Goal: Task Accomplishment & Management: Use online tool/utility

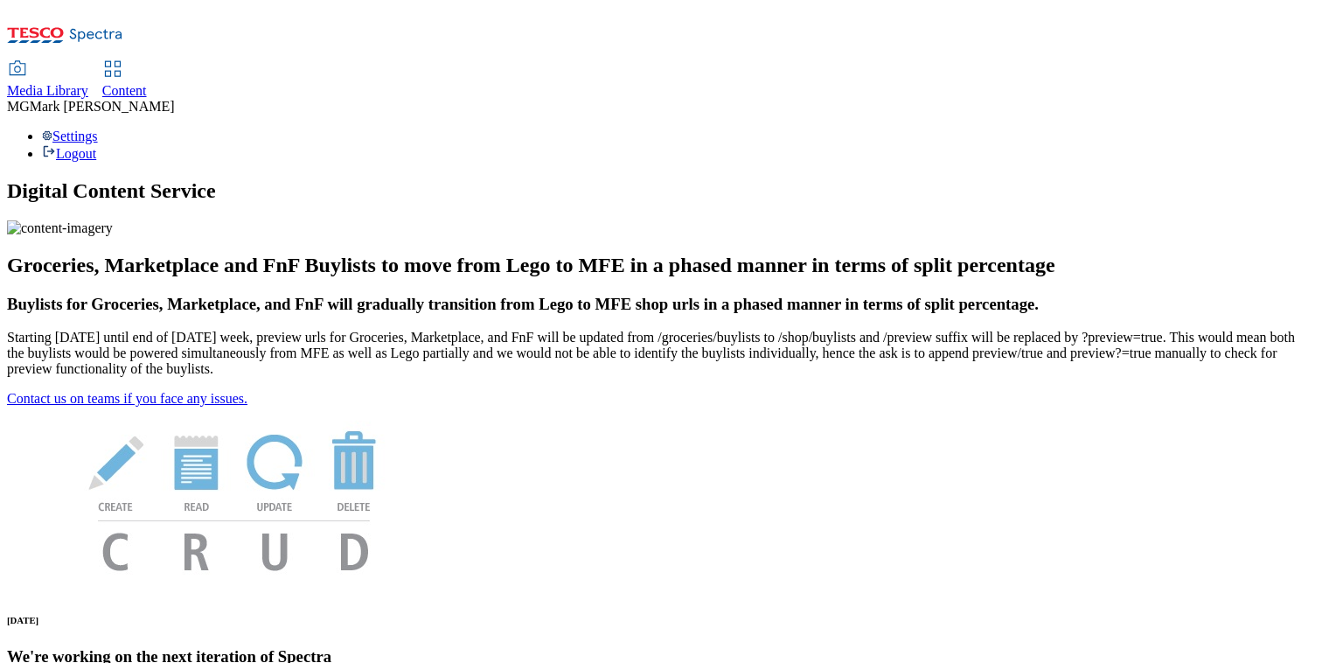
click at [147, 83] on span "Content" at bounding box center [124, 90] width 45 height 15
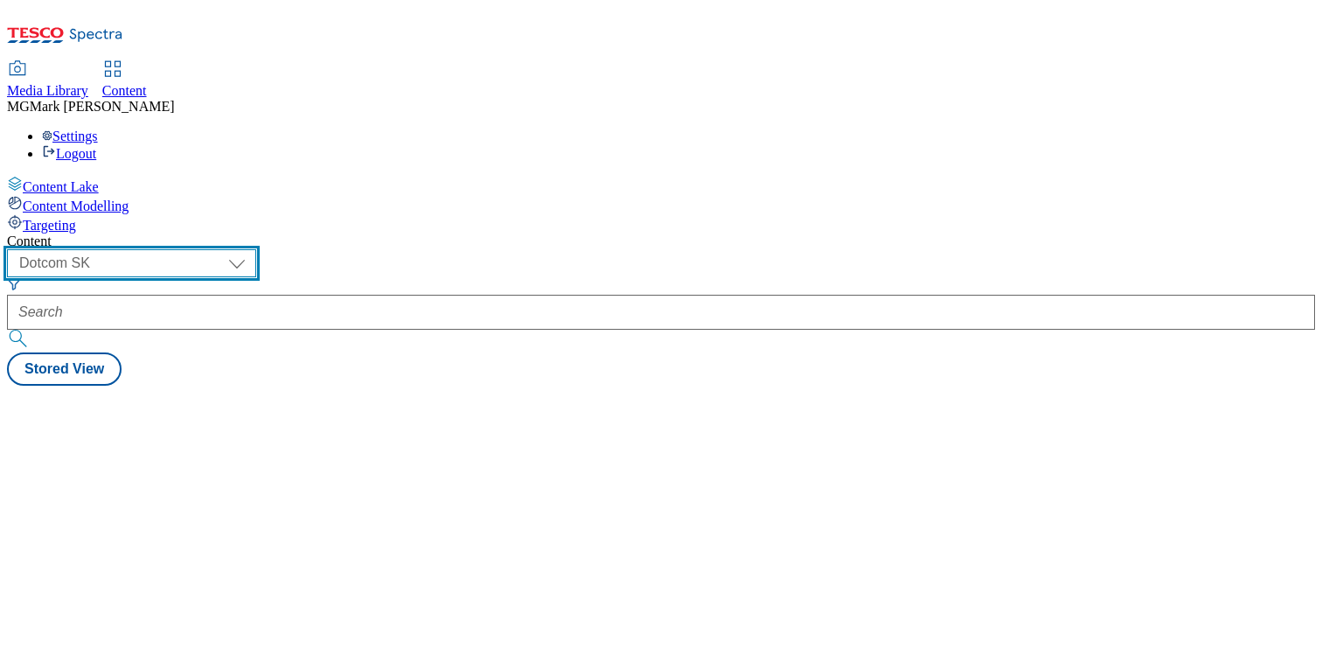
click at [256, 249] on select "Dotcom CZ Dotcom SK ghs-roi ghs-uk Phones [GEOGRAPHIC_DATA]" at bounding box center [131, 263] width 249 height 28
select select "ghs-[GEOGRAPHIC_DATA]"
click at [227, 249] on select "Dotcom CZ Dotcom SK ghs-roi ghs-uk Phones [GEOGRAPHIC_DATA]" at bounding box center [131, 263] width 249 height 28
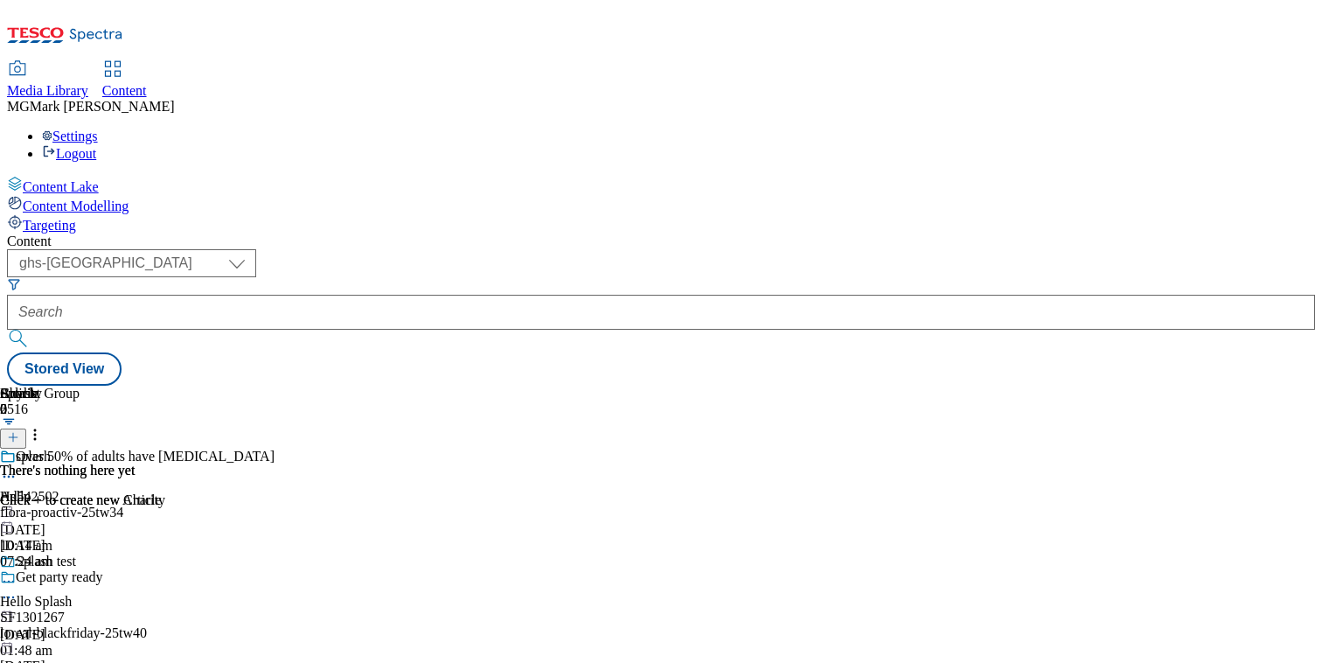
click at [76, 504] on div at bounding box center [38, 504] width 76 height 0
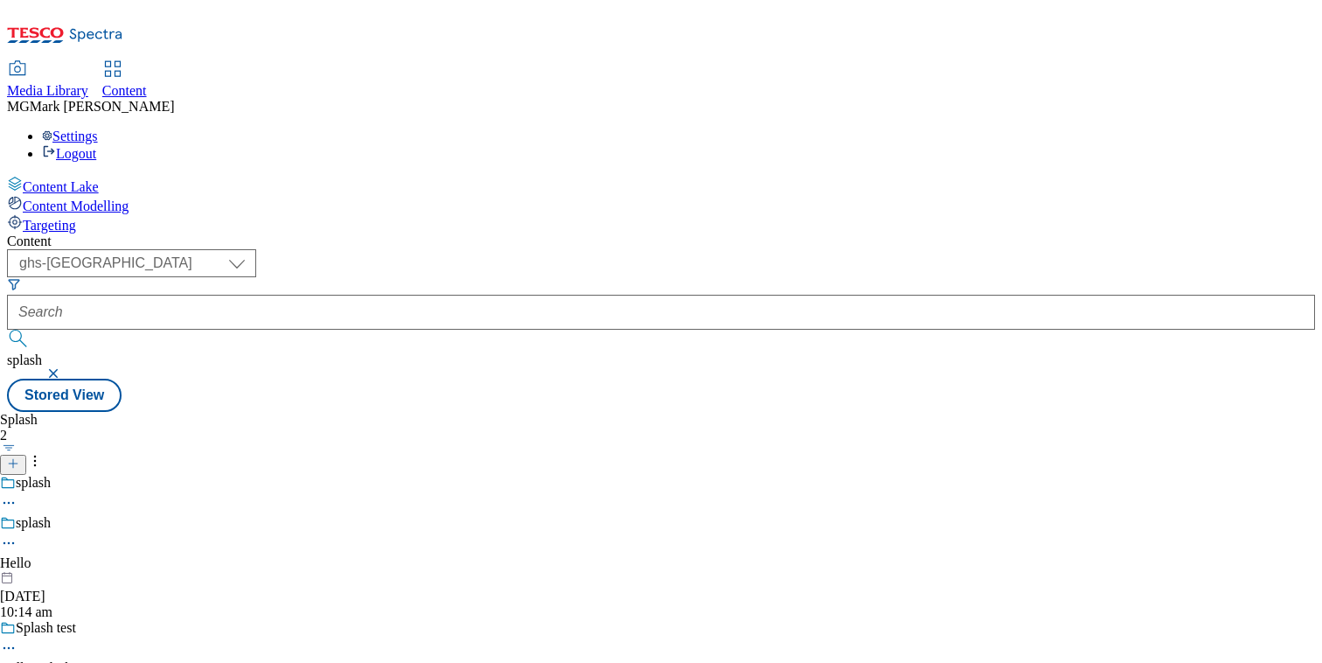
click at [76, 515] on div "splash Hello 13 Oct 2025 10:14 am" at bounding box center [38, 567] width 76 height 105
click at [17, 534] on icon at bounding box center [8, 542] width 17 height 17
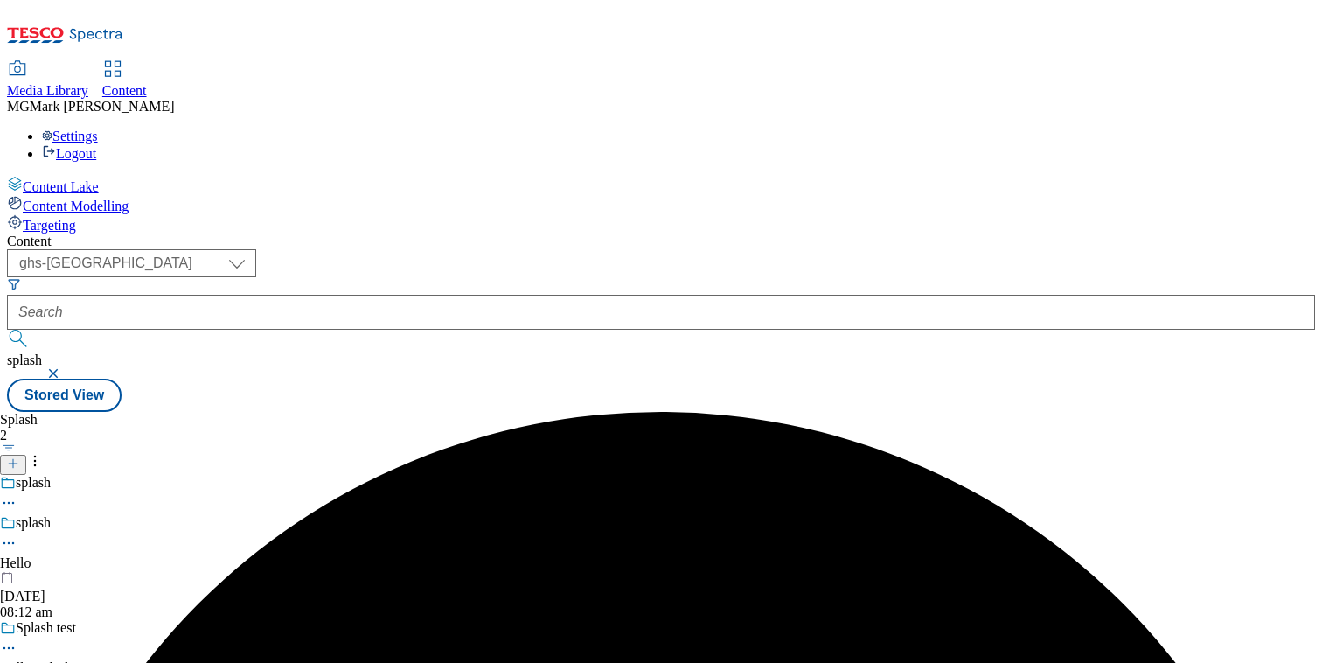
click at [64, 368] on button "button" at bounding box center [54, 373] width 17 height 10
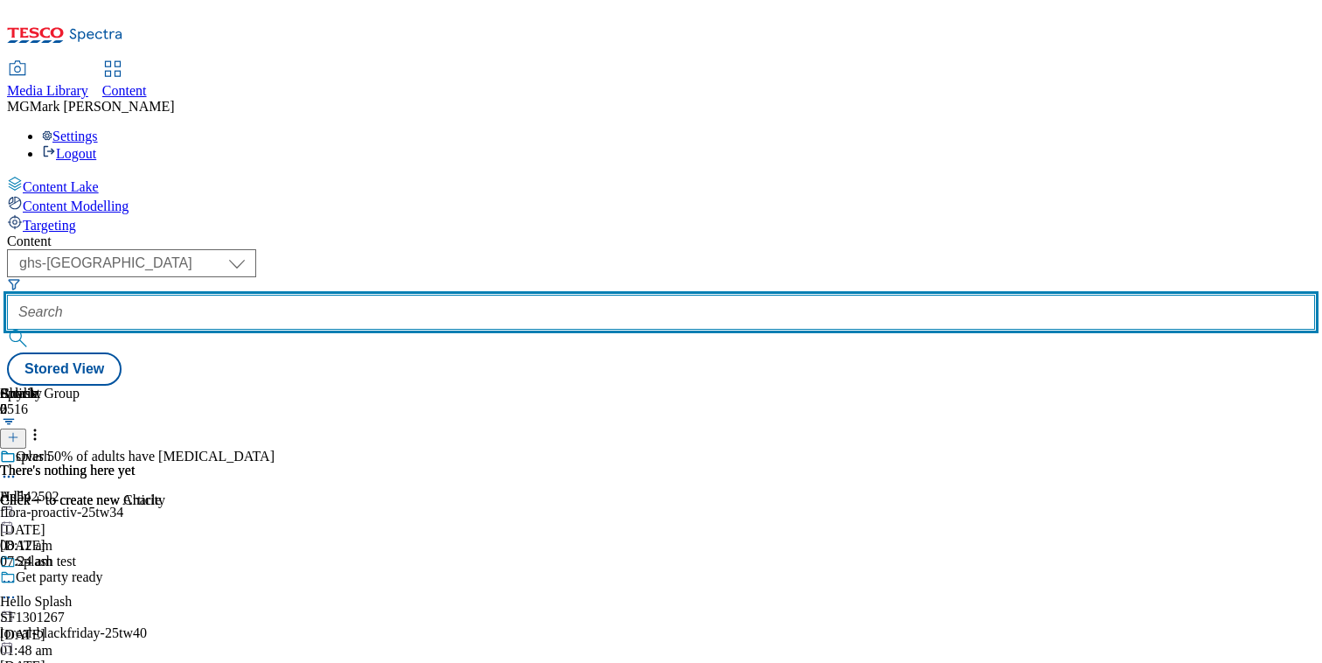
click at [432, 295] on input "text" at bounding box center [661, 312] width 1308 height 35
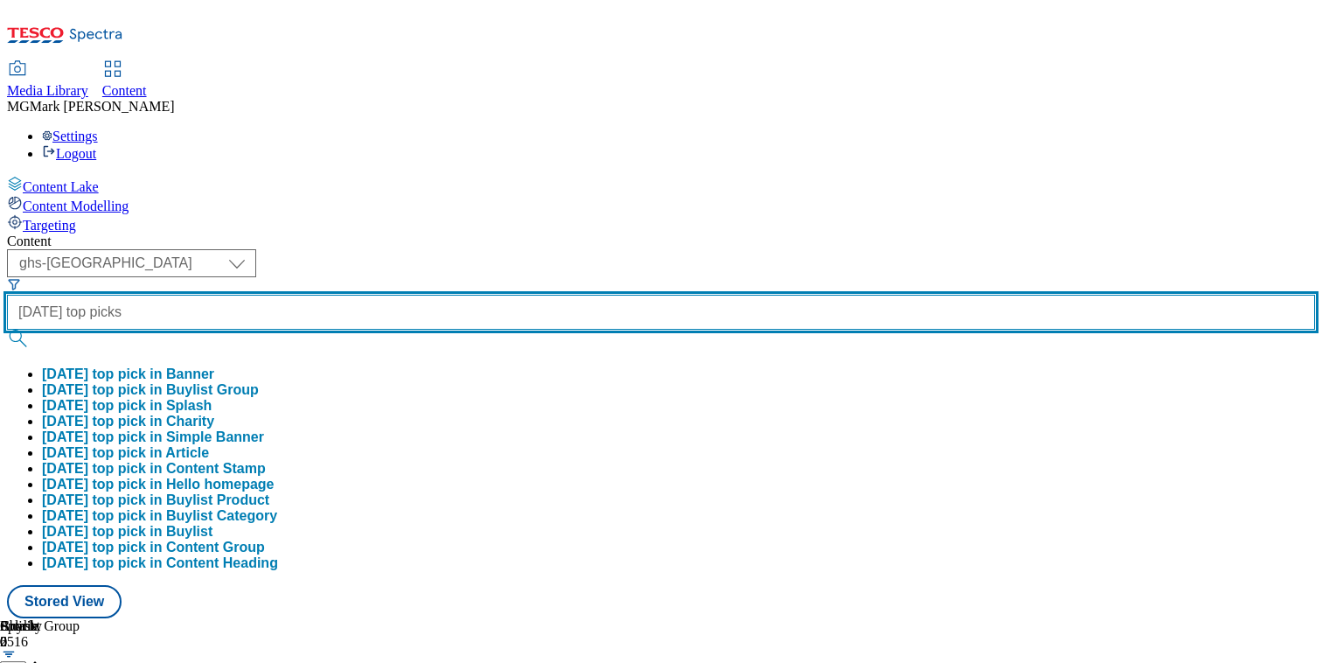
type input "halloween top picks"
click at [7, 330] on button "submit" at bounding box center [19, 338] width 24 height 17
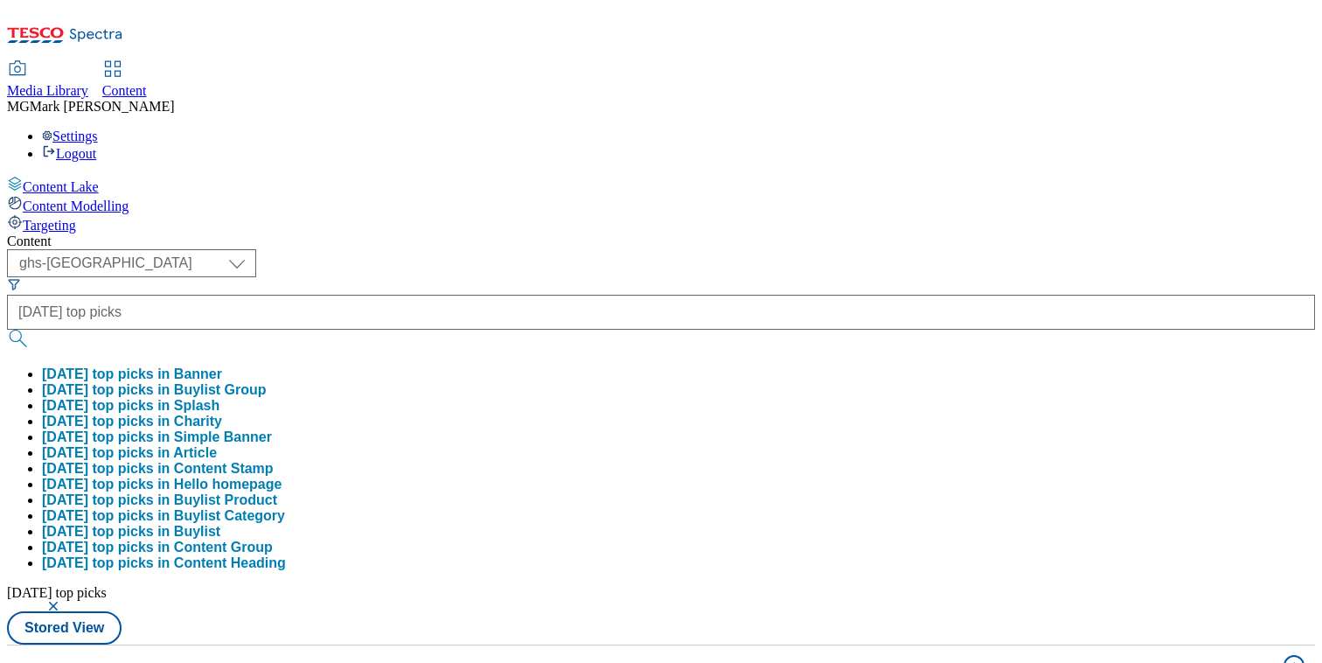
click at [841, 233] on div "Content" at bounding box center [661, 241] width 1308 height 16
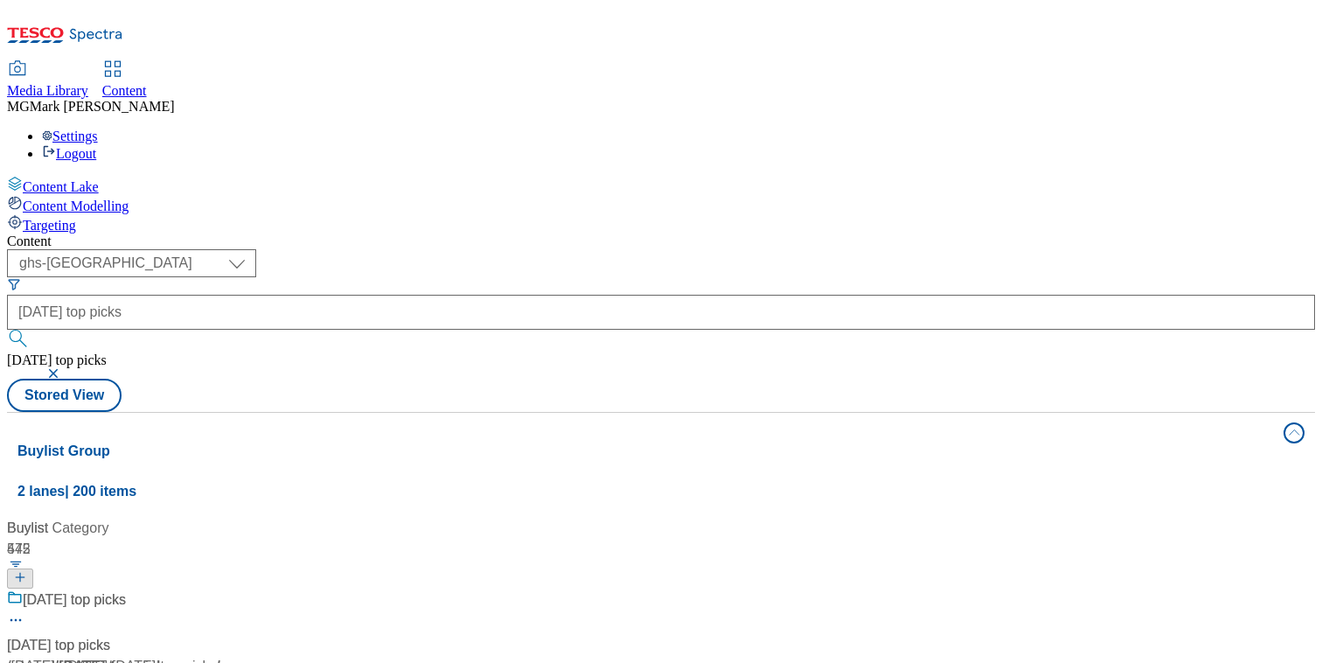
click at [226, 656] on div "/ halloween / halloween-top-picks" at bounding box center [116, 666] width 219 height 21
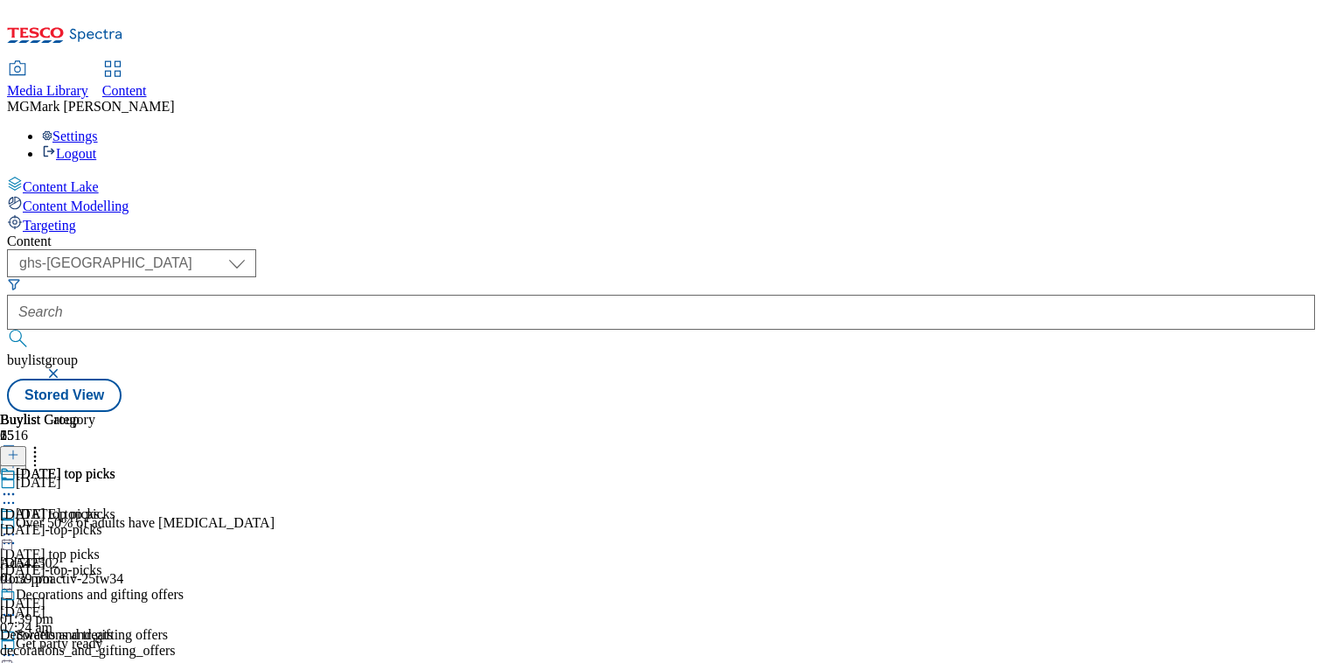
click at [184, 466] on div "Halloween top picks Halloween top picks halloween-top-picks 10 Oct 2025 01:39 pm" at bounding box center [92, 526] width 184 height 121
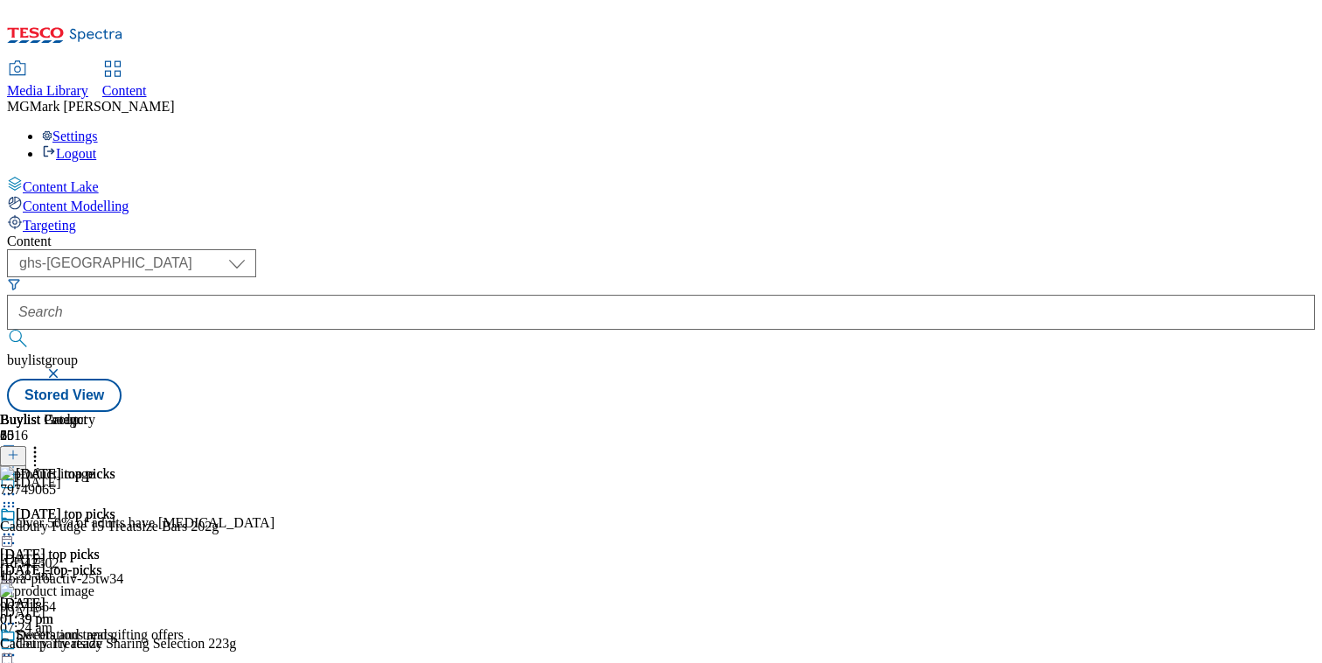
scroll to position [0, 230]
click at [19, 449] on icon at bounding box center [13, 455] width 12 height 12
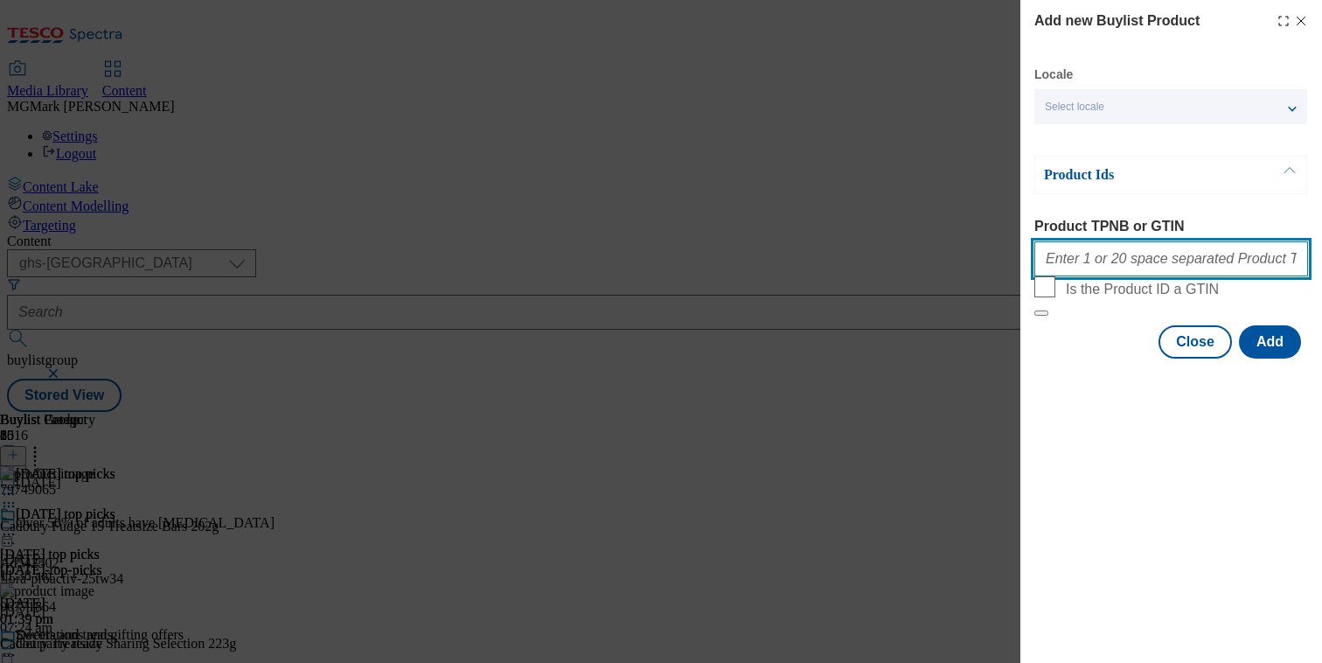
click at [1151, 272] on input "Product TPNB or GTIN" at bounding box center [1171, 258] width 274 height 35
paste input "90618210 96306040 93099887 96311557 83623692 53836497"
type input "90618210 96306040 93099887 96311557 83623692 53836497"
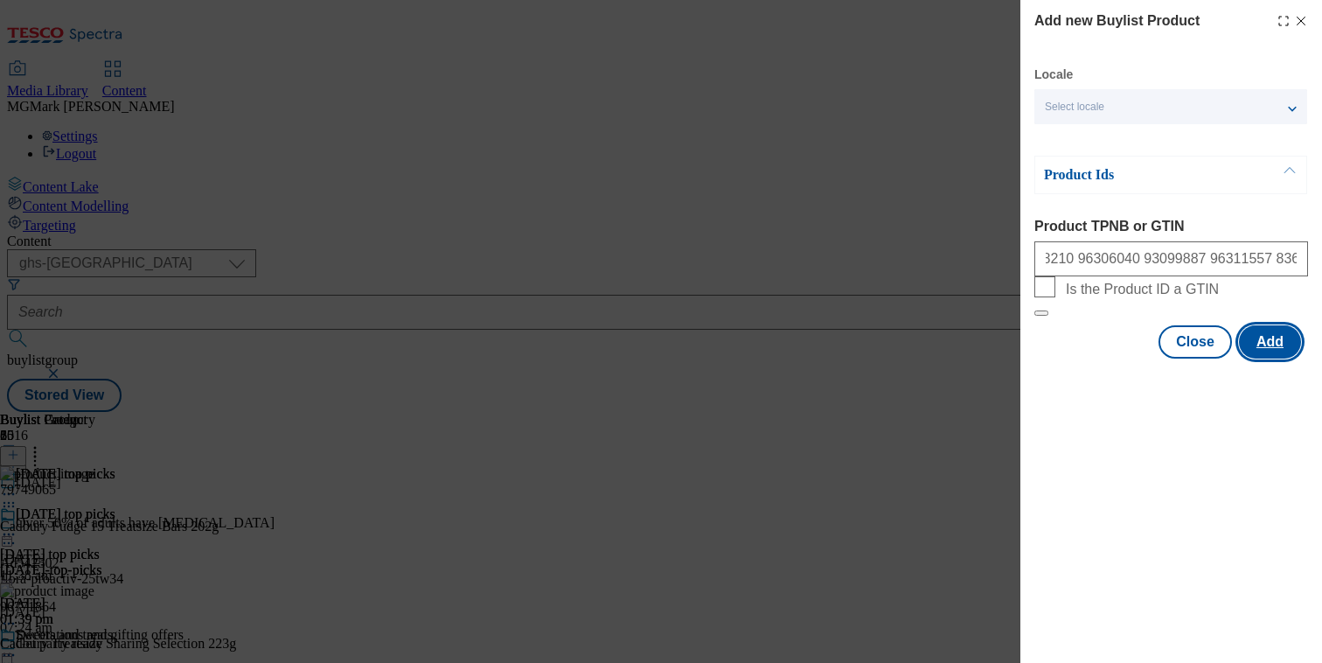
scroll to position [0, 0]
click at [1270, 358] on button "Add" at bounding box center [1270, 341] width 62 height 33
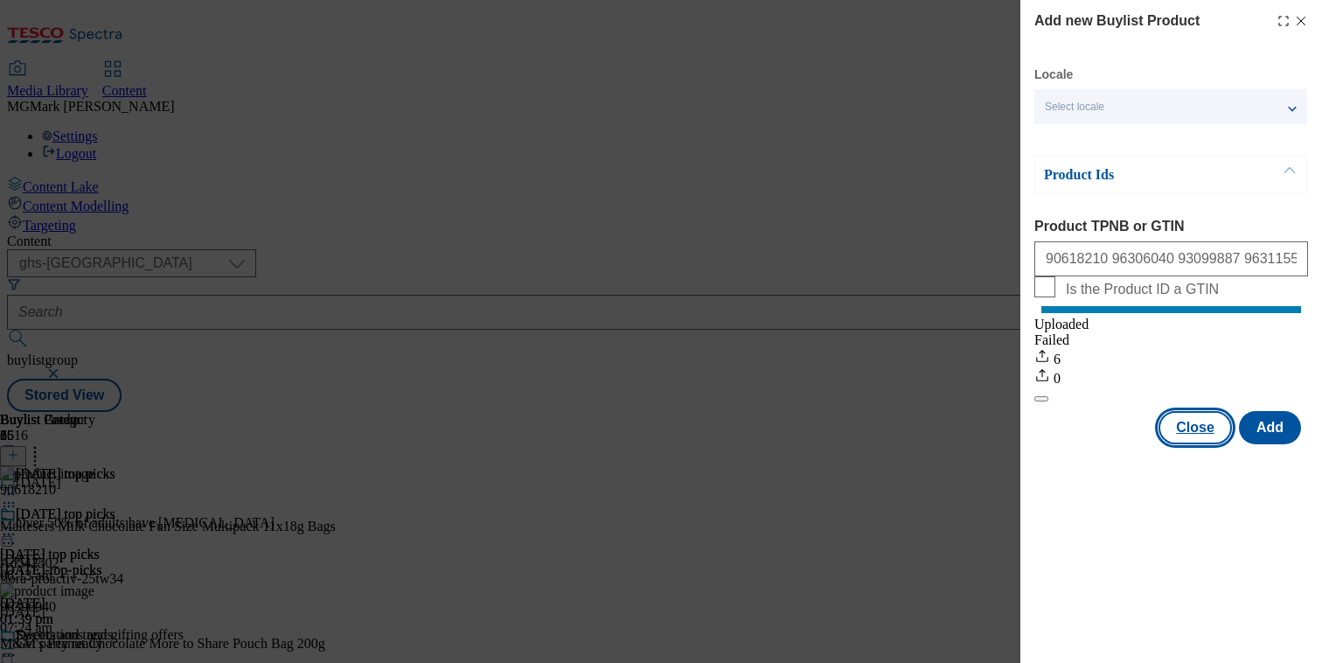
click at [1191, 444] on button "Close" at bounding box center [1194, 427] width 73 height 33
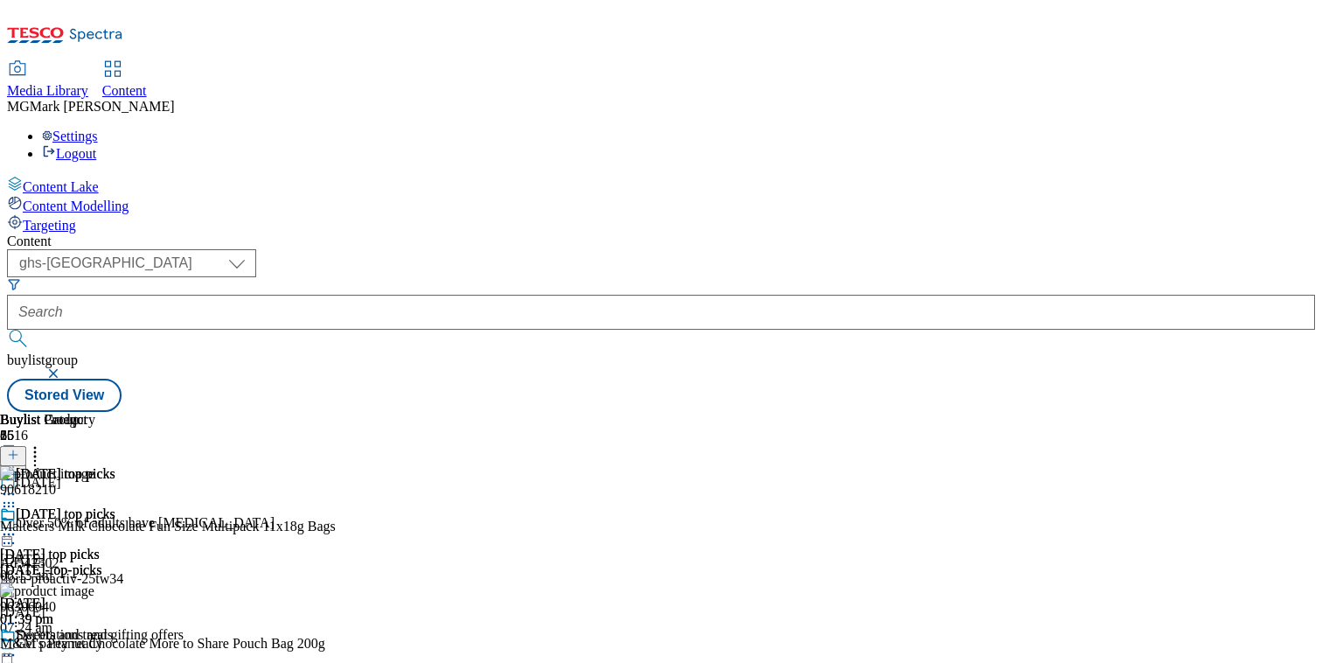
scroll to position [0, 211]
click at [17, 525] on icon at bounding box center [8, 533] width 17 height 17
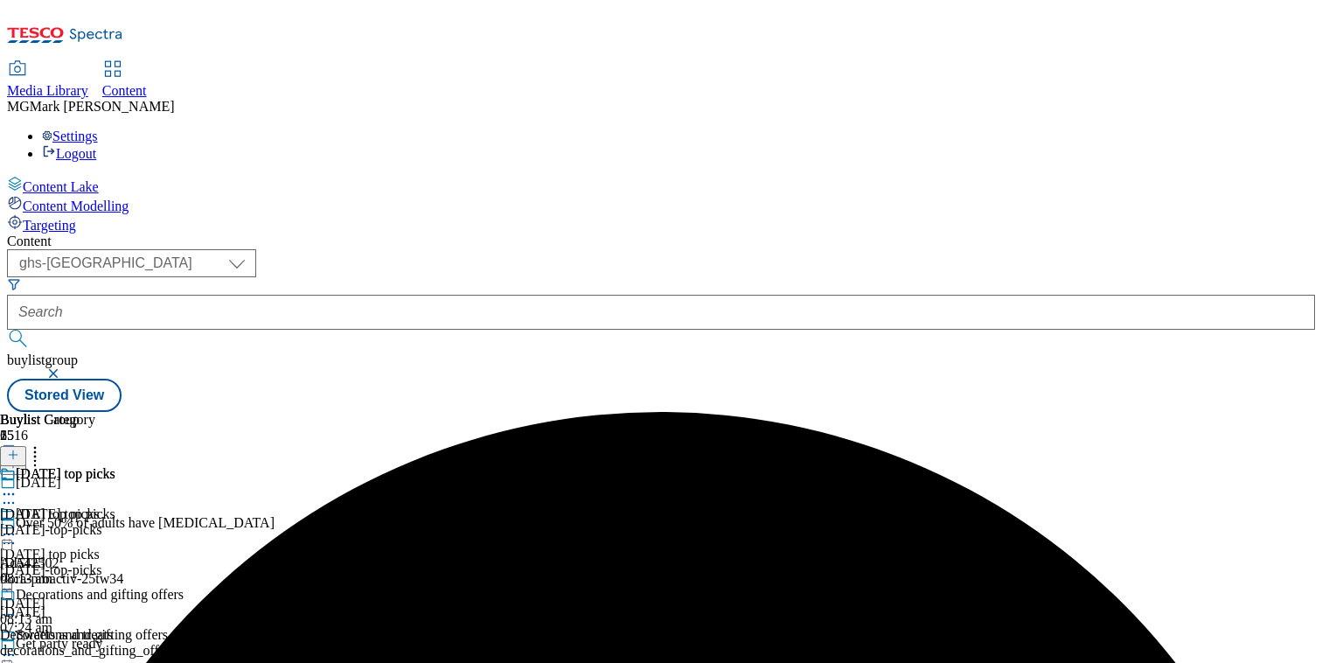
click at [17, 525] on icon at bounding box center [8, 533] width 17 height 17
click at [184, 466] on div "Halloween top picks Halloween top picks halloween-top-picks 14 Oct 2025 08:13 am" at bounding box center [92, 526] width 184 height 121
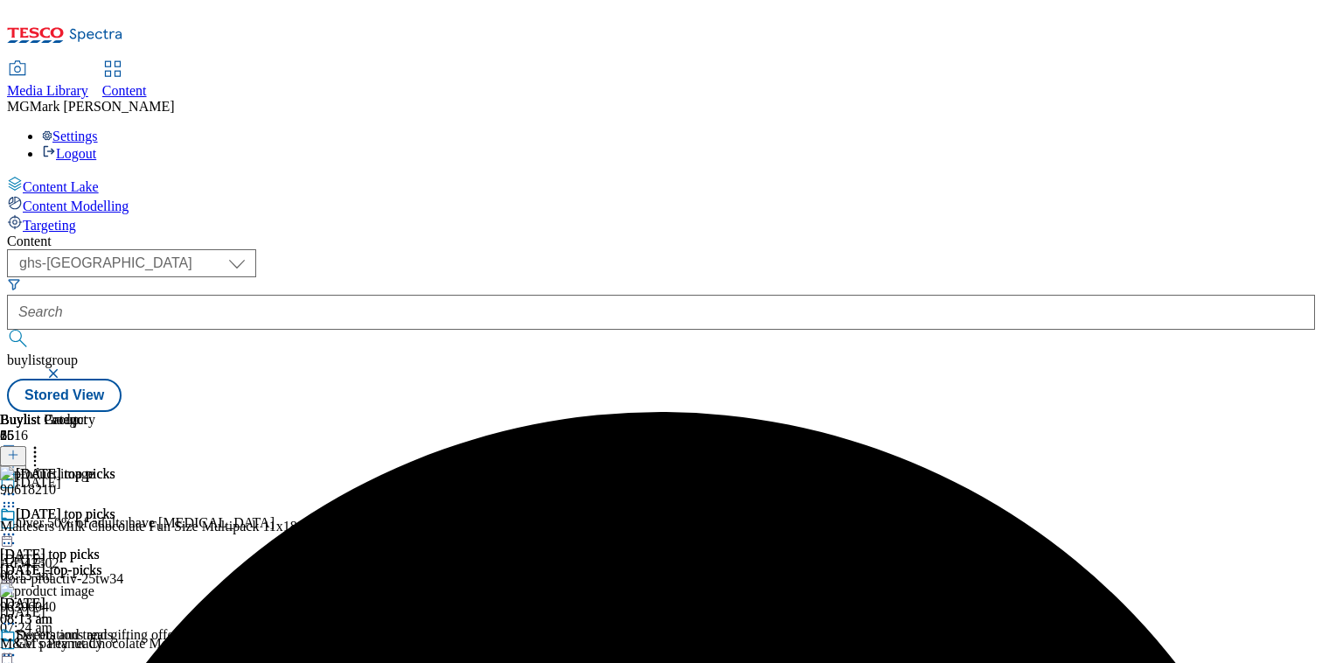
scroll to position [0, 230]
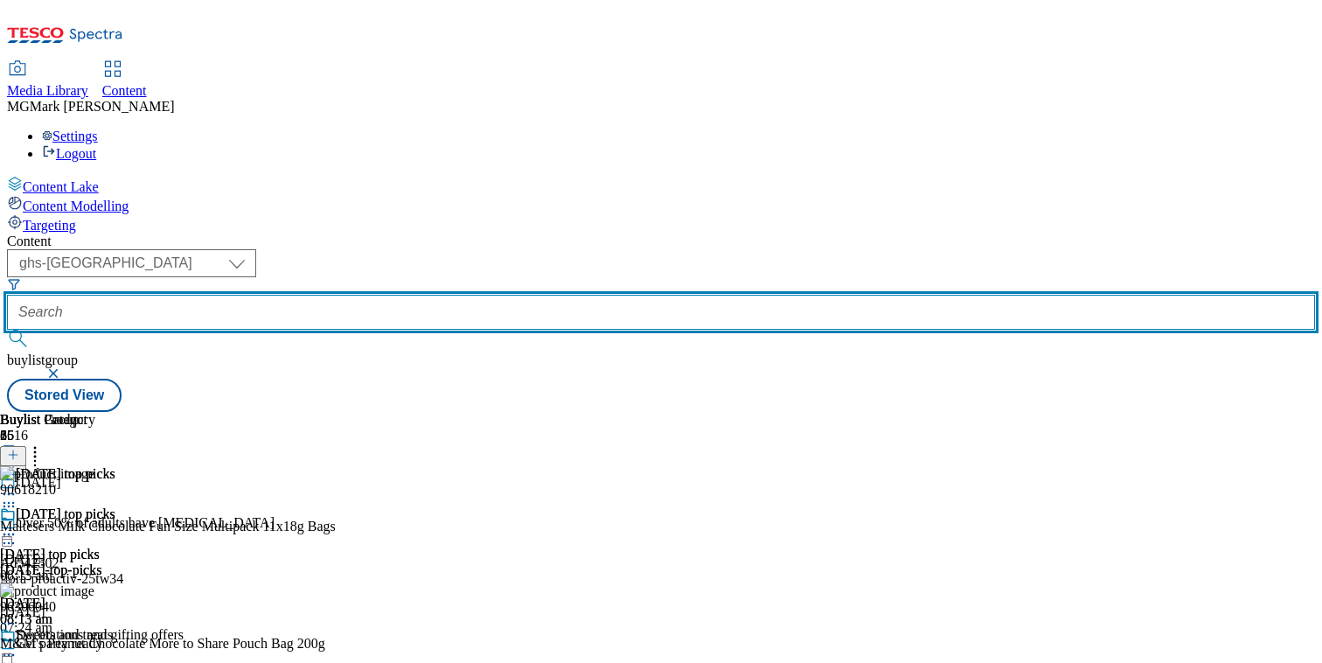
click at [463, 295] on input "text" at bounding box center [661, 312] width 1308 height 35
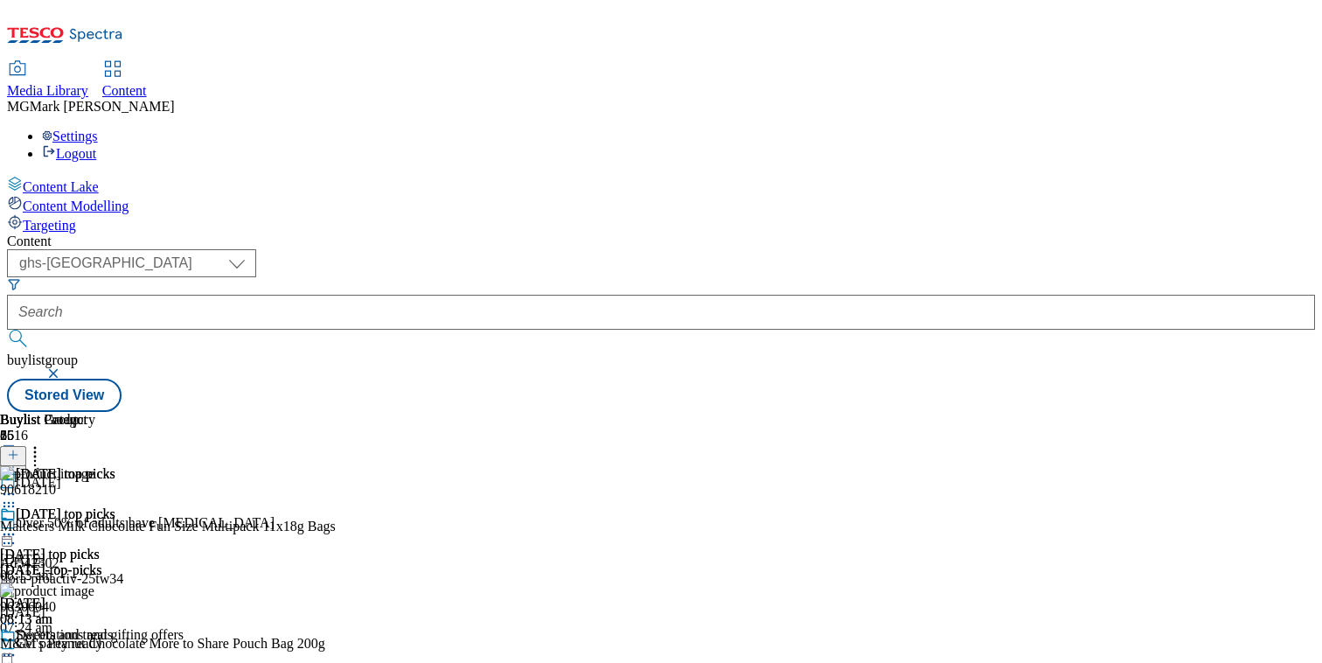
click at [64, 368] on button "button" at bounding box center [54, 373] width 17 height 10
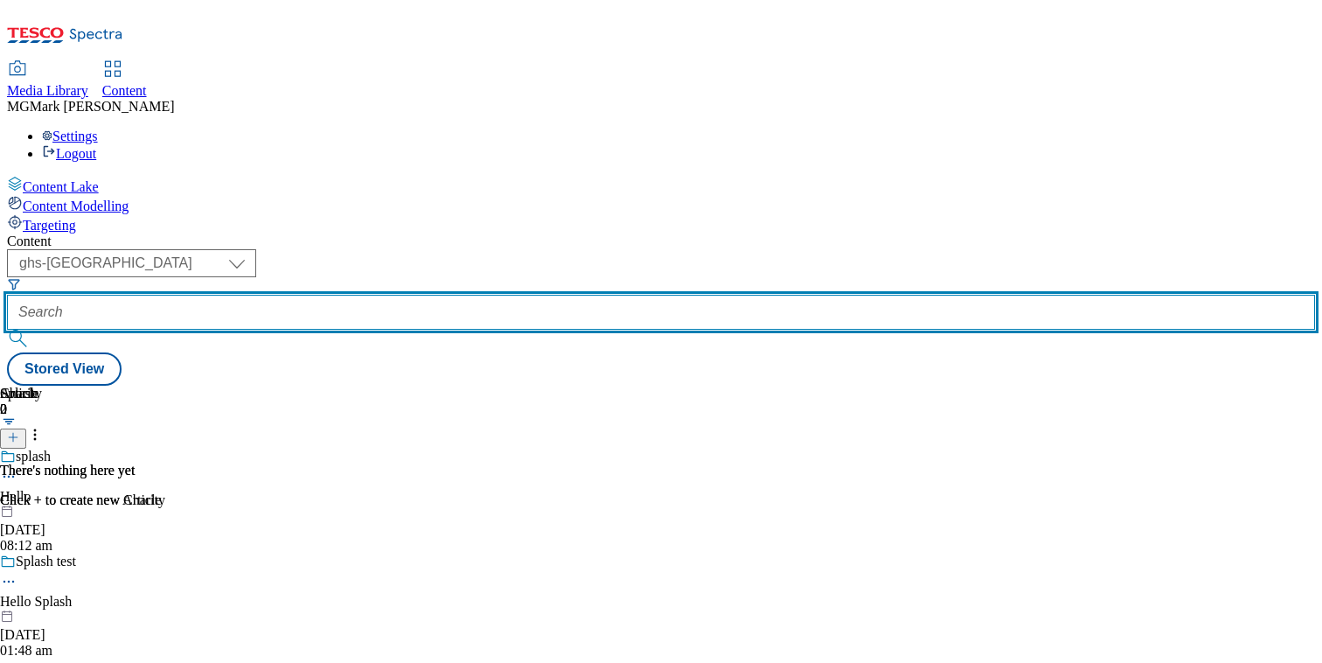
click at [414, 295] on input "text" at bounding box center [661, 312] width 1308 height 35
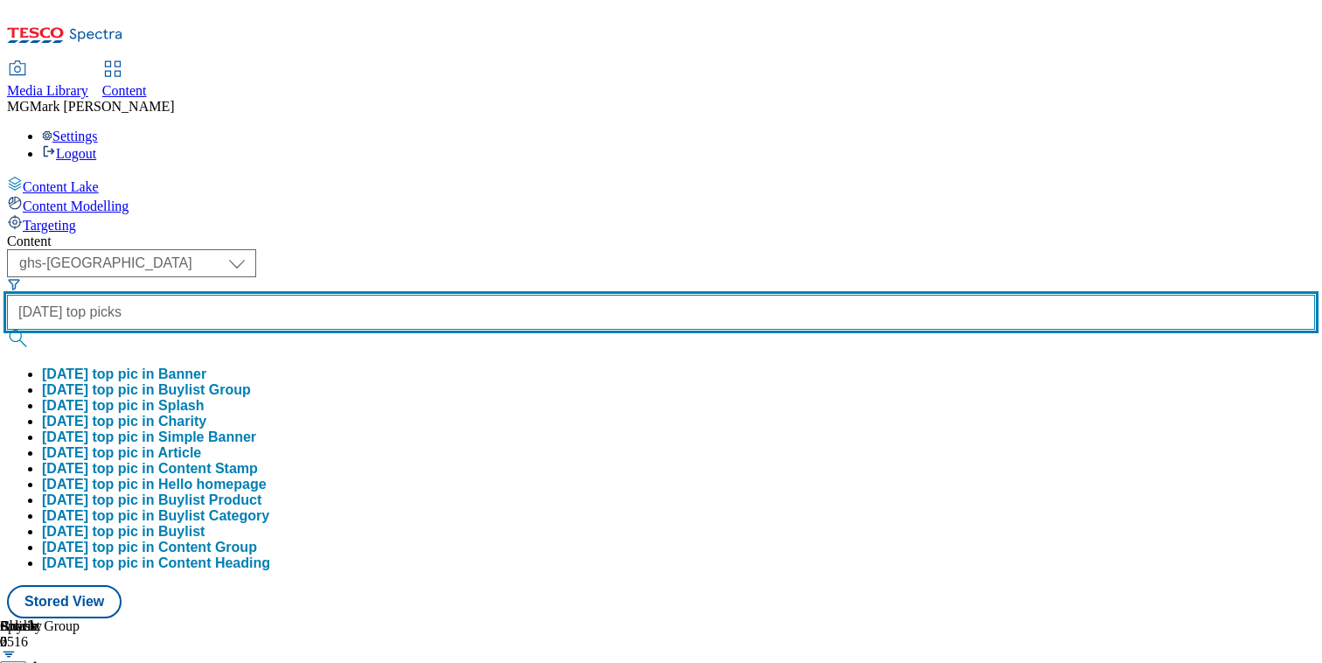
type input "diwali top picks"
click at [7, 330] on button "submit" at bounding box center [19, 338] width 24 height 17
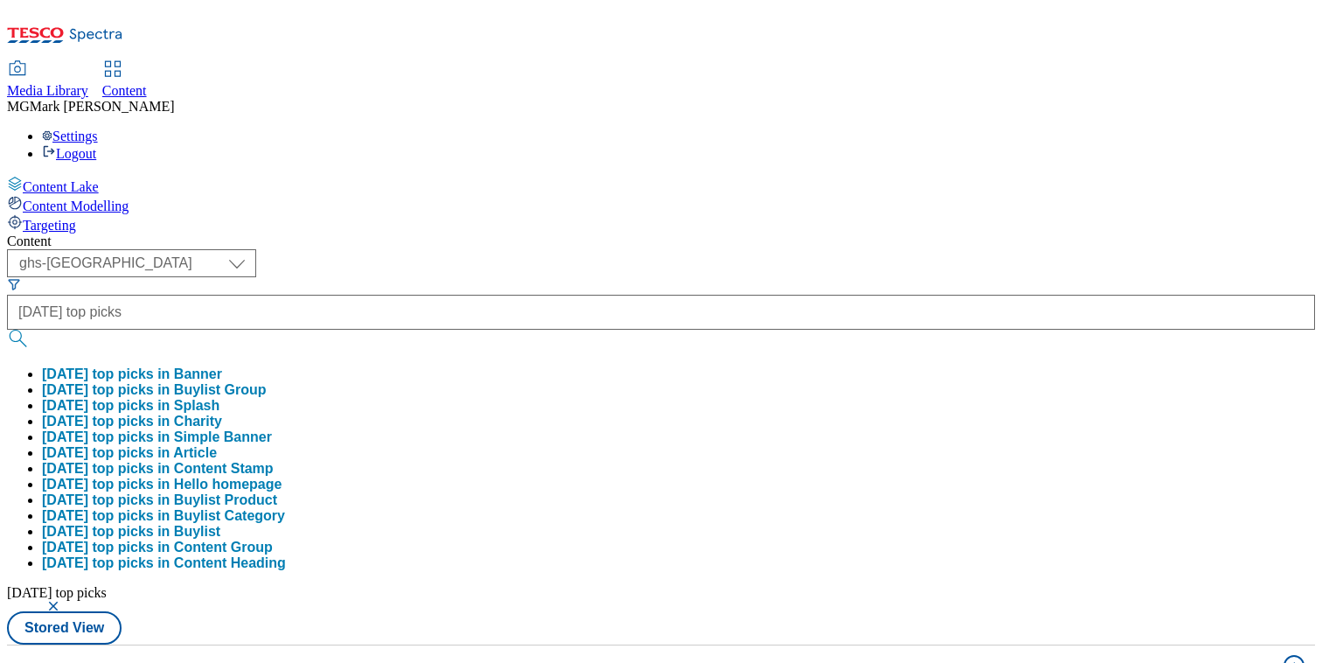
click at [810, 249] on div "( optional ) Dotcom CZ Dotcom SK ghs-roi ghs-uk Phones UK ghs-uk diwali top pic…" at bounding box center [661, 446] width 1308 height 395
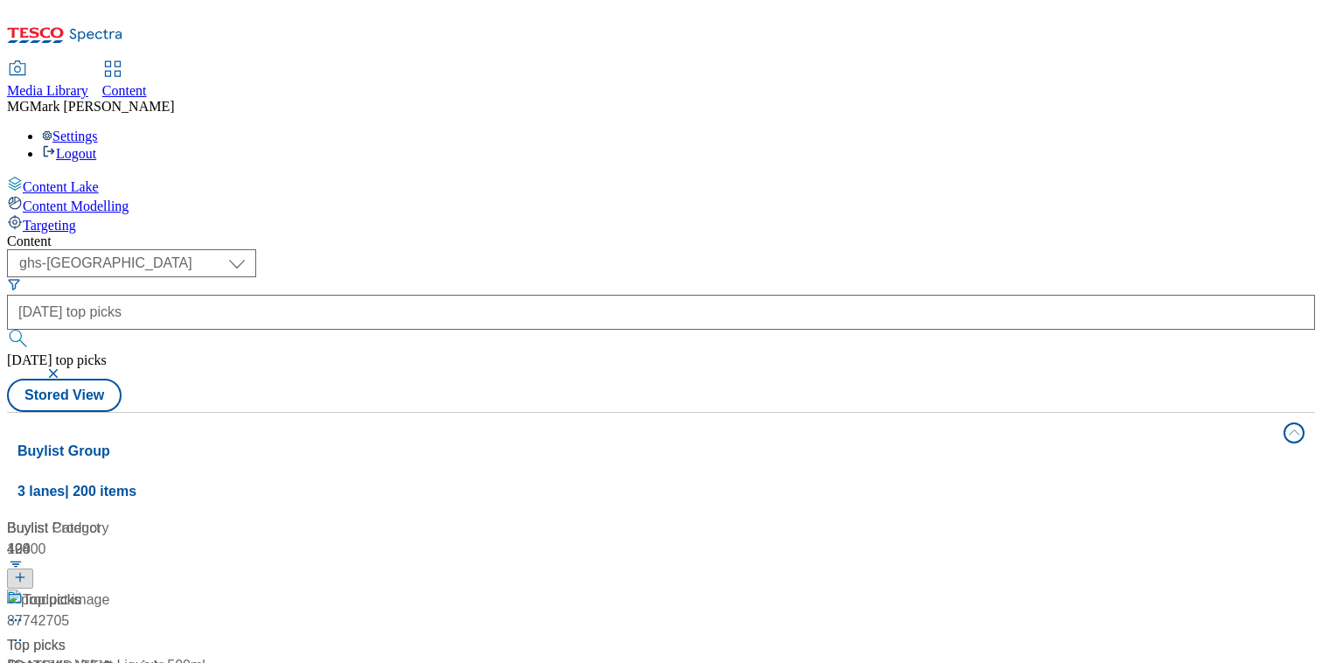
click at [226, 589] on div "Top picks Top picks / diwali / top-picks 2 Sept 2025 09:44 am" at bounding box center [116, 664] width 219 height 150
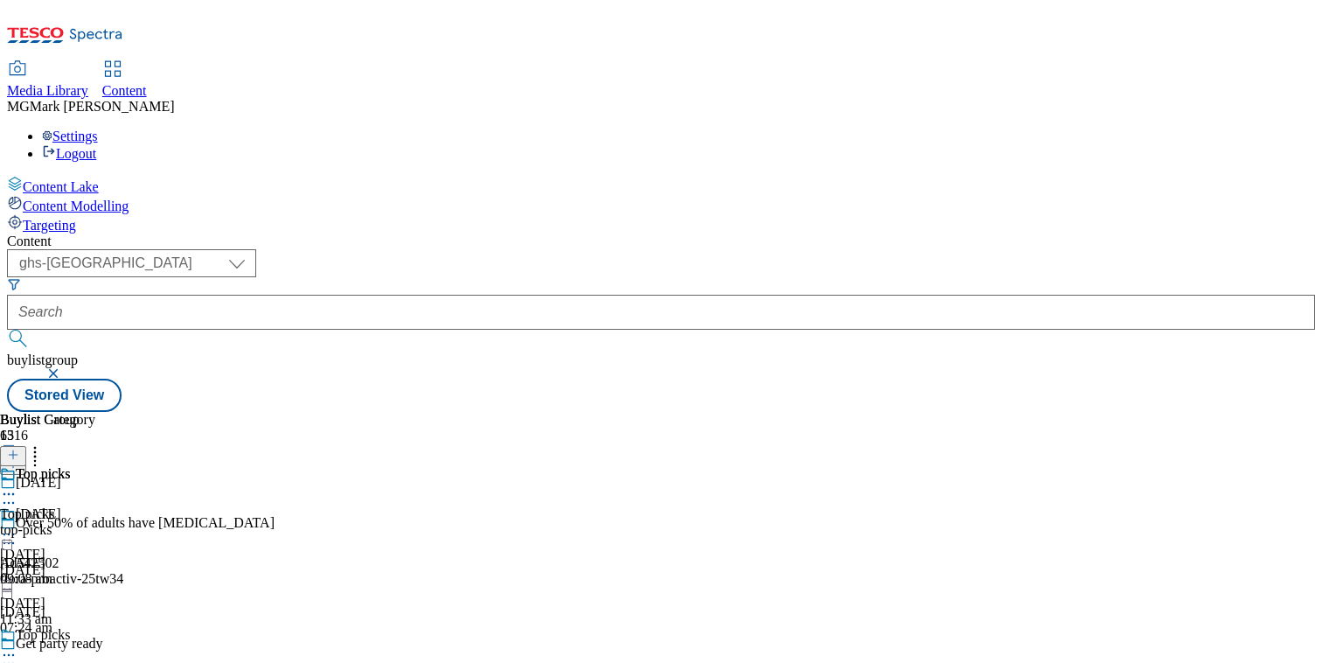
click at [95, 522] on div "top-picks" at bounding box center [47, 530] width 95 height 16
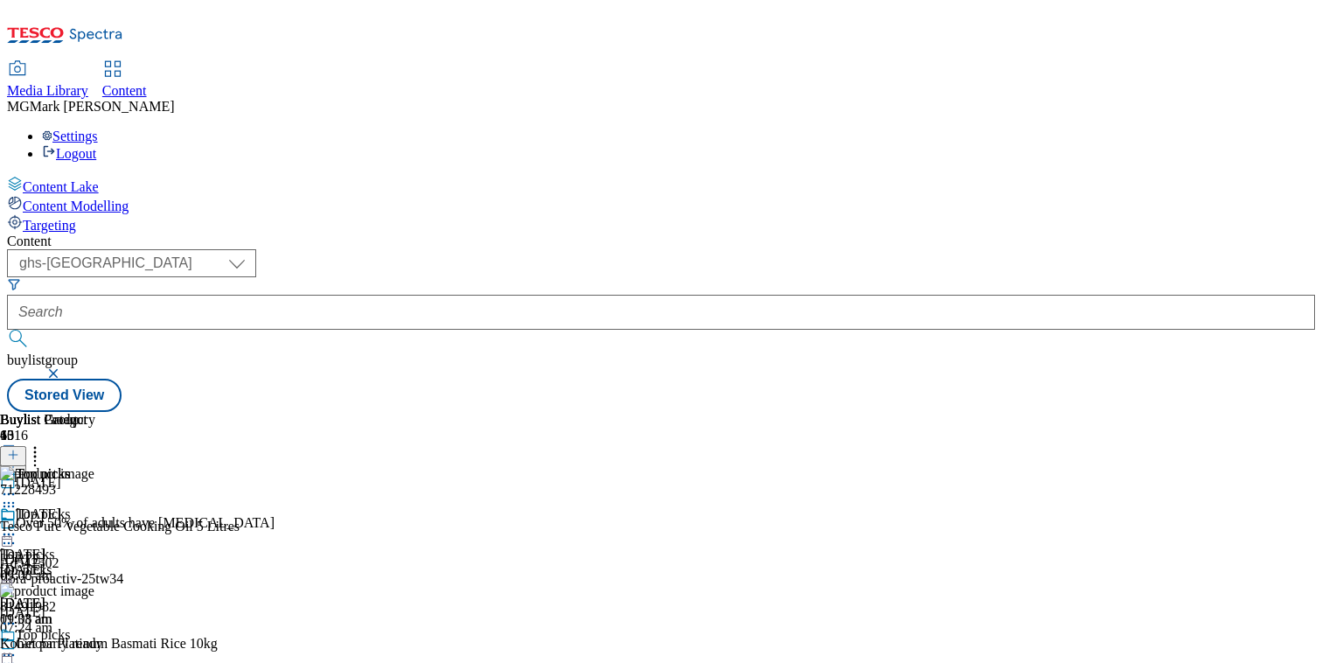
scroll to position [0, 230]
click at [17, 455] on line at bounding box center [13, 455] width 9 height 0
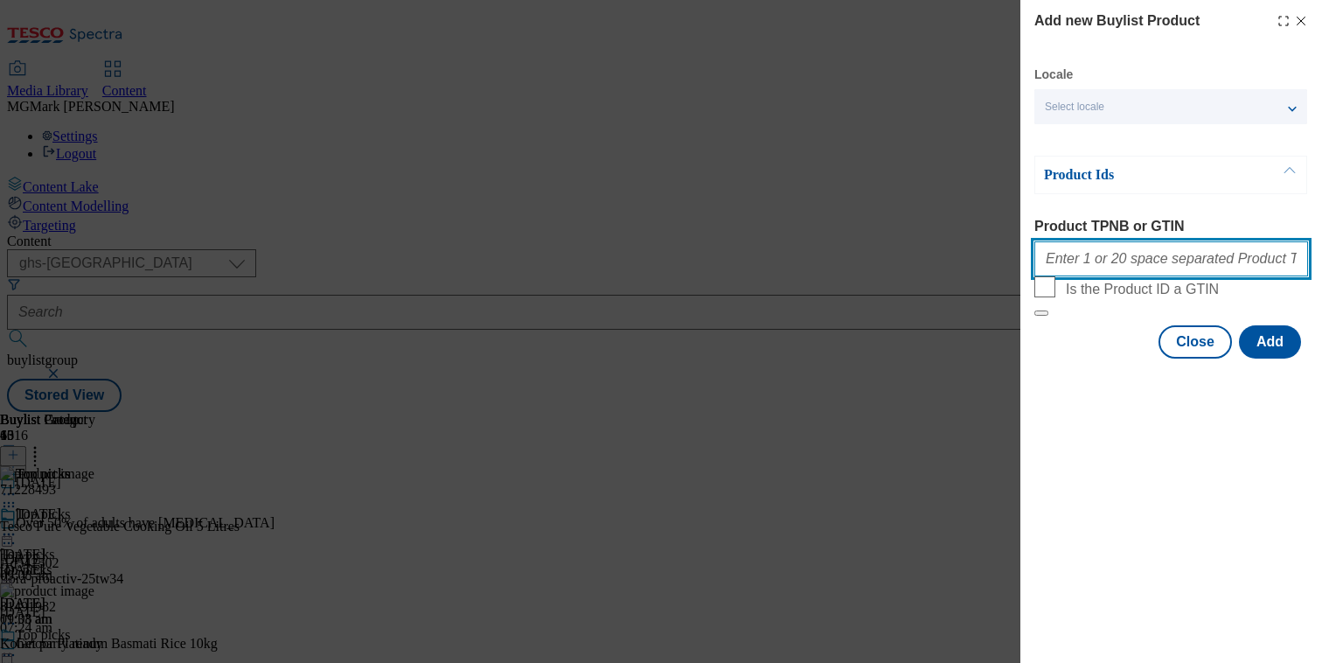
click at [1198, 276] on input "Product TPNB or GTIN" at bounding box center [1171, 258] width 274 height 35
paste input ""71228493 63174947 80010805""
click at [1049, 267] on input ""71228493 63174947 80010805" at bounding box center [1171, 258] width 274 height 35
type input "71228493 63174947 80010805"
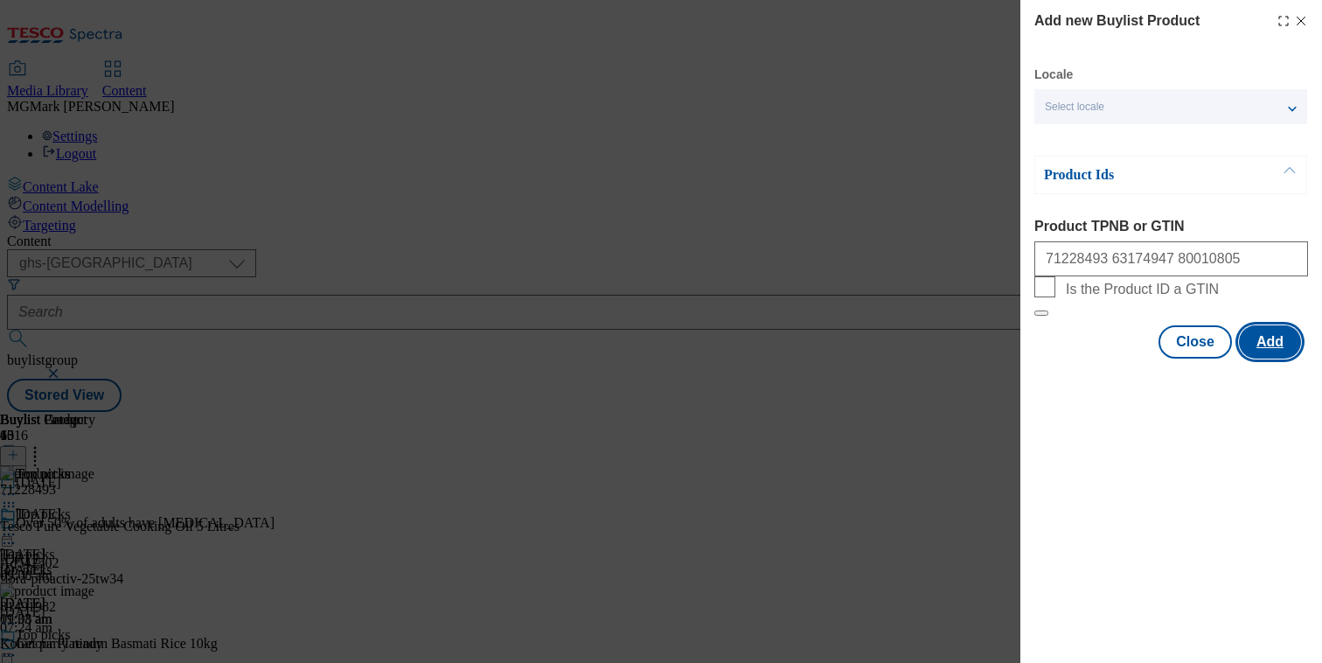
click at [1248, 358] on button "Add" at bounding box center [1270, 341] width 62 height 33
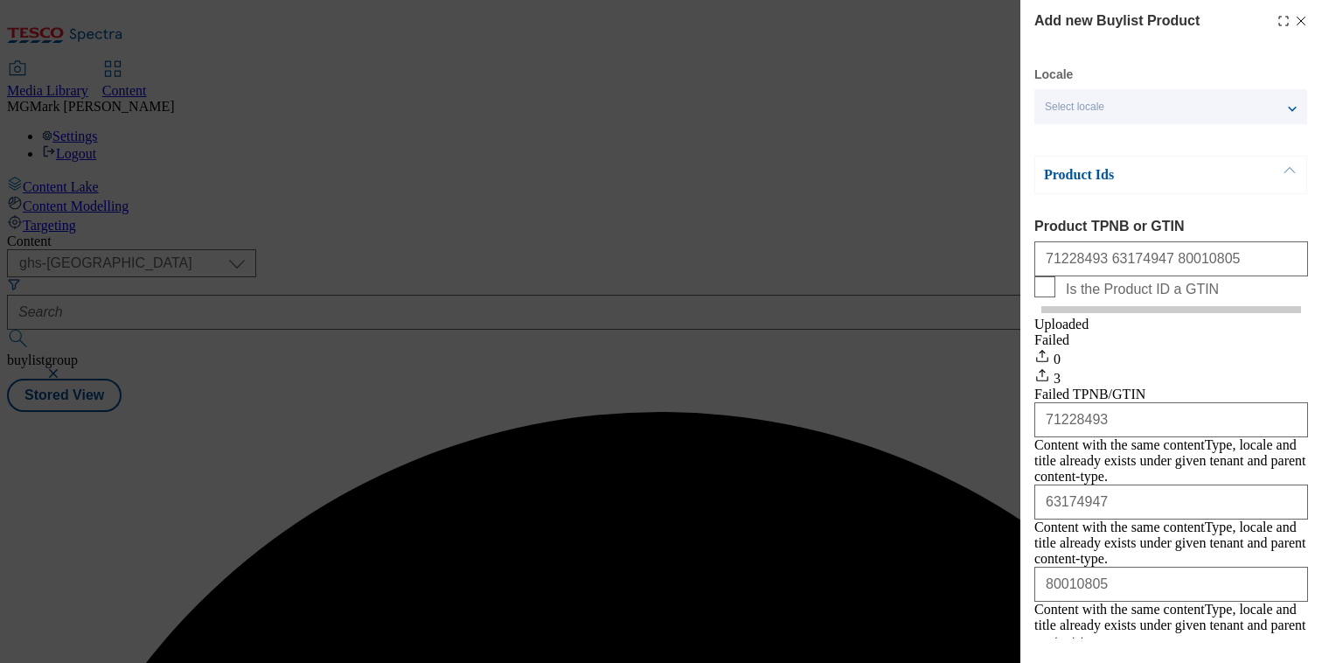
scroll to position [0, 0]
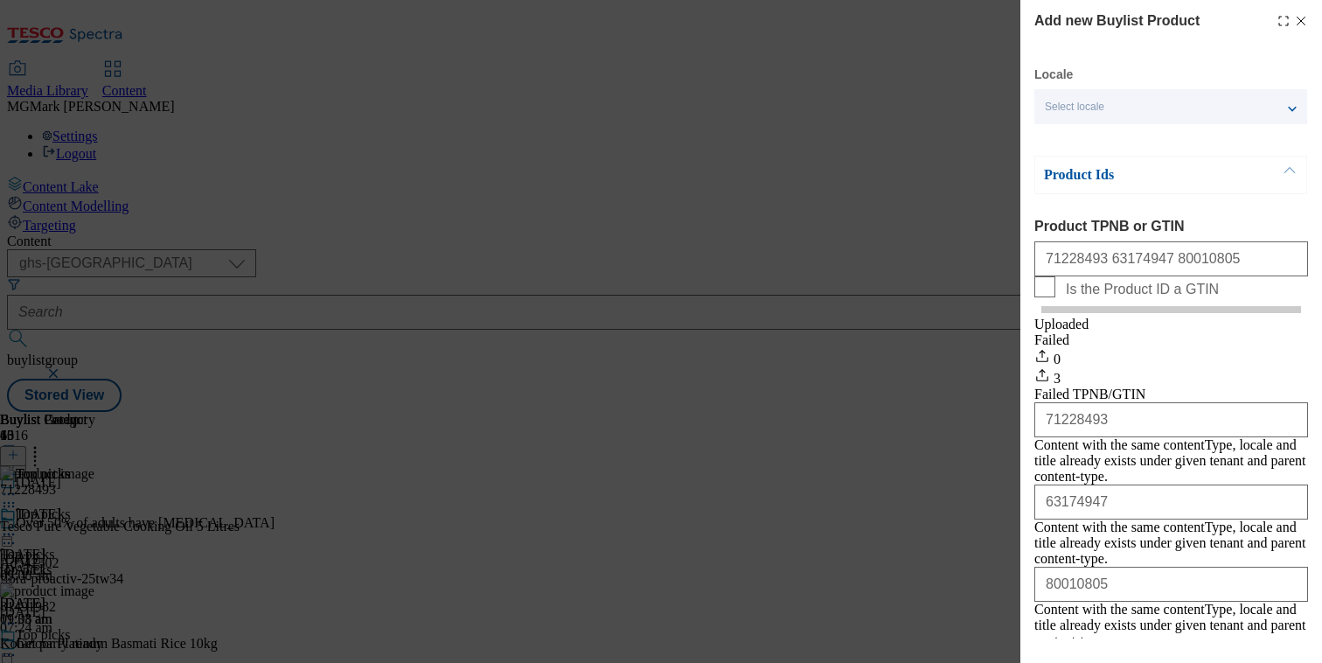
click at [1302, 19] on line "Modal" at bounding box center [1301, 21] width 8 height 8
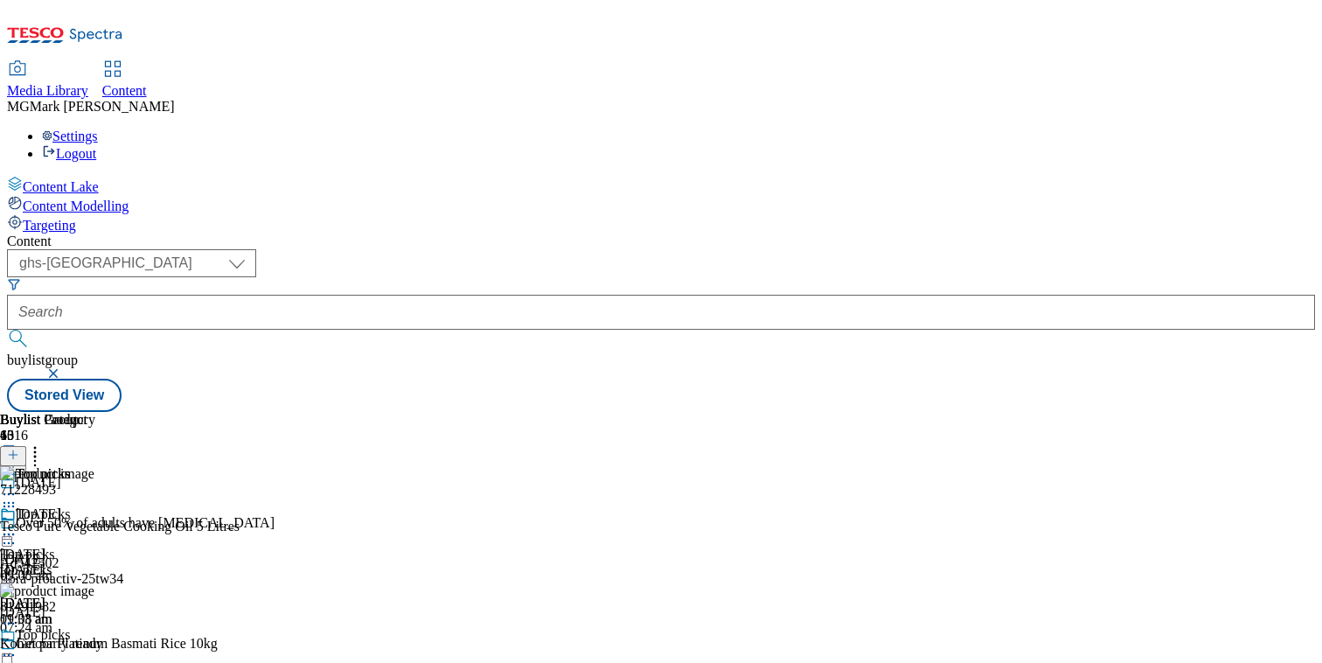
scroll to position [0, 230]
click at [44, 443] on icon at bounding box center [34, 451] width 17 height 17
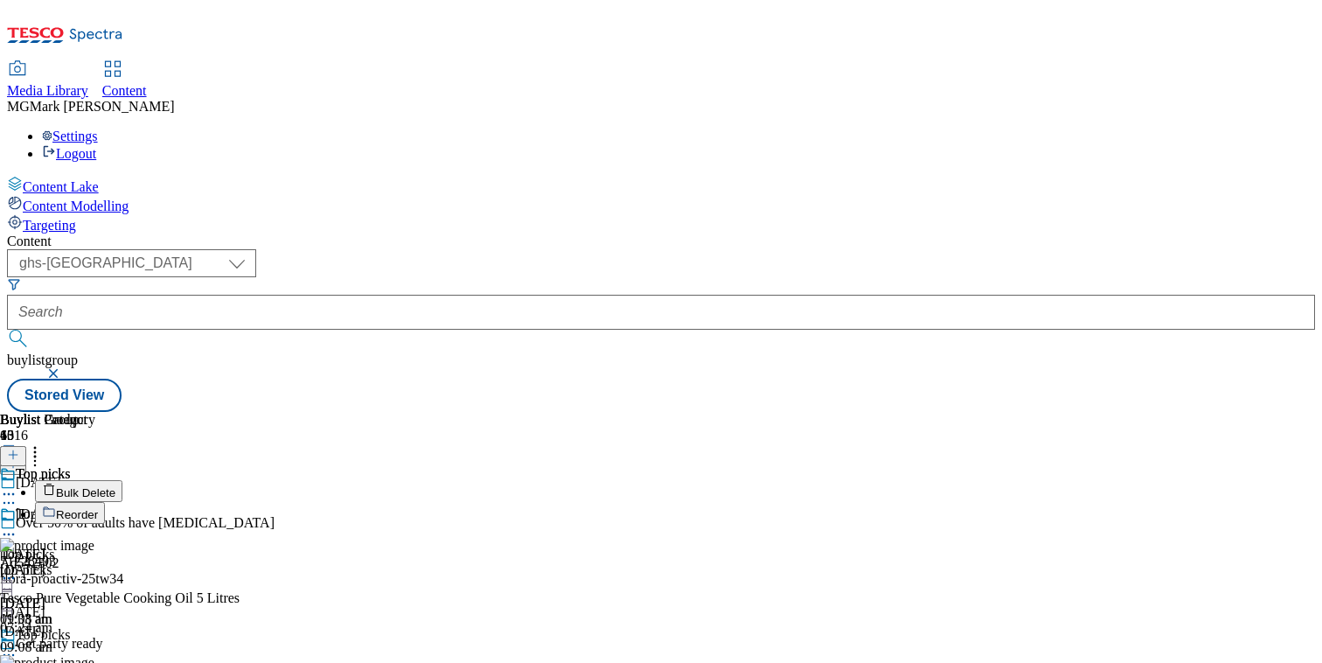
click at [98, 508] on span "Reorder" at bounding box center [77, 514] width 42 height 13
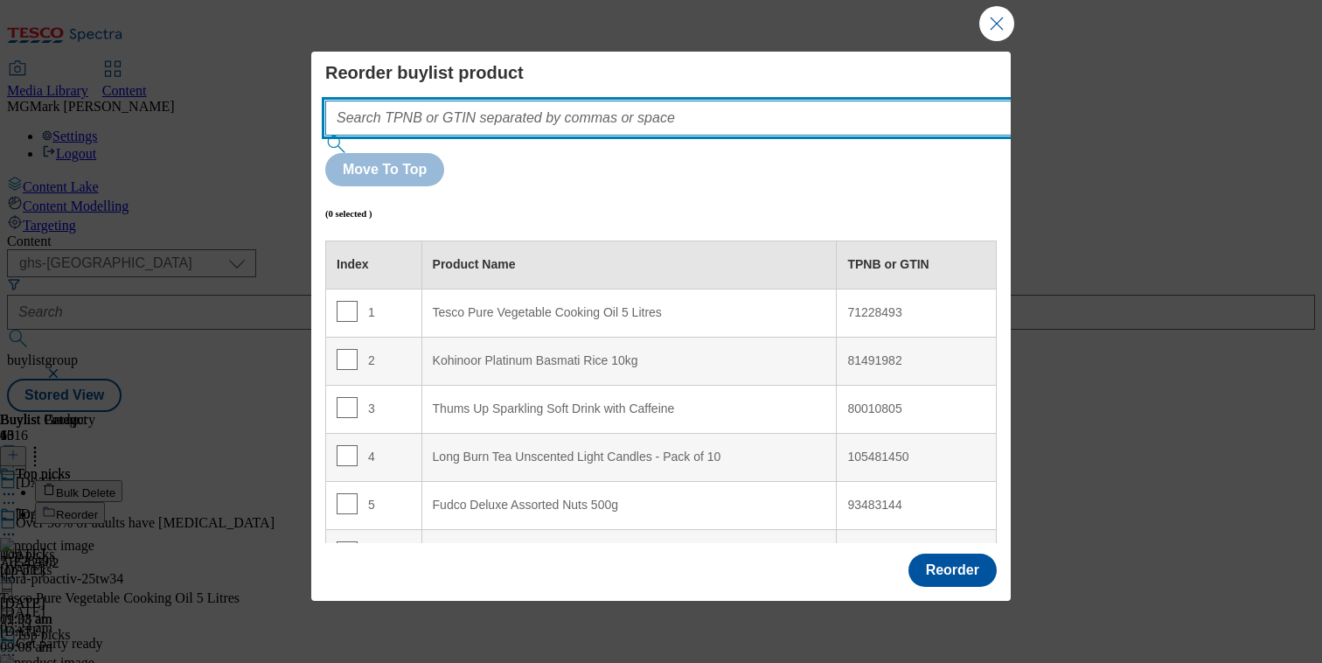
click at [688, 106] on input "Modal" at bounding box center [694, 118] width 739 height 35
paste input ""71228493 63174947 80010805""
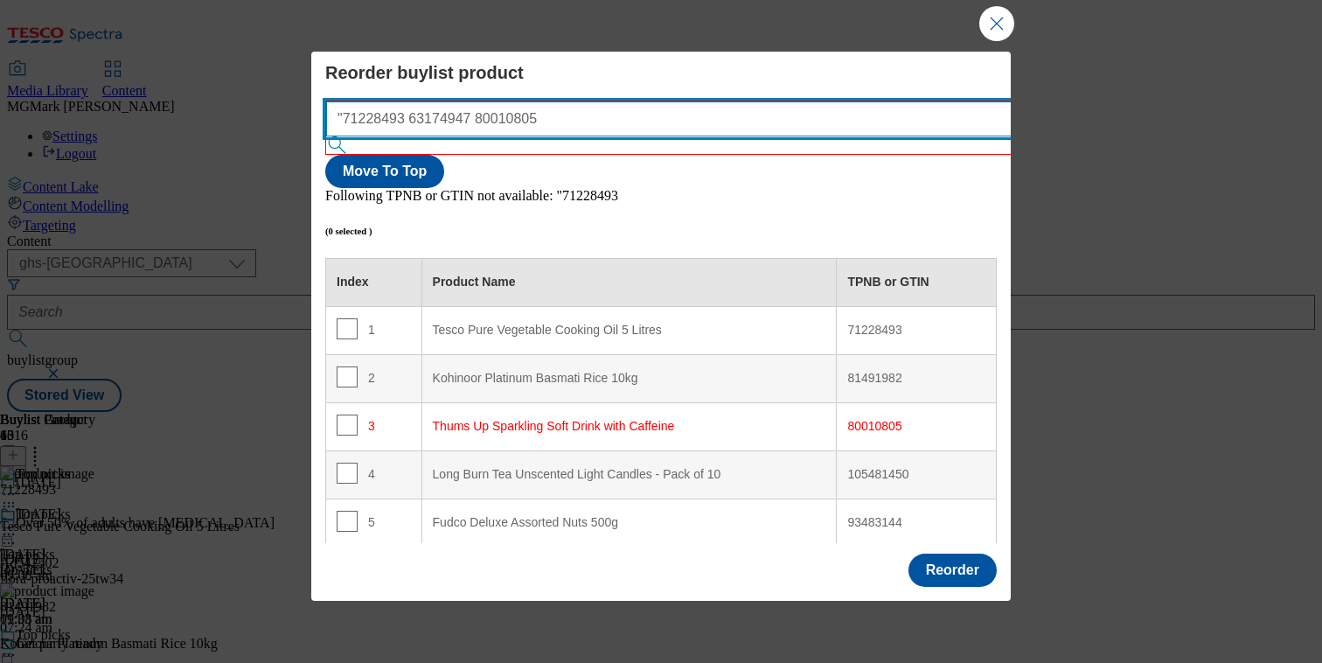
click at [353, 119] on input ""71228493 63174947 80010805" at bounding box center [695, 118] width 739 height 35
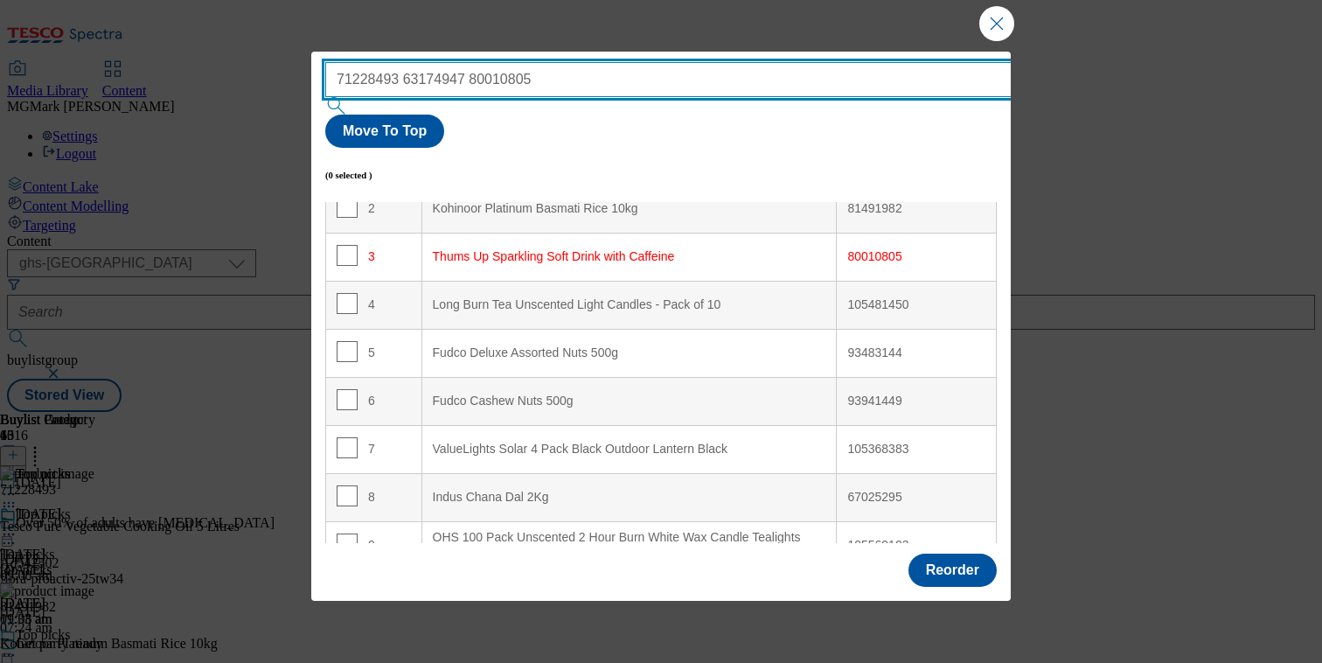
scroll to position [0, 0]
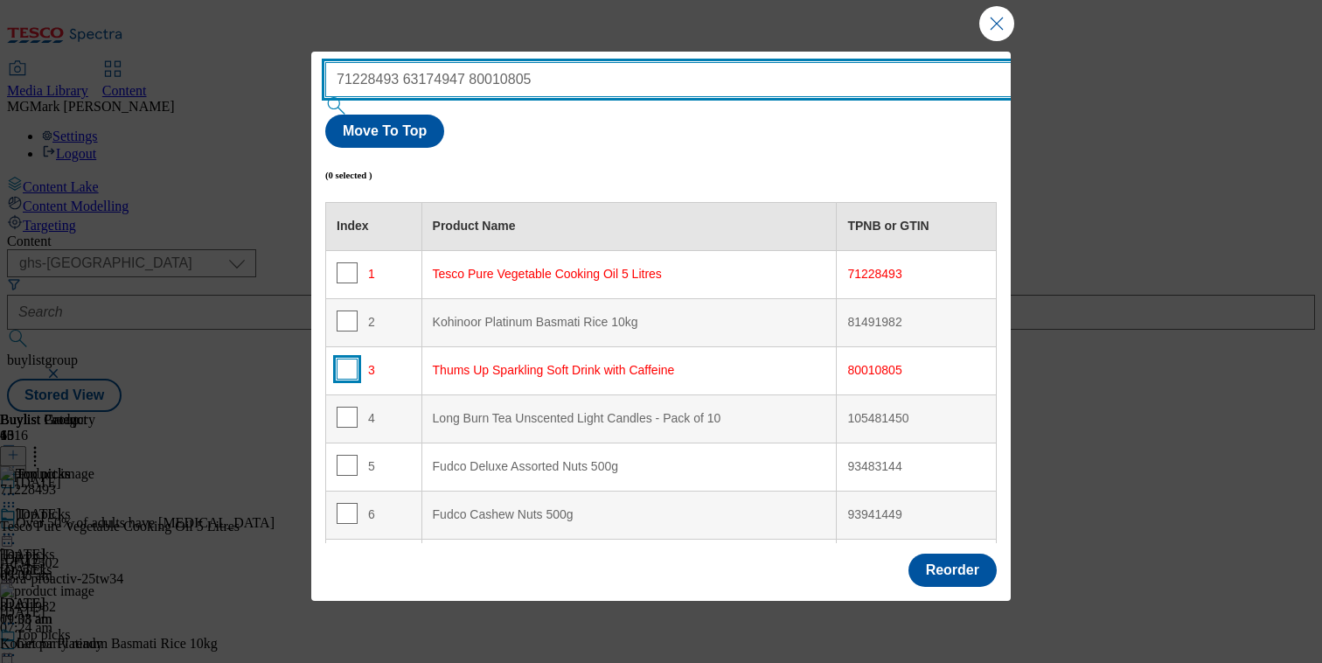
type input "71228493 63174947 80010805"
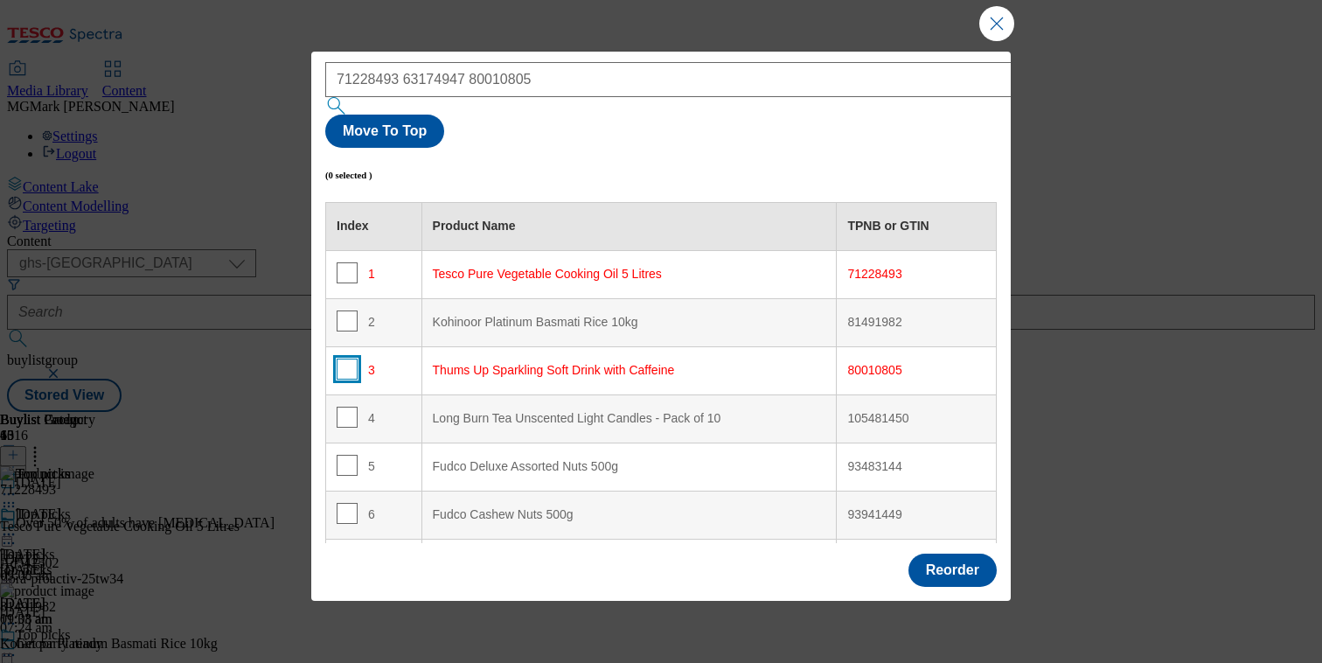
click at [347, 358] on input "Modal" at bounding box center [347, 368] width 21 height 21
checkbox input "true"
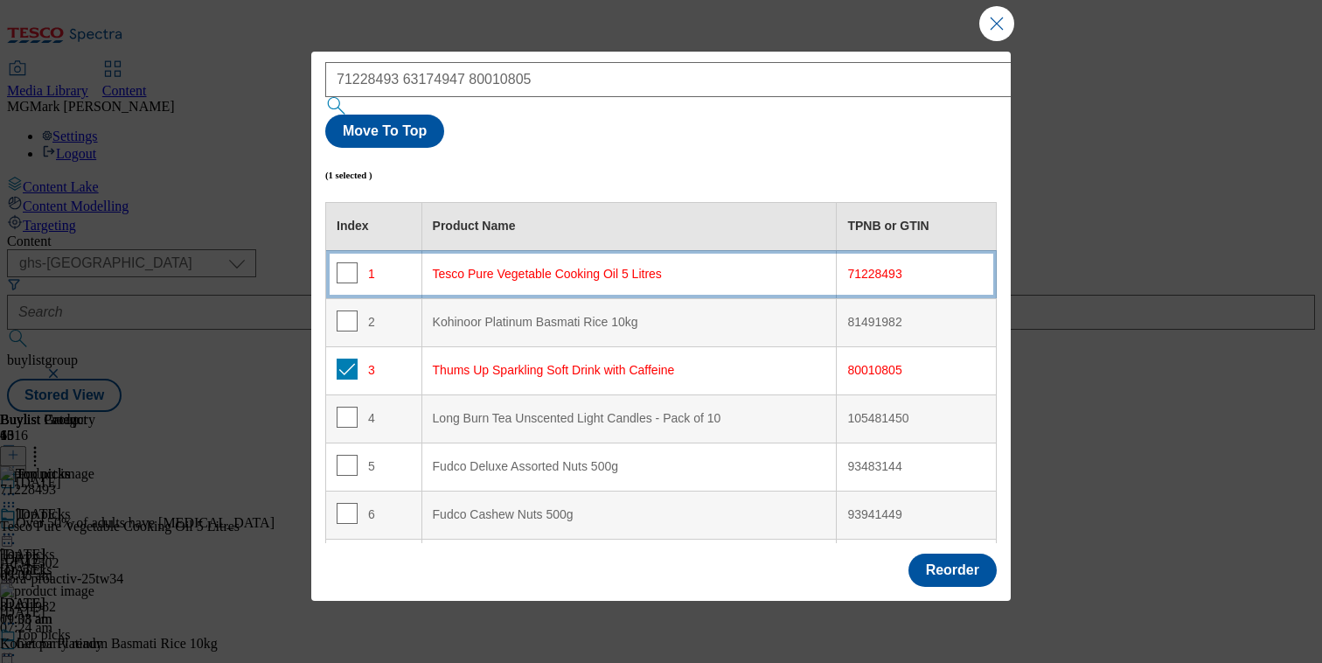
click at [342, 250] on td "1" at bounding box center [374, 274] width 96 height 48
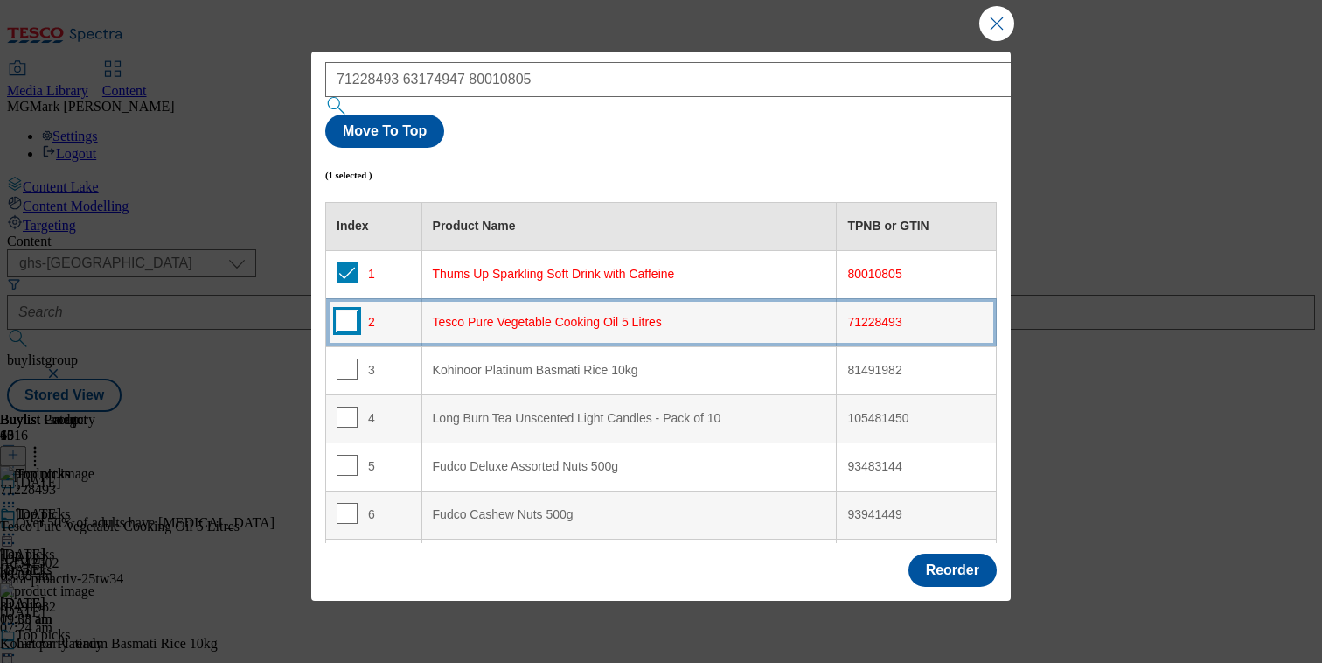
click at [341, 310] on input "Modal" at bounding box center [347, 320] width 21 height 21
checkbox input "true"
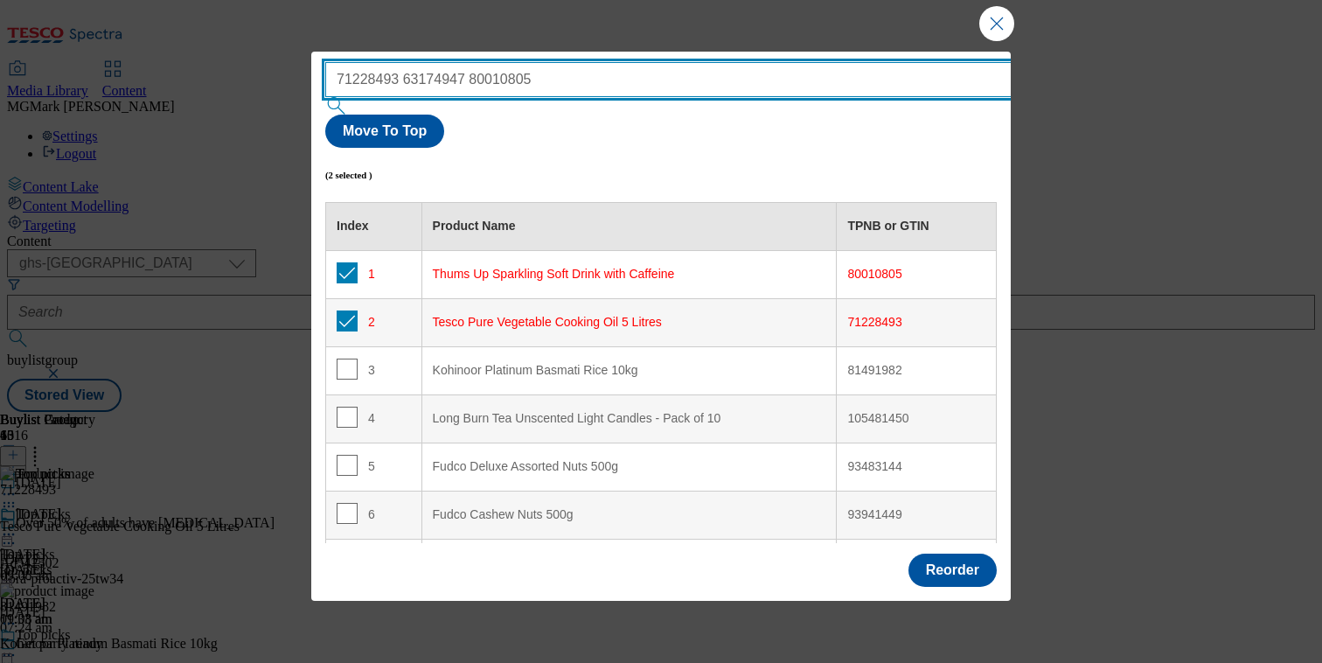
click at [504, 85] on input "71228493 63174947 80010805" at bounding box center [694, 79] width 739 height 35
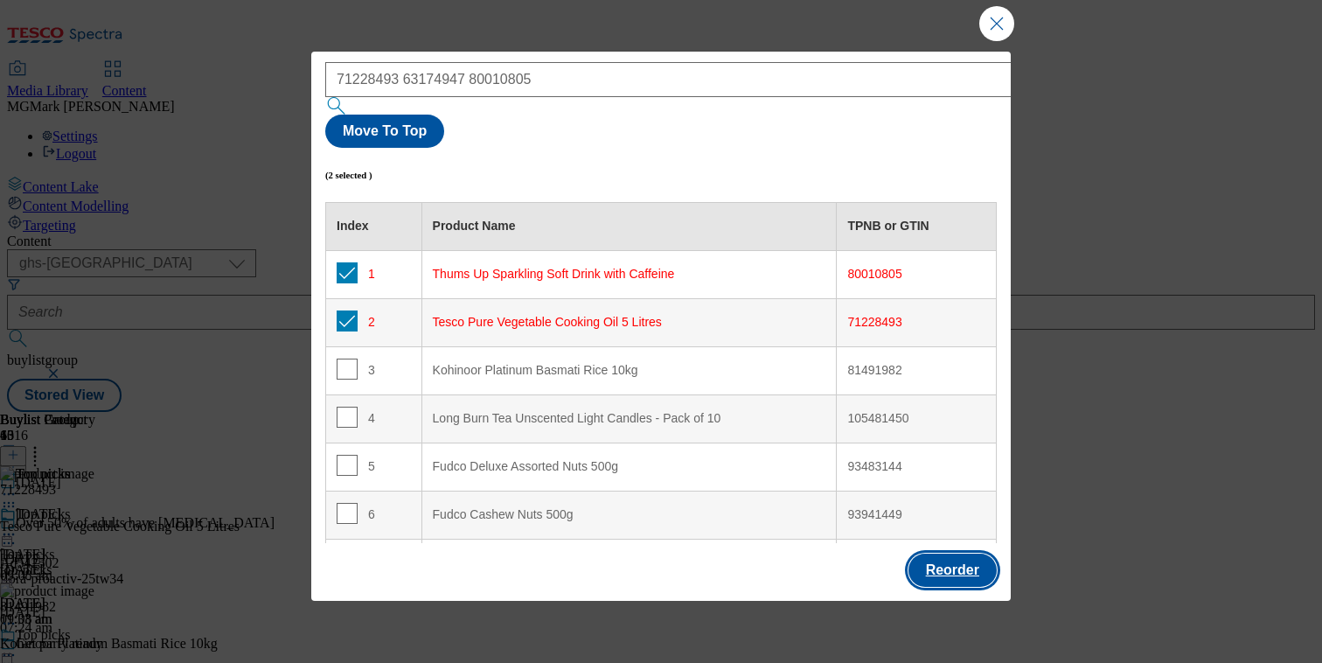
click at [932, 560] on button "Reorder" at bounding box center [952, 569] width 88 height 33
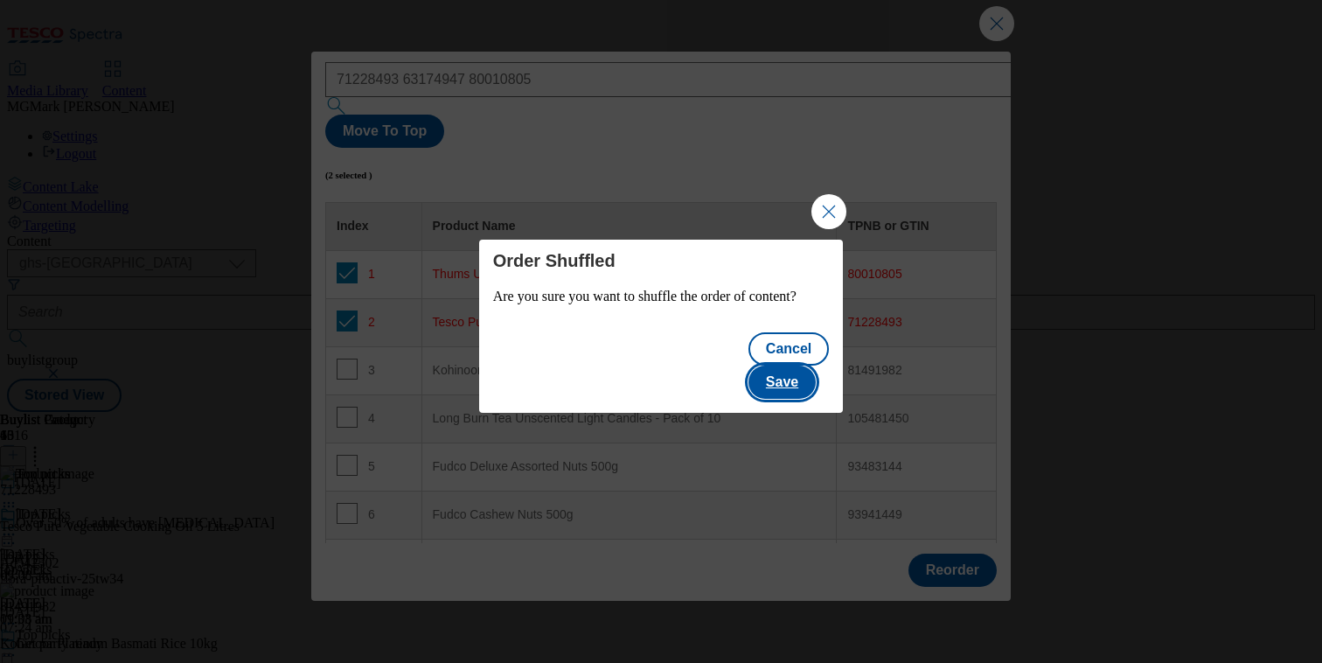
click at [786, 372] on button "Save" at bounding box center [781, 381] width 67 height 33
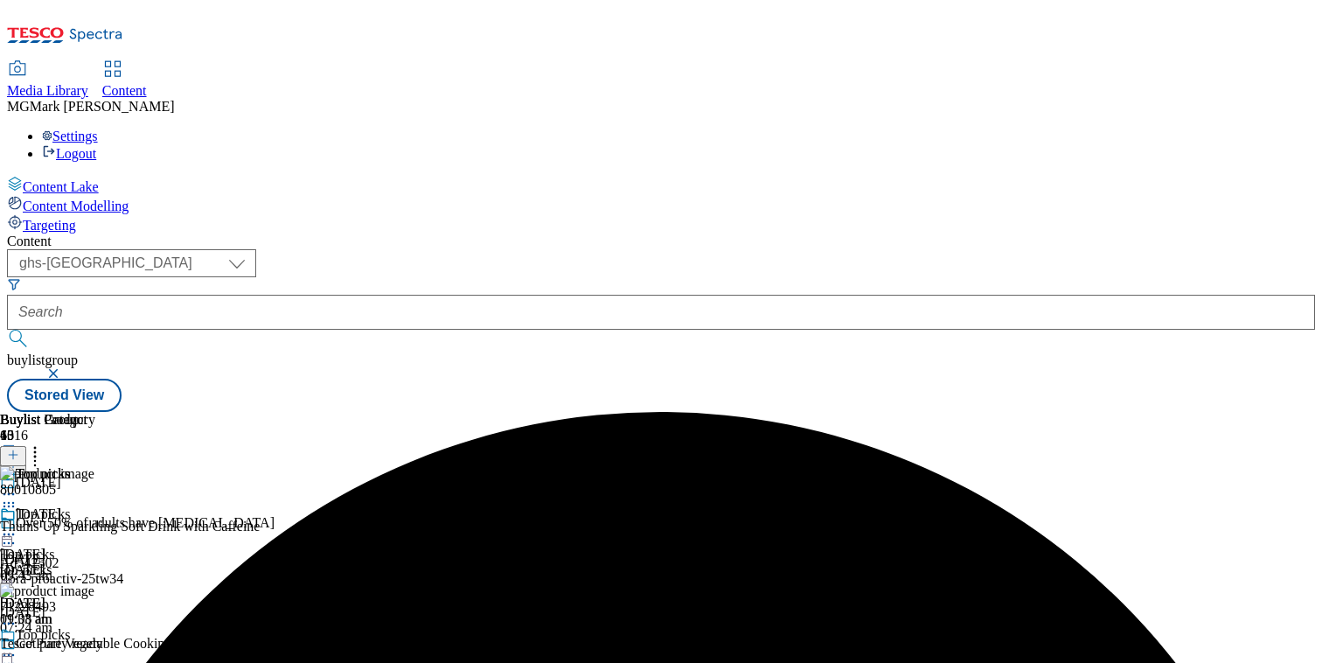
scroll to position [0, 230]
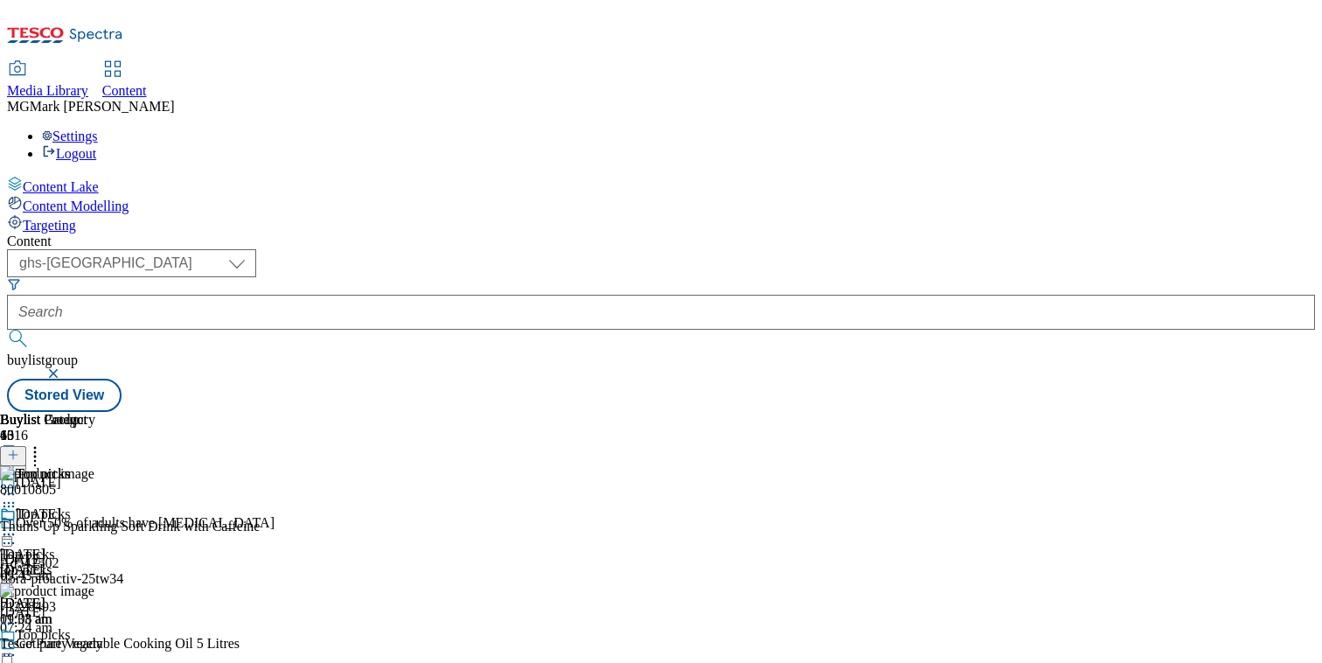
click at [15, 654] on circle at bounding box center [13, 655] width 3 height 3
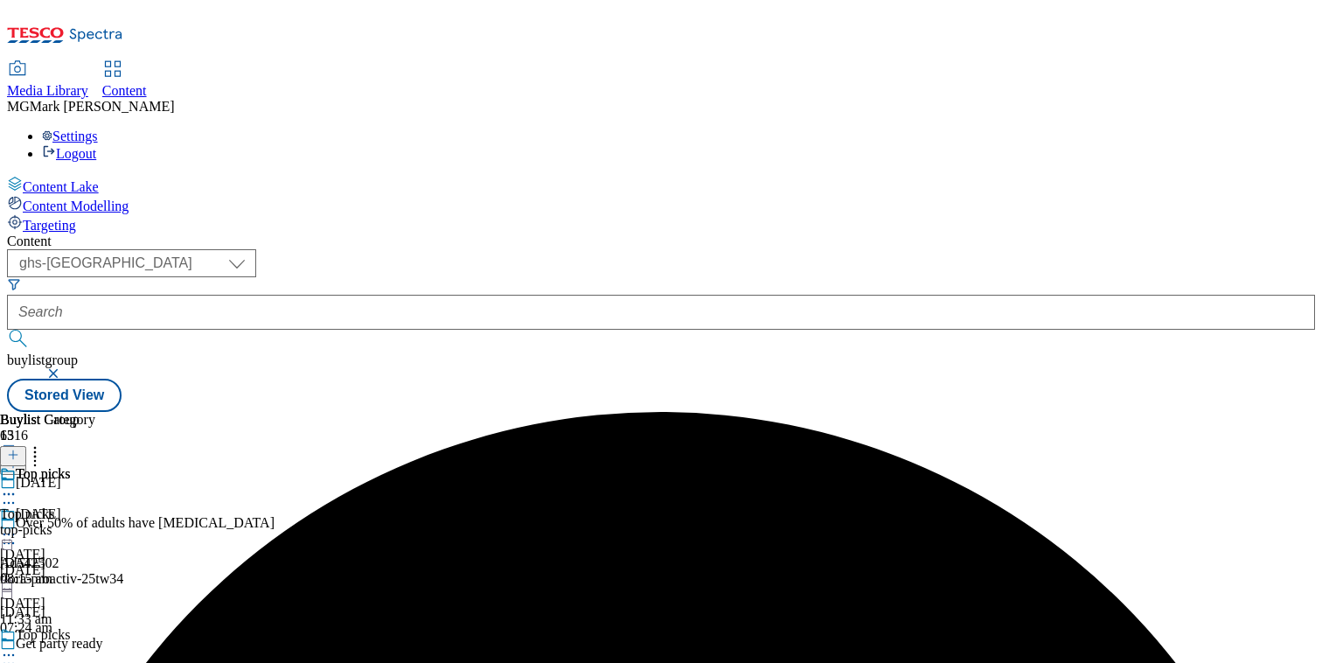
click at [17, 646] on icon at bounding box center [8, 654] width 17 height 17
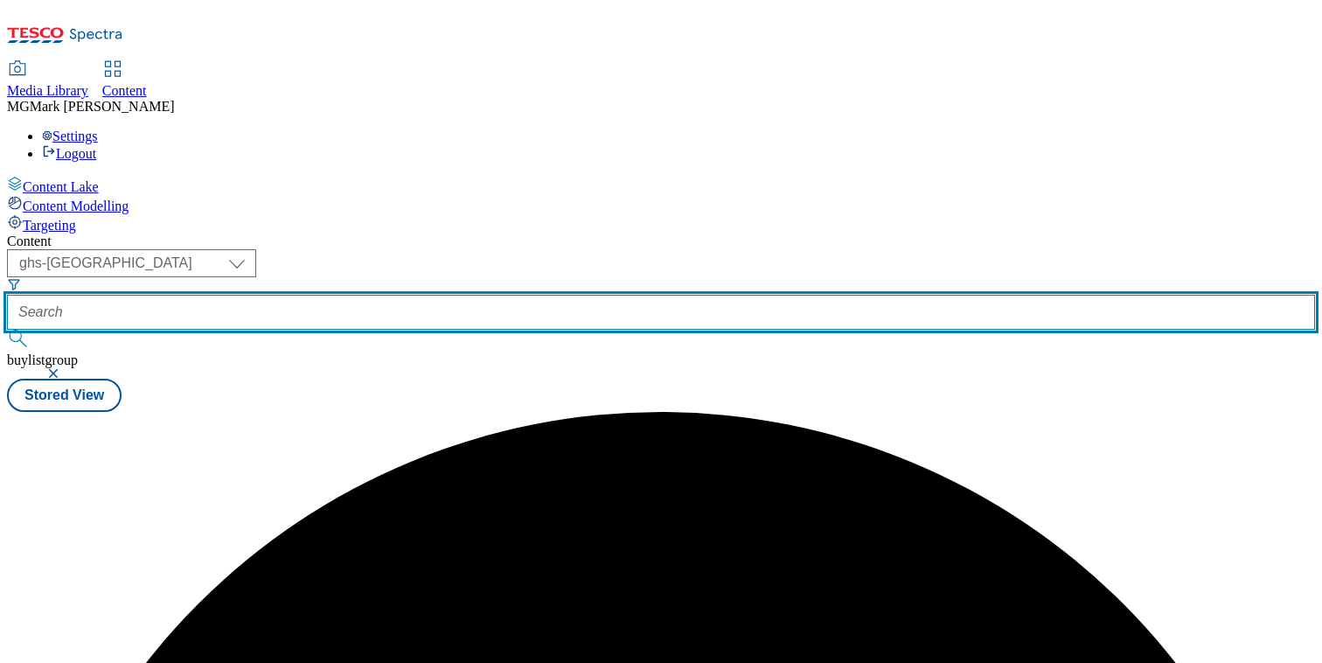
click at [411, 295] on input "text" at bounding box center [661, 312] width 1308 height 35
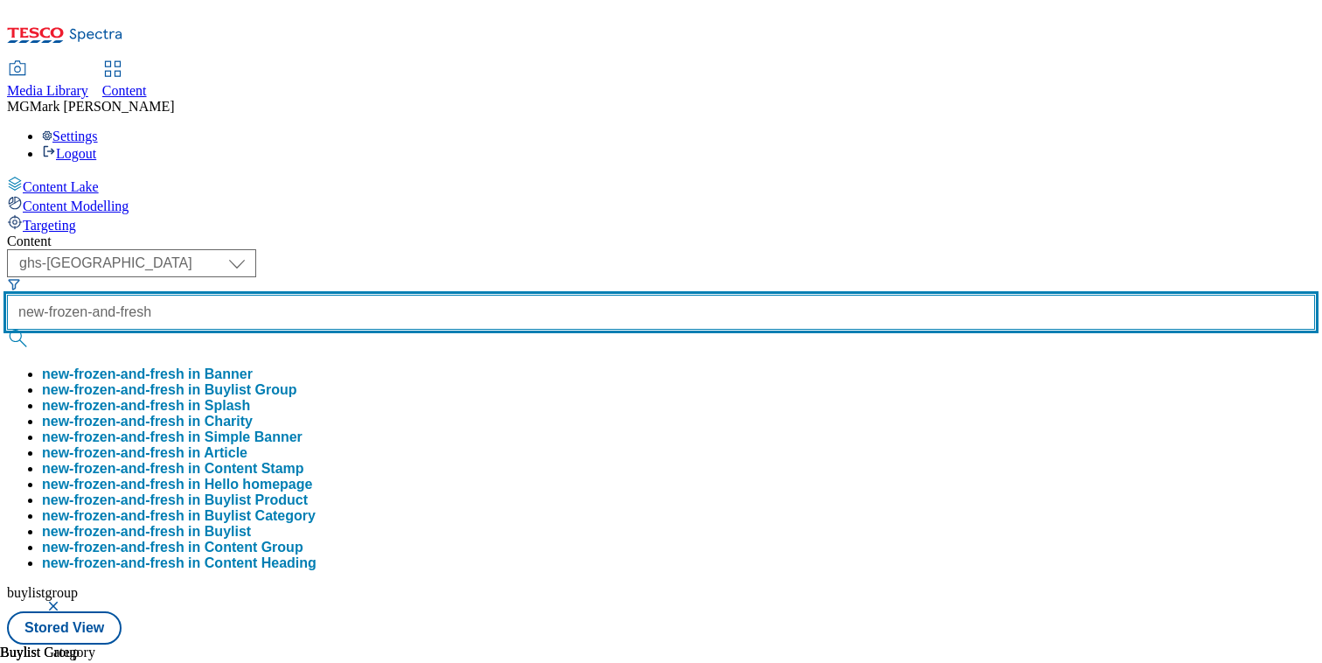
type input "new-frozen-and-fresh"
click at [7, 330] on button "submit" at bounding box center [19, 338] width 24 height 17
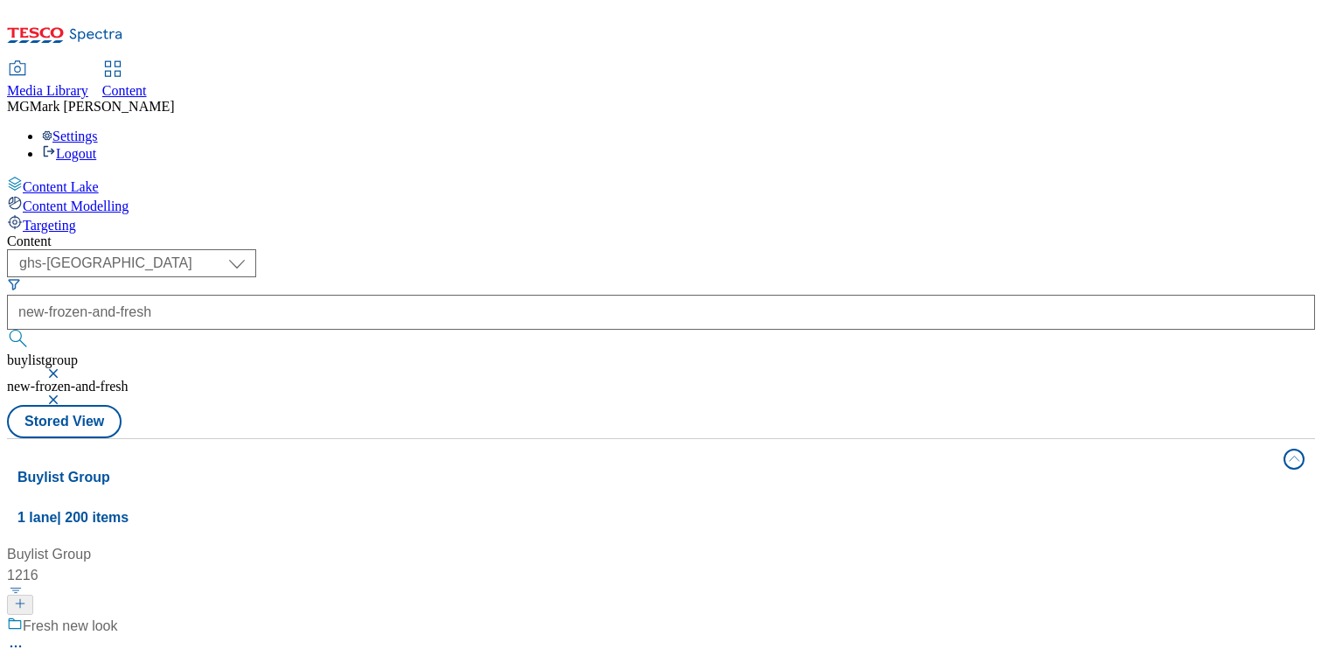
click at [64, 368] on button "button" at bounding box center [54, 373] width 17 height 10
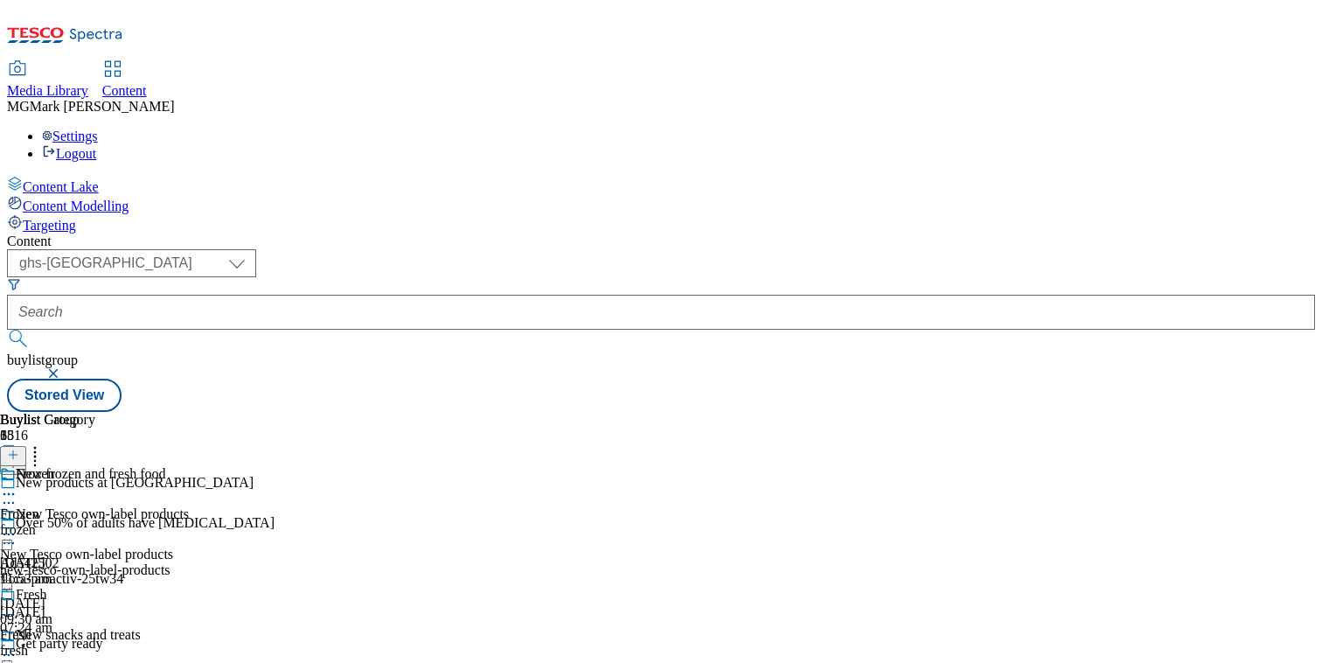
click at [95, 522] on div "frozen" at bounding box center [47, 530] width 95 height 16
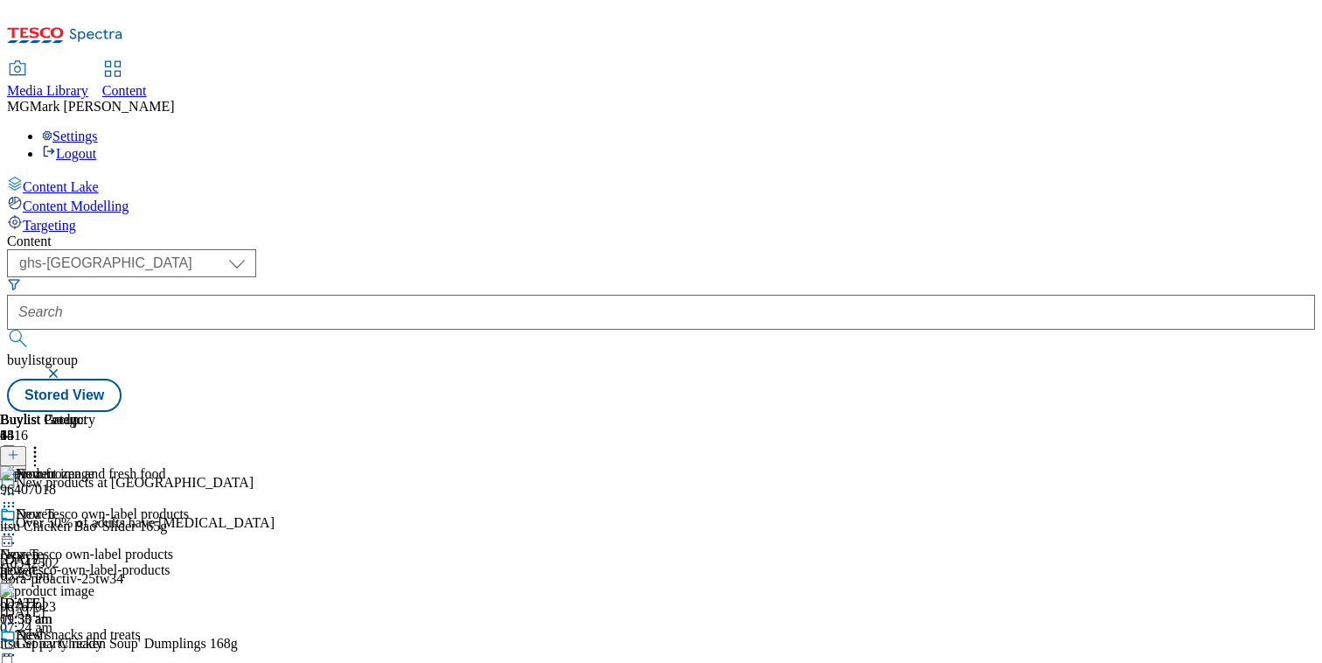
scroll to position [6, 0]
click at [26, 446] on button at bounding box center [13, 456] width 26 height 20
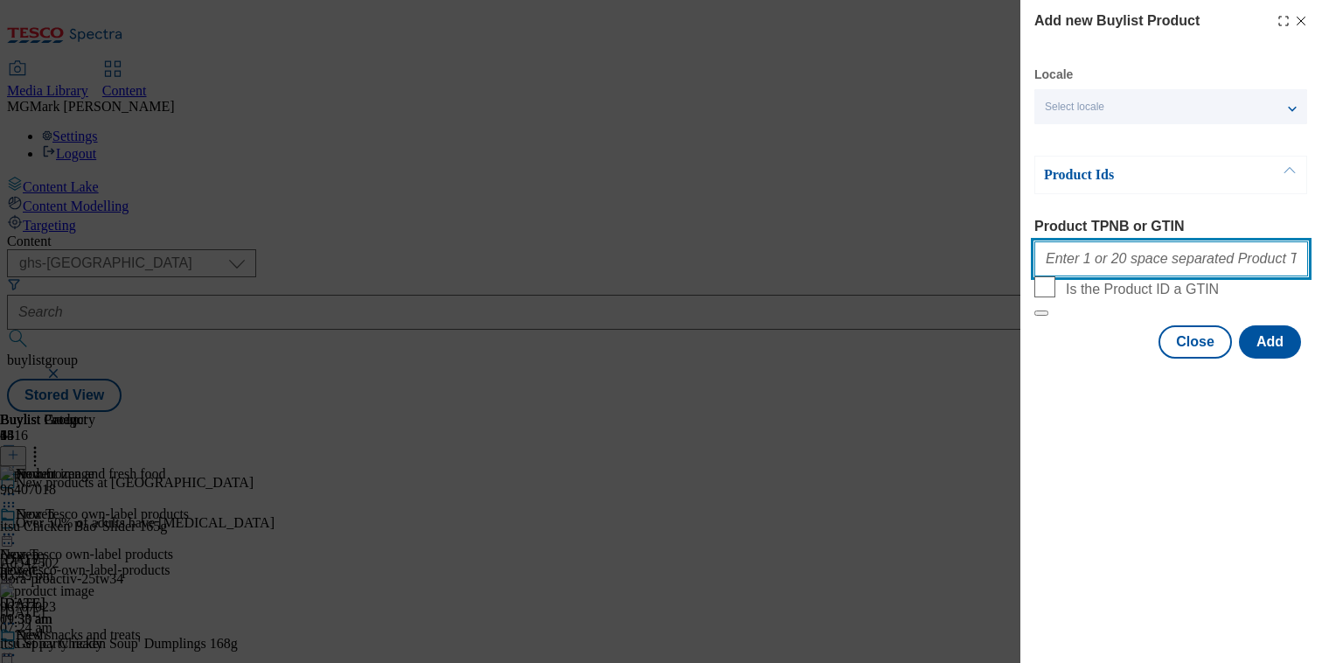
click at [1158, 267] on input "Product TPNB or GTIN" at bounding box center [1171, 258] width 274 height 35
paste input ""96641615 96632246 96935003""
click at [1051, 264] on input ""96641615 96632246 96935003" at bounding box center [1171, 258] width 274 height 35
type input "96641615 96632246 96935003"
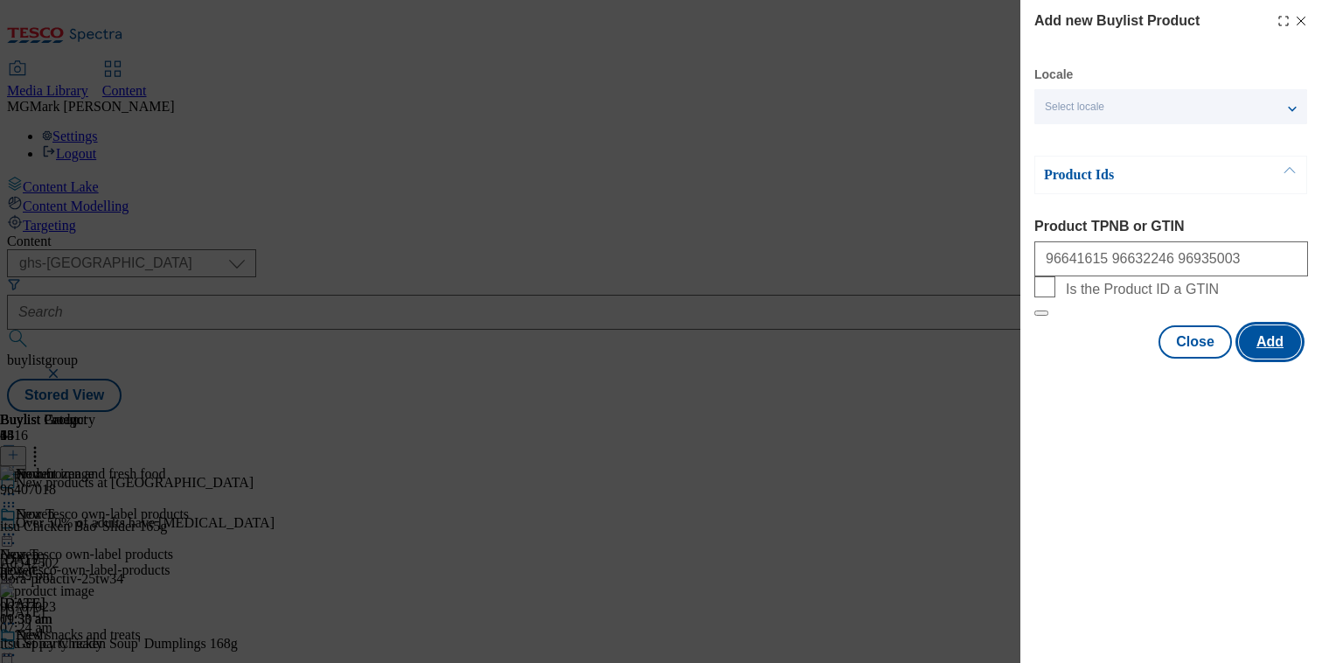
click at [1266, 358] on button "Add" at bounding box center [1270, 341] width 62 height 33
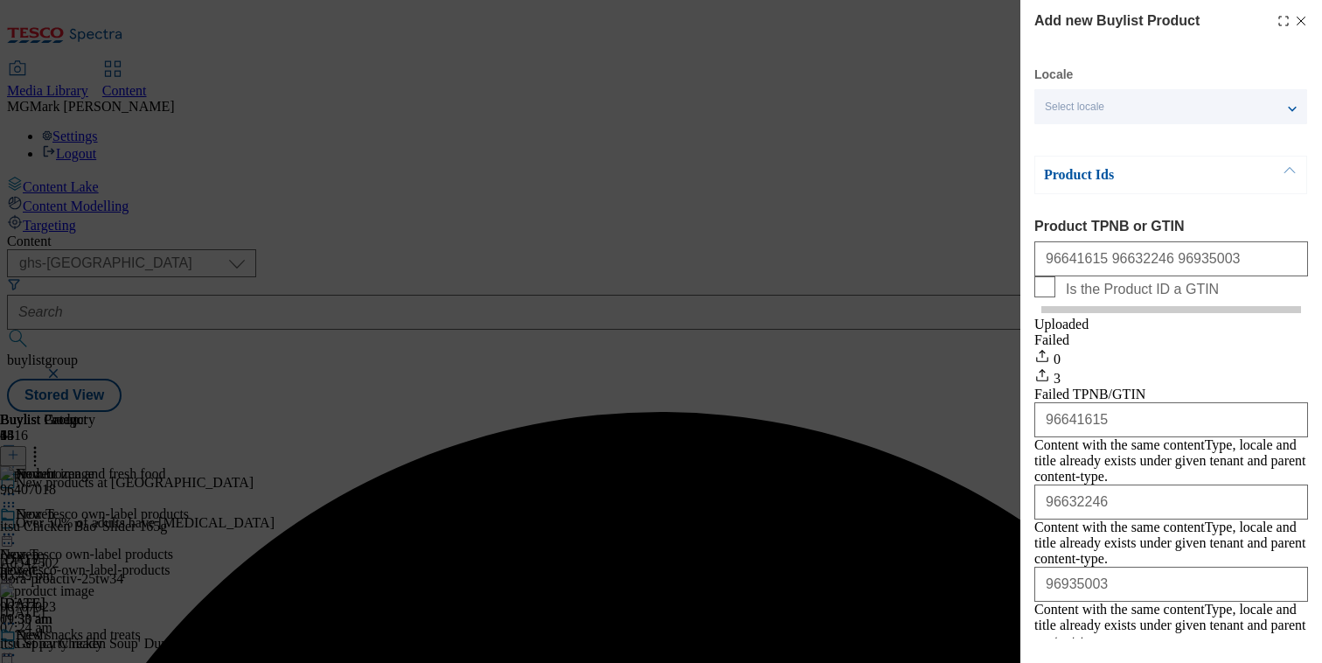
scroll to position [0, 0]
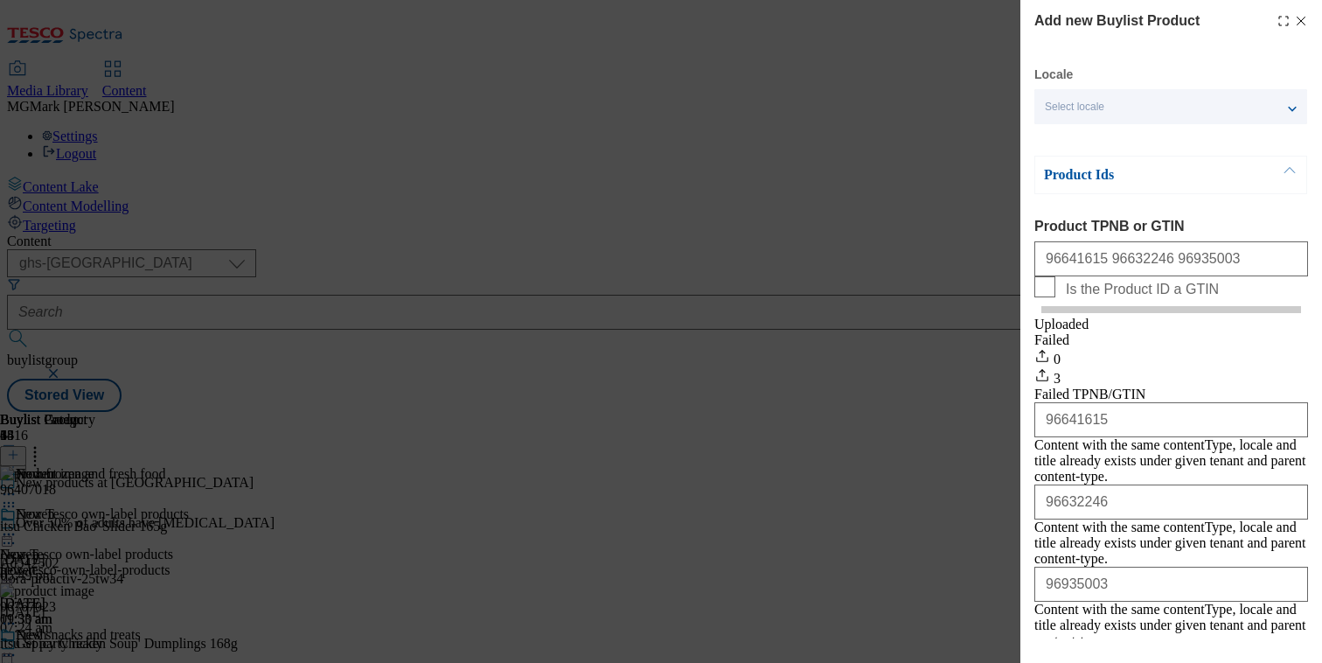
click at [1299, 21] on icon "Modal" at bounding box center [1301, 21] width 14 height 14
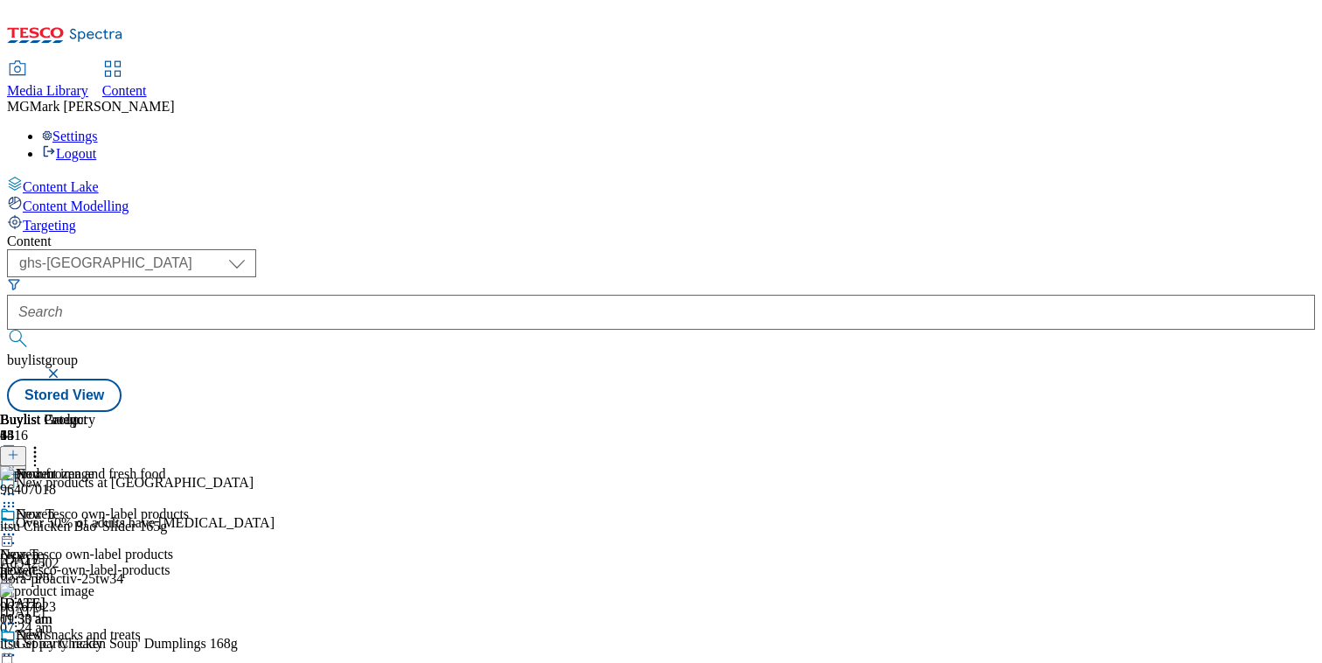
scroll to position [0, 230]
click at [44, 443] on icon at bounding box center [34, 451] width 17 height 17
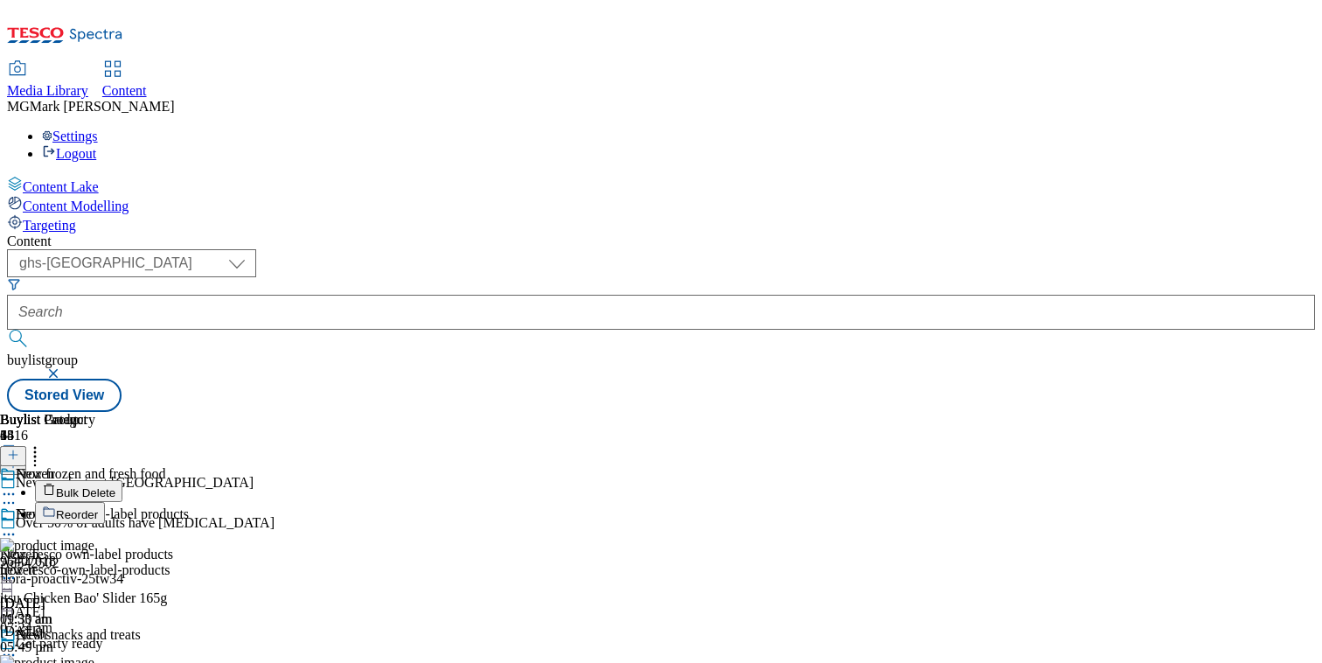
click at [105, 502] on button "Reorder" at bounding box center [70, 513] width 70 height 22
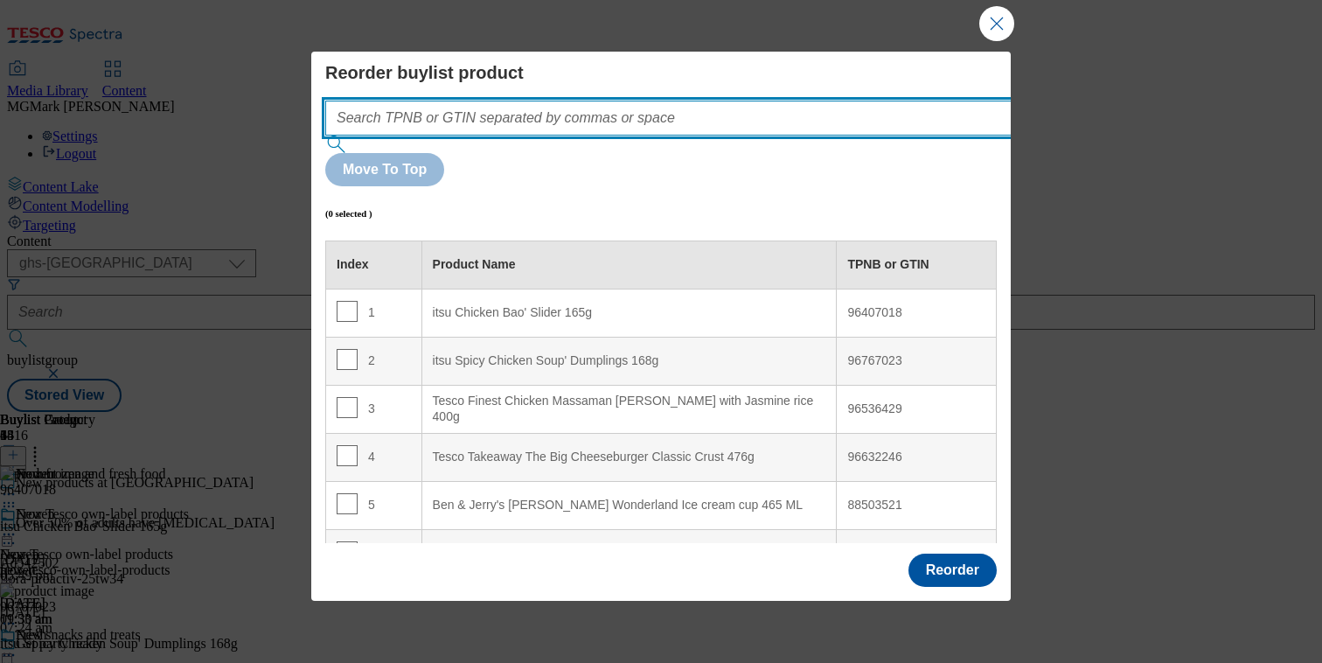
click at [666, 134] on input "Modal" at bounding box center [694, 118] width 739 height 35
click at [632, 131] on input "Modal" at bounding box center [694, 118] width 739 height 35
paste input ""96641615 96632246 96935003""
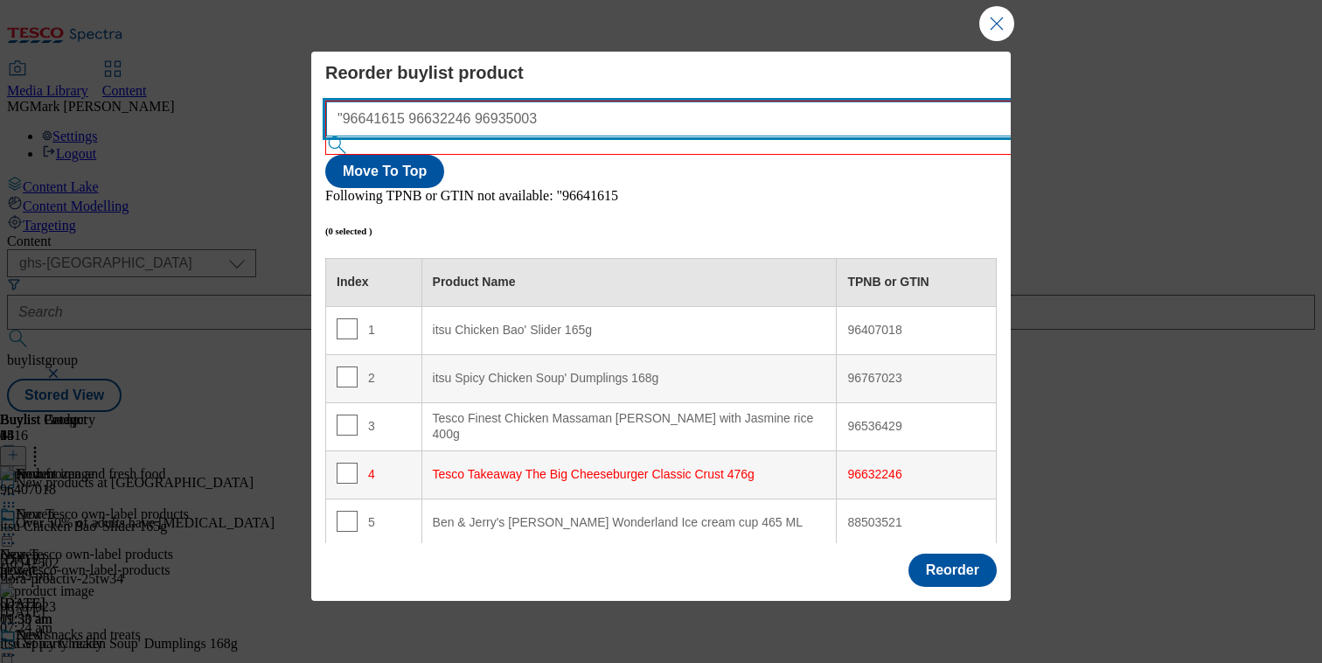
click at [352, 114] on input ""96641615 96632246 96935003" at bounding box center [695, 118] width 739 height 35
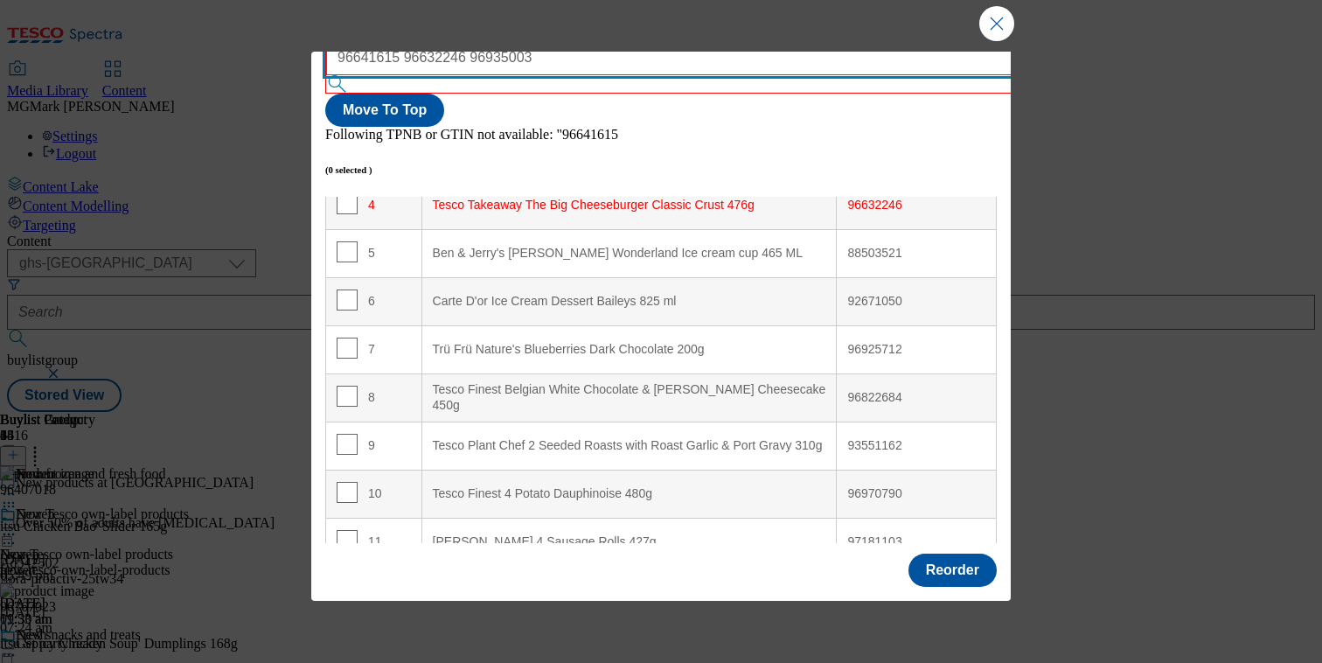
scroll to position [38, 0]
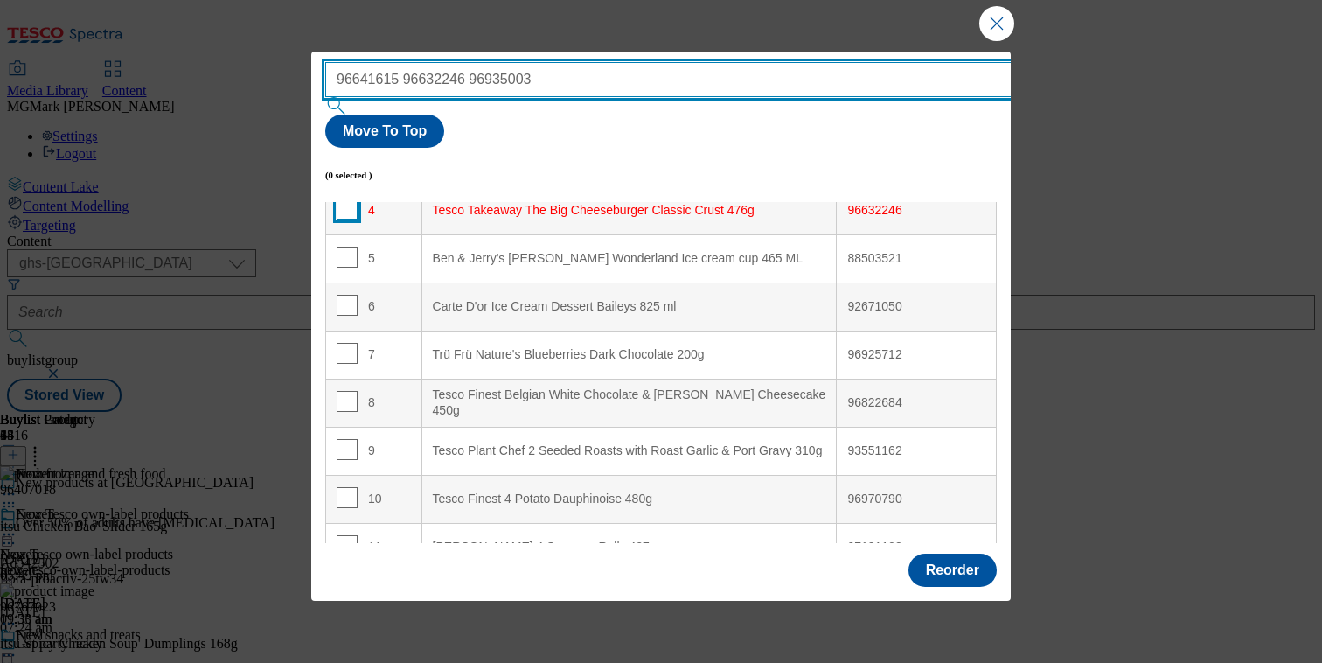
type input "96641615 96632246 96935003"
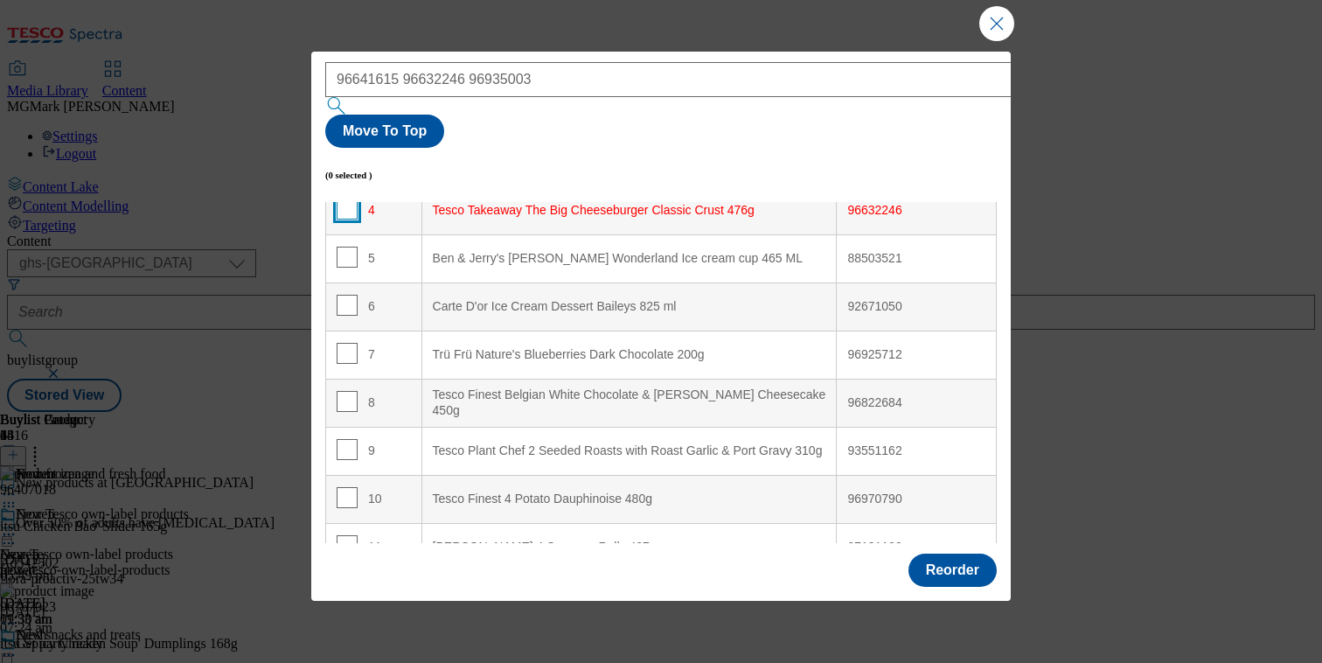
click at [344, 198] on input "Modal" at bounding box center [347, 208] width 21 height 21
checkbox input "true"
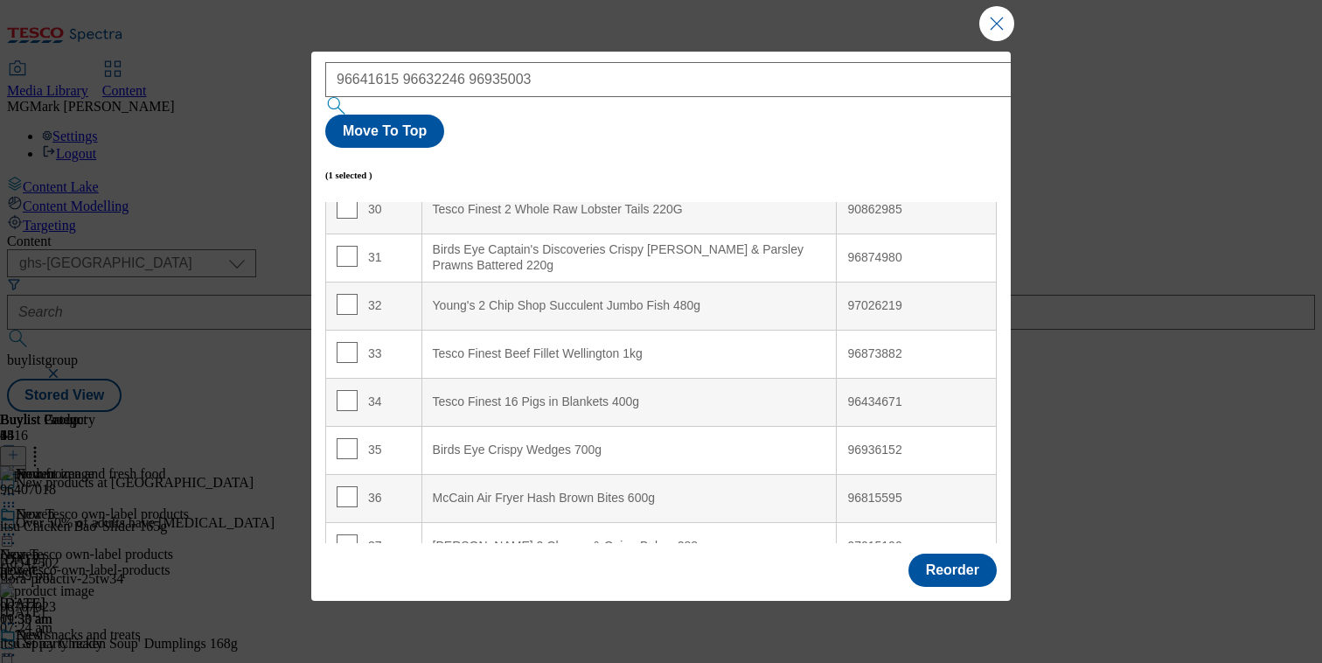
scroll to position [1759, 0]
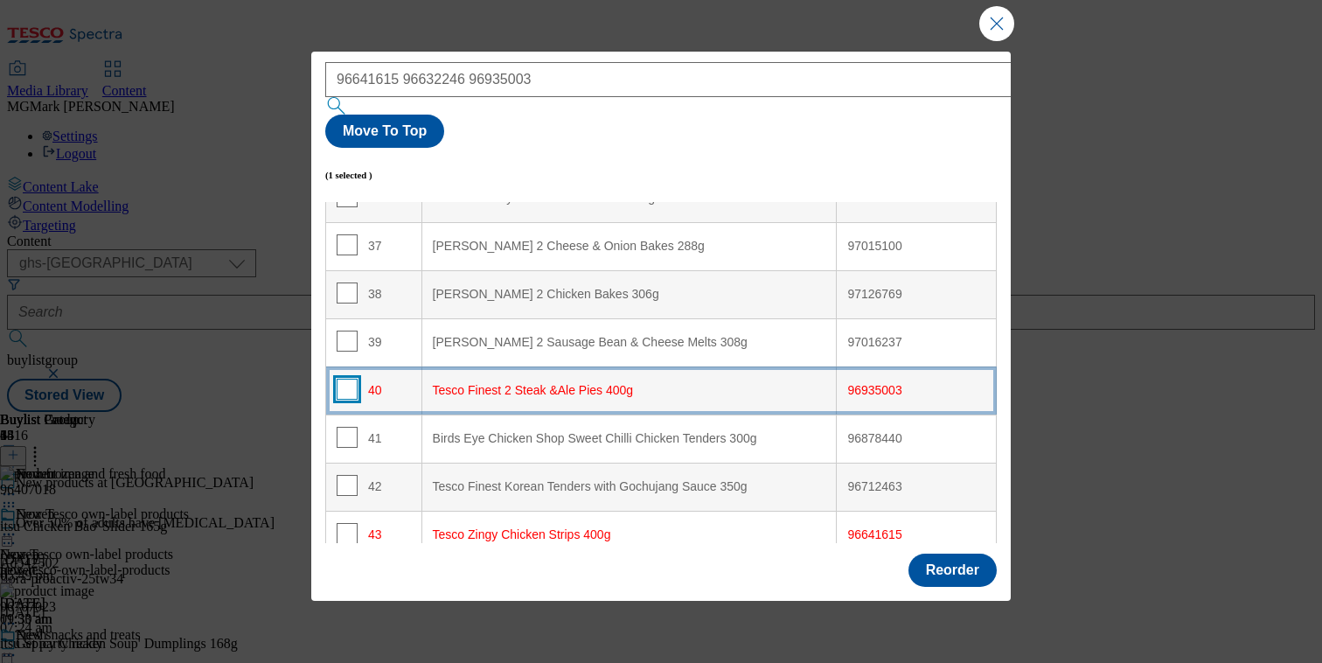
click at [351, 379] on input "Modal" at bounding box center [347, 389] width 21 height 21
checkbox input "true"
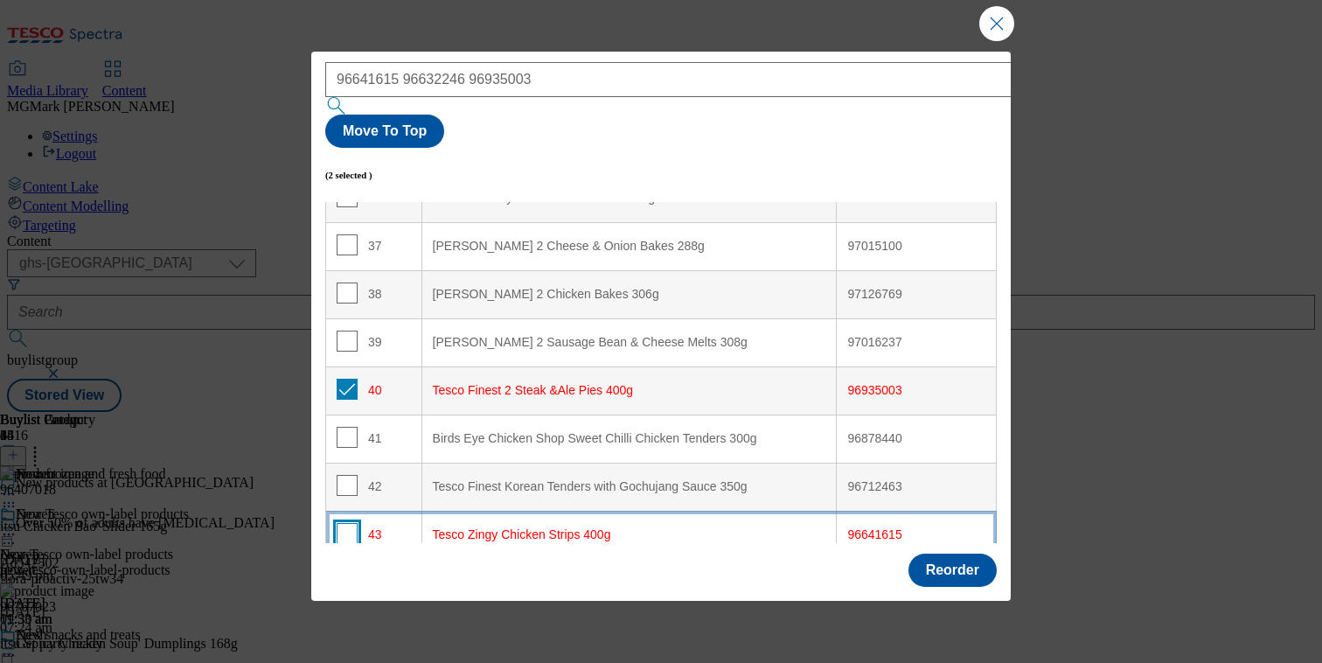
click at [344, 523] on input "Modal" at bounding box center [347, 533] width 21 height 21
checkbox input "true"
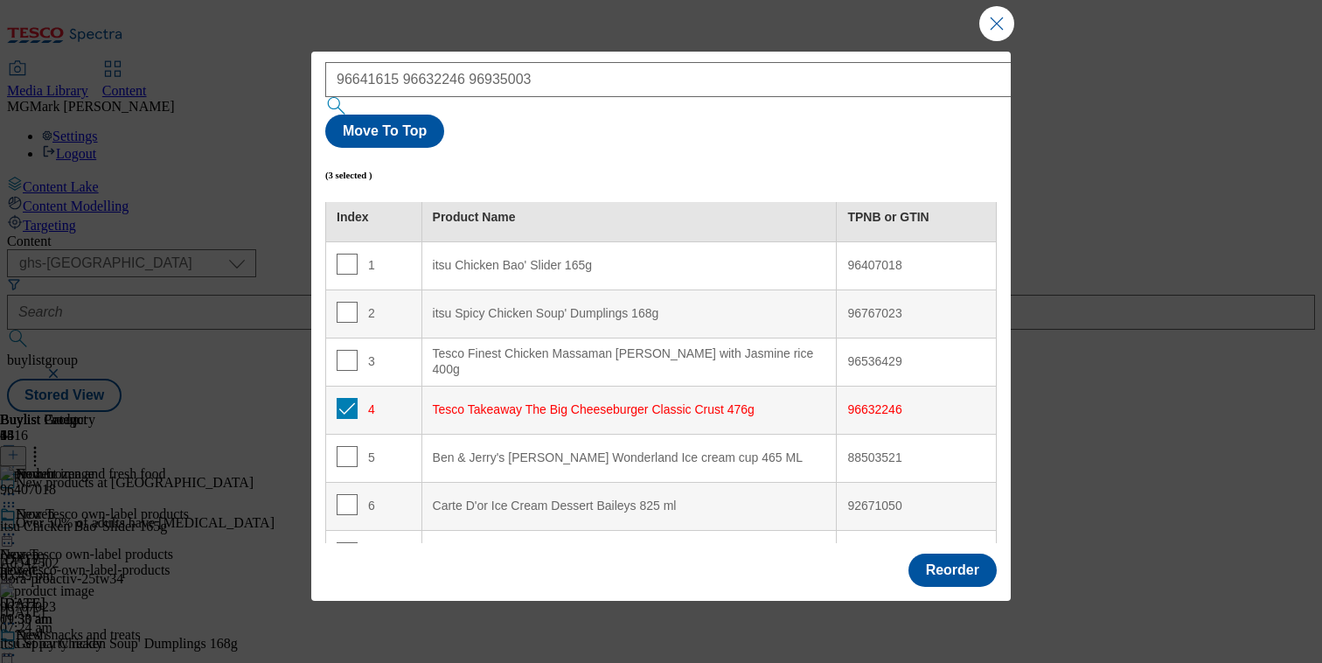
scroll to position [0, 0]
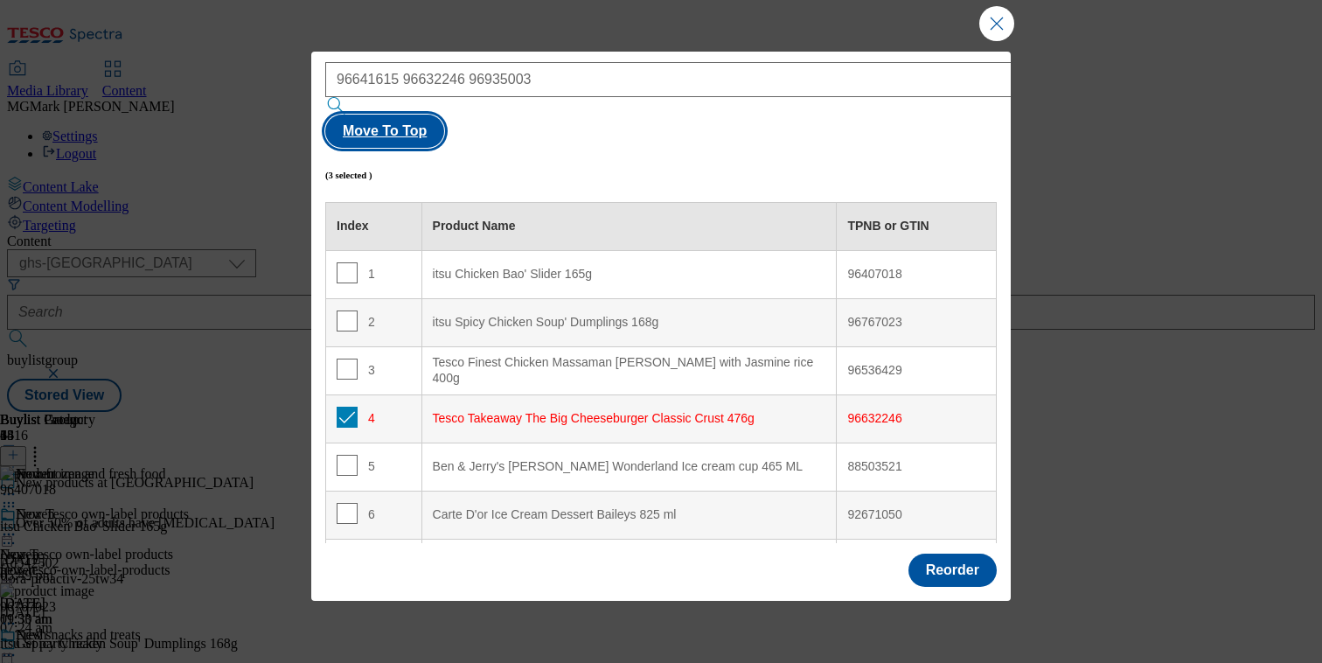
click at [444, 115] on button "Move To Top" at bounding box center [384, 131] width 119 height 33
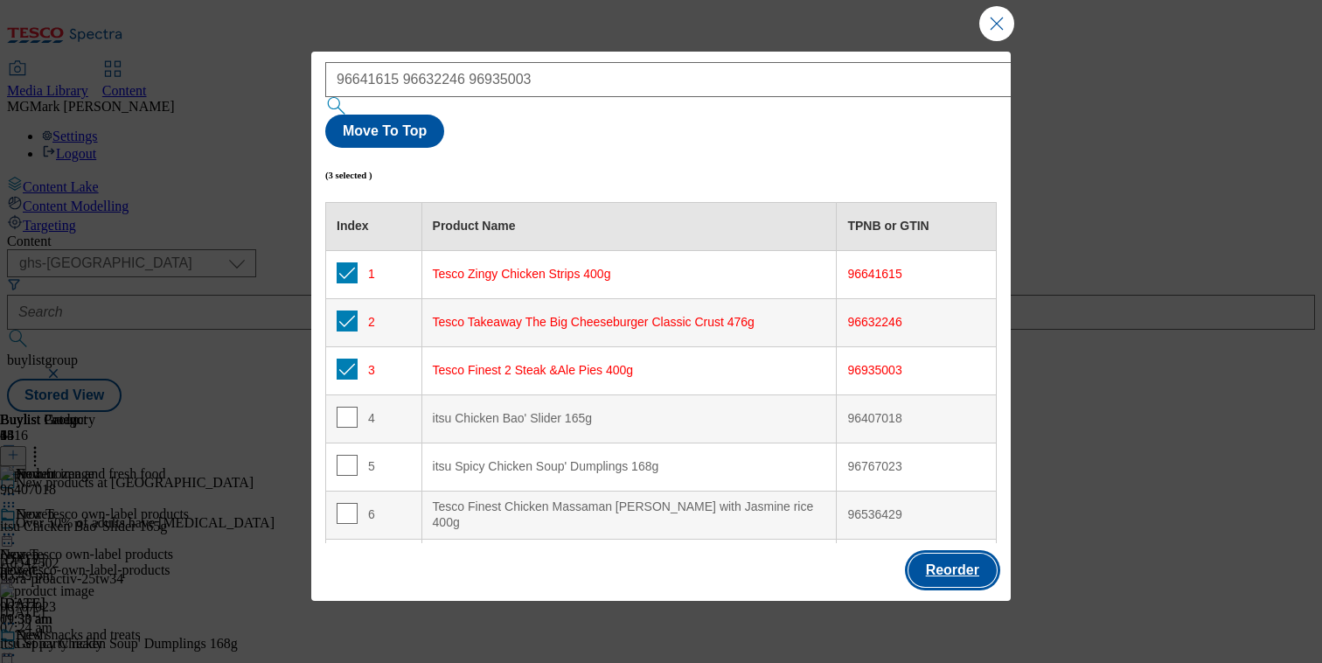
click at [948, 559] on button "Reorder" at bounding box center [952, 569] width 88 height 33
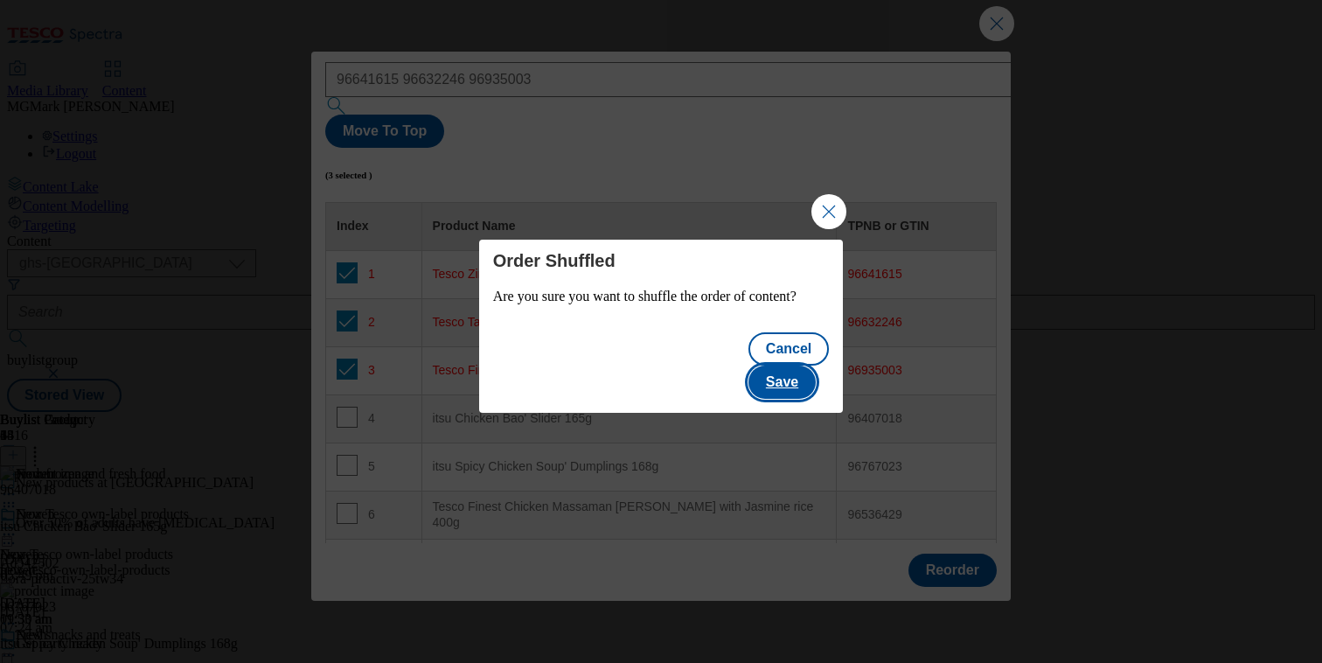
click at [808, 390] on button "Save" at bounding box center [781, 381] width 67 height 33
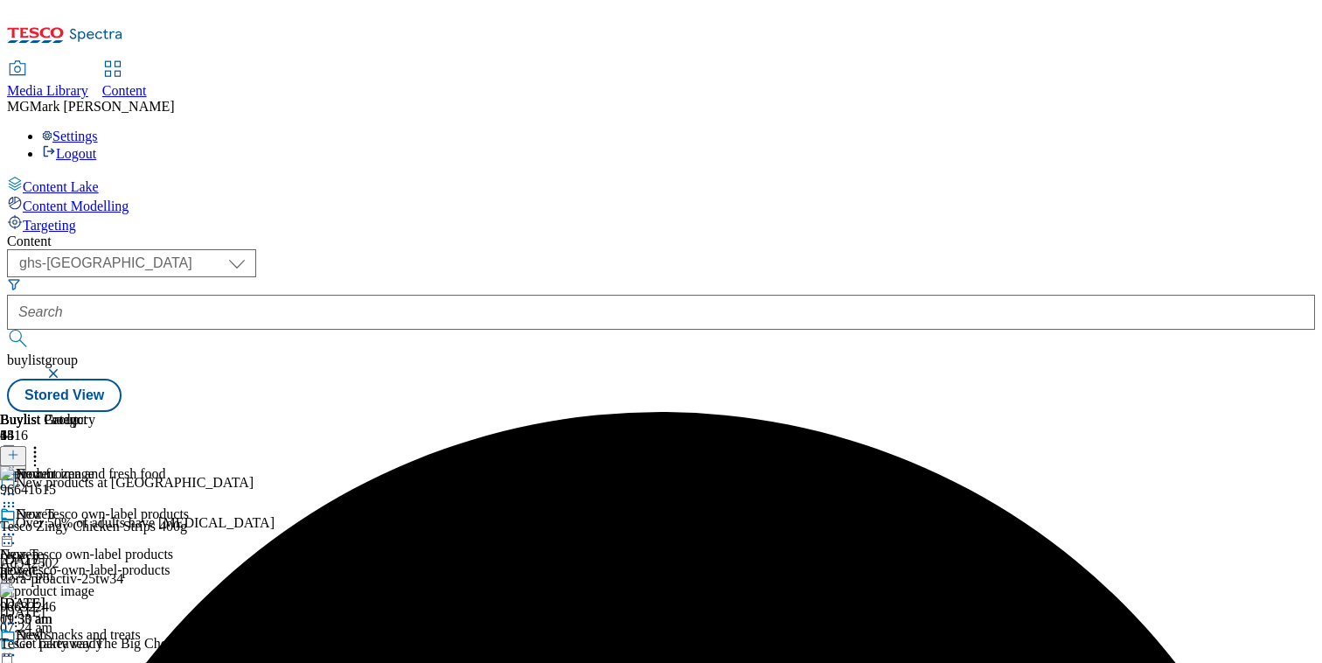
scroll to position [109, 0]
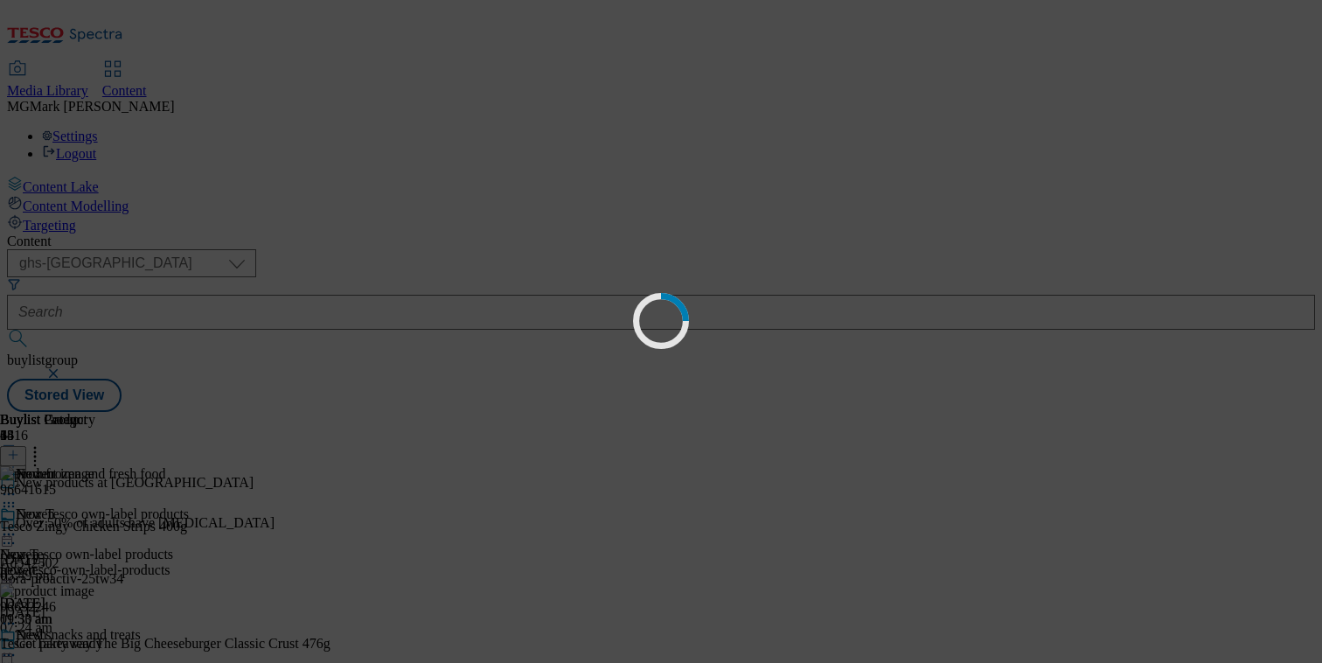
scroll to position [0, 0]
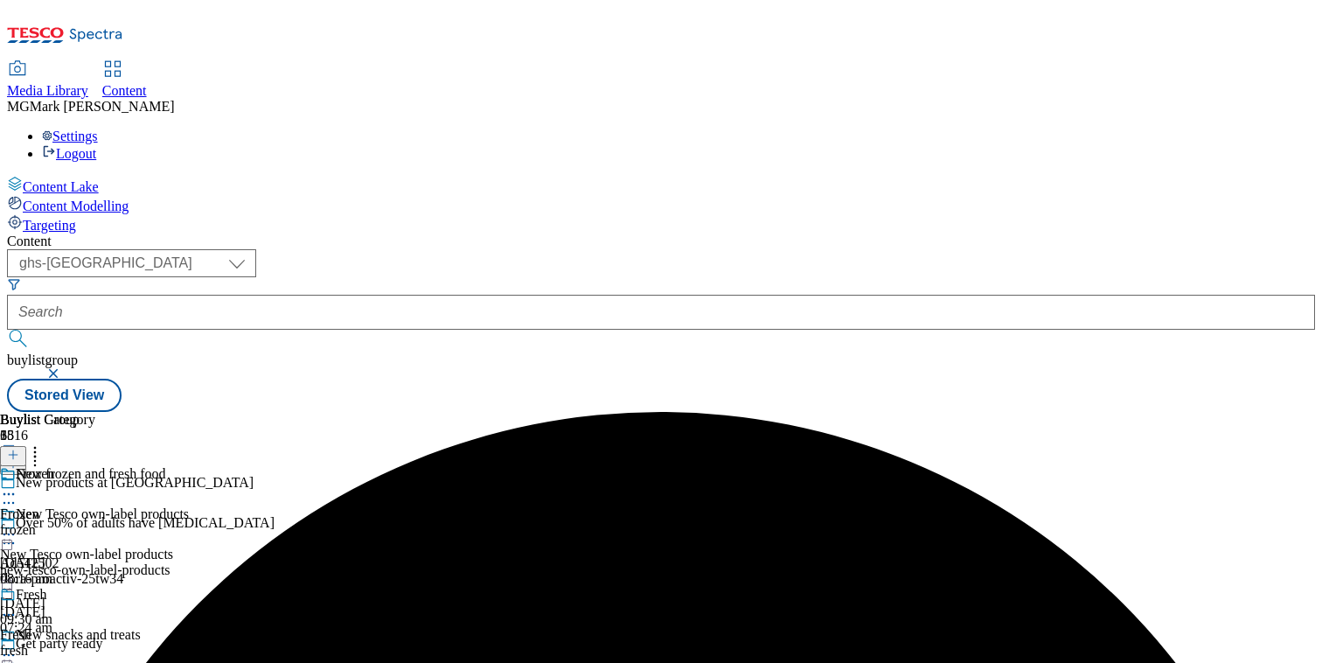
scroll to position [87, 0]
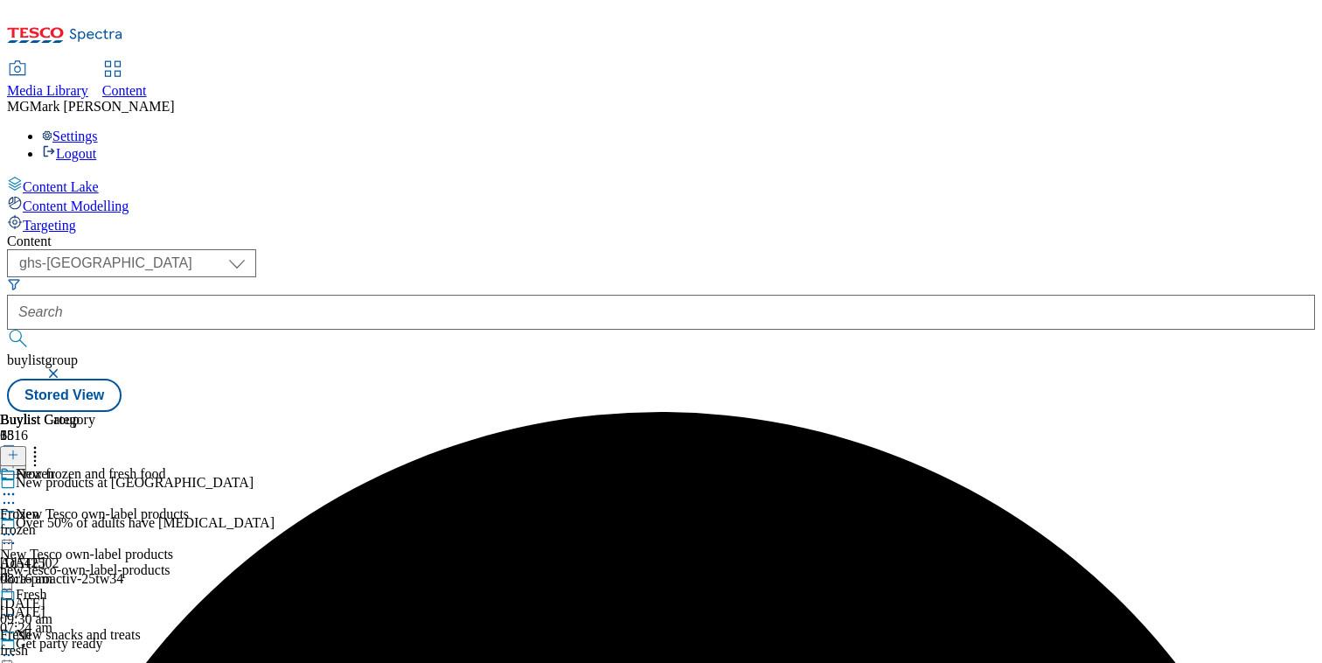
click at [64, 368] on button "button" at bounding box center [54, 373] width 17 height 10
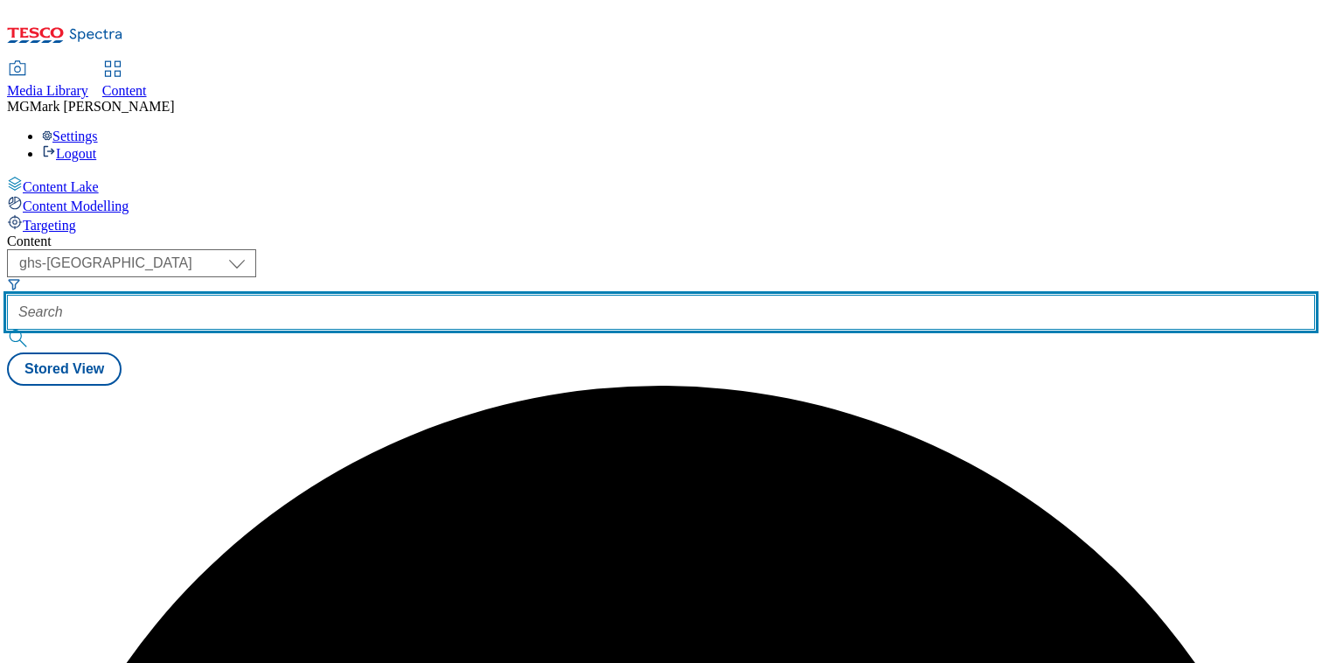
click at [424, 295] on input "text" at bounding box center [661, 312] width 1308 height 35
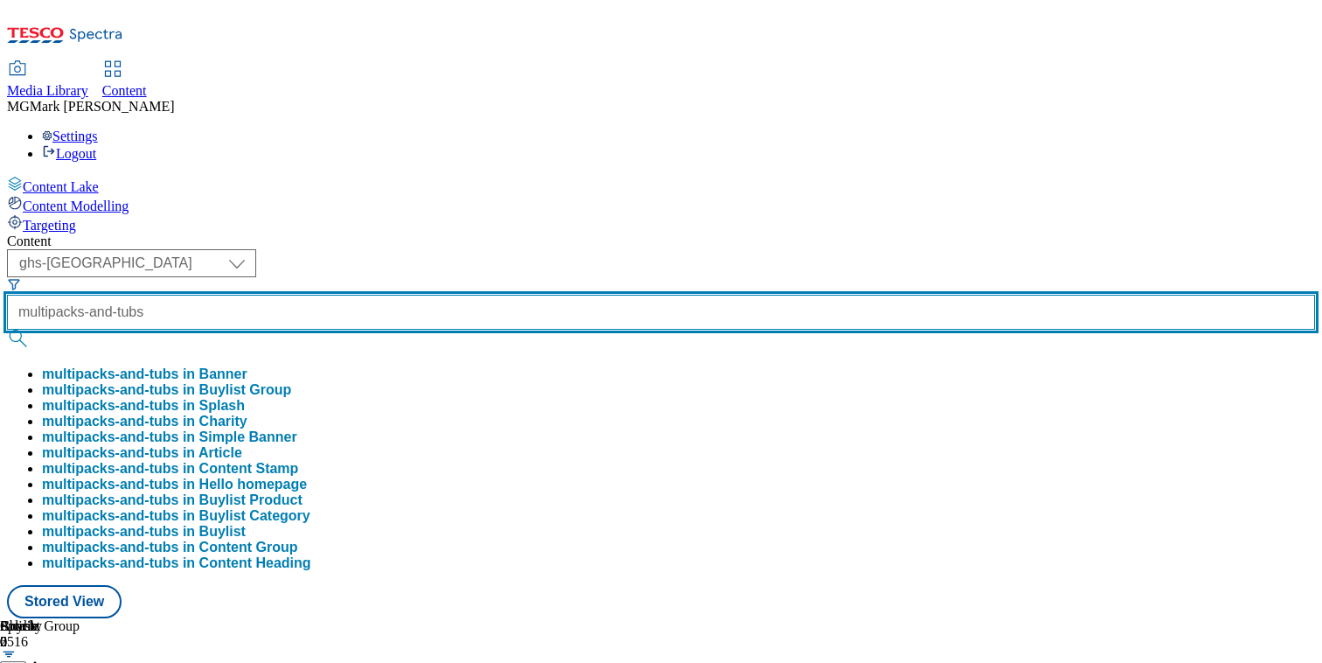
click at [7, 330] on button "submit" at bounding box center [19, 338] width 24 height 17
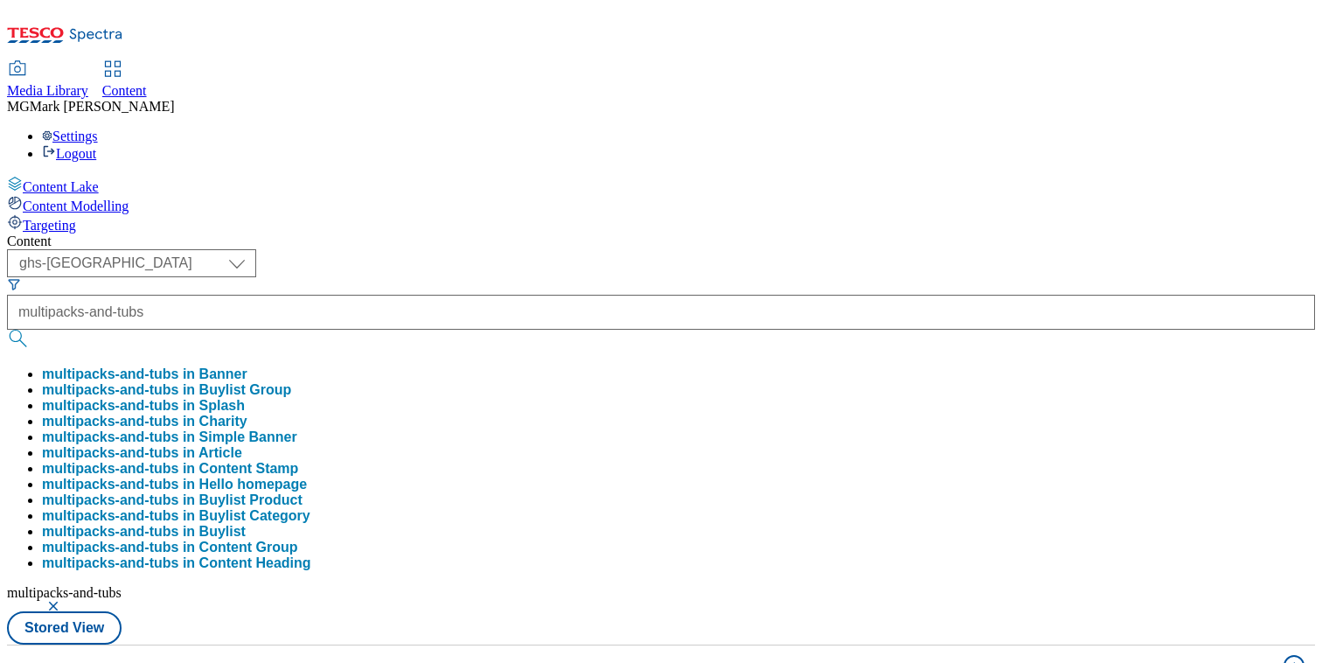
click at [779, 233] on div "Content" at bounding box center [661, 241] width 1308 height 16
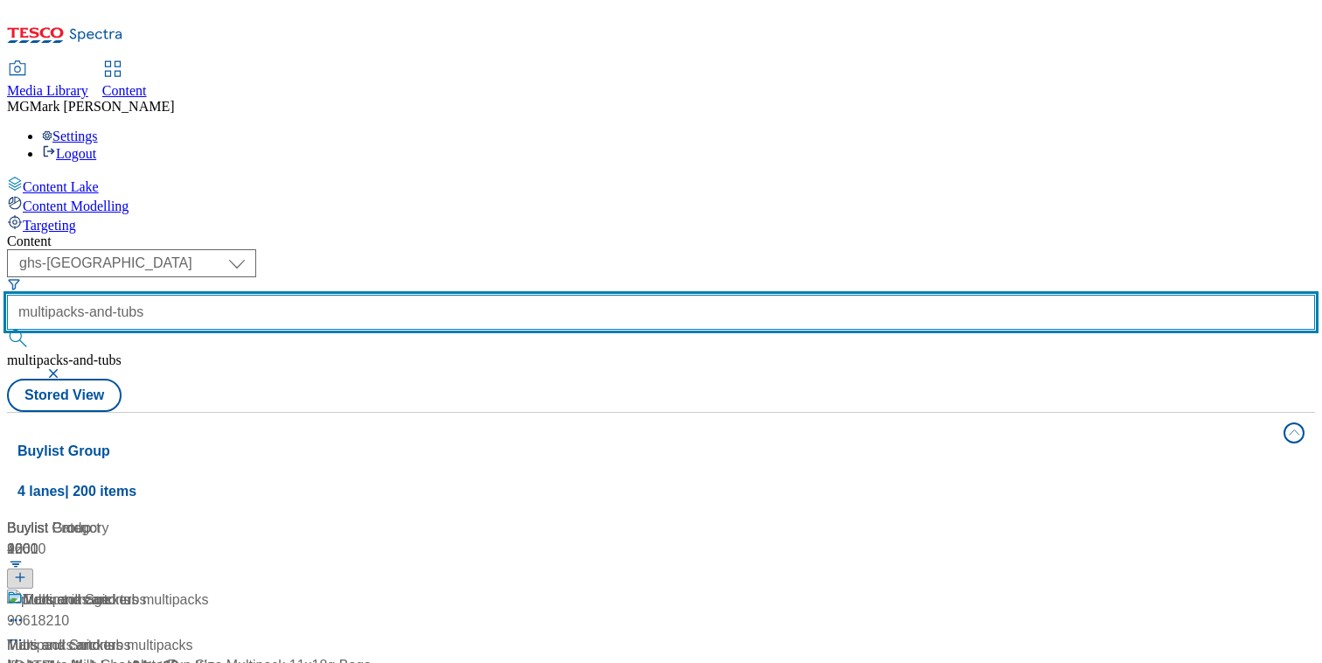
click at [489, 295] on div "multipacks-and-tubs" at bounding box center [661, 324] width 1308 height 58
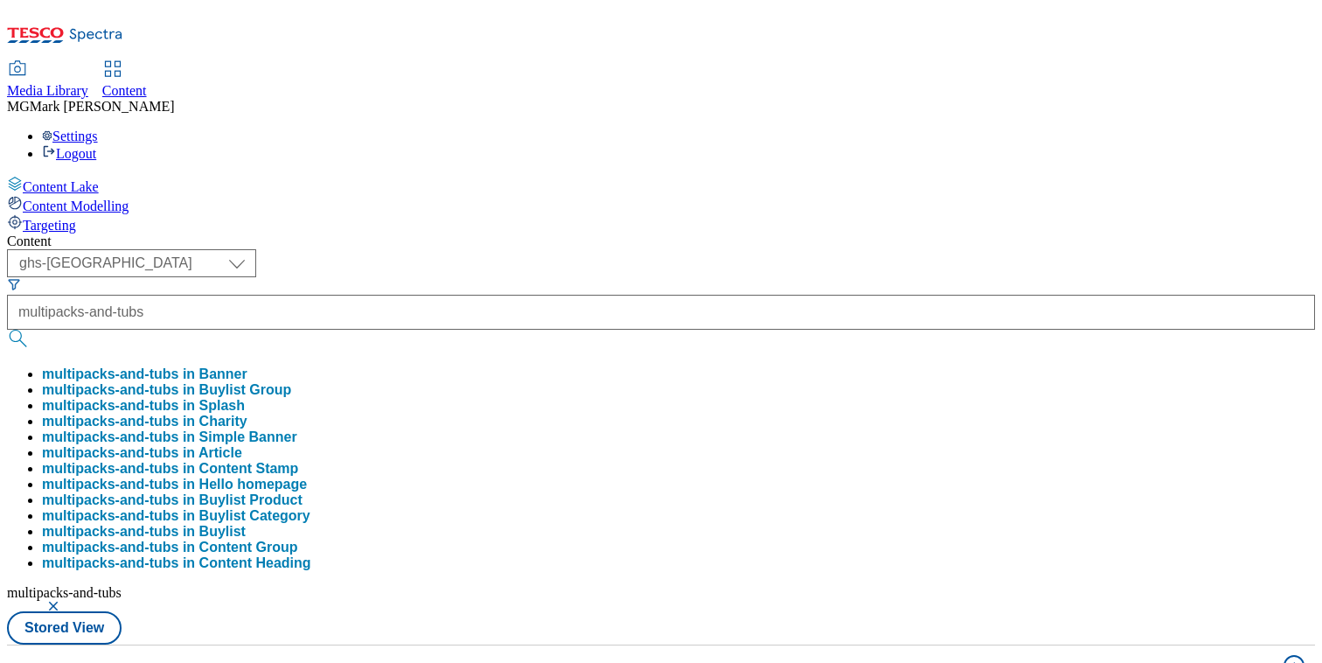
click at [247, 366] on button "multipacks-and-tubs in Banner" at bounding box center [144, 374] width 205 height 16
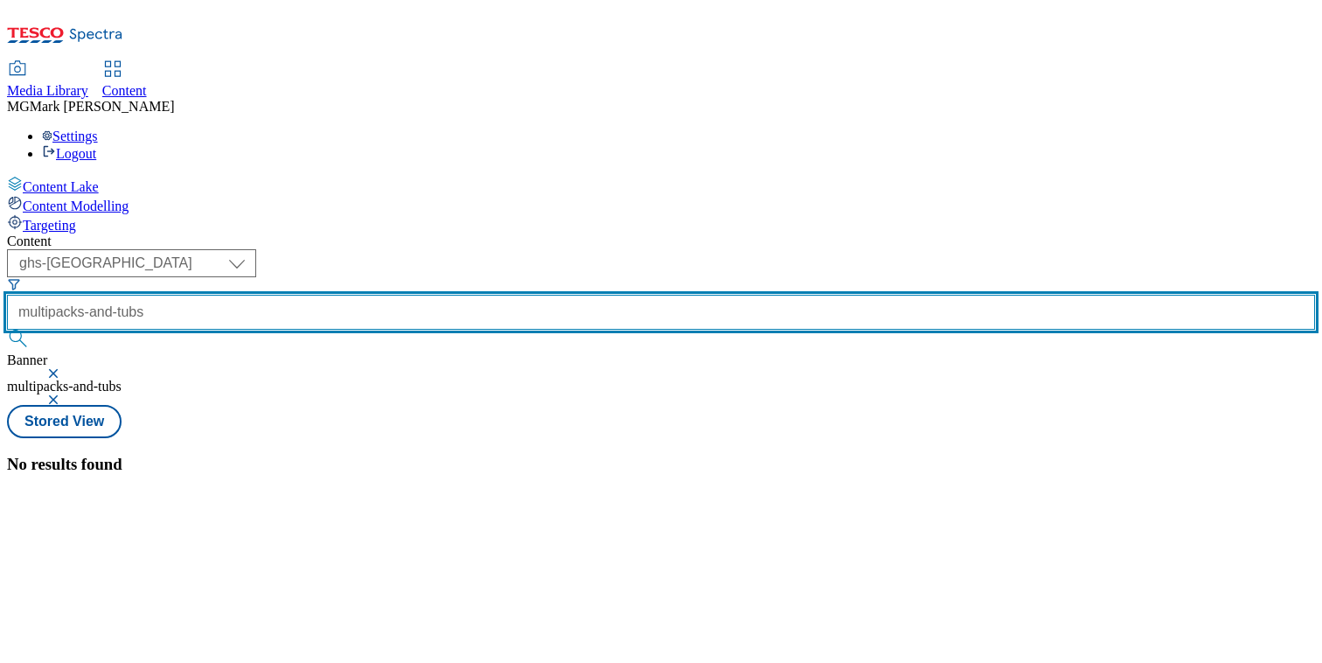
click at [492, 295] on input "multipacks-and-tubs" at bounding box center [661, 312] width 1308 height 35
type input "x"
type input "sweets-and-treat"
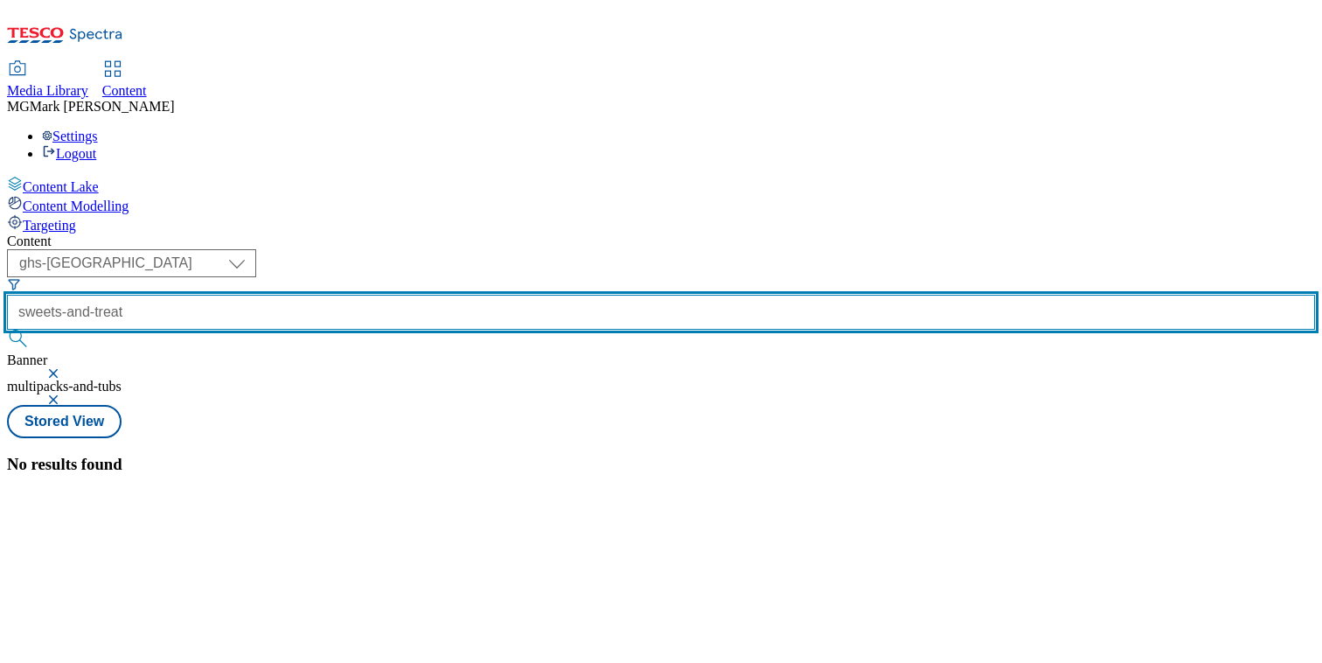
click at [7, 330] on button "submit" at bounding box center [19, 338] width 24 height 17
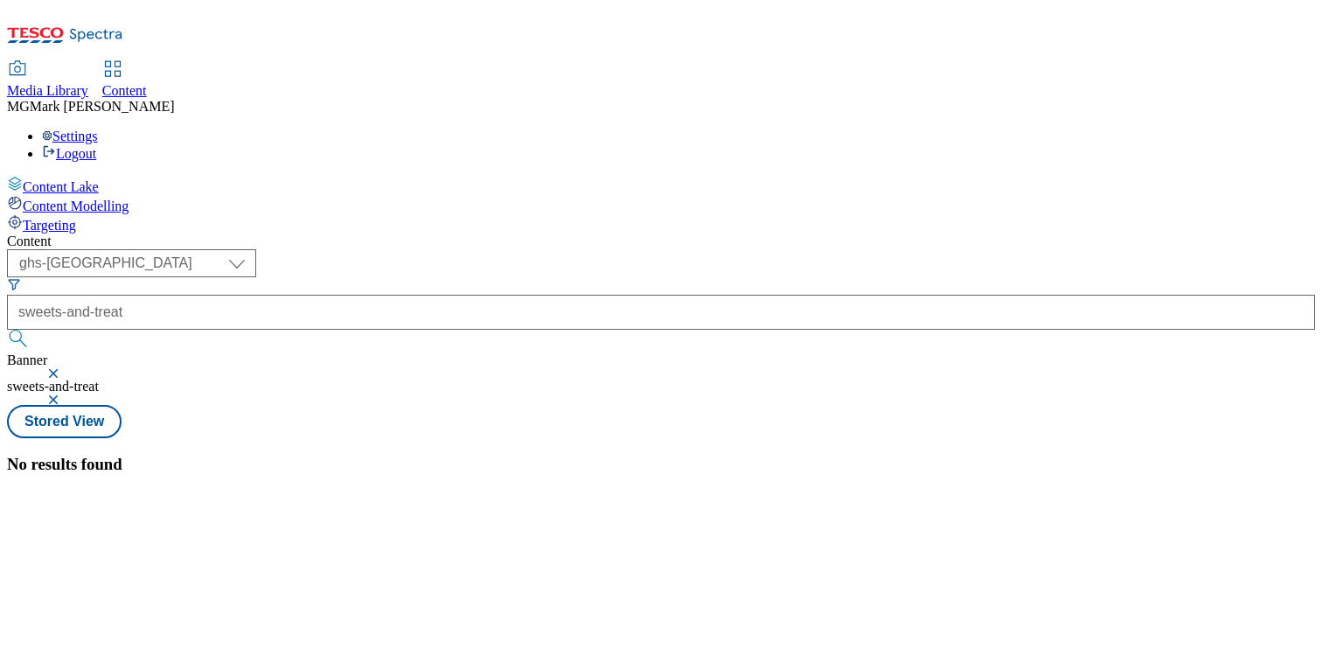
click at [64, 368] on button "button" at bounding box center [54, 373] width 17 height 10
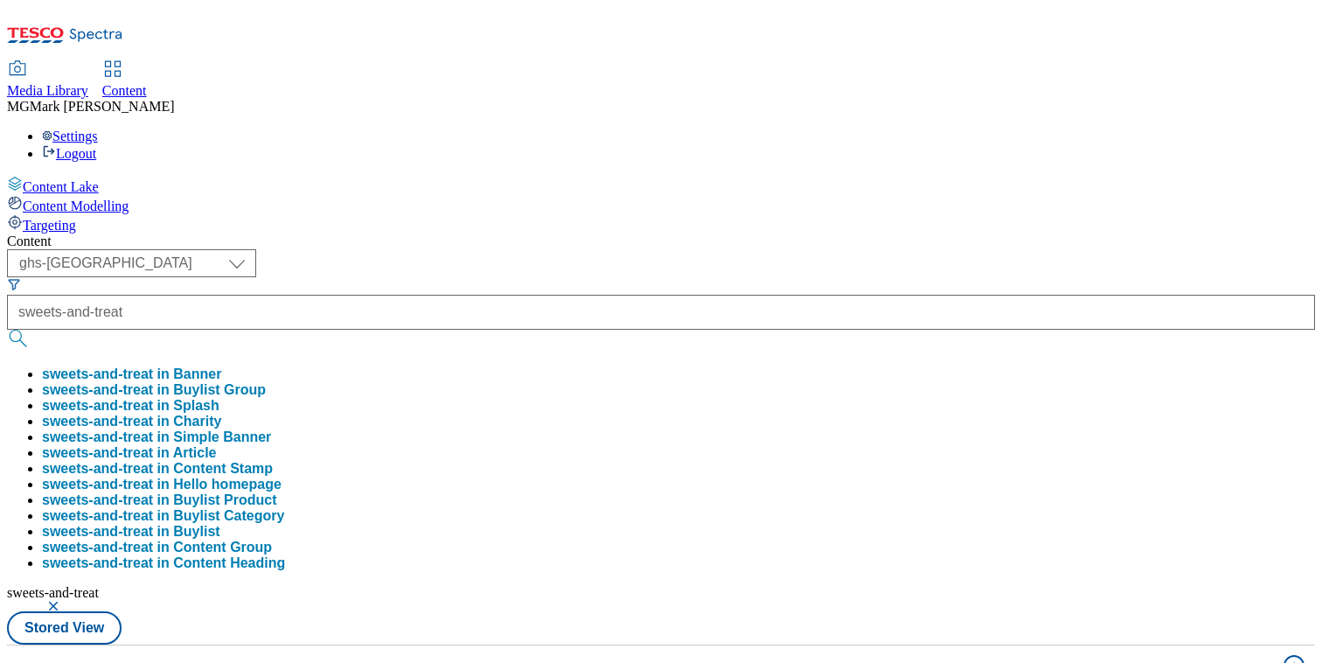
click at [64, 601] on button "button" at bounding box center [54, 606] width 17 height 10
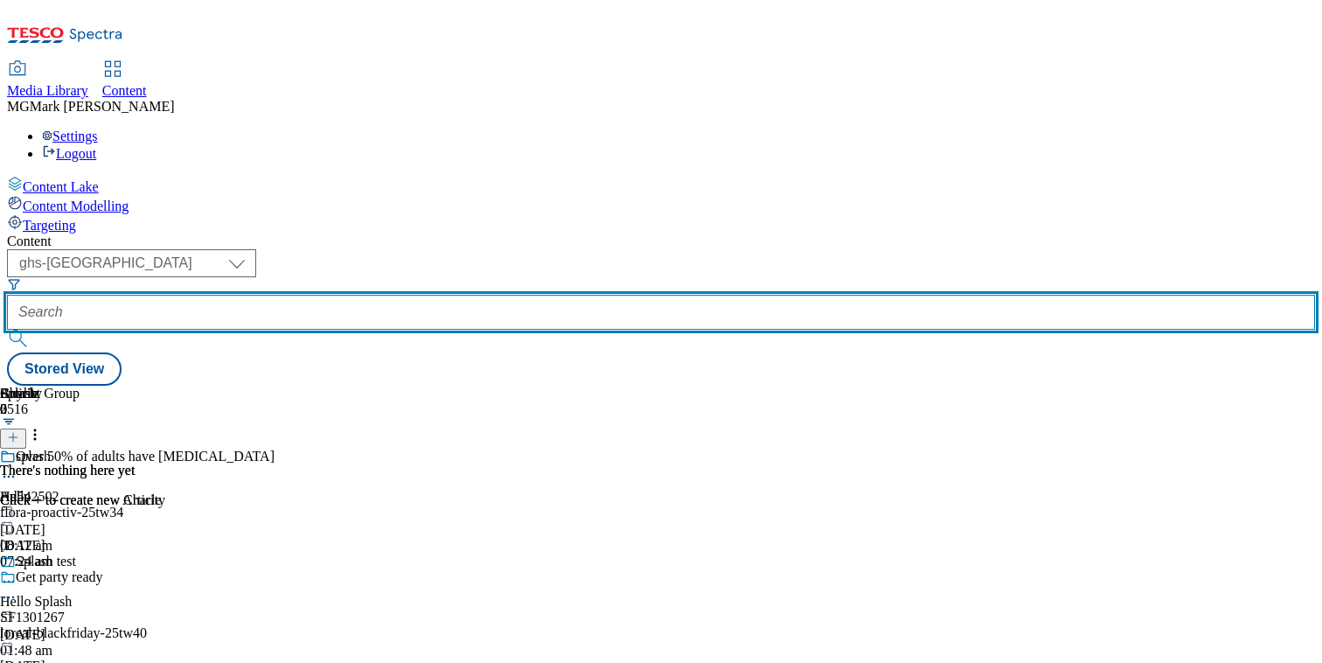
click at [469, 295] on input "text" at bounding box center [661, 312] width 1308 height 35
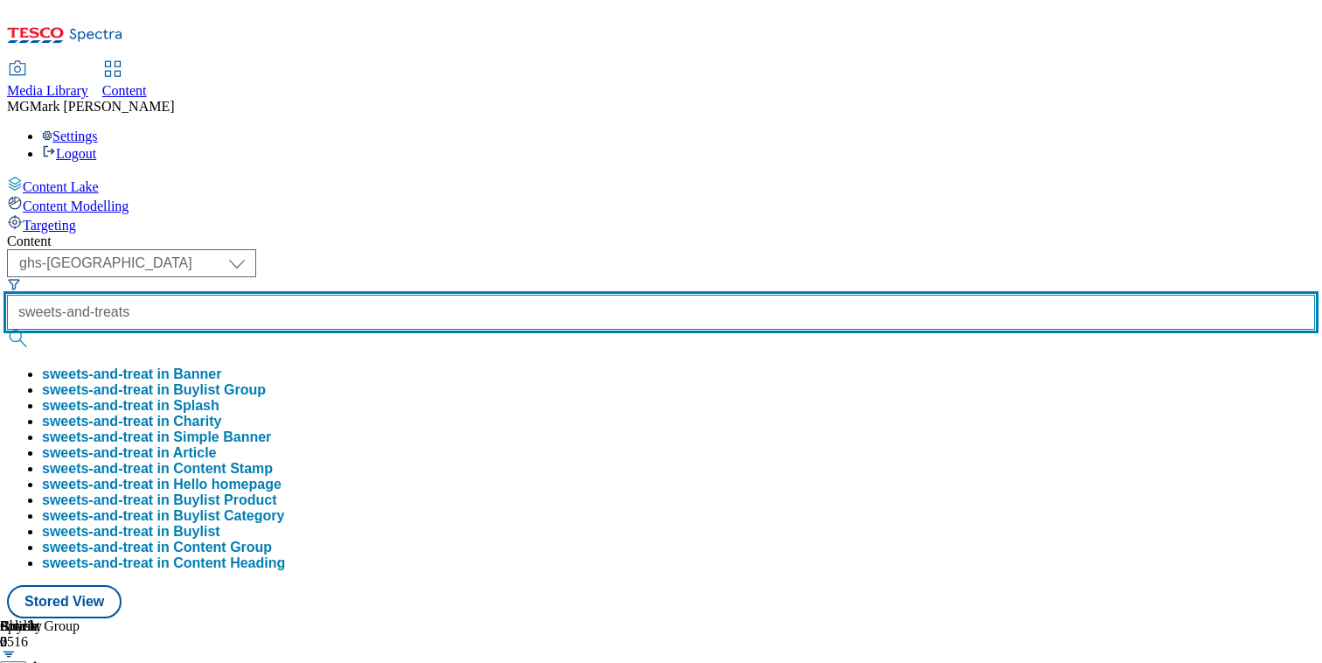
type input "sweets-and-treats"
click at [7, 330] on button "submit" at bounding box center [19, 338] width 24 height 17
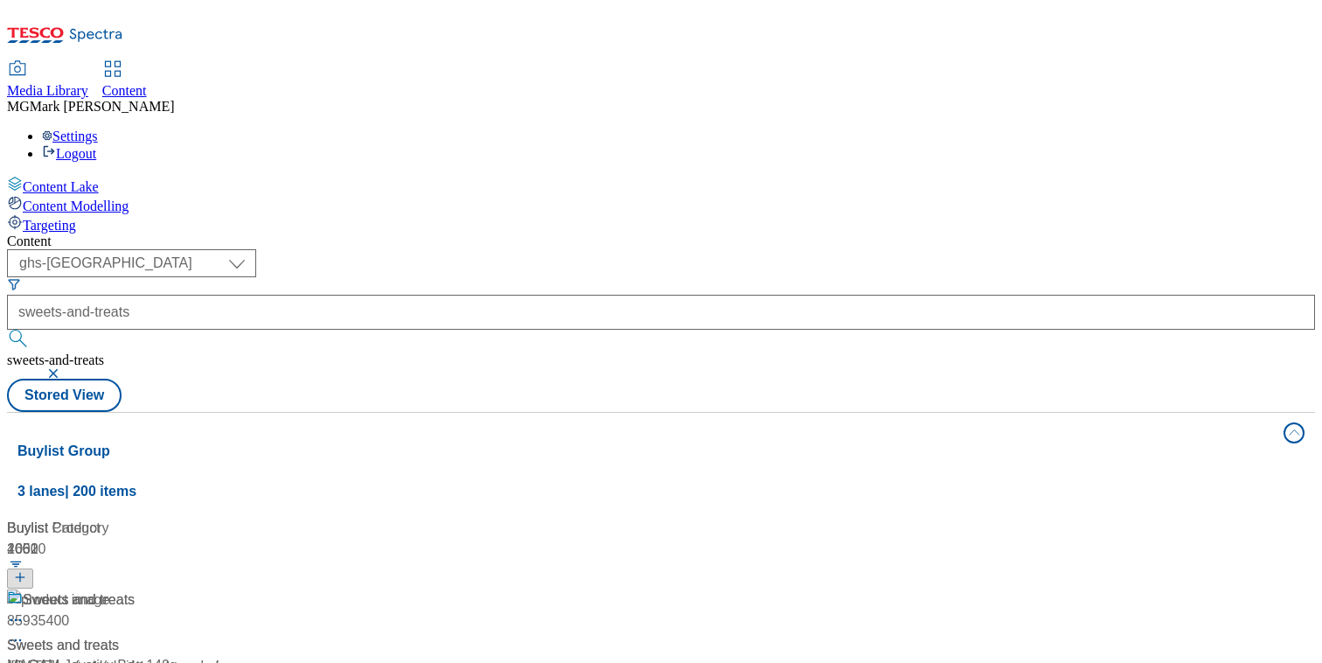
drag, startPoint x: 885, startPoint y: 130, endPoint x: 857, endPoint y: 130, distance: 28.0
click at [884, 249] on div "( optional ) Dotcom CZ Dotcom SK ghs-roi ghs-uk Phones UK ghs-uk sweets-and-tre…" at bounding box center [661, 330] width 1308 height 163
click at [226, 656] on div "/ halloween / sweets-and-treats" at bounding box center [116, 666] width 219 height 21
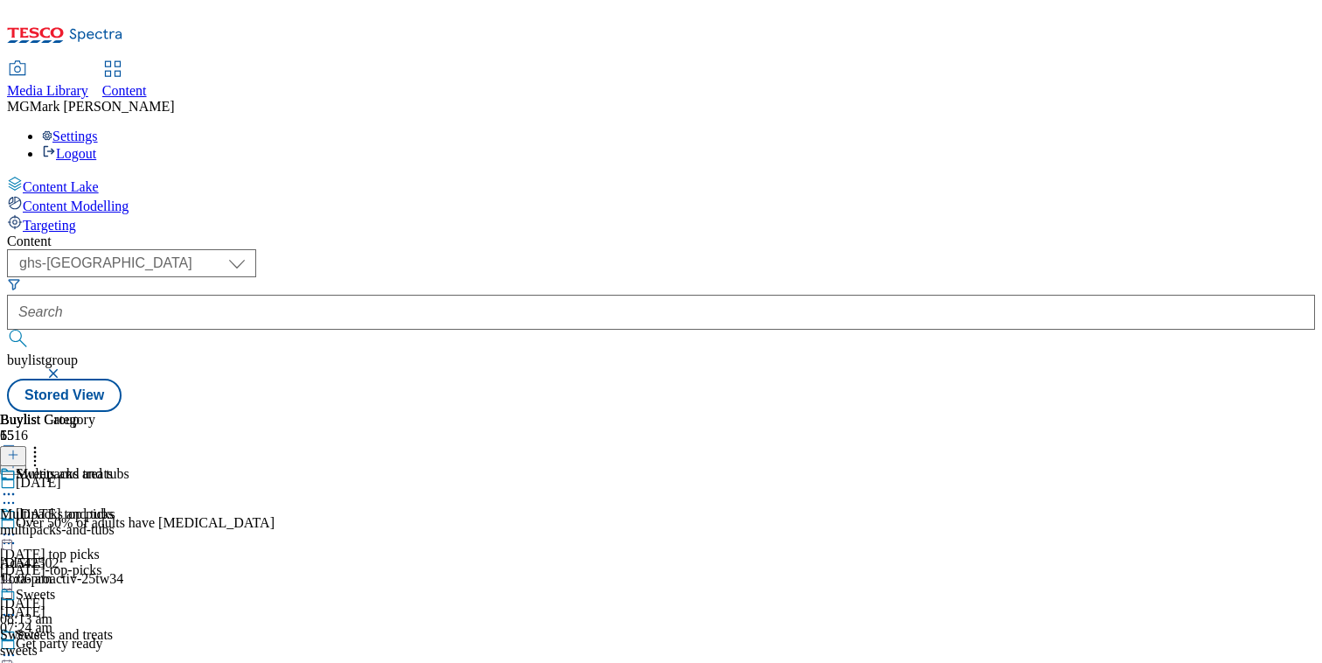
click at [172, 522] on div "multipacks-and-tubs" at bounding box center [86, 530] width 172 height 16
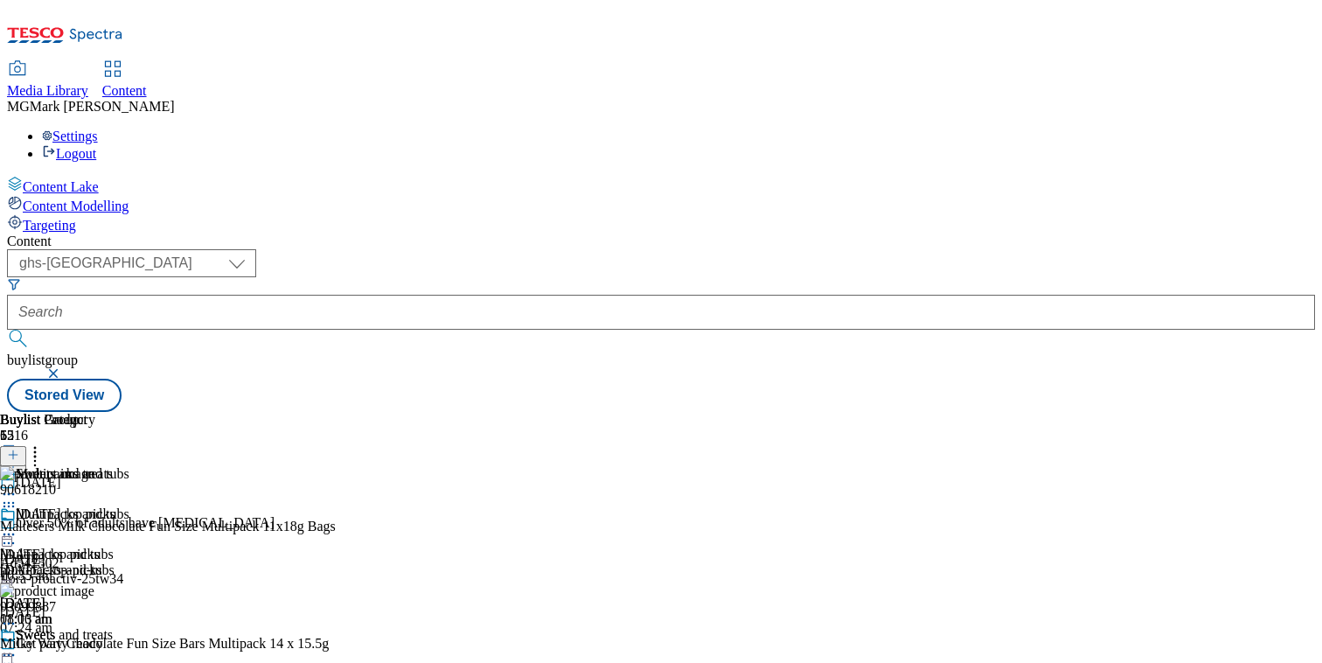
scroll to position [0, 230]
click at [19, 449] on icon at bounding box center [13, 455] width 12 height 12
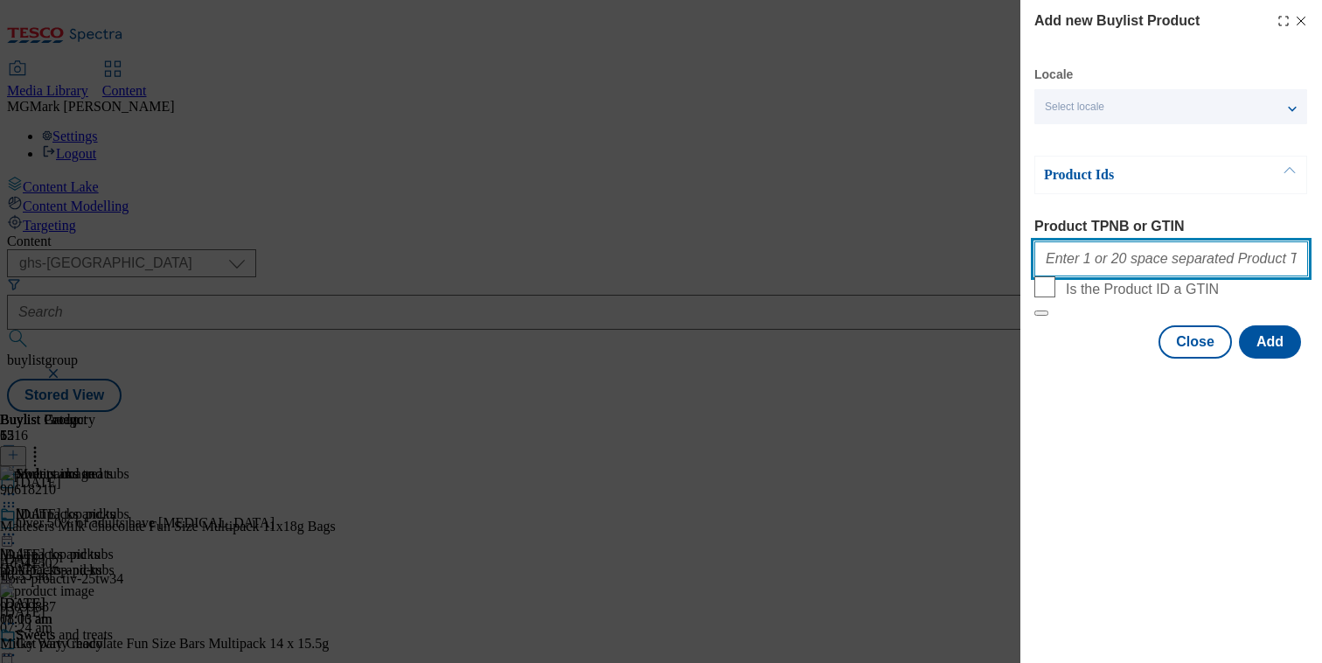
click at [1114, 256] on input "Product TPNB or GTIN" at bounding box center [1171, 258] width 274 height 35
paste input ""90987739 96880540""
click at [1051, 261] on input ""90987739 96880540" at bounding box center [1171, 258] width 274 height 35
type input "90987739 96880540"
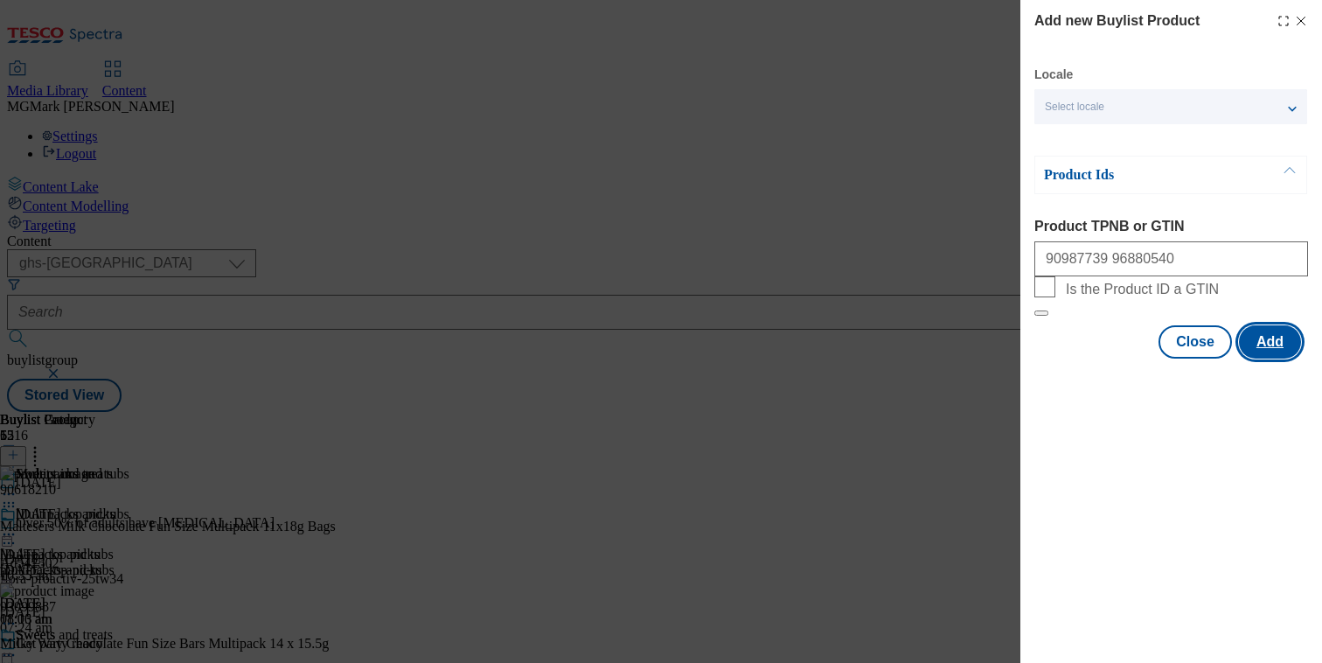
click at [1265, 358] on button "Add" at bounding box center [1270, 341] width 62 height 33
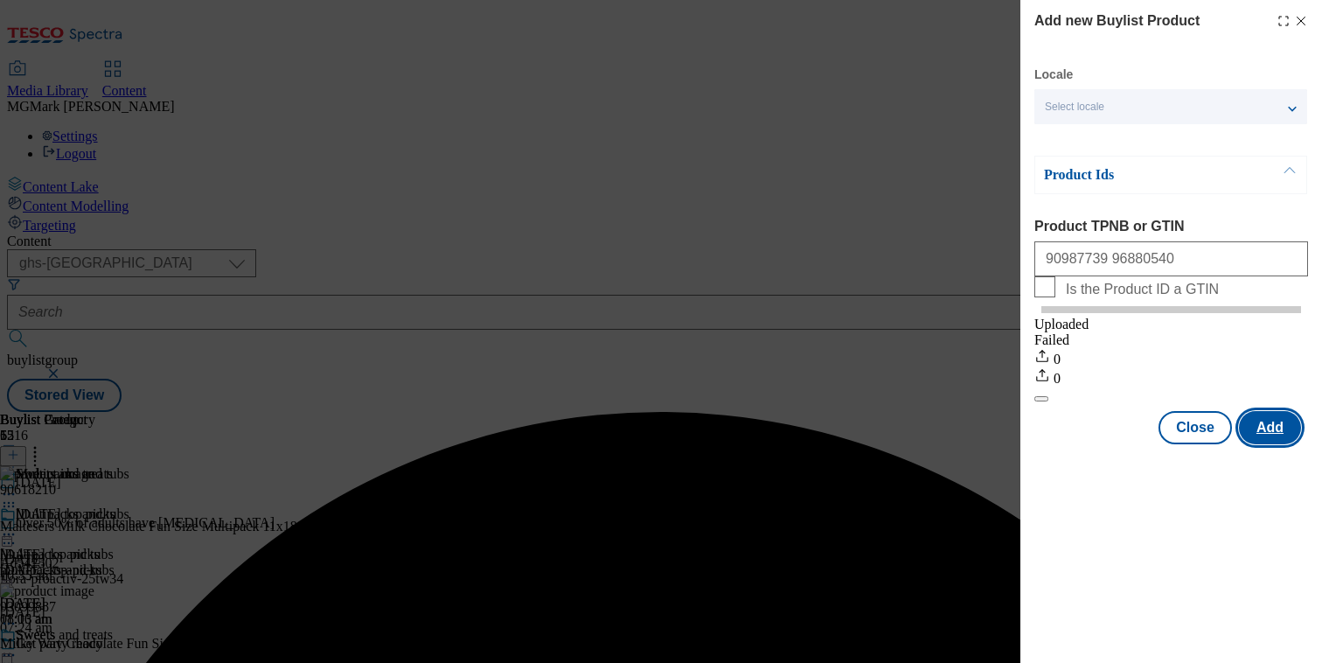
scroll to position [0, 0]
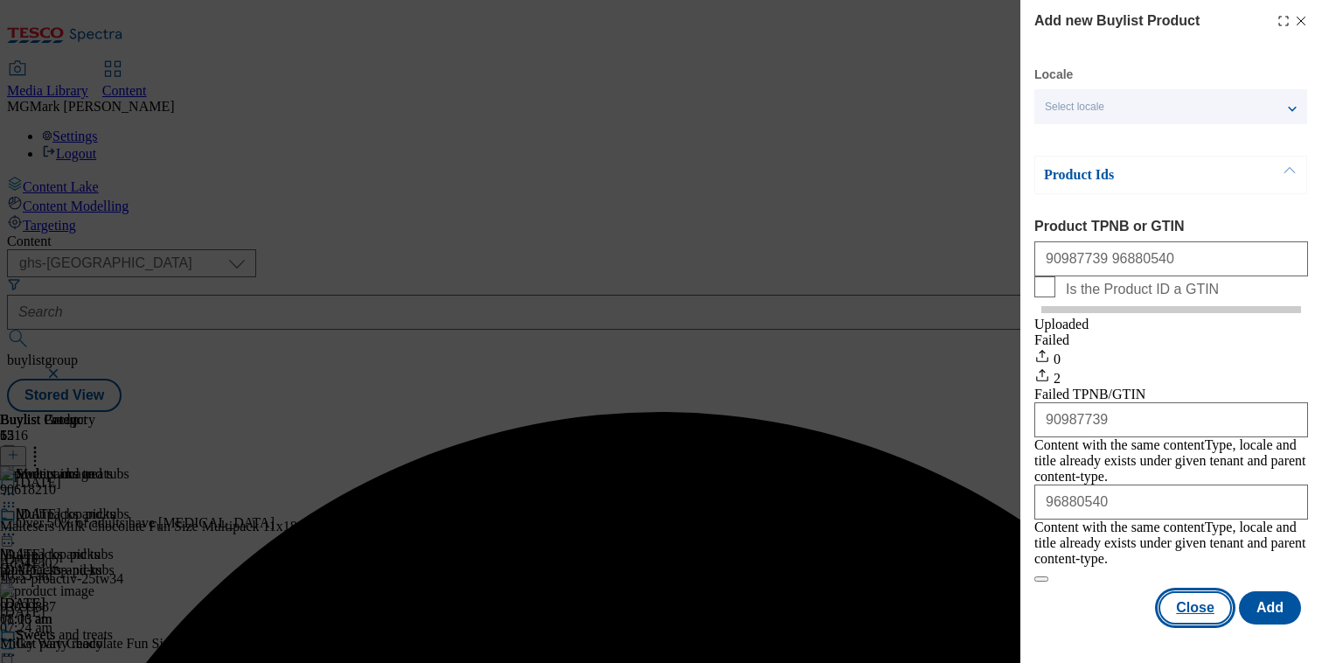
click at [1194, 598] on button "Close" at bounding box center [1194, 607] width 73 height 33
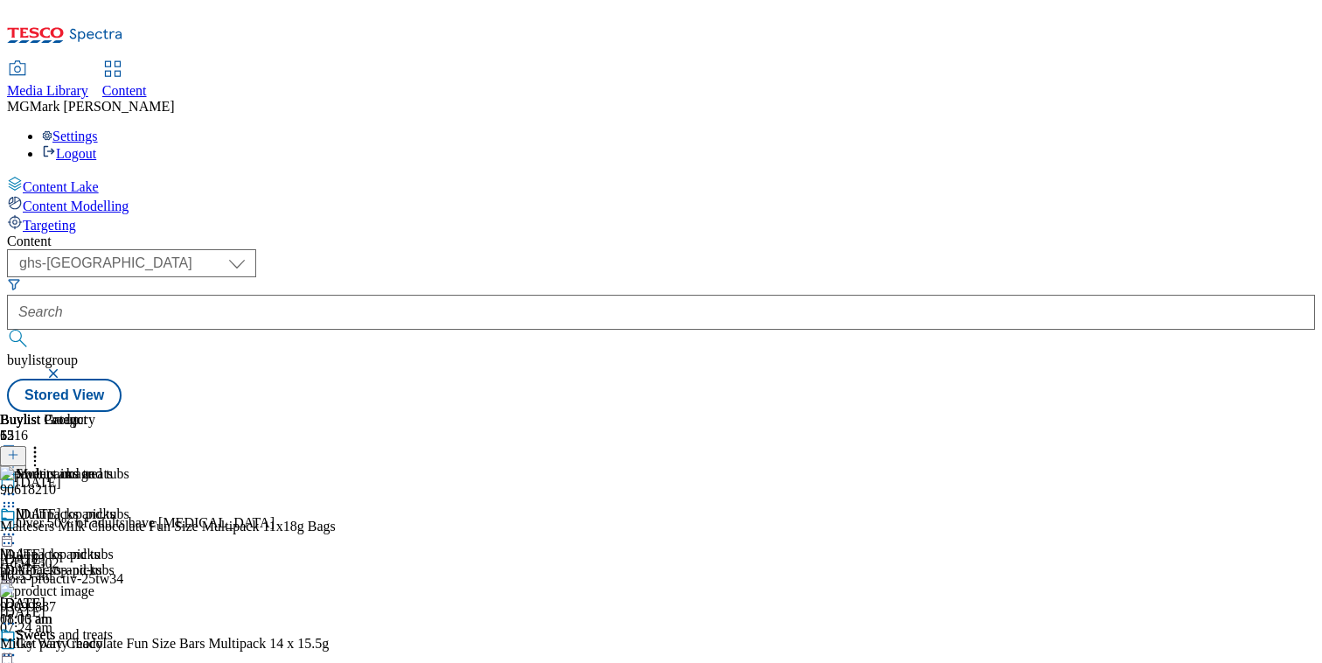
scroll to position [0, 230]
click at [44, 443] on icon at bounding box center [34, 451] width 17 height 17
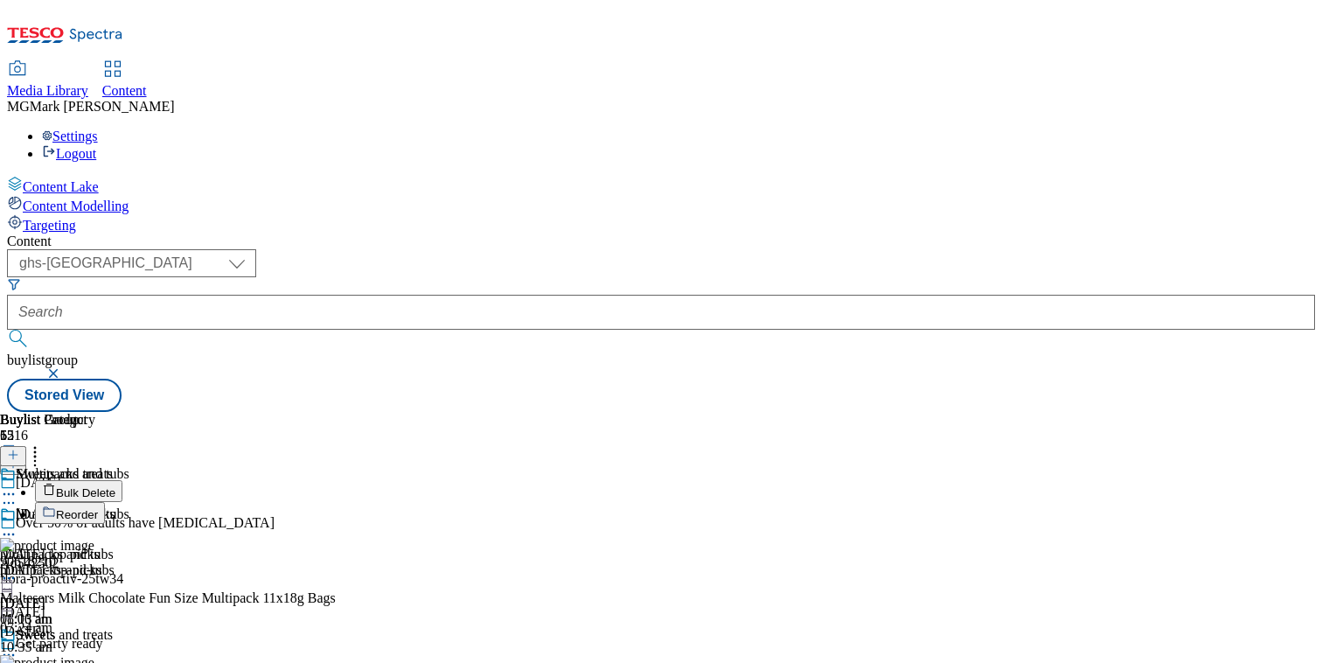
click at [105, 502] on button "Reorder" at bounding box center [70, 513] width 70 height 22
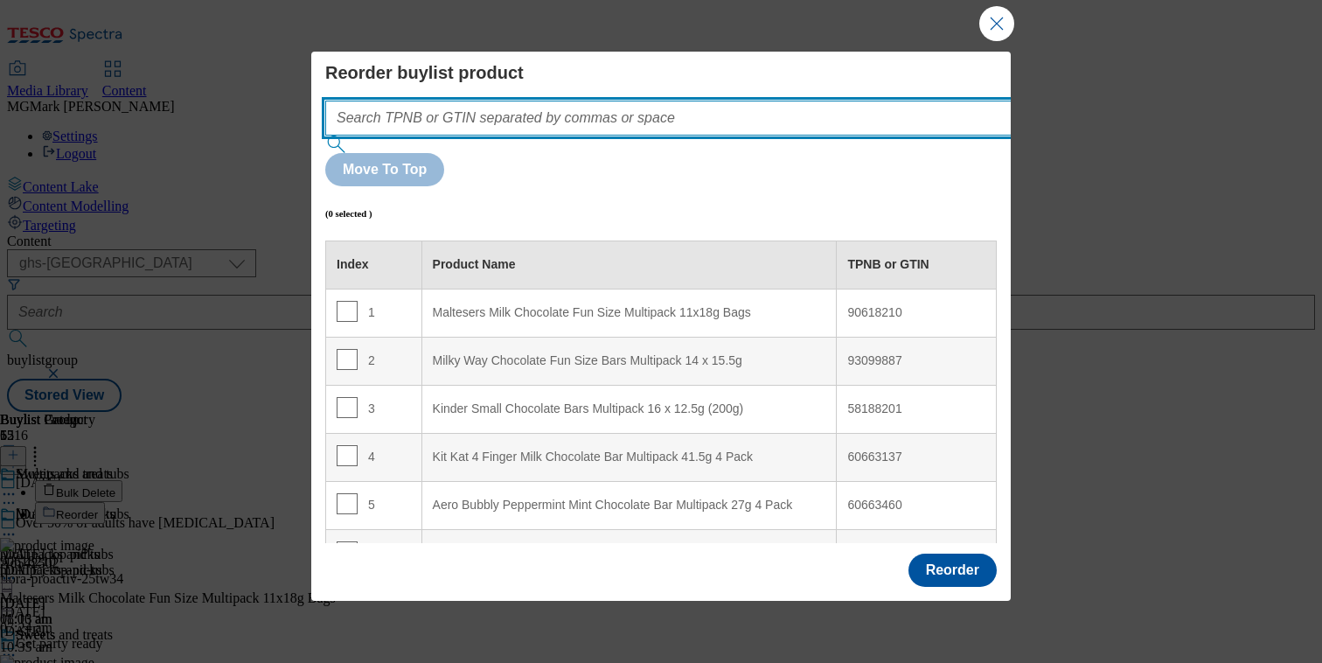
click at [653, 105] on input "Modal" at bounding box center [694, 118] width 739 height 35
paste input ""90987739 96880540""
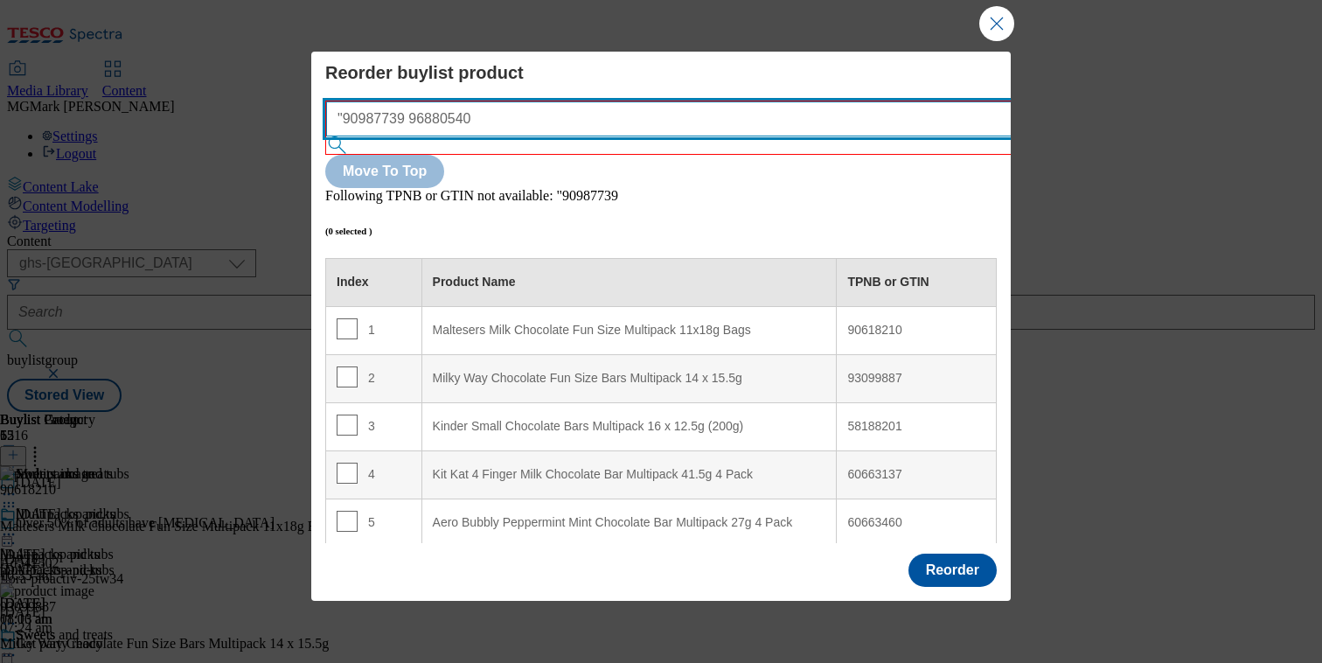
click at [351, 116] on input ""90987739 96880540" at bounding box center [695, 118] width 739 height 35
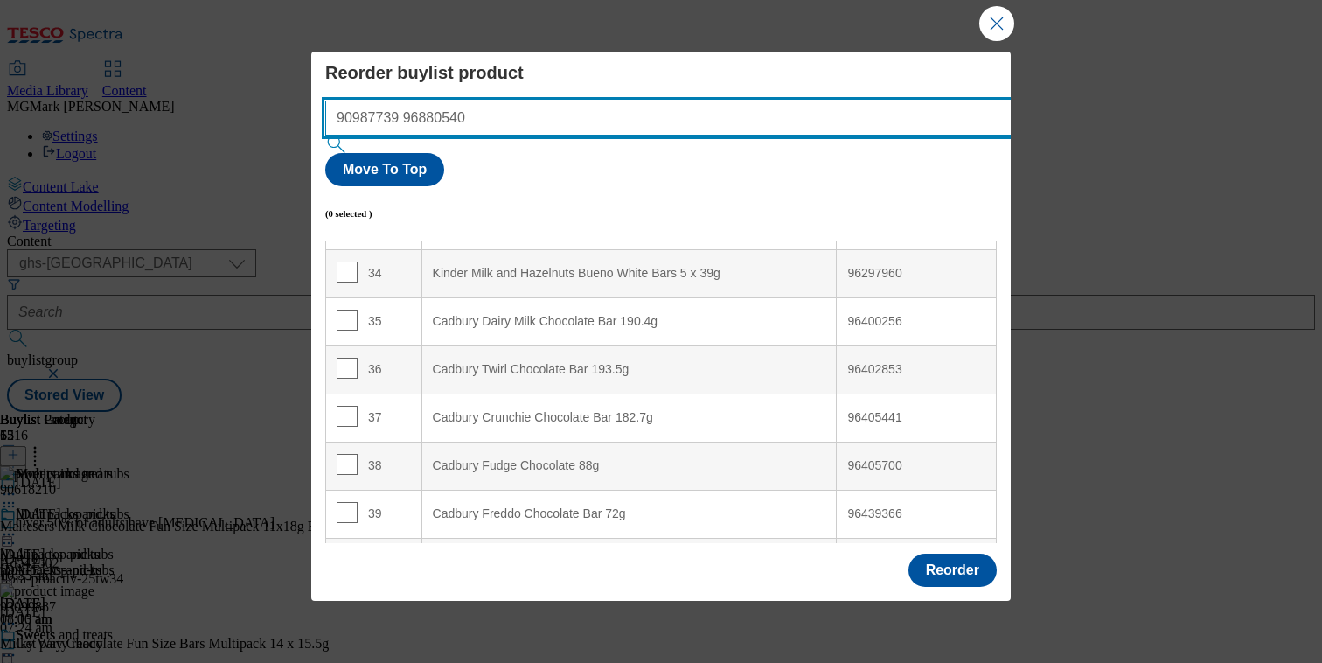
scroll to position [1630, 0]
type input "90987739 96880540"
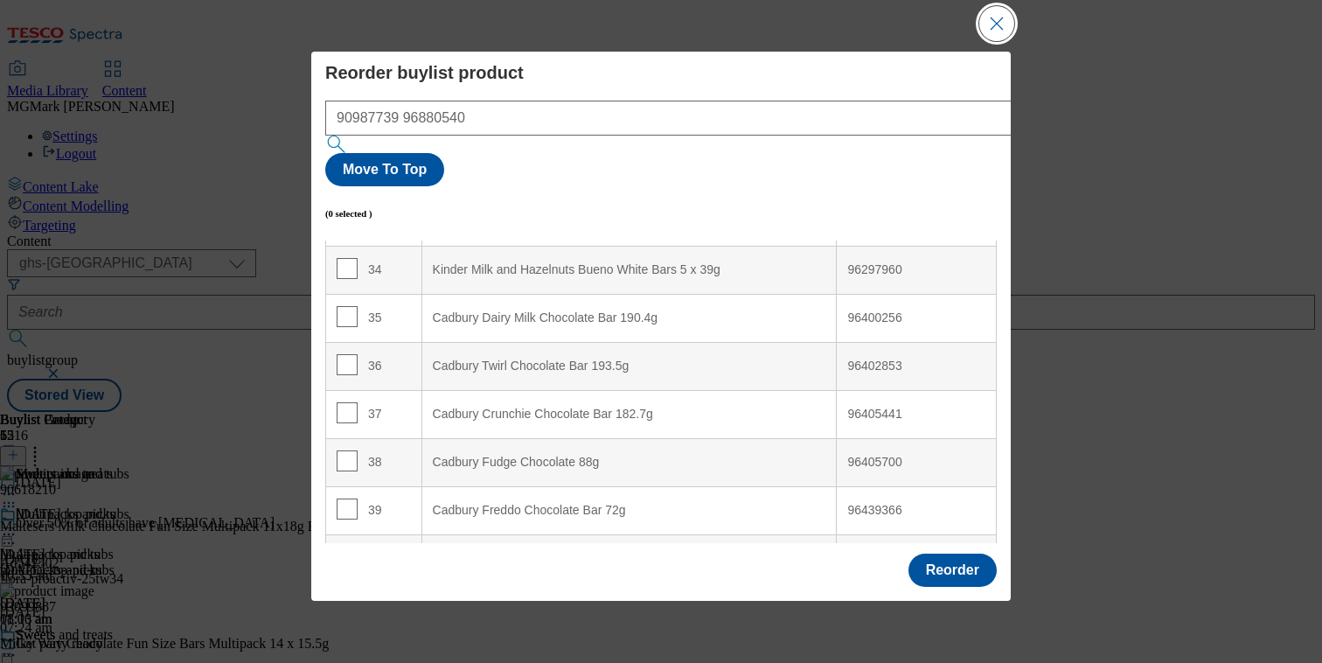
click at [992, 41] on button "Close Modal" at bounding box center [996, 23] width 35 height 35
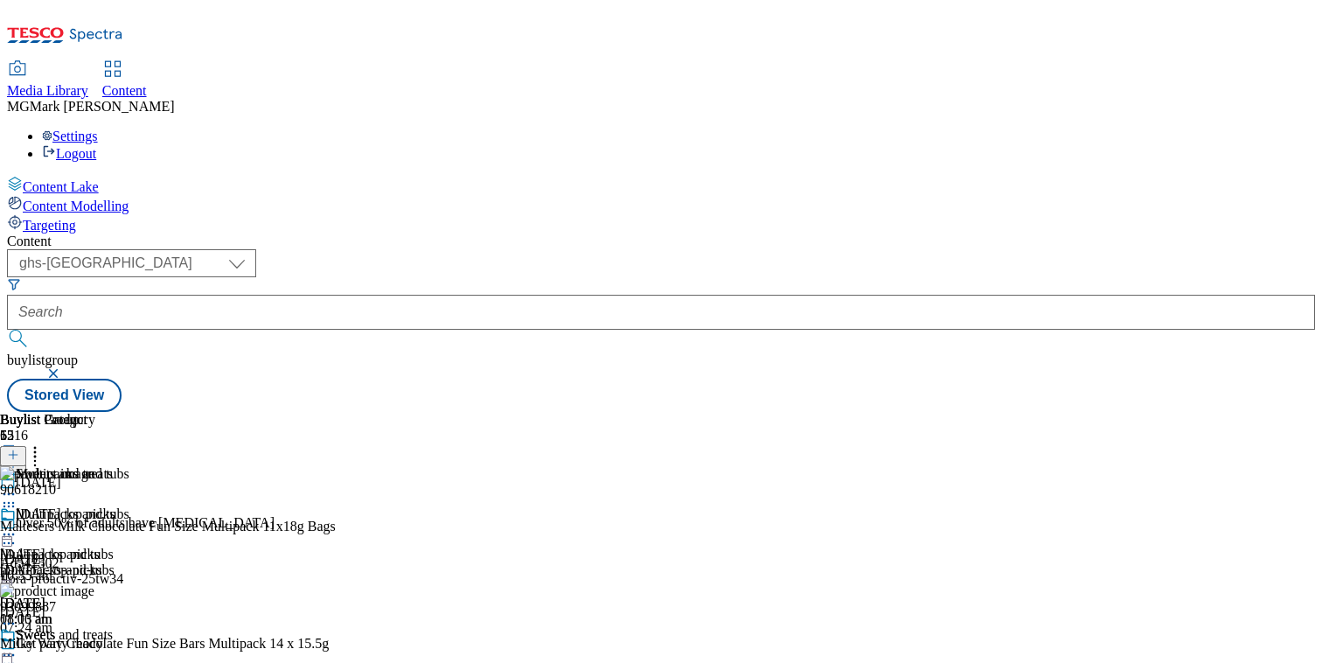
click at [19, 449] on icon at bounding box center [13, 455] width 12 height 12
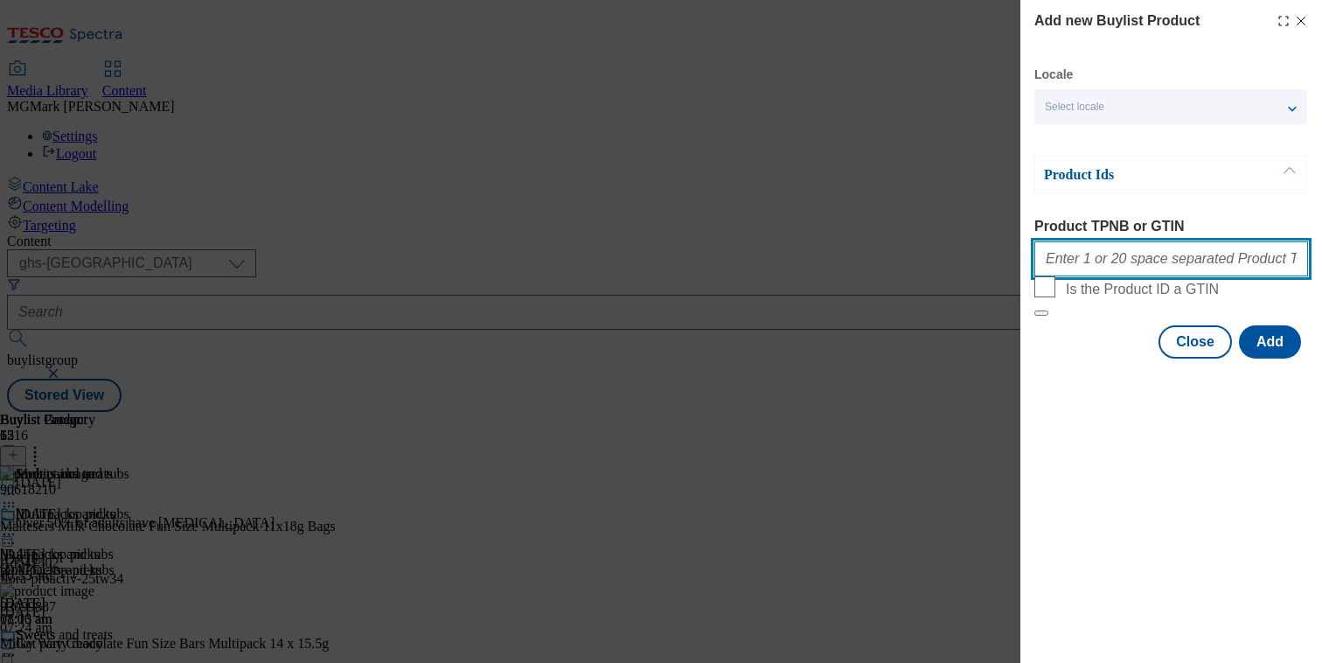
click at [1148, 268] on input "Product TPNB or GTIN" at bounding box center [1171, 258] width 274 height 35
paste input ""90987739 96880540""
click at [1050, 263] on input ""90987739 96880540" at bounding box center [1171, 258] width 274 height 35
type input "90987739 96880540"
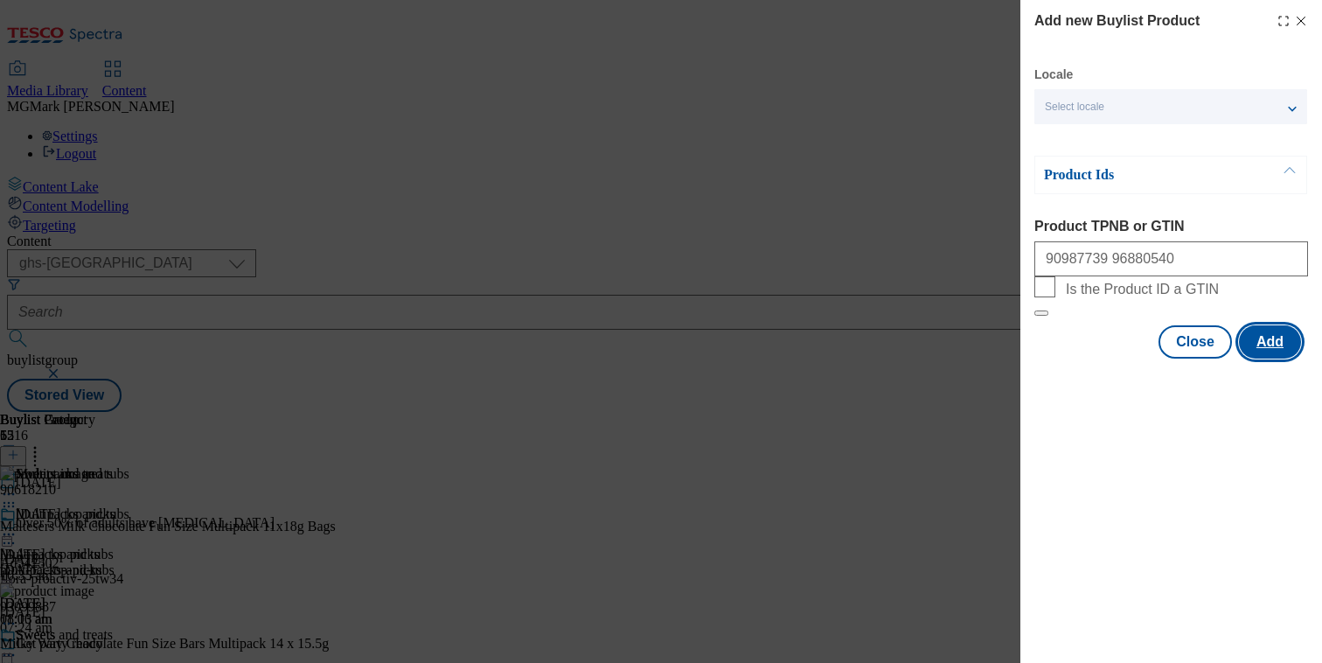
click at [1273, 358] on button "Add" at bounding box center [1270, 341] width 62 height 33
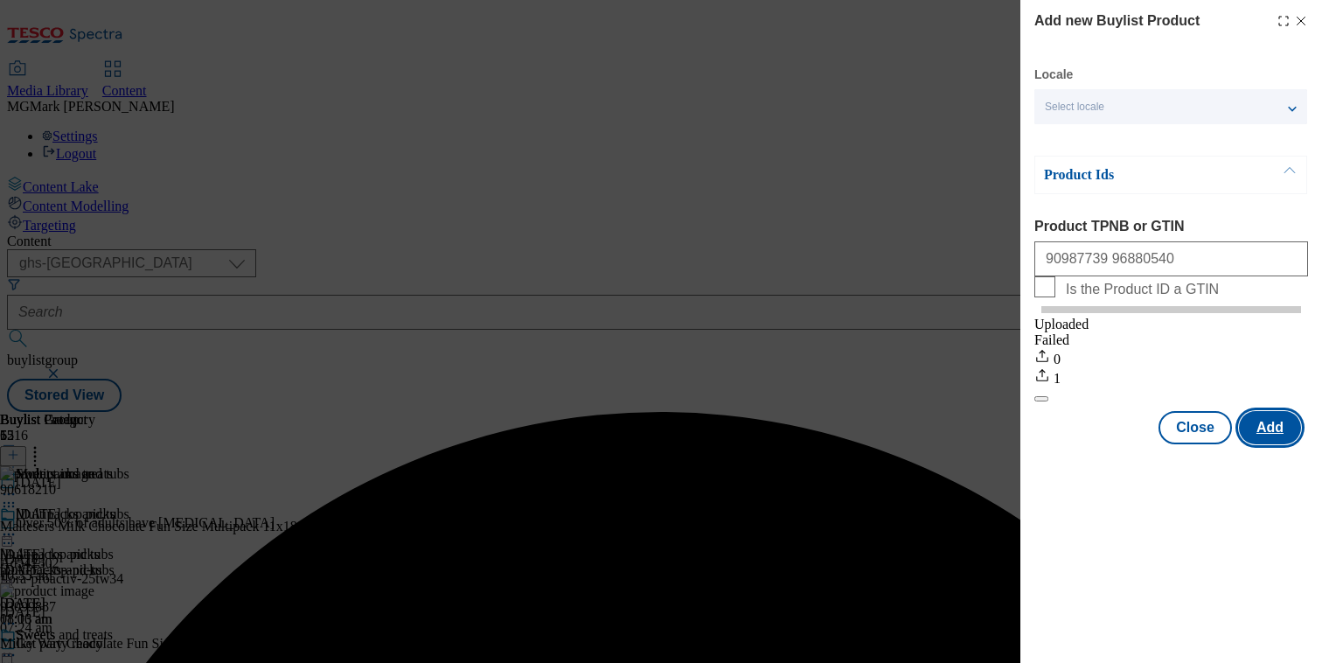
scroll to position [0, 0]
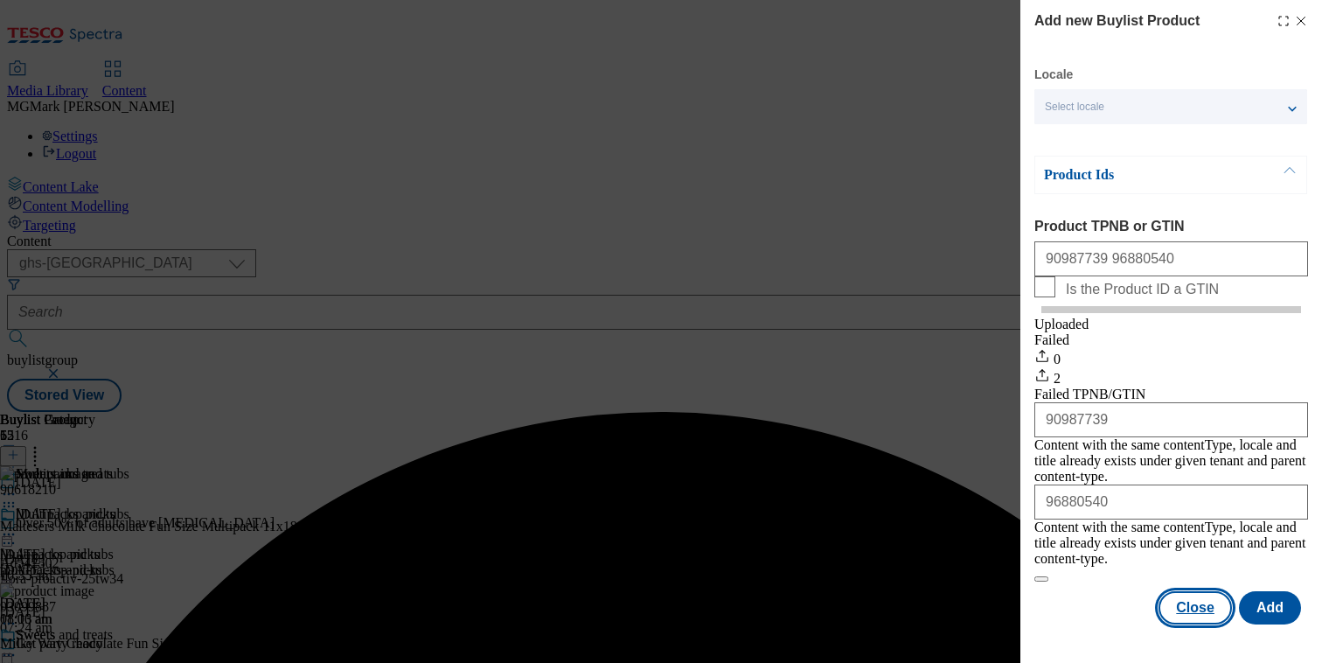
click at [1193, 615] on button "Close" at bounding box center [1194, 607] width 73 height 33
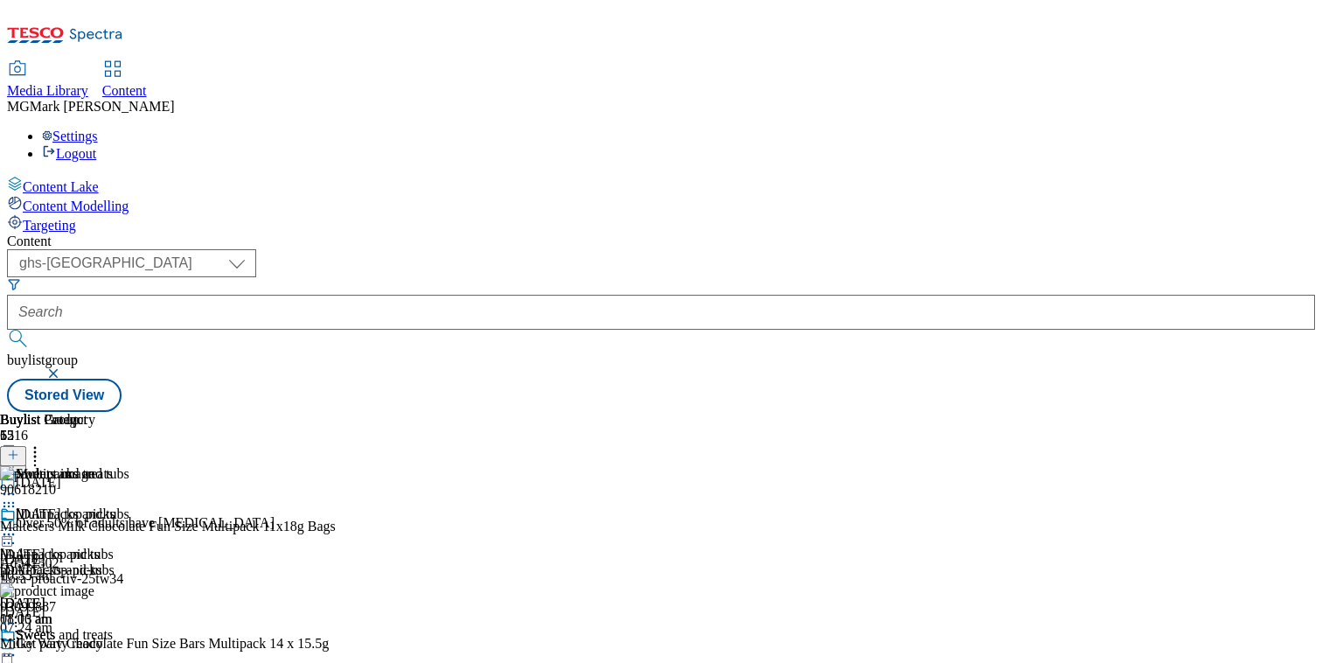
scroll to position [0, 230]
click at [37, 455] on circle at bounding box center [35, 456] width 3 height 3
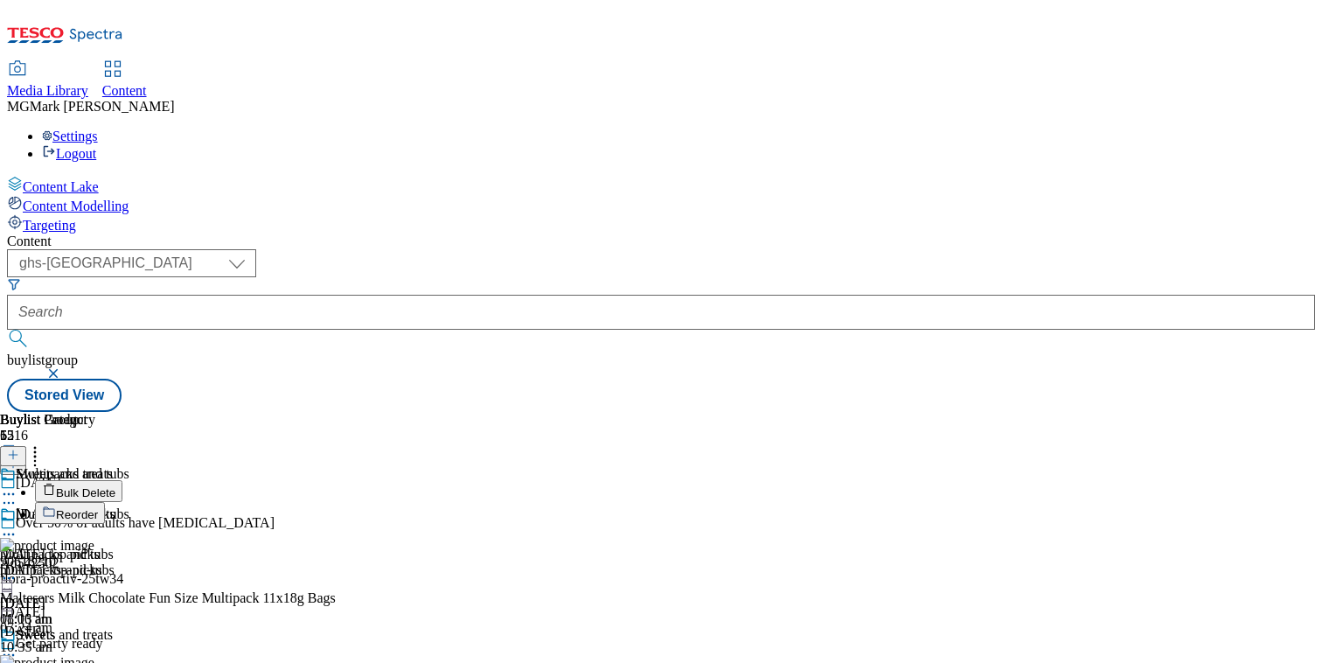
click at [98, 508] on span "Reorder" at bounding box center [77, 514] width 42 height 13
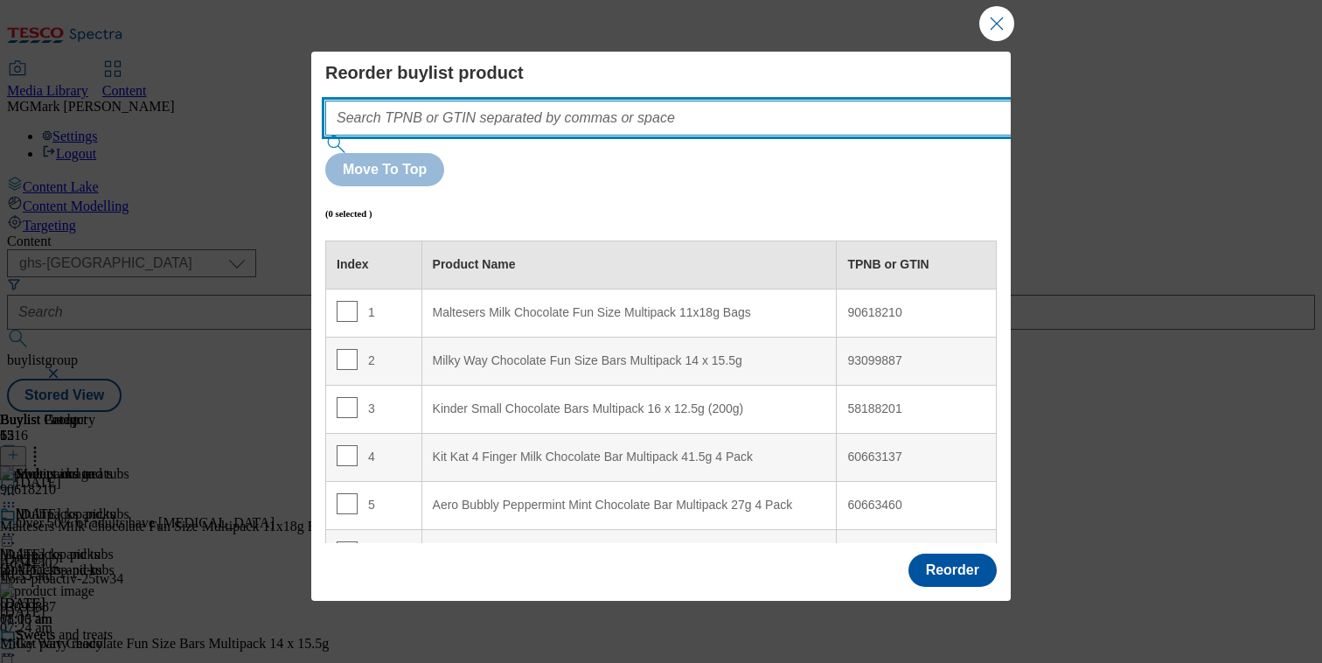
click at [631, 132] on input "Modal" at bounding box center [694, 118] width 739 height 35
paste input ""90987739 96880540""
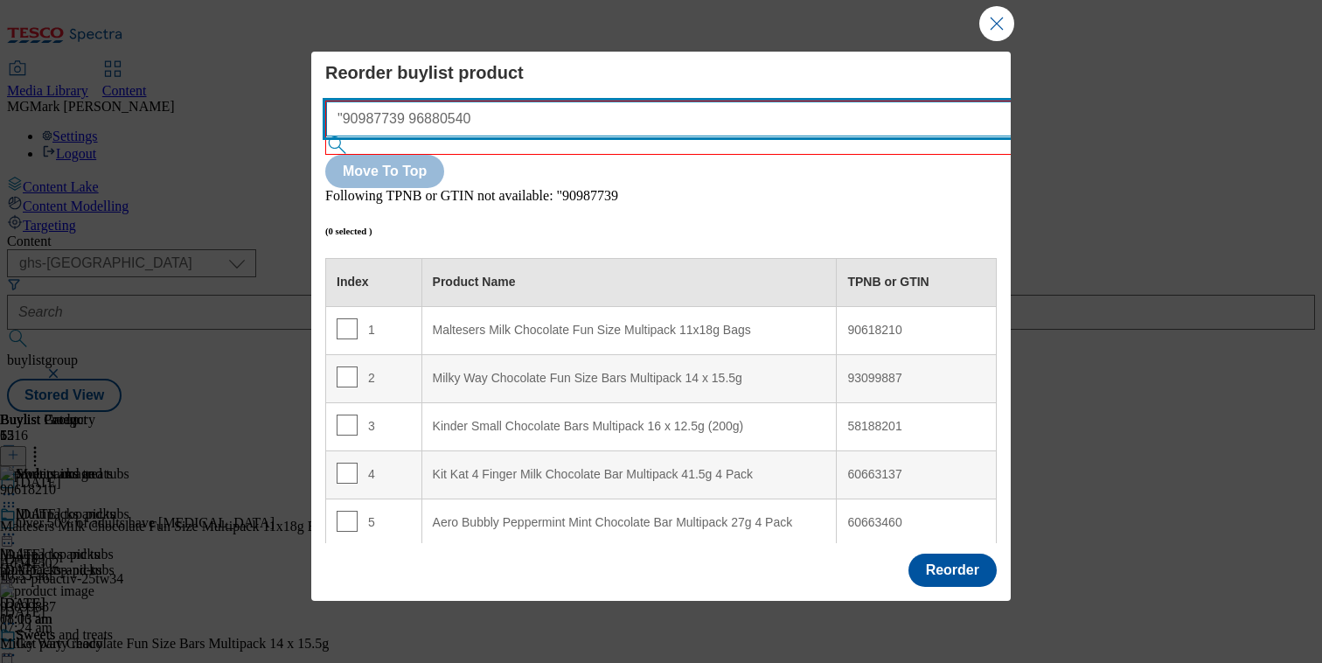
click at [352, 124] on input ""90987739 96880540" at bounding box center [695, 118] width 739 height 35
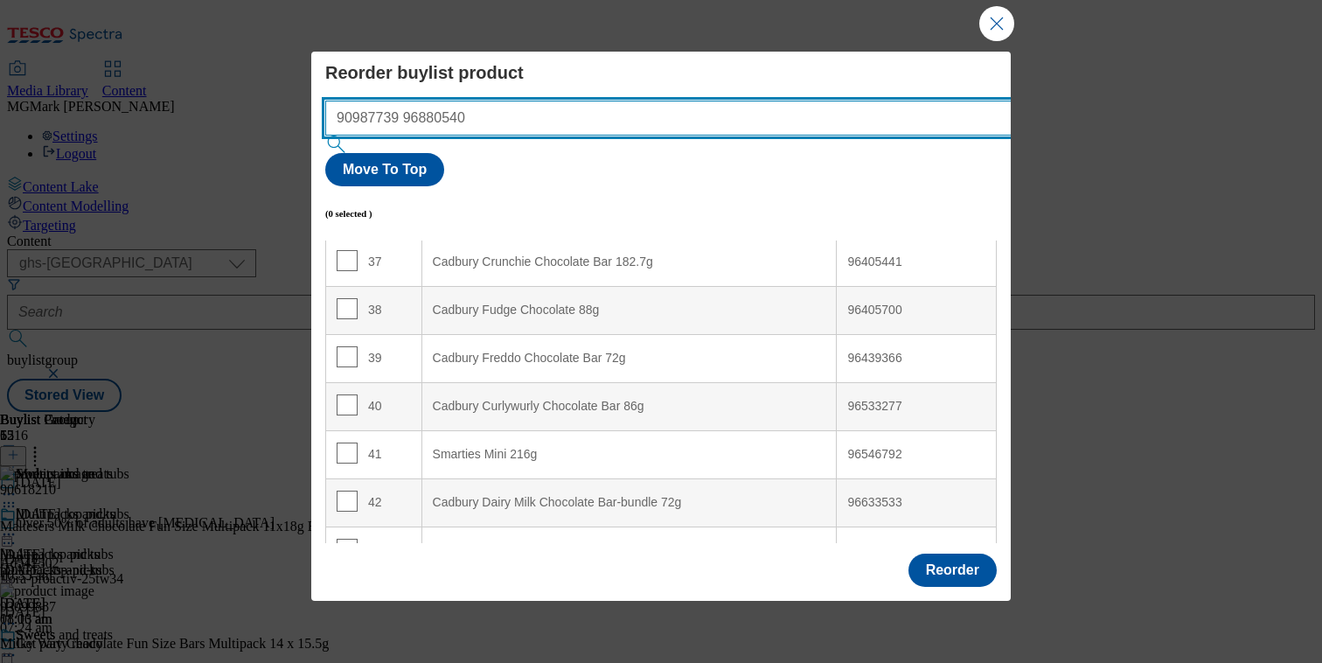
scroll to position [2144, 0]
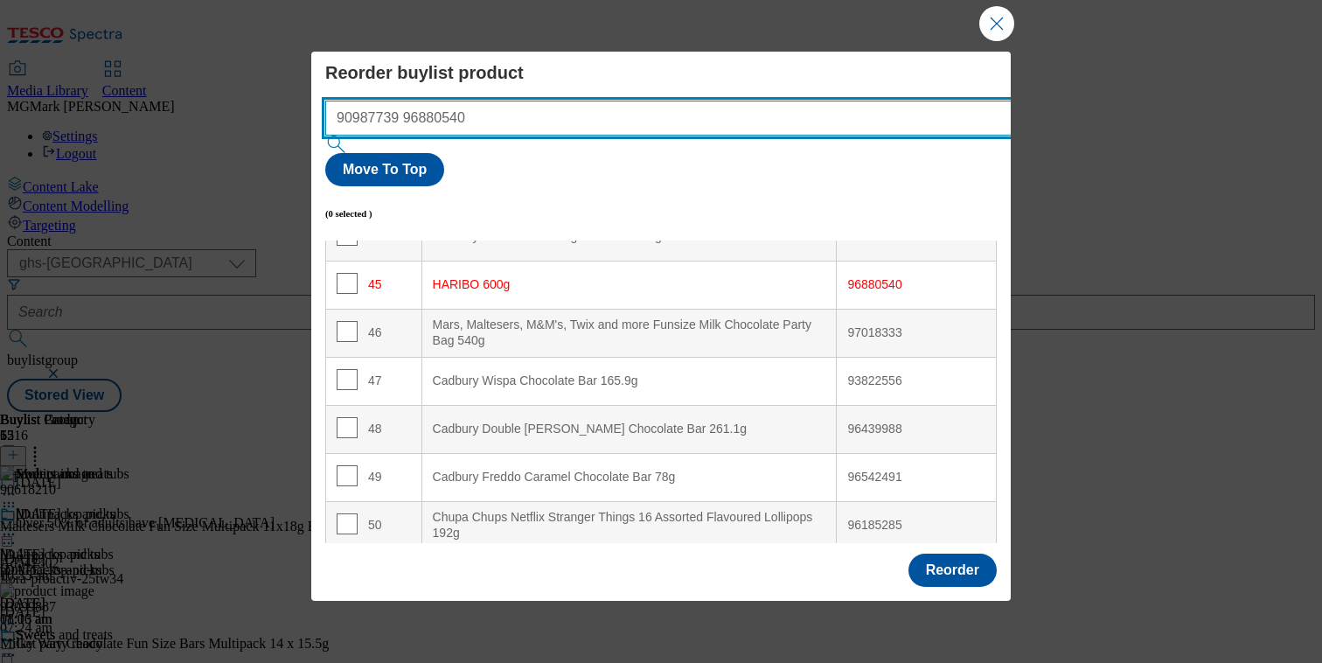
type input "90987739 96880540"
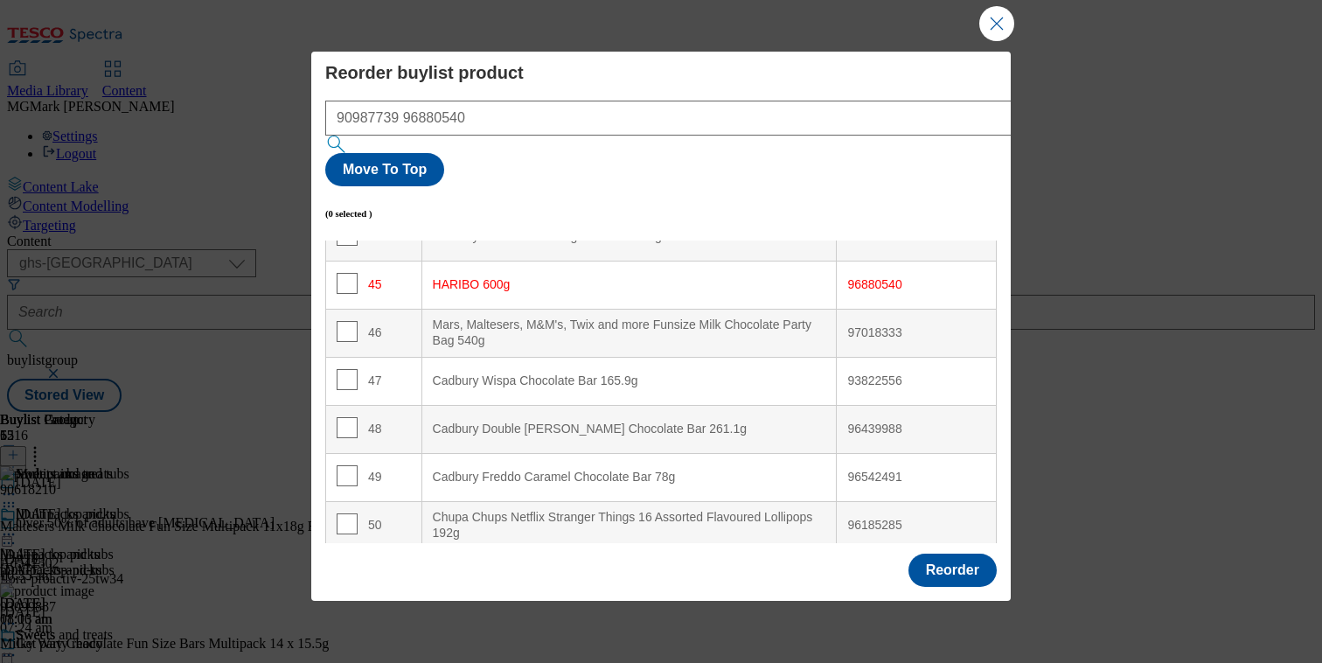
click at [354, 261] on td "45" at bounding box center [374, 285] width 96 height 48
click at [344, 273] on input "Modal" at bounding box center [347, 283] width 21 height 21
checkbox input "true"
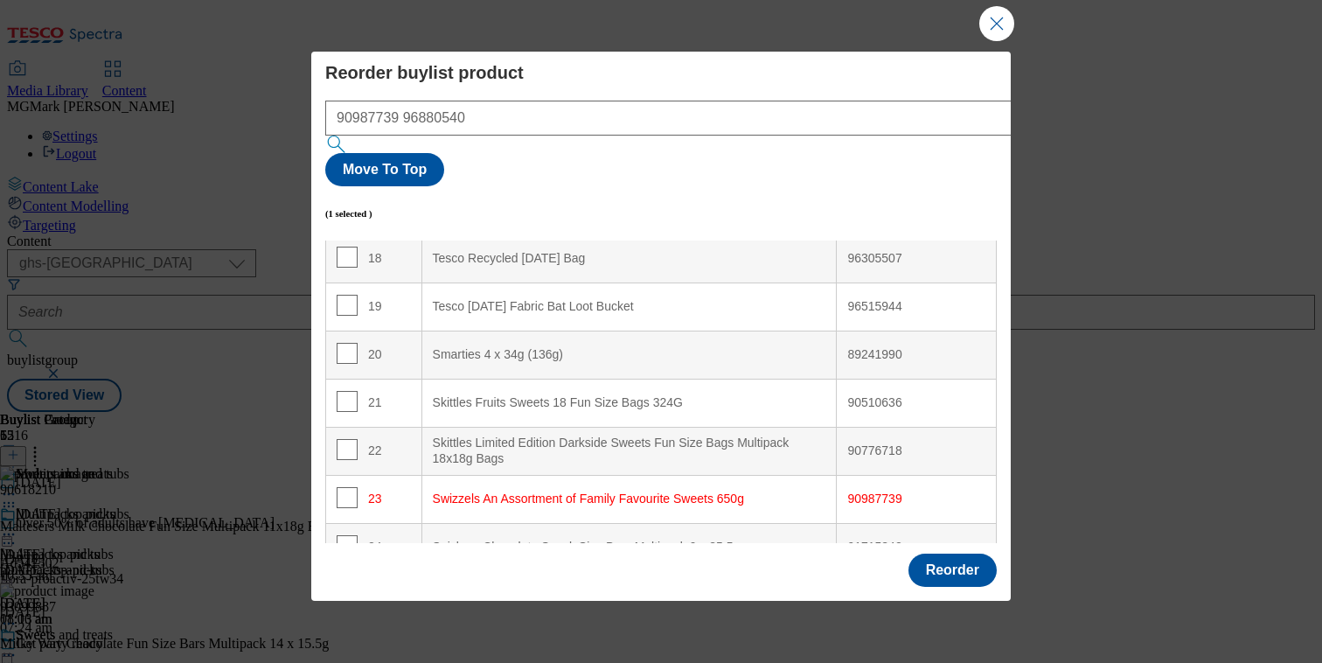
scroll to position [921, 0]
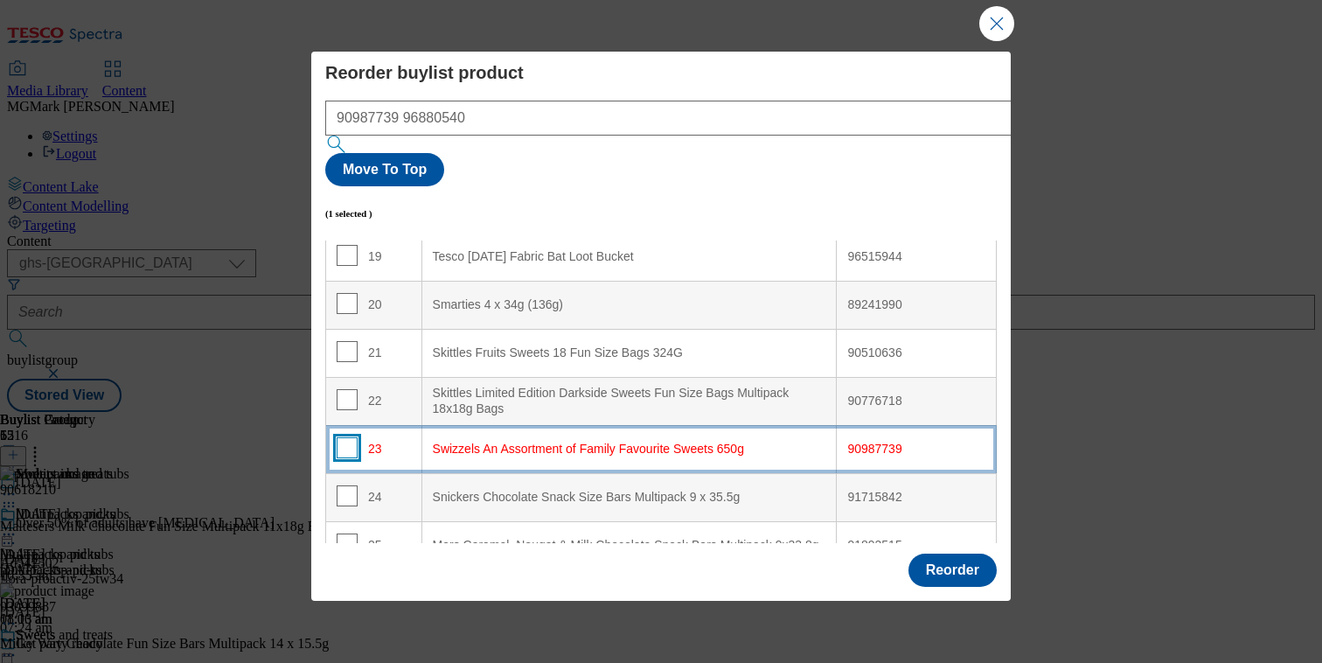
click at [347, 437] on input "Modal" at bounding box center [347, 447] width 21 height 21
checkbox input "true"
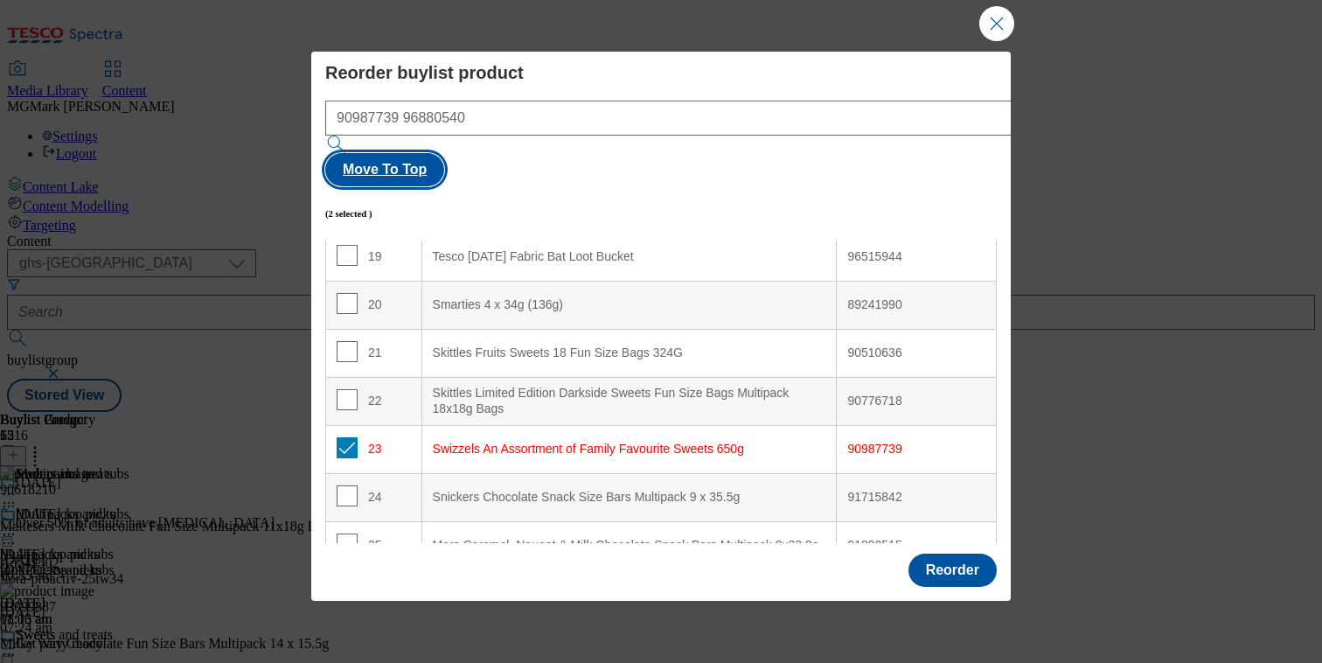
click at [444, 153] on button "Move To Top" at bounding box center [384, 169] width 119 height 33
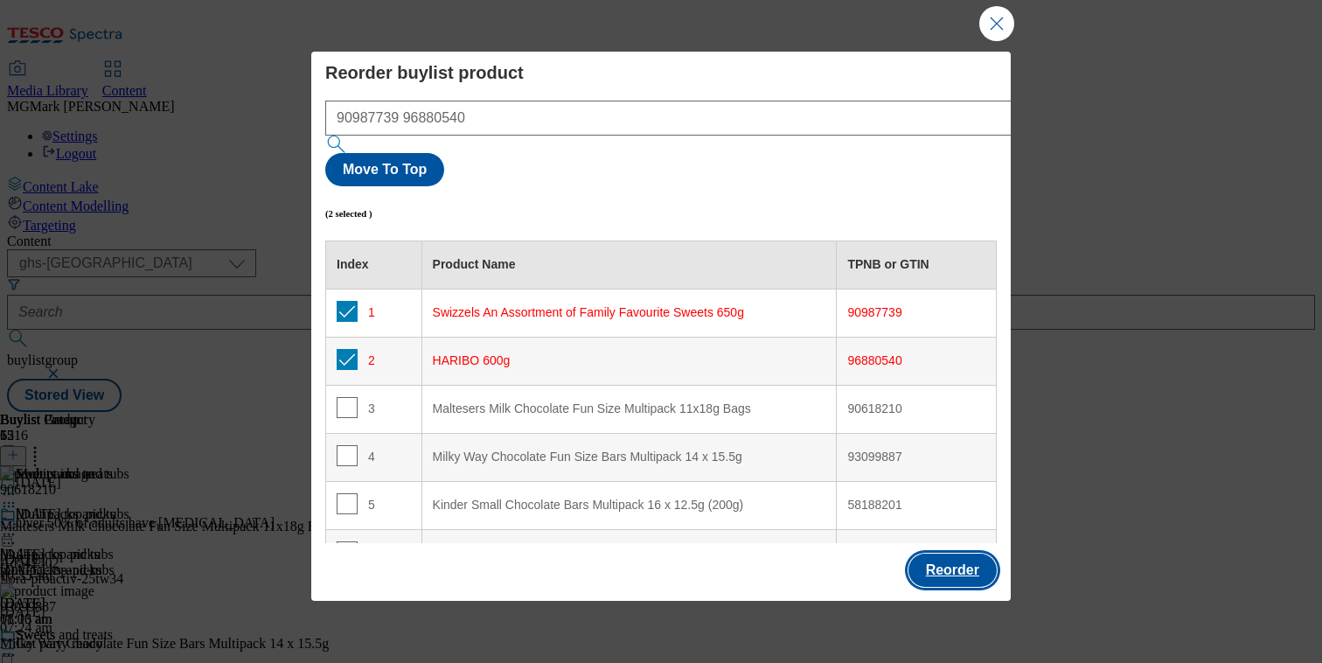
click at [949, 568] on button "Reorder" at bounding box center [952, 569] width 88 height 33
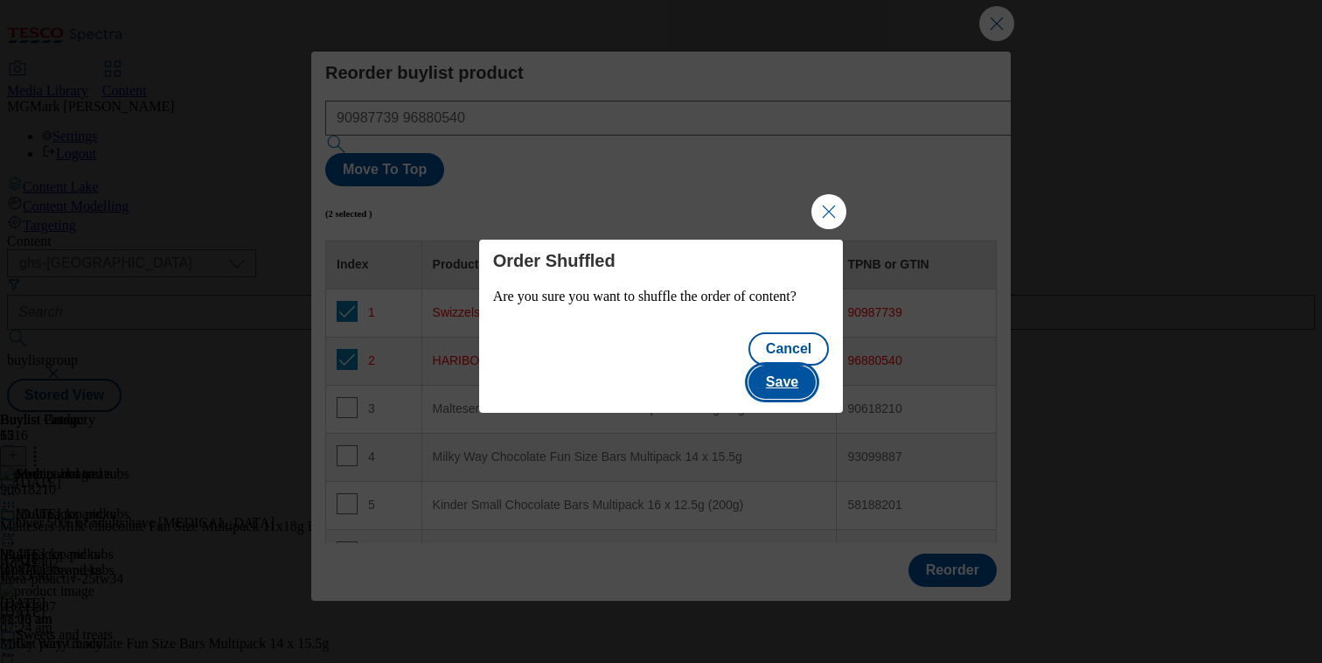
click at [800, 369] on button "Save" at bounding box center [781, 381] width 67 height 33
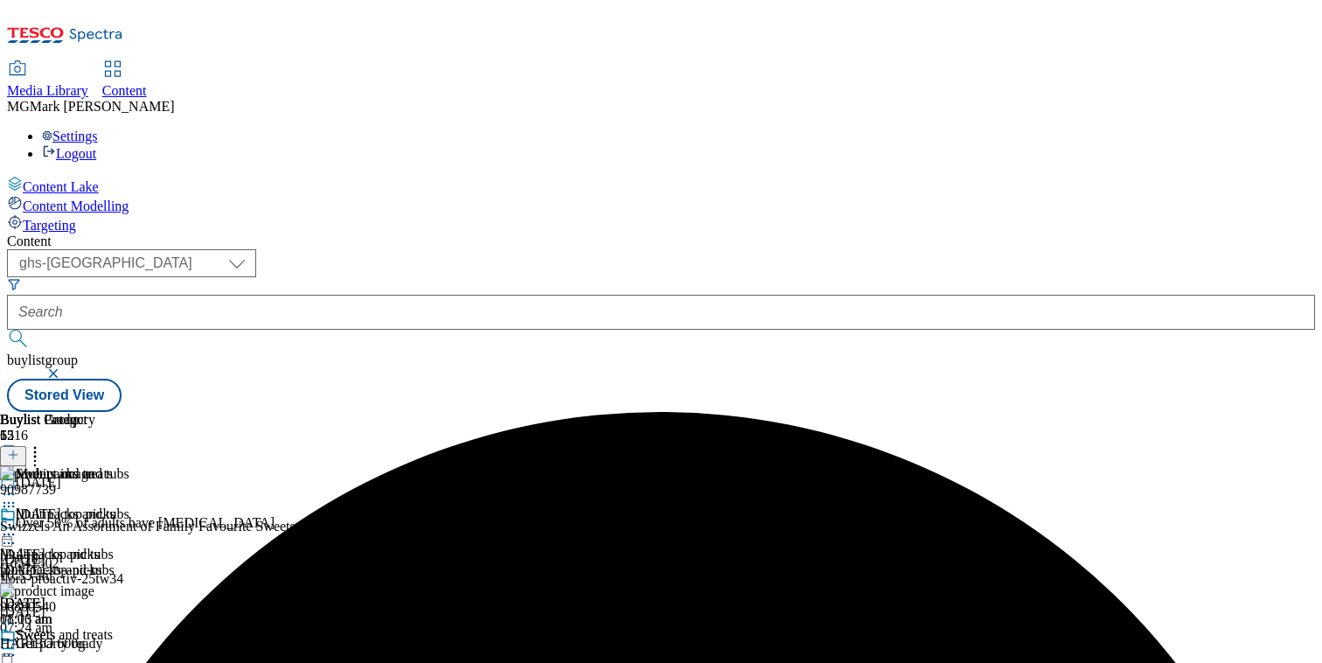
click at [17, 646] on icon at bounding box center [8, 654] width 17 height 17
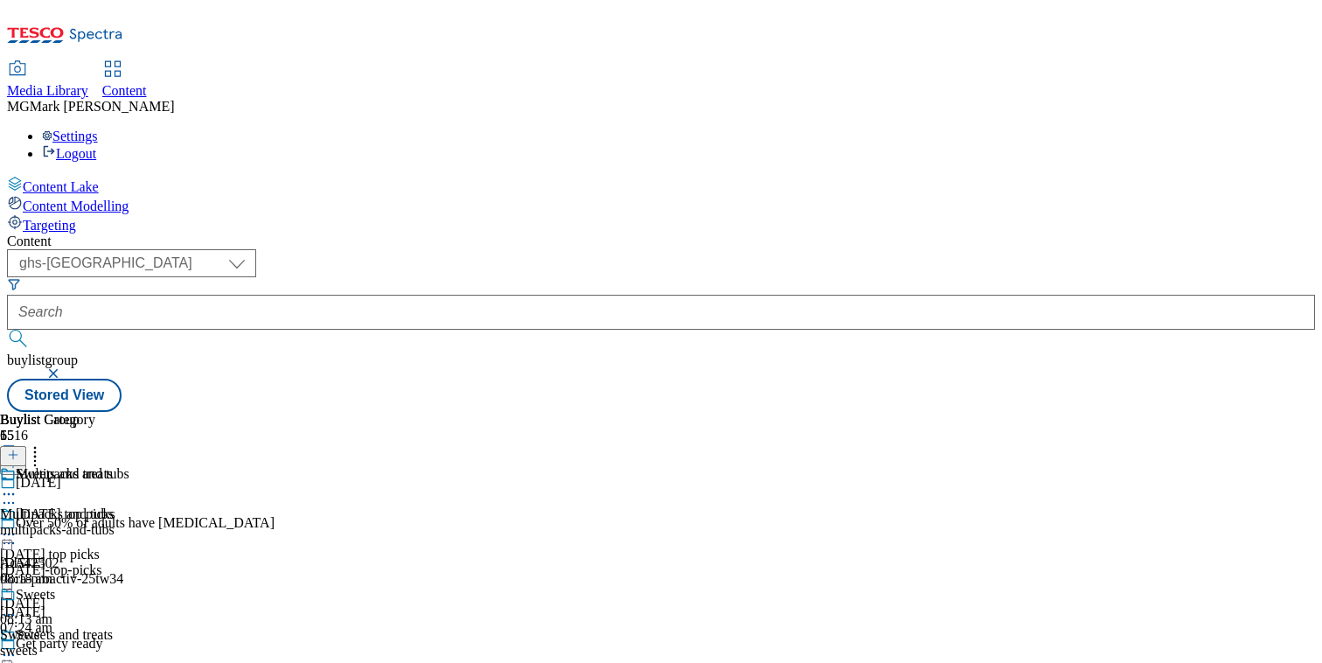
click at [17, 646] on icon at bounding box center [8, 654] width 17 height 17
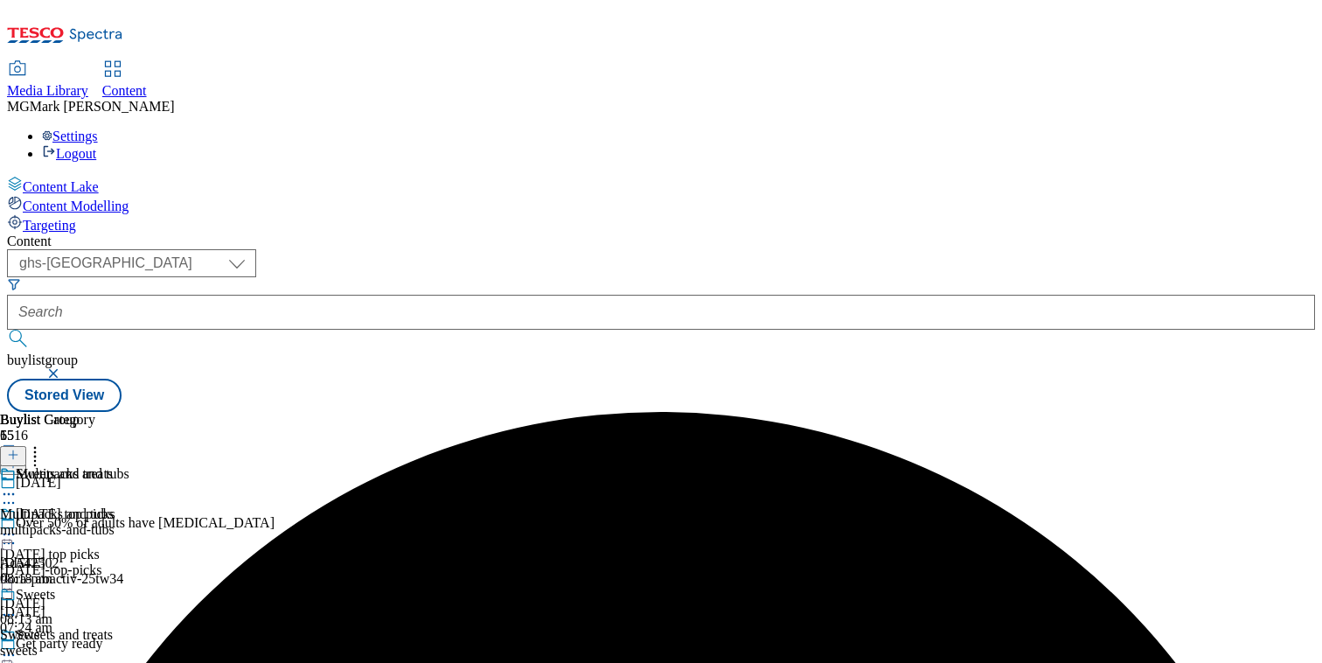
click at [64, 368] on button "button" at bounding box center [54, 373] width 17 height 10
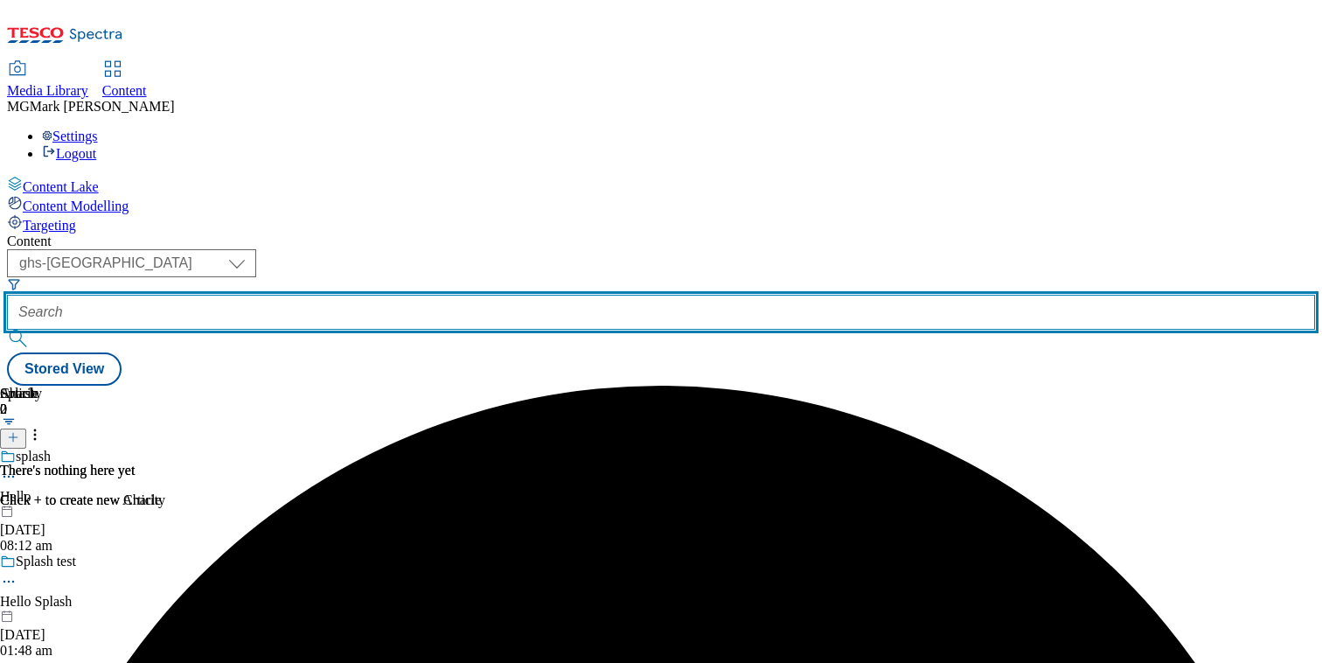
click at [447, 295] on input "text" at bounding box center [661, 312] width 1308 height 35
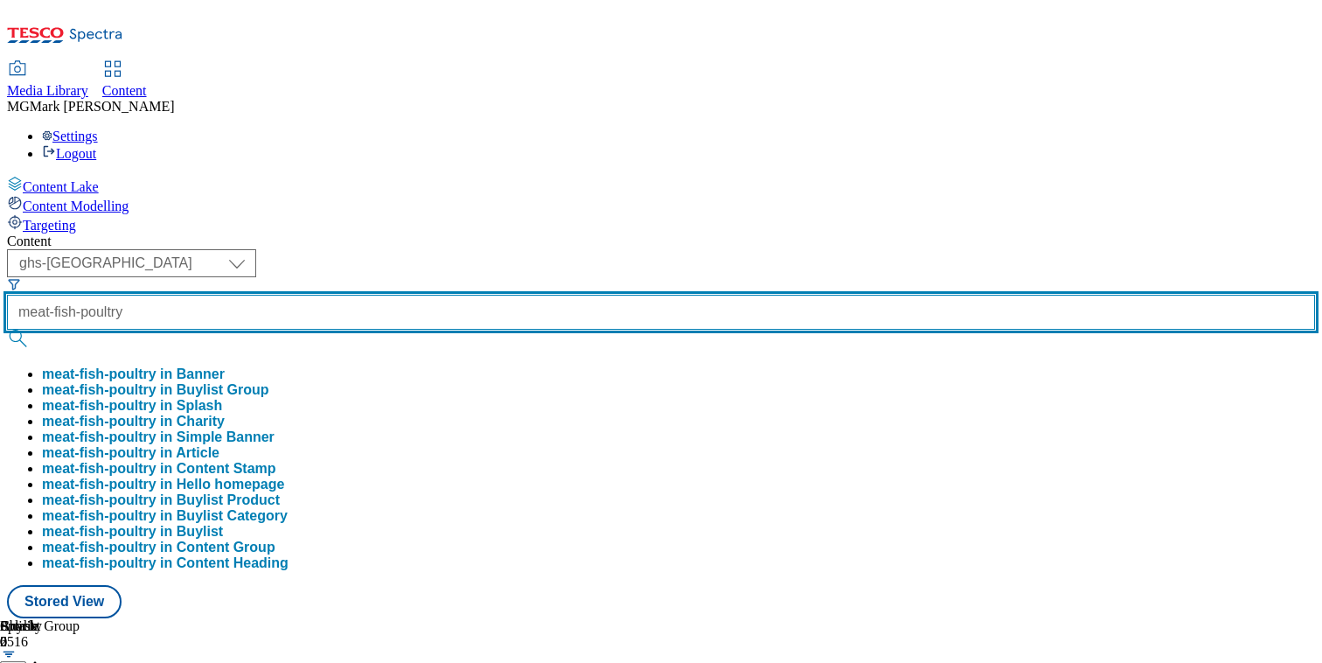
type input "meat-fish-poultry"
click at [7, 330] on button "submit" at bounding box center [19, 338] width 24 height 17
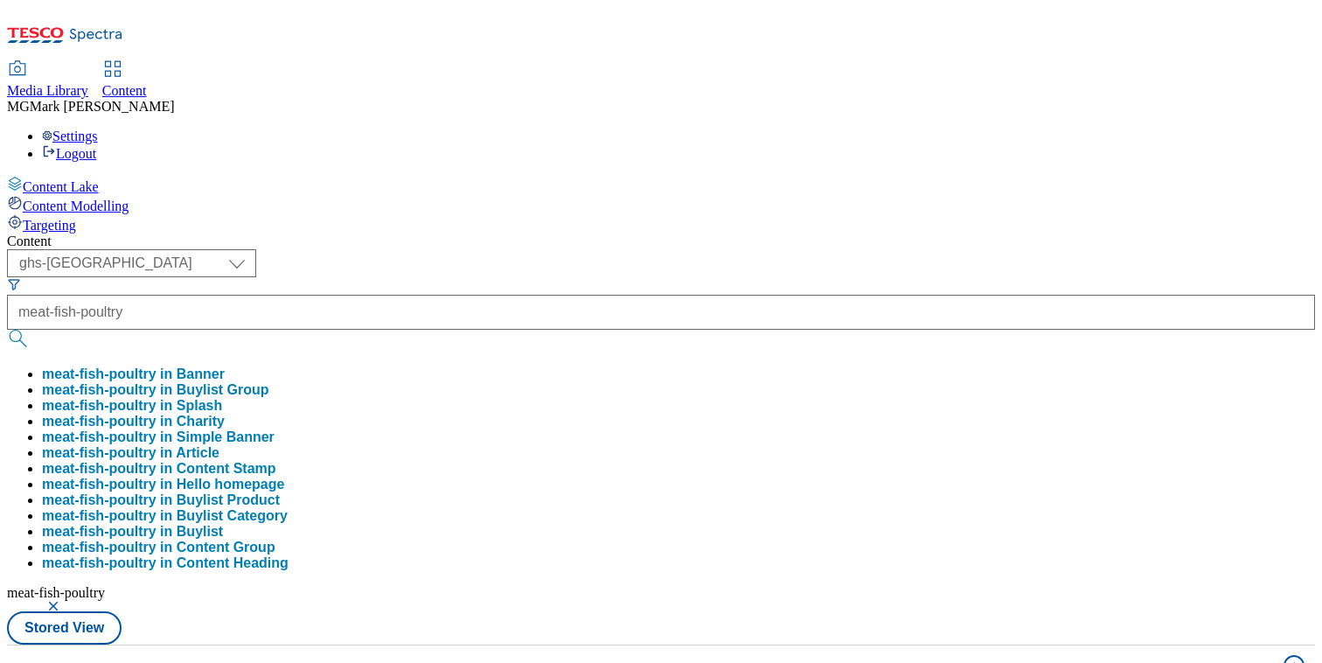
click at [769, 249] on div "( optional ) Dotcom CZ Dotcom SK ghs-roi ghs-uk Phones UK ghs-uk meat-fish-poul…" at bounding box center [661, 446] width 1308 height 395
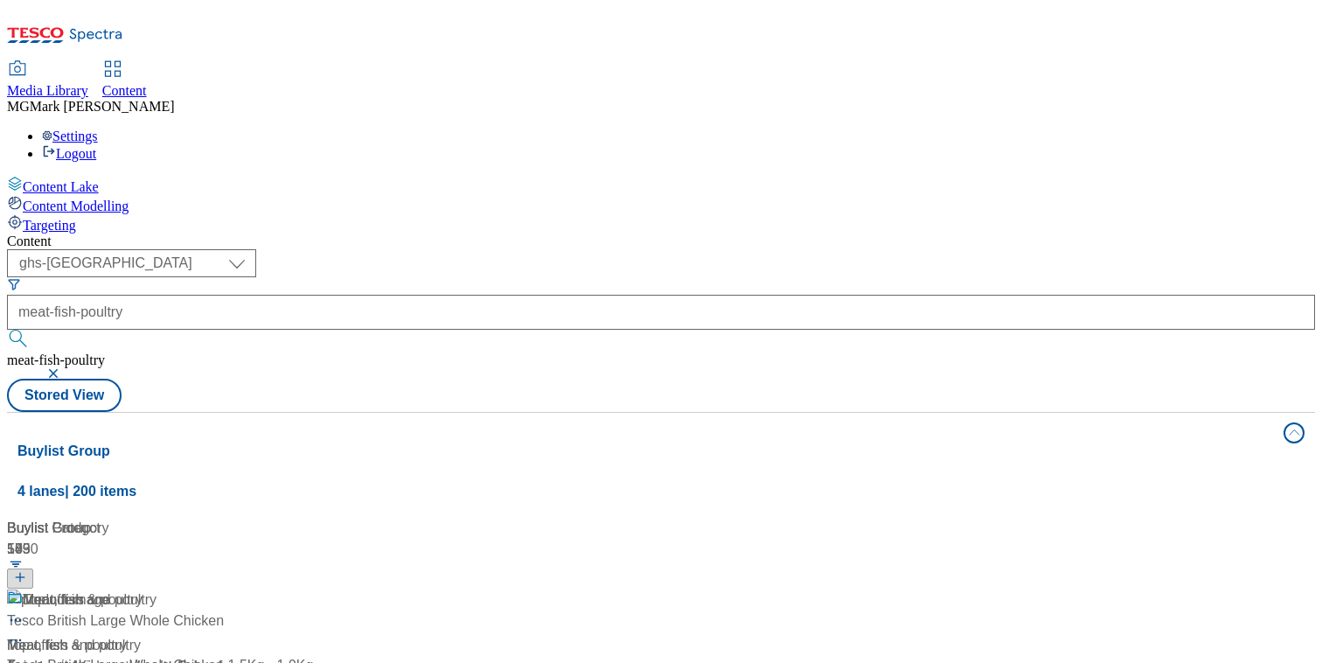
scroll to position [116, 0]
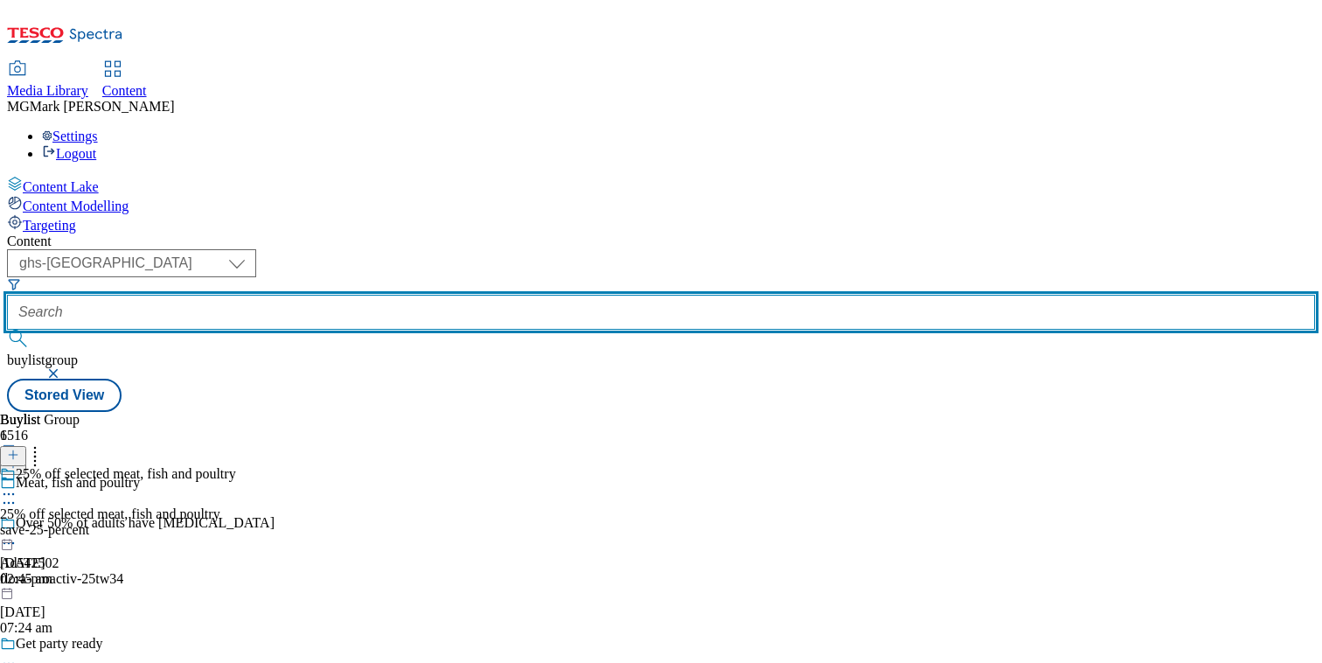
click at [466, 295] on input "text" at bounding box center [661, 312] width 1308 height 35
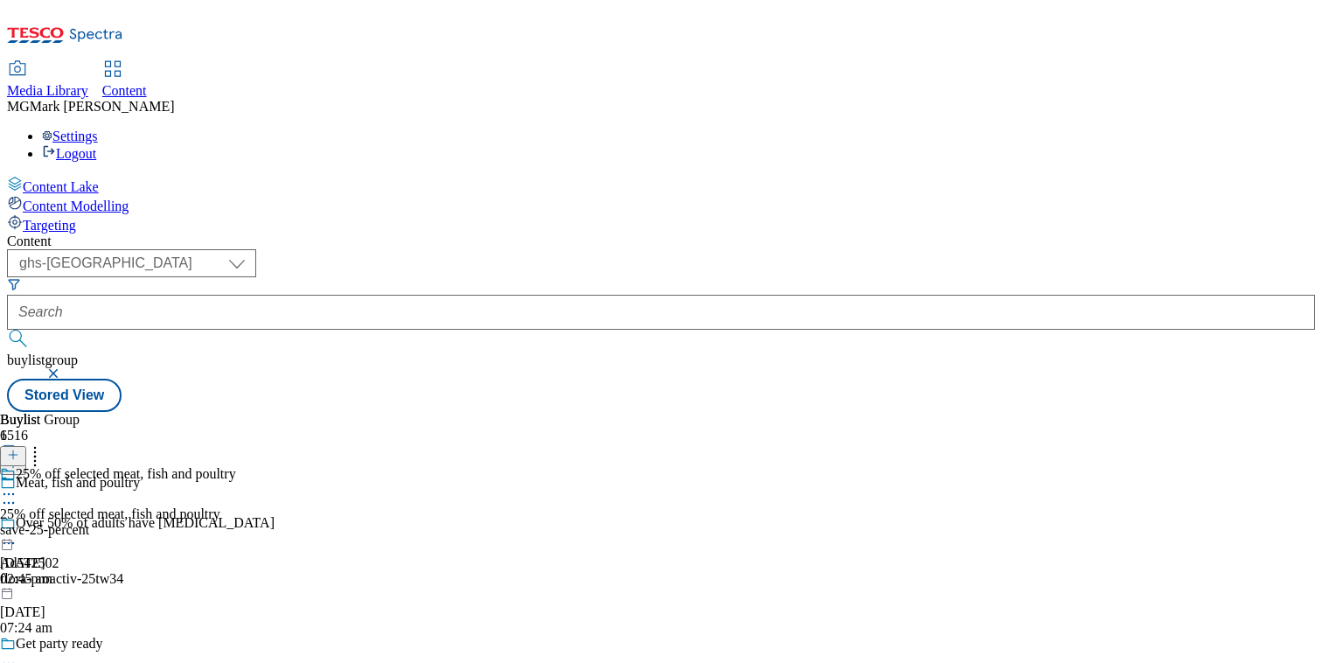
click at [64, 368] on button "button" at bounding box center [54, 373] width 17 height 10
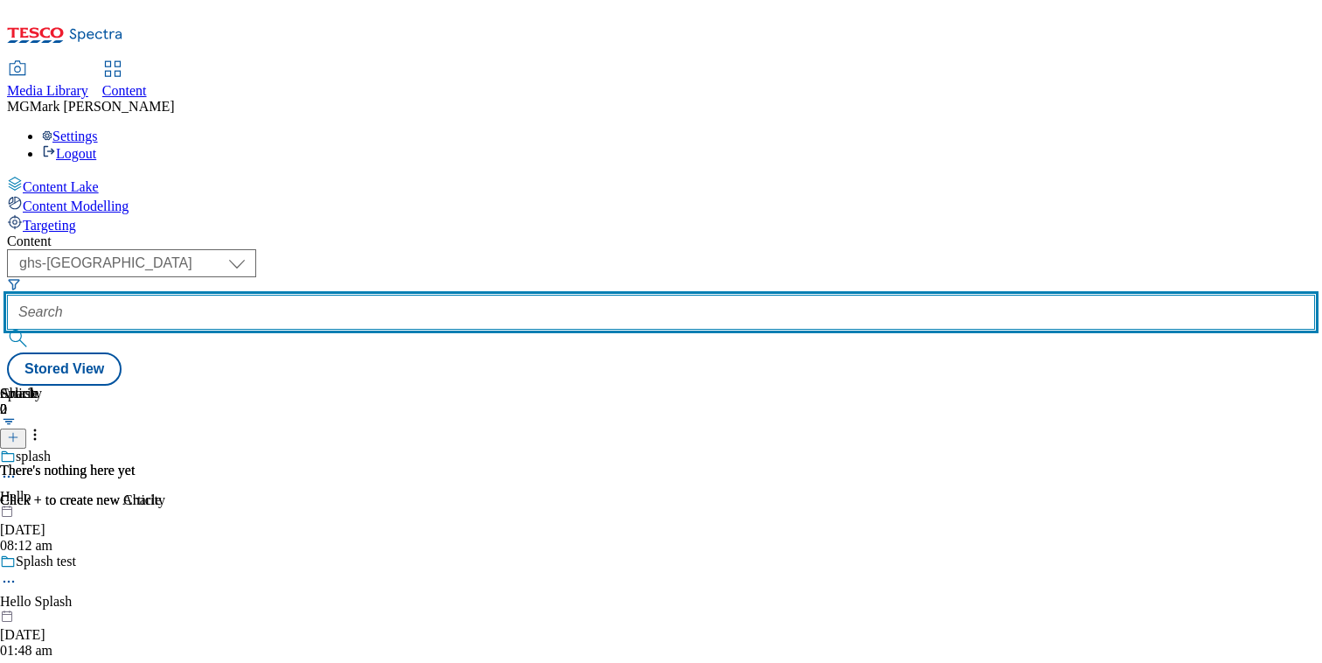
click at [450, 295] on input "text" at bounding box center [661, 312] width 1308 height 35
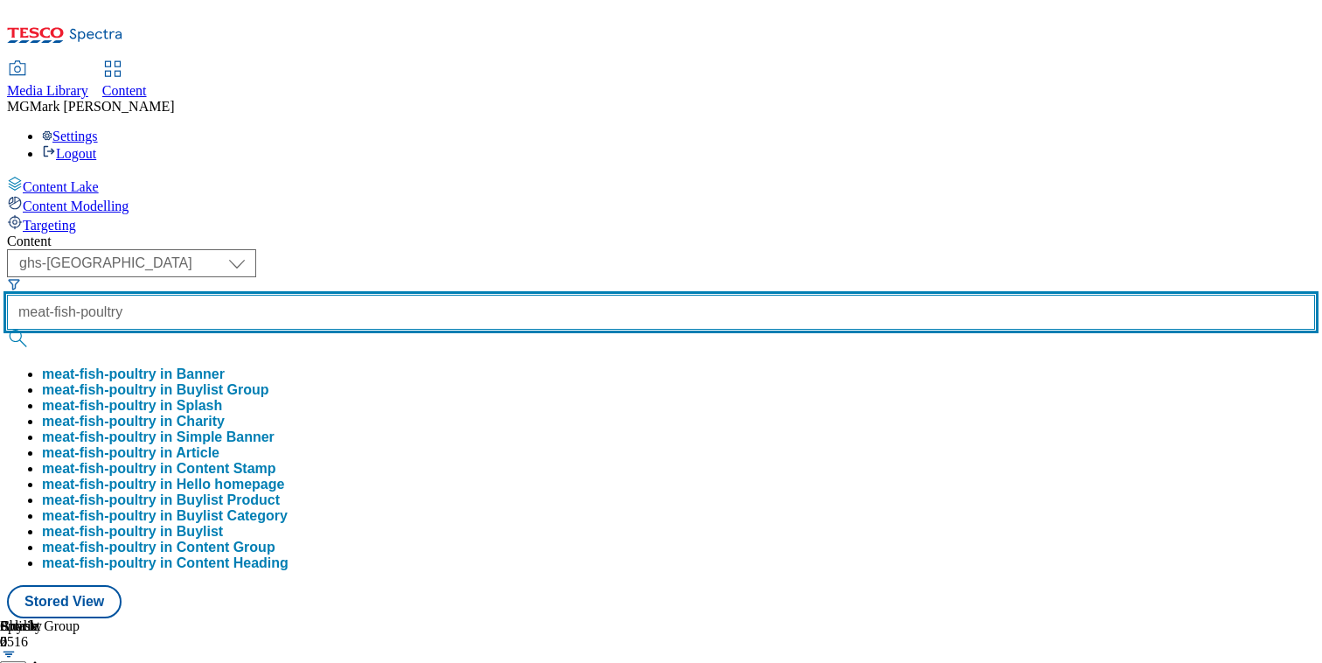
type input "meat-fish-poultry"
click at [7, 330] on button "submit" at bounding box center [19, 338] width 24 height 17
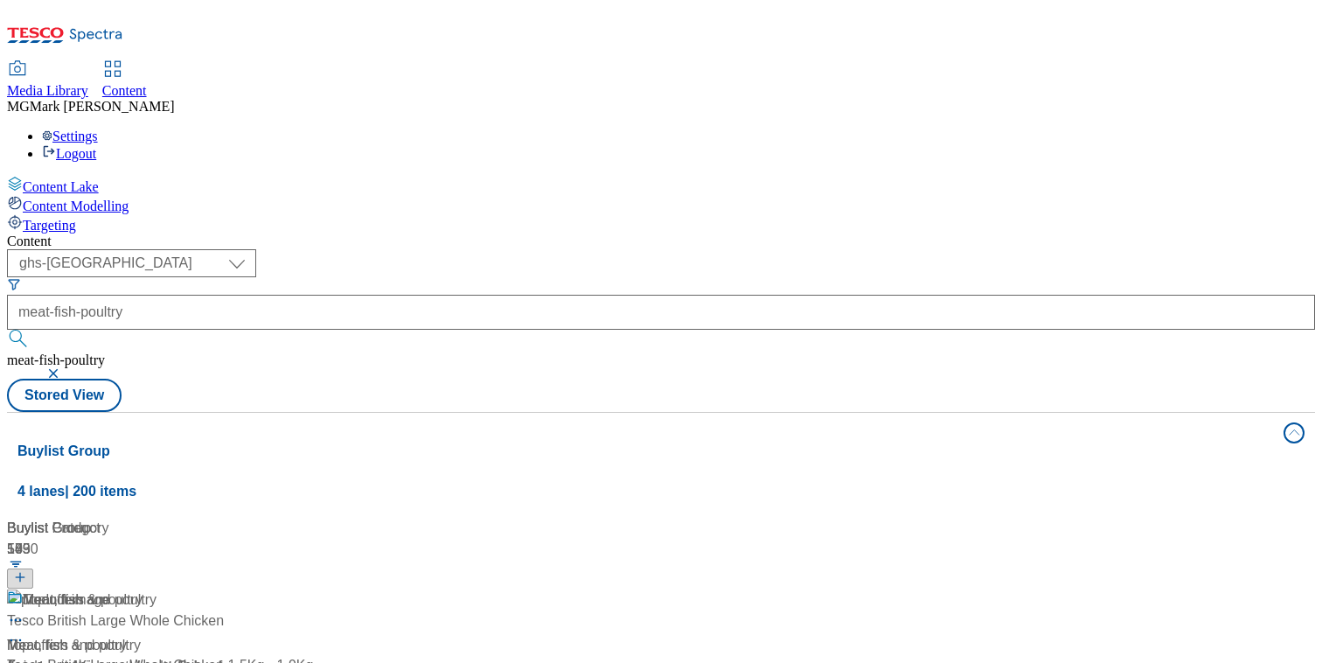
scroll to position [1714, 0]
click at [64, 368] on button "button" at bounding box center [54, 373] width 17 height 10
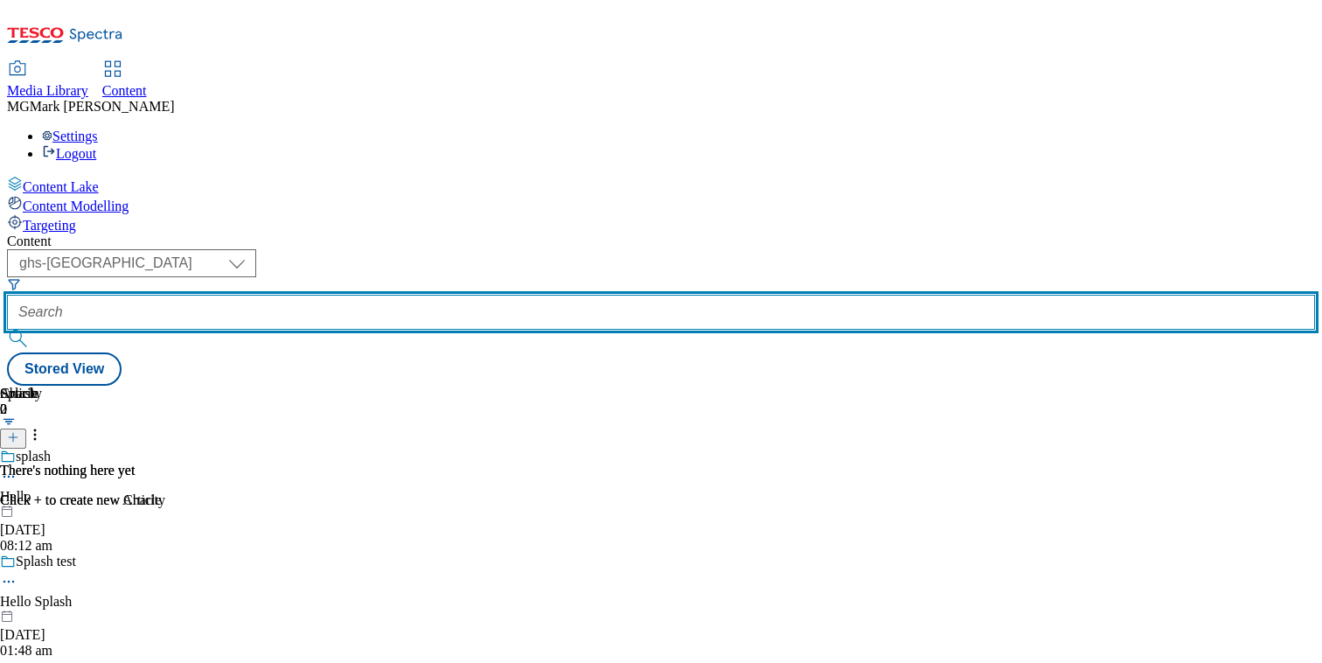
click at [406, 295] on input "text" at bounding box center [661, 312] width 1308 height 35
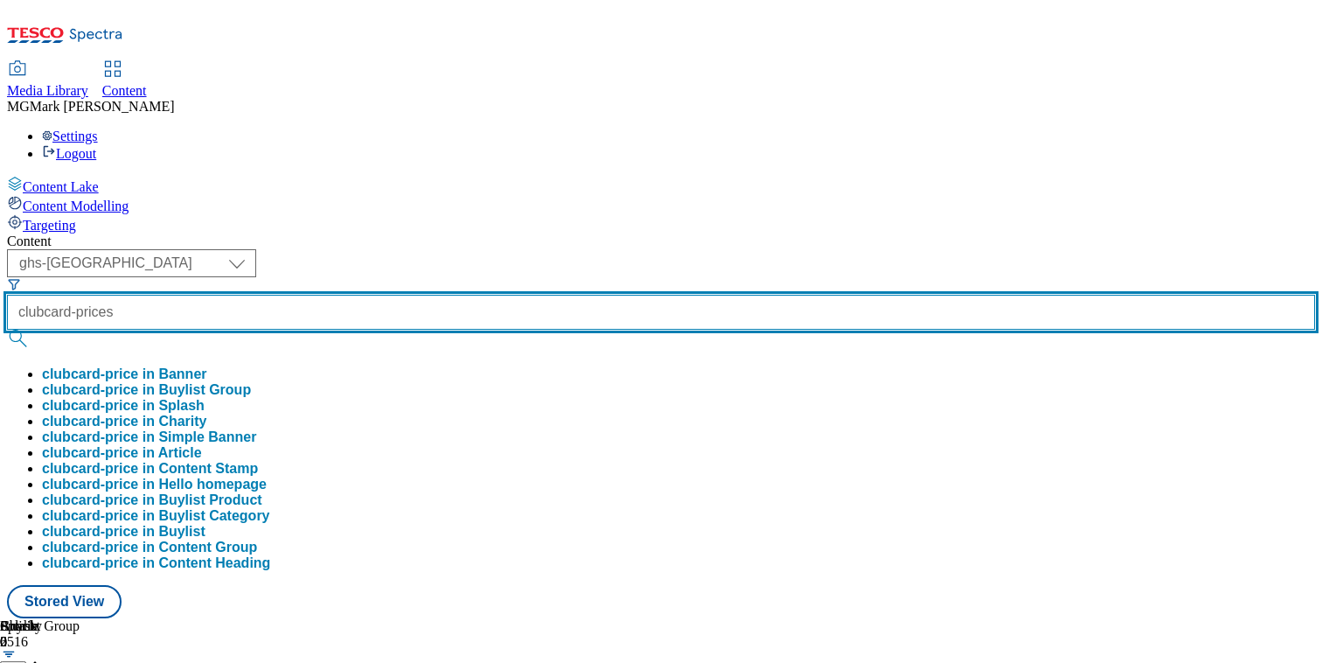
type input "clubcard-prices"
click at [7, 330] on button "submit" at bounding box center [19, 338] width 24 height 17
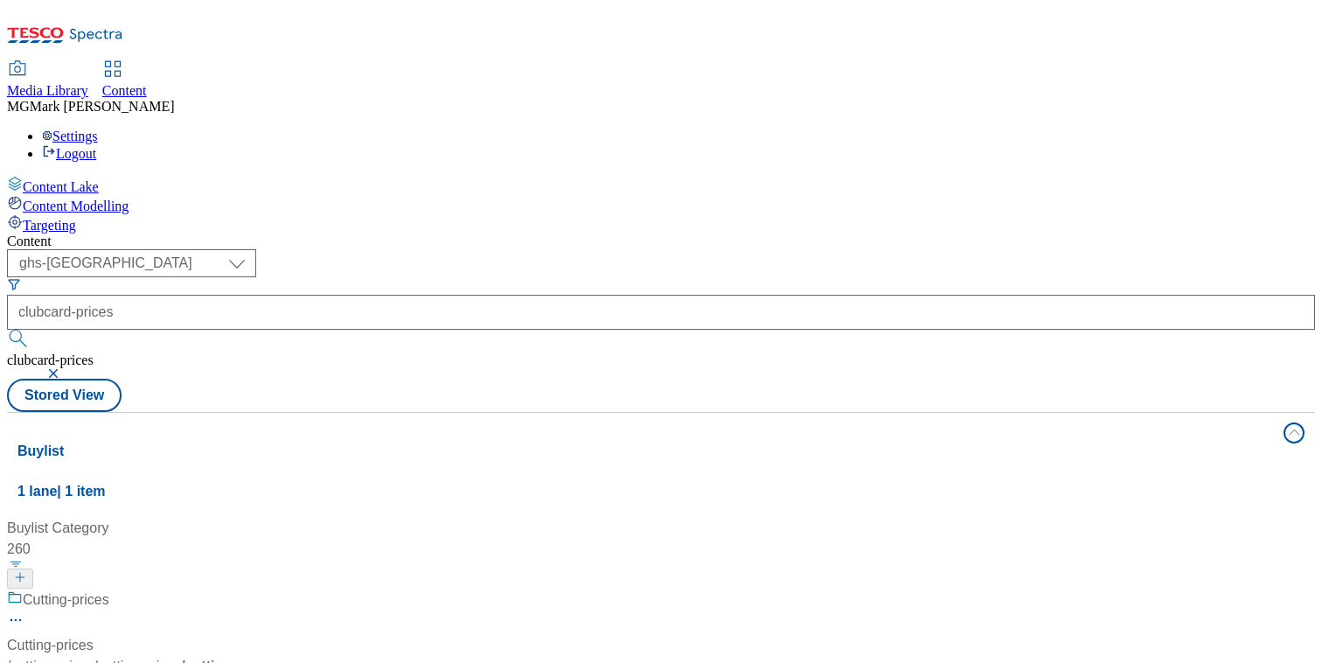
click at [64, 368] on button "button" at bounding box center [54, 373] width 17 height 10
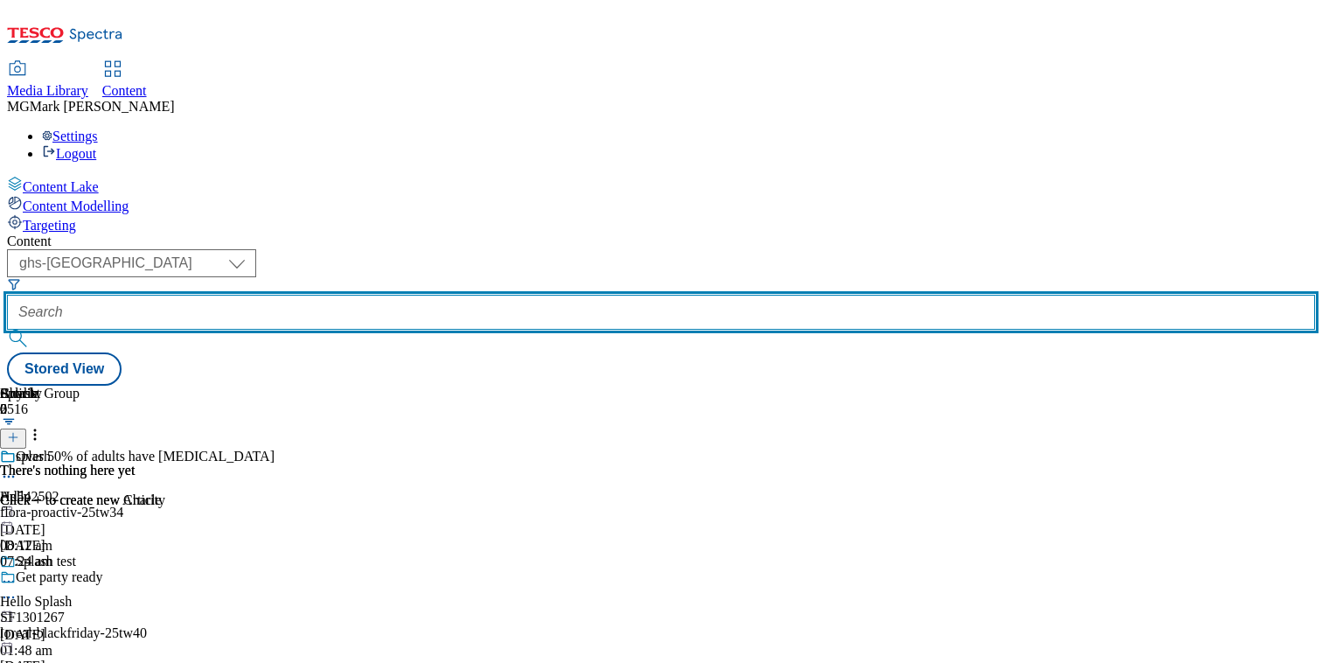
click at [441, 295] on input "text" at bounding box center [661, 312] width 1308 height 35
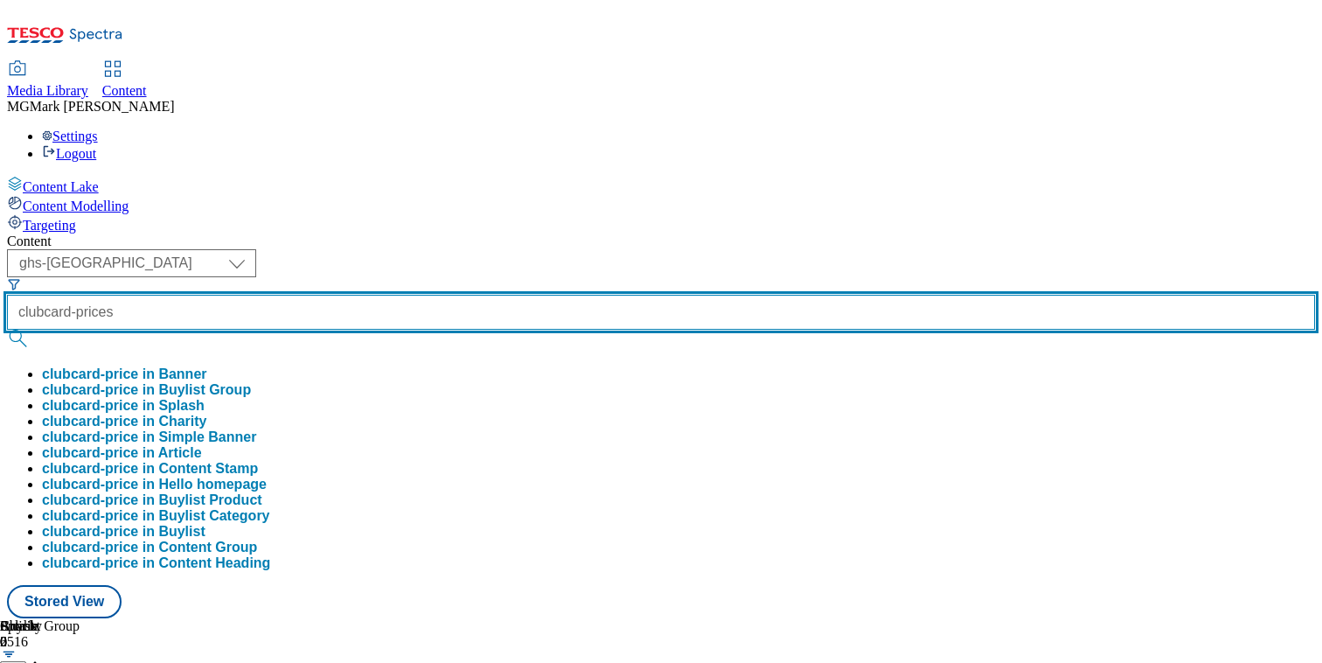
type input "clubcard-prices"
click at [7, 330] on button "submit" at bounding box center [19, 338] width 24 height 17
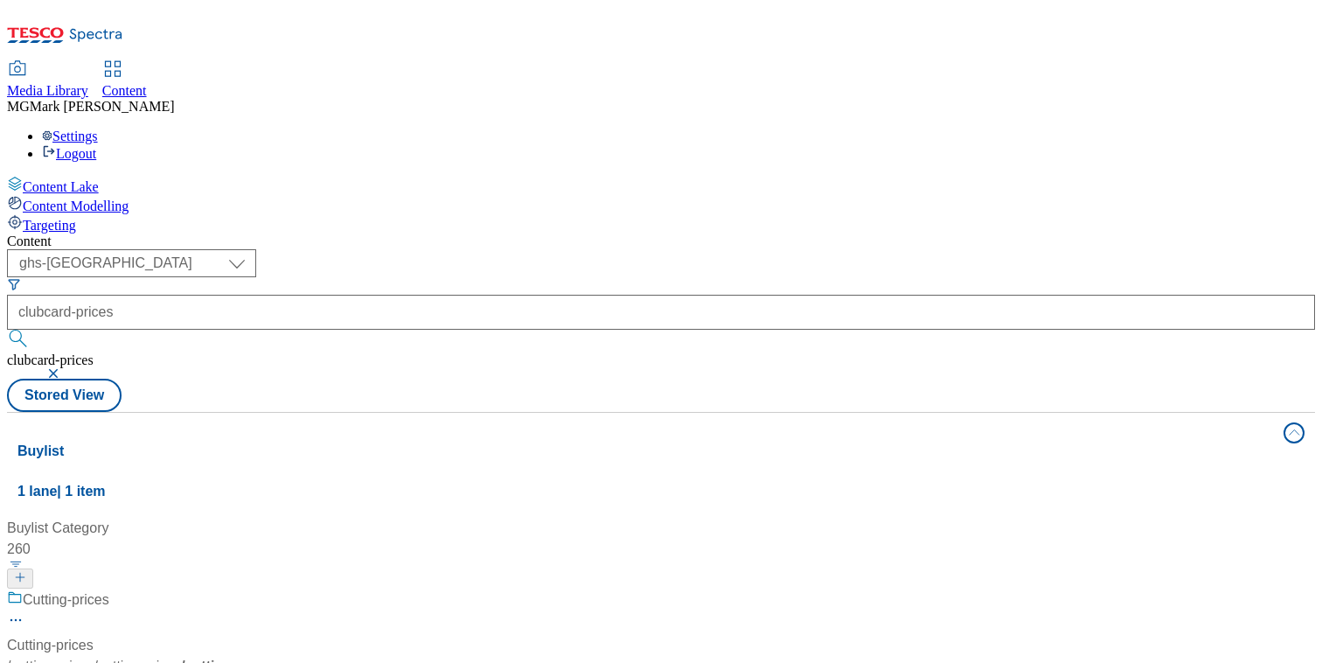
click at [894, 249] on div "( optional ) Dotcom CZ Dotcom SK ghs-roi ghs-uk Phones UK ghs-uk clubcard-price…" at bounding box center [661, 330] width 1308 height 163
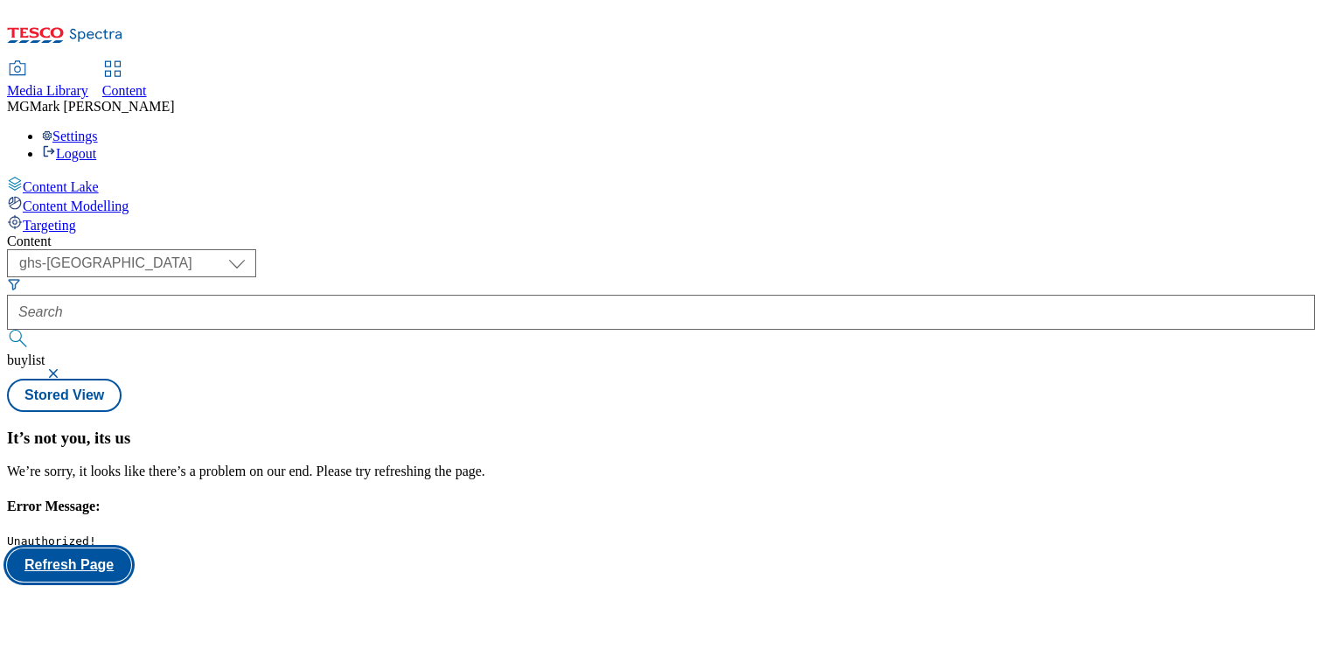
click at [131, 548] on button "Refresh Page" at bounding box center [69, 564] width 124 height 33
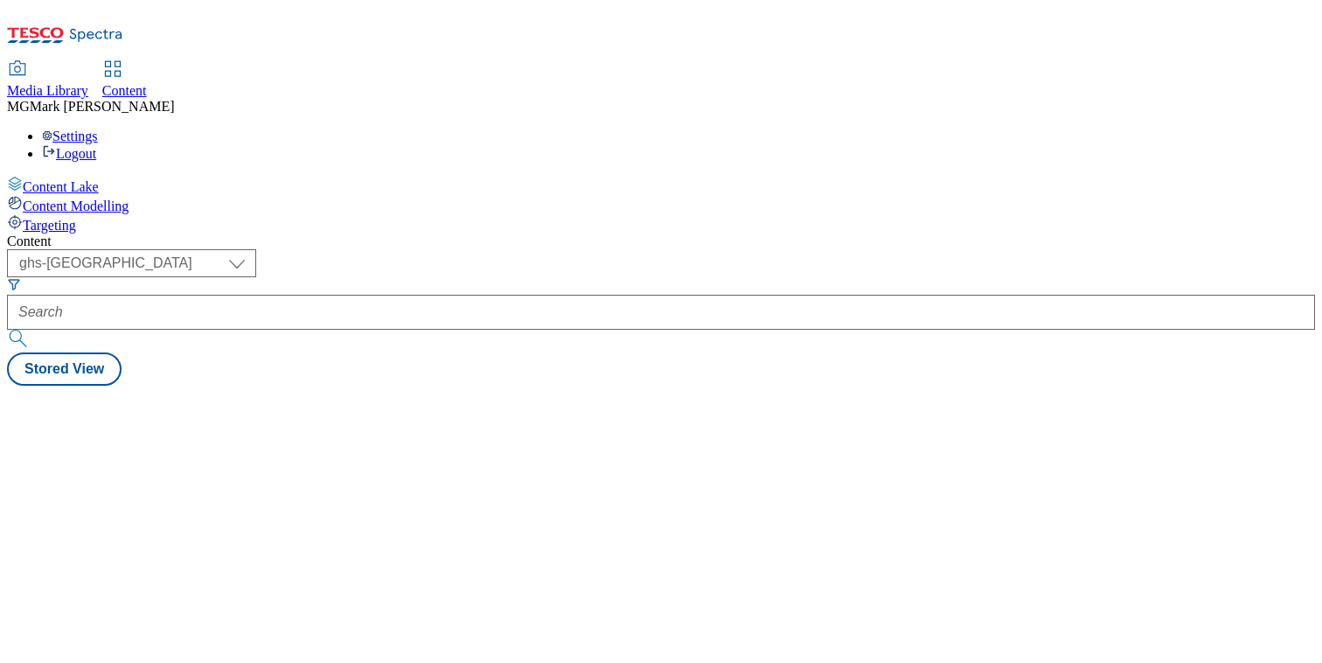
select select "ghs-uk"
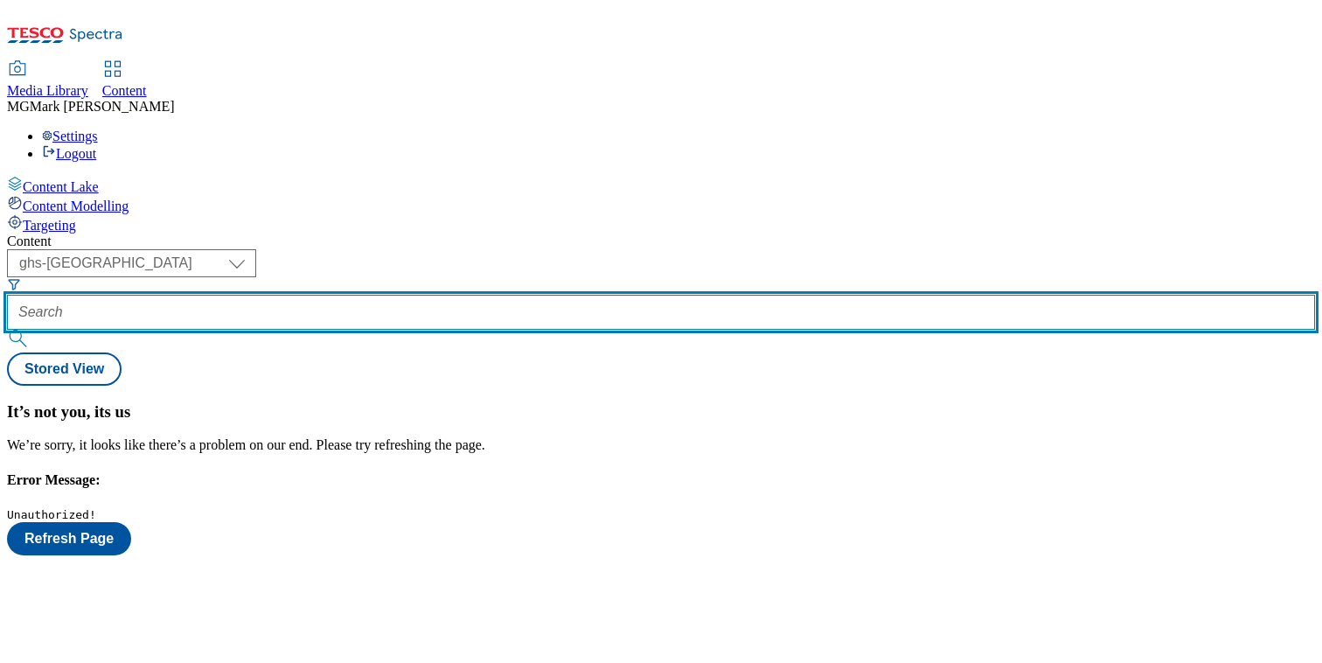
click at [408, 295] on input "text" at bounding box center [661, 312] width 1308 height 35
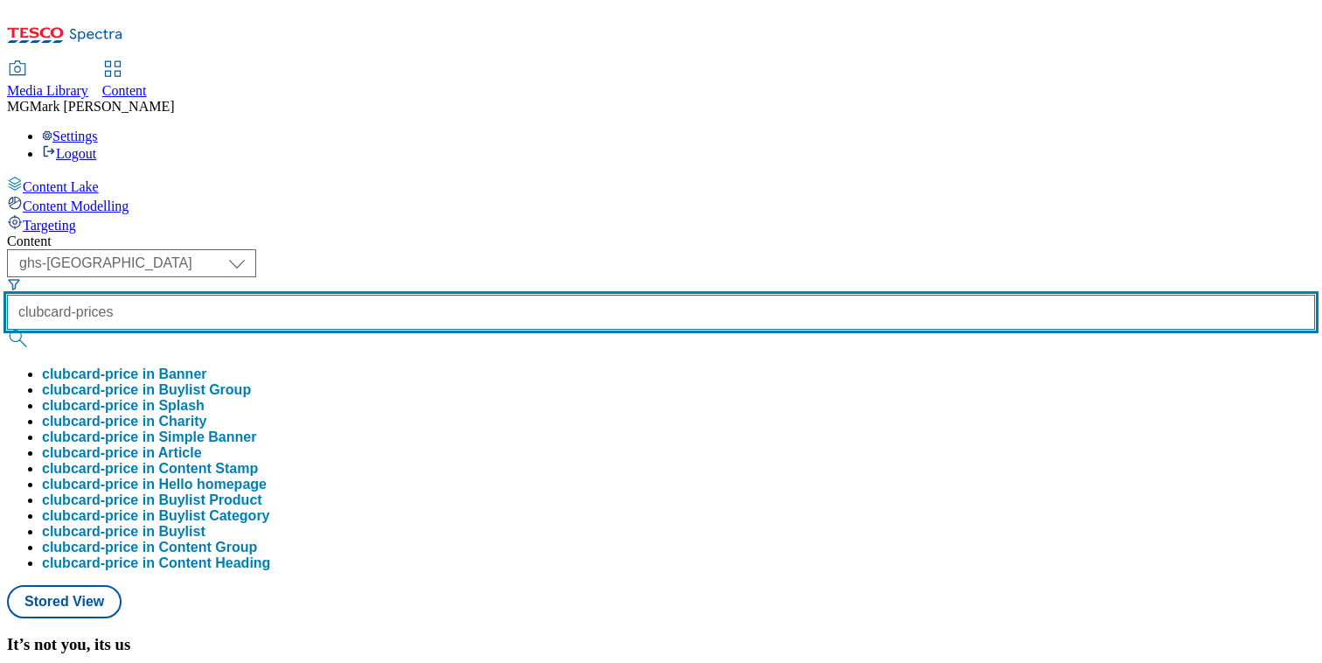
type input "clubcard-prices"
click at [7, 330] on button "submit" at bounding box center [19, 338] width 24 height 17
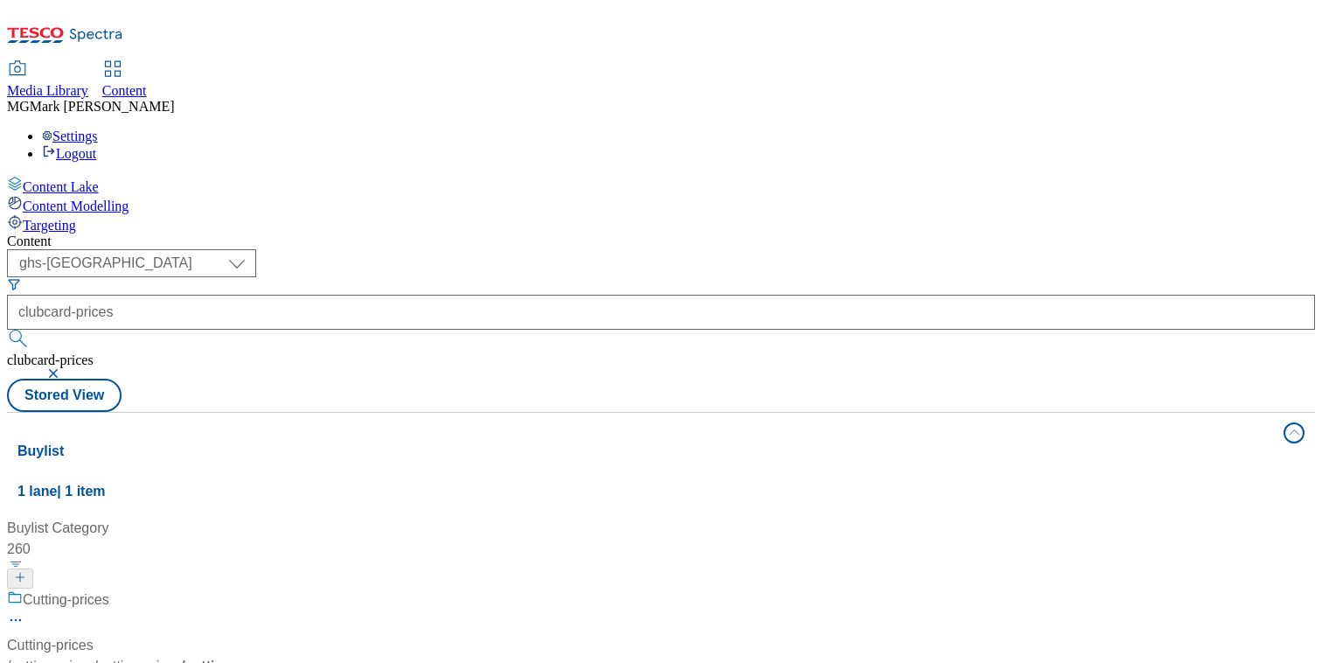
click at [806, 249] on div "( optional ) Dotcom CZ Dotcom SK ghs-roi ghs-uk Phones UK ghs-uk clubcard-price…" at bounding box center [661, 330] width 1308 height 163
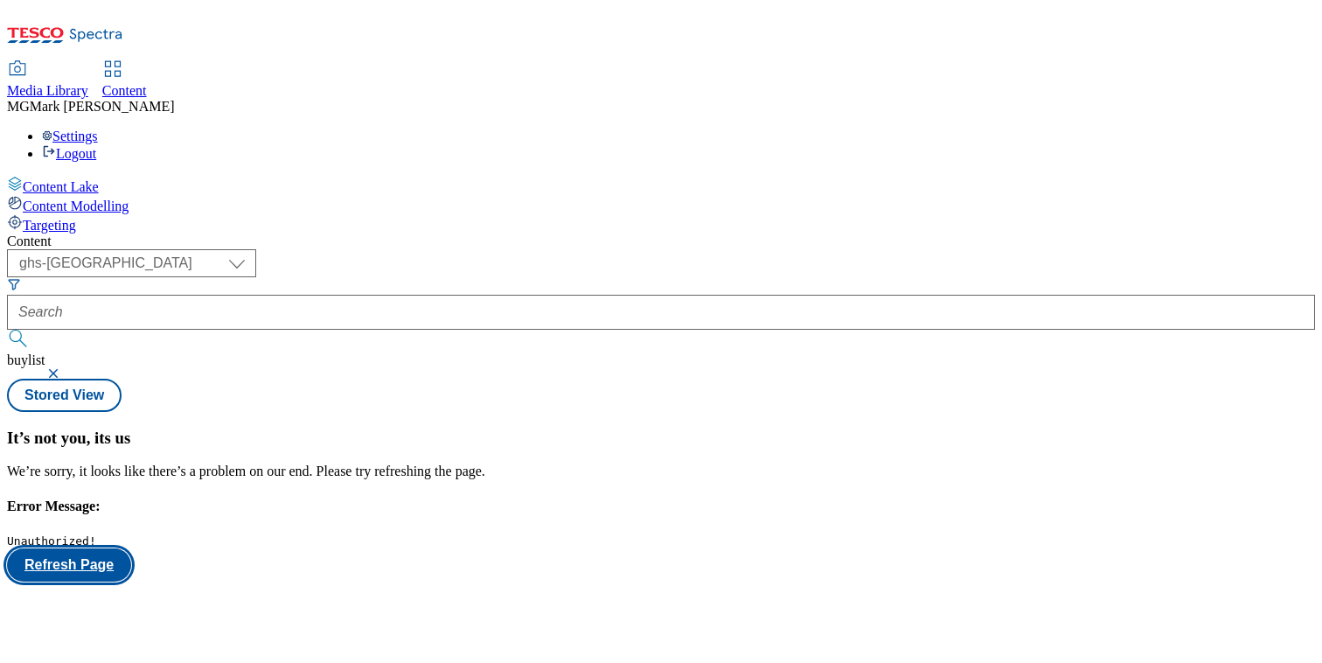
click at [131, 548] on button "Refresh Page" at bounding box center [69, 564] width 124 height 33
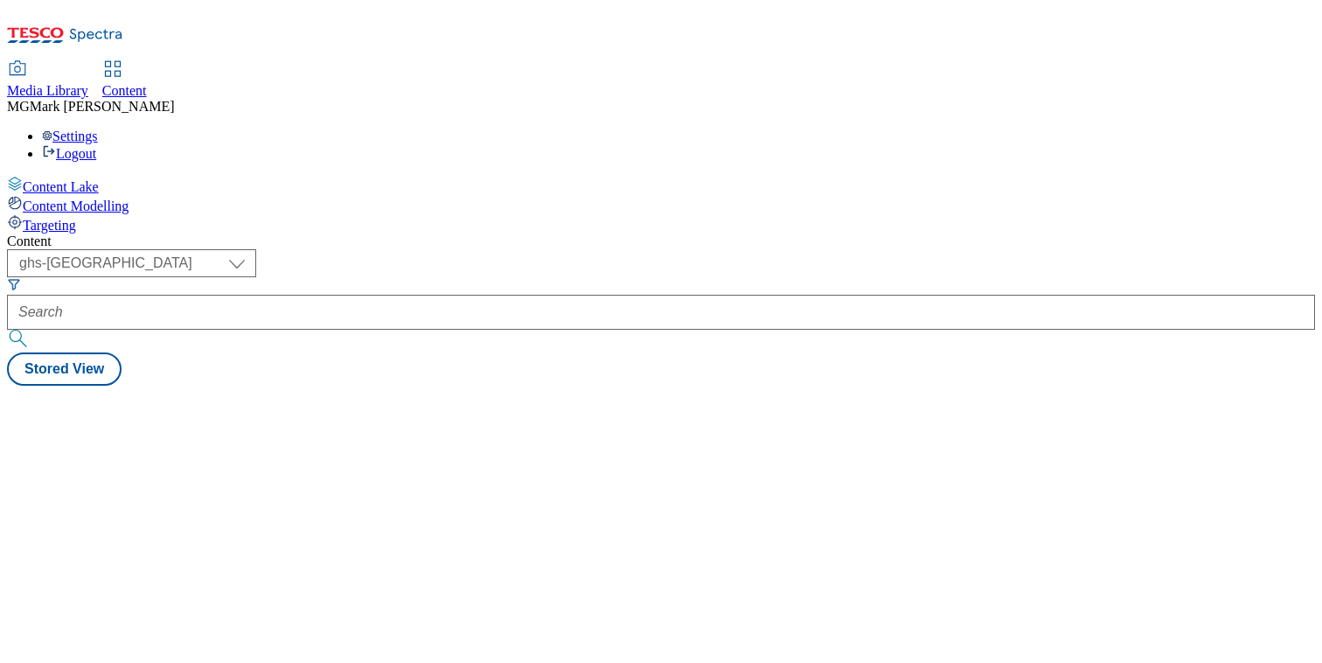
select select "ghs-uk"
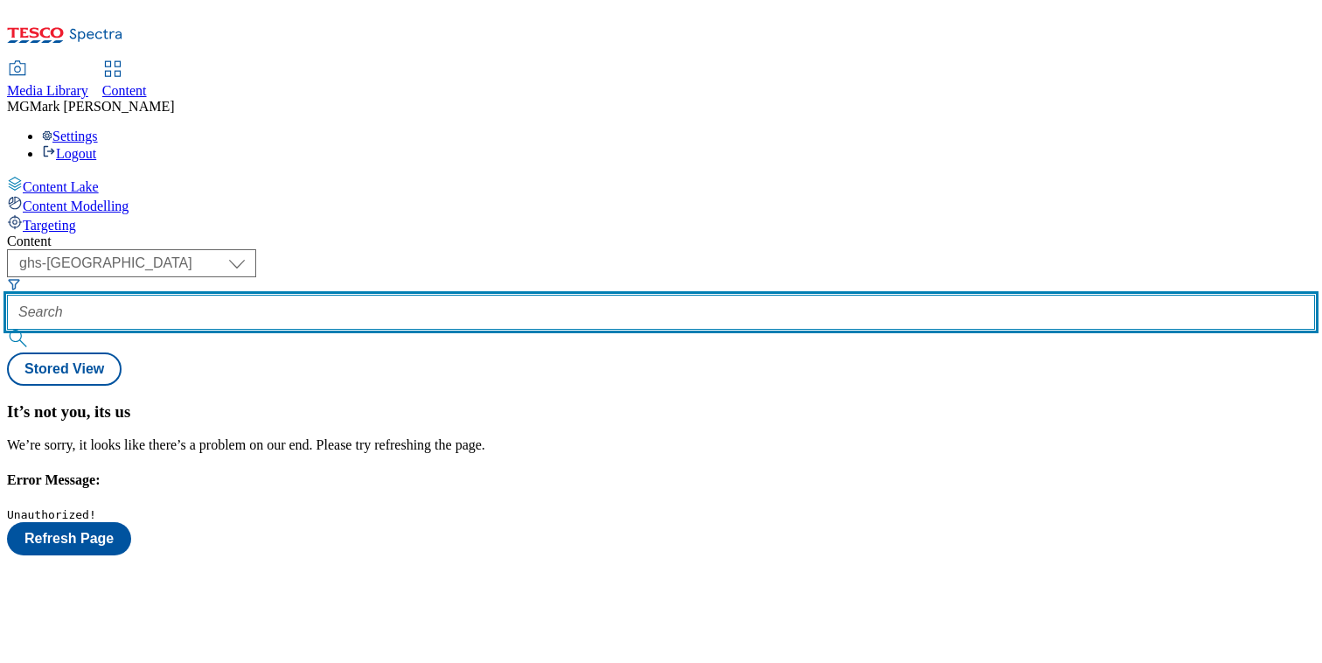
click at [416, 295] on input "text" at bounding box center [661, 312] width 1308 height 35
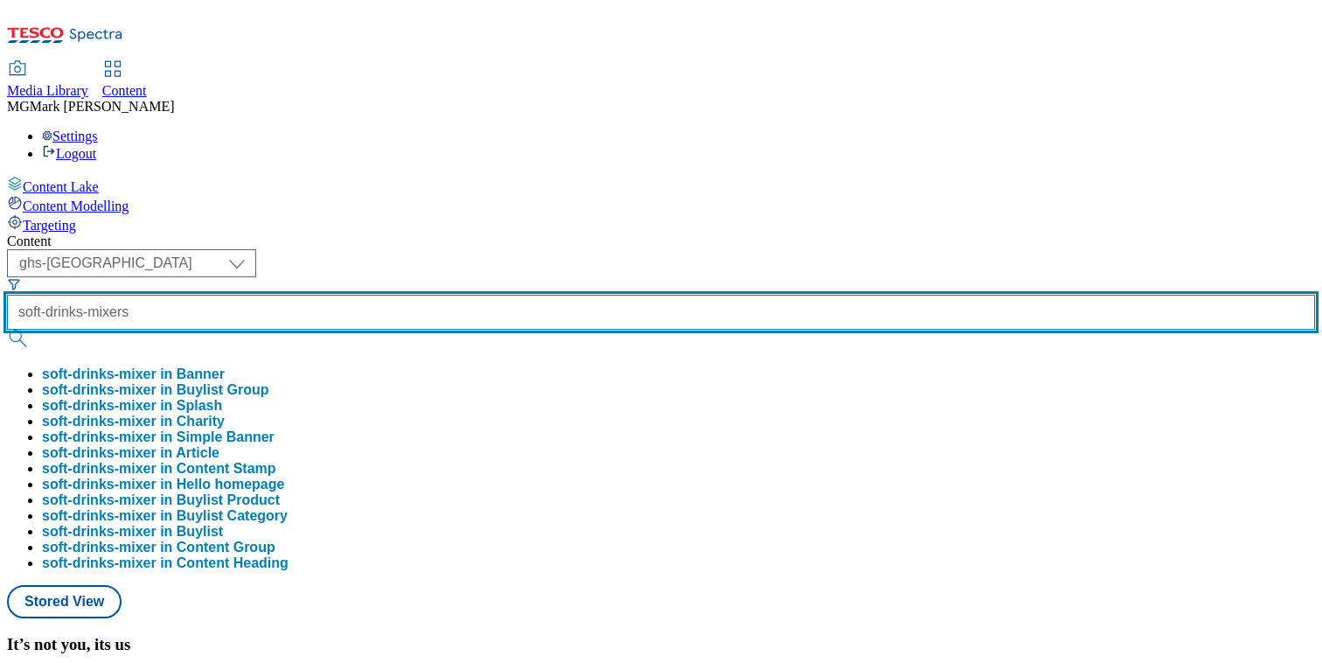
click at [7, 330] on button "submit" at bounding box center [19, 338] width 24 height 17
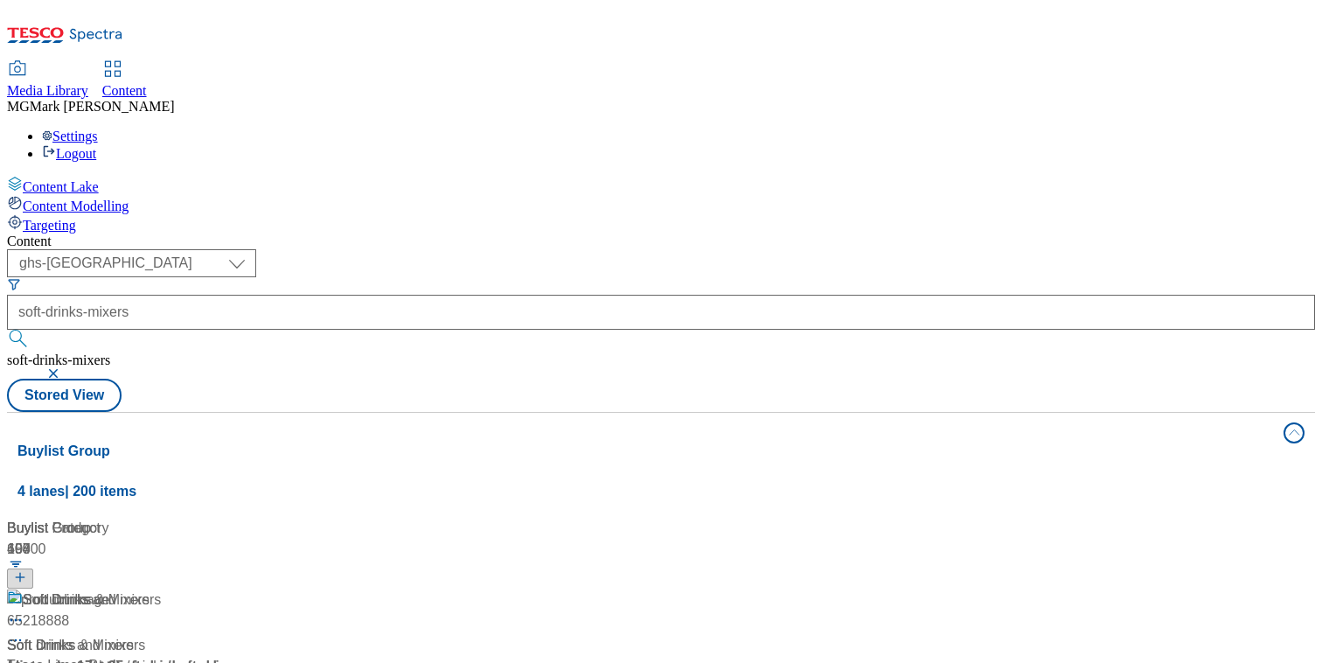
click at [745, 62] on div "Media Library Content MG Mark Gallagher Settings Logout" at bounding box center [661, 112] width 1308 height 100
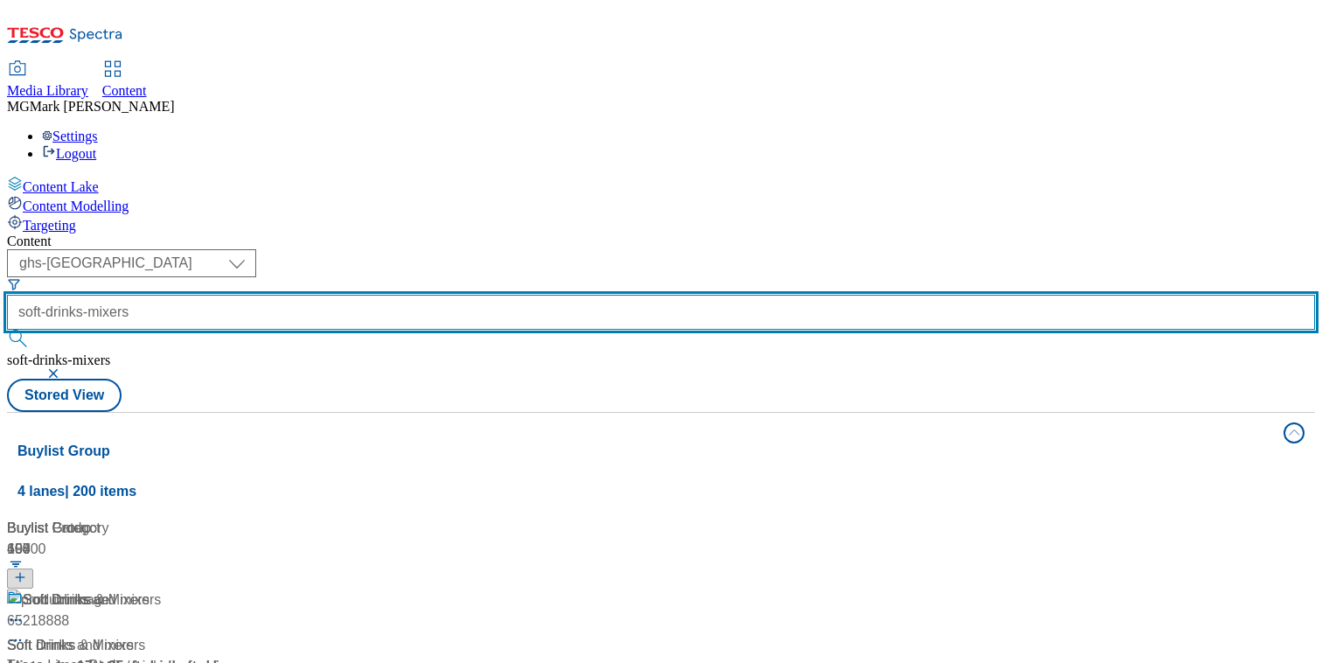
click at [437, 295] on input "soft-drinks-mixers" at bounding box center [661, 312] width 1308 height 35
click at [489, 295] on input "soft-drinks-mixers" at bounding box center [661, 312] width 1308 height 35
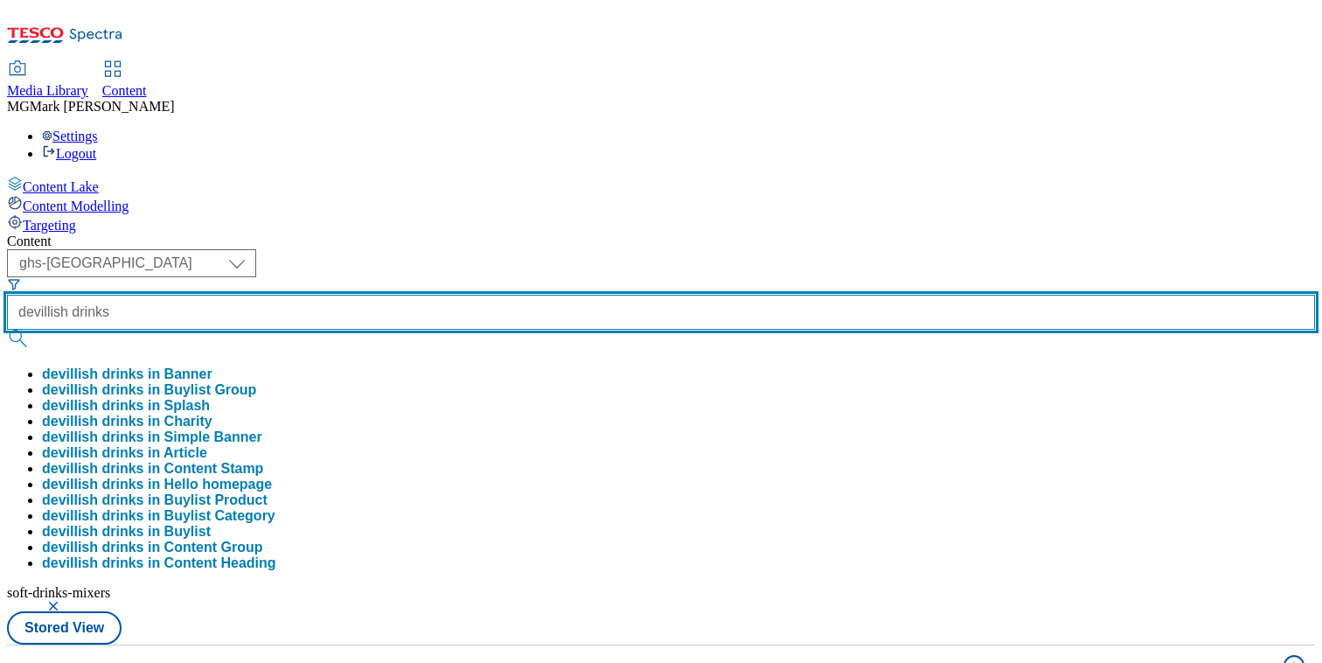
click at [7, 330] on button "submit" at bounding box center [19, 338] width 24 height 17
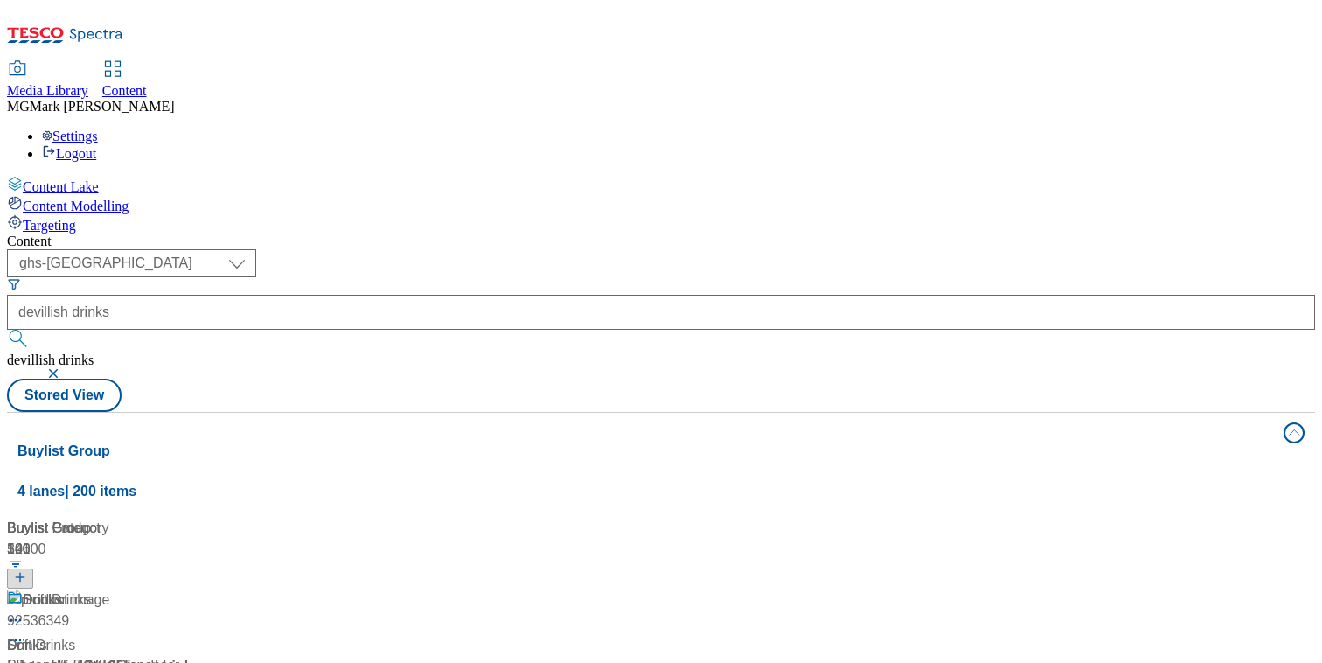
scroll to position [145, 0]
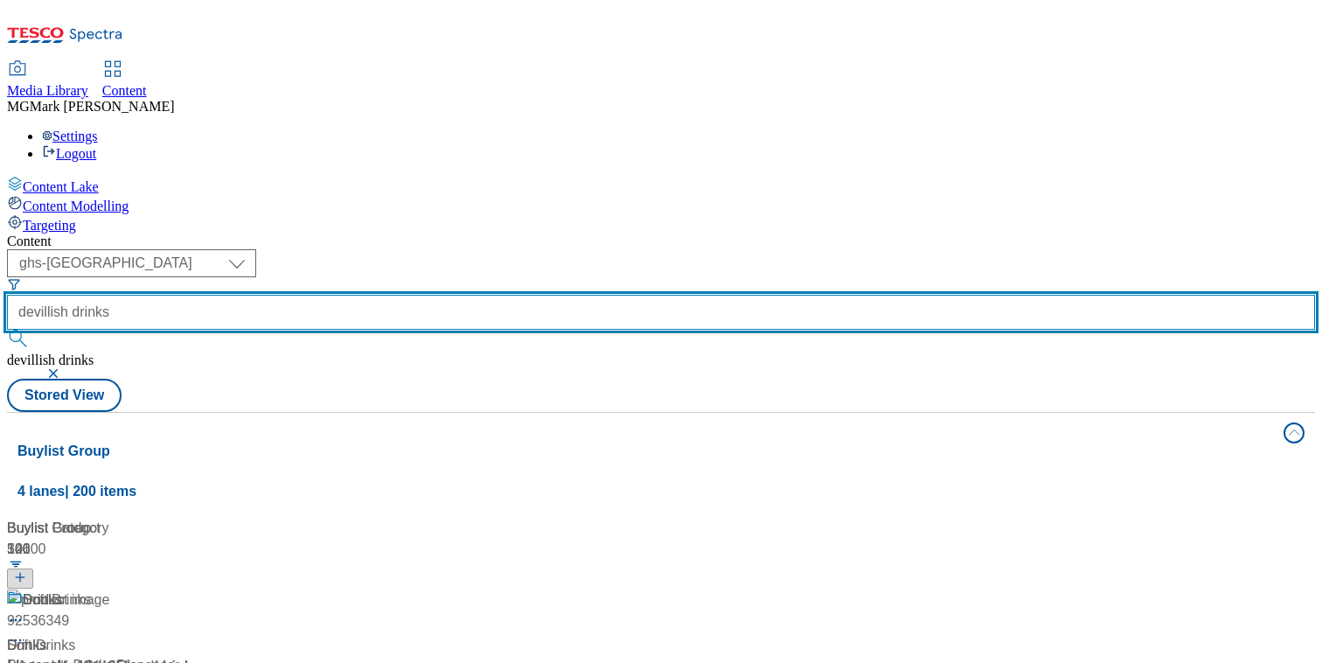
click at [430, 295] on input "devillish drinks" at bounding box center [661, 312] width 1308 height 35
drag, startPoint x: 428, startPoint y: 136, endPoint x: 308, endPoint y: 134, distance: 120.7
click at [308, 249] on div "( optional ) Dotcom CZ Dotcom SK ghs-roi ghs-uk Phones UK ghs-uk devsh drinks d…" at bounding box center [661, 313] width 1308 height 129
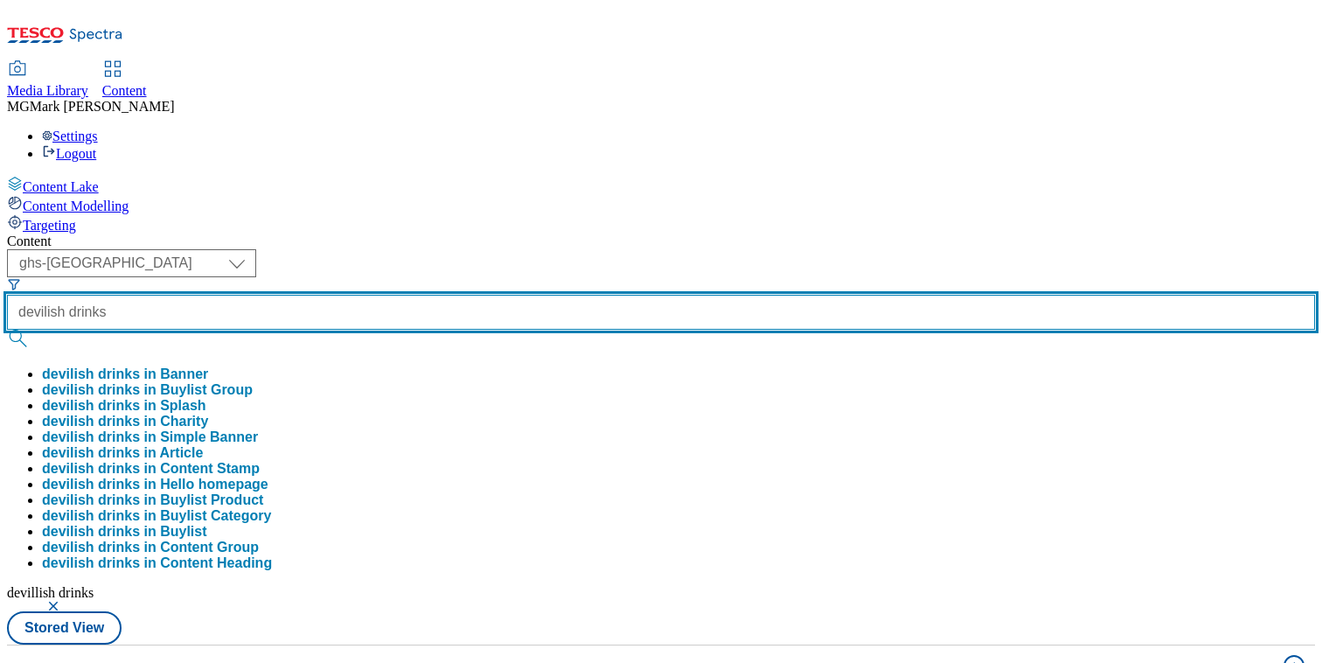
type input "devilish drinks"
click at [7, 330] on button "submit" at bounding box center [19, 338] width 24 height 17
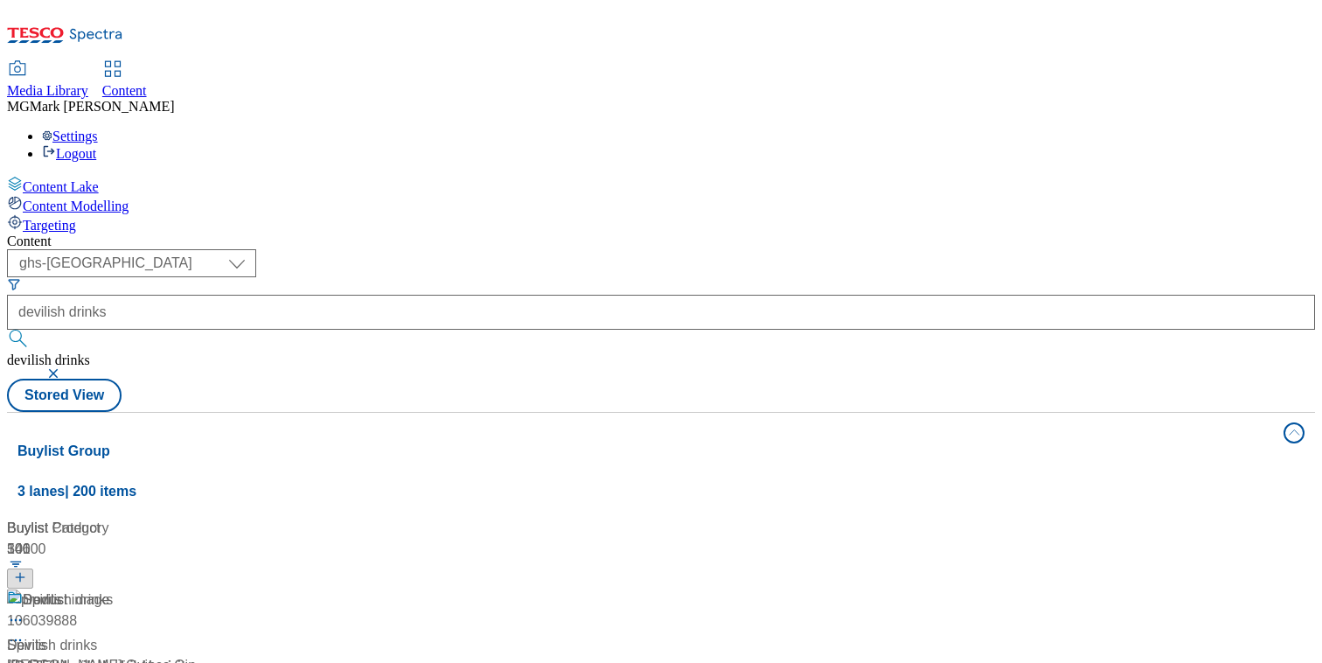
click at [226, 656] on div "/ halloween / devilish-drinks" at bounding box center [116, 666] width 219 height 21
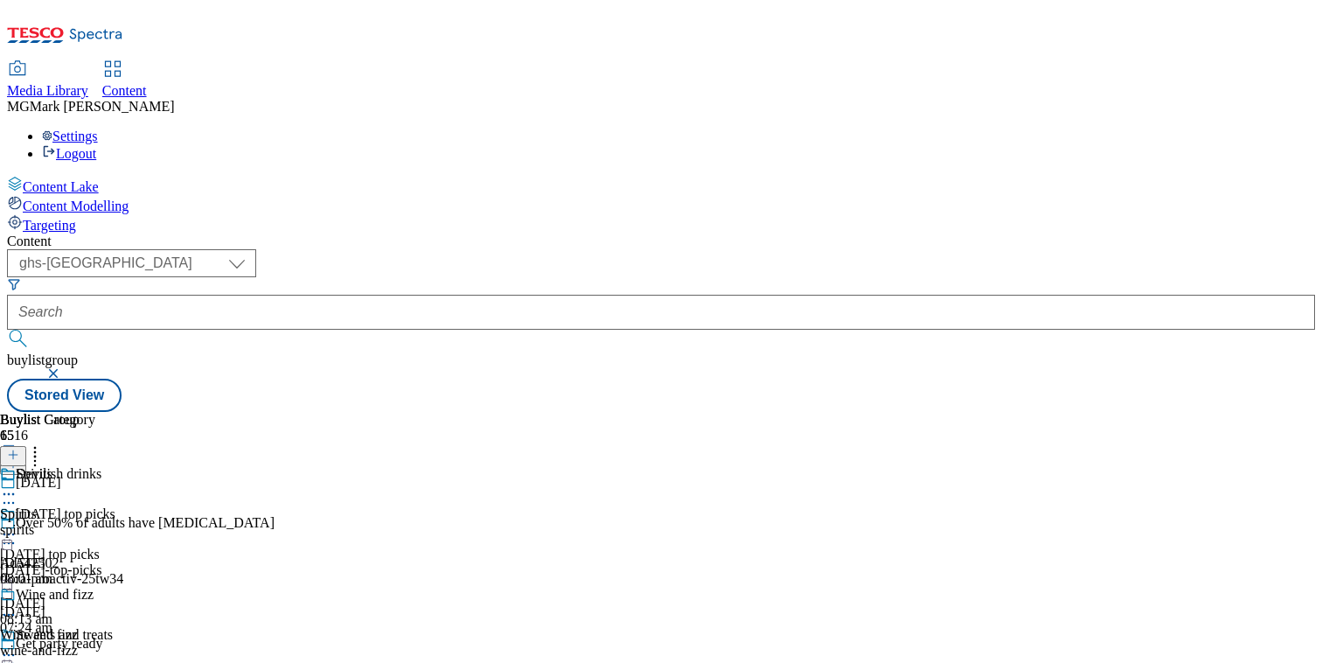
scroll to position [69, 0]
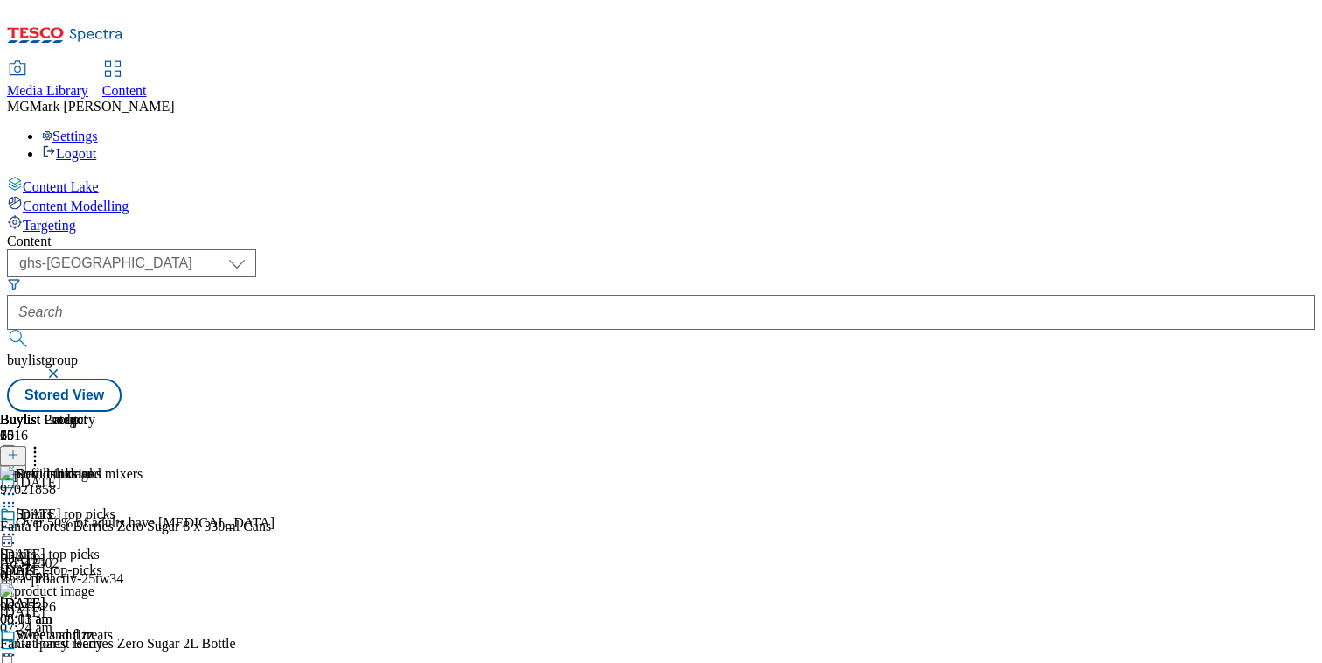
click at [19, 449] on icon at bounding box center [13, 455] width 12 height 12
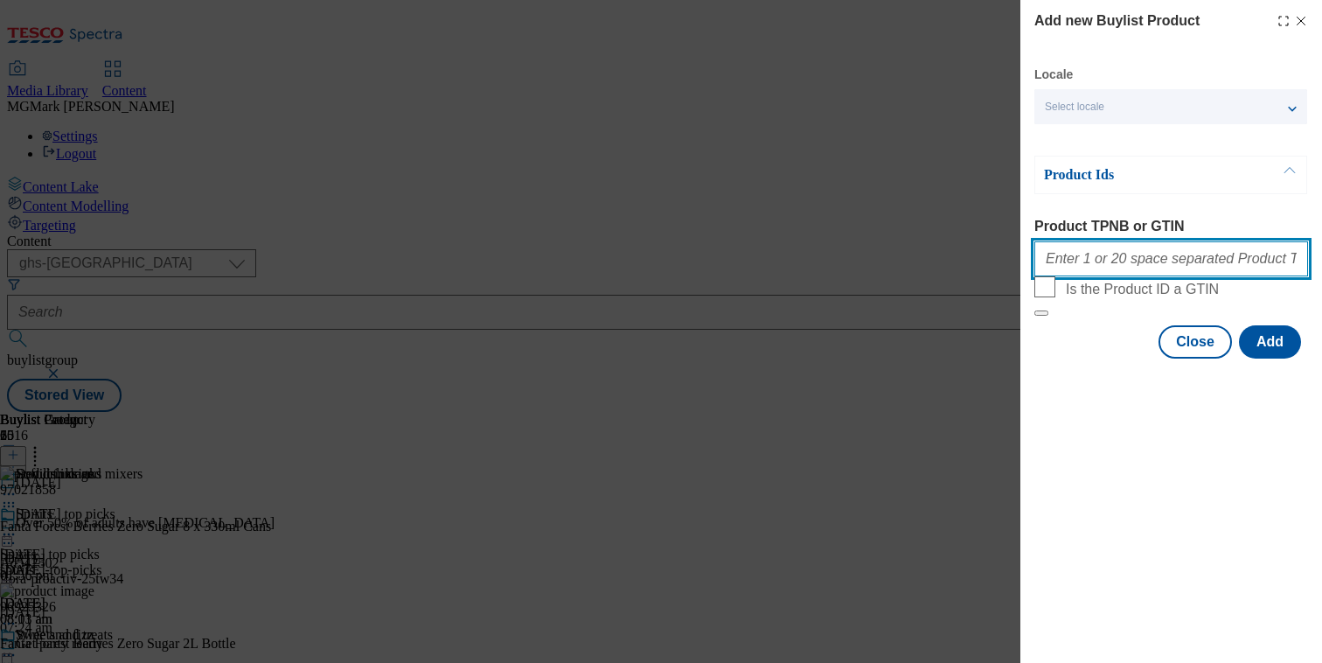
click at [1159, 260] on input "Product TPNB or GTIN" at bounding box center [1171, 258] width 274 height 35
paste input ""81853969 56186143""
click at [1050, 262] on input ""81853969 56186143" at bounding box center [1171, 258] width 274 height 35
type input "81853969 56186143"
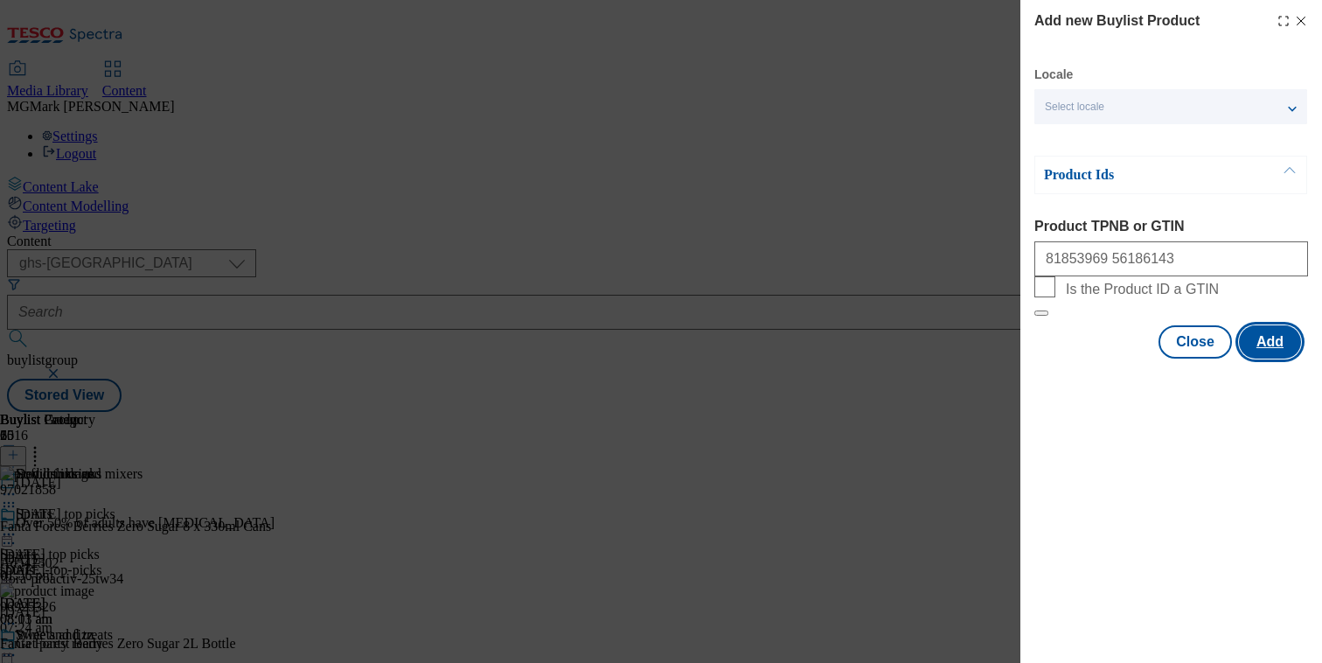
click at [1254, 358] on button "Add" at bounding box center [1270, 341] width 62 height 33
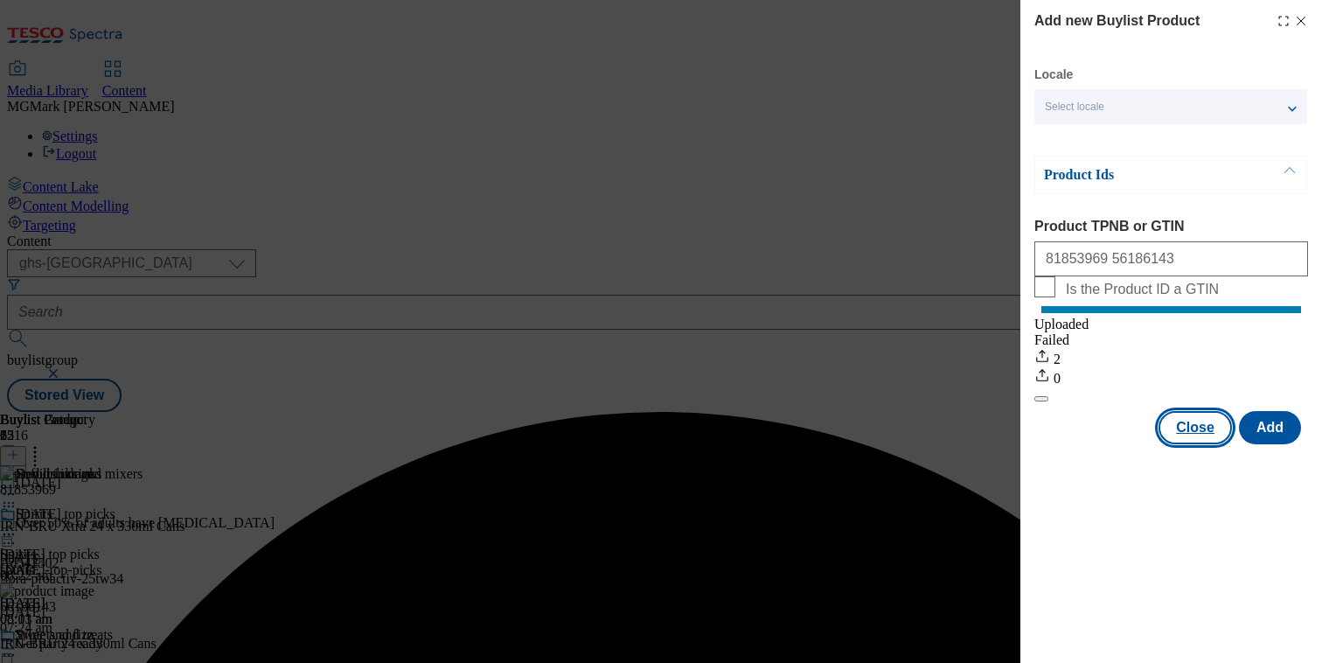
click at [1208, 442] on button "Close" at bounding box center [1194, 427] width 73 height 33
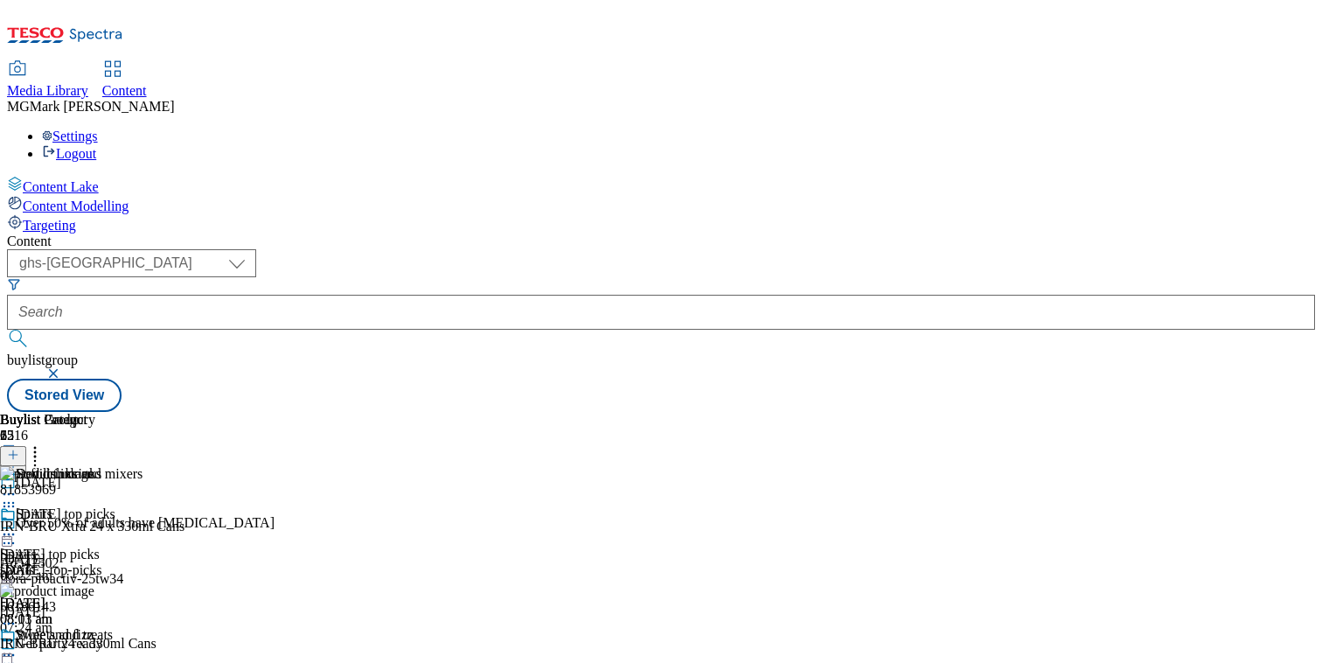
click at [17, 485] on icon at bounding box center [8, 493] width 17 height 17
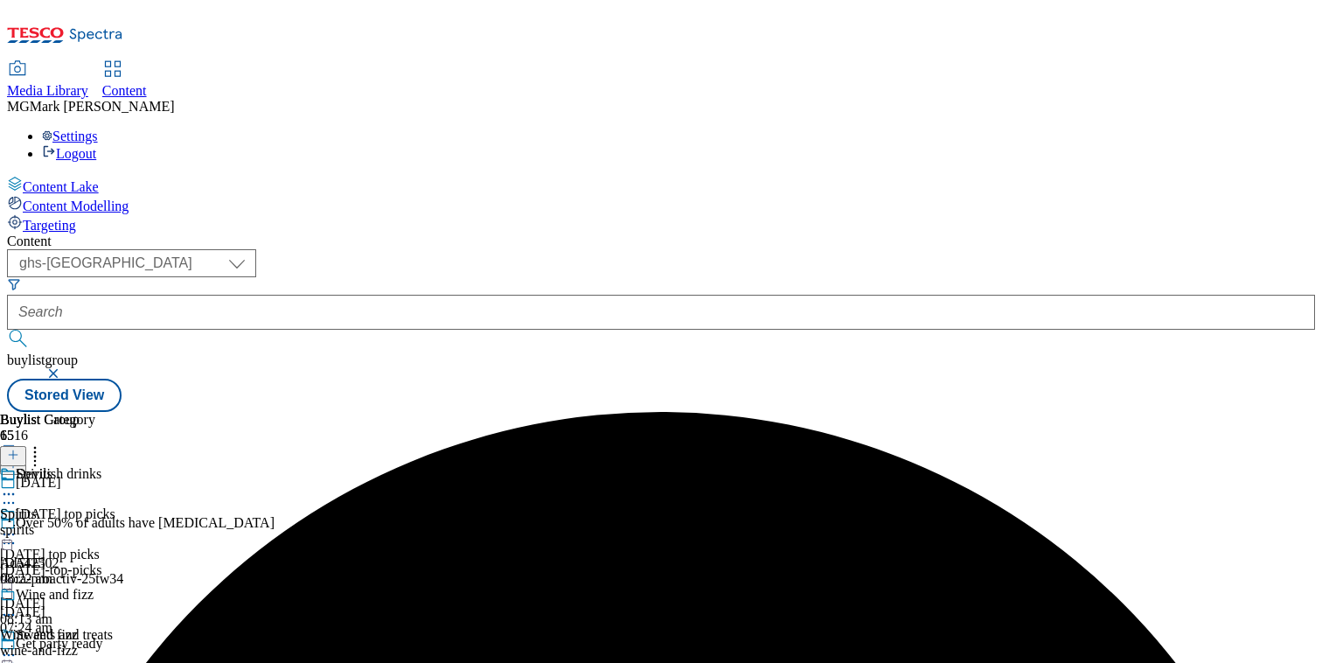
click at [17, 485] on icon at bounding box center [8, 493] width 17 height 17
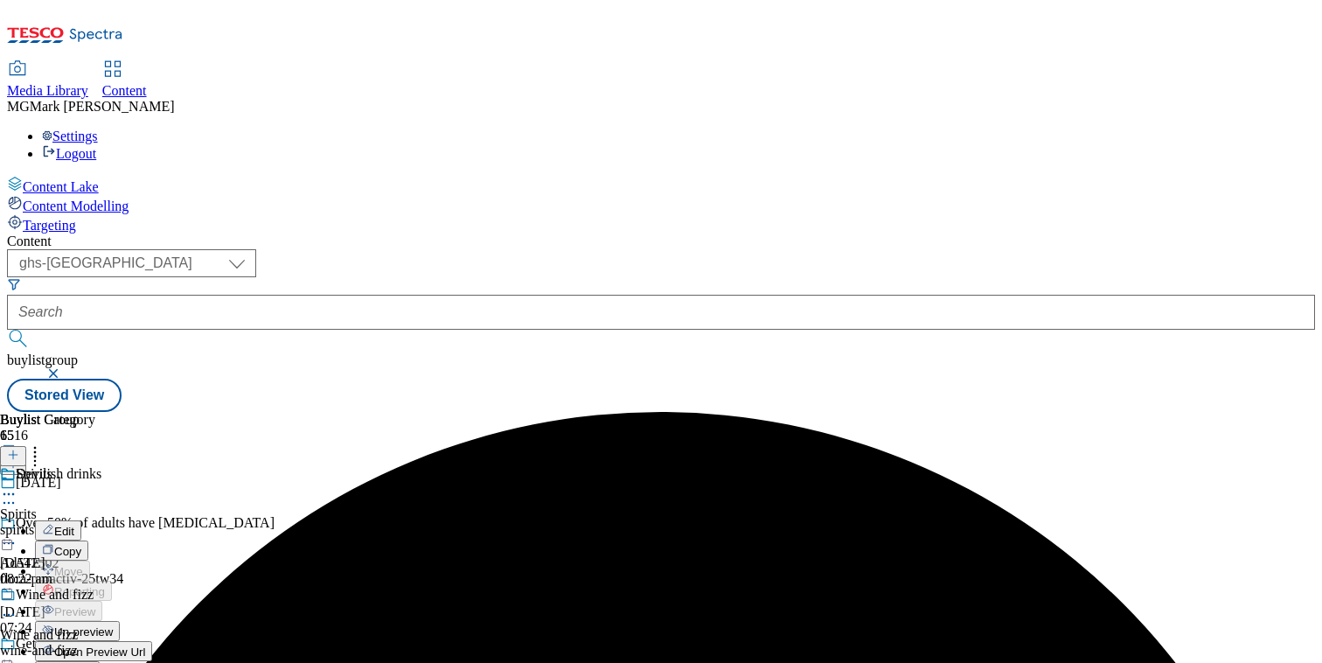
click at [93, 662] on span "Publish" at bounding box center [73, 671] width 38 height 13
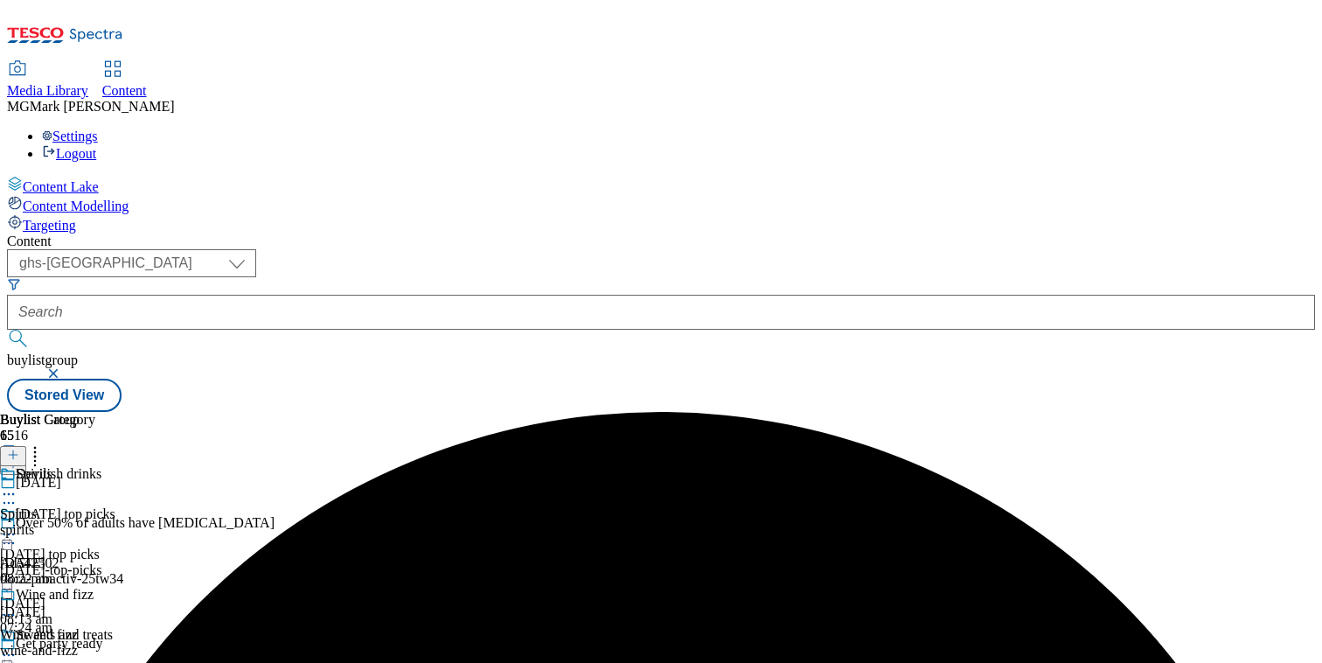
click at [64, 368] on button "button" at bounding box center [54, 373] width 17 height 10
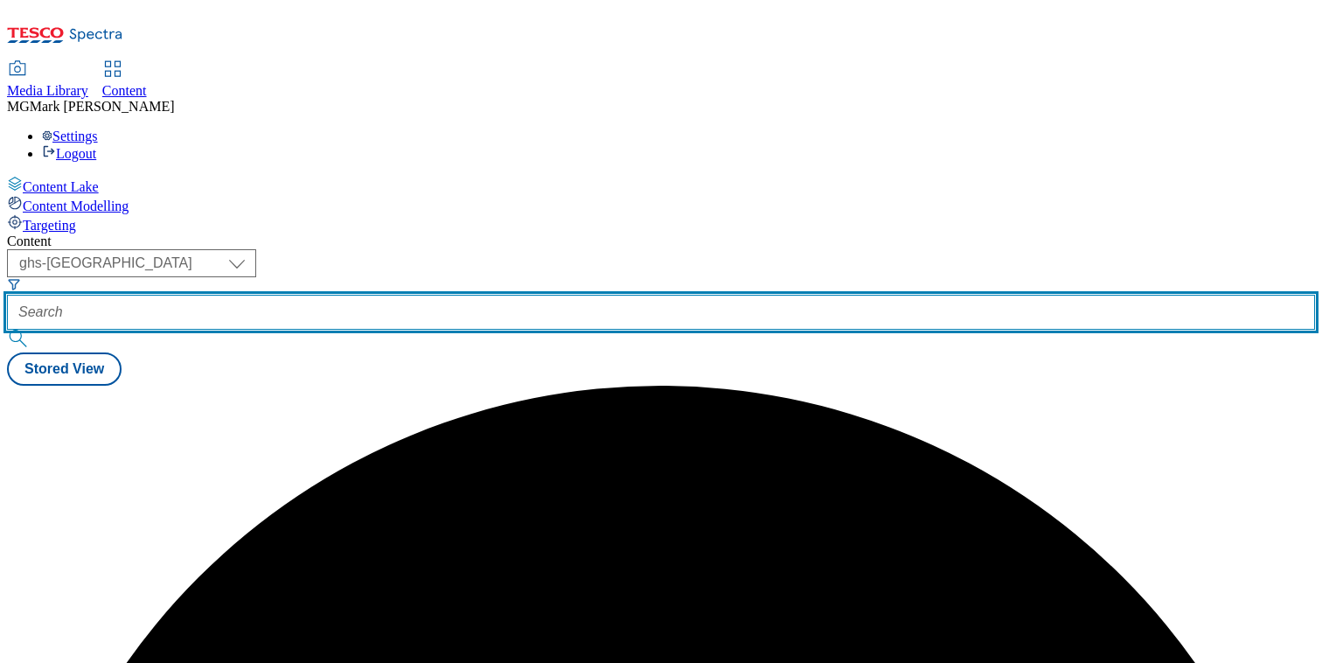
click at [475, 295] on input "text" at bounding box center [661, 312] width 1308 height 35
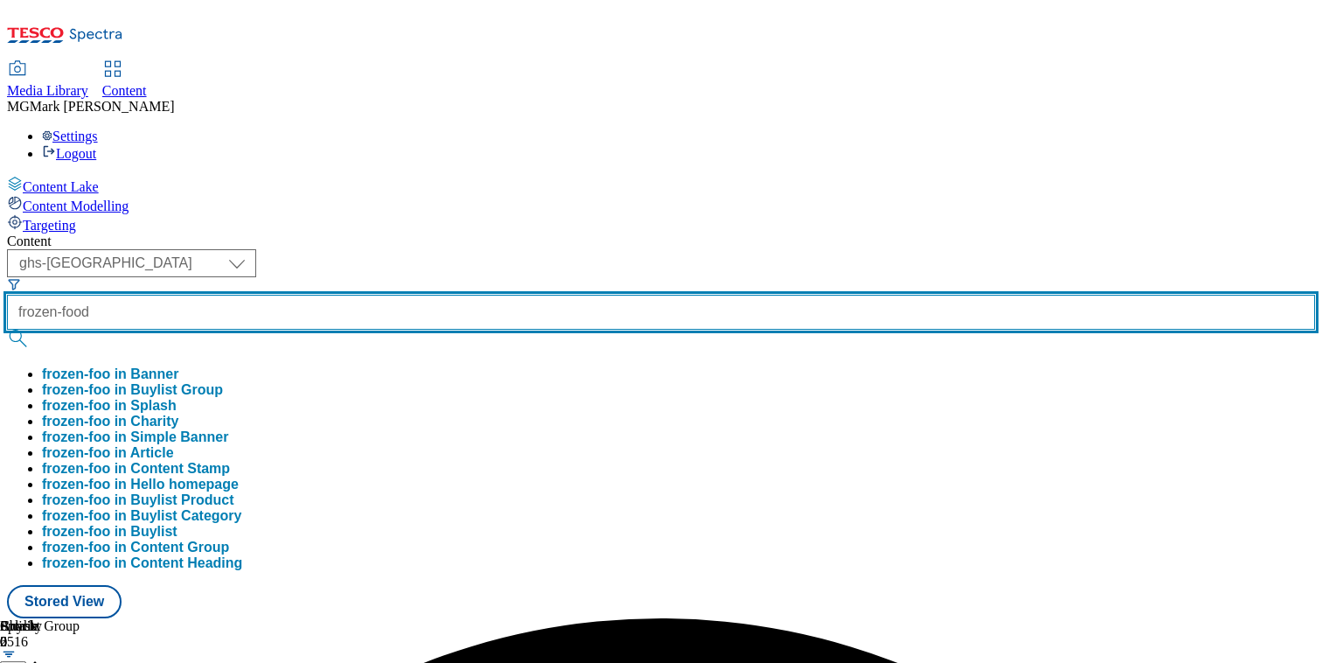
type input "frozen-food"
click at [7, 330] on button "submit" at bounding box center [19, 338] width 24 height 17
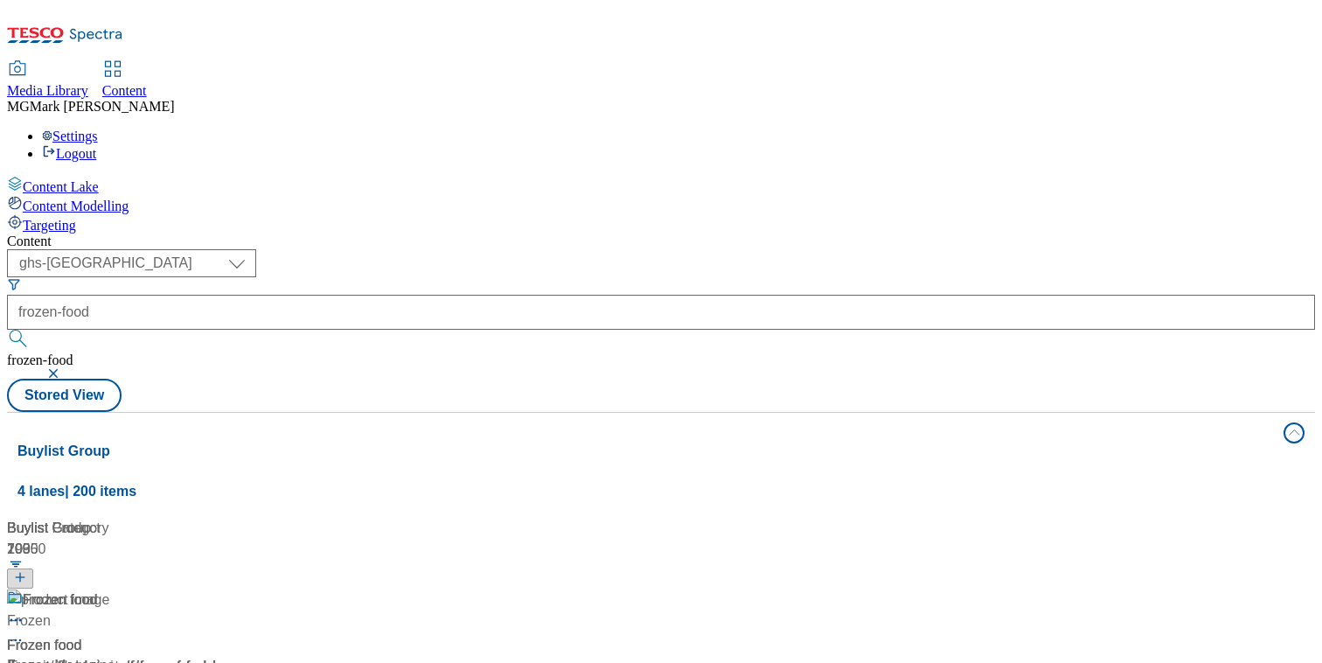
click at [847, 233] on div "Content" at bounding box center [661, 241] width 1308 height 16
click at [392, 589] on div "Frozen food Frozen food / frozen-food 17 Jul 2024 02:47 am" at bounding box center [199, 664] width 385 height 150
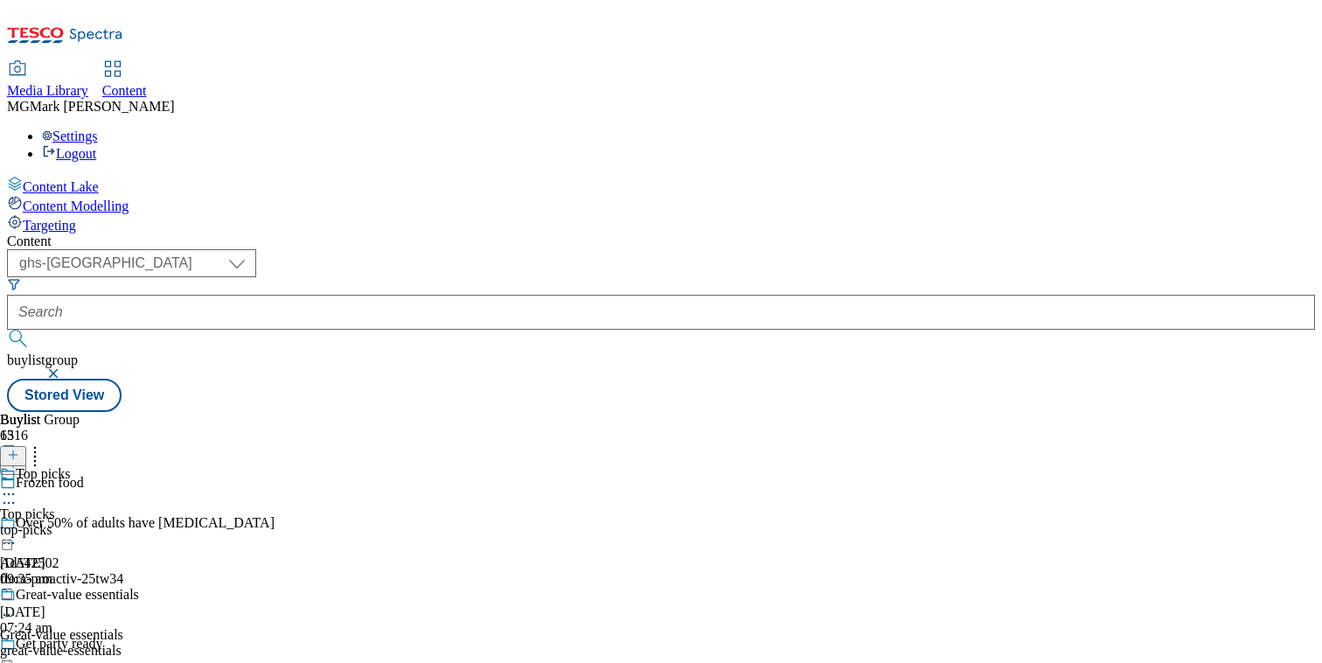
click at [162, 522] on div "top-picks" at bounding box center [81, 530] width 162 height 16
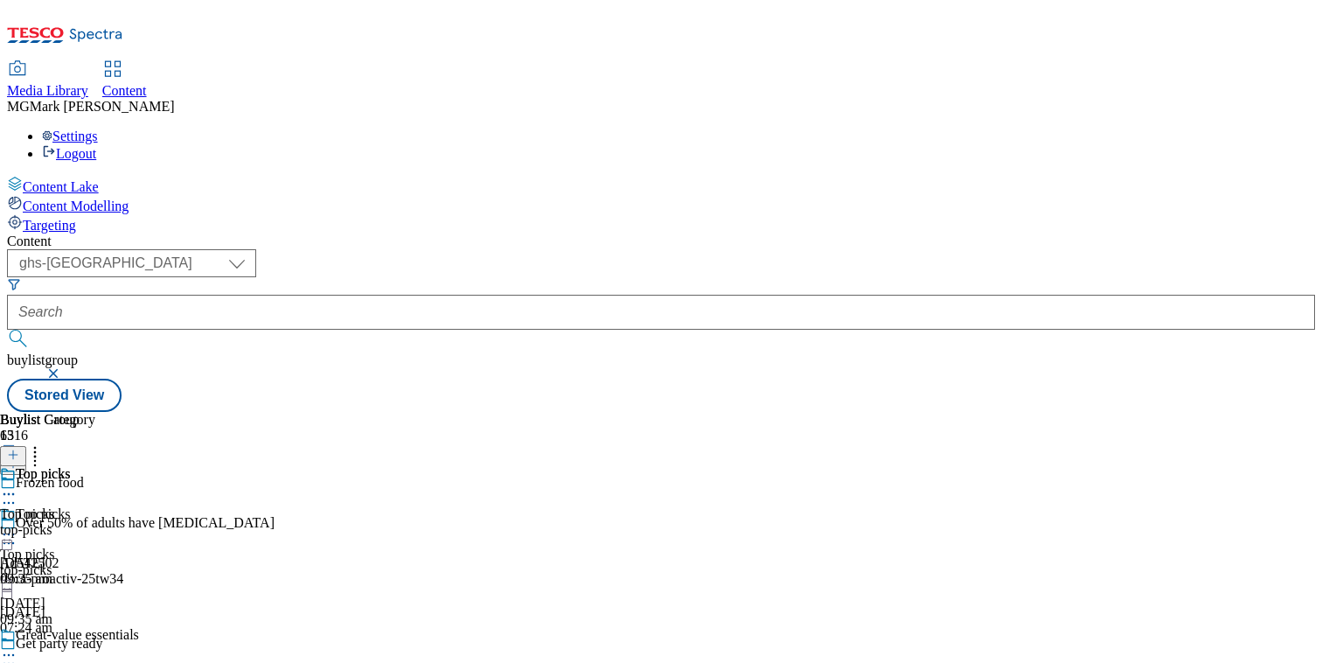
click at [95, 522] on div "top-picks" at bounding box center [47, 530] width 95 height 16
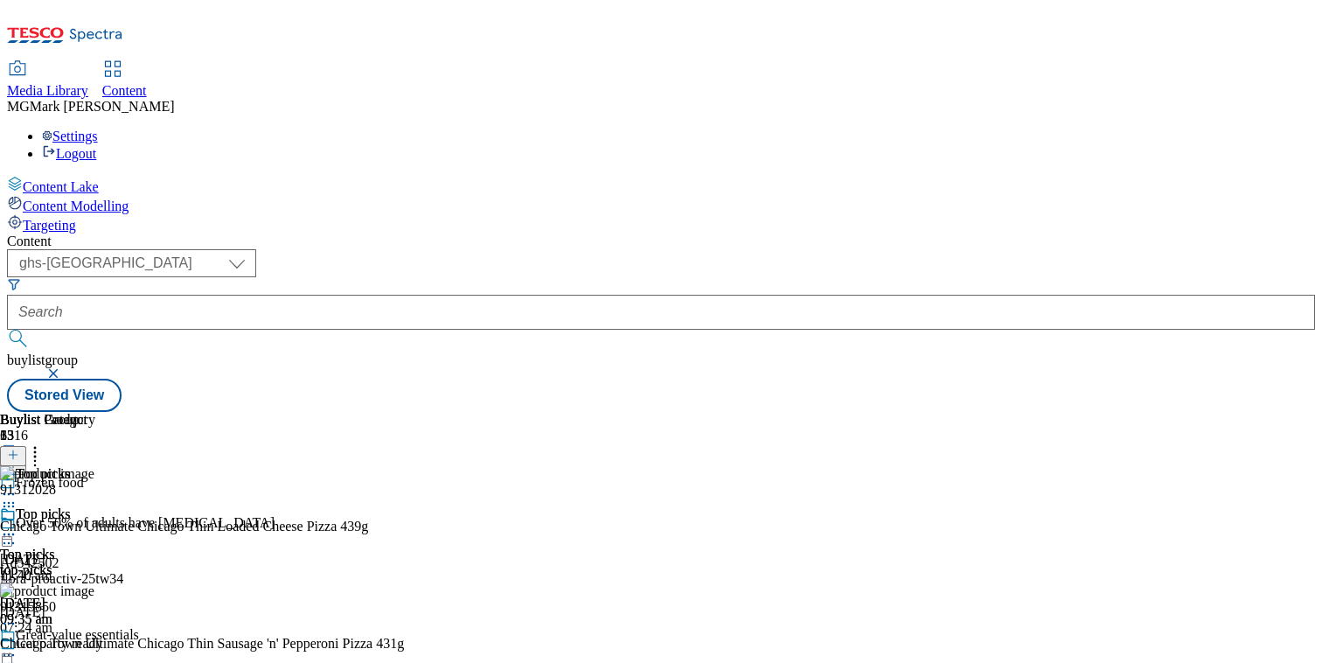
scroll to position [0, 230]
click at [19, 449] on icon at bounding box center [13, 455] width 12 height 12
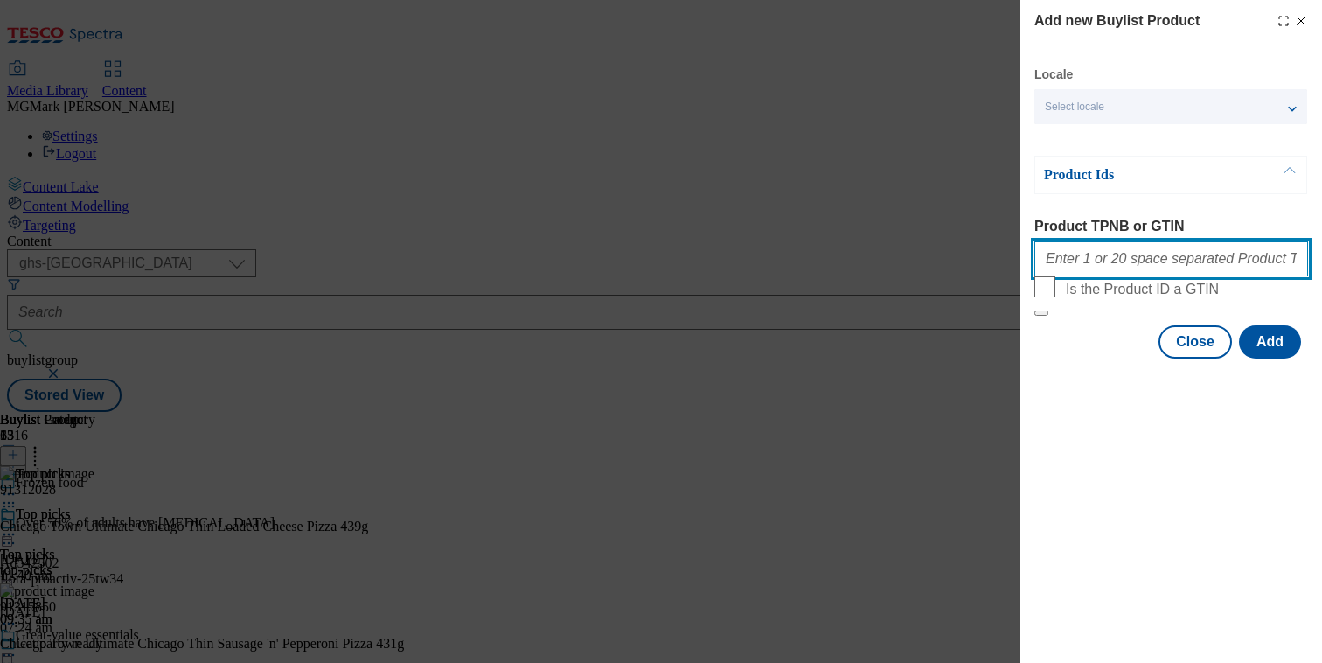
click at [1066, 270] on input "Product TPNB or GTIN" at bounding box center [1171, 258] width 274 height 35
paste input ""58440058 87689993""
click at [1049, 261] on input ""58440058 87689993" at bounding box center [1171, 258] width 274 height 35
type input "58440058 87689993"
click at [1034, 310] on button "Modal" at bounding box center [1041, 312] width 14 height 5
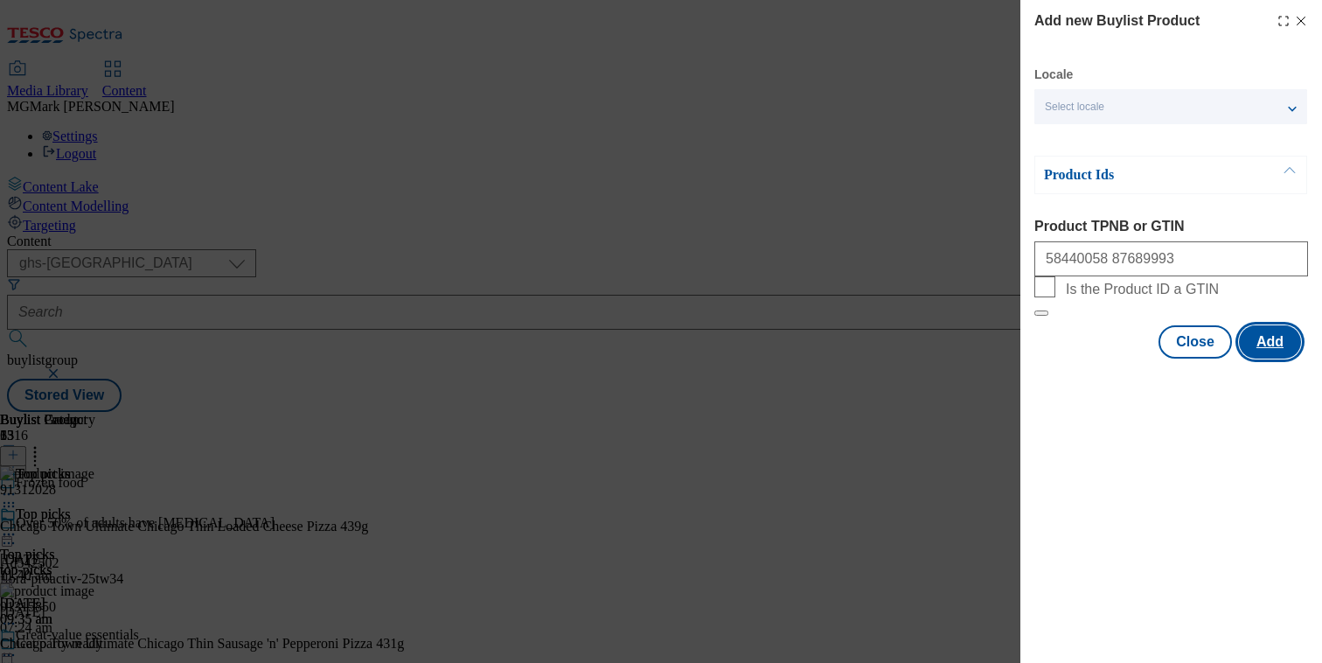
click at [1273, 358] on button "Add" at bounding box center [1270, 341] width 62 height 33
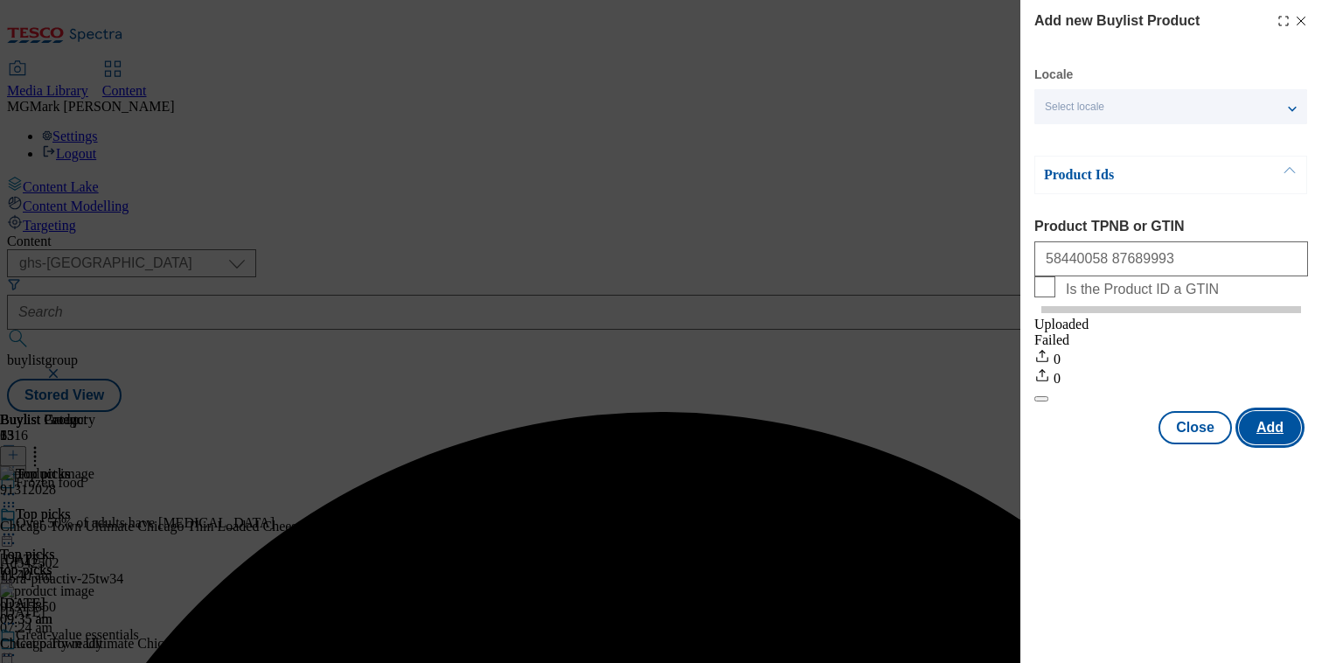
scroll to position [0, 0]
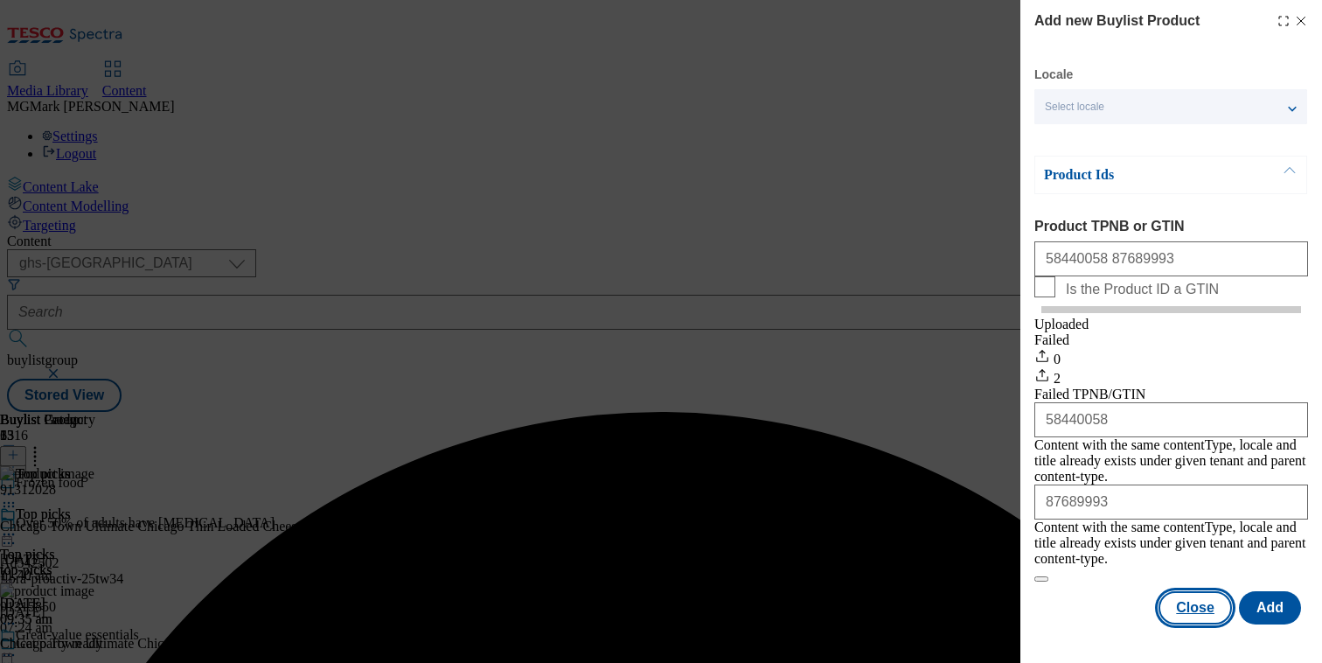
click at [1214, 602] on button "Close" at bounding box center [1194, 607] width 73 height 33
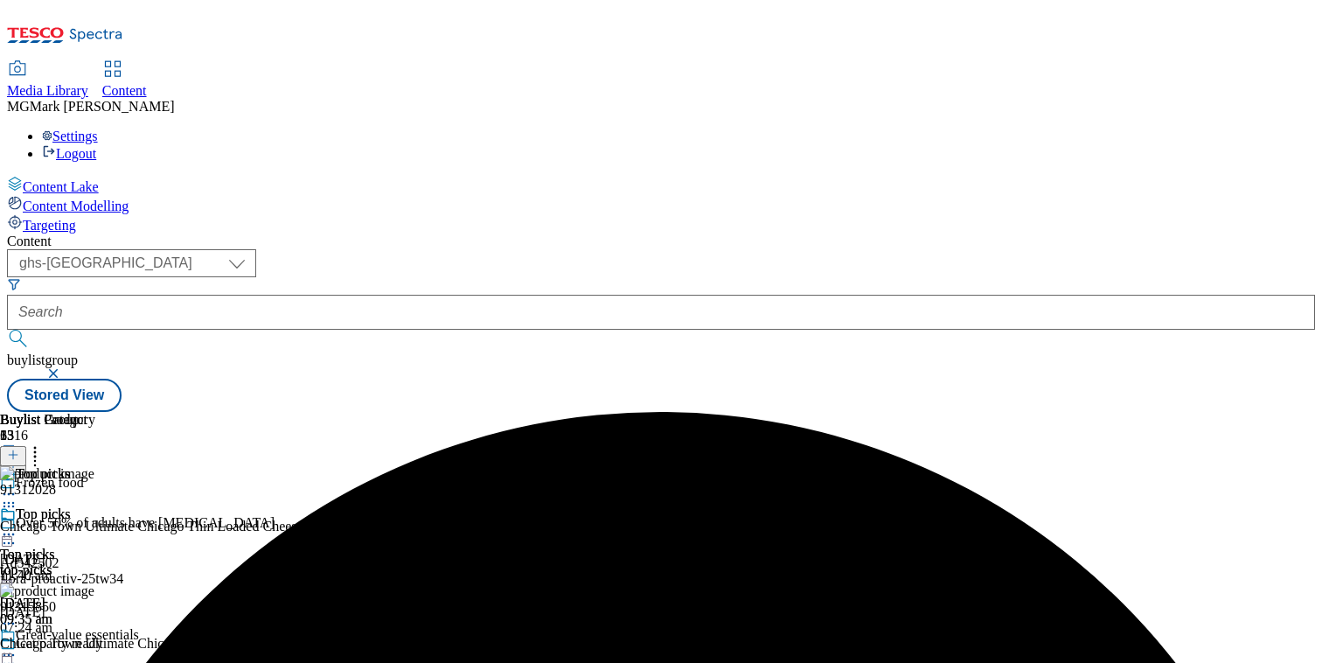
scroll to position [0, 230]
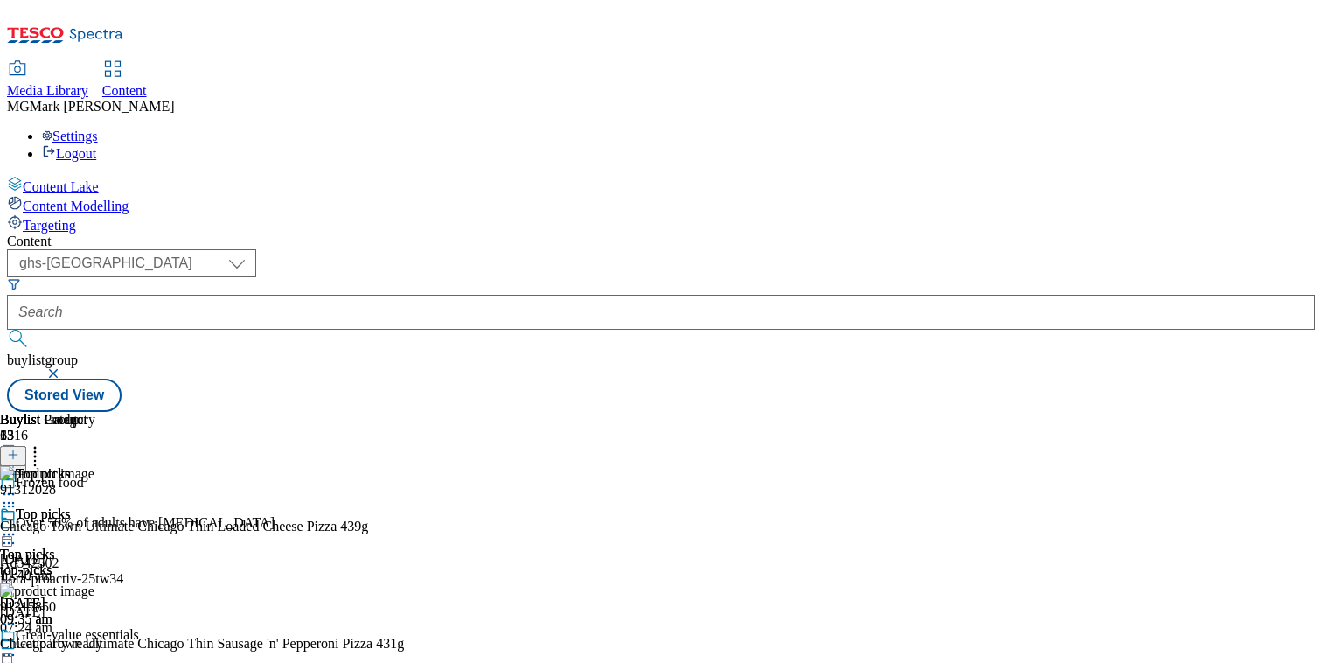
click at [37, 451] on circle at bounding box center [35, 452] width 3 height 3
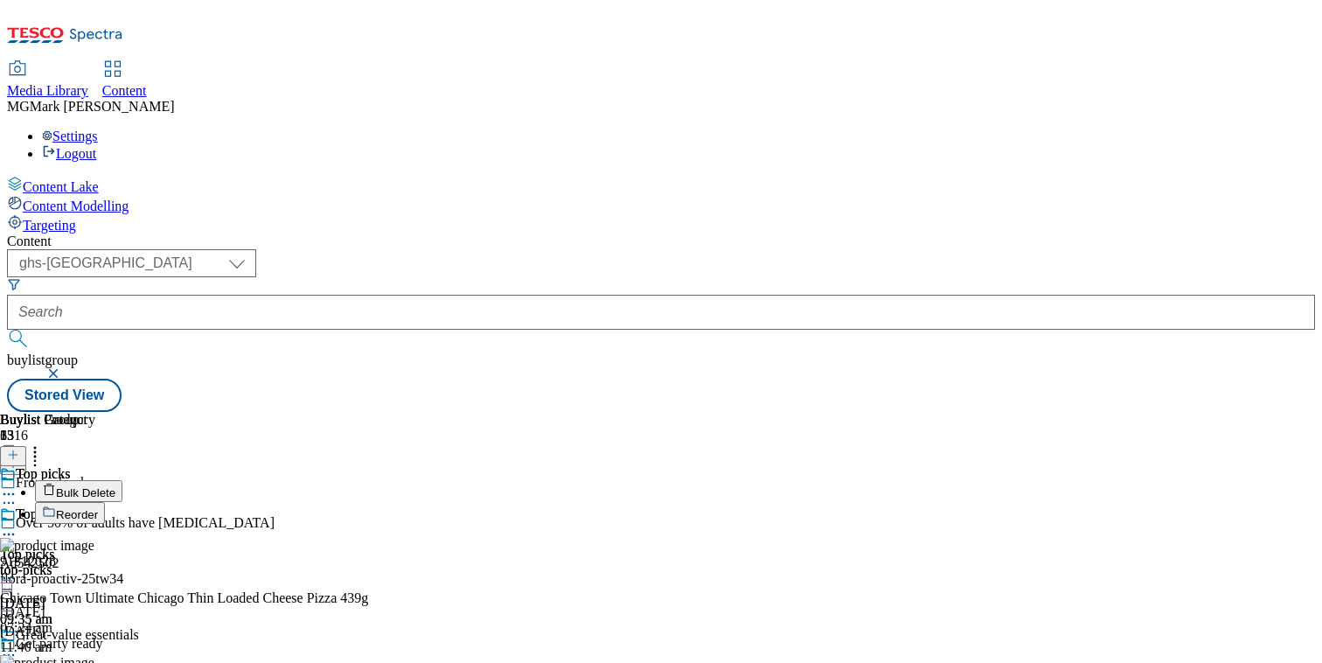
click at [98, 508] on span "Reorder" at bounding box center [77, 514] width 42 height 13
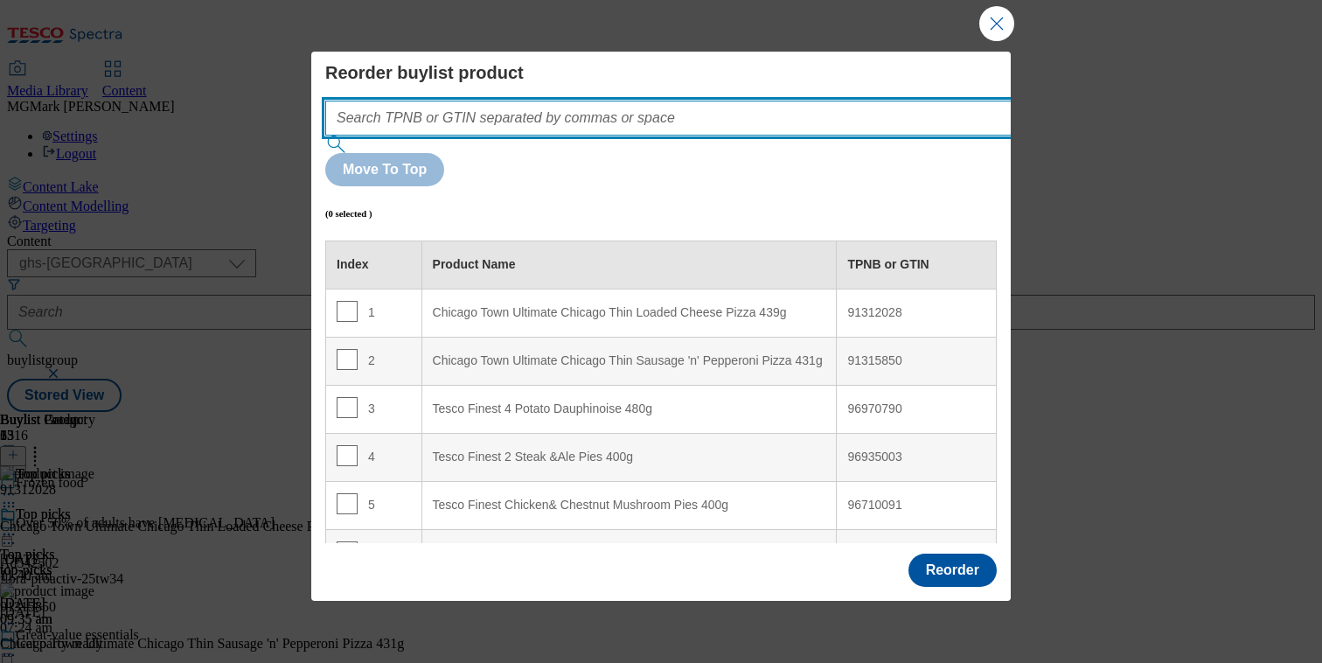
click at [689, 101] on input "Modal" at bounding box center [694, 118] width 739 height 35
paste input ""58440058 87689993""
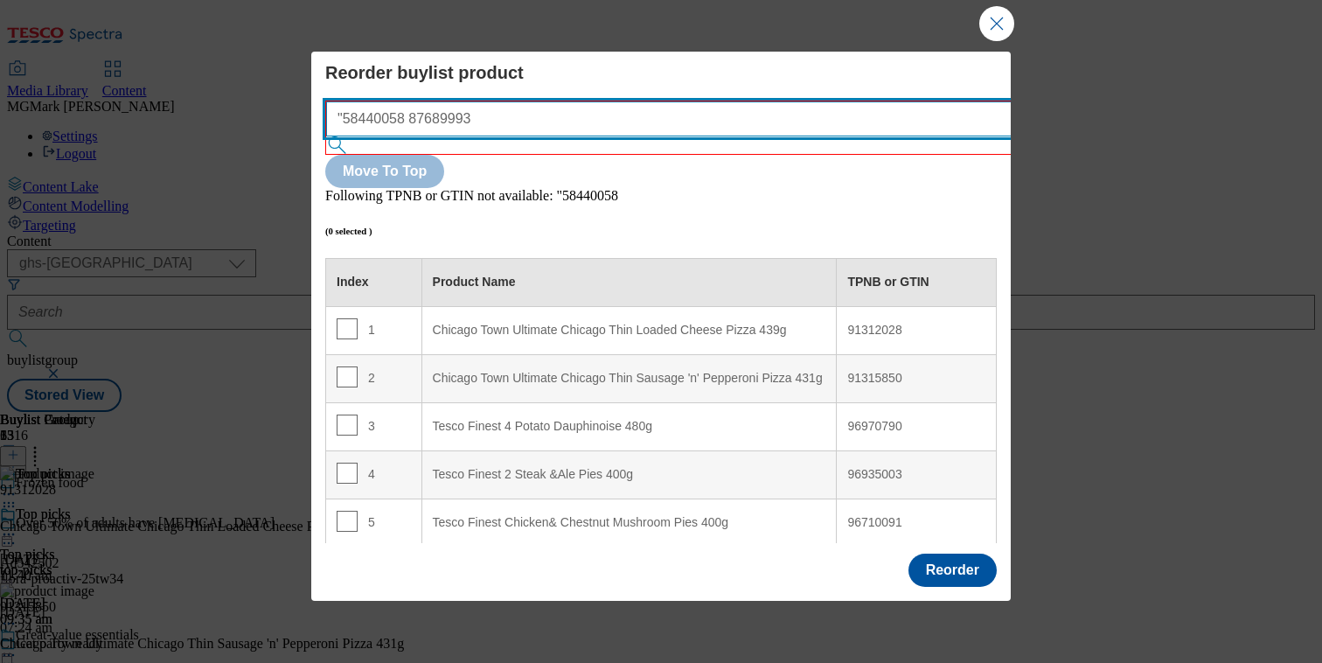
click at [353, 119] on input ""58440058 87689993" at bounding box center [695, 118] width 739 height 35
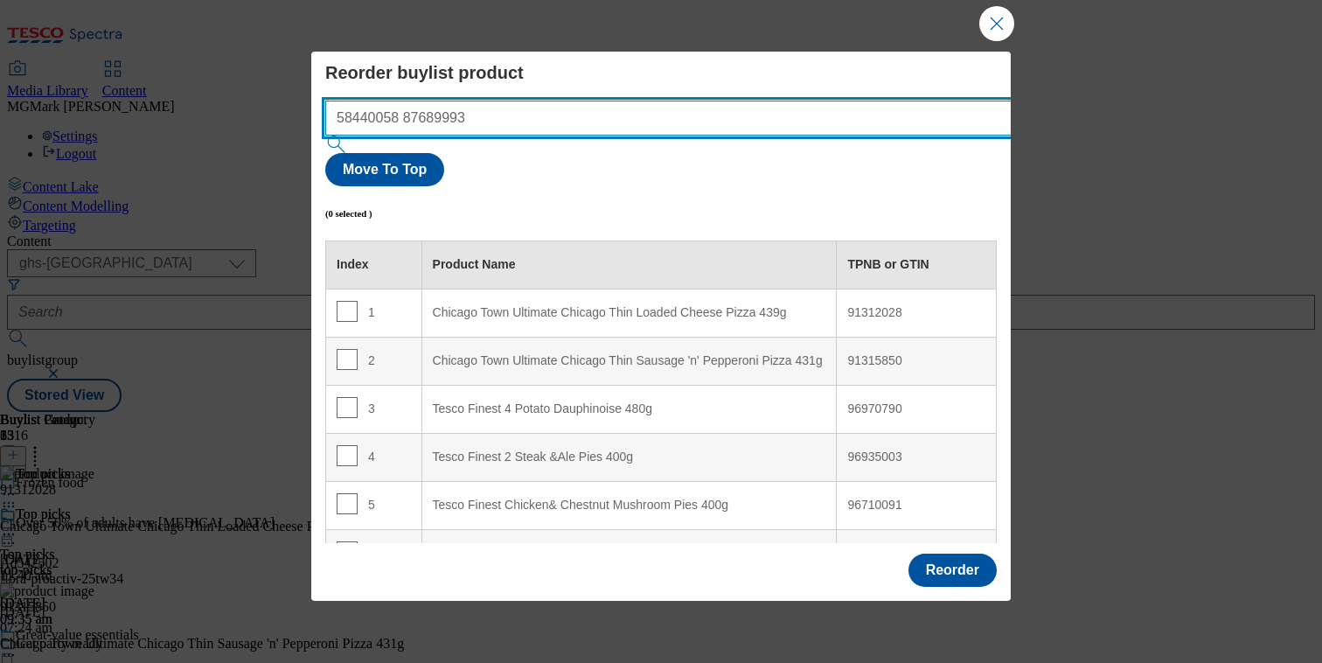
type input "58440058 87689993"
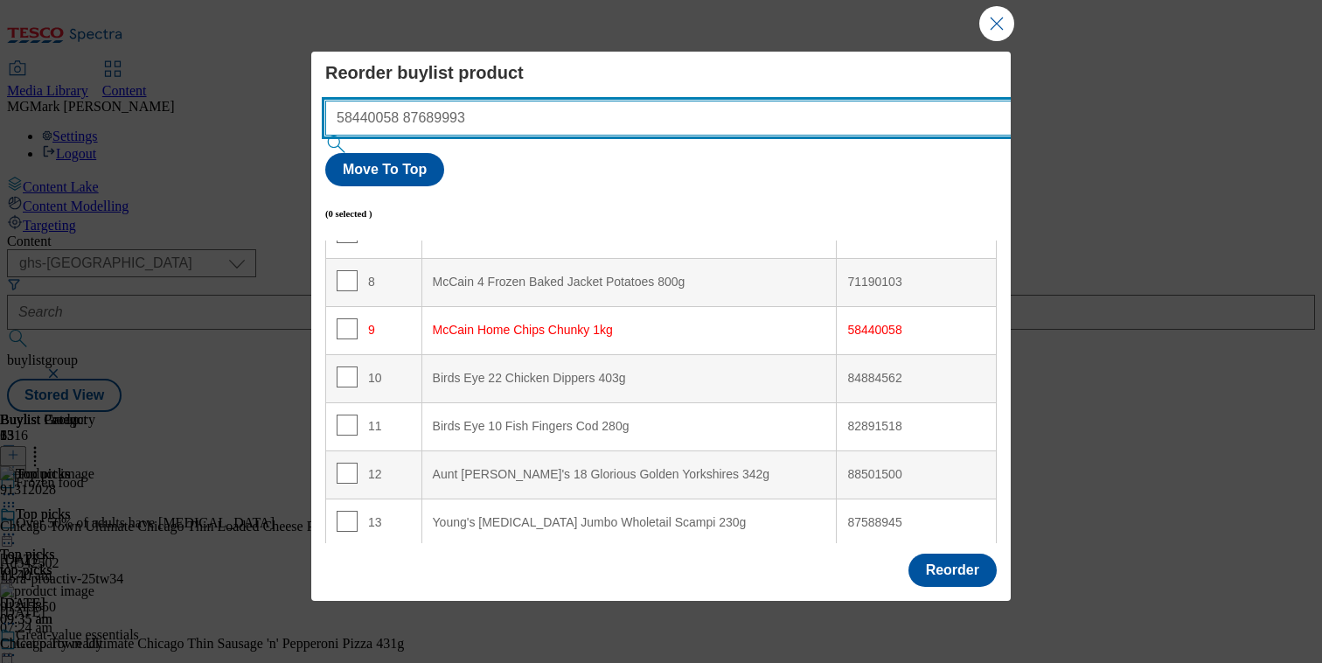
scroll to position [435, 0]
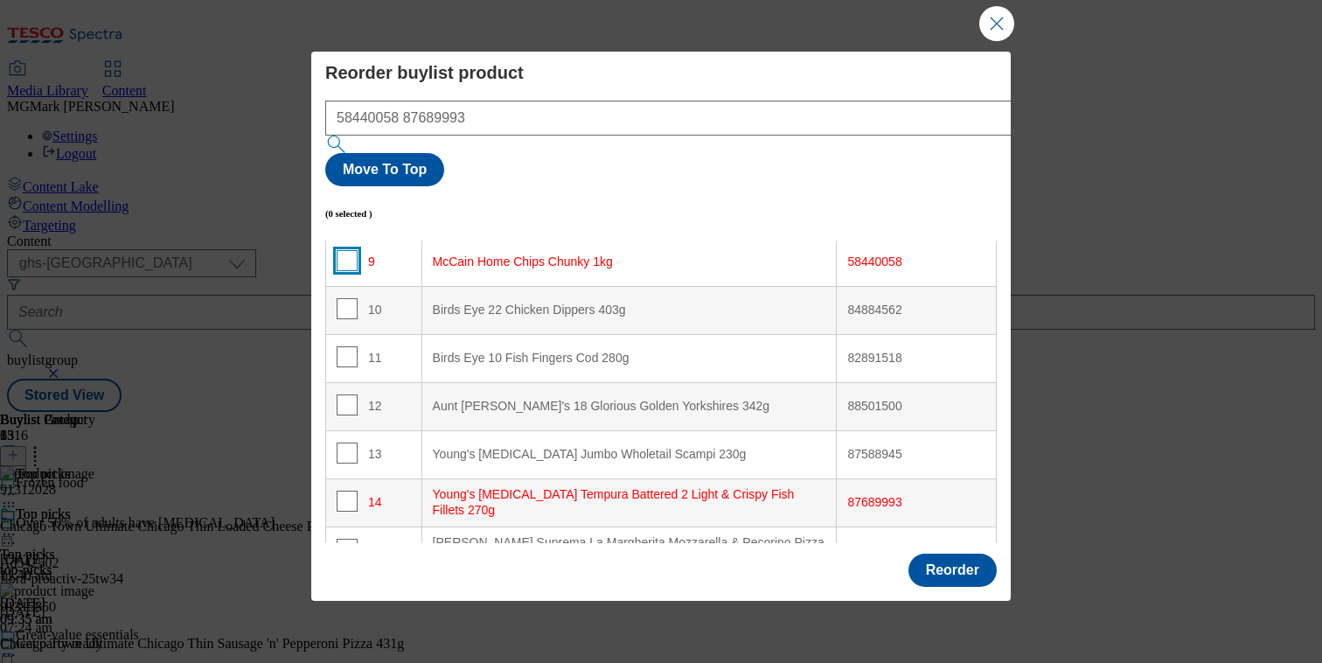
click at [347, 250] on input "Modal" at bounding box center [347, 260] width 21 height 21
checkbox input "true"
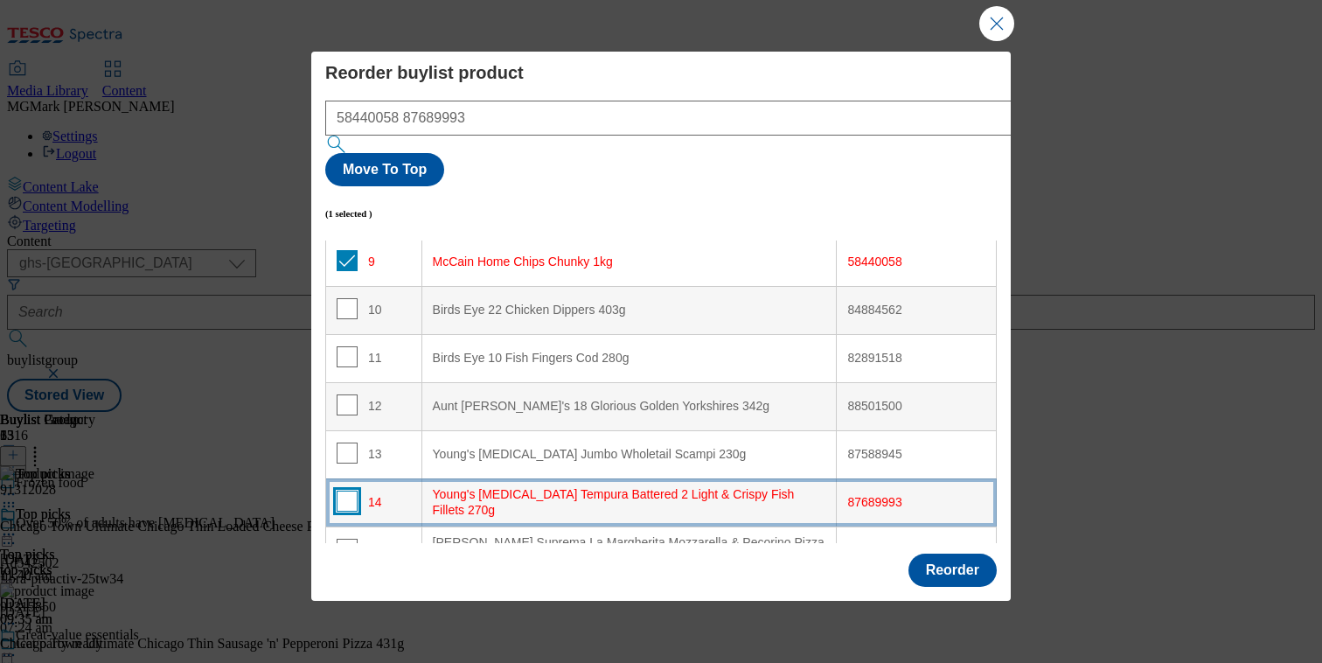
click at [339, 490] on input "Modal" at bounding box center [347, 500] width 21 height 21
checkbox input "true"
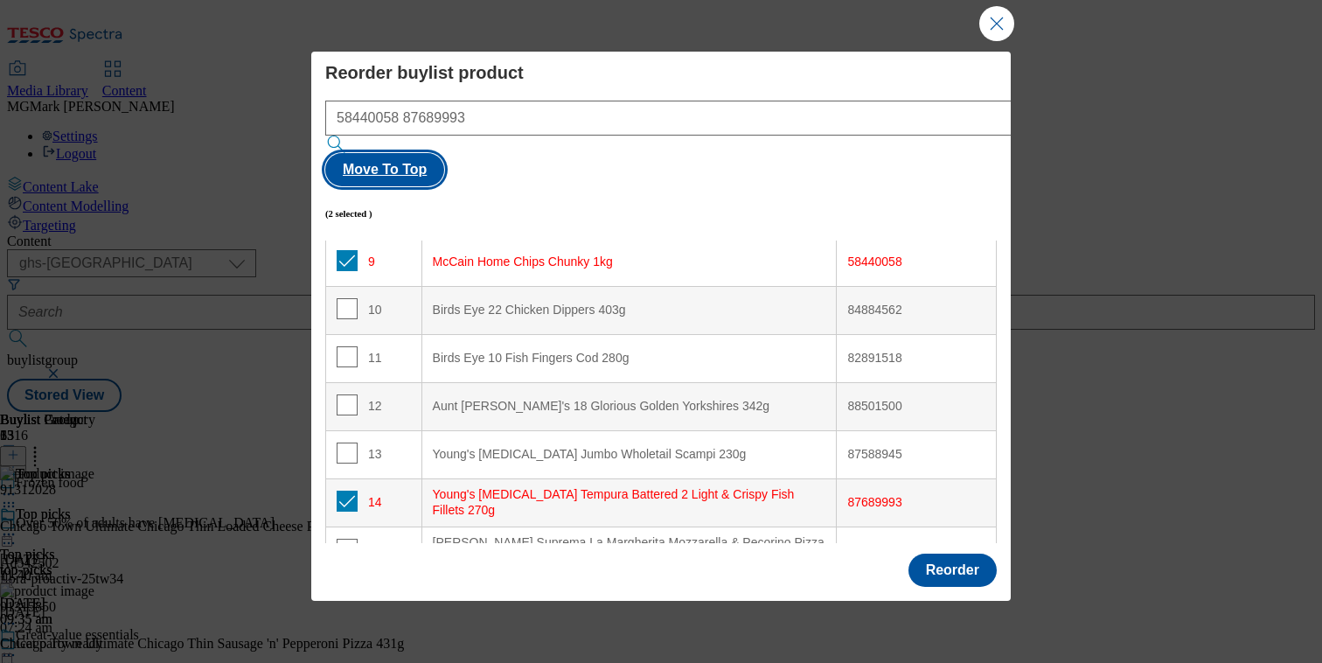
click at [444, 153] on button "Move To Top" at bounding box center [384, 169] width 119 height 33
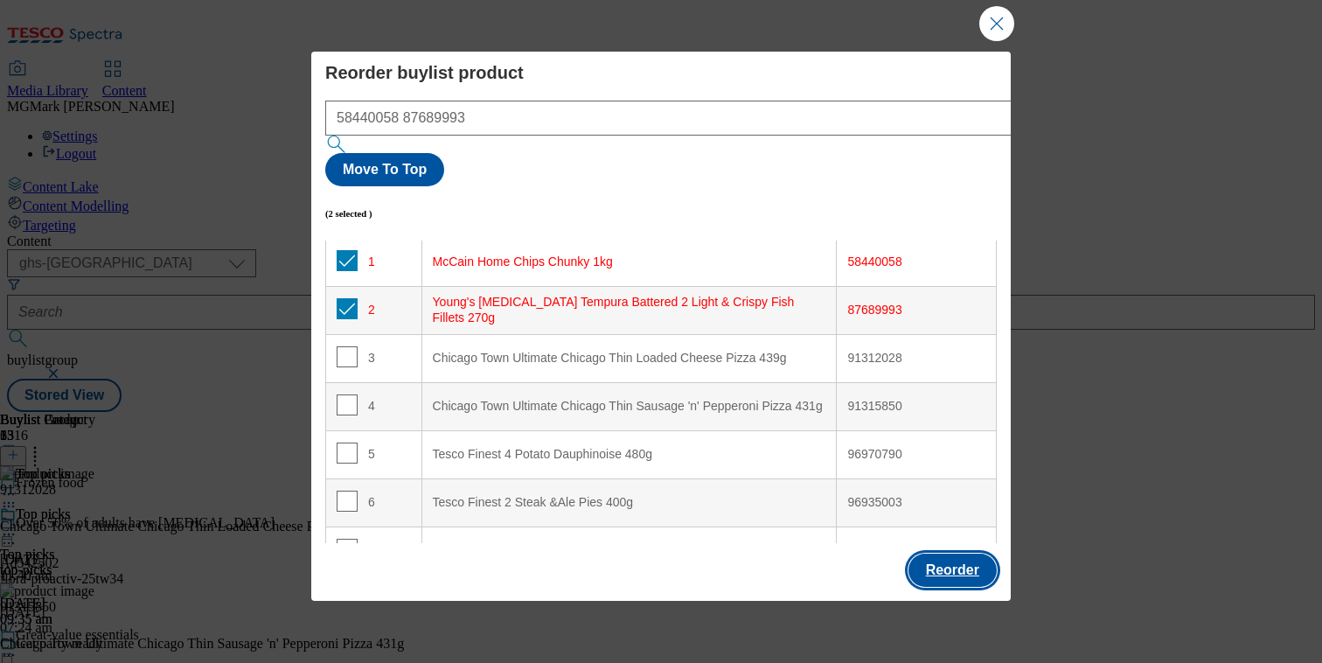
click at [943, 556] on button "Reorder" at bounding box center [952, 569] width 88 height 33
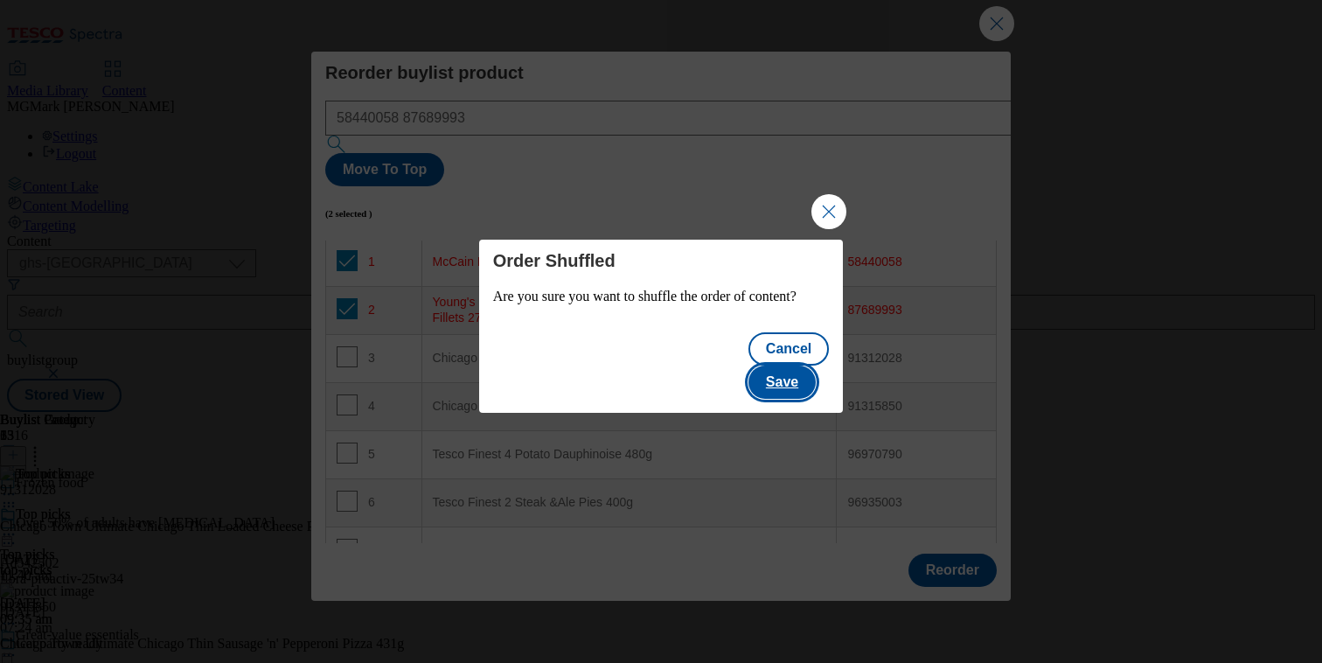
click at [809, 386] on button "Save" at bounding box center [781, 381] width 67 height 33
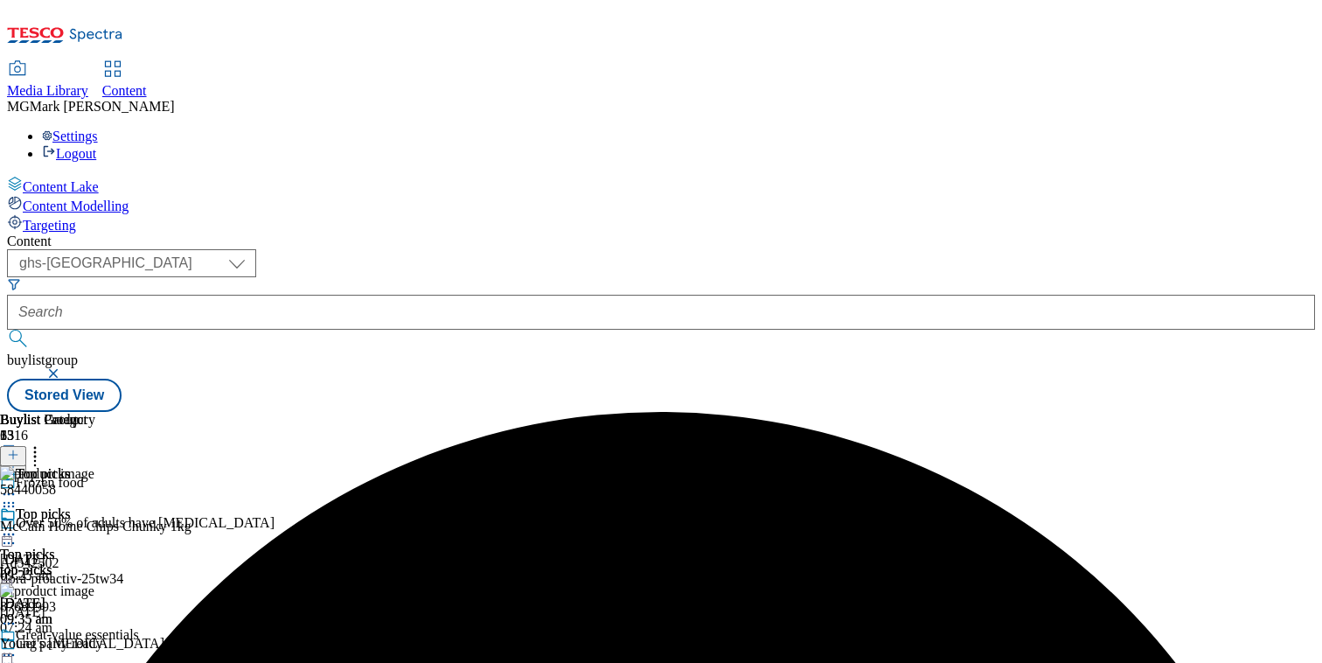
scroll to position [0, 221]
click at [17, 525] on icon at bounding box center [8, 533] width 17 height 17
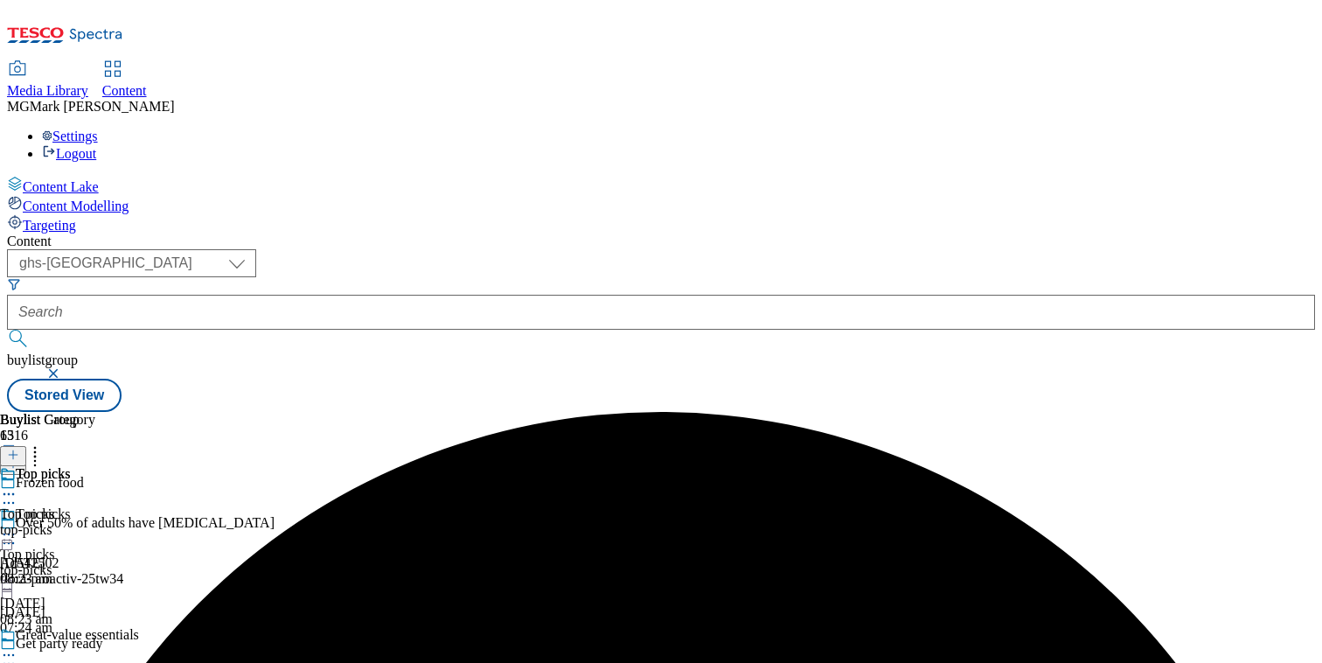
click at [17, 525] on icon at bounding box center [8, 533] width 17 height 17
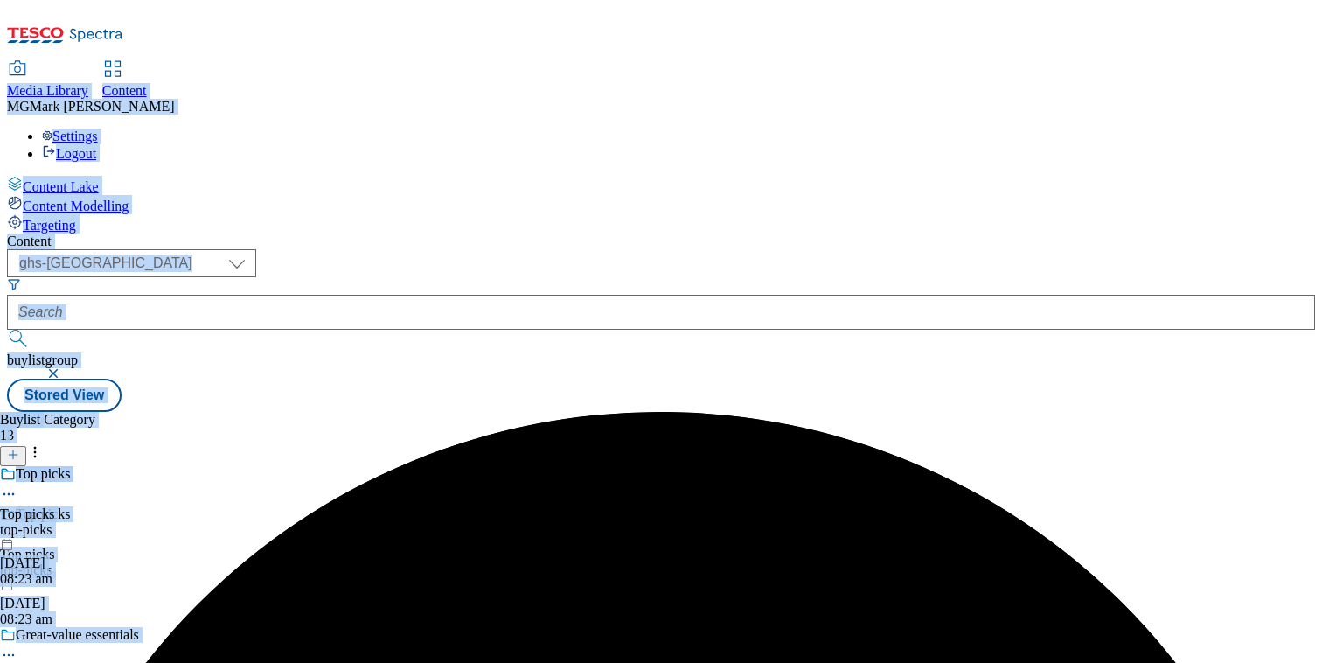
drag, startPoint x: 692, startPoint y: 268, endPoint x: 791, endPoint y: -85, distance: 365.9
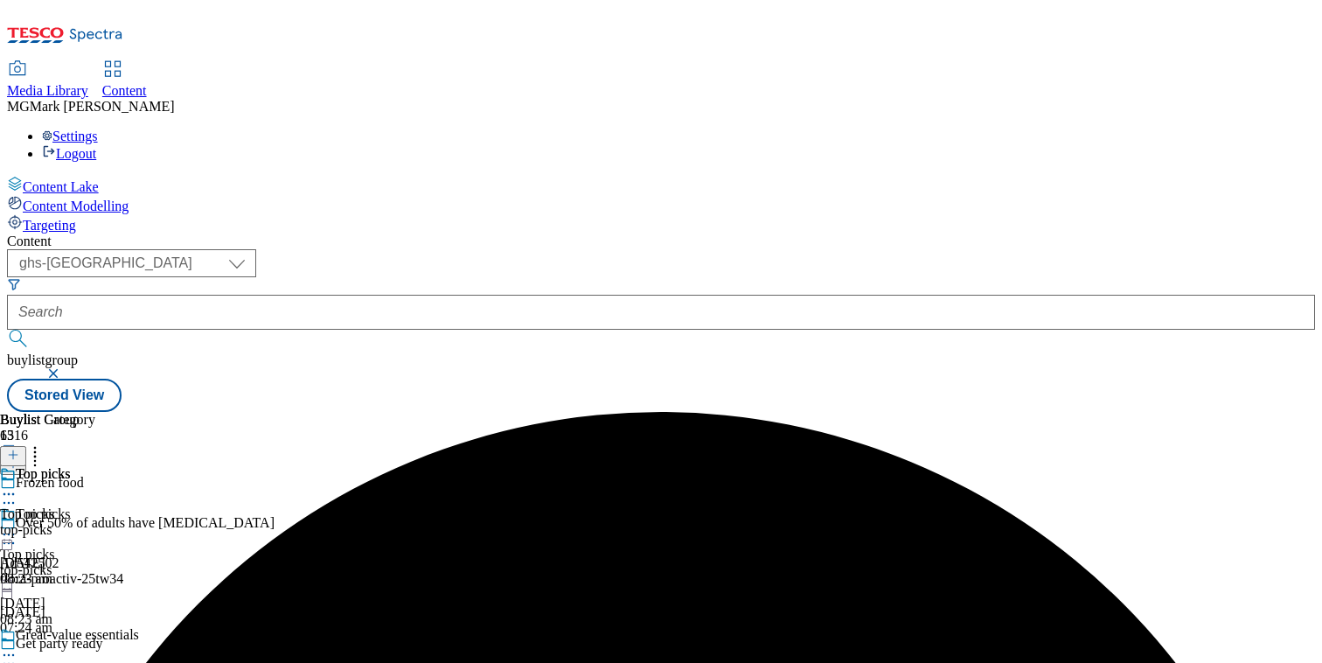
click at [772, 233] on div "Content ( optional ) Dotcom CZ Dotcom SK ghs-roi ghs-uk Phones UK ghs-uk buylis…" at bounding box center [661, 322] width 1308 height 178
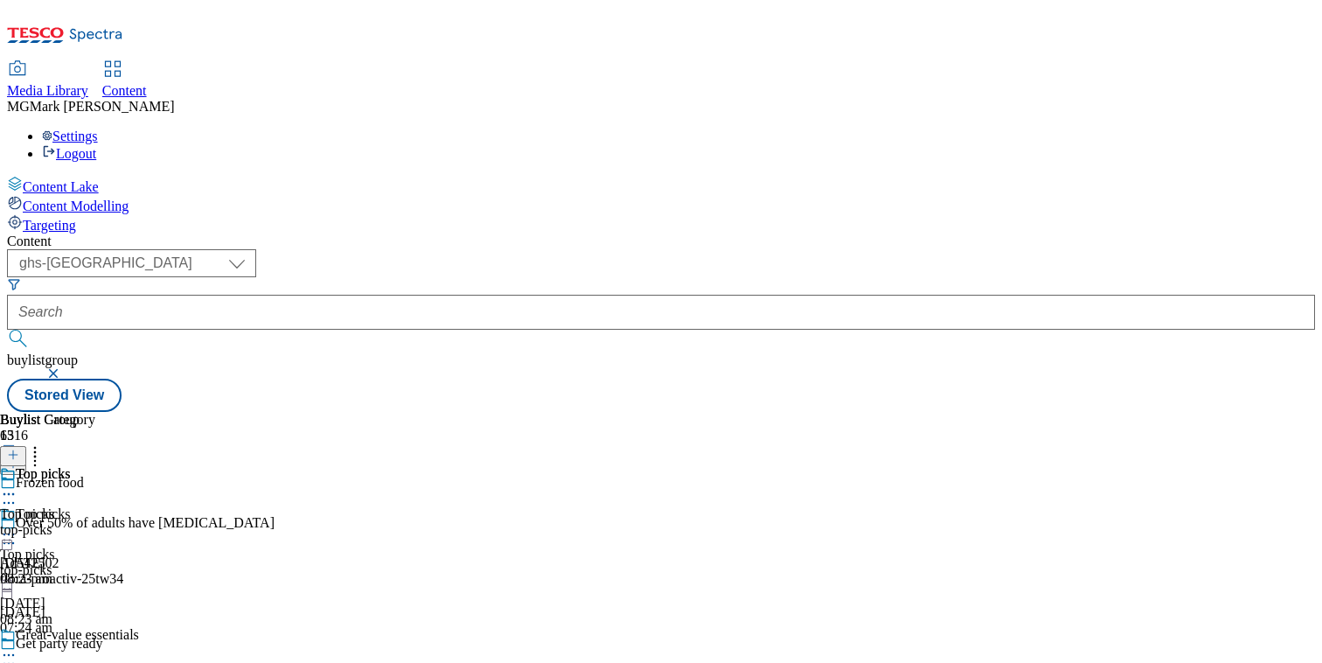
click at [64, 368] on button "button" at bounding box center [54, 373] width 17 height 10
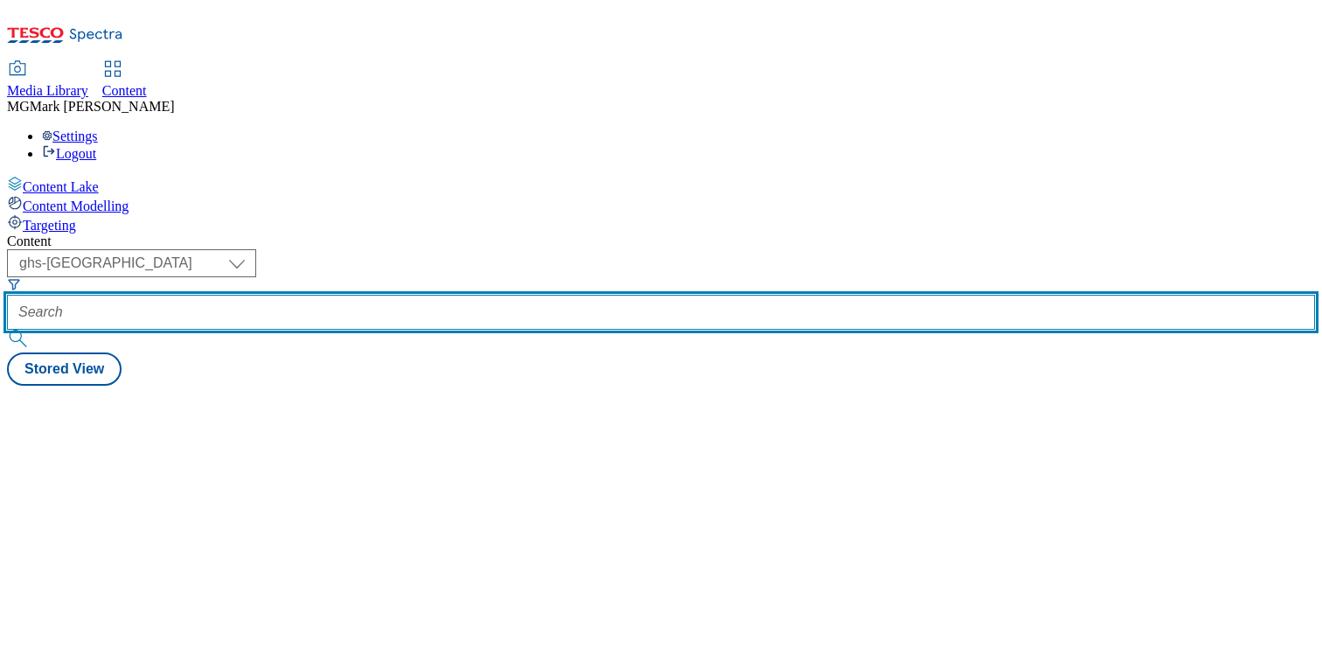
click at [422, 295] on input "text" at bounding box center [661, 312] width 1308 height 35
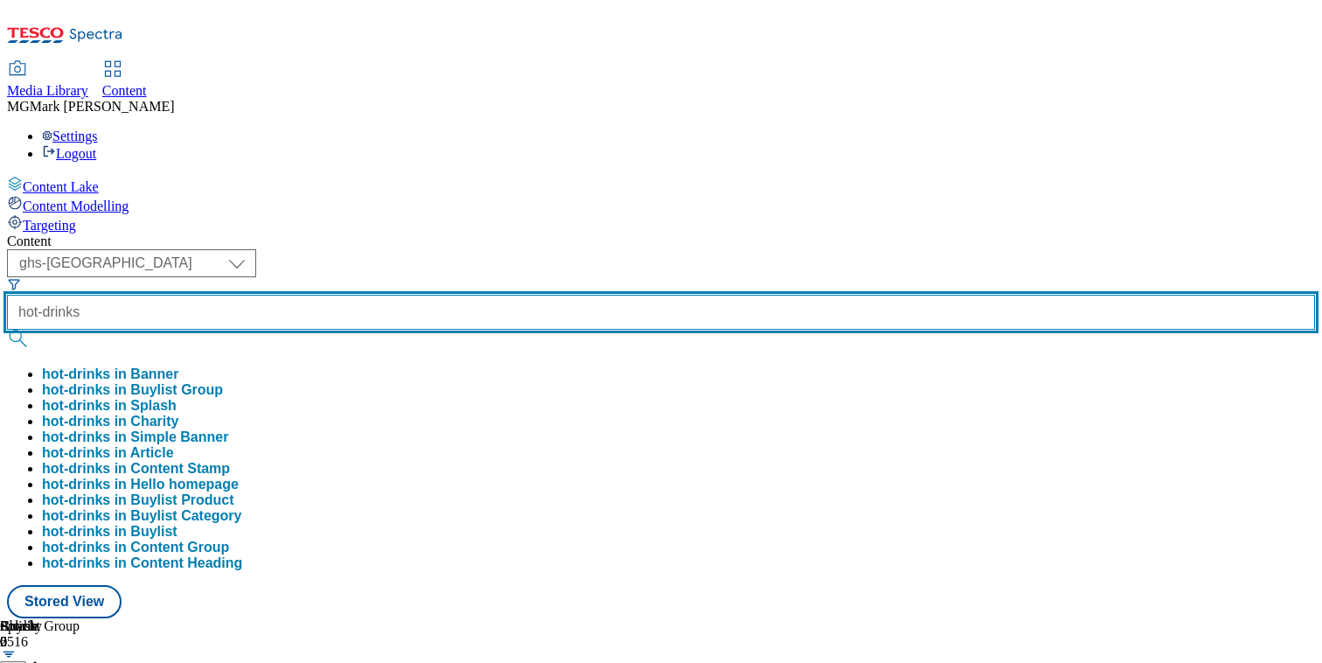
type input "hot-drinks"
click at [7, 330] on button "submit" at bounding box center [19, 338] width 24 height 17
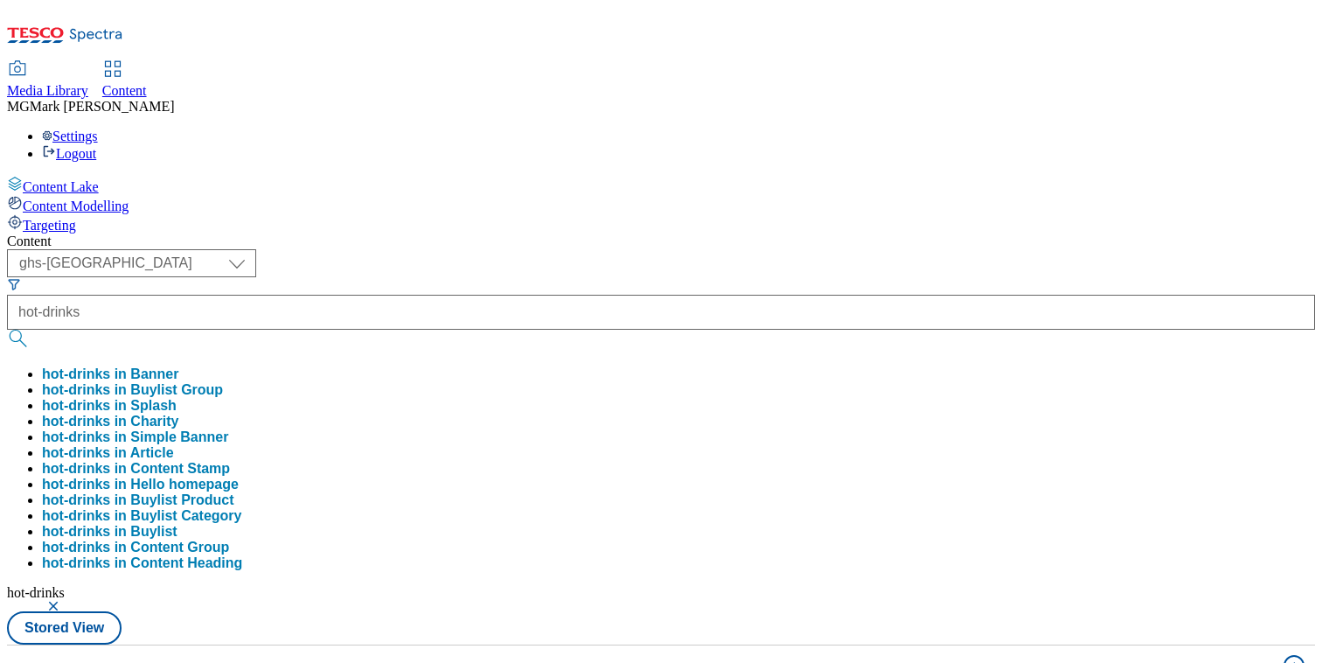
click at [702, 249] on div "( optional ) Dotcom CZ Dotcom SK ghs-roi ghs-uk Phones UK ghs-uk hot-drinks hot…" at bounding box center [661, 446] width 1308 height 395
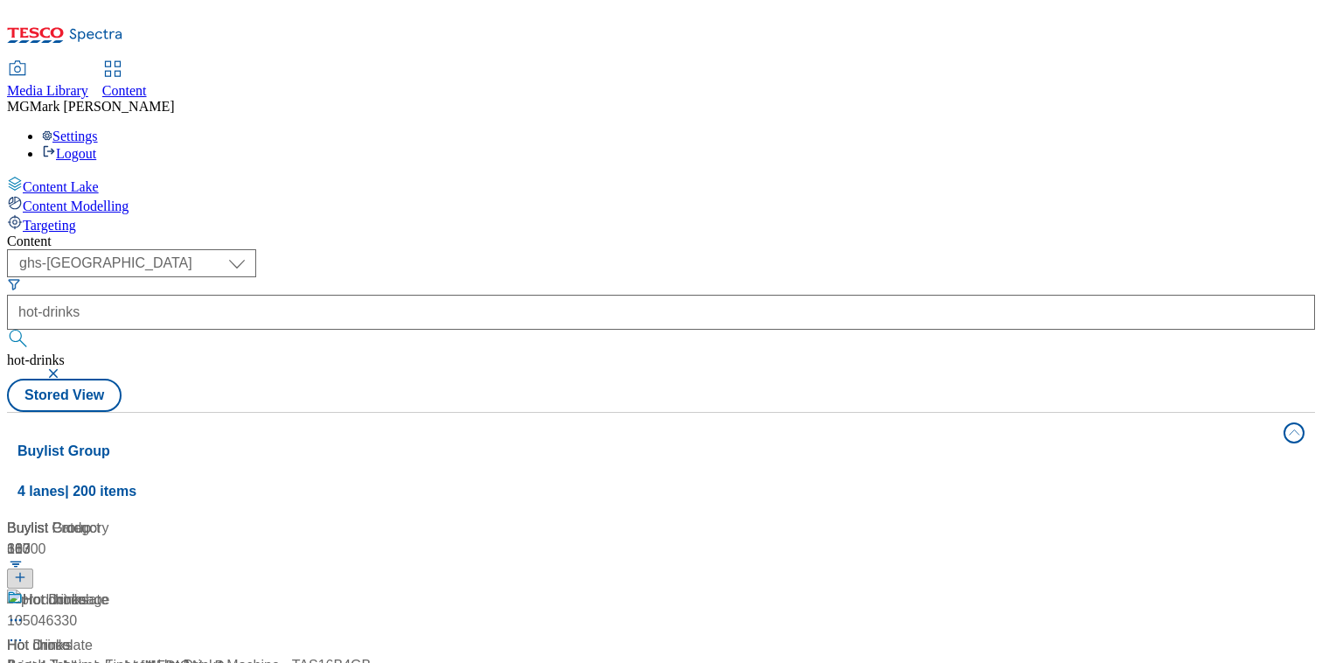
scroll to position [75, 0]
click at [70, 635] on span "Hot drinks" at bounding box center [38, 645] width 63 height 21
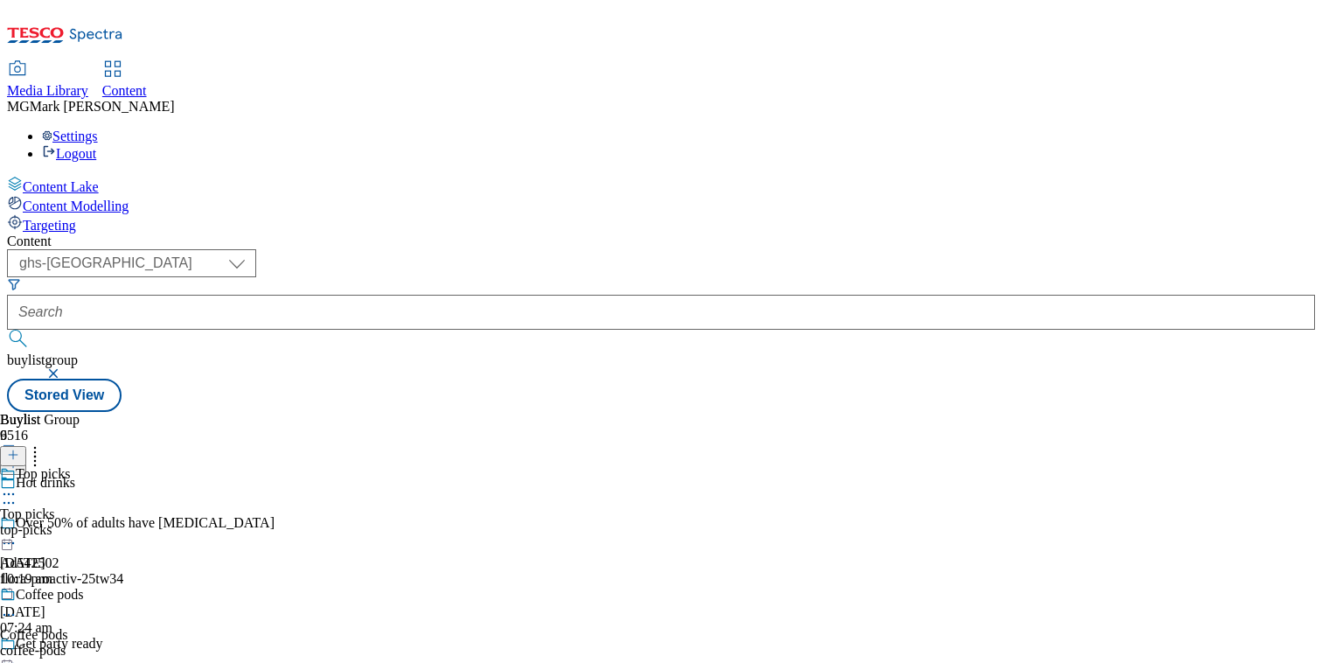
click at [131, 522] on div "top-picks" at bounding box center [65, 530] width 131 height 16
click at [95, 522] on div "top-picks" at bounding box center [47, 530] width 95 height 16
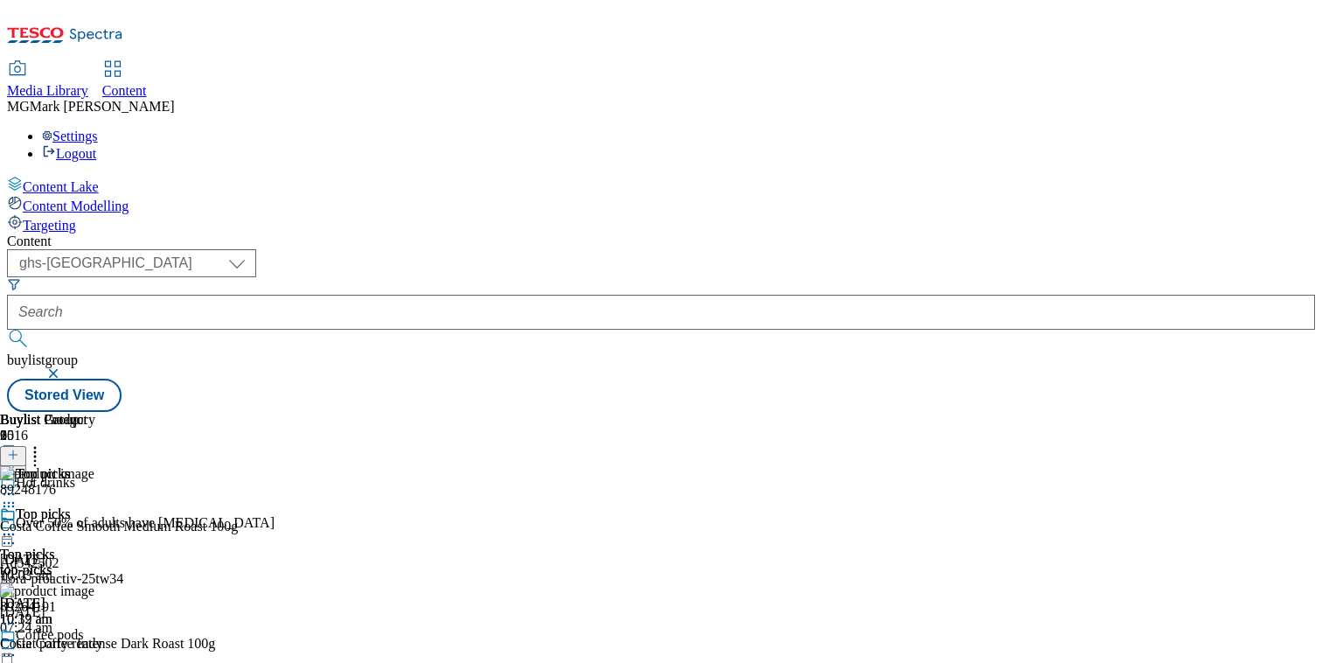
scroll to position [0, 230]
click at [44, 443] on icon at bounding box center [34, 451] width 17 height 17
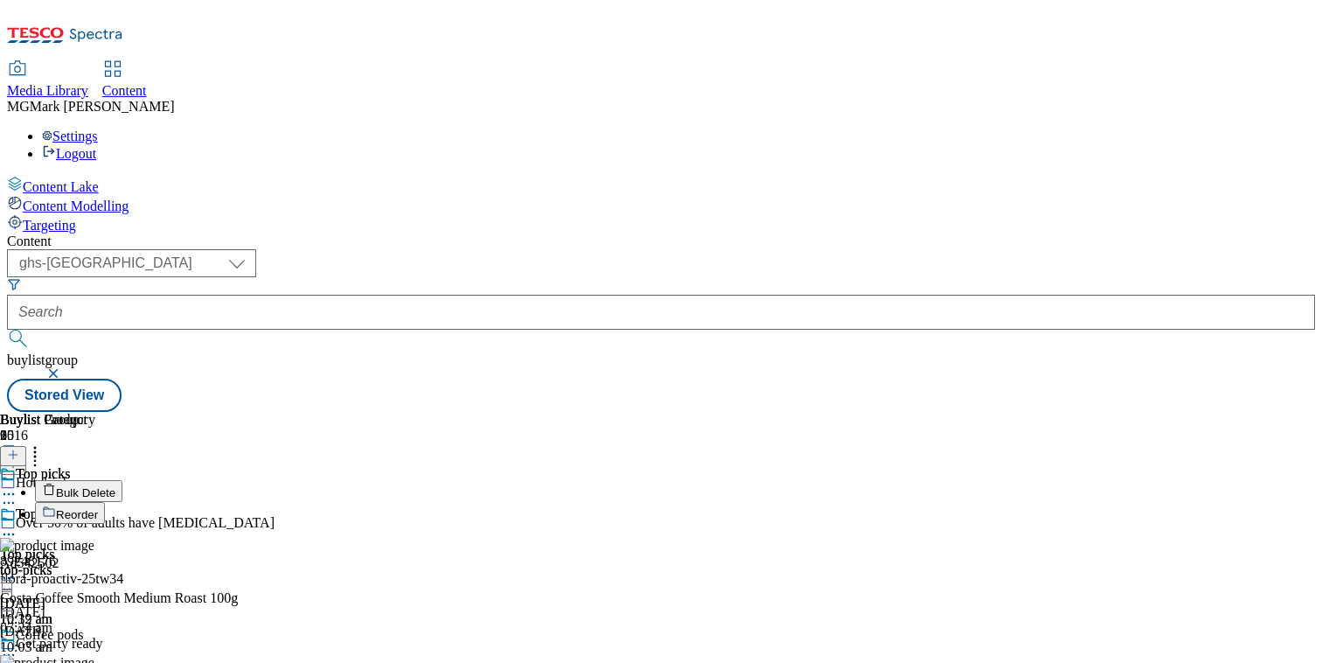
click at [105, 502] on button "Reorder" at bounding box center [70, 513] width 70 height 22
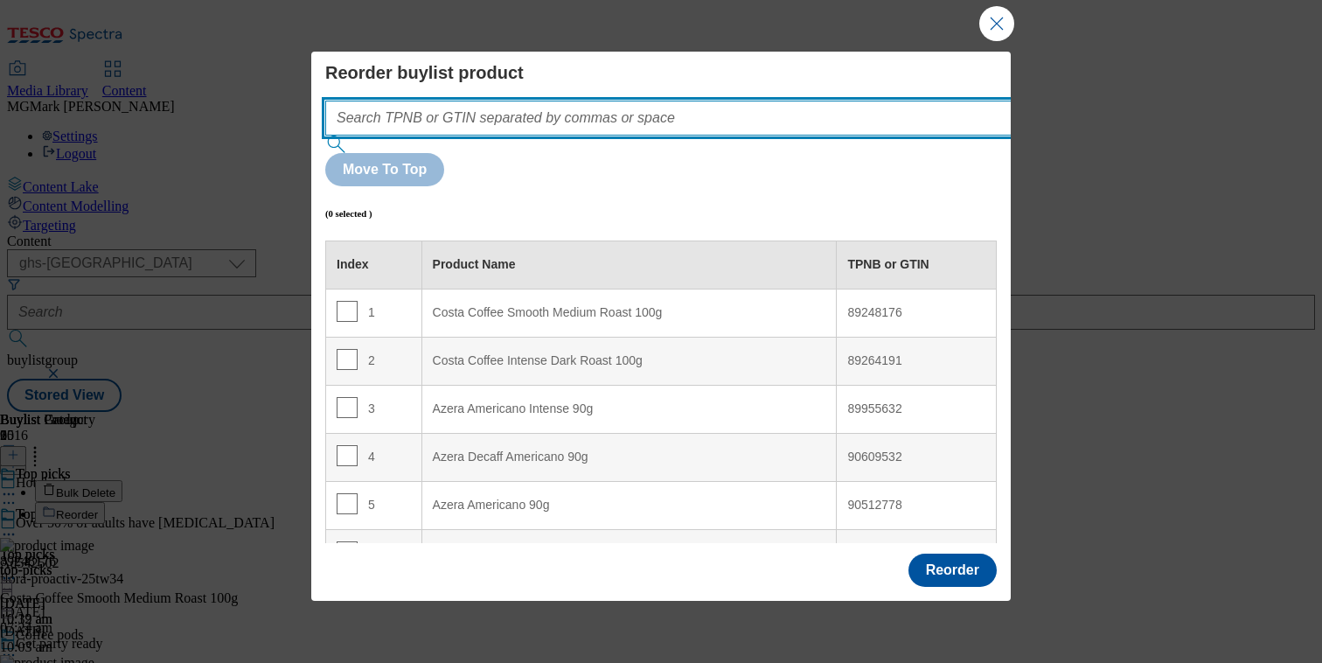
click at [771, 132] on input "Modal" at bounding box center [694, 118] width 739 height 35
paste input ""78054617 72173704 67439957""
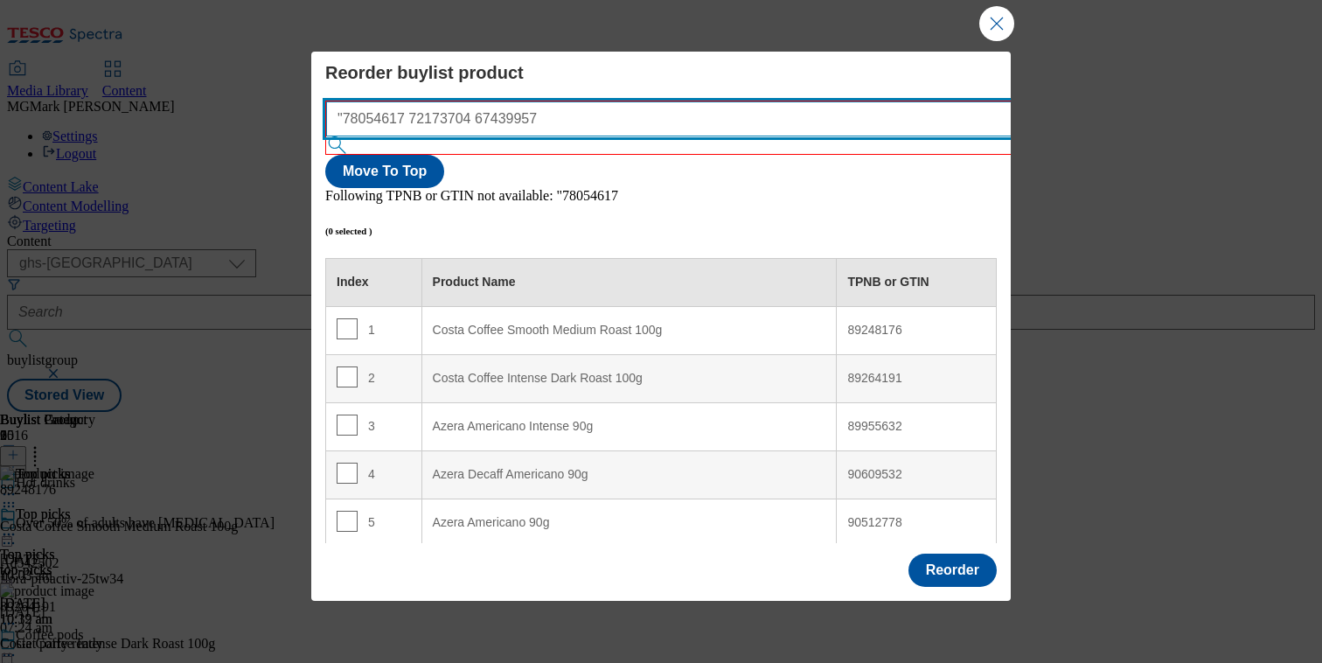
click at [352, 112] on input ""78054617 72173704 67439957" at bounding box center [695, 118] width 739 height 35
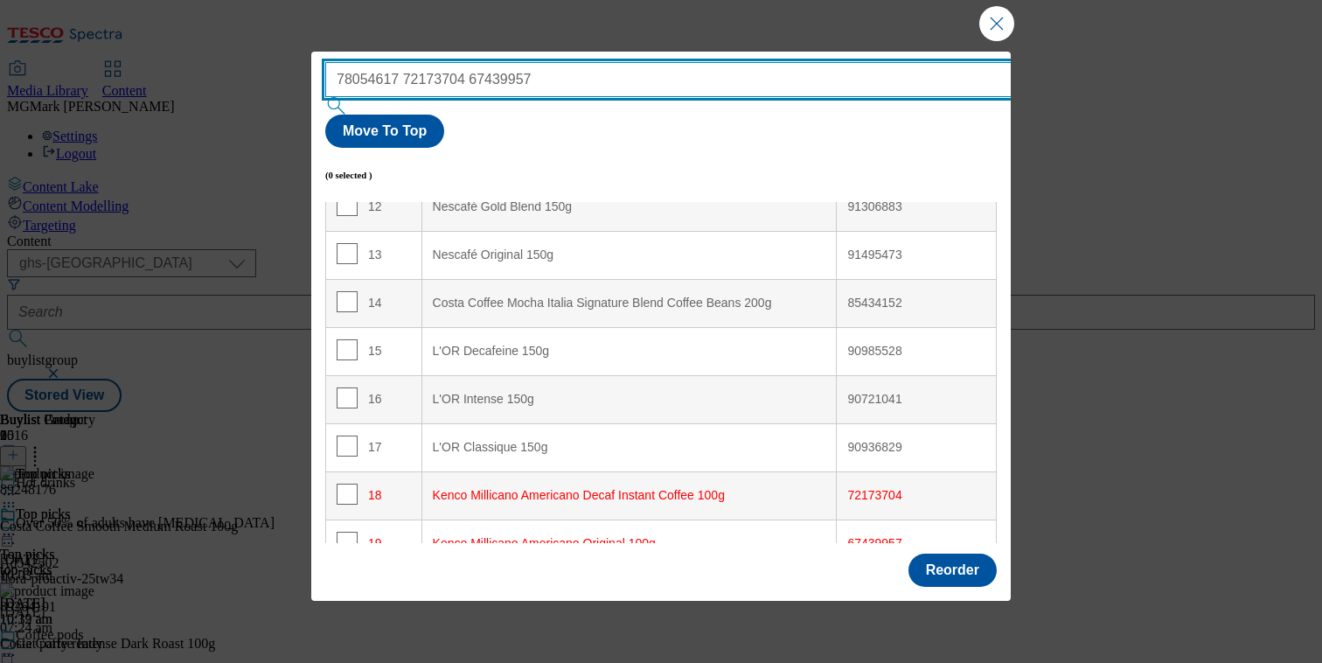
scroll to position [605, 0]
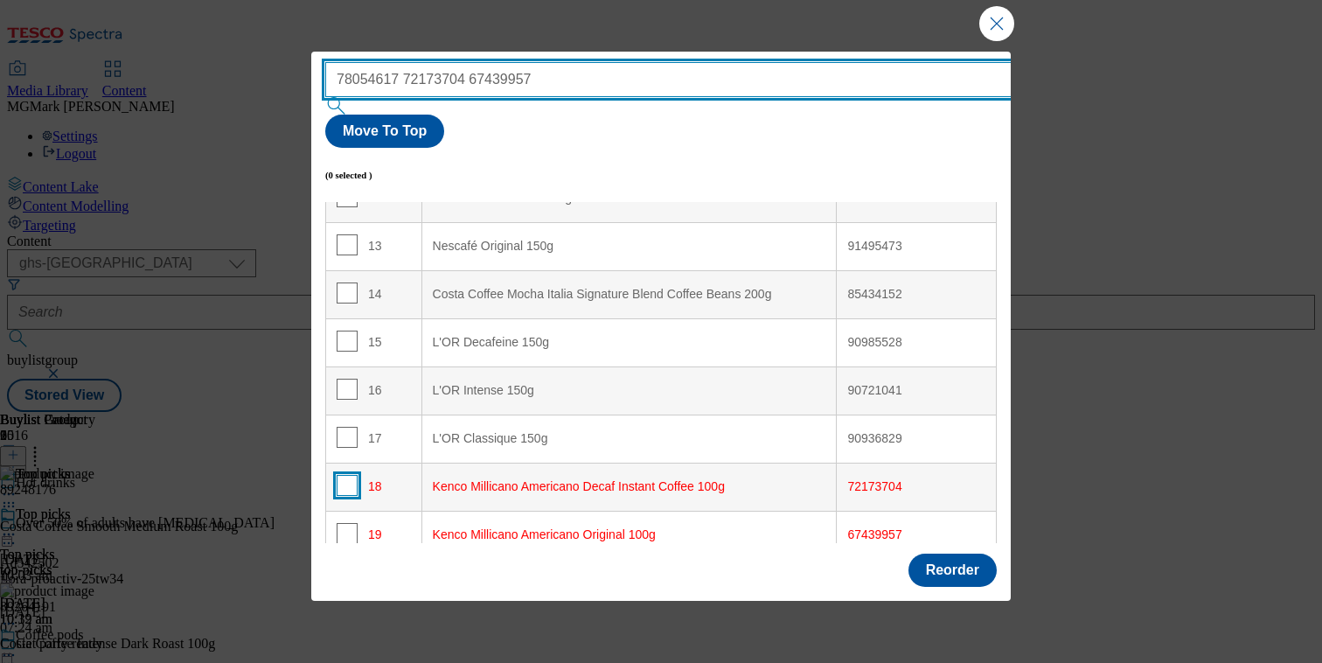
type input "78054617 72173704 67439957"
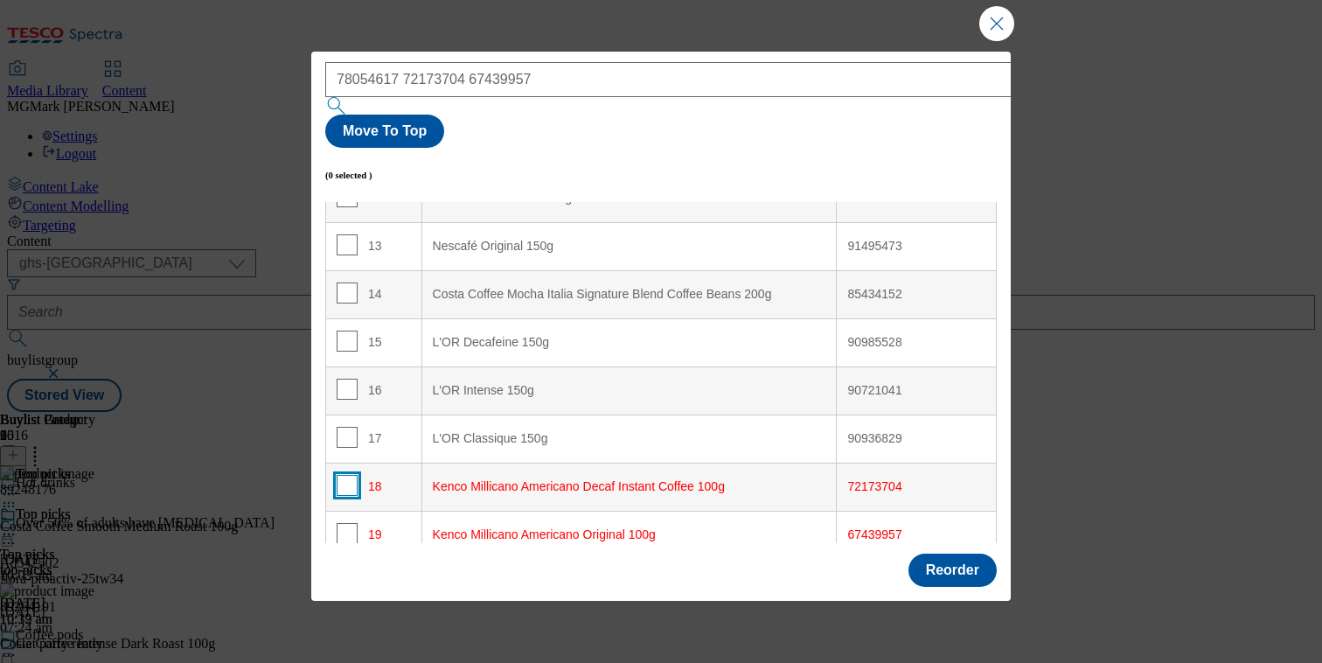
click at [343, 475] on input "Modal" at bounding box center [347, 485] width 21 height 21
checkbox input "true"
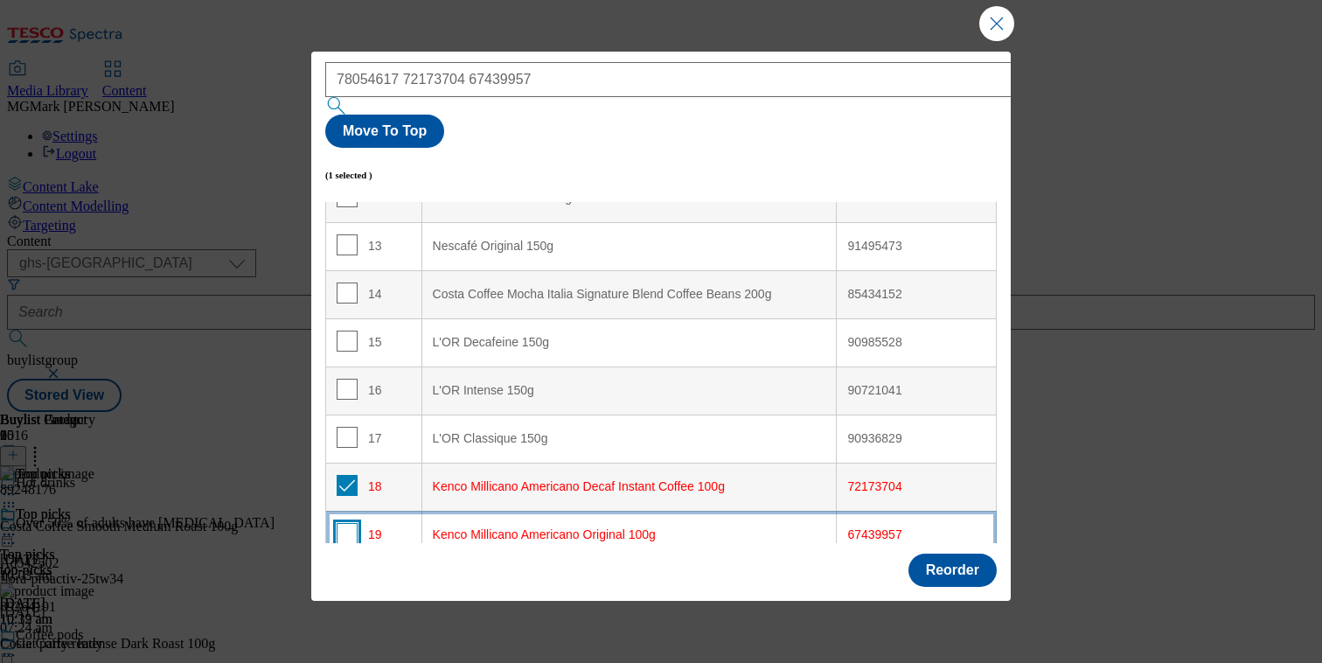
click at [344, 523] on input "Modal" at bounding box center [347, 533] width 21 height 21
checkbox input "true"
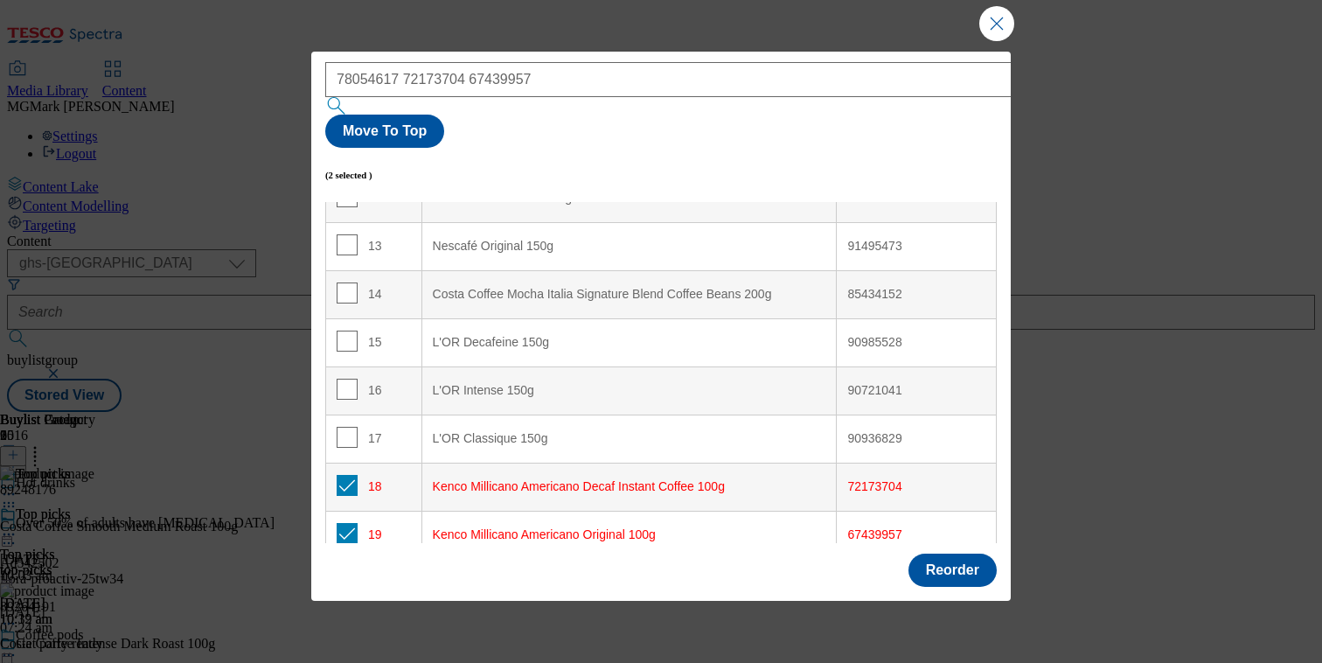
click at [344, 571] on input "Modal" at bounding box center [347, 581] width 21 height 21
checkbox input "true"
click at [444, 115] on button "Move To Top" at bounding box center [384, 131] width 119 height 33
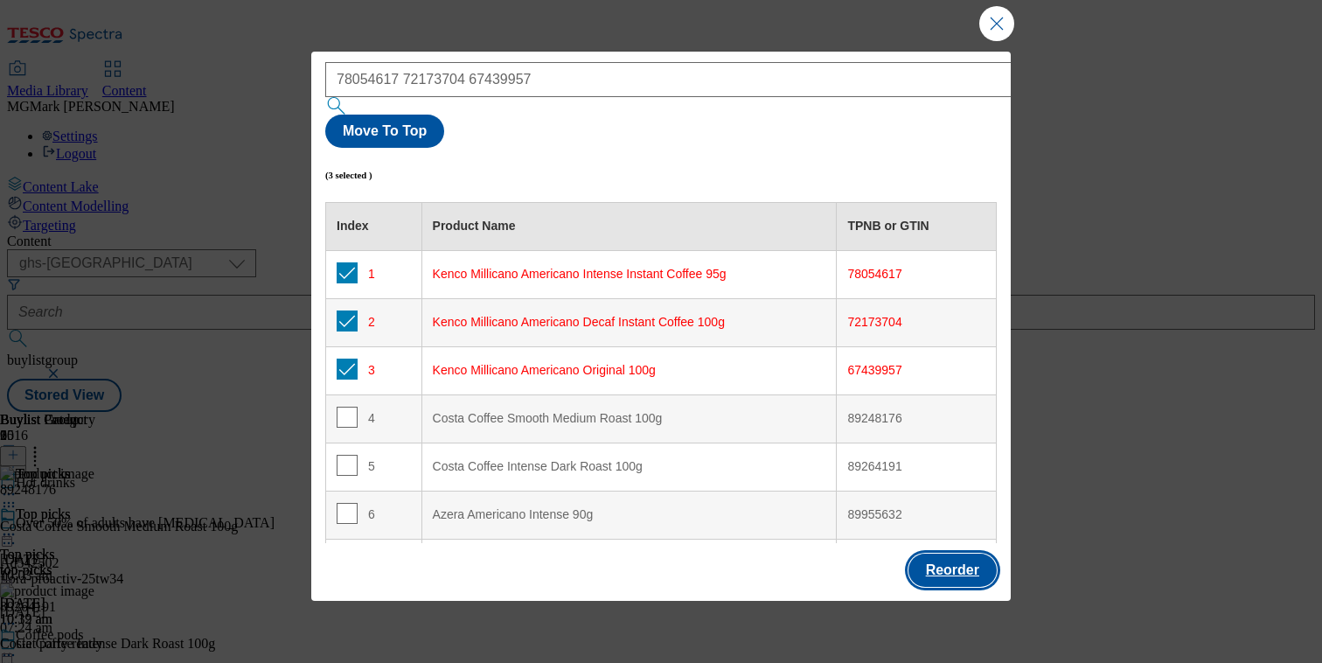
click at [950, 557] on button "Reorder" at bounding box center [952, 569] width 88 height 33
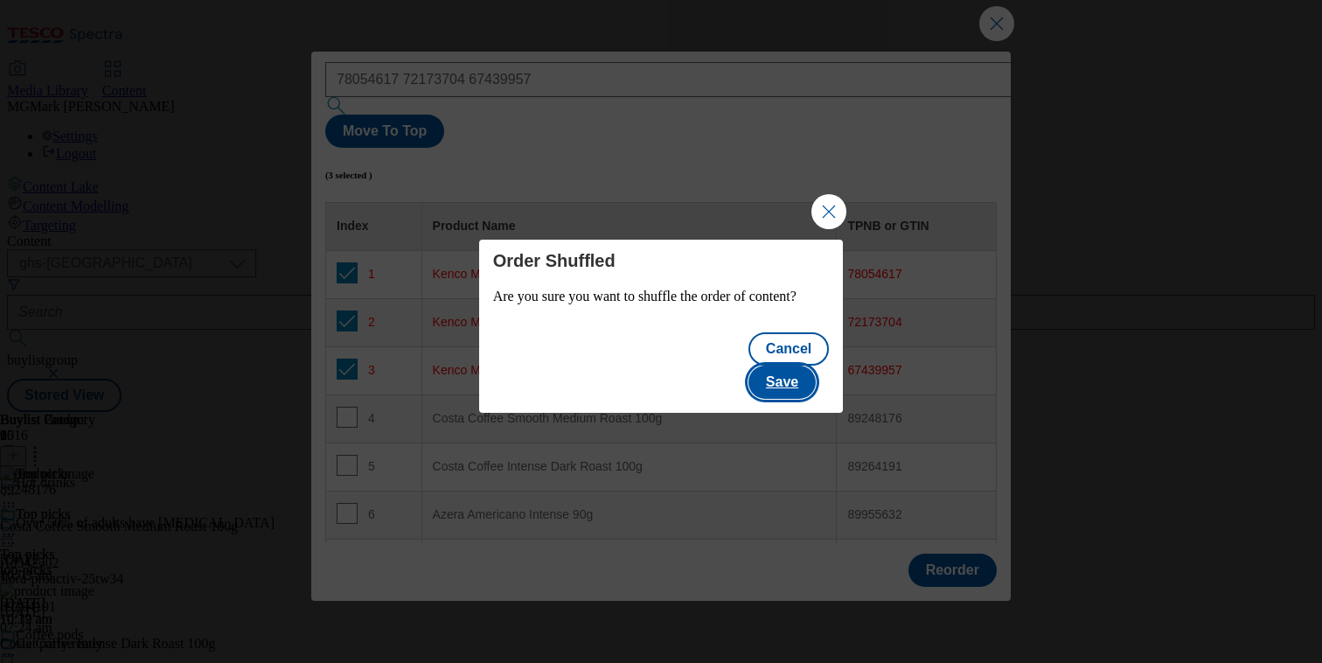
click at [803, 378] on button "Save" at bounding box center [781, 381] width 67 height 33
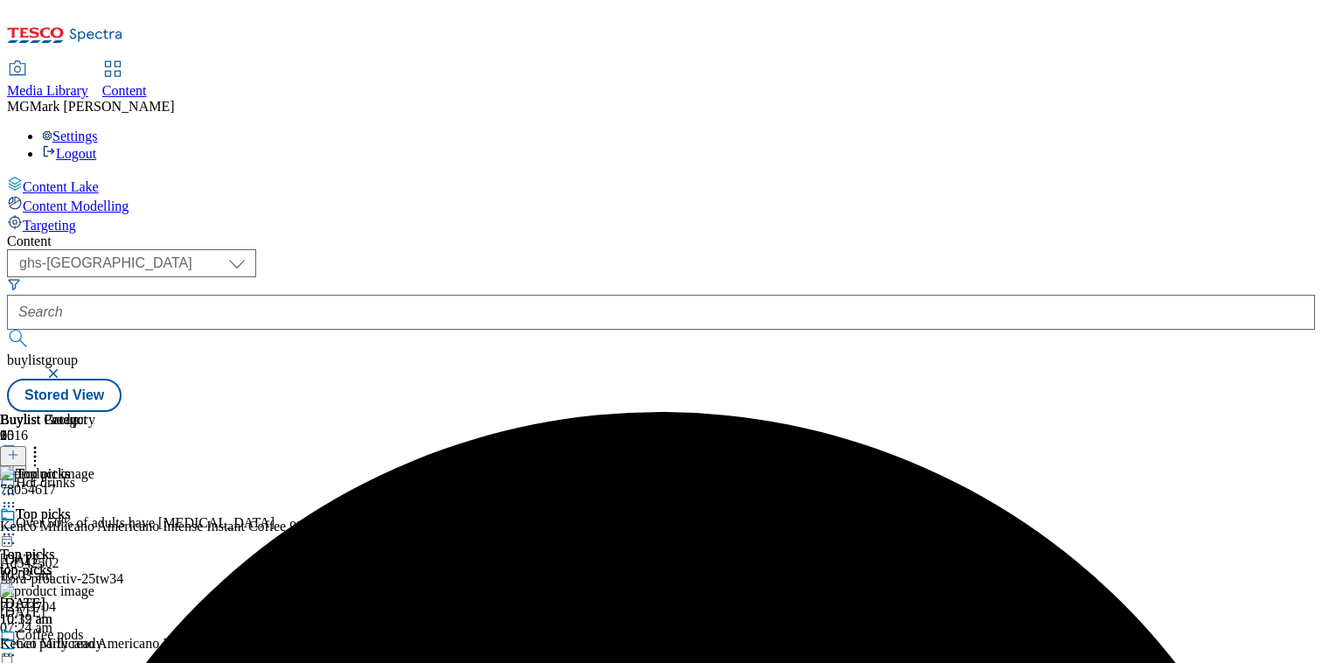
click at [17, 525] on icon at bounding box center [8, 533] width 17 height 17
click at [15, 533] on circle at bounding box center [13, 534] width 3 height 3
click at [64, 368] on button "button" at bounding box center [54, 373] width 17 height 10
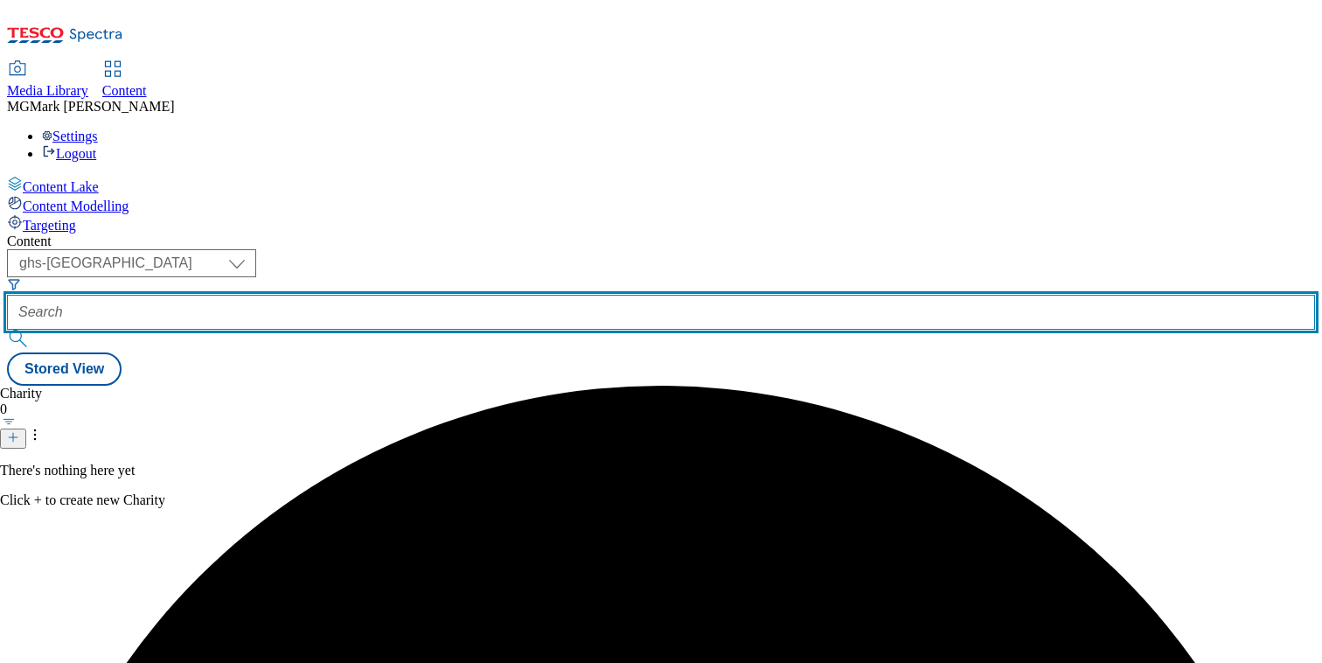
click at [427, 295] on input "text" at bounding box center [661, 312] width 1308 height 35
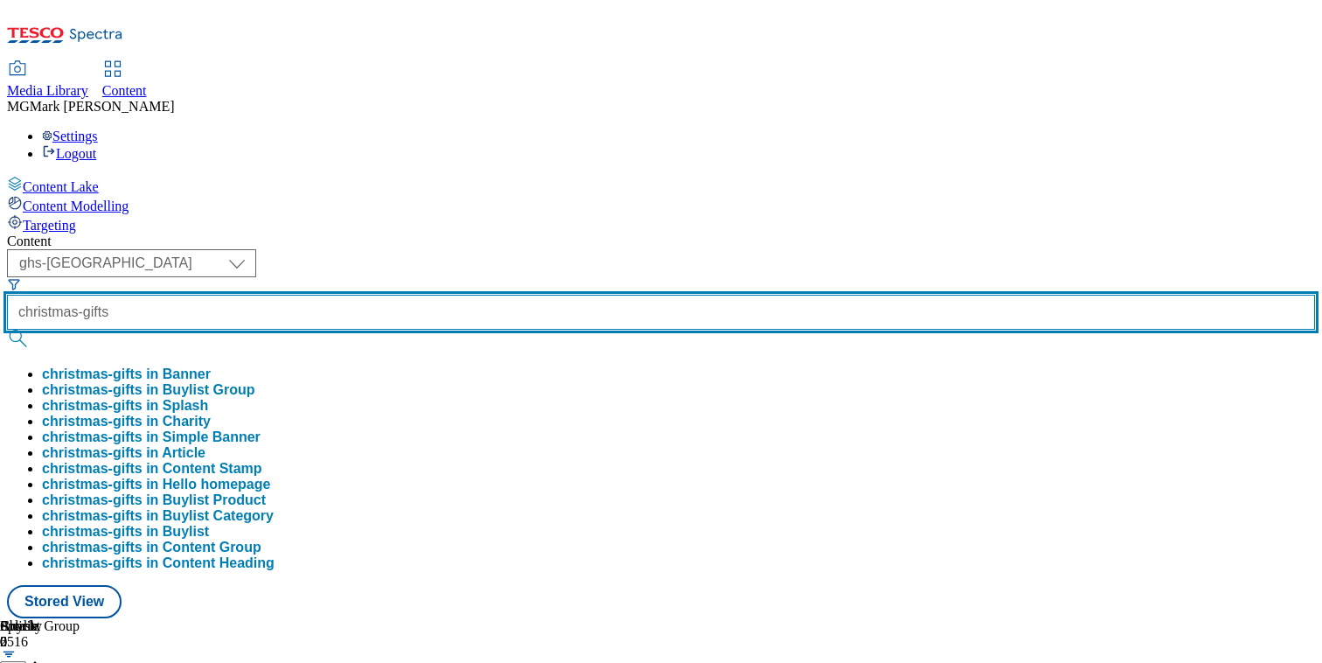
click at [7, 330] on button "submit" at bounding box center [19, 338] width 24 height 17
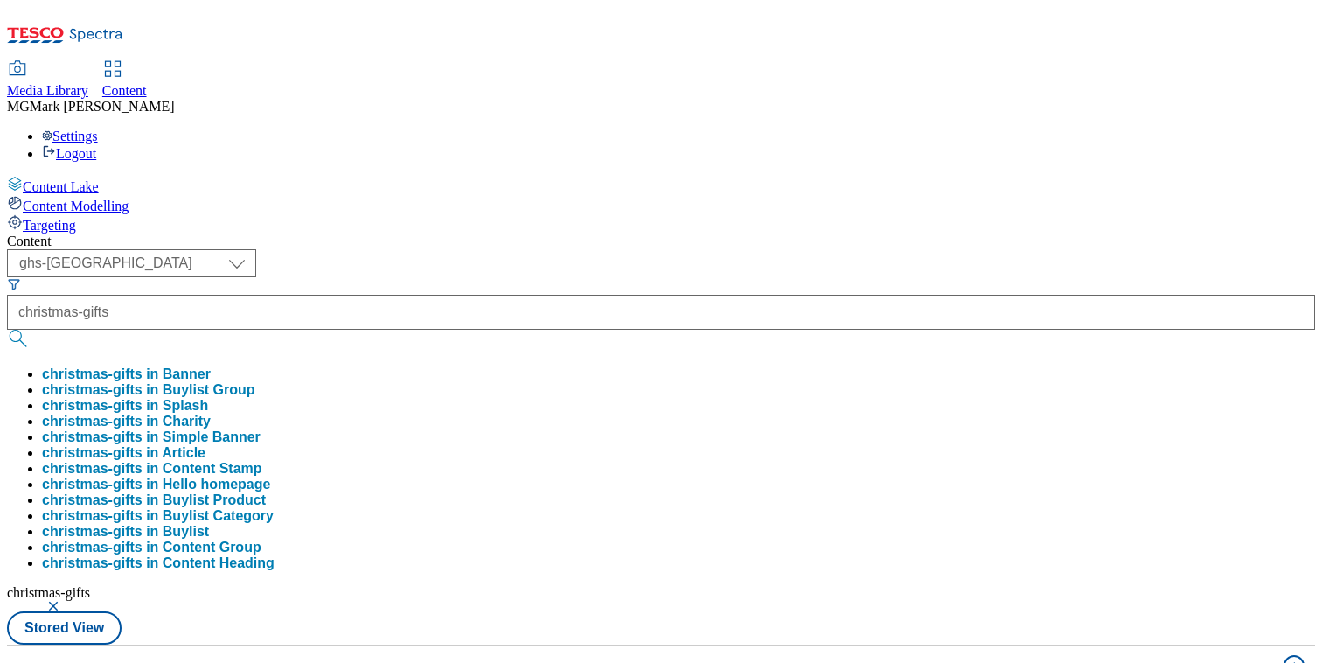
click at [817, 233] on div "Content" at bounding box center [661, 241] width 1308 height 16
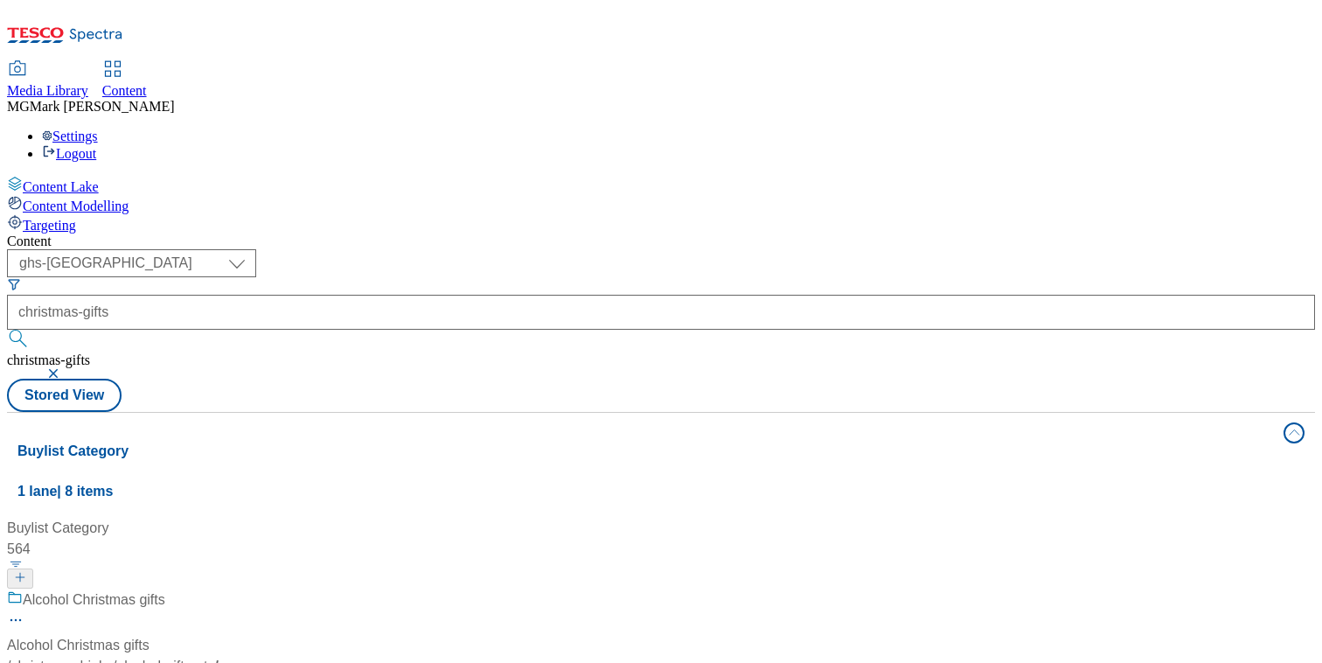
scroll to position [296, 0]
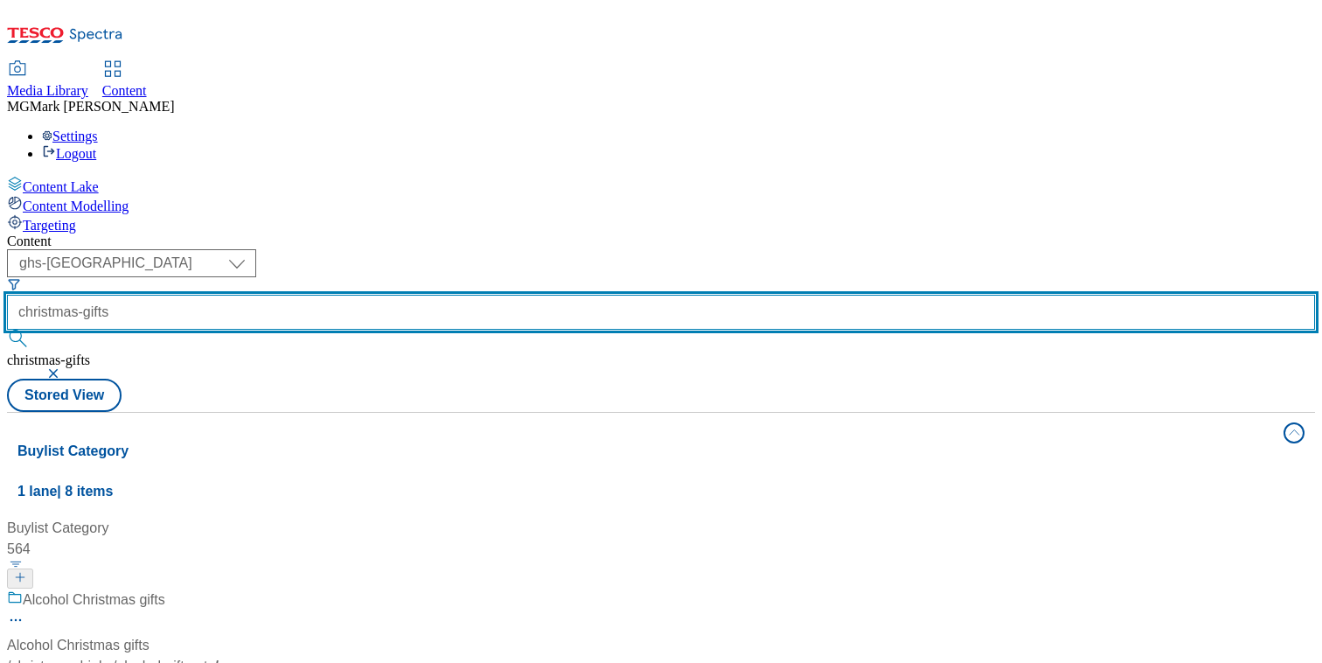
click at [469, 295] on input "christmas-gifts" at bounding box center [661, 312] width 1308 height 35
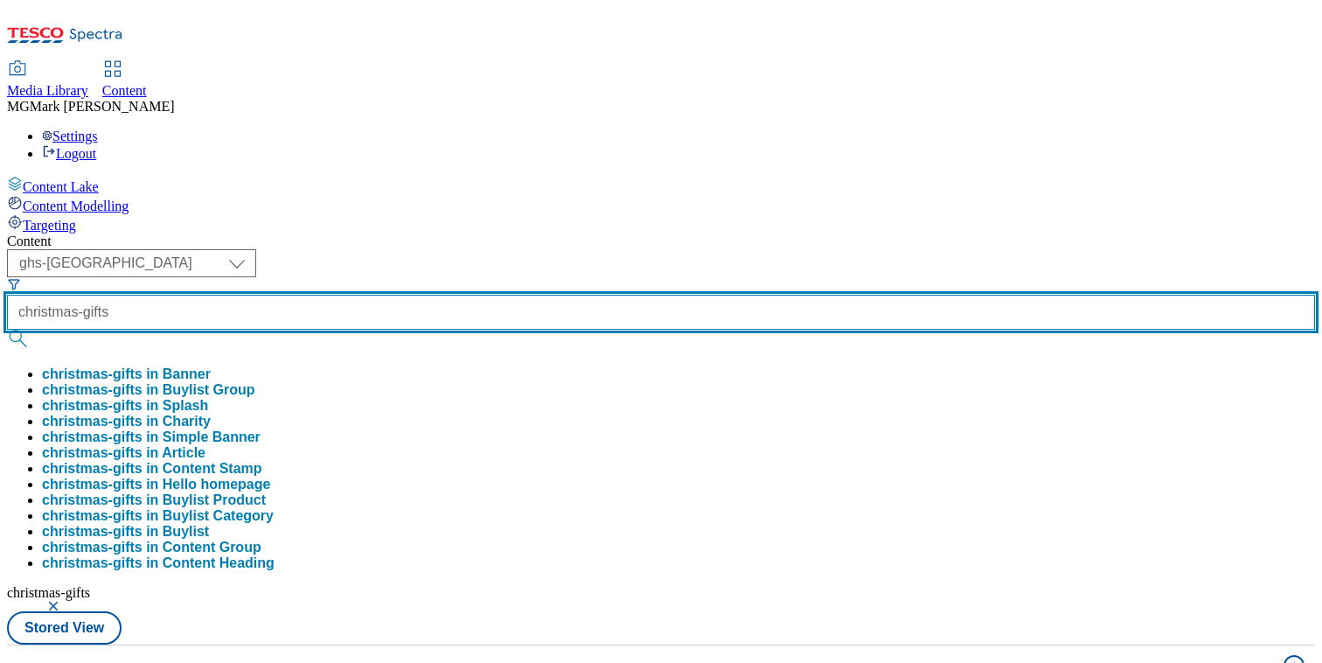
click at [469, 295] on input "christmas-gifts" at bounding box center [661, 312] width 1308 height 35
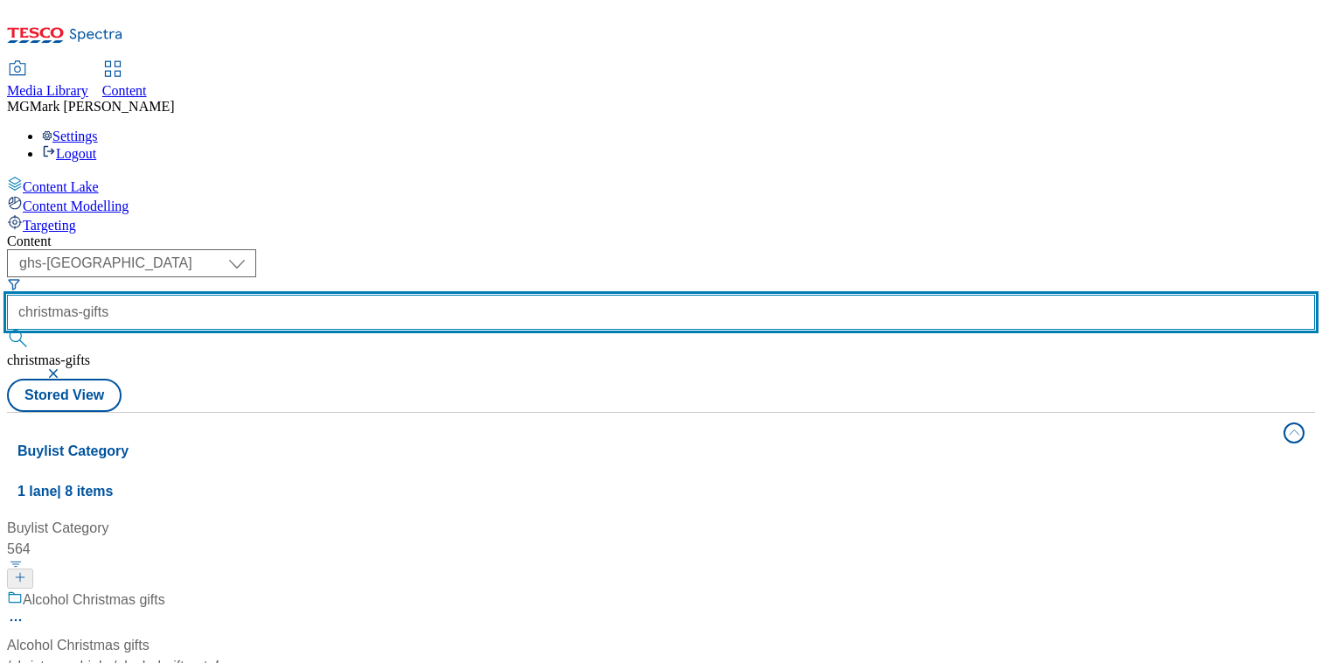
click at [469, 295] on input "christmas-gifts" at bounding box center [661, 312] width 1308 height 35
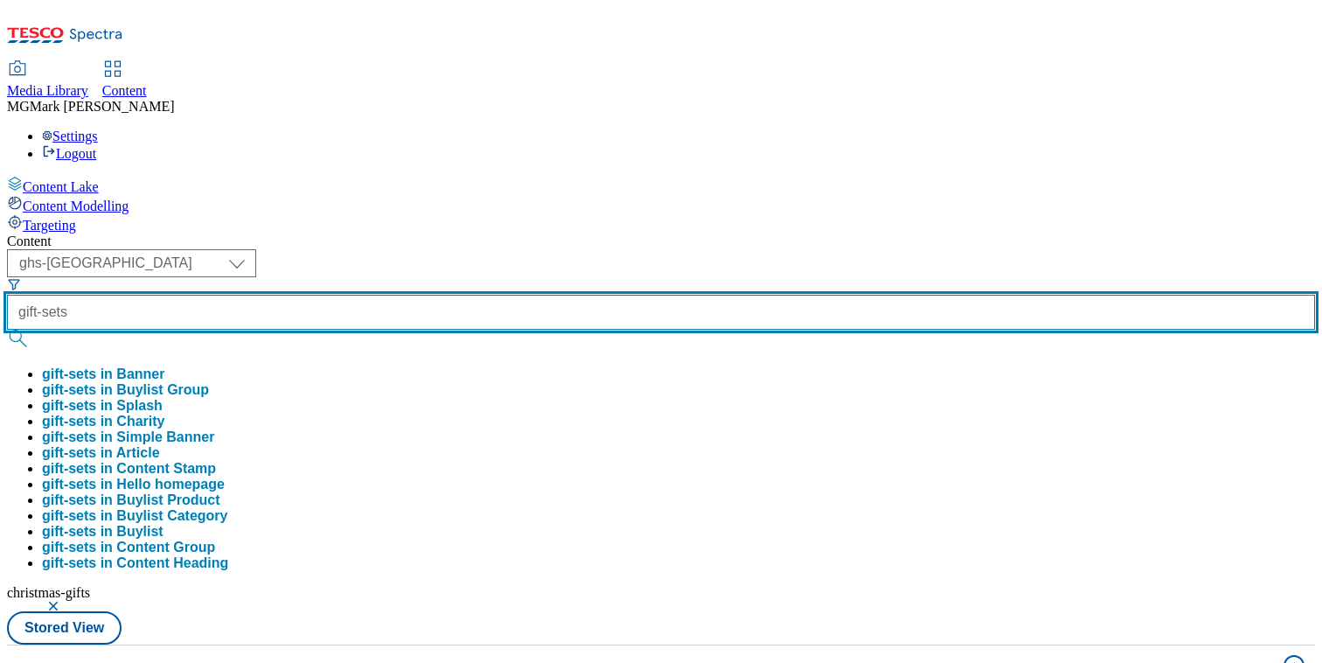
type input "gift-sets"
click at [7, 330] on button "submit" at bounding box center [19, 338] width 24 height 17
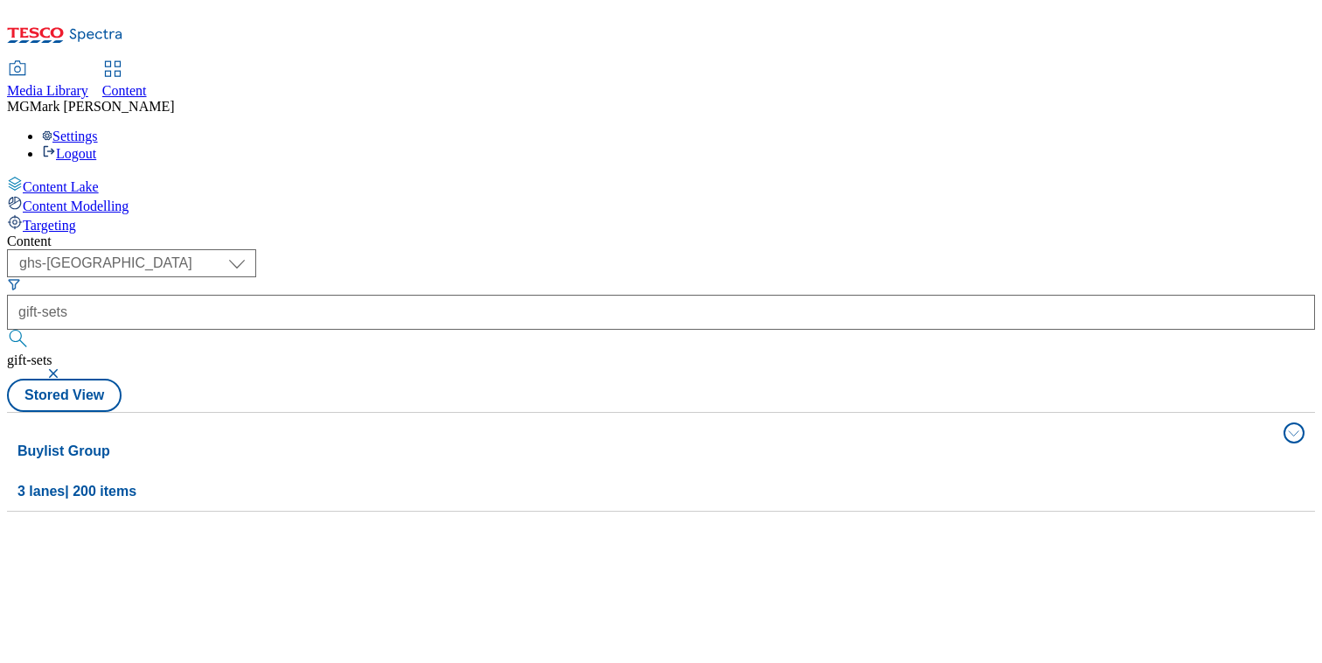
click at [775, 233] on div "Content ( optional ) Dotcom CZ Dotcom SK ghs-roi ghs-uk Phones UK ghs-uk gift-s…" at bounding box center [661, 372] width 1308 height 278
click at [629, 441] on div "Buylist Group 3 lanes | 200 items" at bounding box center [644, 471] width 1255 height 60
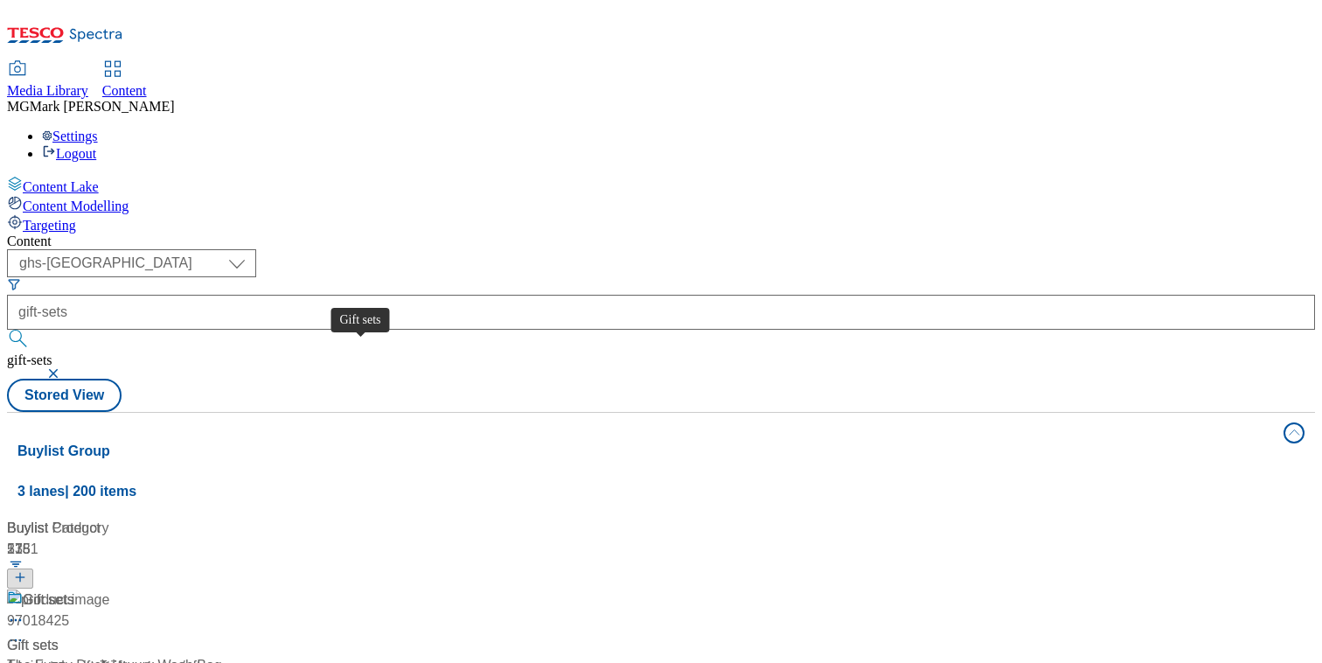
click at [74, 589] on span "Gift sets" at bounding box center [49, 600] width 52 height 22
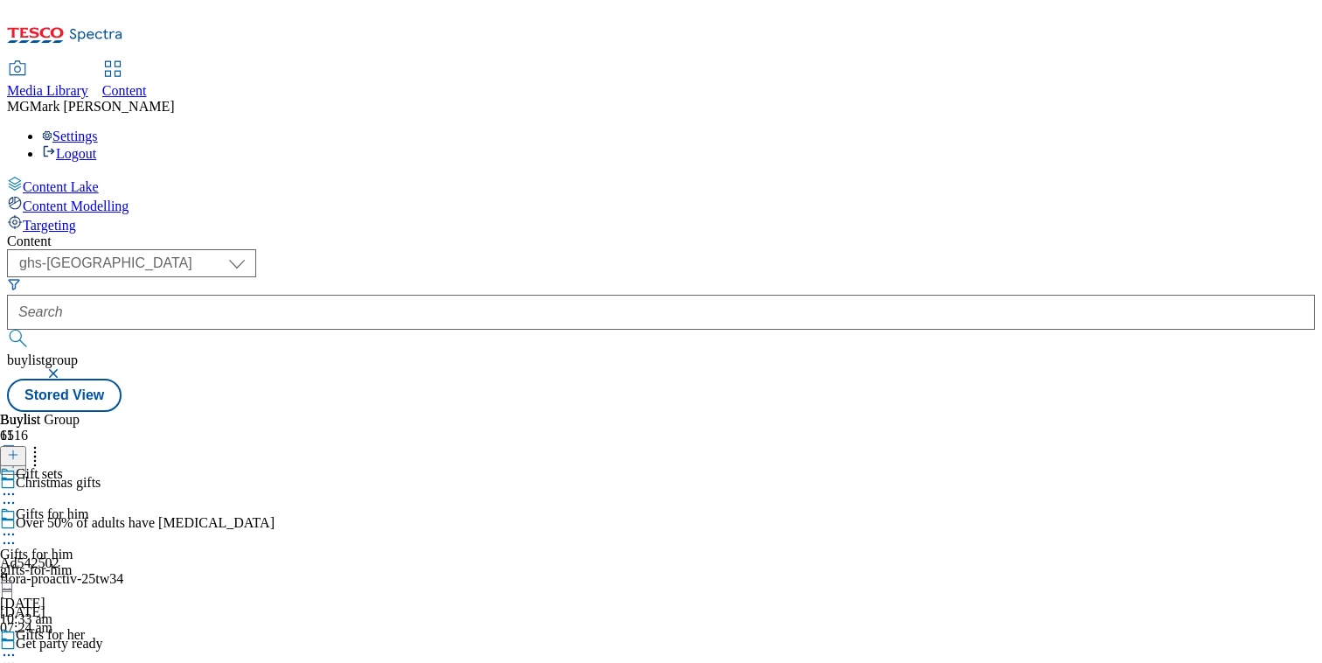
scroll to position [742, 0]
click at [149, 522] on div "top-picks" at bounding box center [74, 530] width 149 height 16
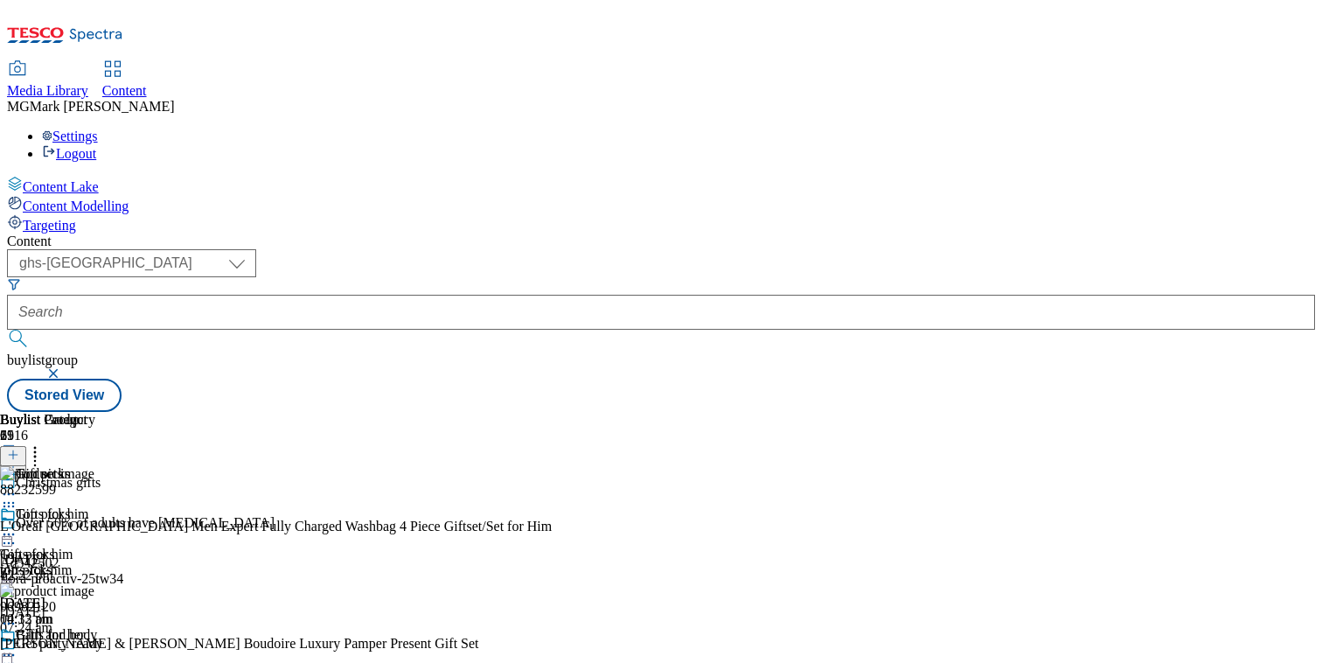
scroll to position [0, 230]
click at [44, 443] on icon at bounding box center [34, 451] width 17 height 17
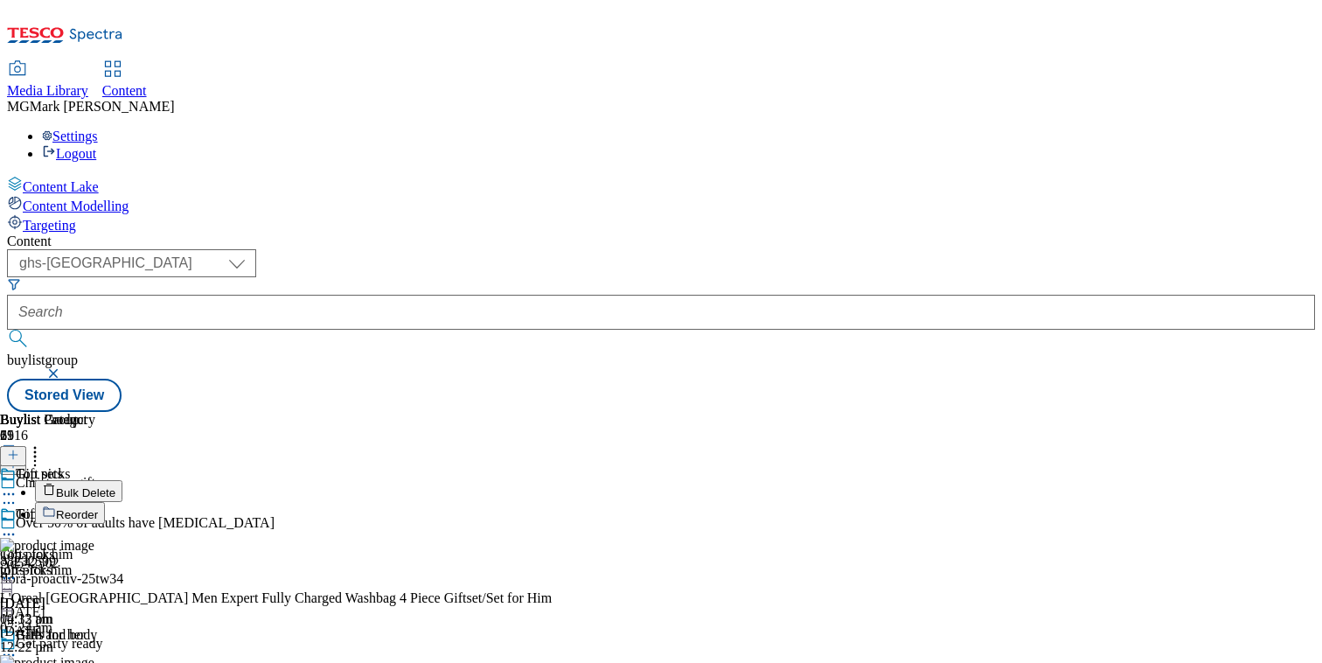
click at [98, 508] on span "Reorder" at bounding box center [77, 514] width 42 height 13
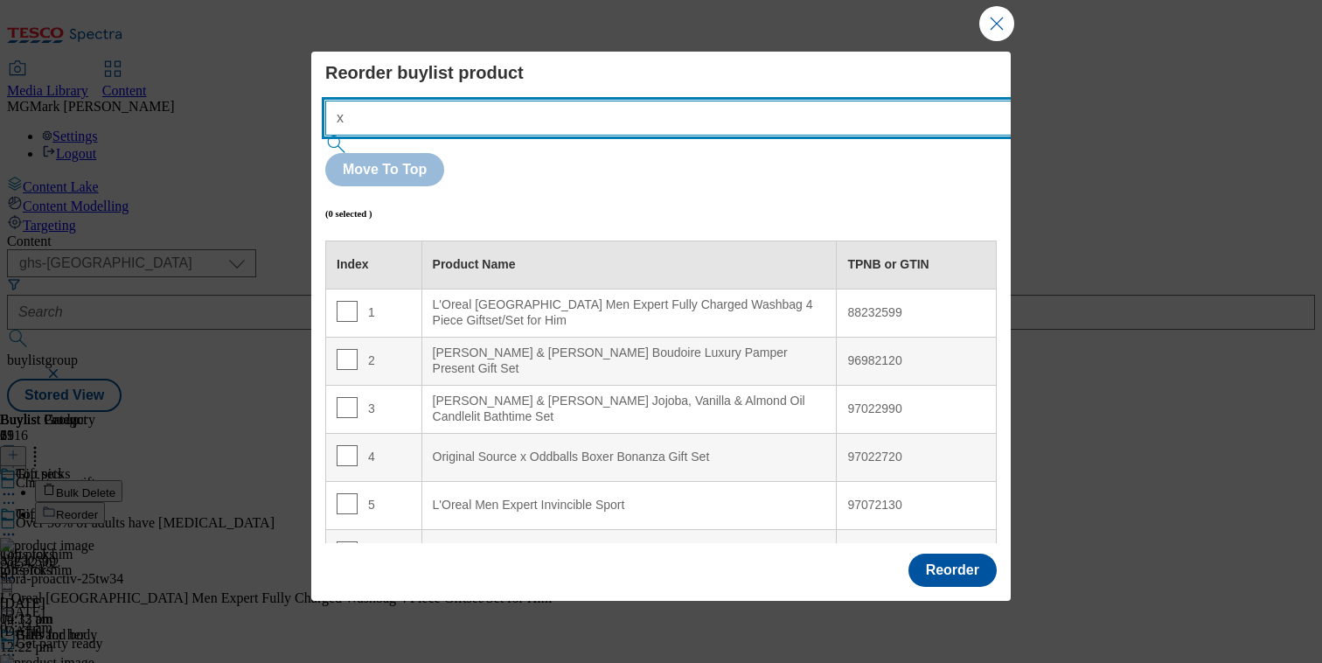
click at [671, 114] on input "x" at bounding box center [694, 118] width 739 height 35
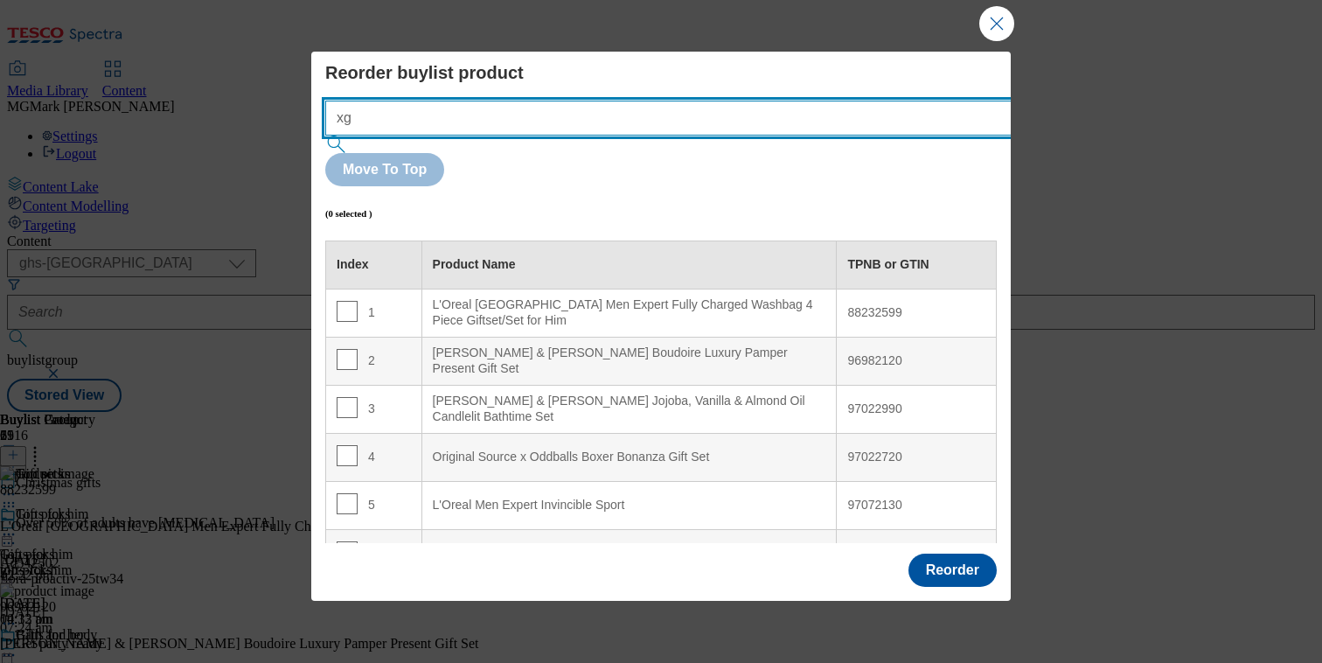
type input "x"
paste input ""88232599 96982120 97121849 97022990""
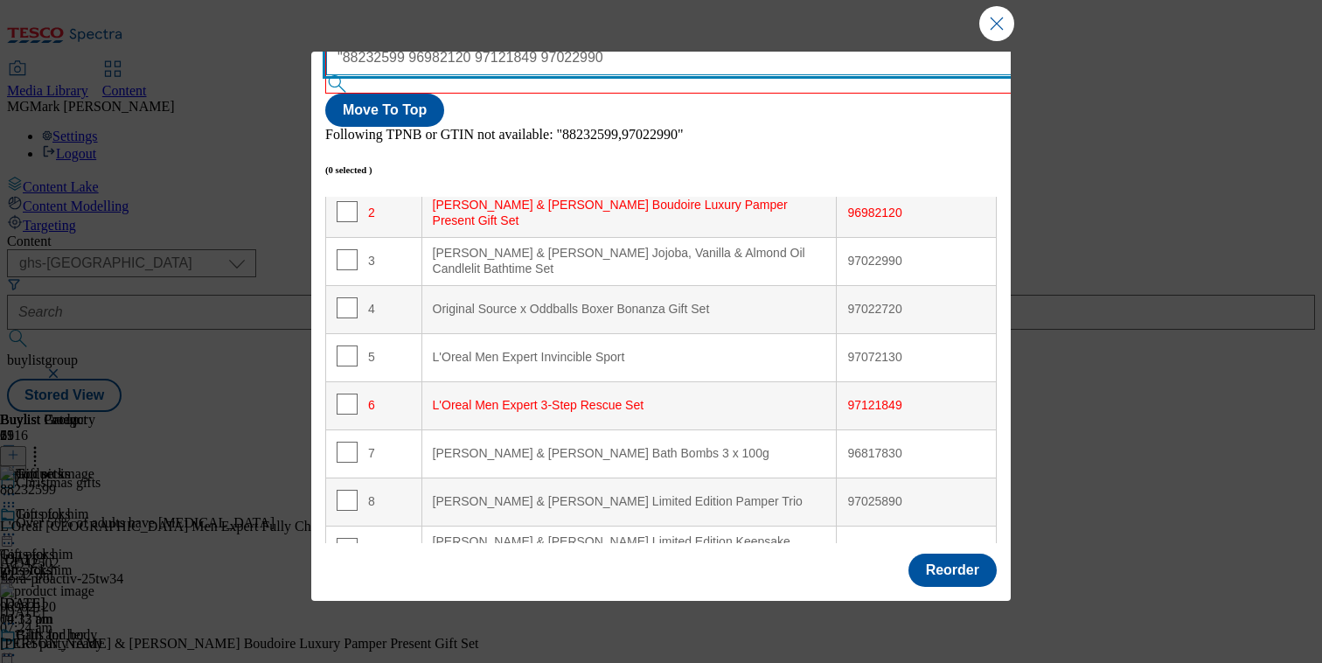
scroll to position [61, 0]
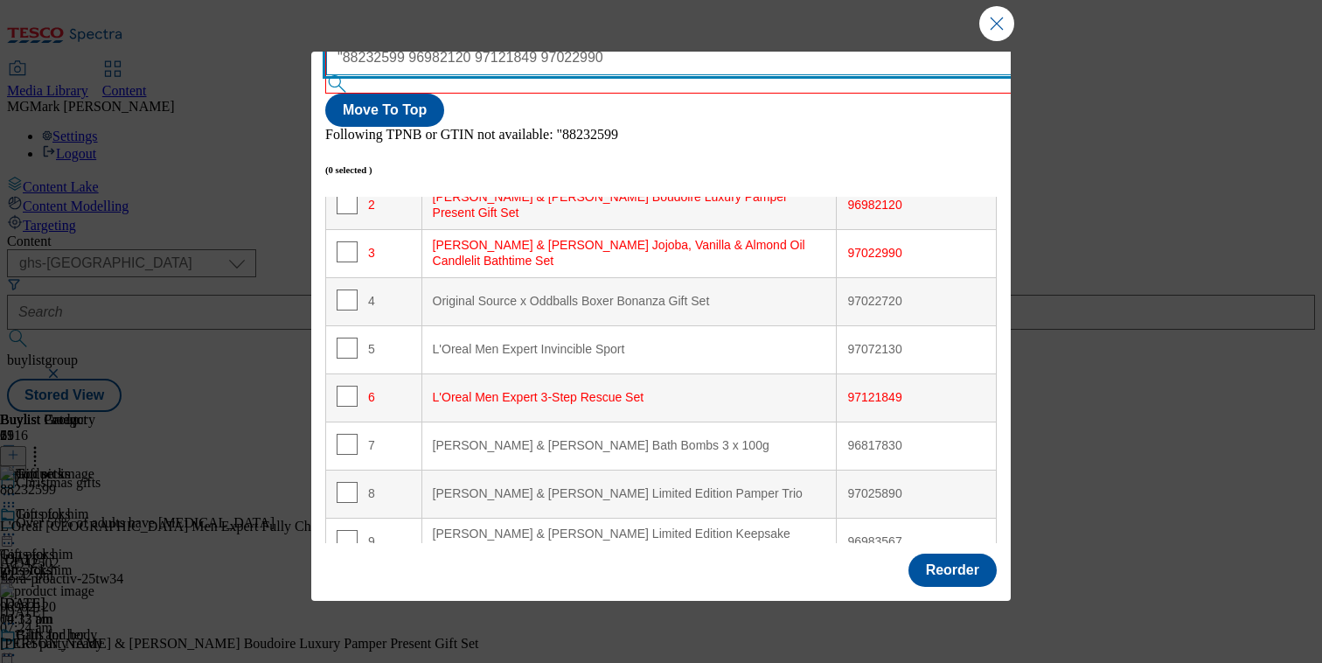
click at [352, 58] on input ""88232599 96982120 97121849 97022990" at bounding box center [695, 57] width 739 height 35
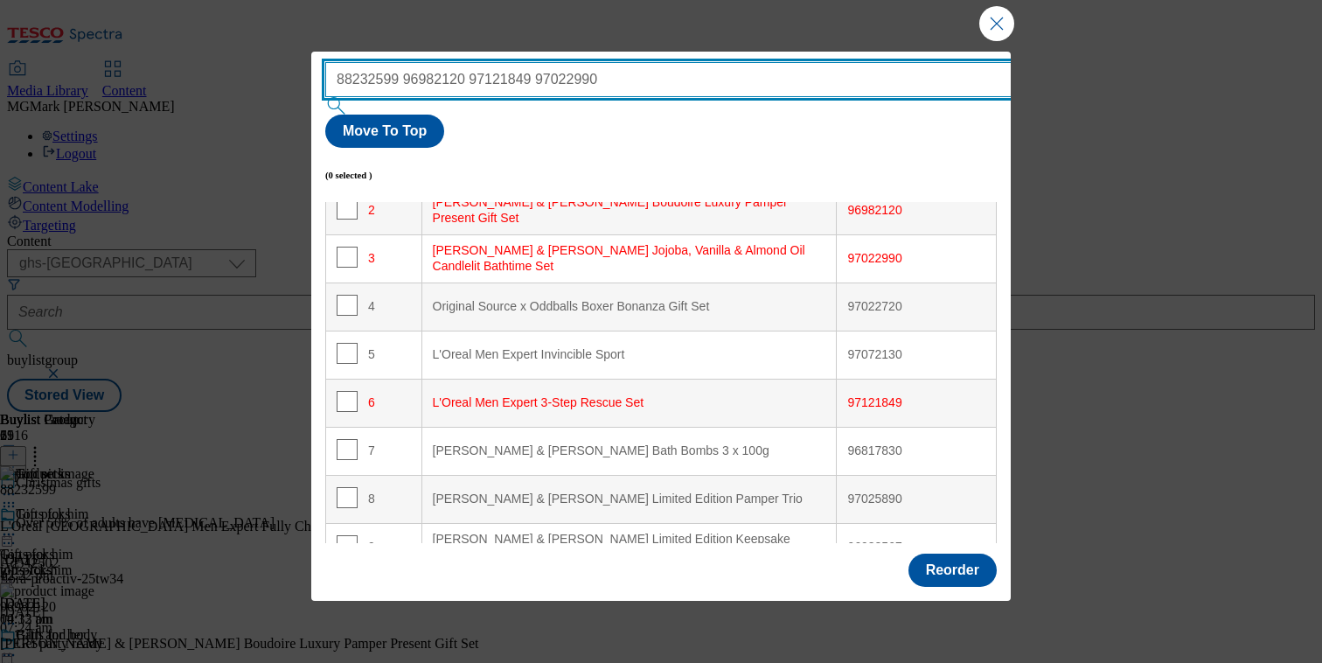
scroll to position [0, 0]
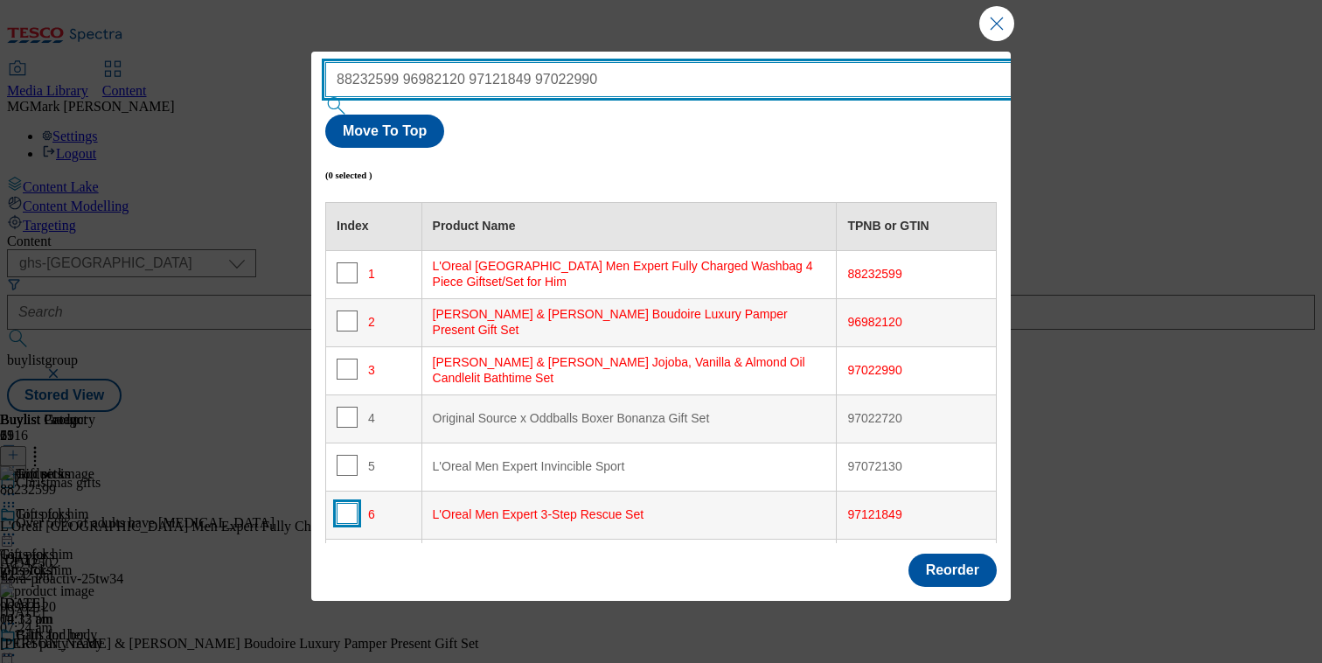
type input "88232599 96982120 97121849 97022990"
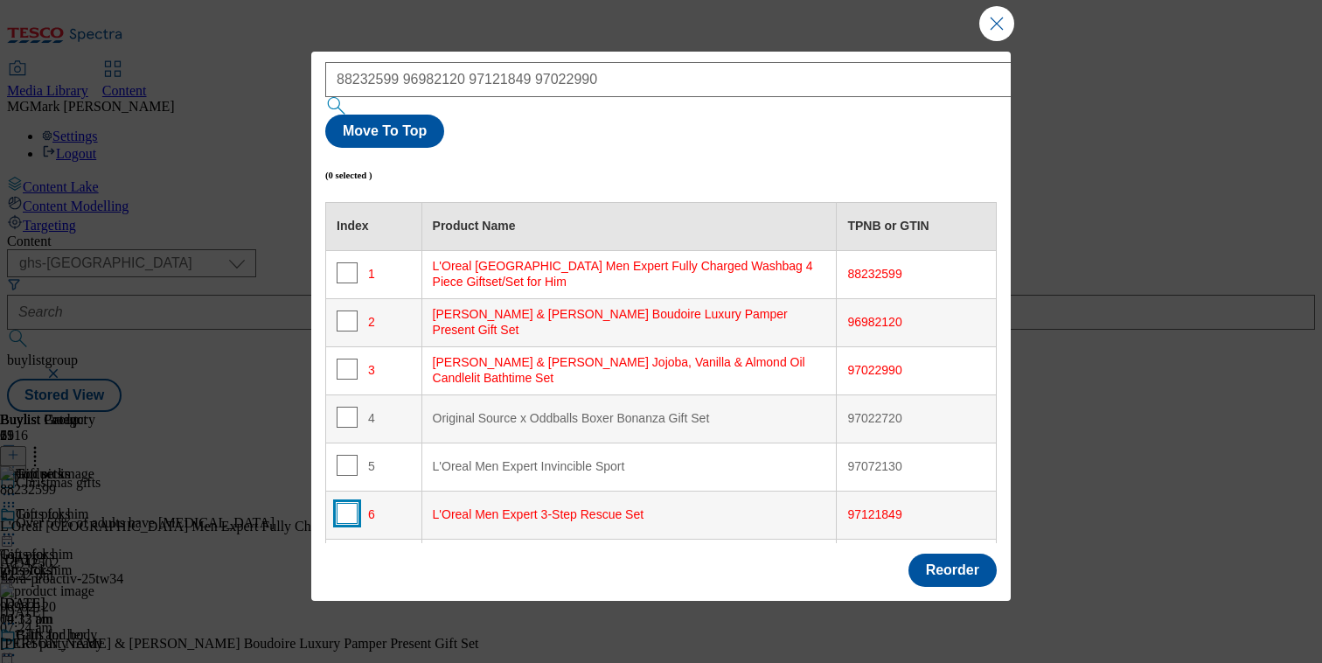
click at [351, 503] on input "Modal" at bounding box center [347, 513] width 21 height 21
checkbox input "true"
click at [444, 115] on button "Move To Top" at bounding box center [384, 131] width 119 height 33
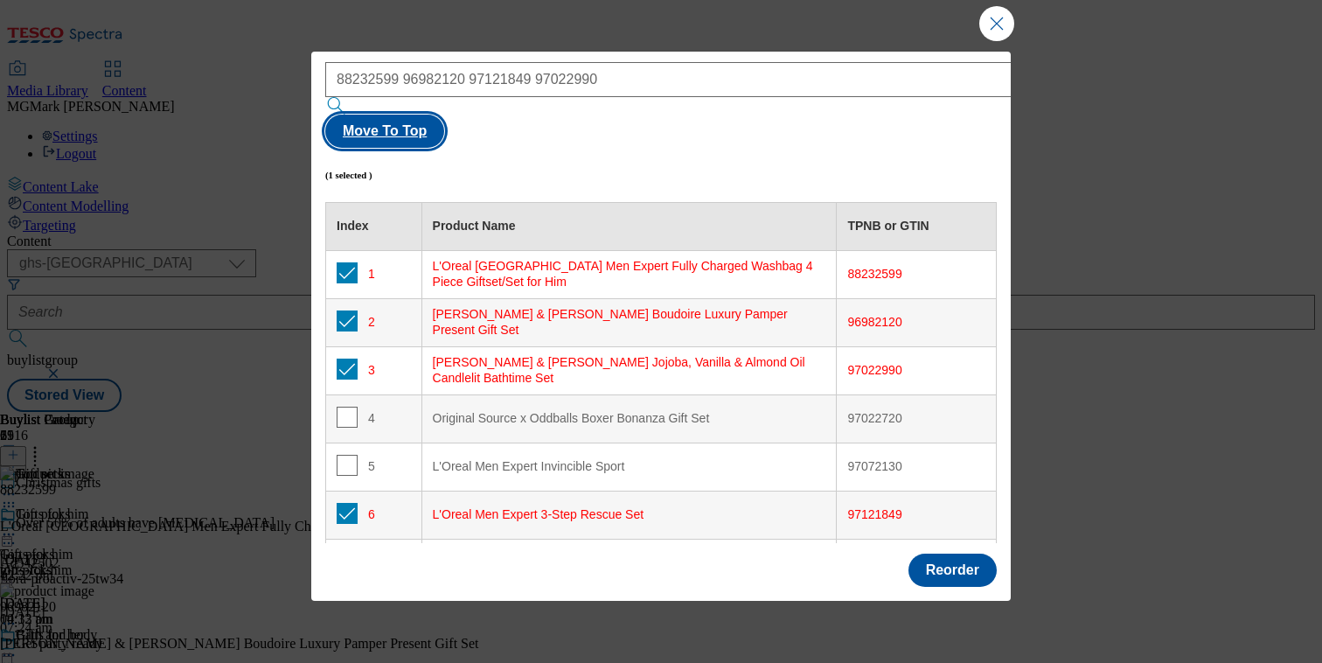
checkbox input "true"
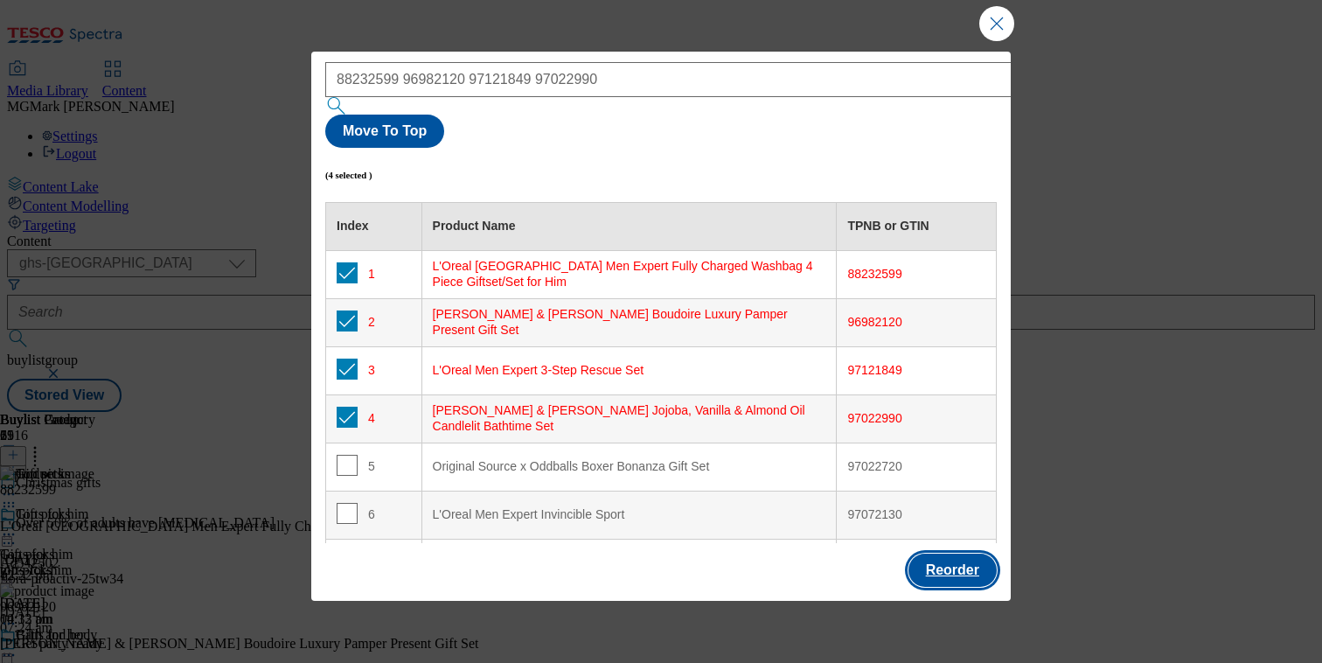
click at [942, 554] on button "Reorder" at bounding box center [952, 569] width 88 height 33
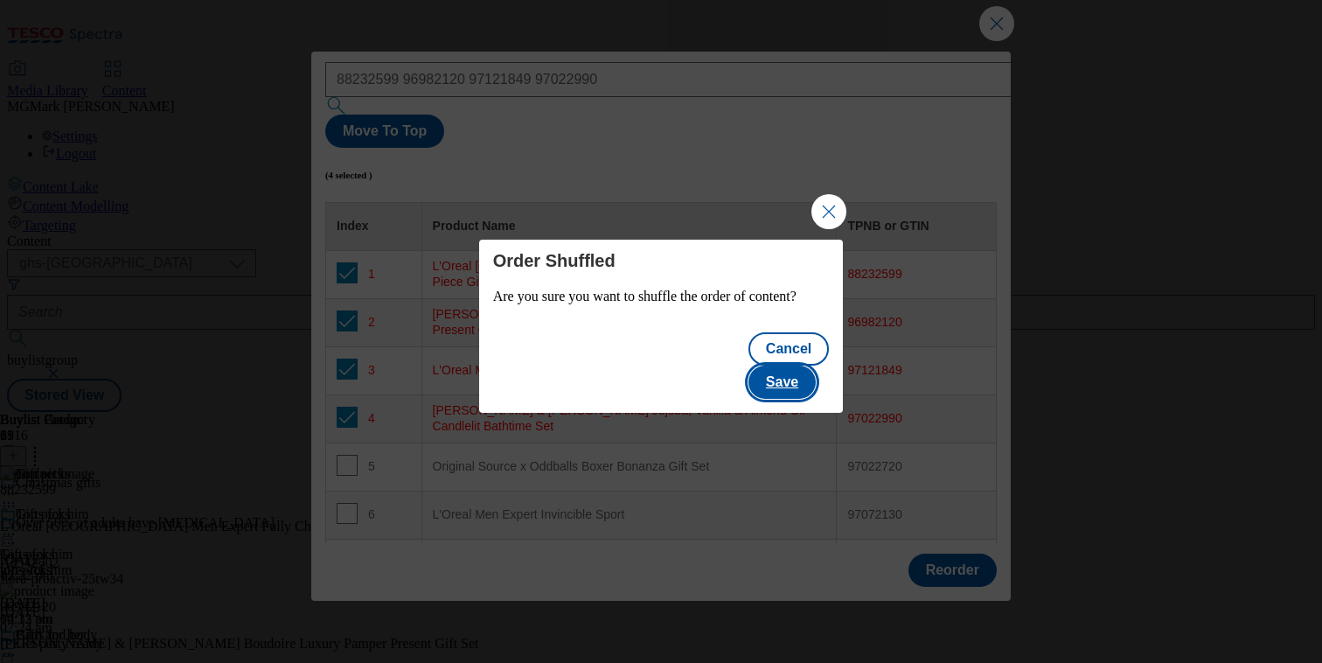
click at [788, 392] on button "Save" at bounding box center [781, 381] width 67 height 33
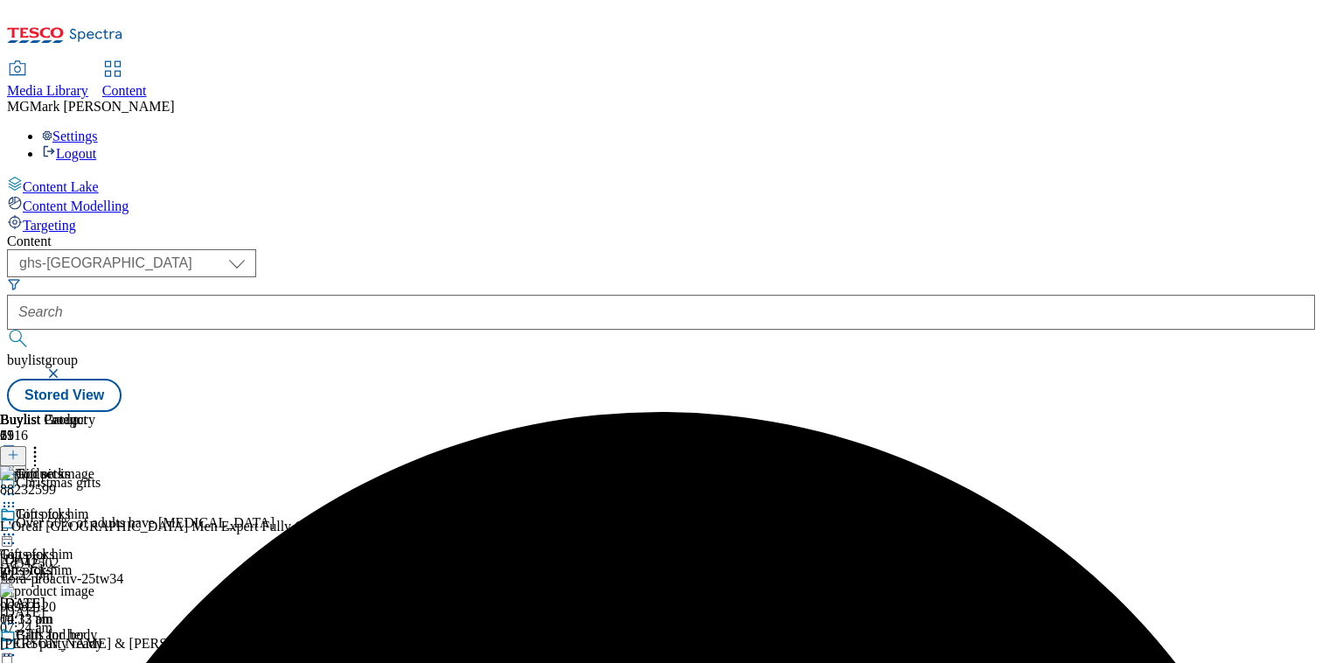
click at [17, 525] on icon at bounding box center [8, 533] width 17 height 17
click at [64, 368] on button "button" at bounding box center [54, 373] width 17 height 10
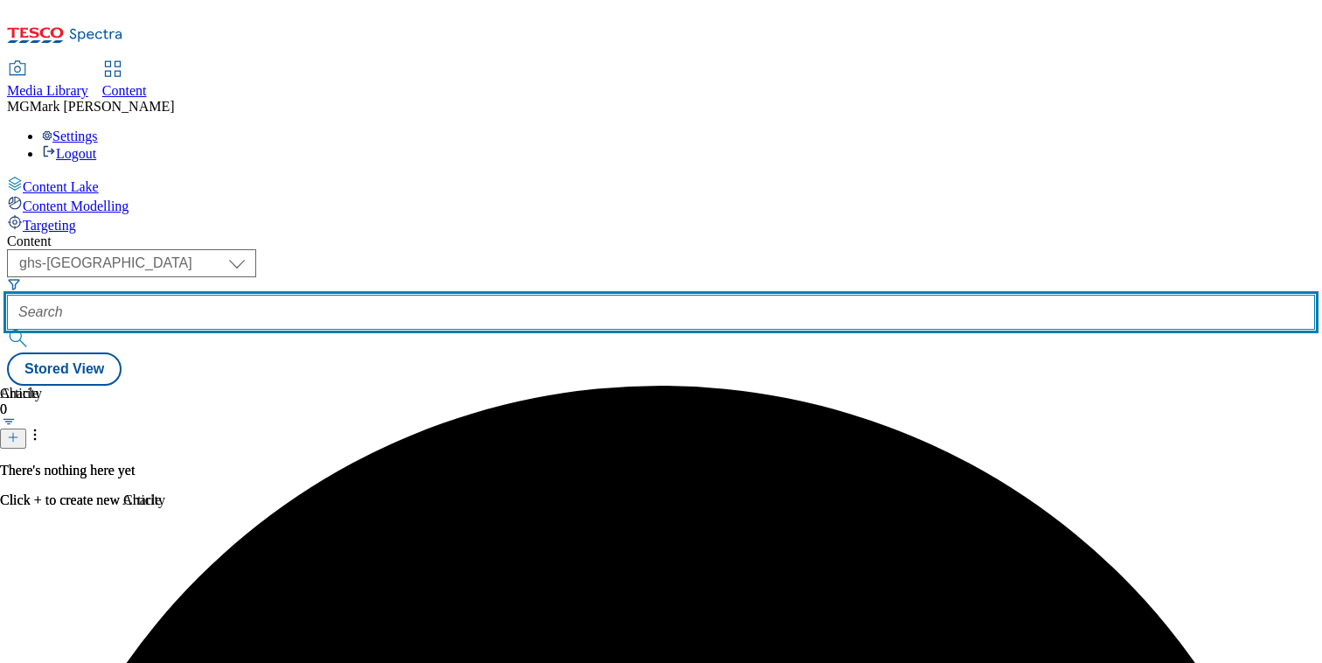
click at [437, 295] on input "text" at bounding box center [661, 312] width 1308 height 35
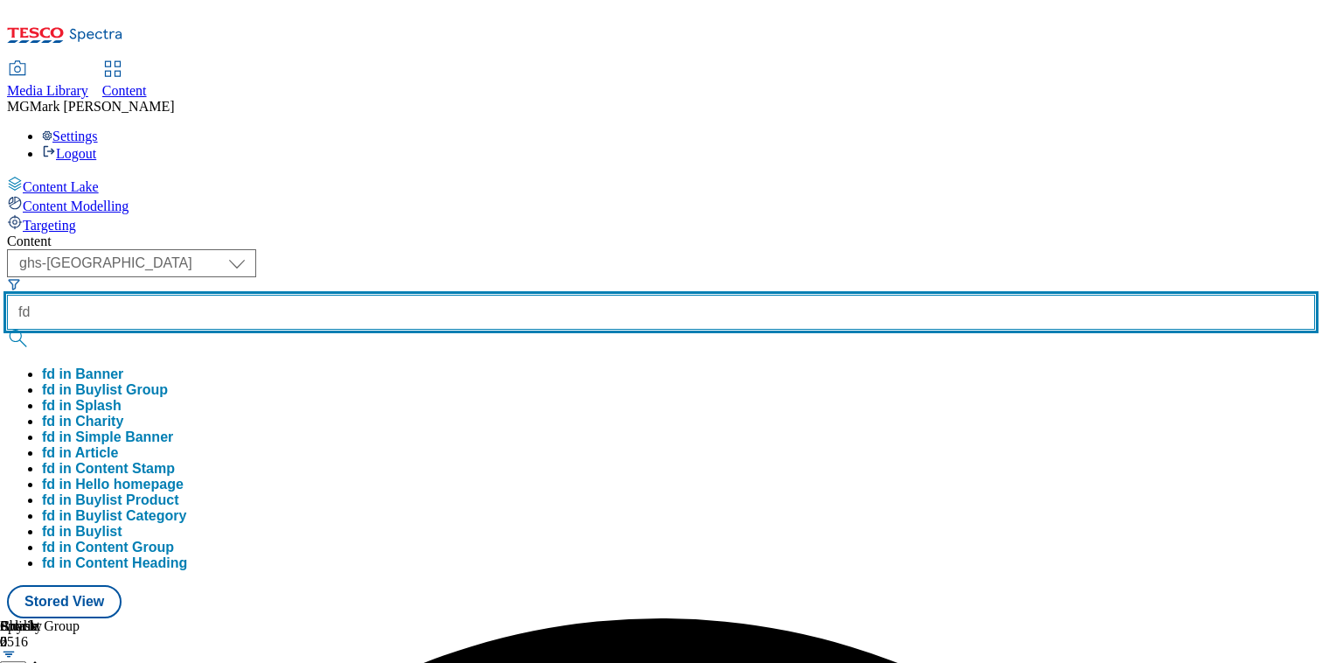
type input "f"
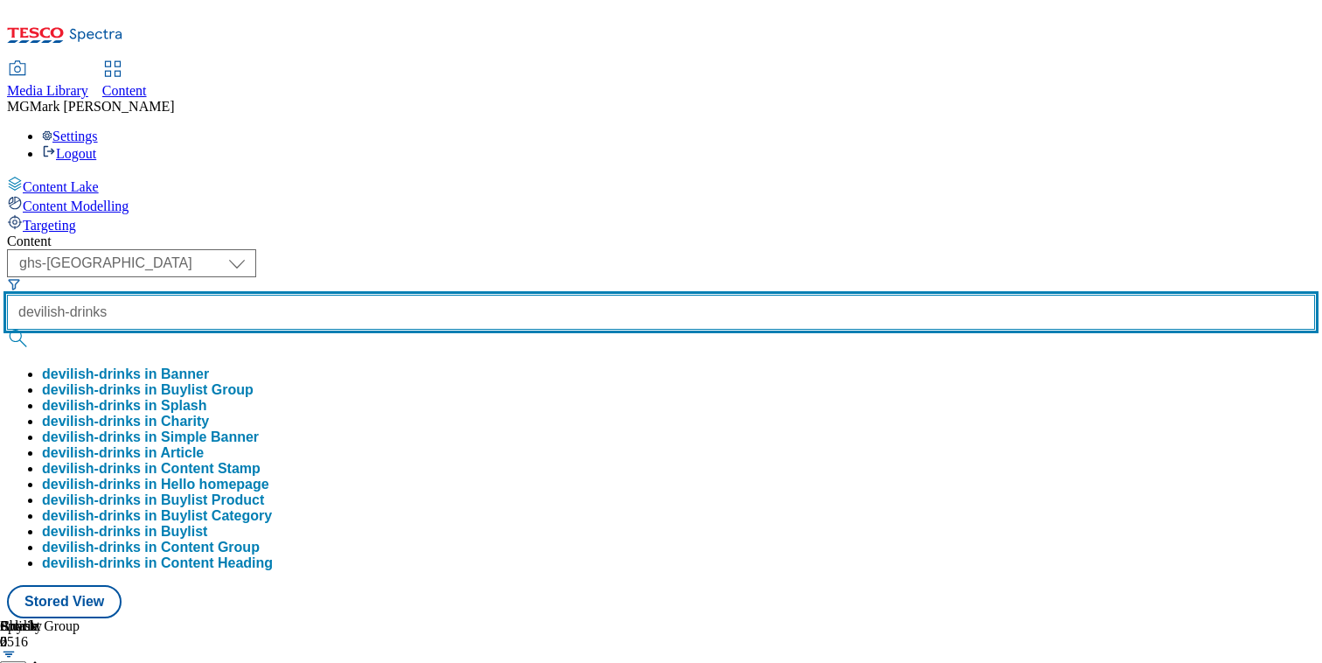
type input "devilish-drinks"
click at [7, 330] on button "submit" at bounding box center [19, 338] width 24 height 17
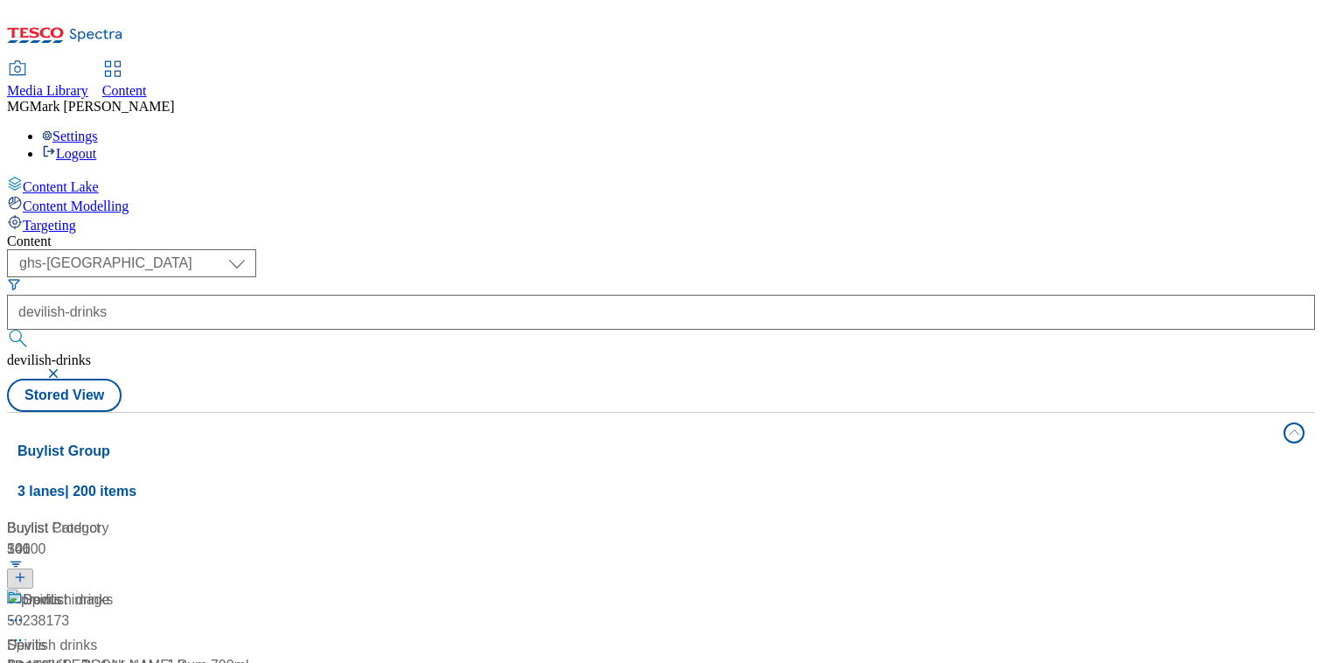
click at [810, 233] on div "Content" at bounding box center [661, 241] width 1308 height 16
click at [226, 656] on div "/ halloween / devilish-drinks" at bounding box center [116, 666] width 219 height 21
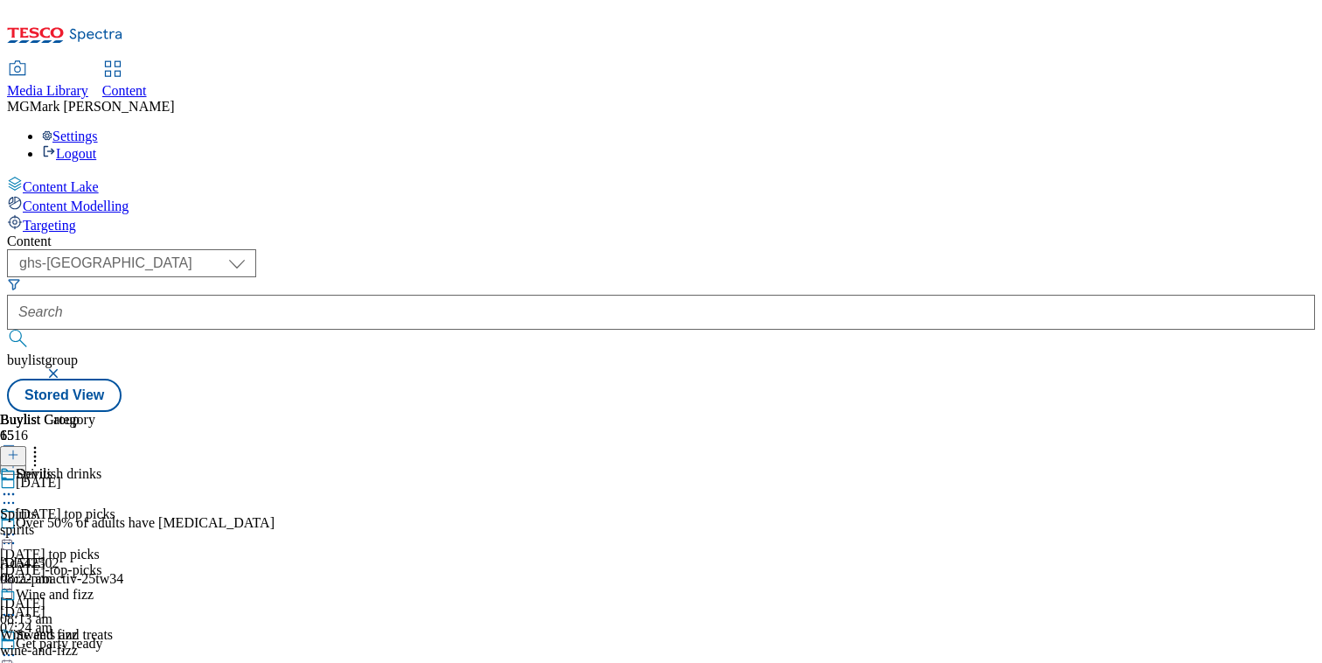
scroll to position [97, 0]
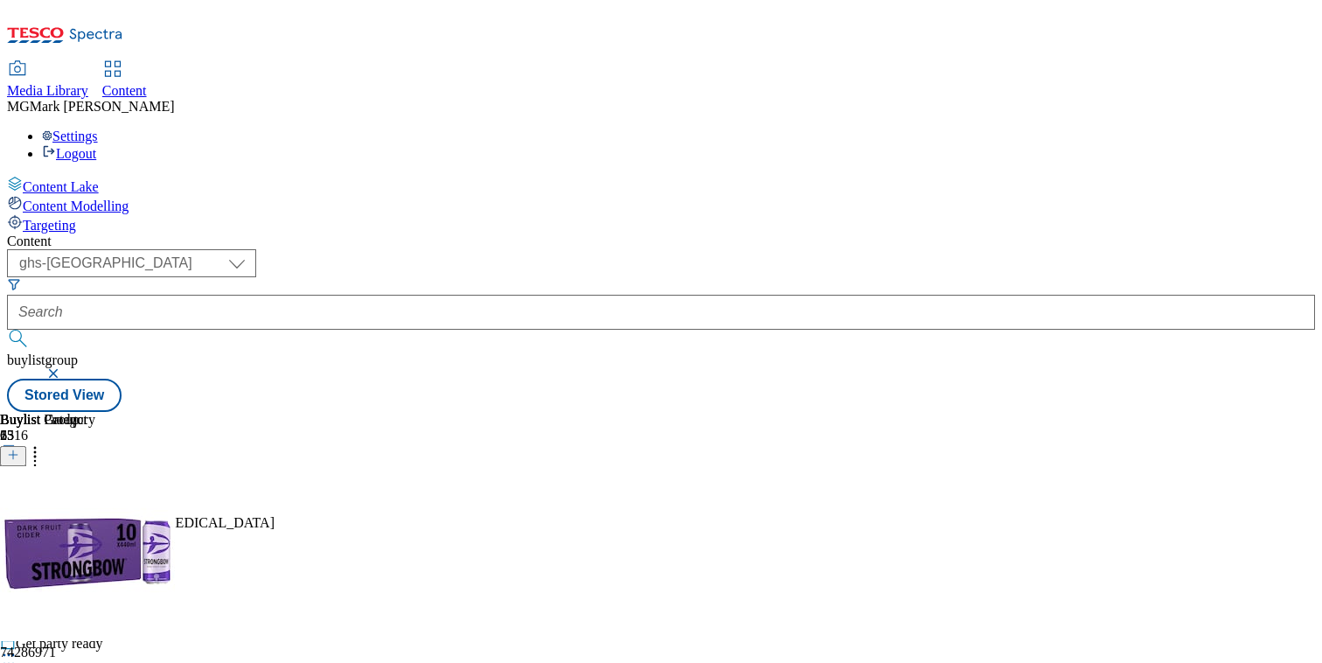
scroll to position [0, 230]
click at [13, 450] on line at bounding box center [13, 454] width 0 height 9
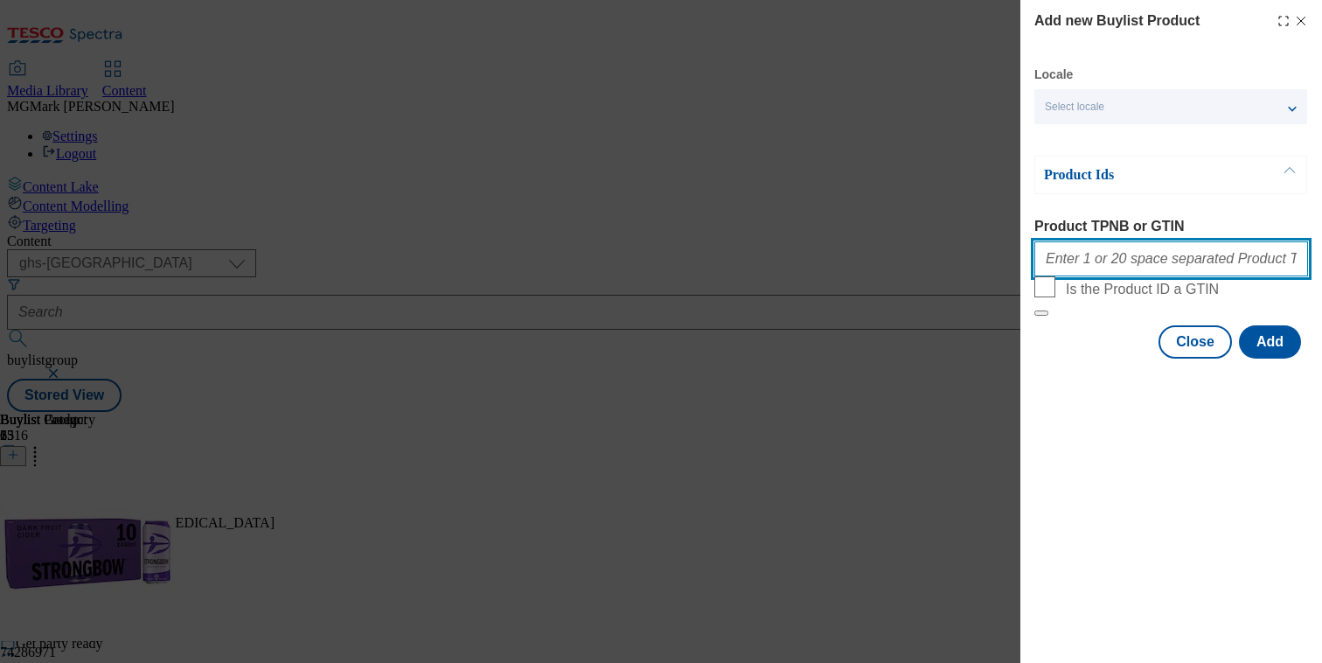
click at [1114, 252] on input "Product TPNB or GTIN" at bounding box center [1171, 258] width 274 height 35
paste input ""97169516 92373178""
click at [1051, 261] on input ""97169516 92373178" at bounding box center [1171, 258] width 274 height 35
type input "97169516 92373178"
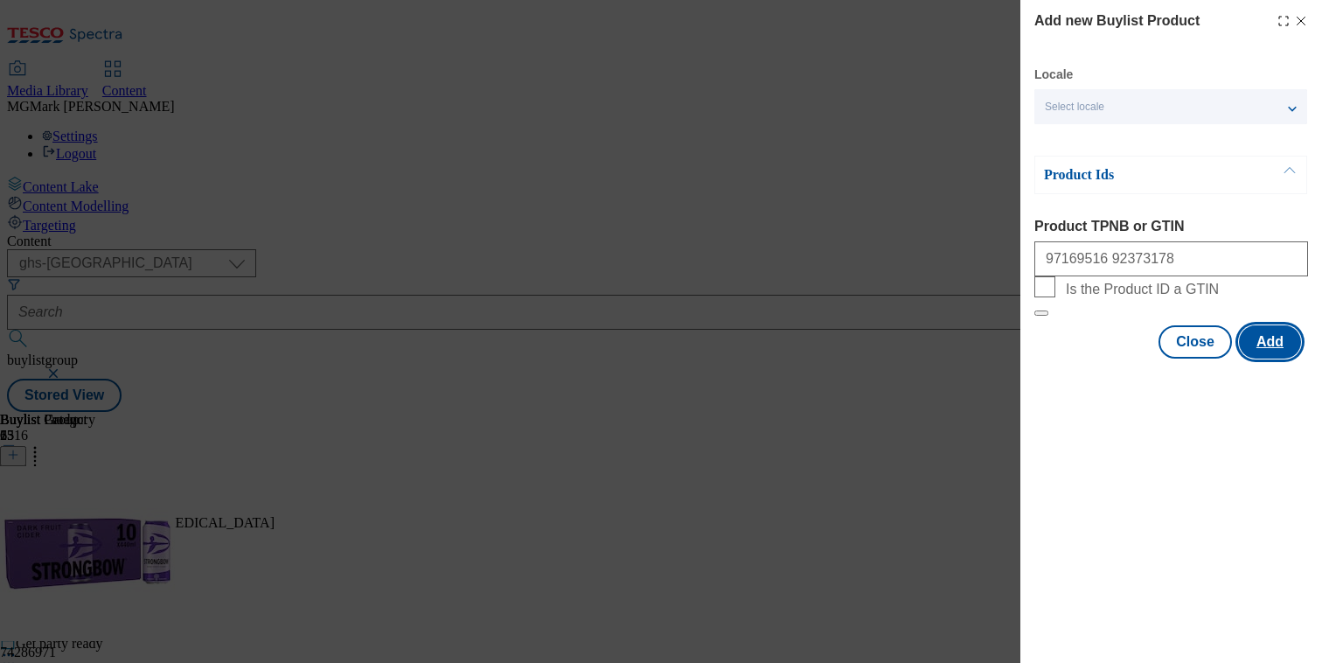
click at [1277, 358] on button "Add" at bounding box center [1270, 341] width 62 height 33
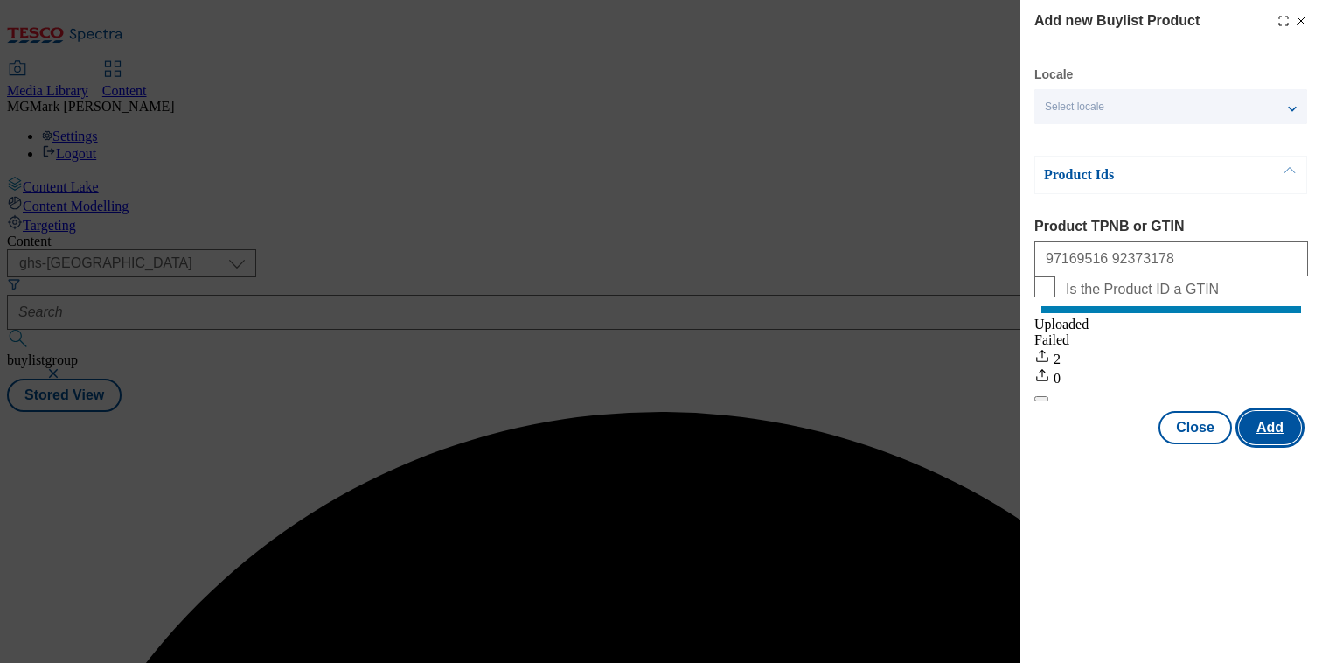
scroll to position [0, 0]
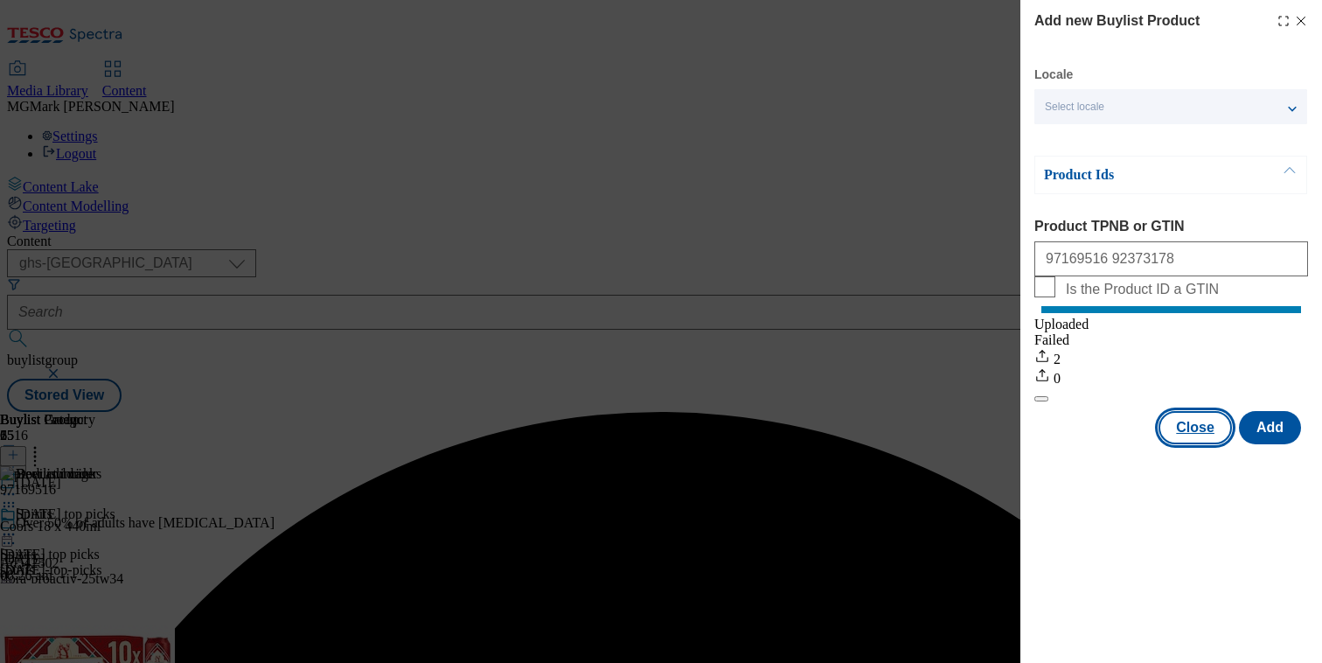
click at [1196, 444] on button "Close" at bounding box center [1194, 427] width 73 height 33
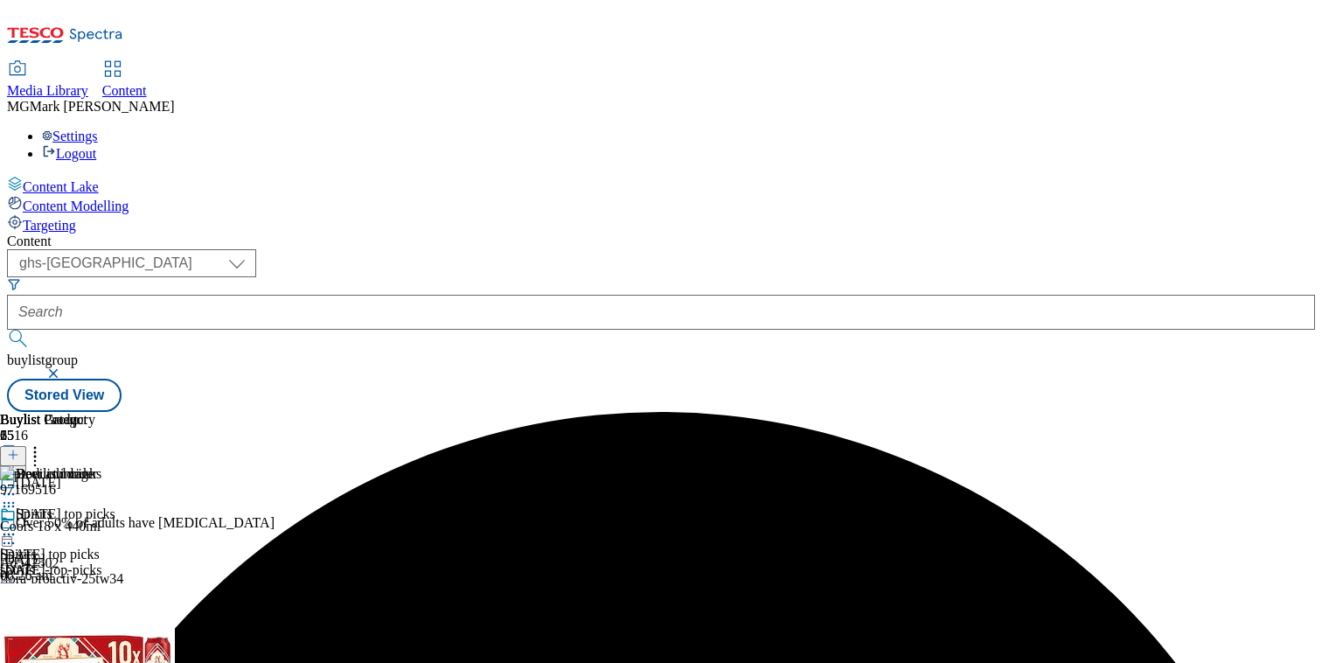
scroll to position [96, 0]
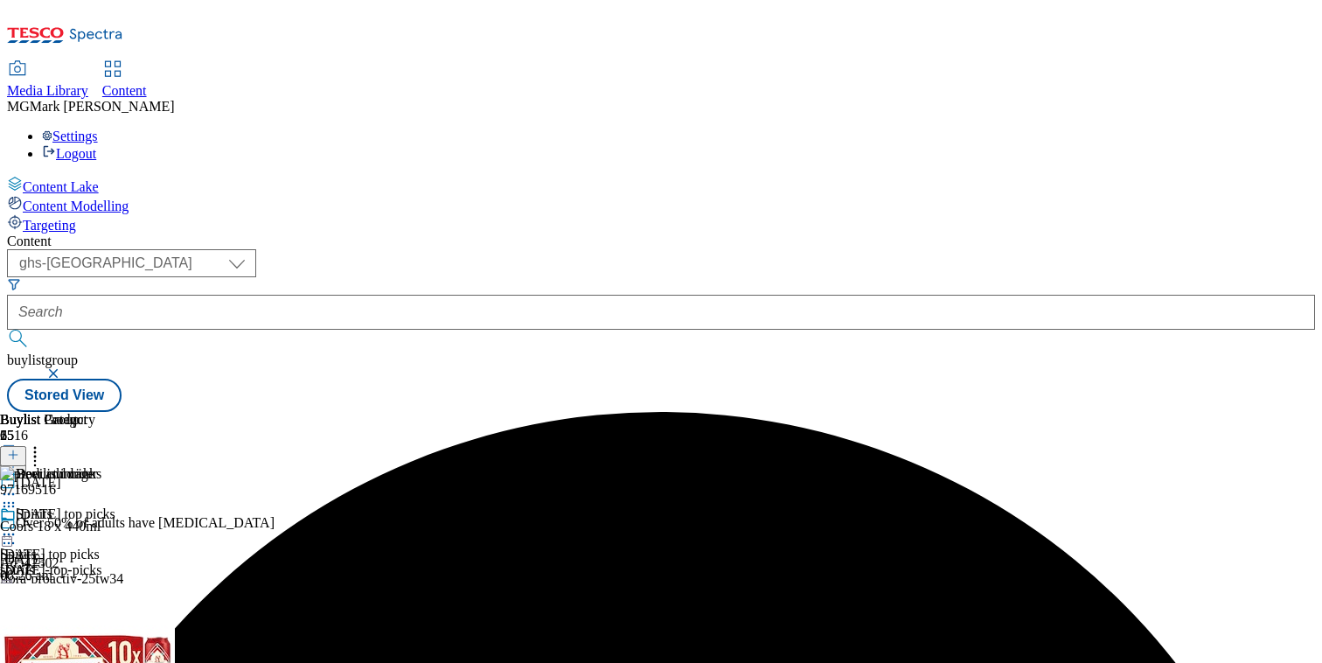
scroll to position [148, 0]
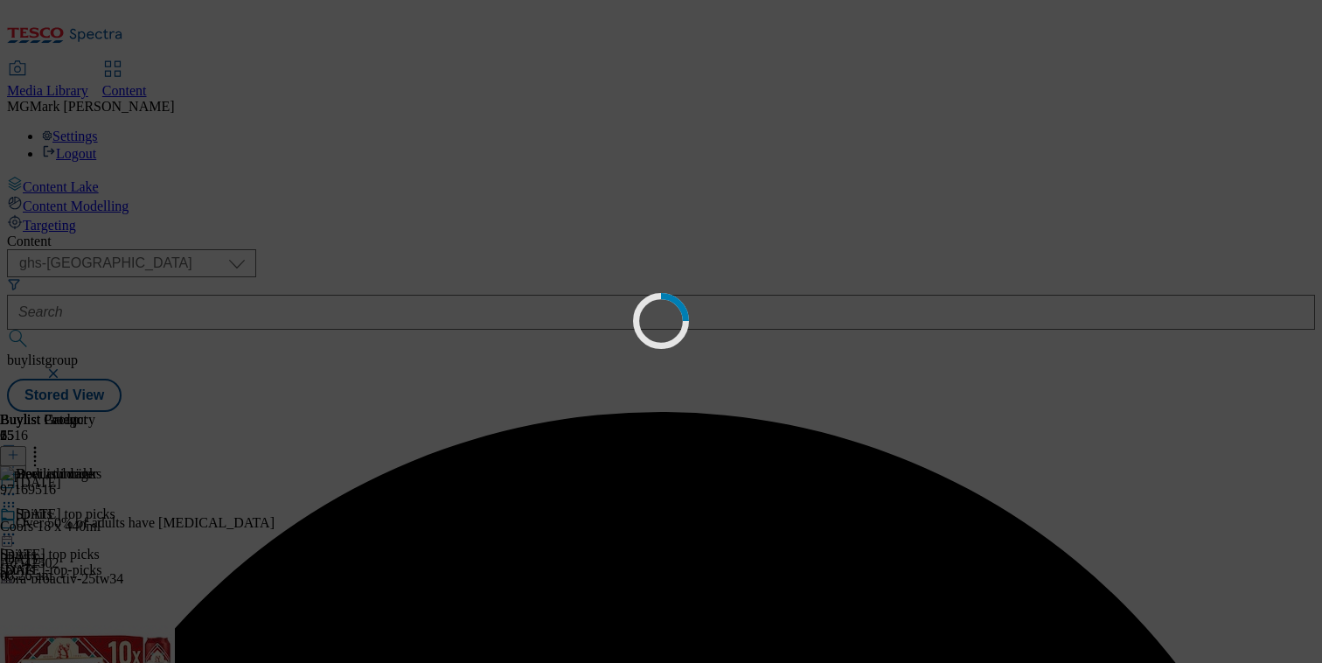
scroll to position [0, 0]
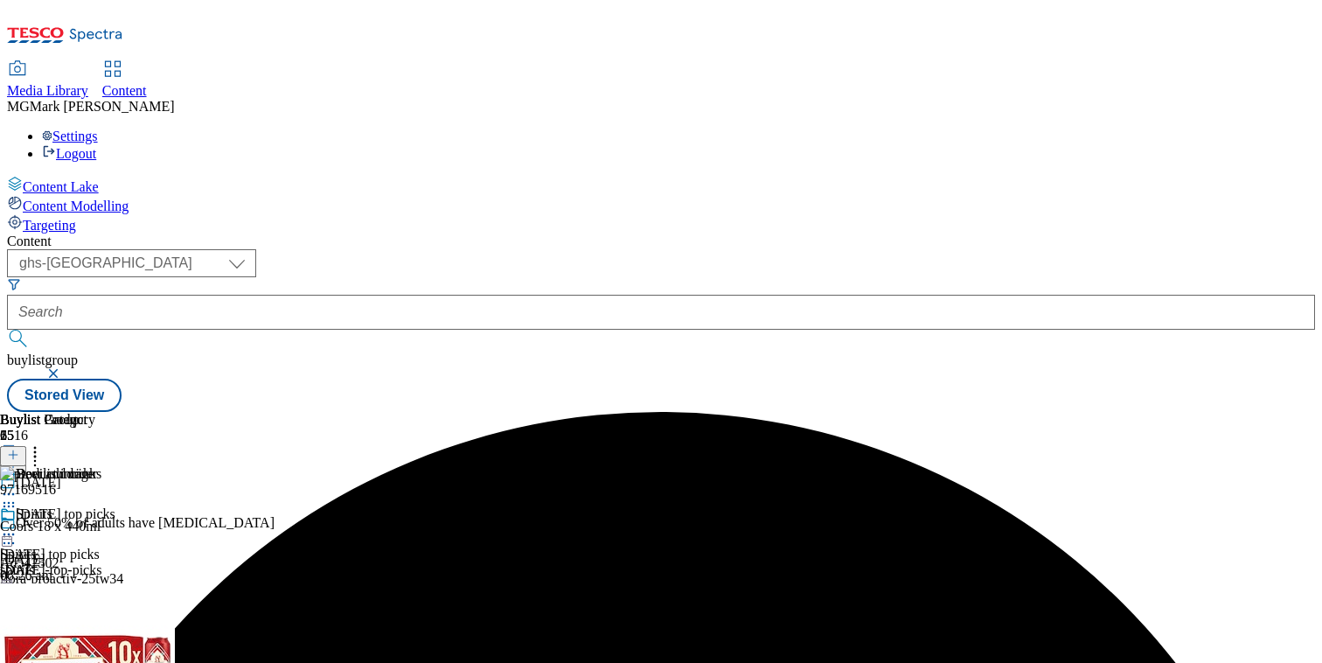
click at [64, 368] on button "button" at bounding box center [54, 373] width 17 height 10
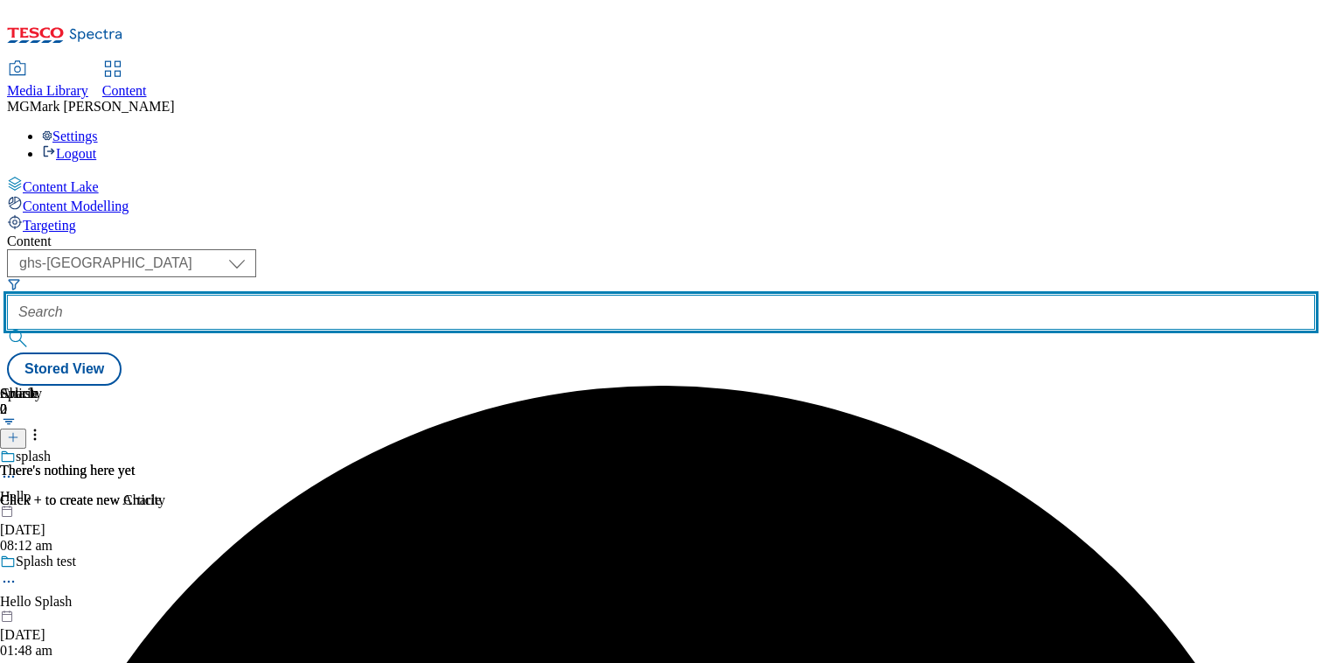
click at [456, 295] on input "text" at bounding box center [661, 312] width 1308 height 35
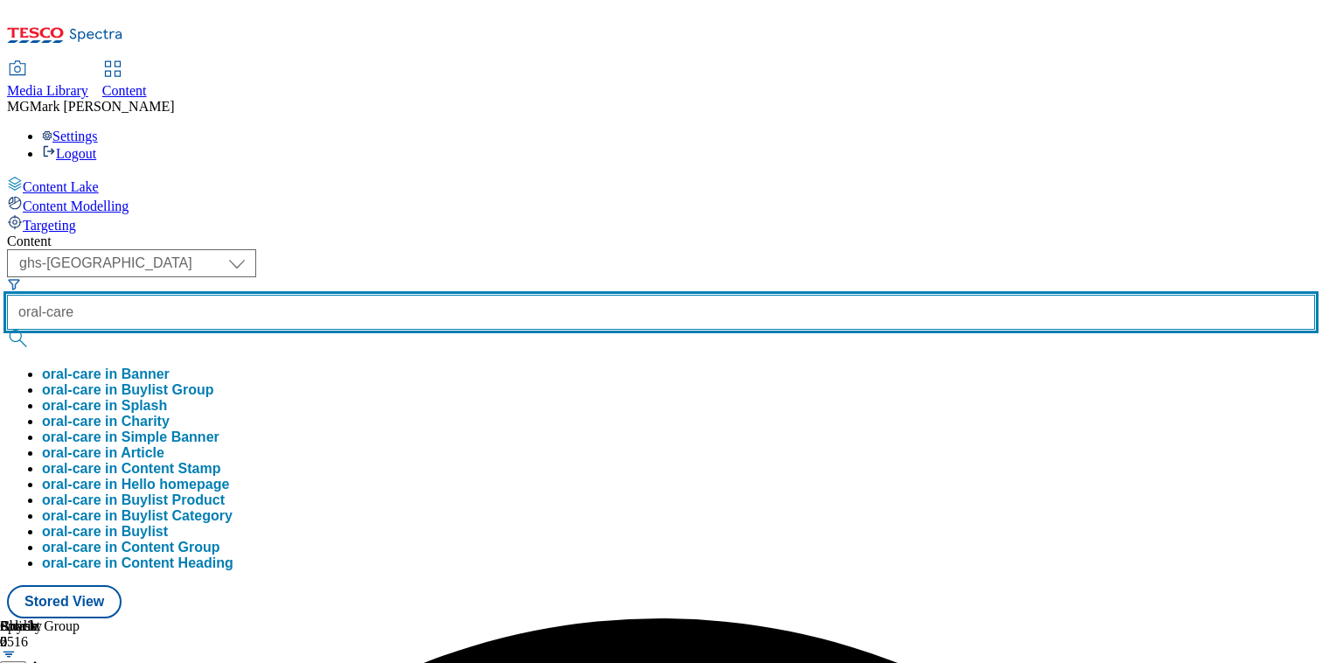
type input "oral-care"
click at [7, 330] on button "submit" at bounding box center [19, 338] width 24 height 17
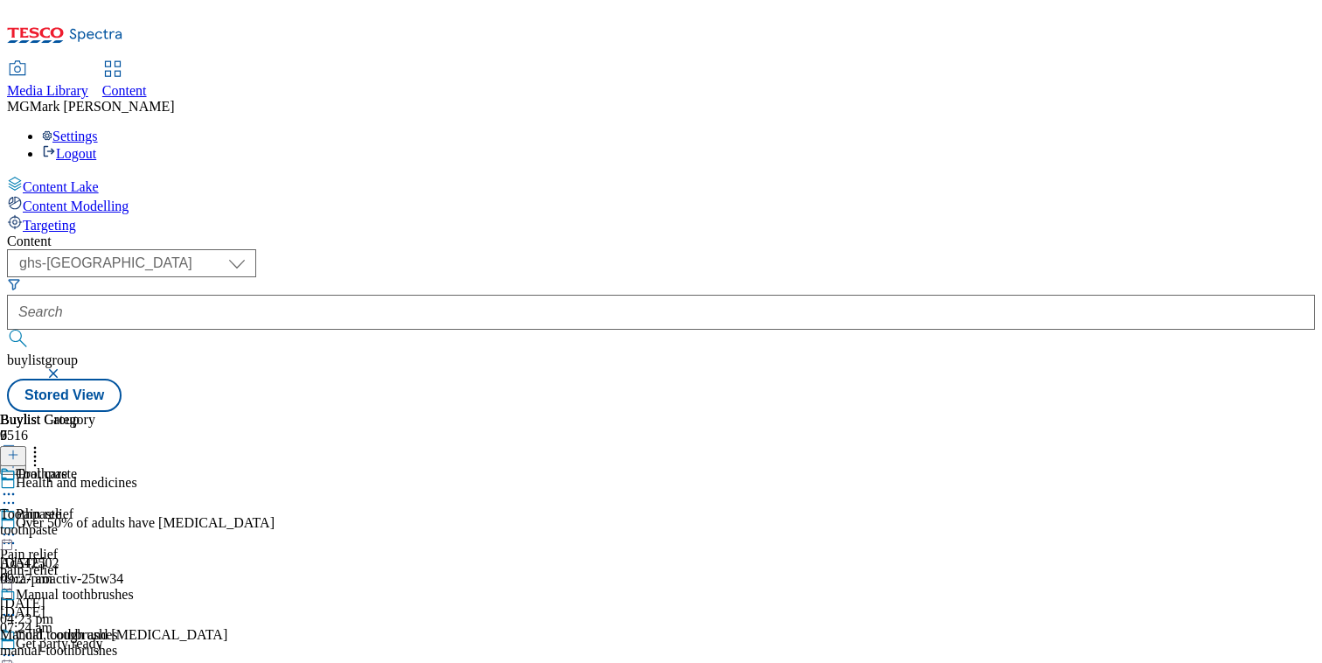
click at [153, 522] on div "toothpaste" at bounding box center [76, 530] width 153 height 16
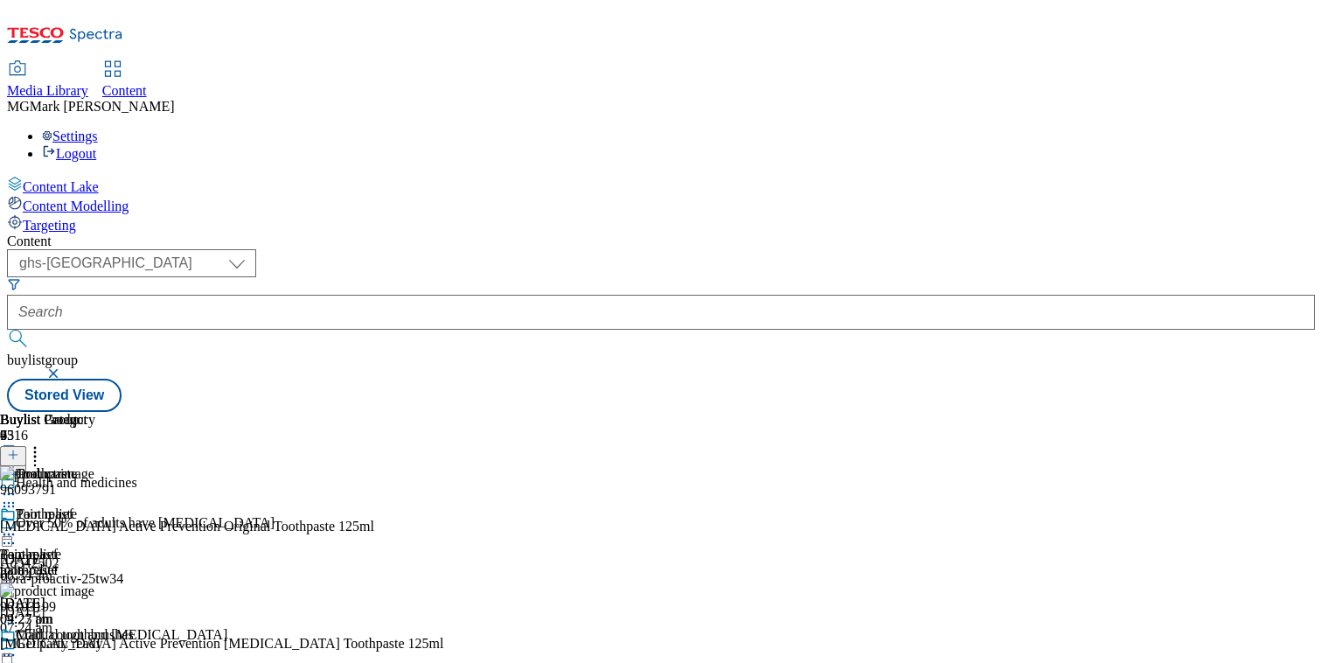
scroll to position [0, 230]
click at [44, 443] on icon at bounding box center [34, 451] width 17 height 17
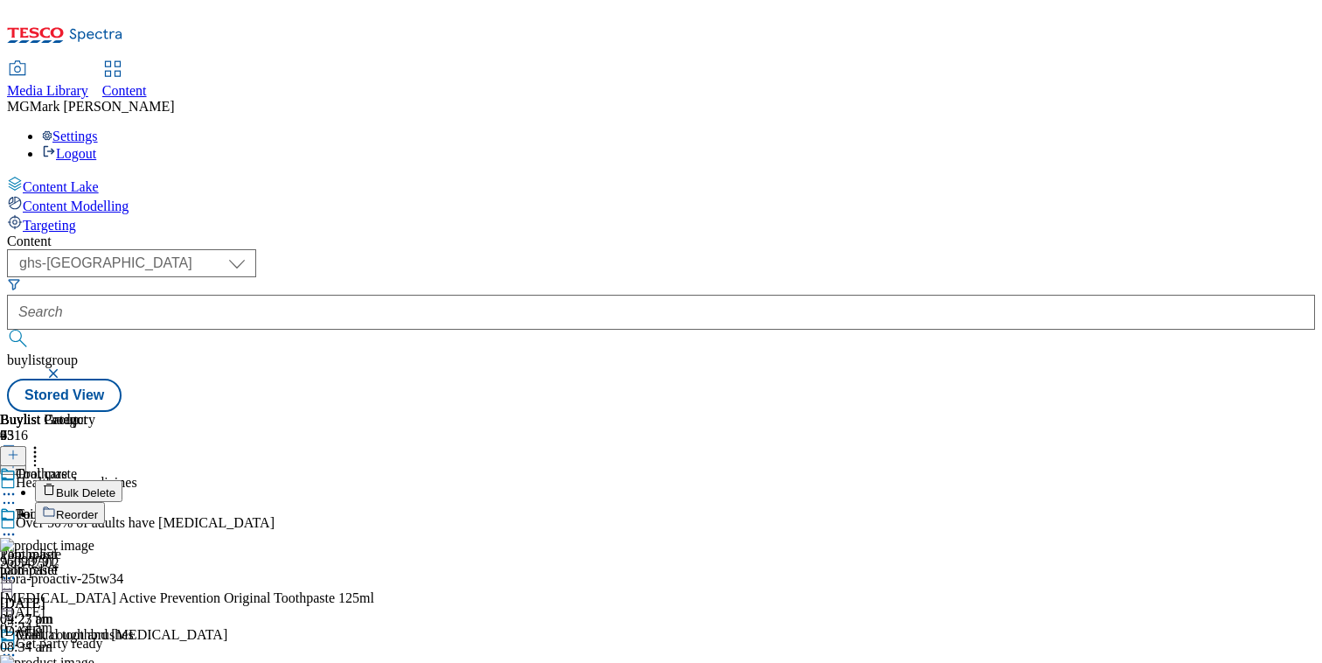
click at [105, 502] on button "Reorder" at bounding box center [70, 513] width 70 height 22
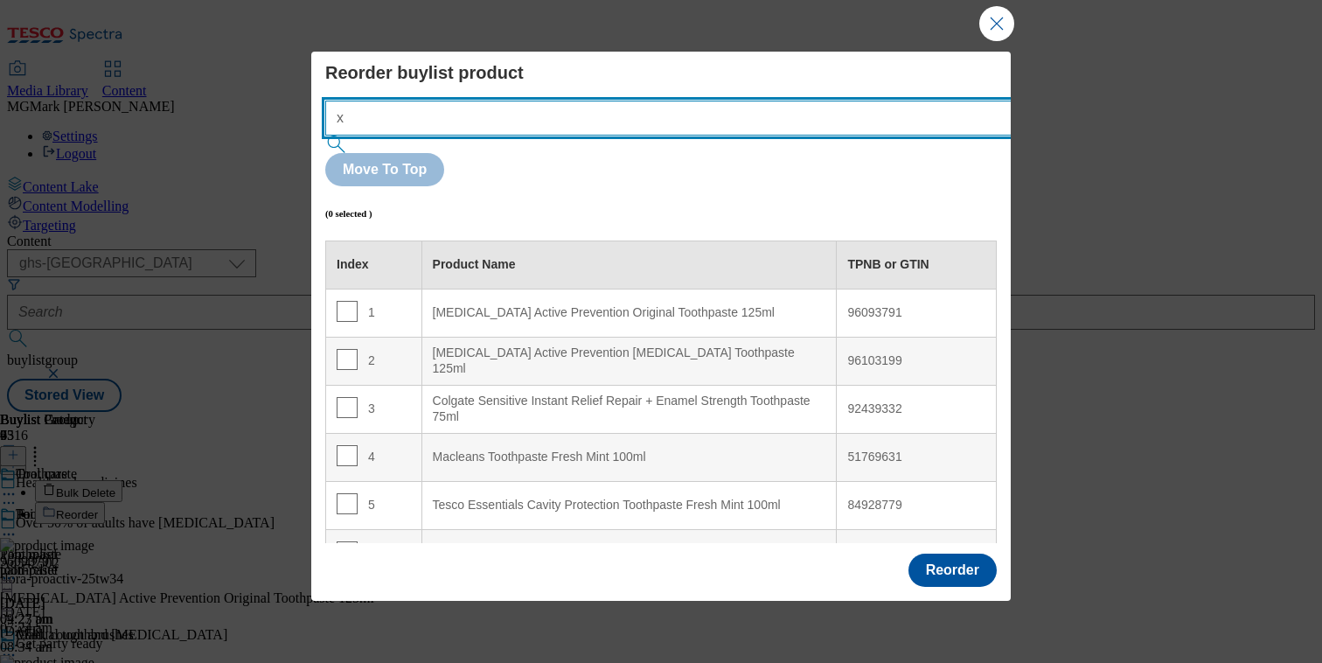
click at [662, 128] on input "x" at bounding box center [694, 118] width 739 height 35
type input "x"
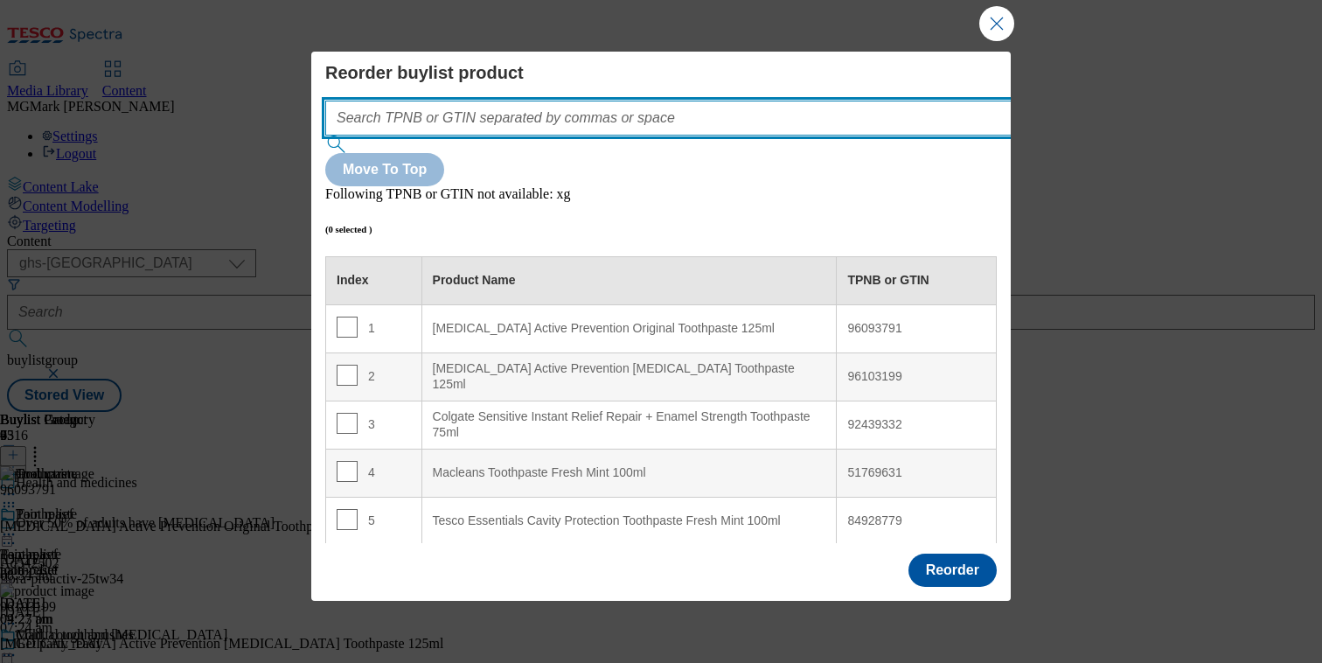
paste input ""83591722 85878611""
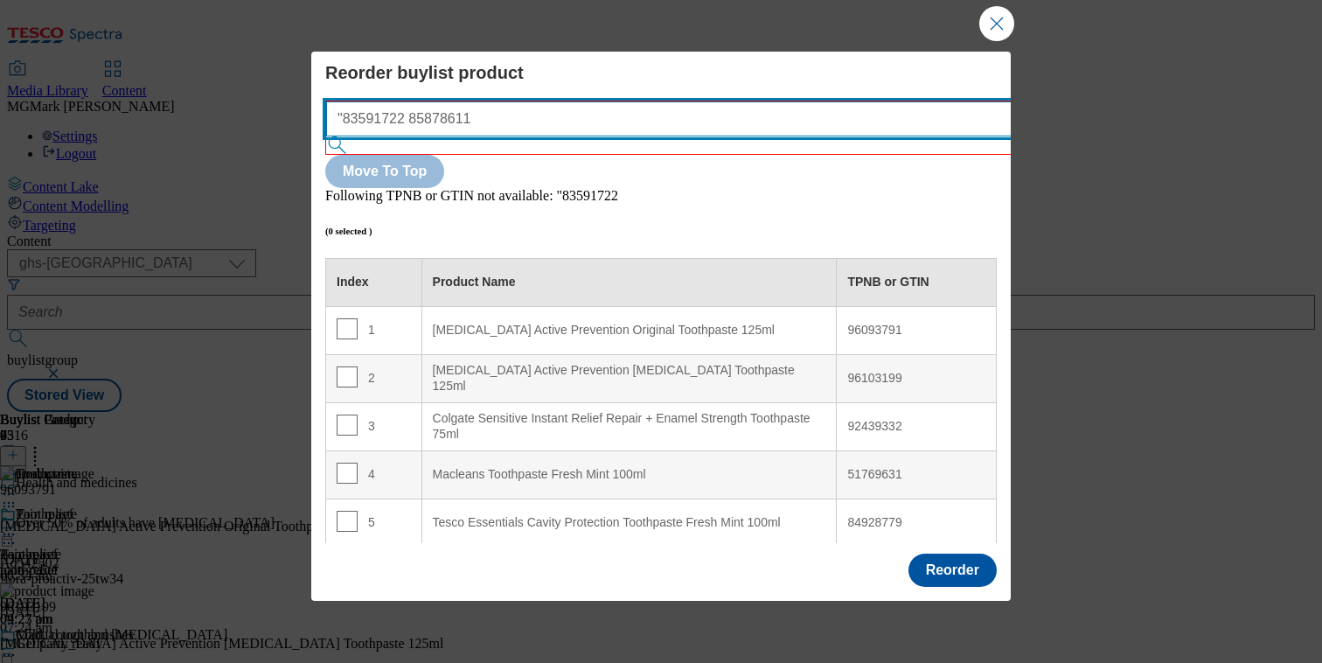
click at [346, 115] on input ""83591722 85878611" at bounding box center [695, 118] width 739 height 35
click at [352, 116] on input ""83591722 85878611" at bounding box center [695, 118] width 739 height 35
type input "83591722 85878611"
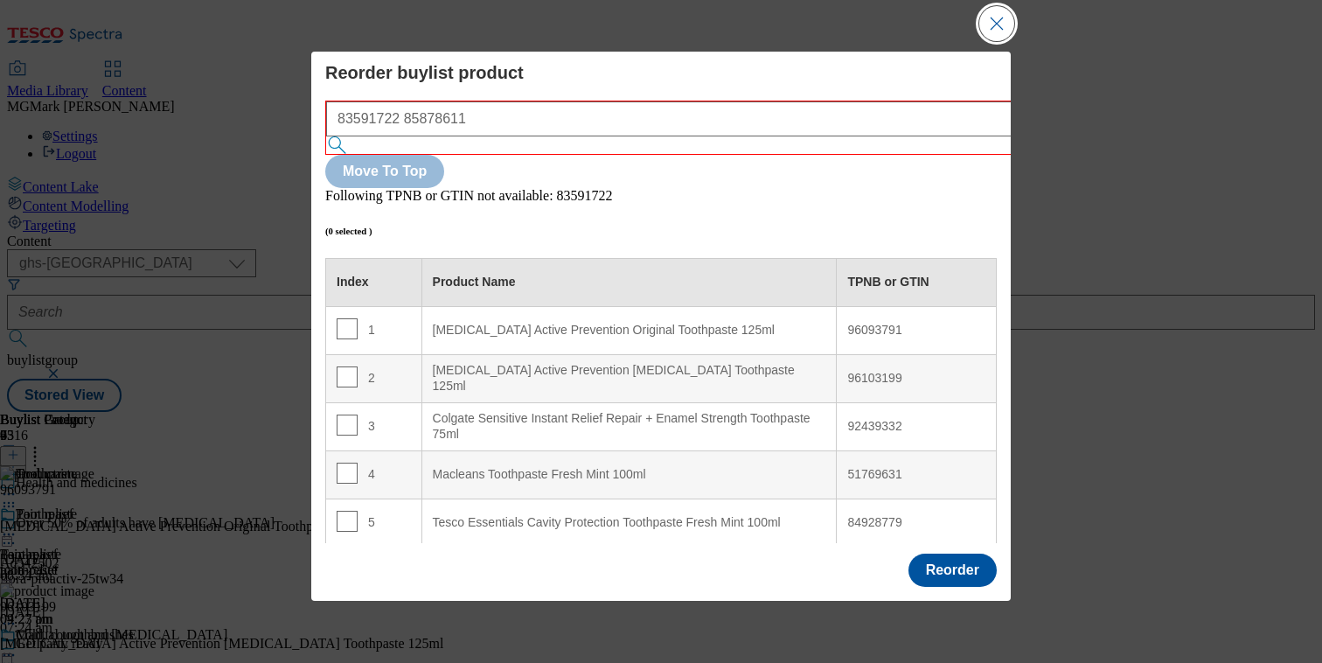
click at [995, 31] on button "Close Modal" at bounding box center [996, 23] width 35 height 35
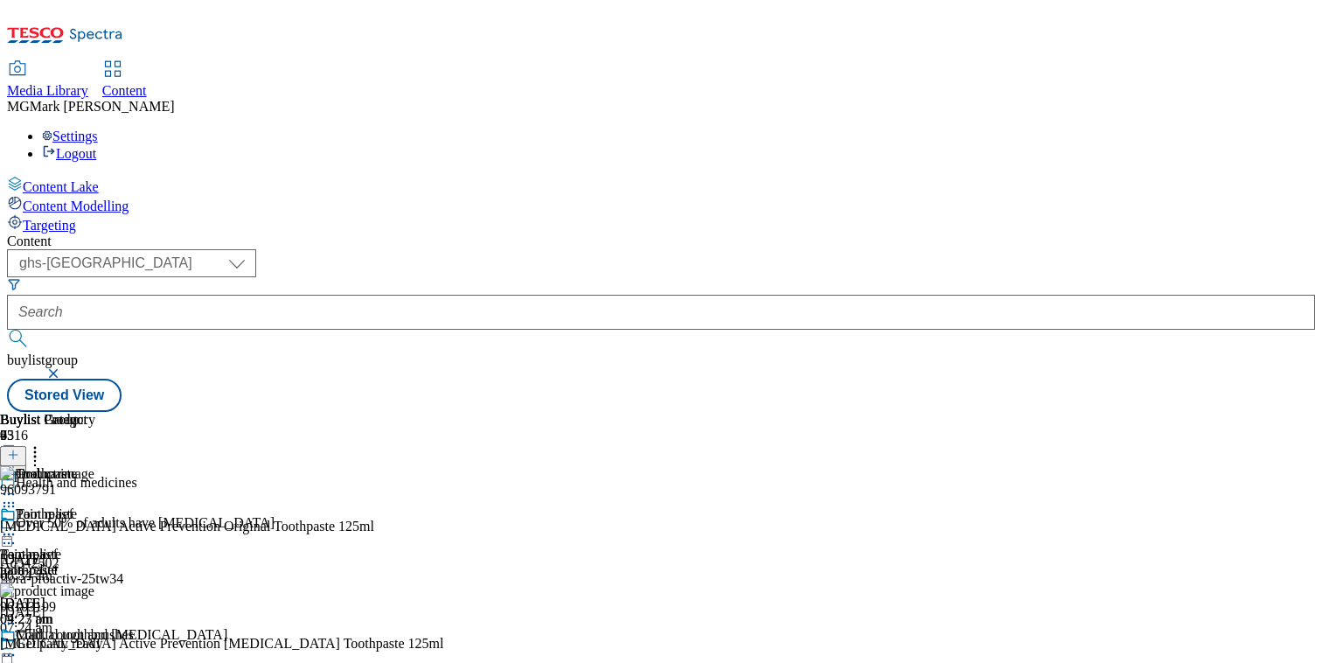
click at [19, 449] on icon at bounding box center [13, 455] width 12 height 12
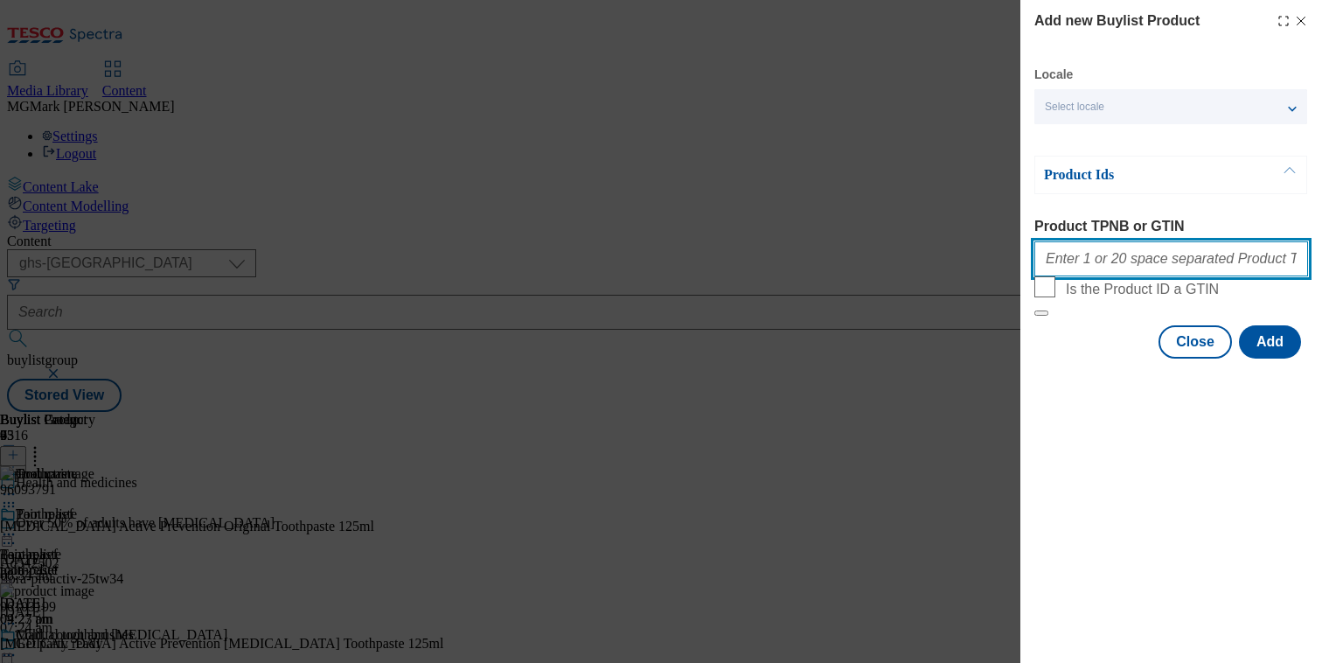
click at [1184, 275] on input "Product TPNB or GTIN" at bounding box center [1171, 258] width 274 height 35
paste input ""83591722 85878611""
click at [1047, 264] on input ""83591722 85878611" at bounding box center [1171, 258] width 274 height 35
type input "83591722 85878611"
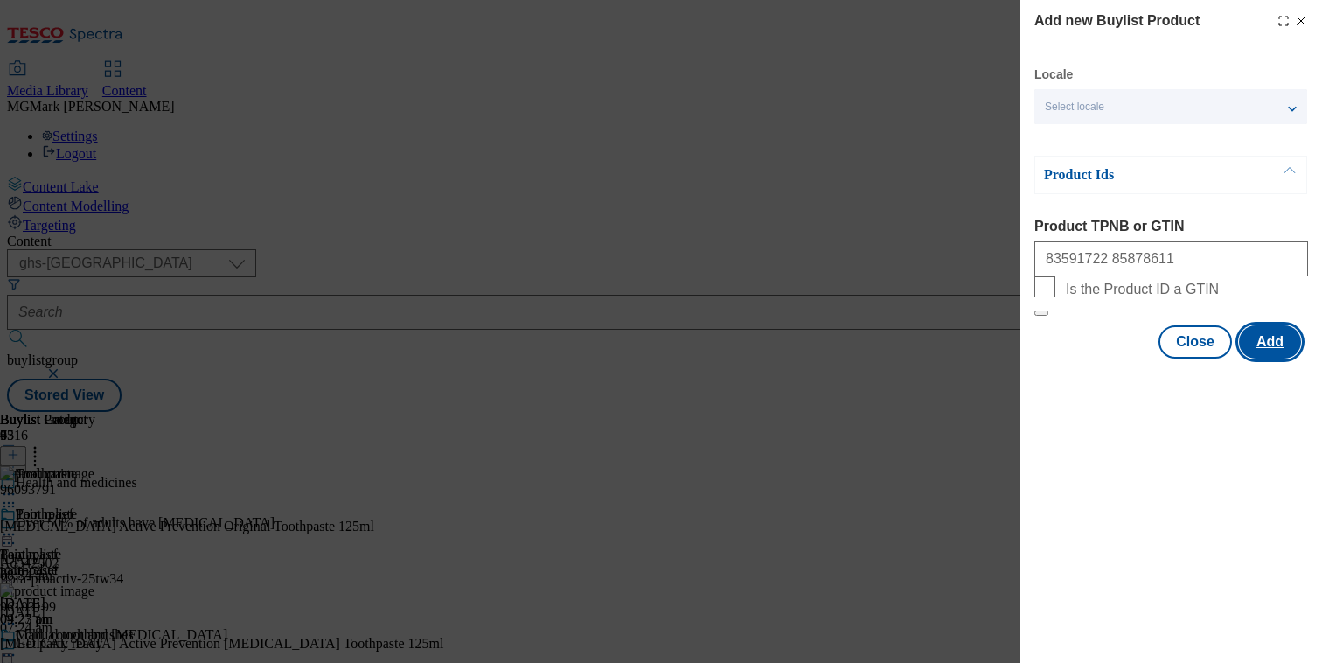
click at [1265, 358] on button "Add" at bounding box center [1270, 341] width 62 height 33
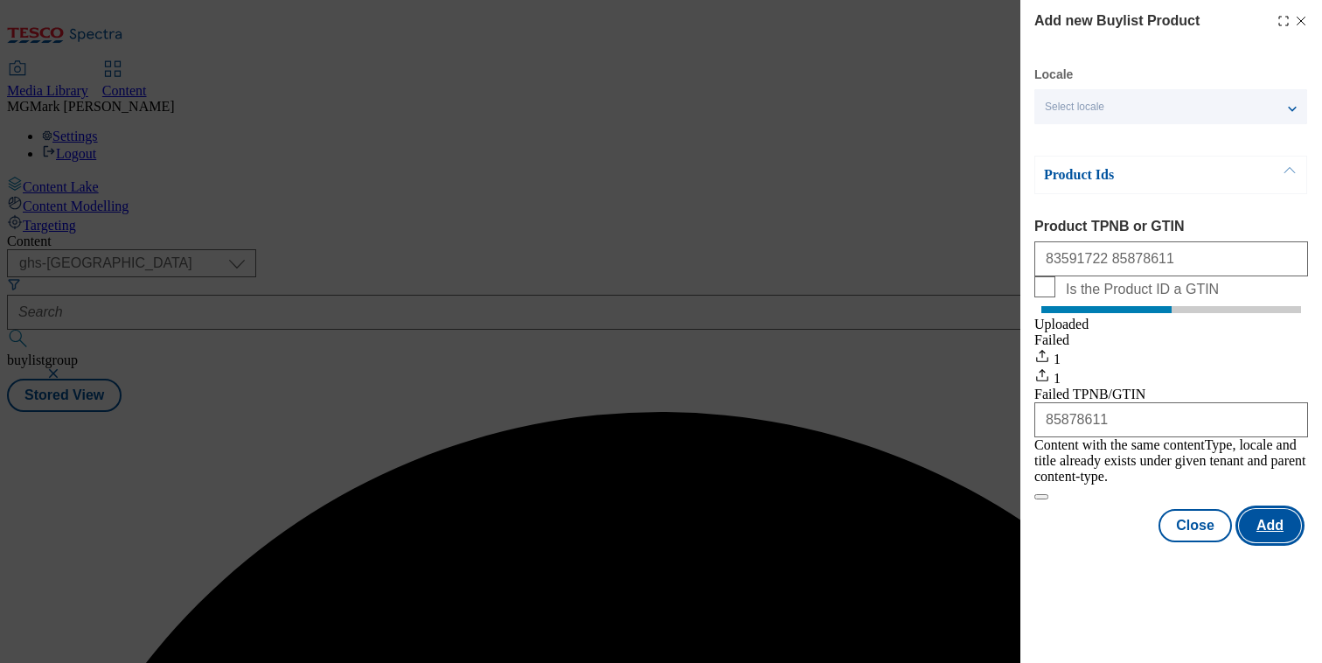
scroll to position [0, 0]
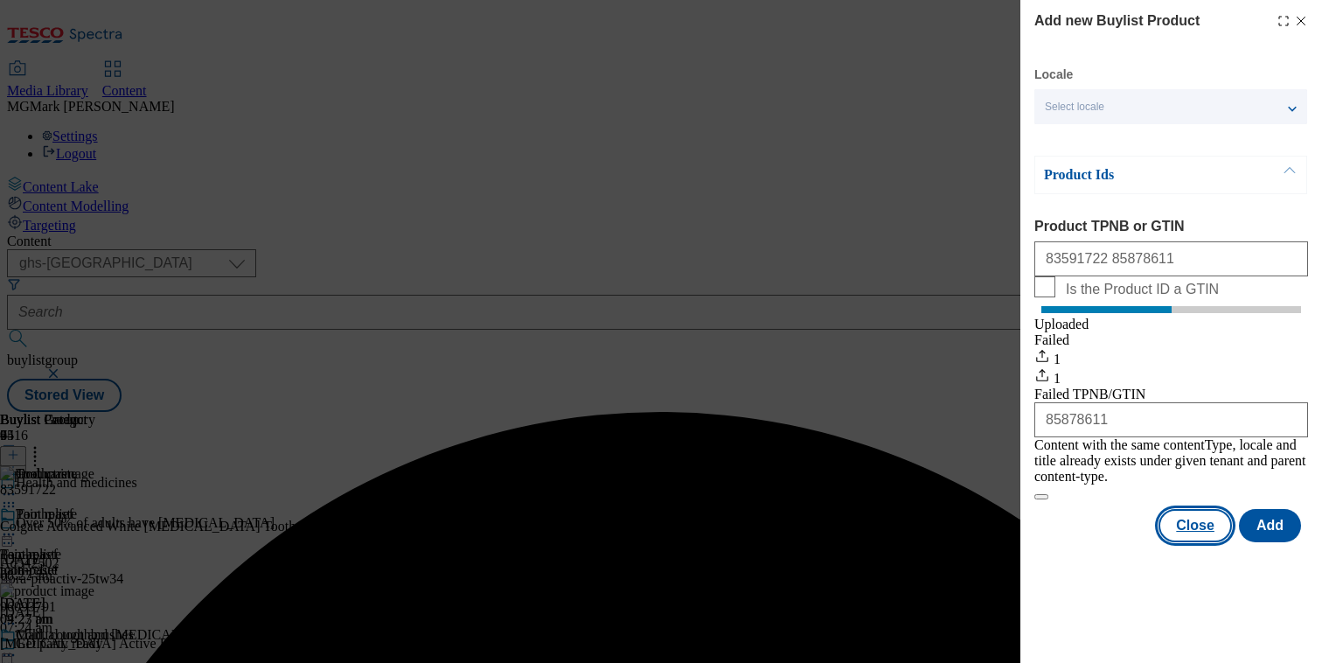
click at [1213, 534] on button "Close" at bounding box center [1194, 525] width 73 height 33
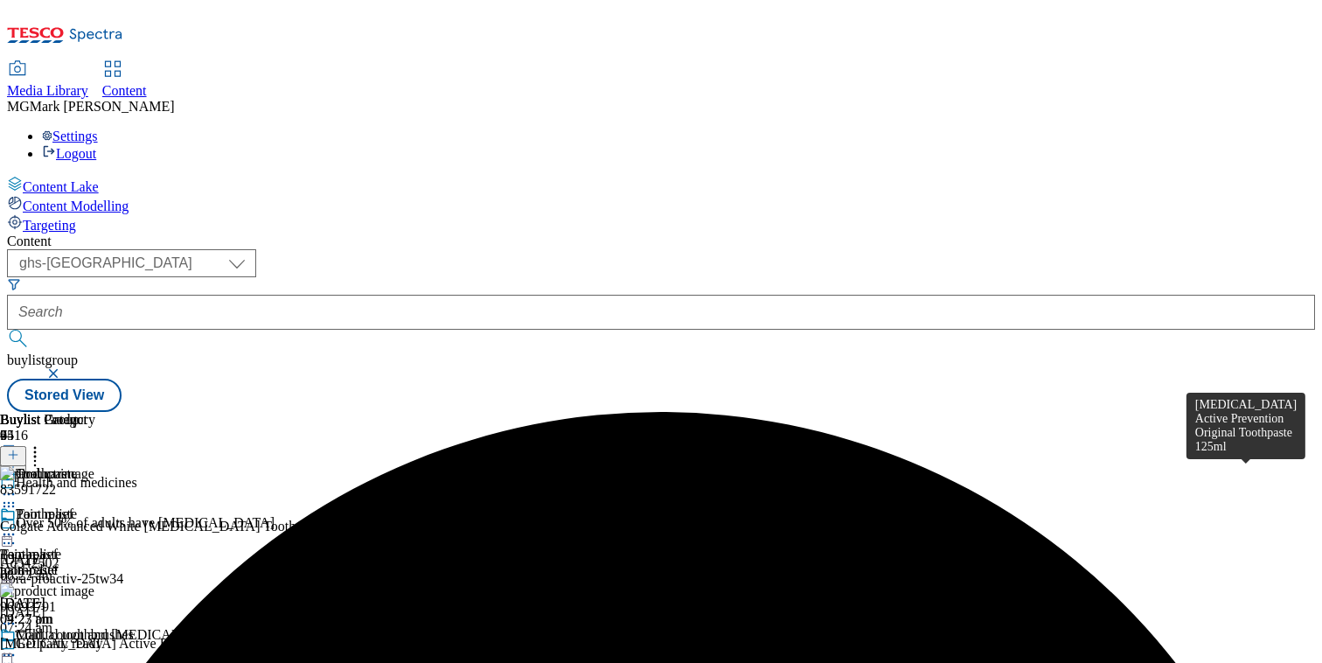
scroll to position [0, 230]
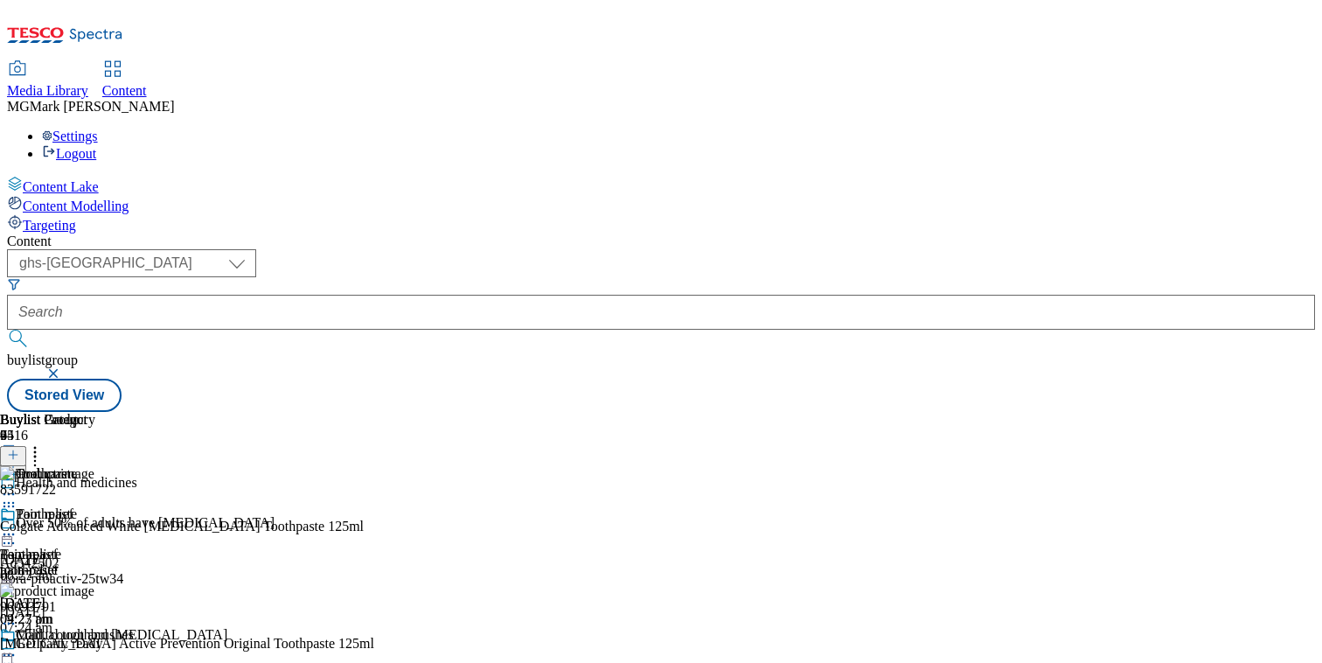
click at [44, 443] on icon at bounding box center [34, 451] width 17 height 17
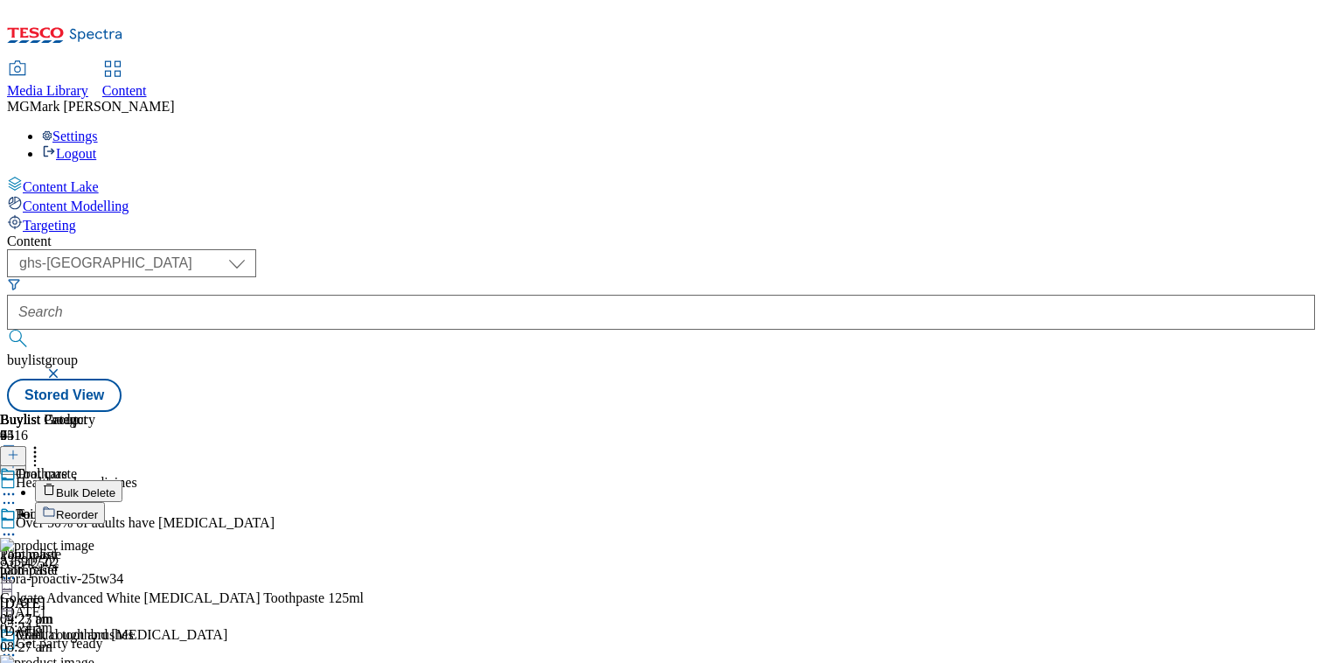
click at [105, 502] on button "Reorder" at bounding box center [70, 513] width 70 height 22
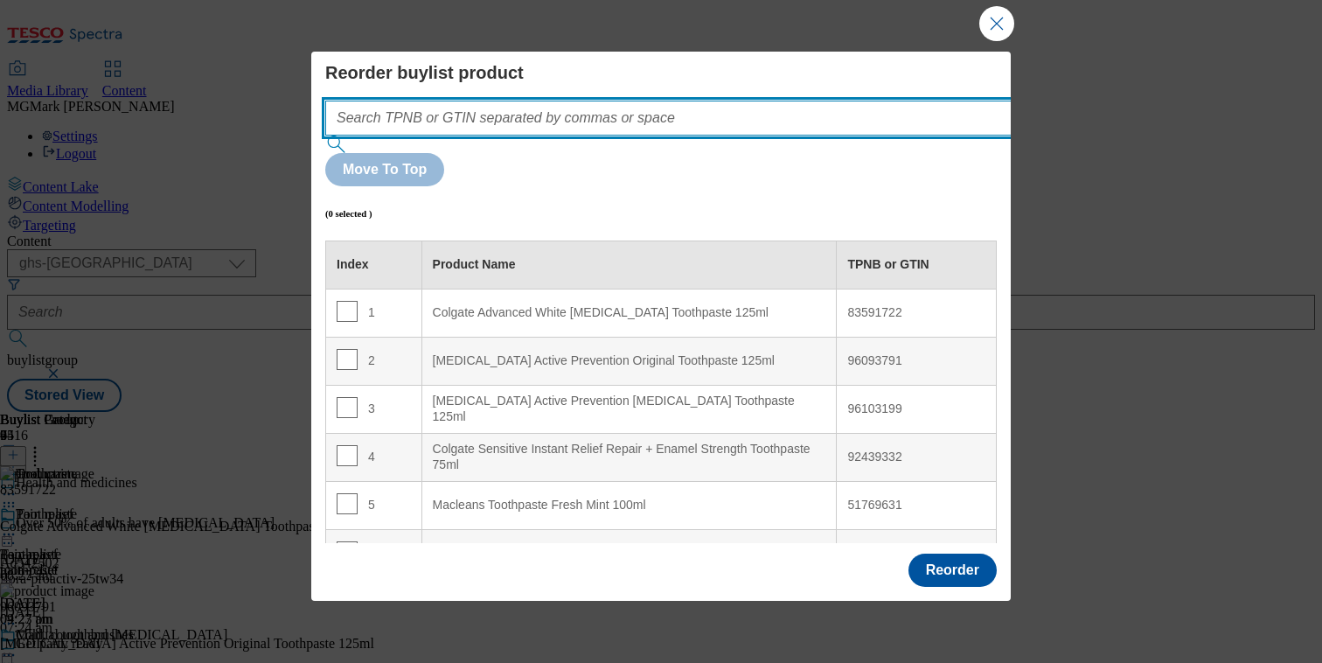
click at [666, 123] on input "Modal" at bounding box center [694, 118] width 739 height 35
paste input ""83591722 85878611""
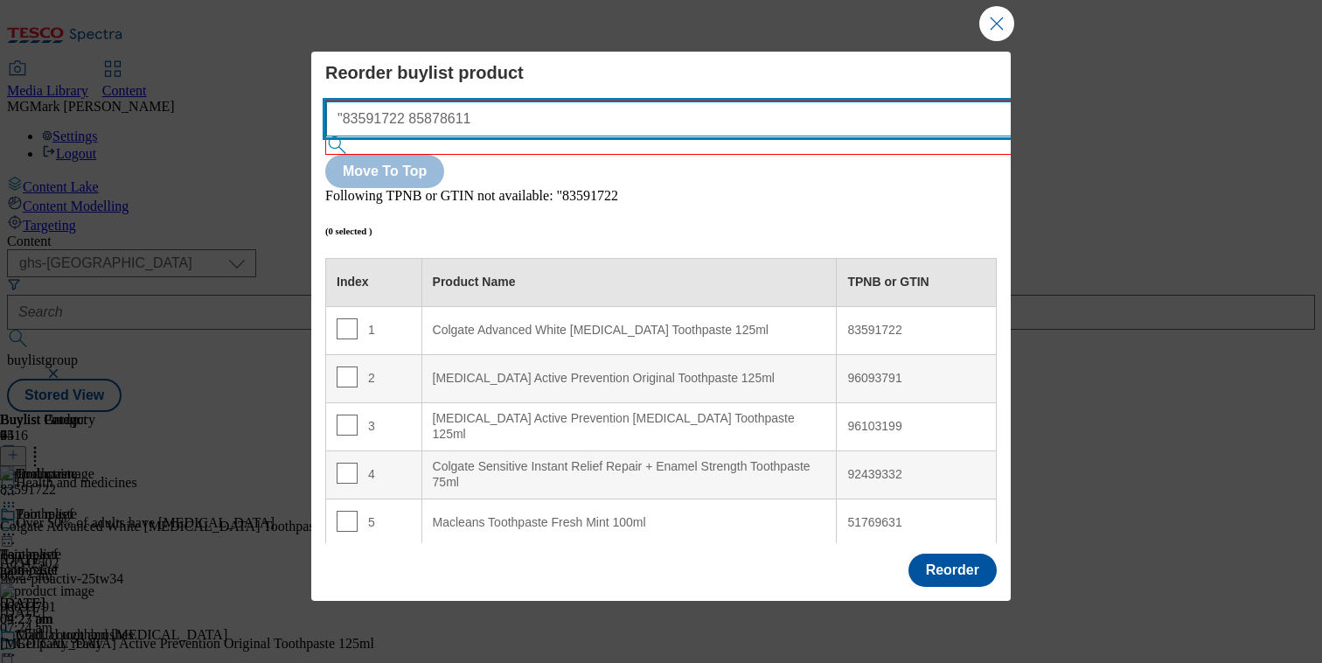
click at [354, 118] on input ""83591722 85878611" at bounding box center [695, 118] width 739 height 35
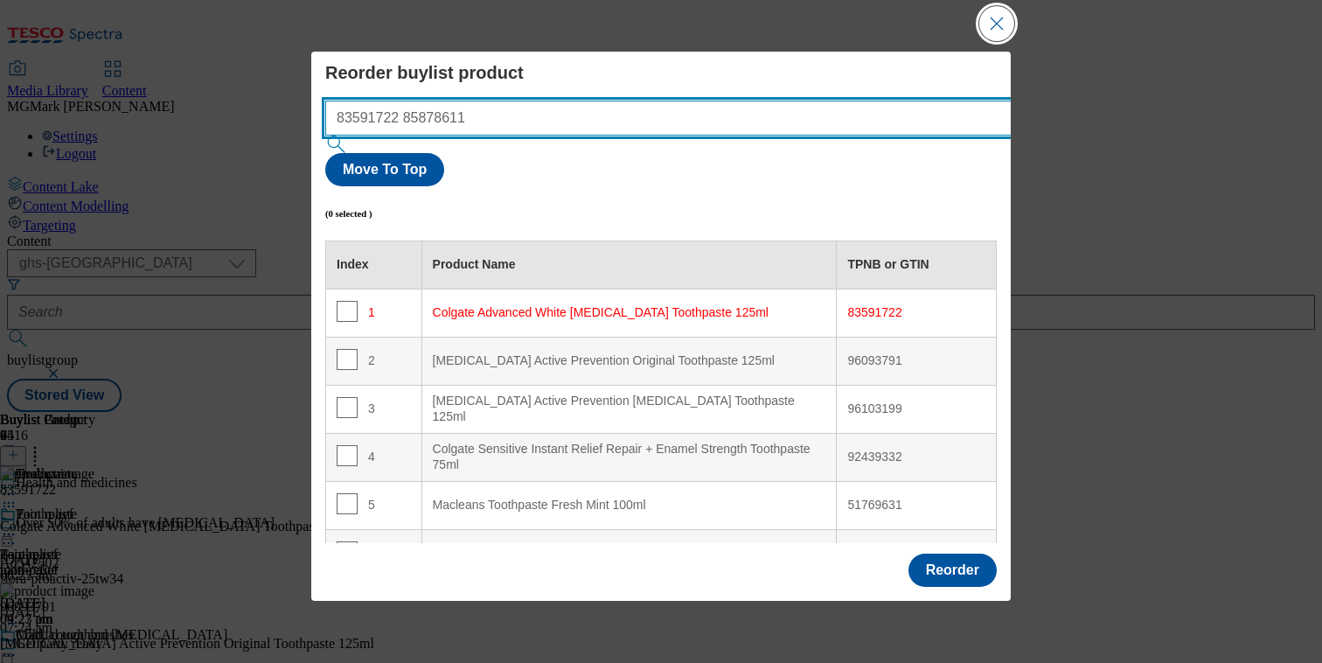
type input "83591722 85878611"
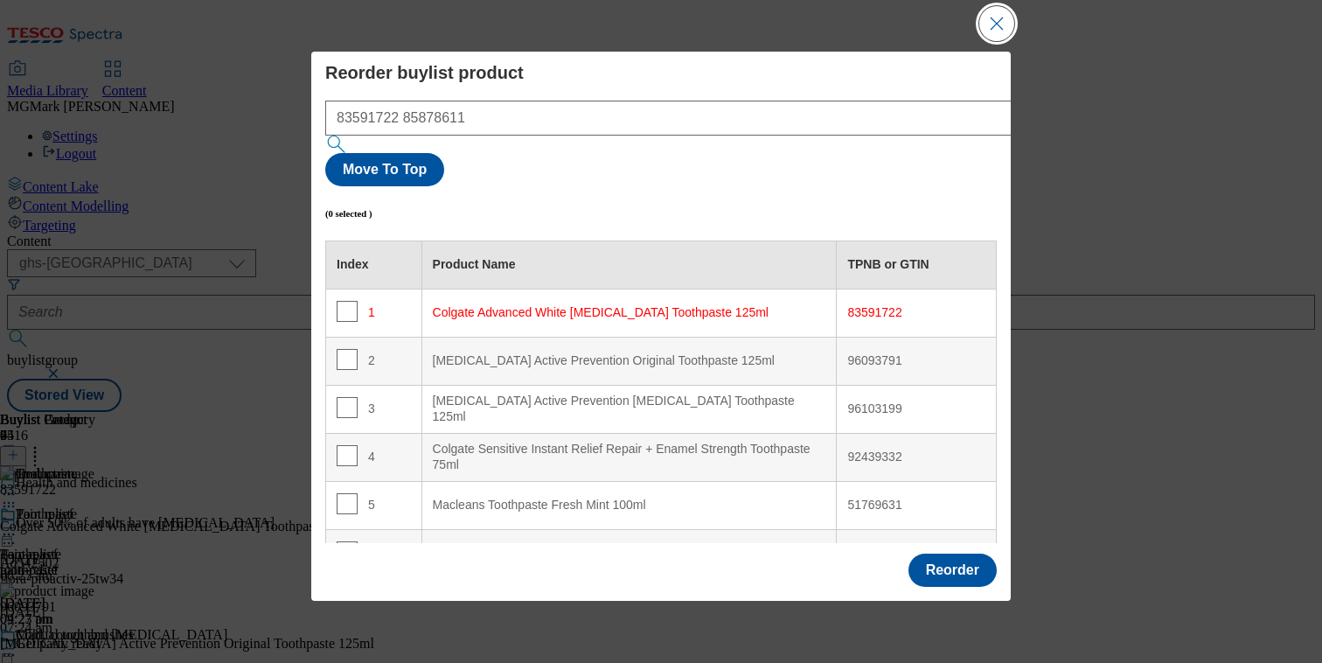
click at [990, 26] on button "Close Modal" at bounding box center [996, 23] width 35 height 35
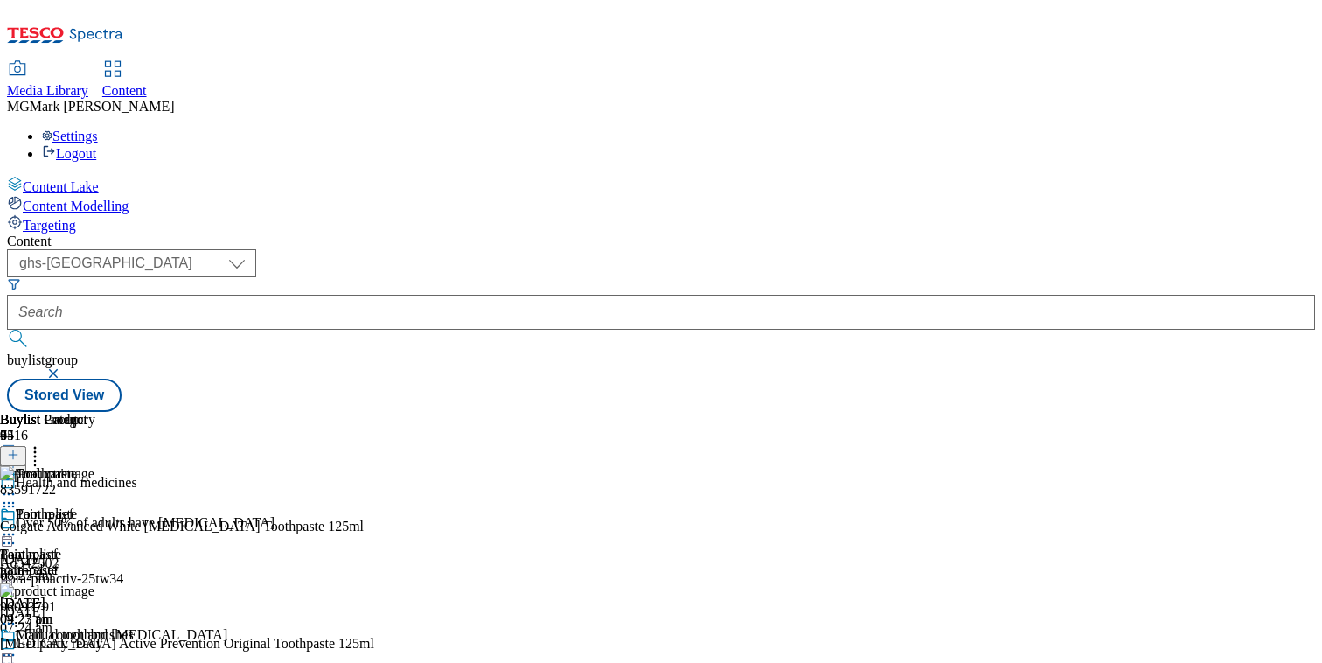
click at [17, 525] on icon at bounding box center [8, 533] width 17 height 17
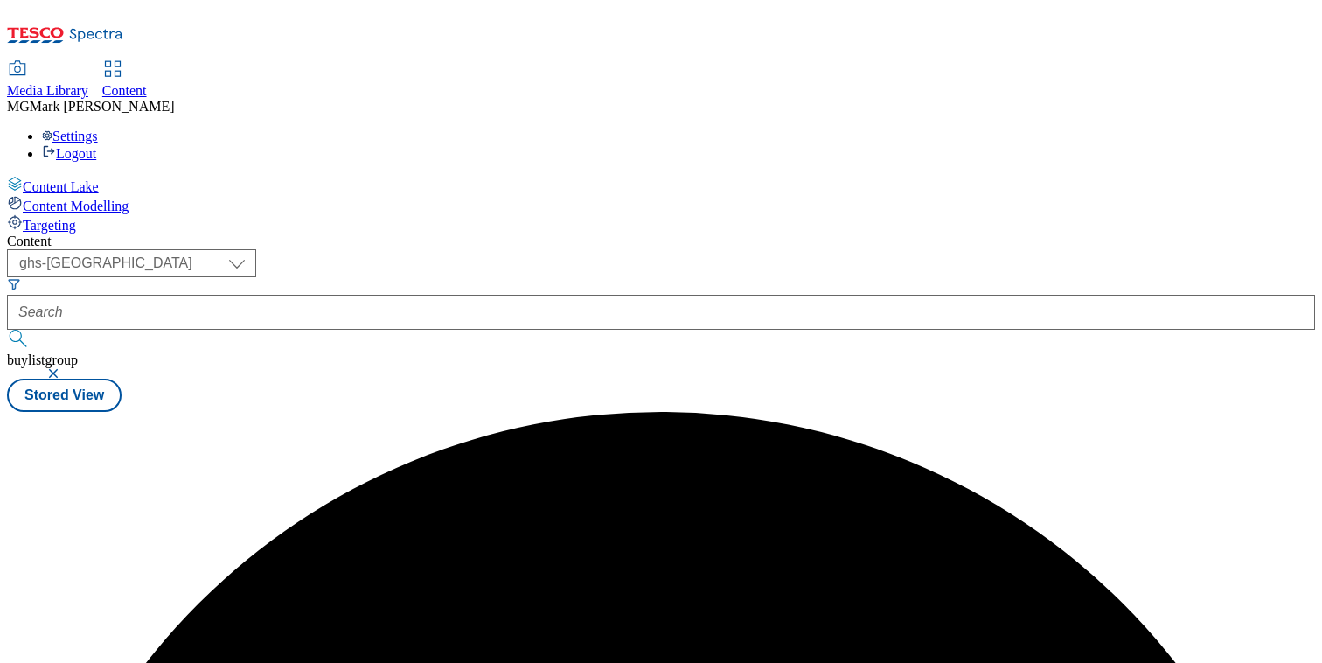
scroll to position [0, 0]
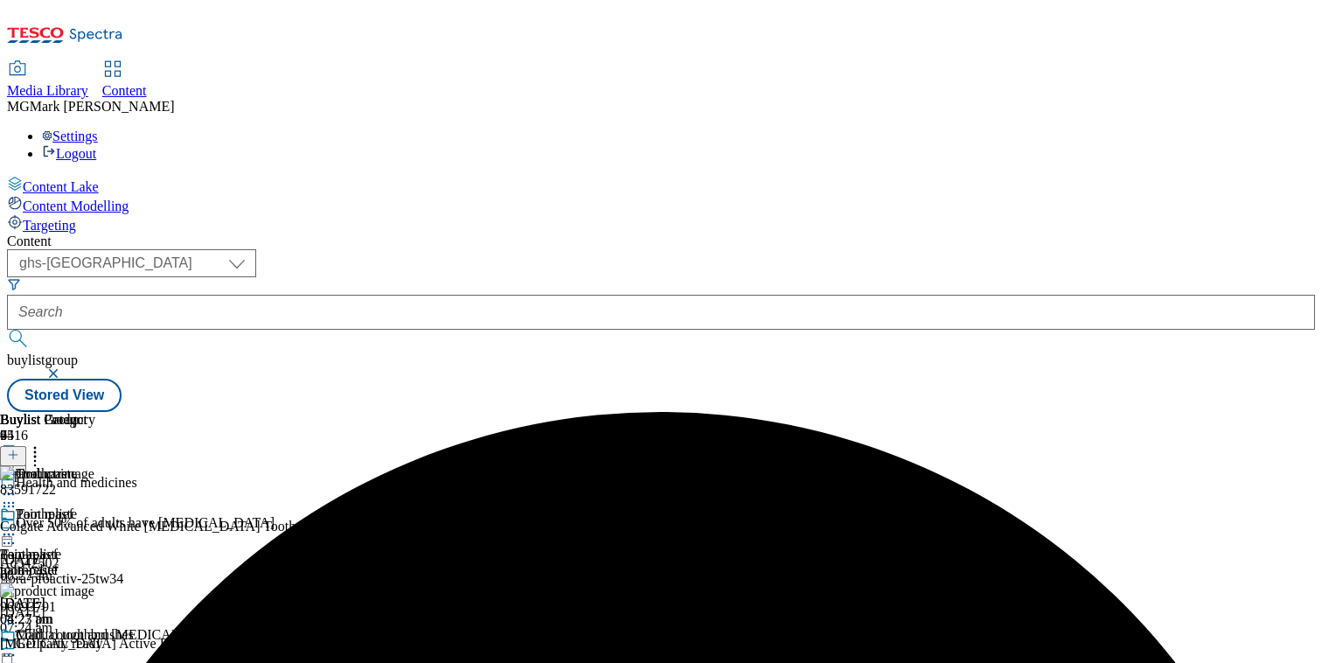
click at [17, 525] on icon at bounding box center [8, 533] width 17 height 17
click at [64, 368] on button "button" at bounding box center [54, 373] width 17 height 10
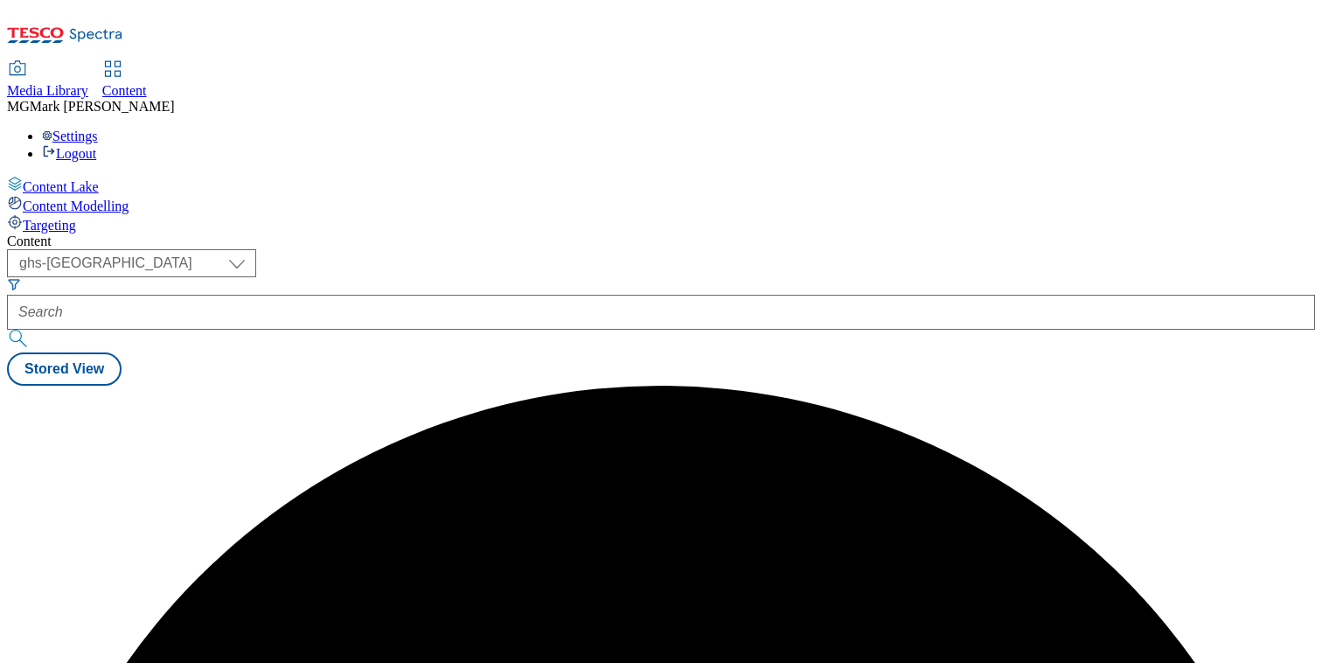
click at [397, 295] on div at bounding box center [661, 312] width 1308 height 35
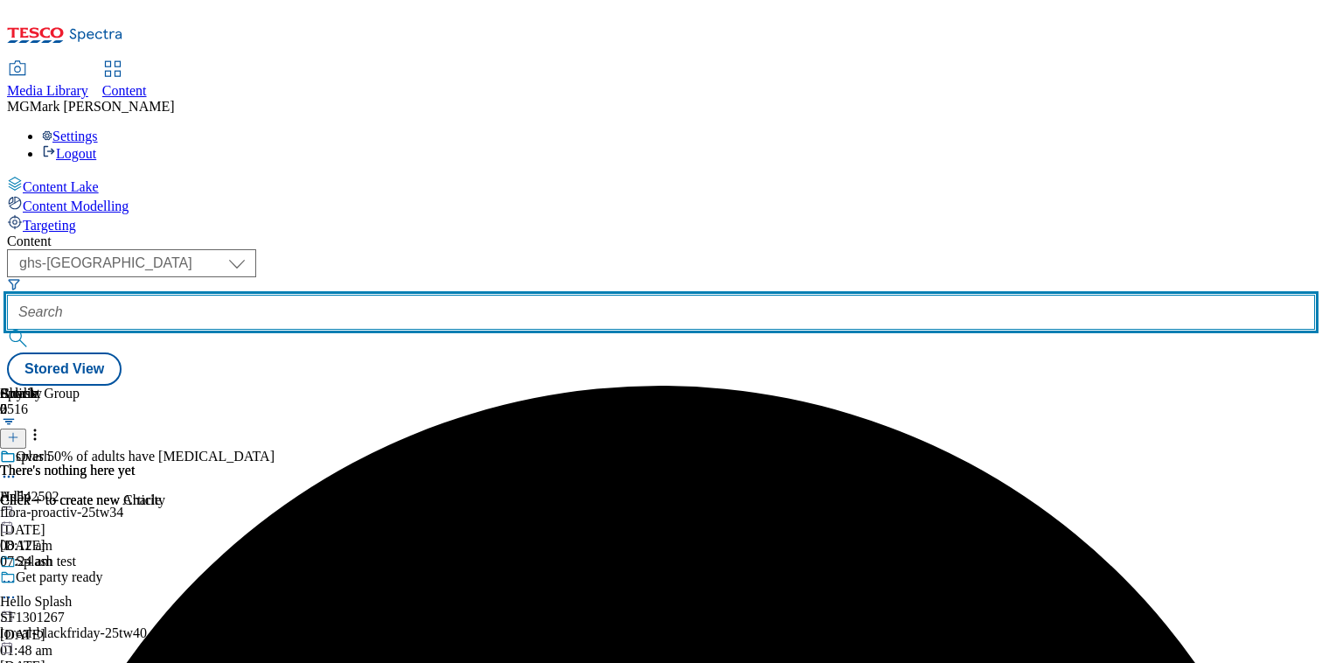
click at [439, 295] on input "text" at bounding box center [661, 312] width 1308 height 35
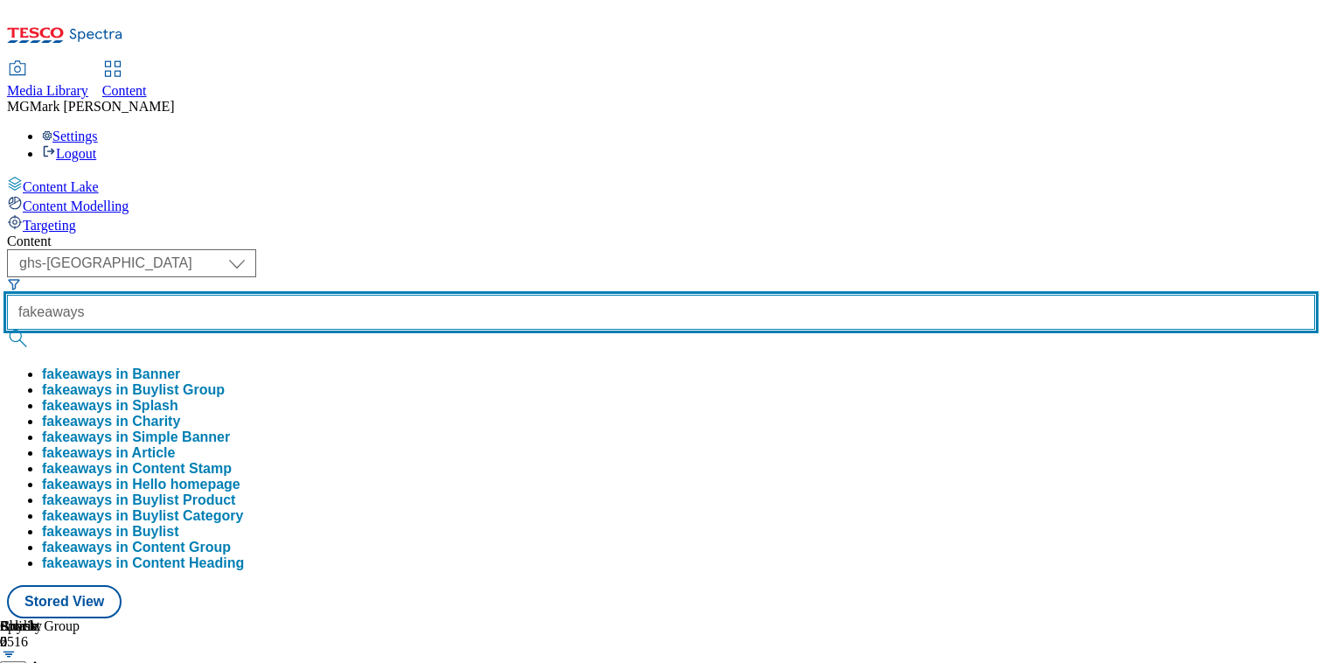
type input "fakeaways"
click at [7, 330] on button "submit" at bounding box center [19, 338] width 24 height 17
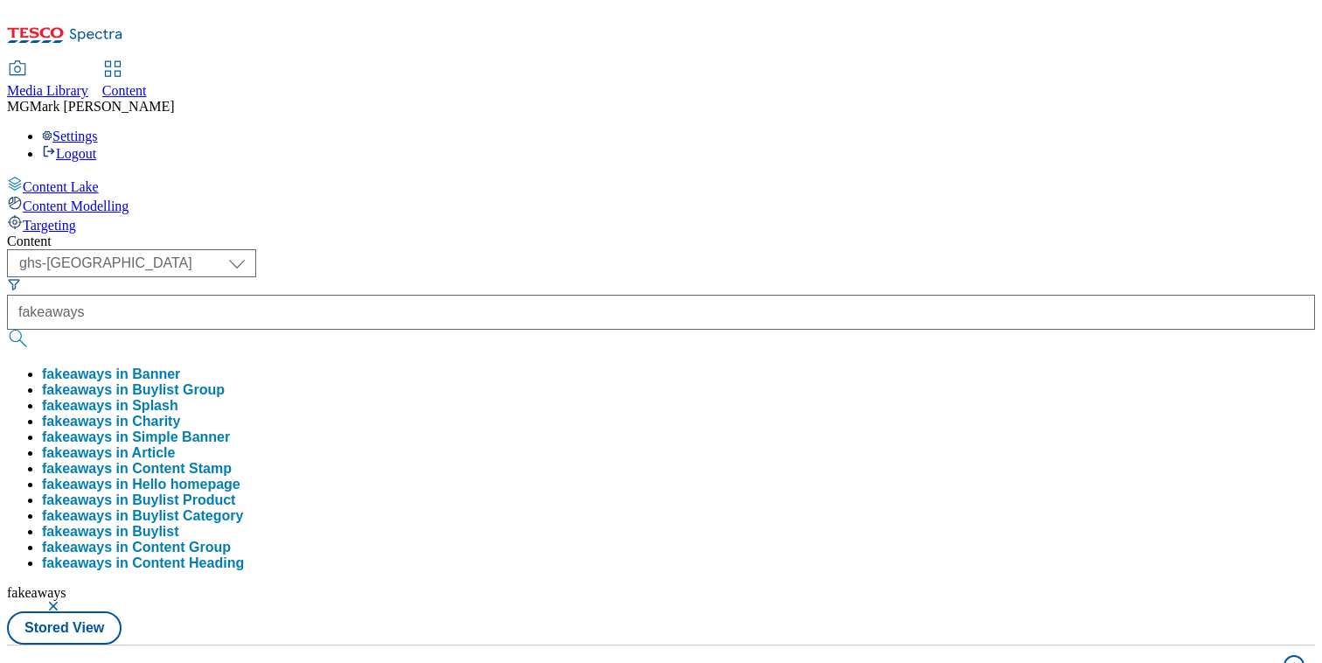
click at [750, 249] on div "( optional ) Dotcom CZ Dotcom SK ghs-roi ghs-uk Phones UK ghs-uk fakeaways fake…" at bounding box center [661, 446] width 1308 height 395
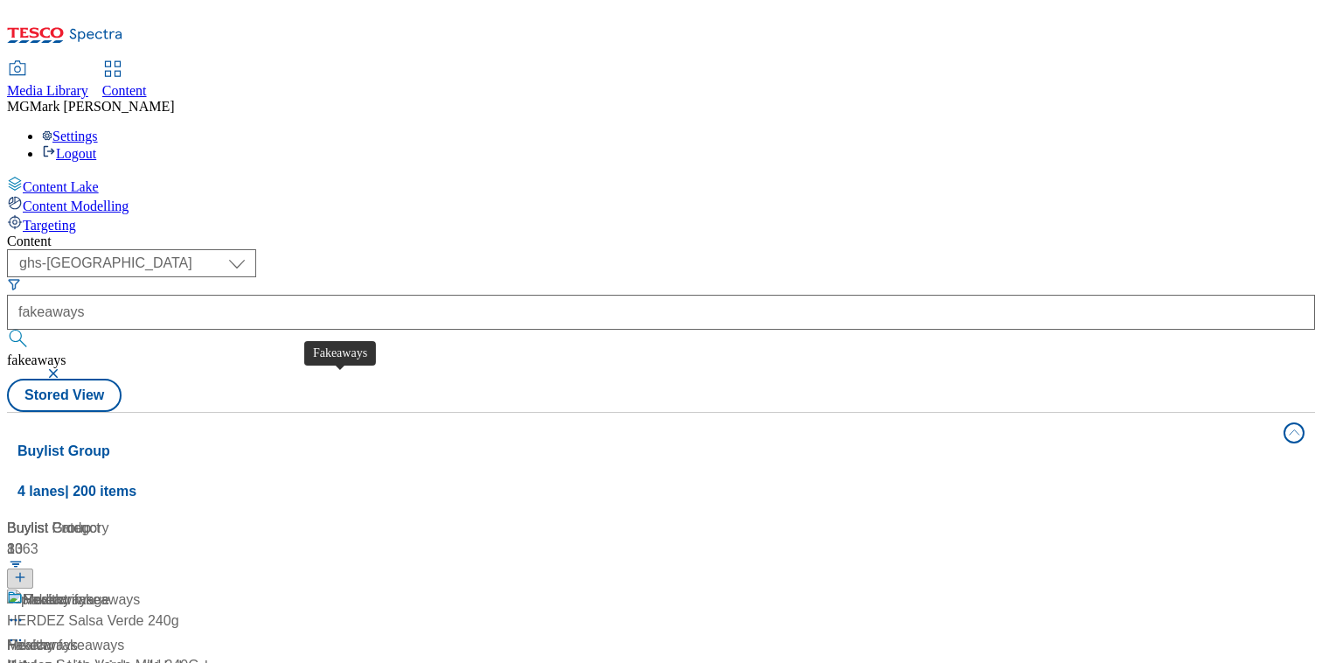
click at [78, 635] on div "Fakeaways" at bounding box center [42, 645] width 71 height 21
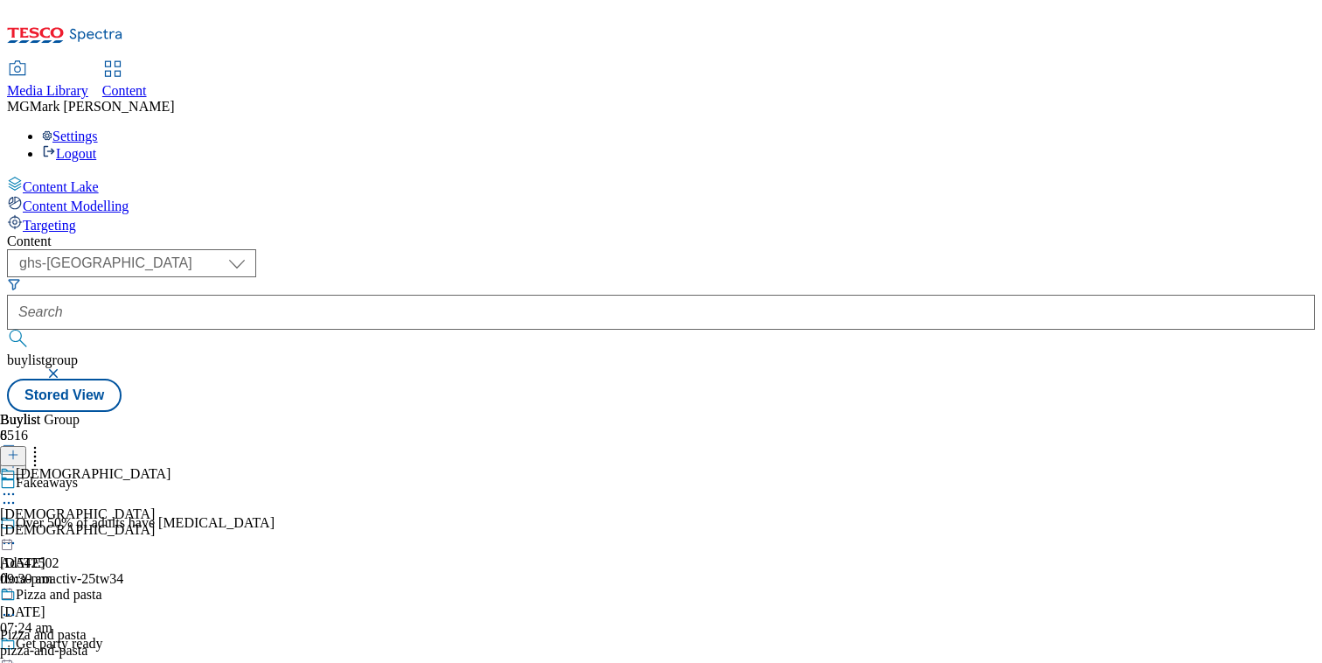
click at [179, 643] on div "pizza-and-pasta" at bounding box center [89, 651] width 179 height 16
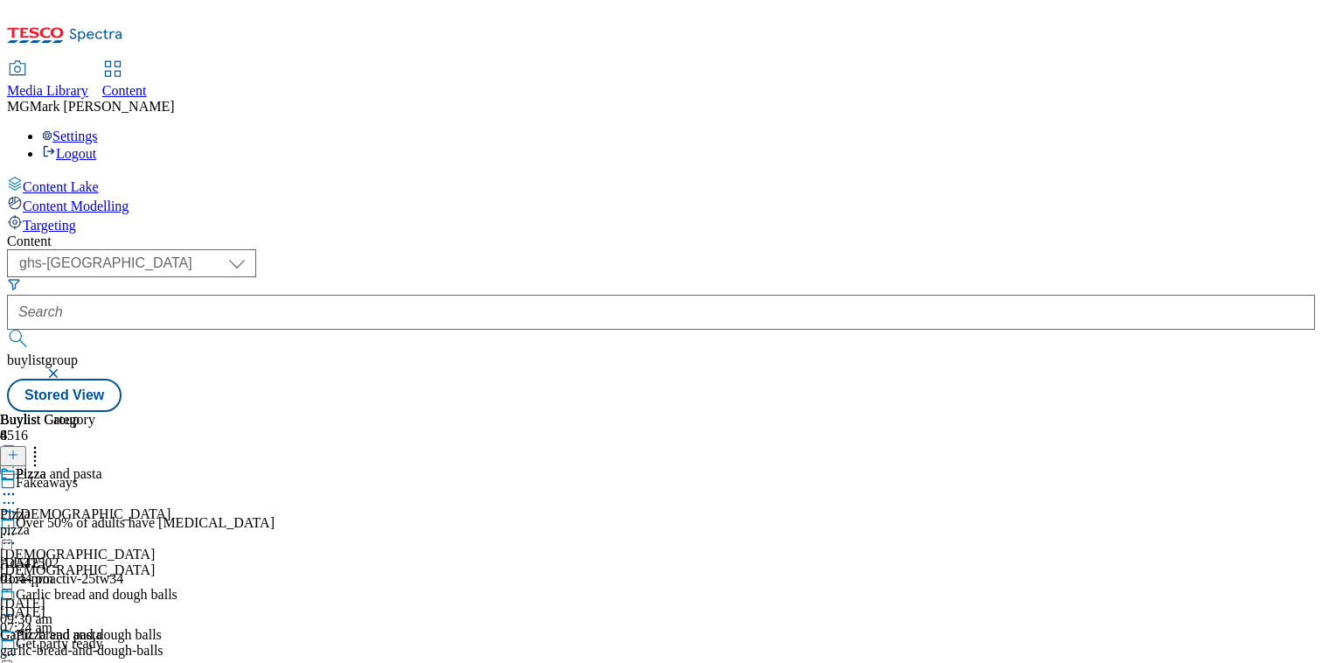
click at [177, 522] on div "pizza" at bounding box center [88, 530] width 177 height 16
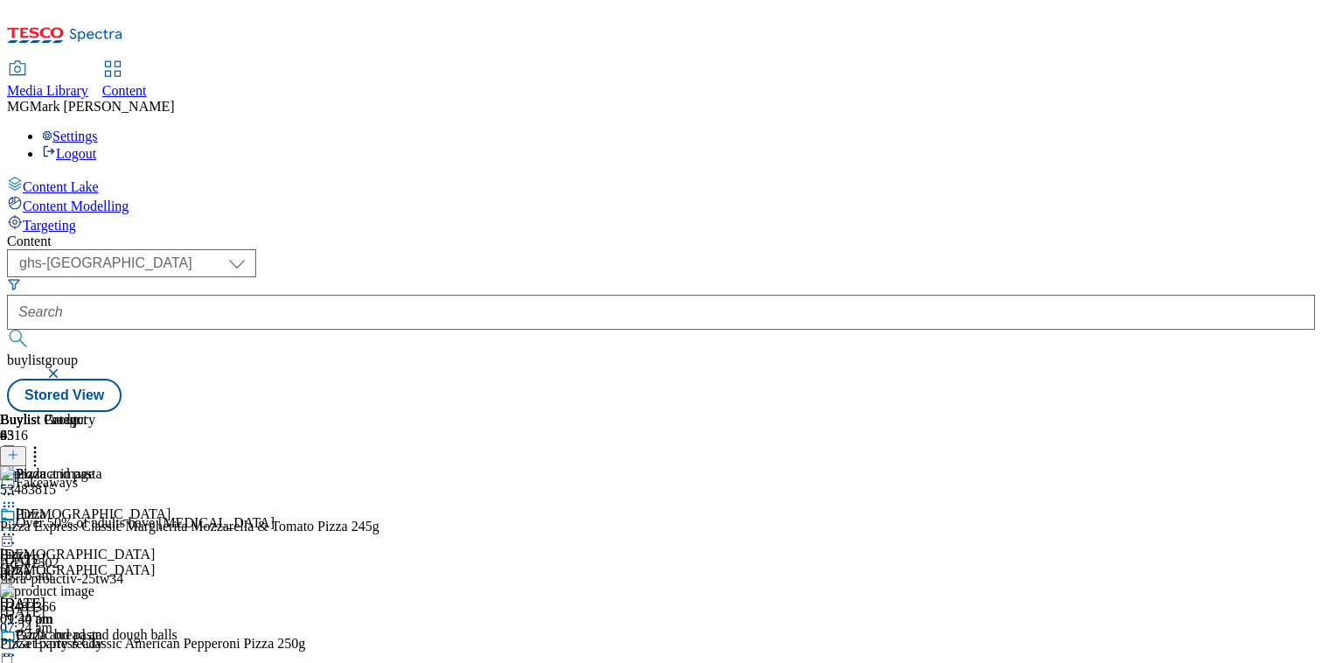
click at [19, 449] on icon at bounding box center [13, 455] width 12 height 12
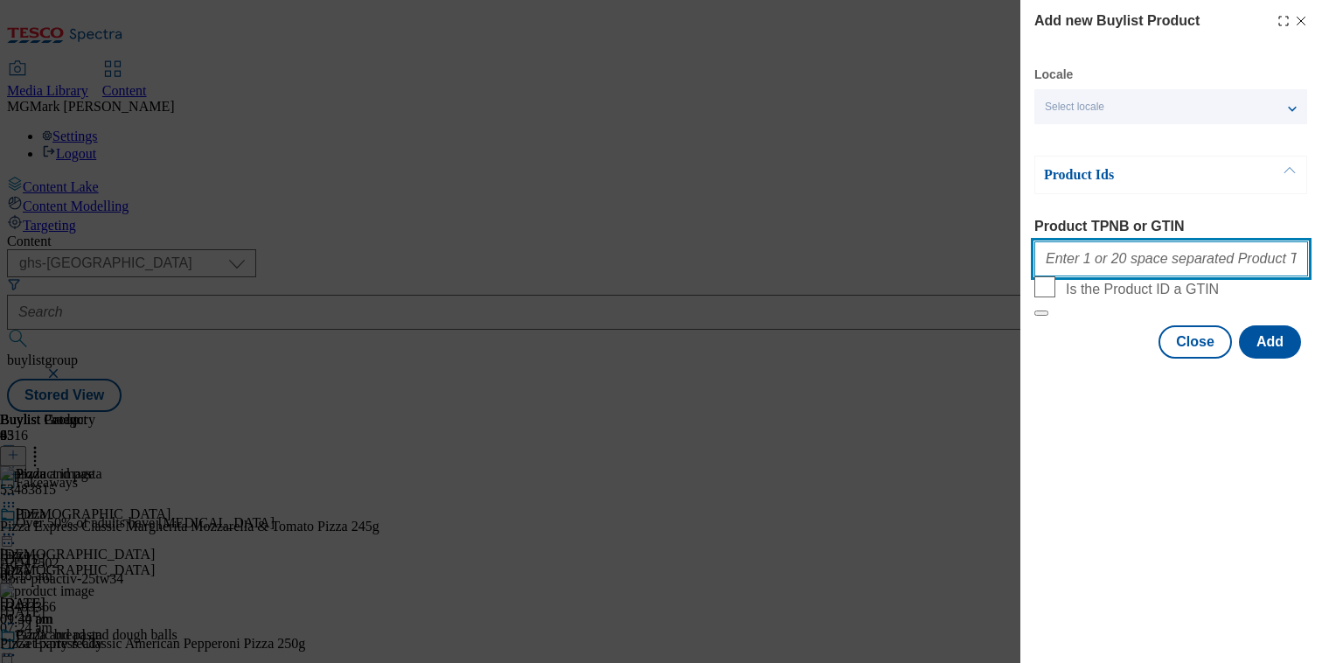
click at [1064, 268] on input "Product TPNB or GTIN" at bounding box center [1171, 258] width 274 height 35
paste input ""93485378 93660990 93819083""
click at [1052, 265] on input ""93485378 93660990 93819083" at bounding box center [1171, 258] width 274 height 35
click at [1048, 261] on input ""93485378 93660990 93819083" at bounding box center [1171, 258] width 274 height 35
type input "93485378 93660990 93819083"
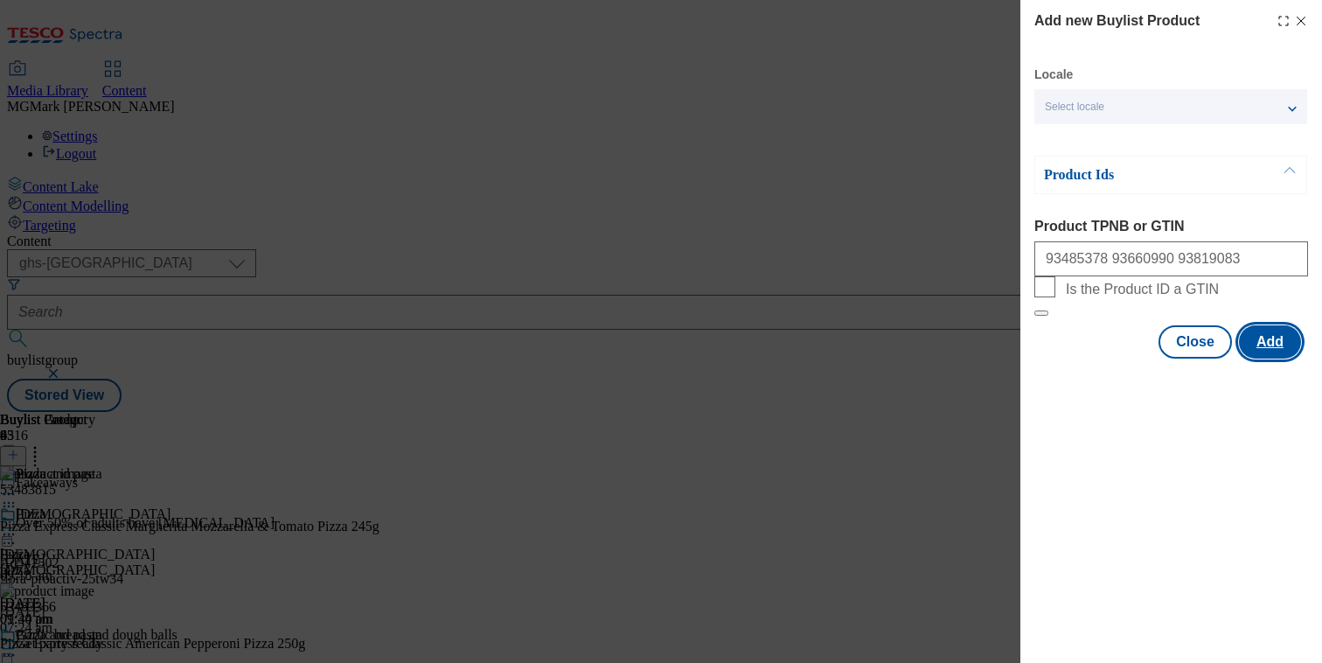
click at [1270, 358] on button "Add" at bounding box center [1270, 341] width 62 height 33
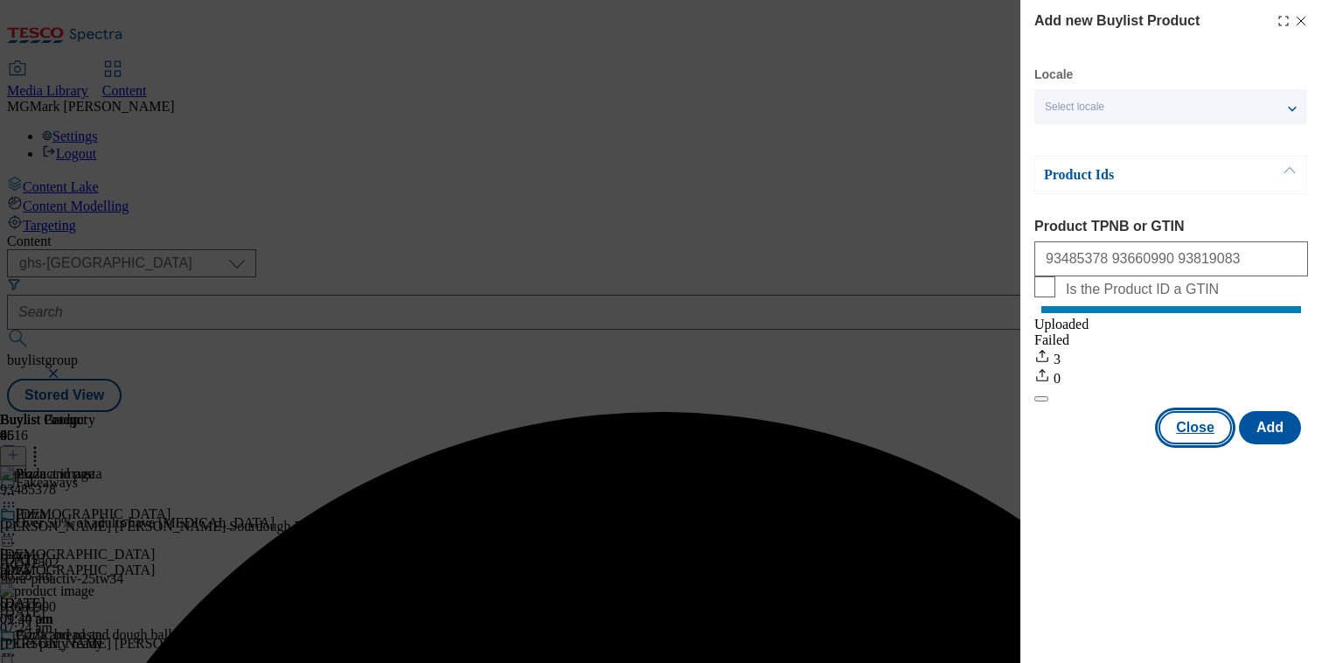
click at [1185, 444] on button "Close" at bounding box center [1194, 427] width 73 height 33
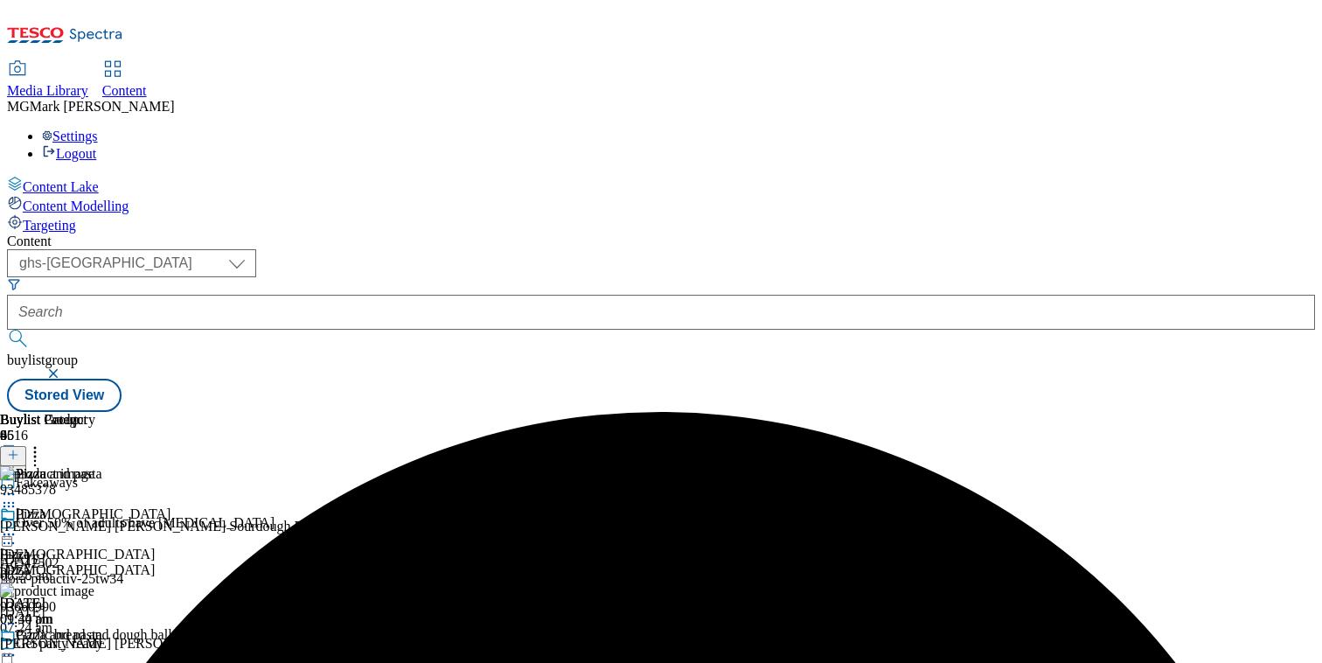
click at [17, 646] on icon at bounding box center [8, 654] width 17 height 17
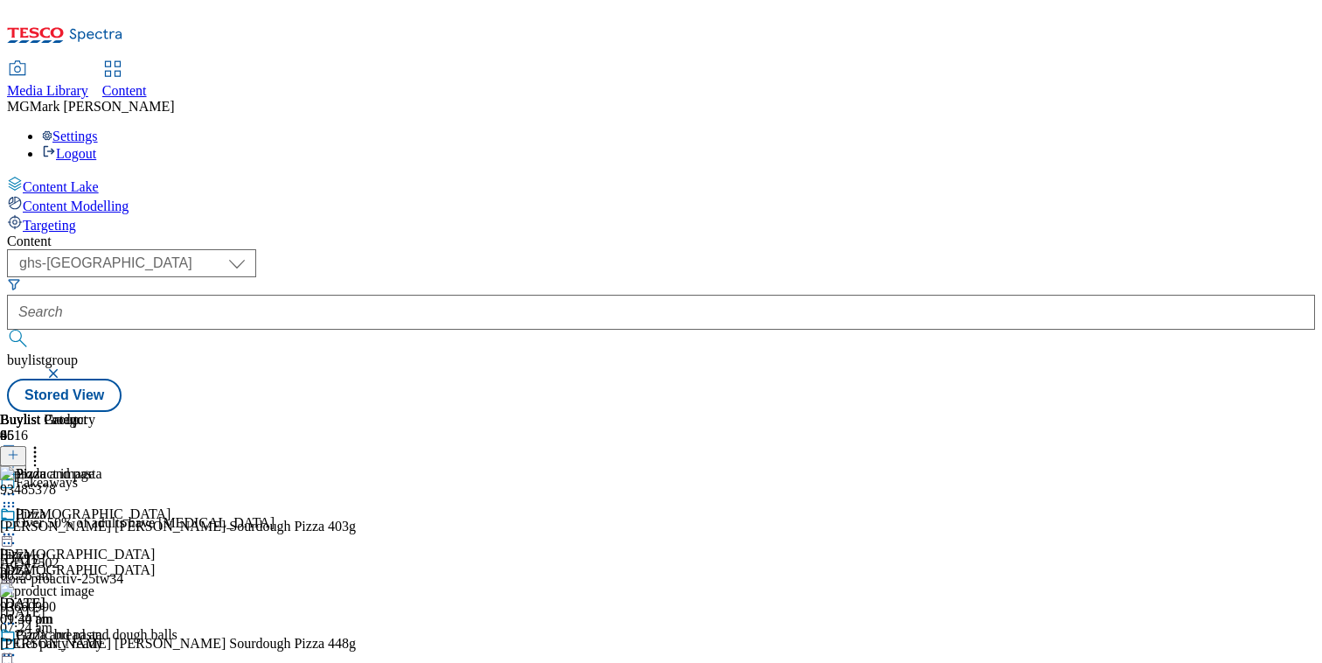
click at [17, 525] on icon at bounding box center [8, 533] width 17 height 17
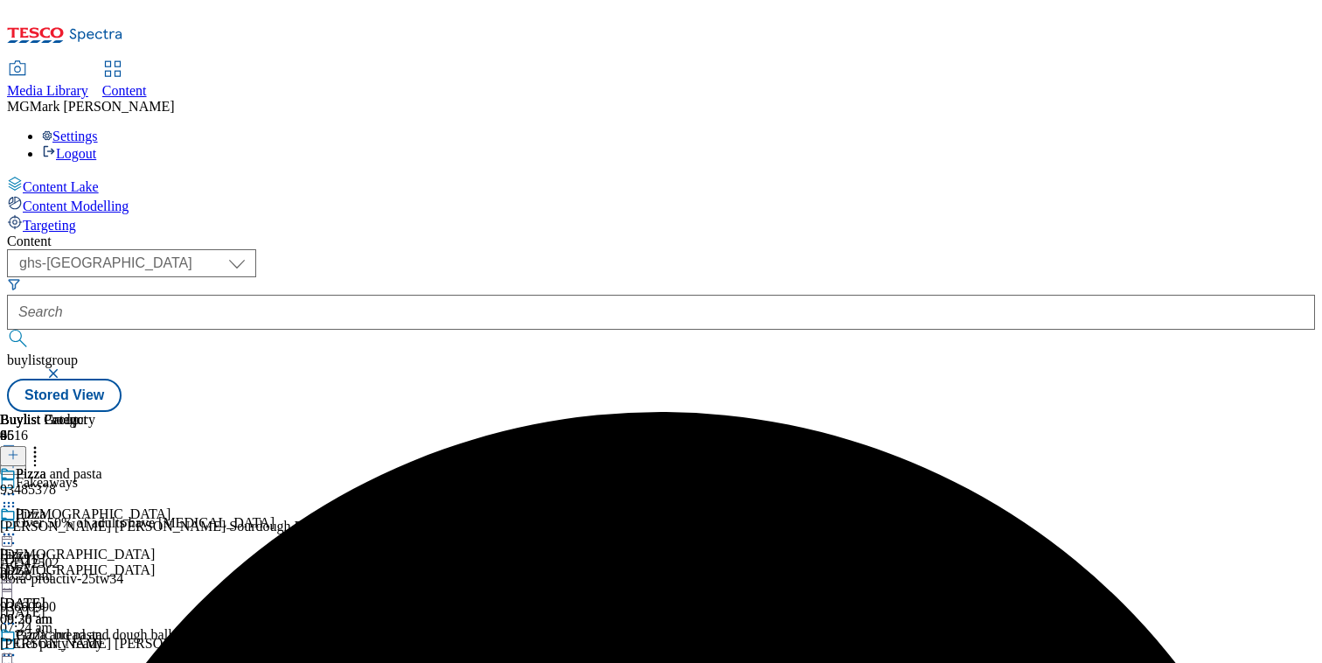
click at [17, 525] on icon at bounding box center [8, 533] width 17 height 17
click at [64, 368] on button "button" at bounding box center [54, 373] width 17 height 10
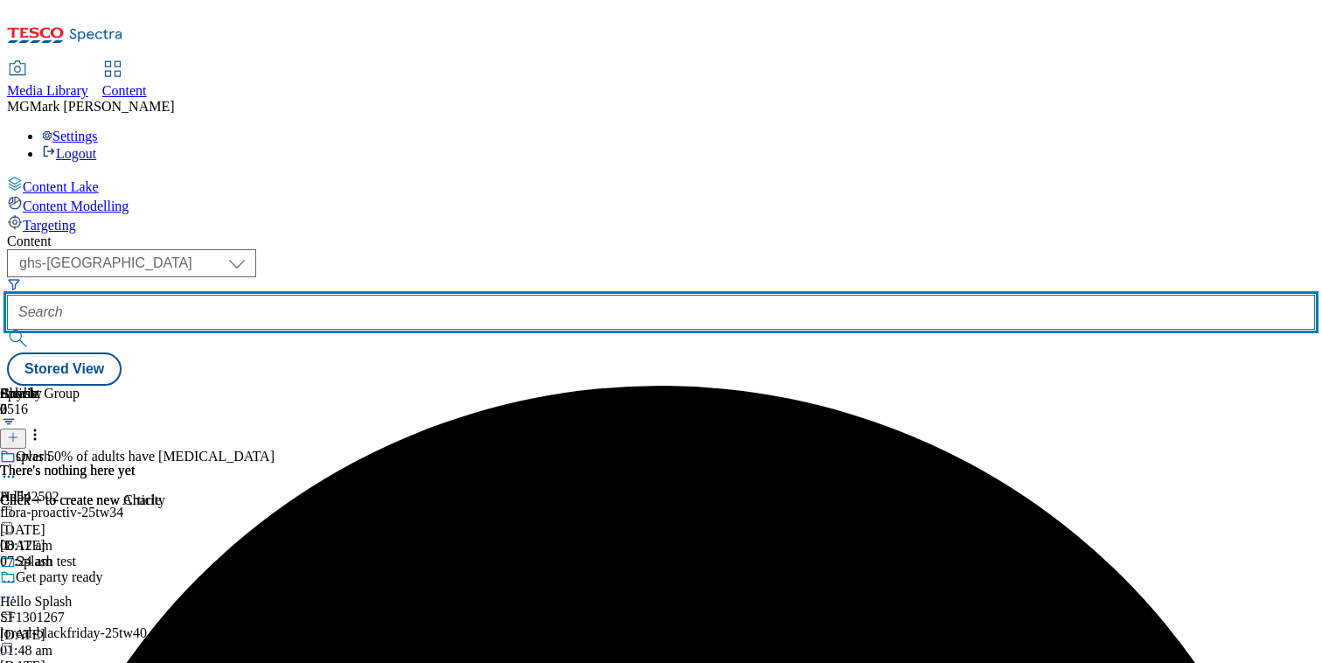
click at [416, 295] on input "text" at bounding box center [661, 312] width 1308 height 35
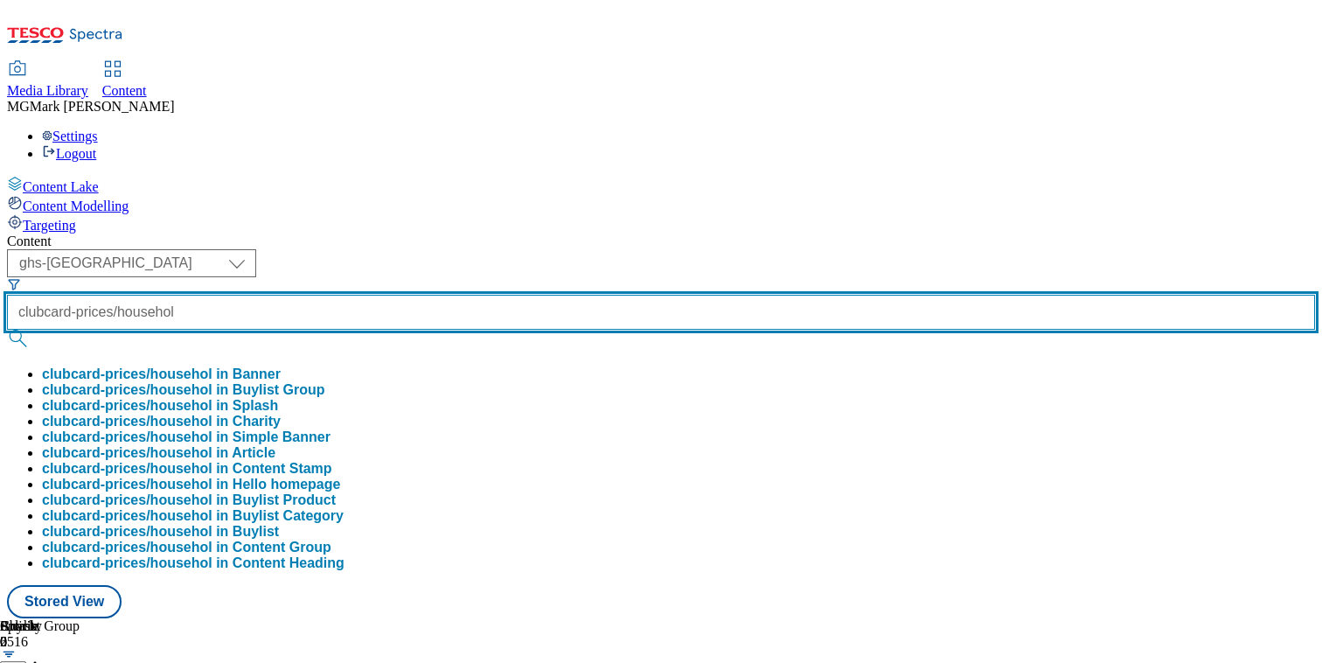
scroll to position [0, 23]
click at [7, 330] on button "submit" at bounding box center [19, 338] width 24 height 17
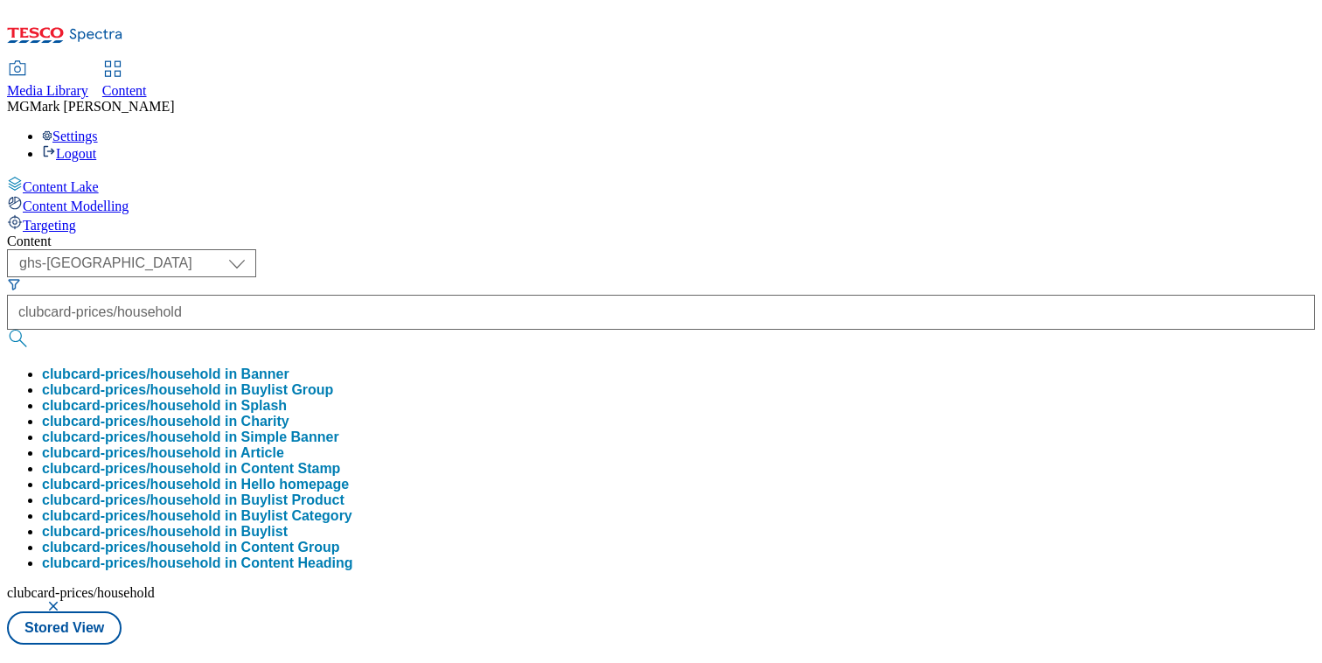
click at [742, 62] on div "Media Library Content MG Mark Gallagher Settings Logout" at bounding box center [661, 112] width 1308 height 100
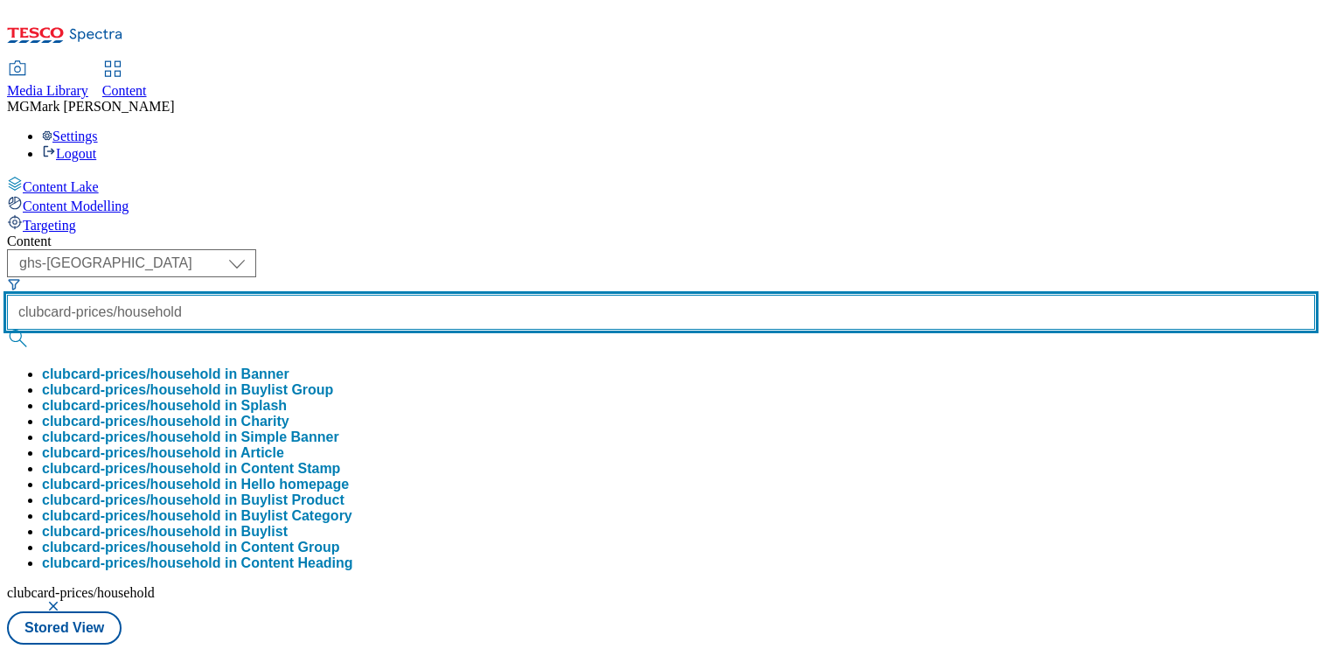
scroll to position [0, 24]
drag, startPoint x: 486, startPoint y: 138, endPoint x: 662, endPoint y: 150, distance: 176.2
click at [659, 249] on div "( optional ) Dotcom CZ Dotcom SK ghs-roi ghs-uk Phones UK ghs-uk clubcard-price…" at bounding box center [661, 430] width 1308 height 362
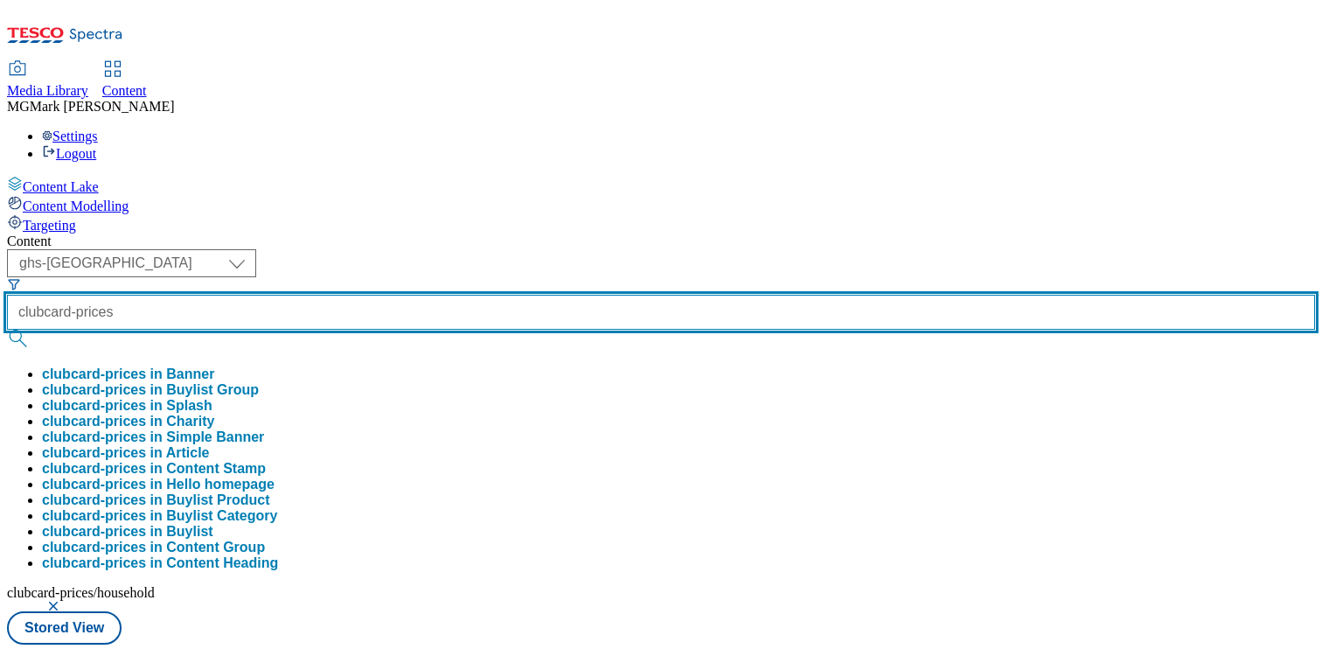
scroll to position [0, 0]
type input "clubcard-prices"
click at [7, 330] on button "submit" at bounding box center [19, 338] width 24 height 17
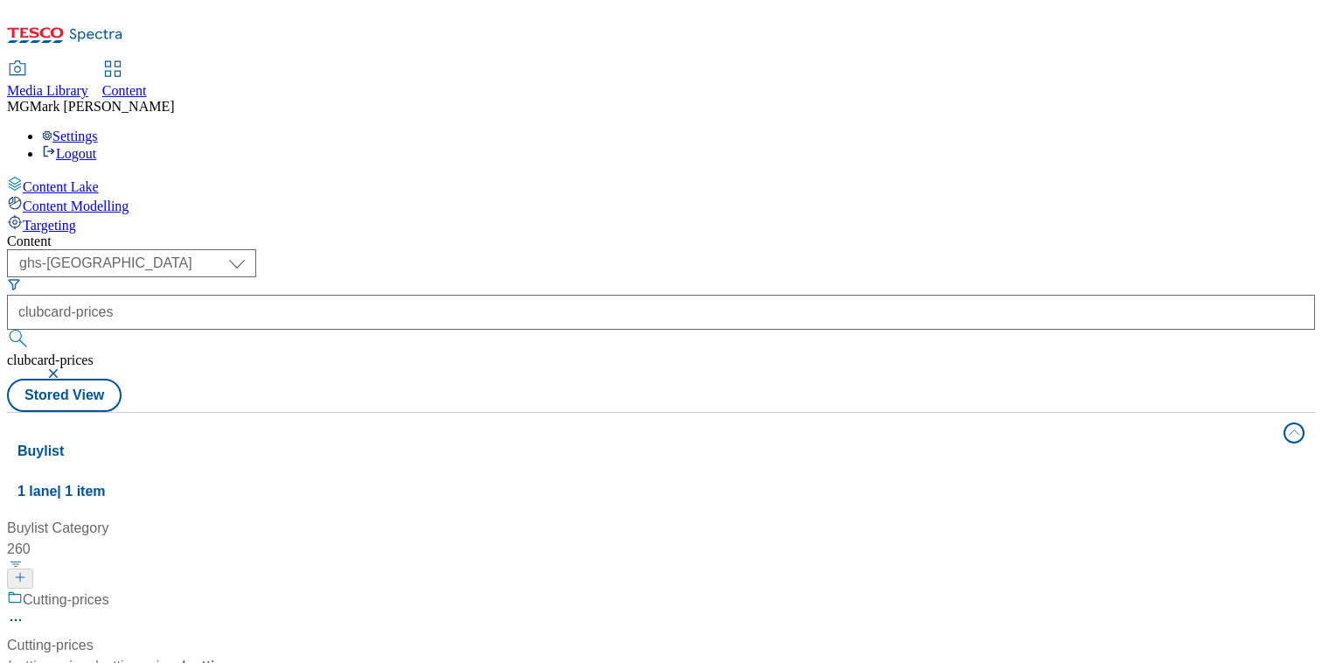
scroll to position [892, 0]
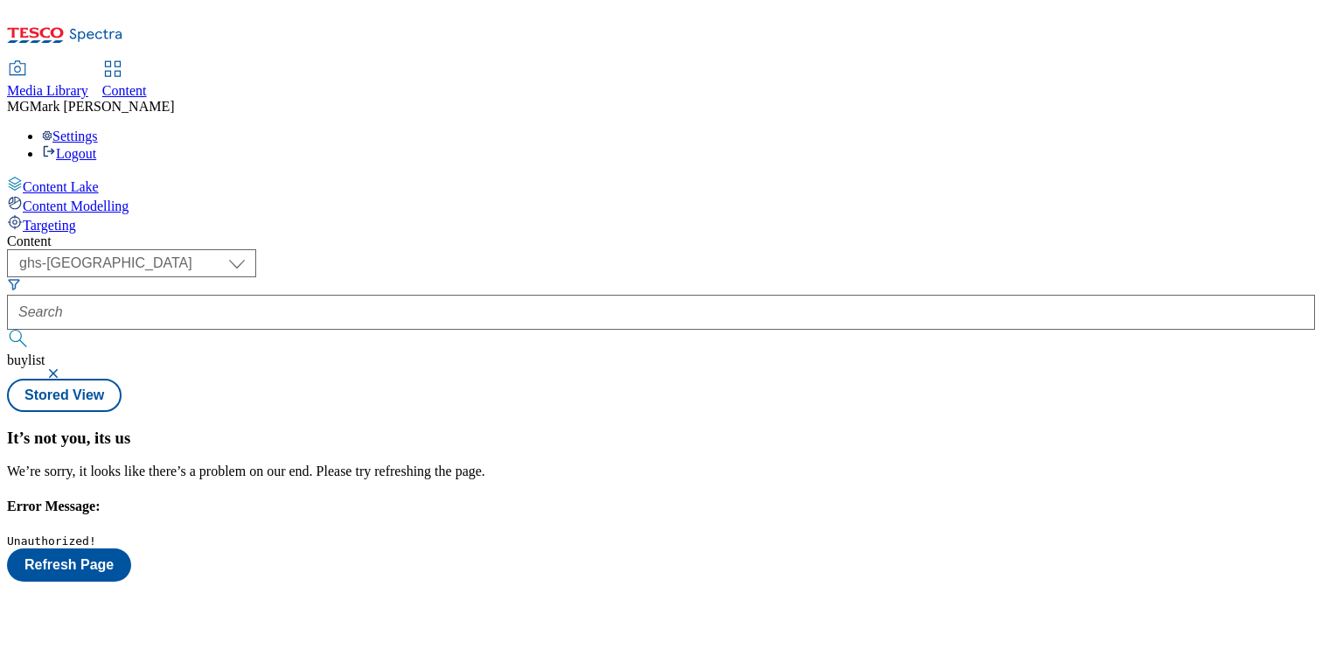
click at [64, 368] on button "button" at bounding box center [54, 373] width 17 height 10
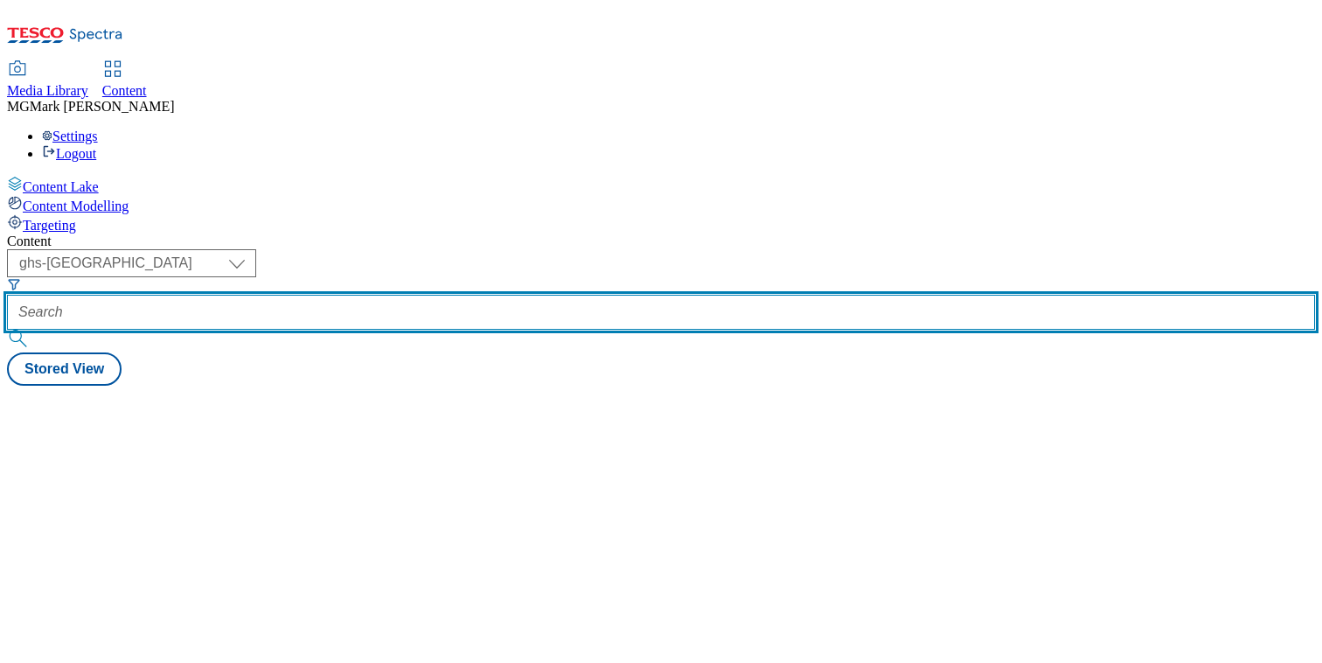
click at [446, 295] on input "text" at bounding box center [661, 312] width 1308 height 35
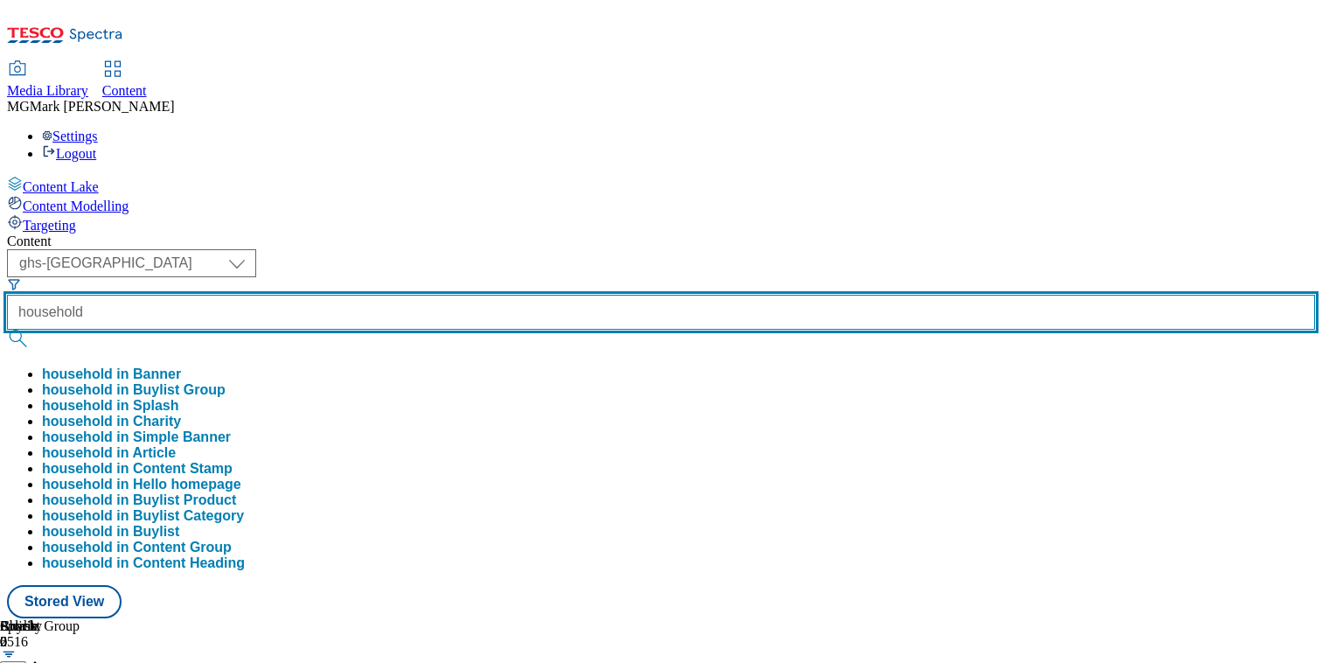
type input "household"
click at [7, 330] on button "submit" at bounding box center [19, 338] width 24 height 17
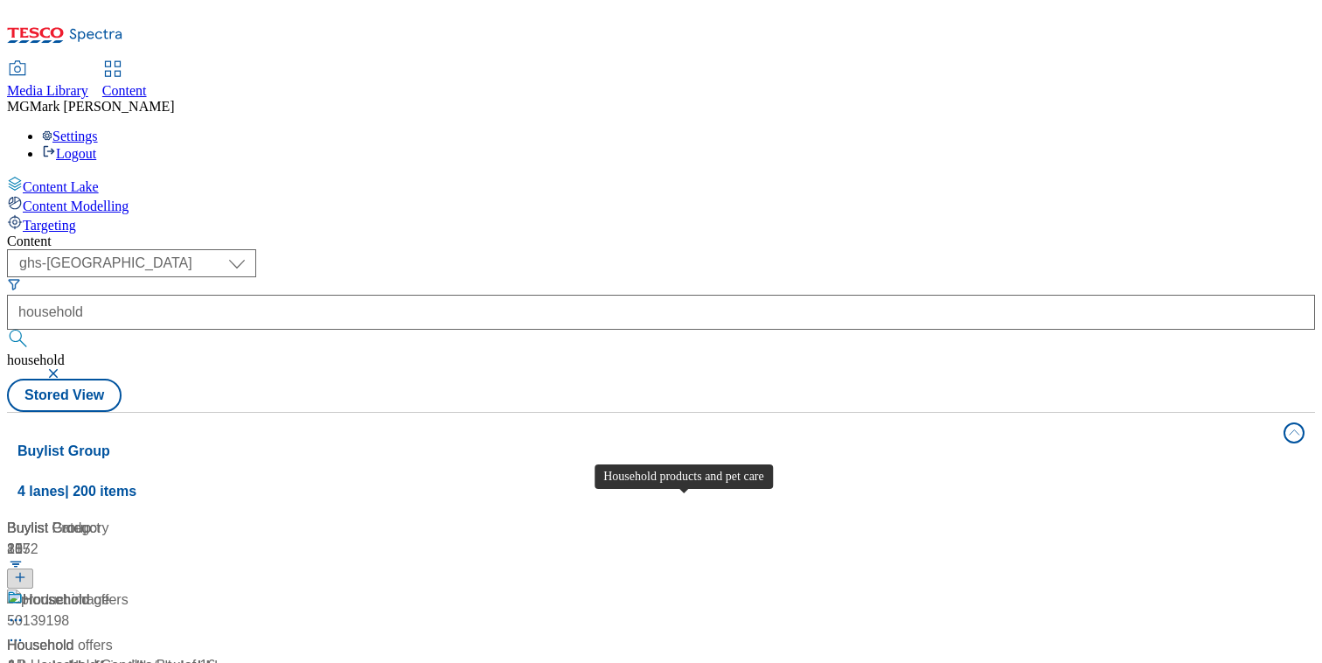
scroll to position [3133, 0]
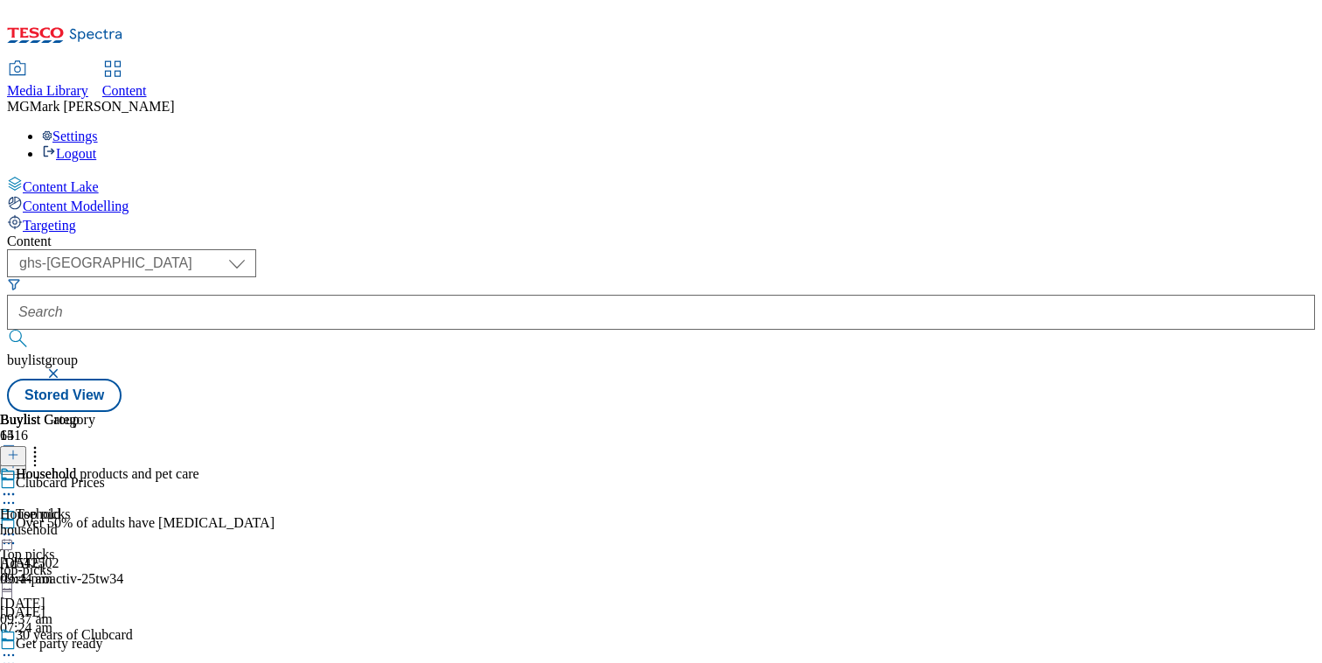
click at [95, 466] on div "Household Household household 7 Oct 2025 09:44 am" at bounding box center [47, 526] width 95 height 121
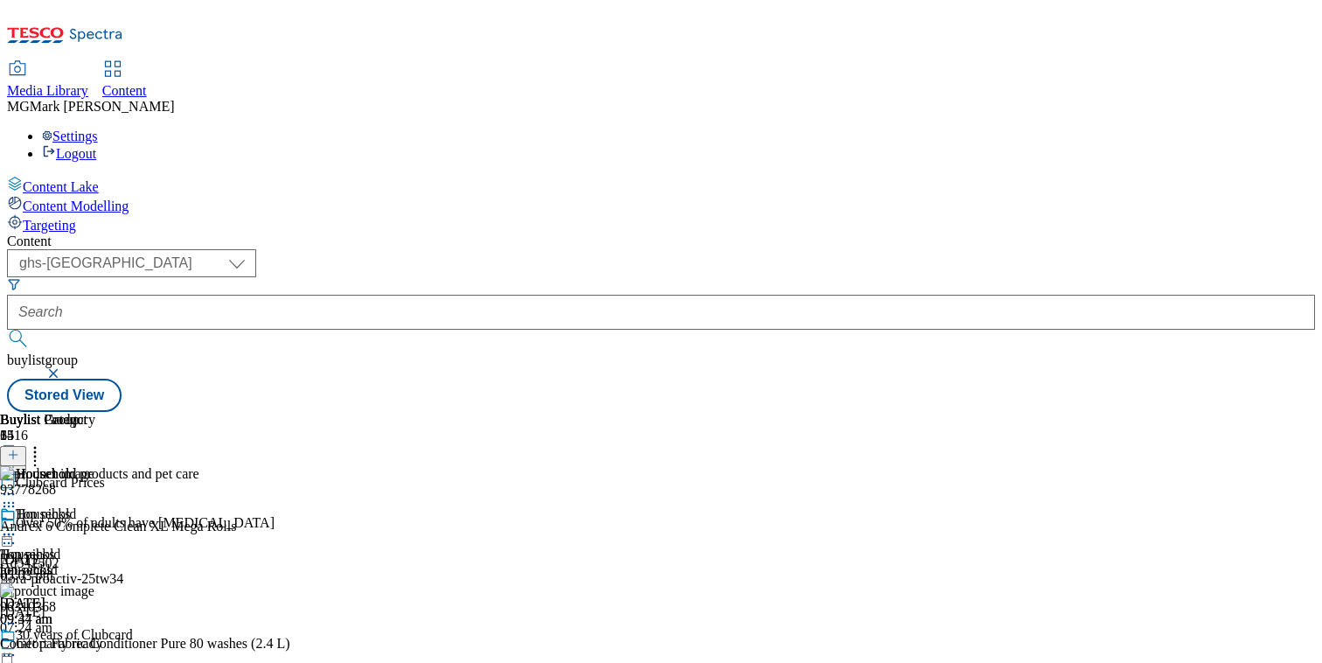
scroll to position [0, 230]
click at [19, 449] on icon at bounding box center [13, 455] width 12 height 12
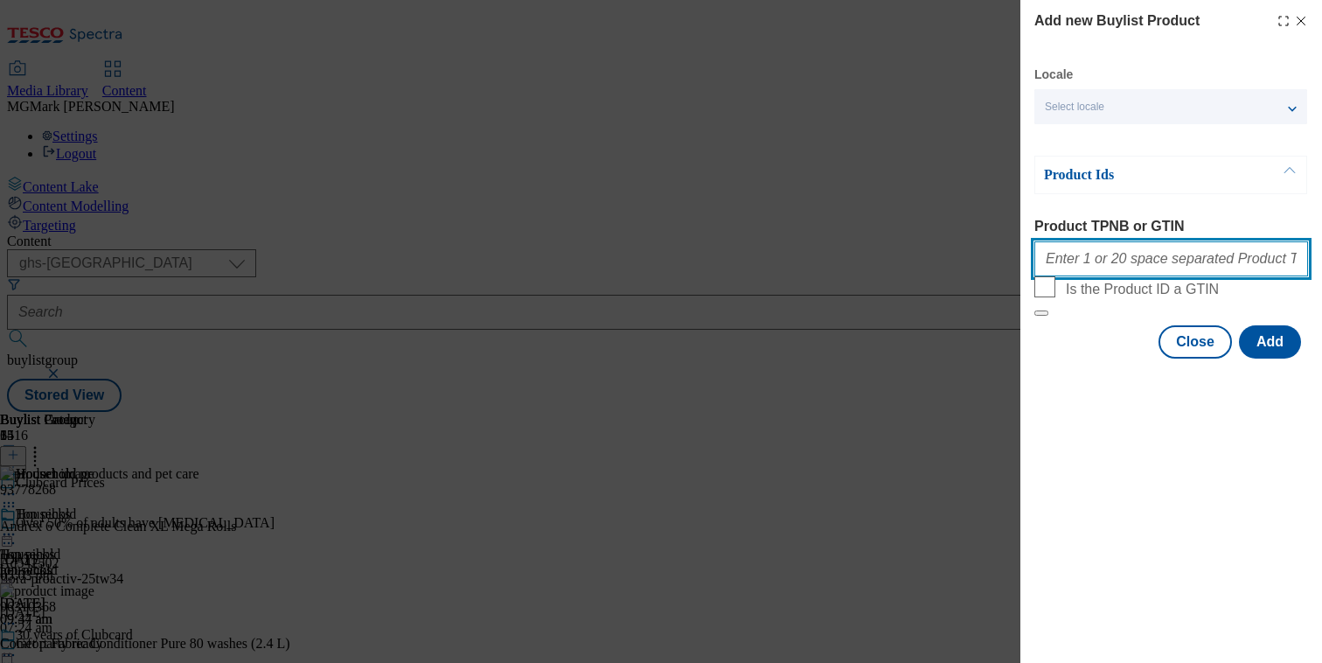
click at [1190, 263] on input "Product TPNB or GTIN" at bounding box center [1171, 258] width 274 height 35
paste input ""89619285 90855700 61125216""
click at [1053, 264] on input ""89619285 90855700 61125216" at bounding box center [1171, 258] width 274 height 35
click at [1049, 263] on input ""89619285 90855700 61125216" at bounding box center [1171, 258] width 274 height 35
type input "89619285 90855700 61125216"
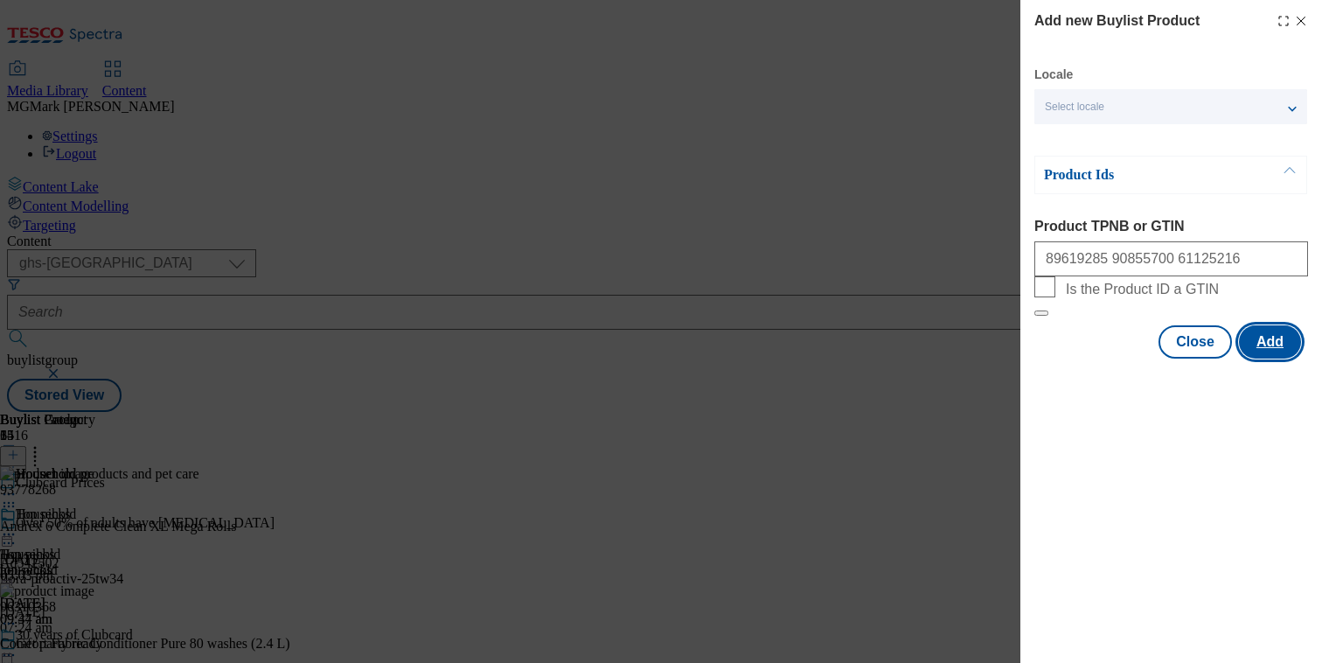
click at [1255, 358] on button "Add" at bounding box center [1270, 341] width 62 height 33
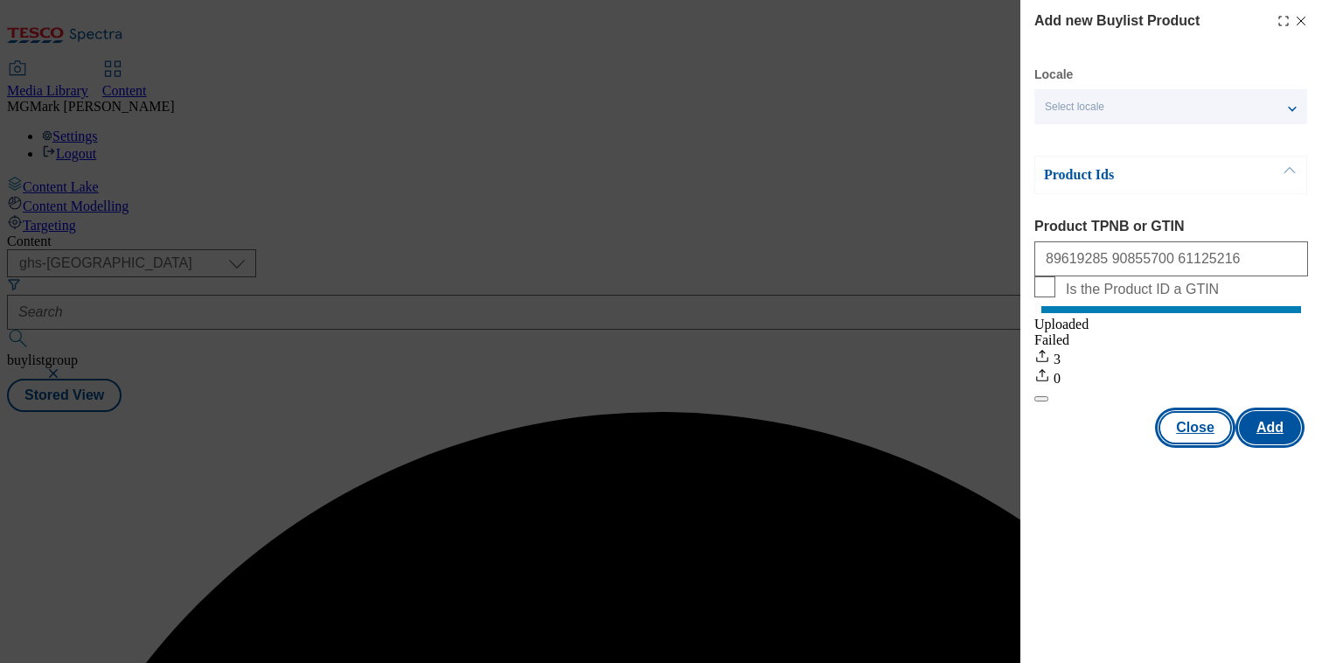
scroll to position [0, 0]
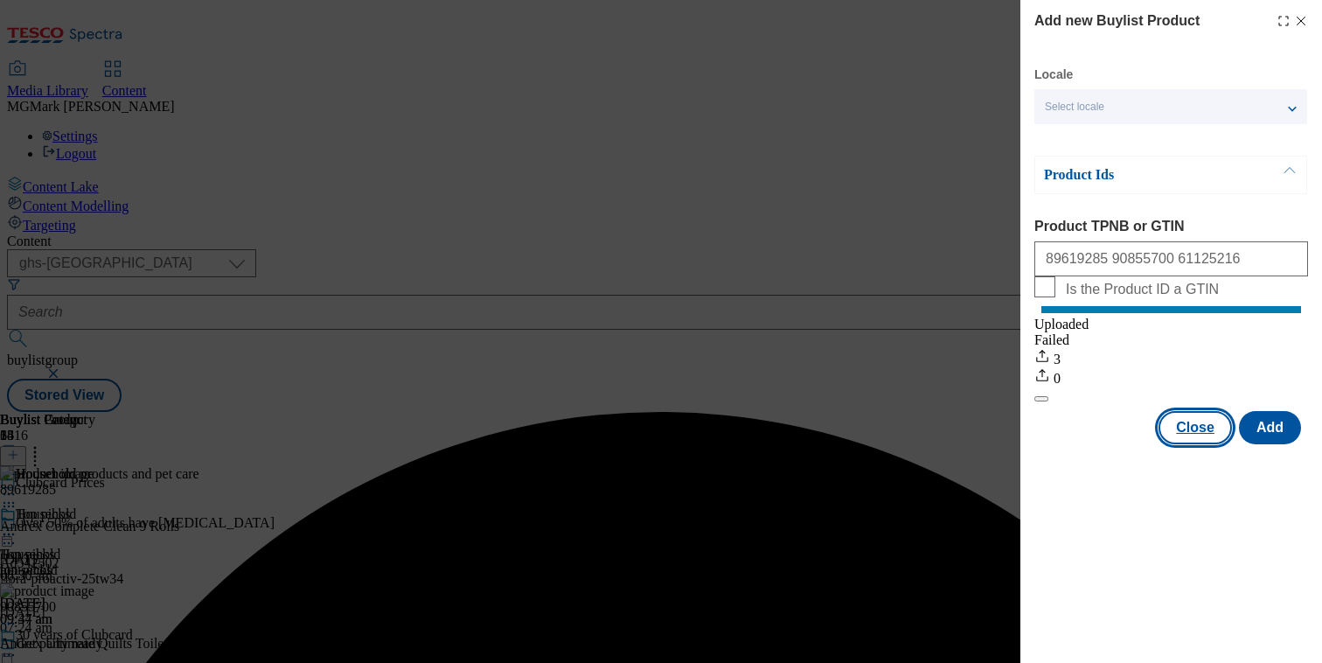
click at [1230, 444] on button "Close" at bounding box center [1194, 427] width 73 height 33
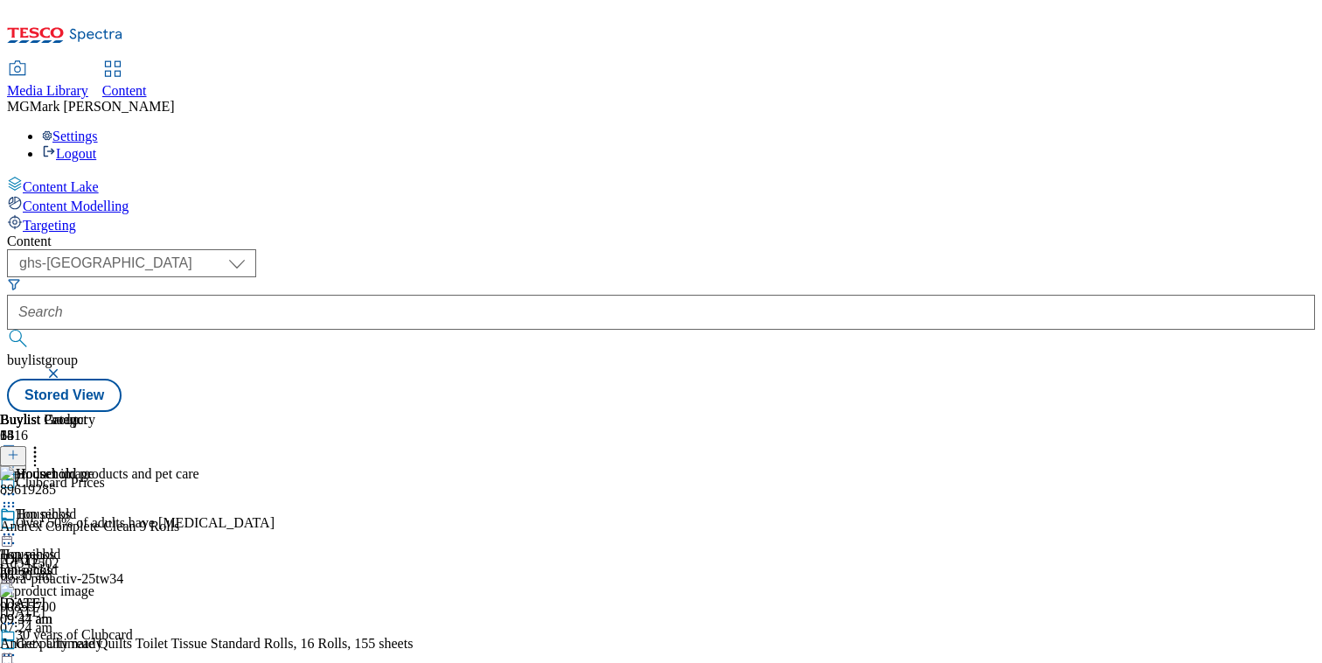
scroll to position [511, 0]
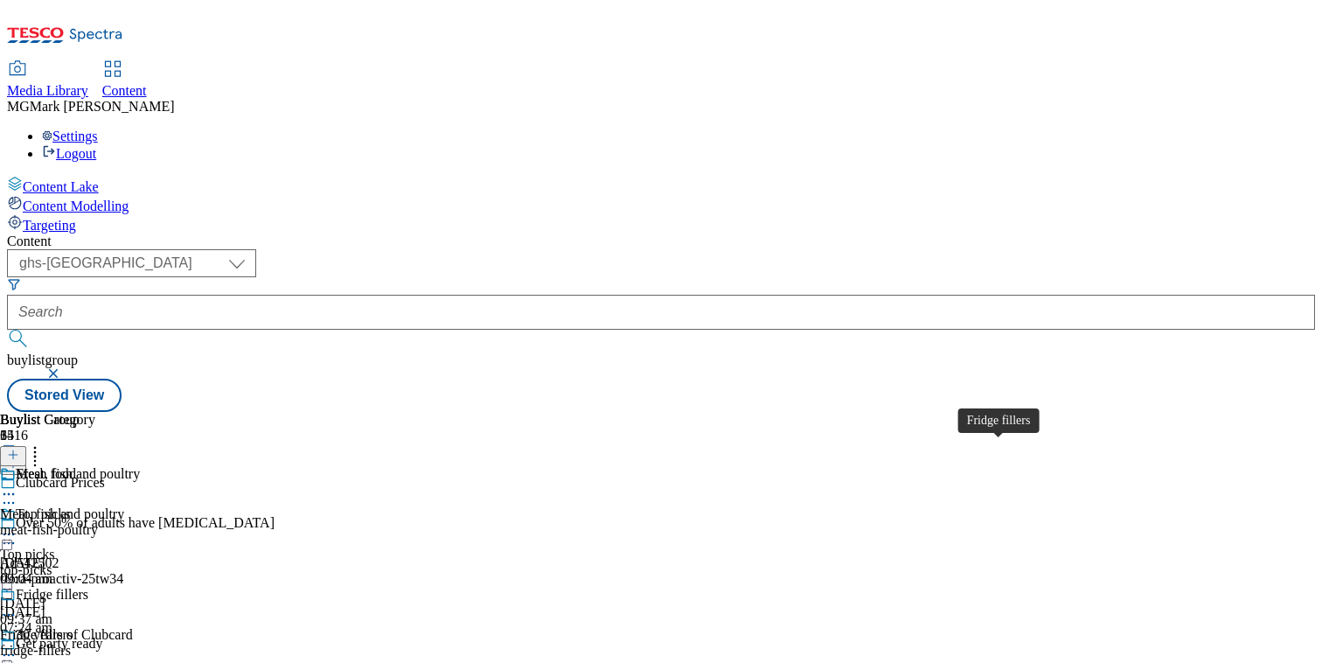
click at [88, 587] on span "Fridge fillers" at bounding box center [52, 596] width 73 height 19
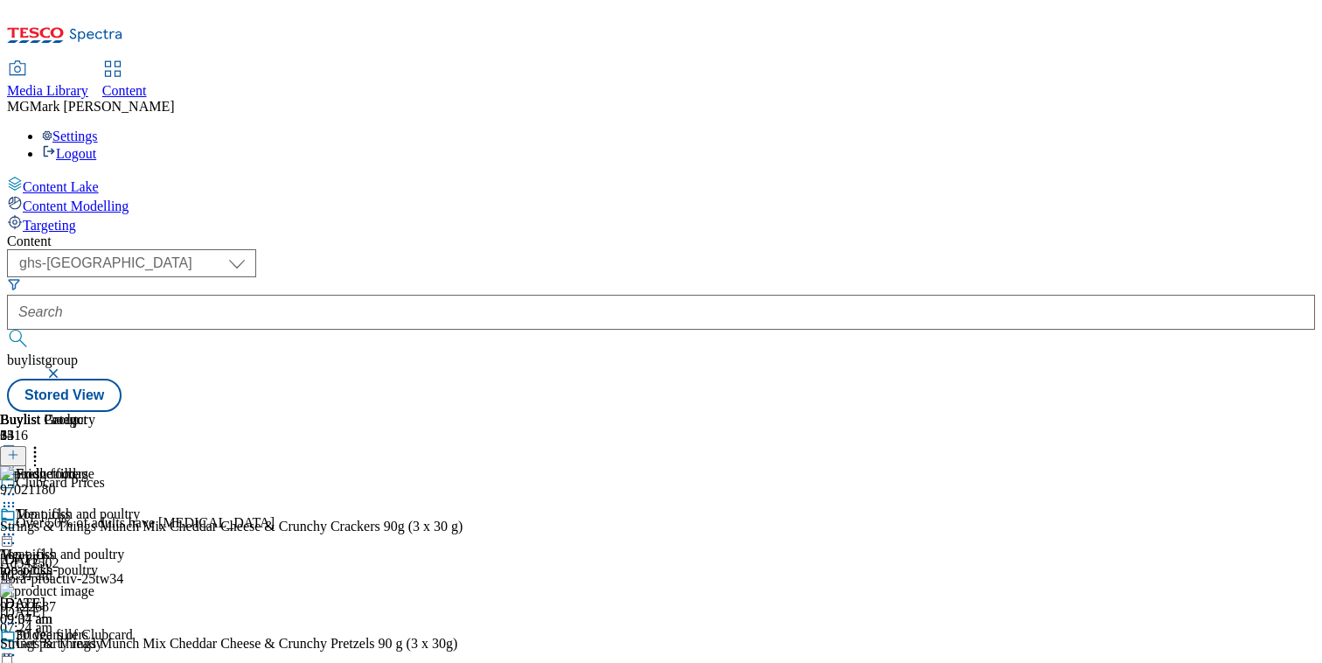
scroll to position [0, 230]
click at [19, 449] on icon at bounding box center [13, 455] width 12 height 12
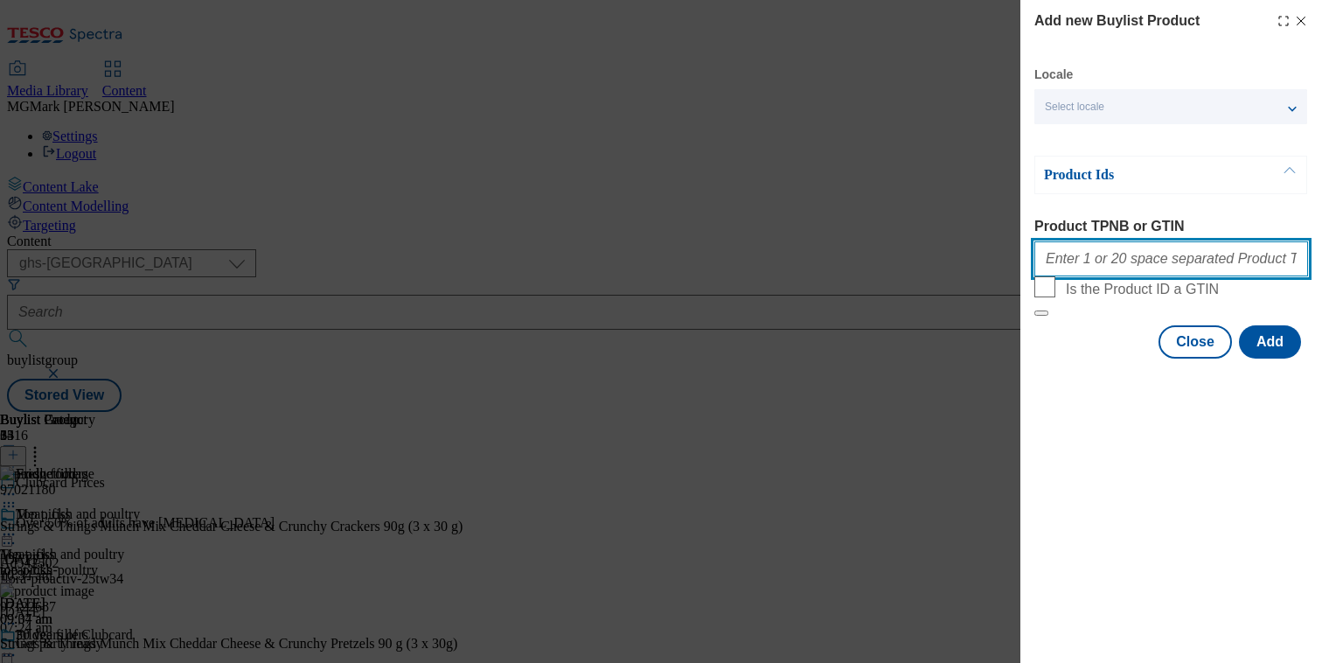
click at [1171, 273] on input "Product TPNB or GTIN" at bounding box center [1171, 258] width 274 height 35
paste input ""97018667 85276056 81491659""
click at [1047, 269] on input ""97018667 85276056 81491659" at bounding box center [1171, 258] width 274 height 35
click at [1048, 262] on input ""97018667 85276056 81491659" at bounding box center [1171, 258] width 274 height 35
type input "97018667 85276056 81491659"
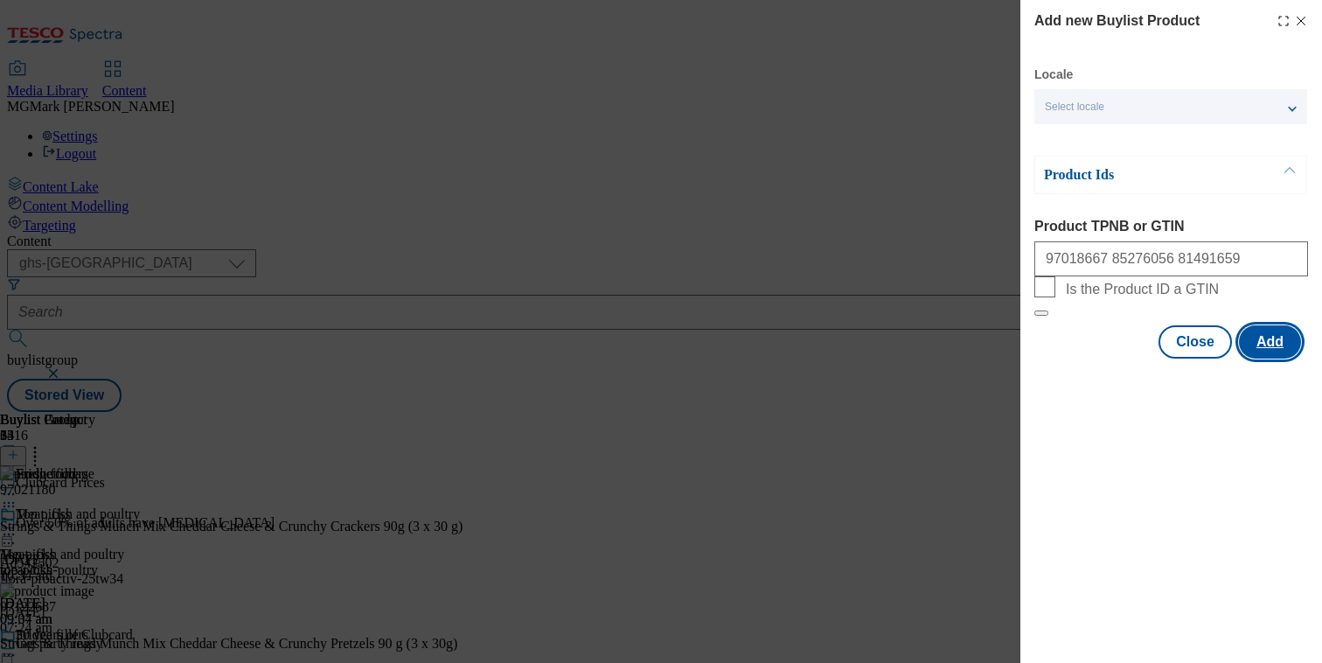
click at [1284, 358] on button "Add" at bounding box center [1270, 341] width 62 height 33
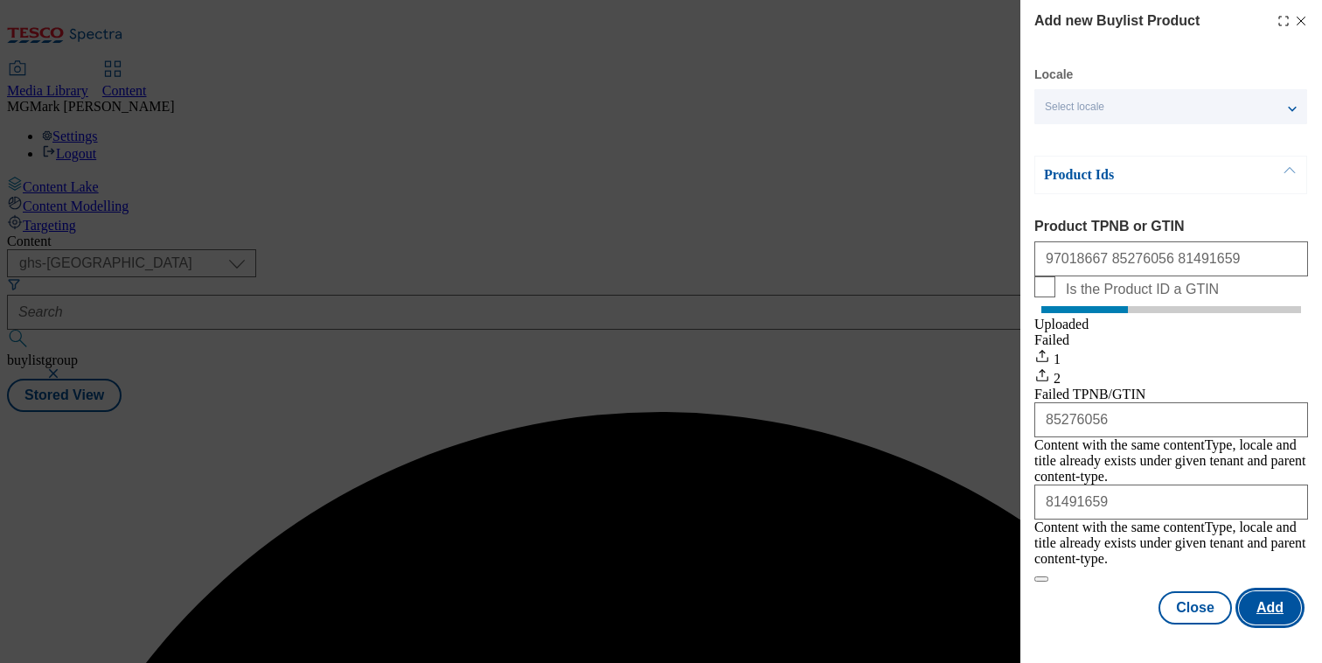
scroll to position [0, 0]
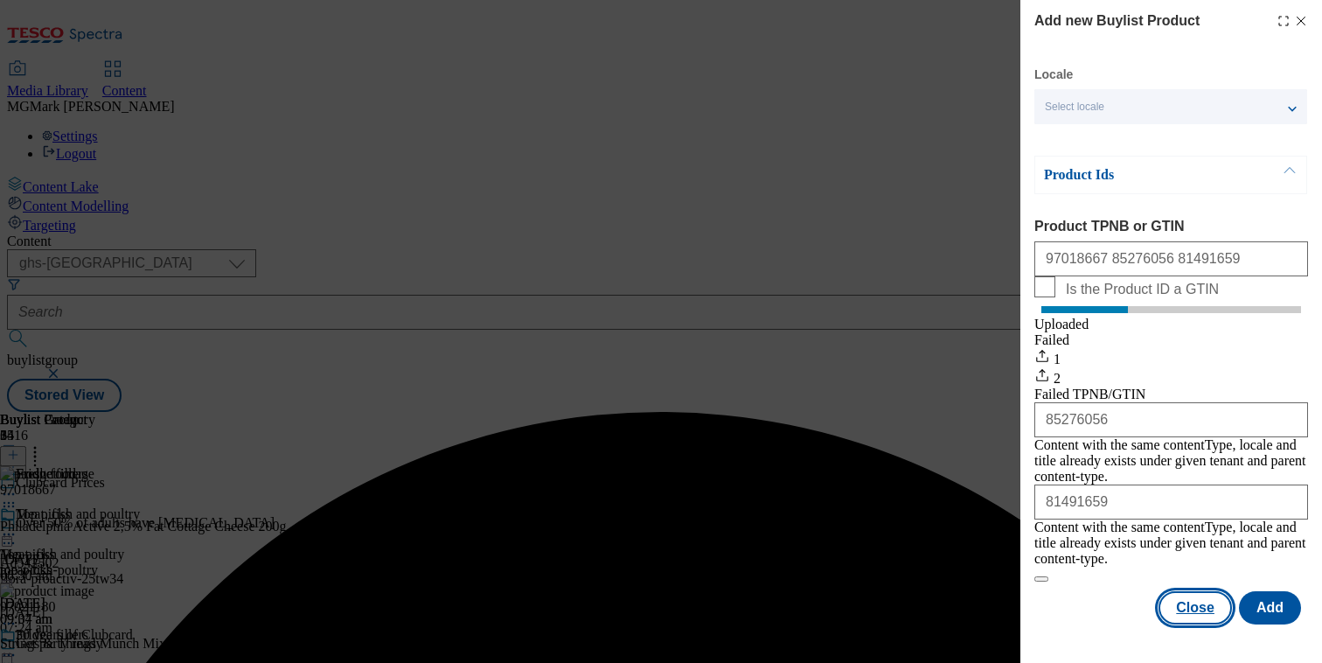
click at [1213, 591] on button "Close" at bounding box center [1194, 607] width 73 height 33
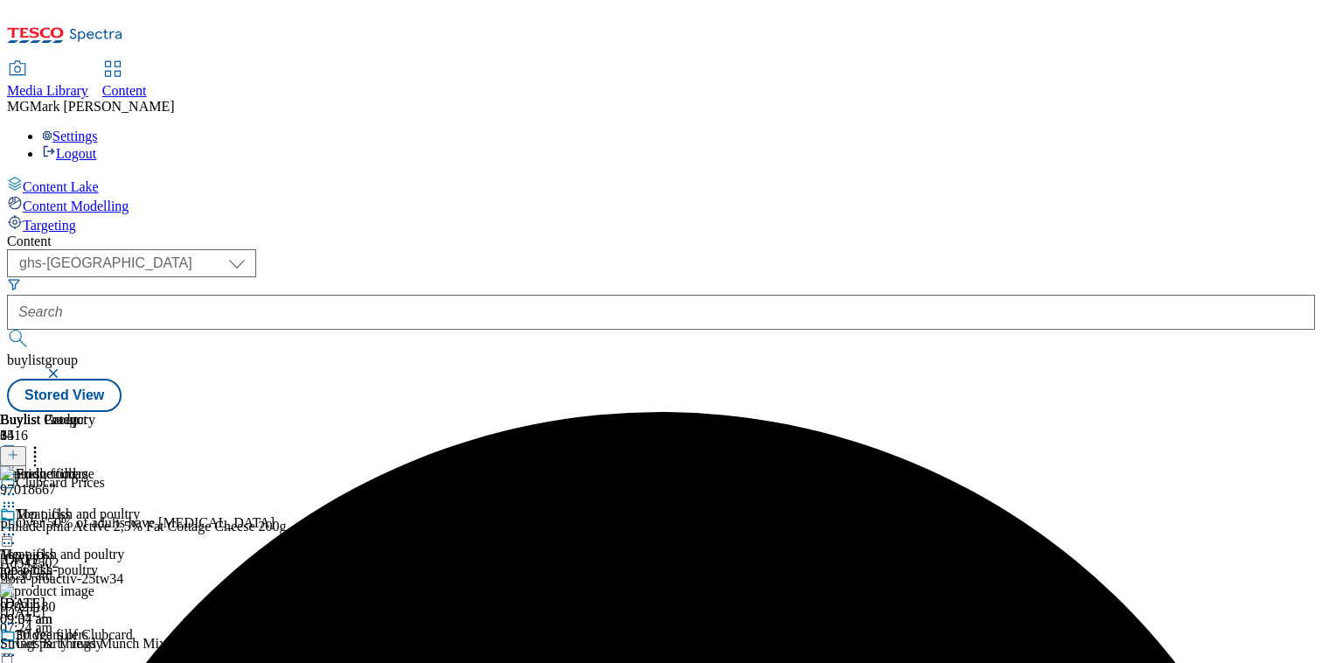
scroll to position [0, 230]
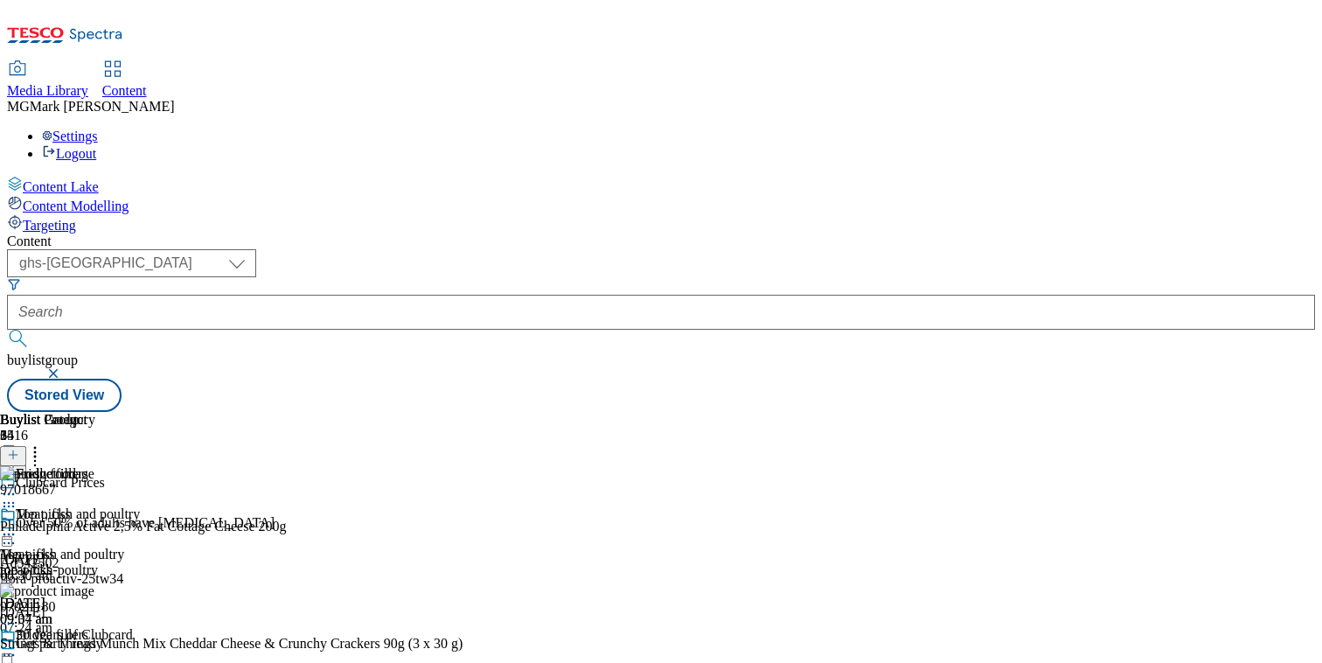
click at [44, 443] on icon at bounding box center [34, 451] width 17 height 17
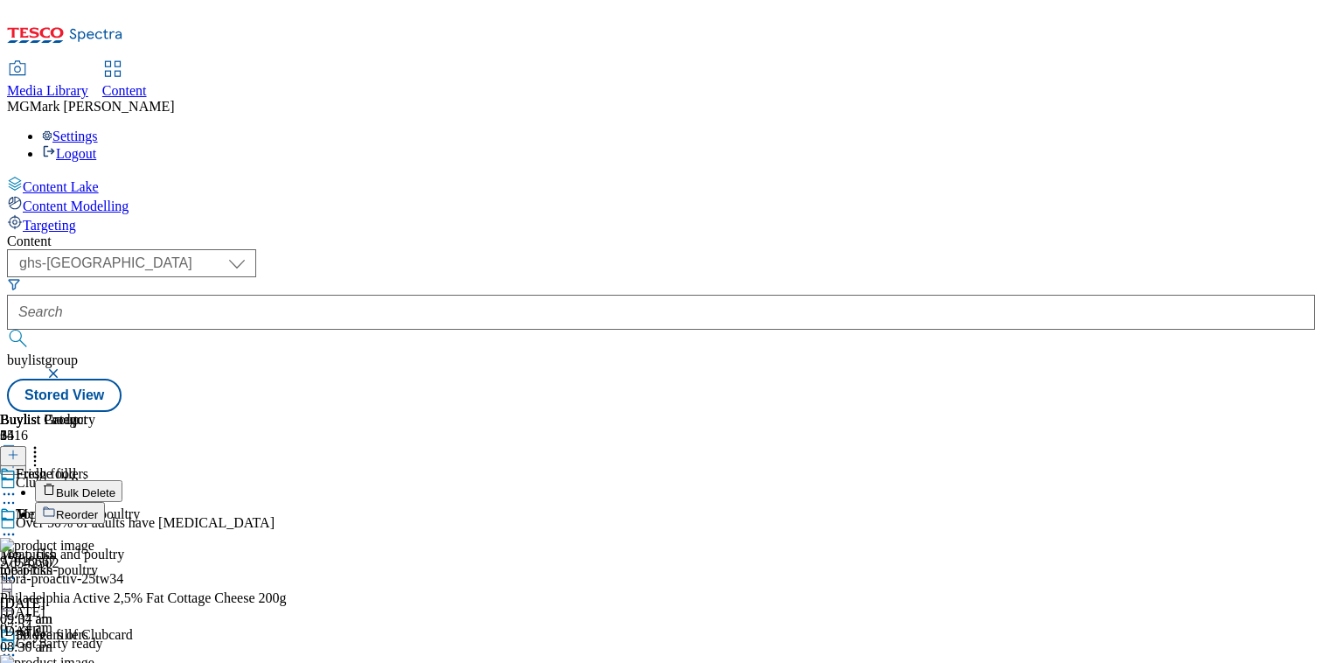
click at [105, 502] on button "Reorder" at bounding box center [70, 513] width 70 height 22
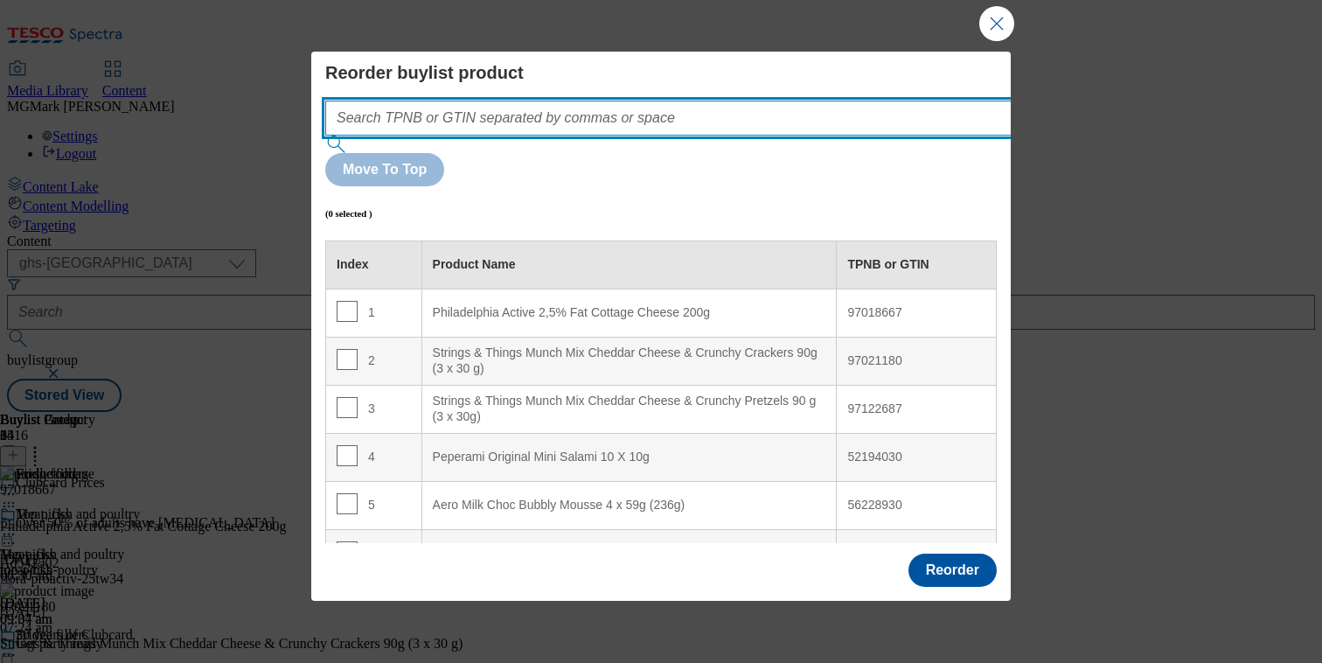
click at [663, 111] on input "Modal" at bounding box center [694, 118] width 739 height 35
click at [669, 128] on input "Modal" at bounding box center [694, 118] width 739 height 35
paste input ""97018667 85276056 81491659""
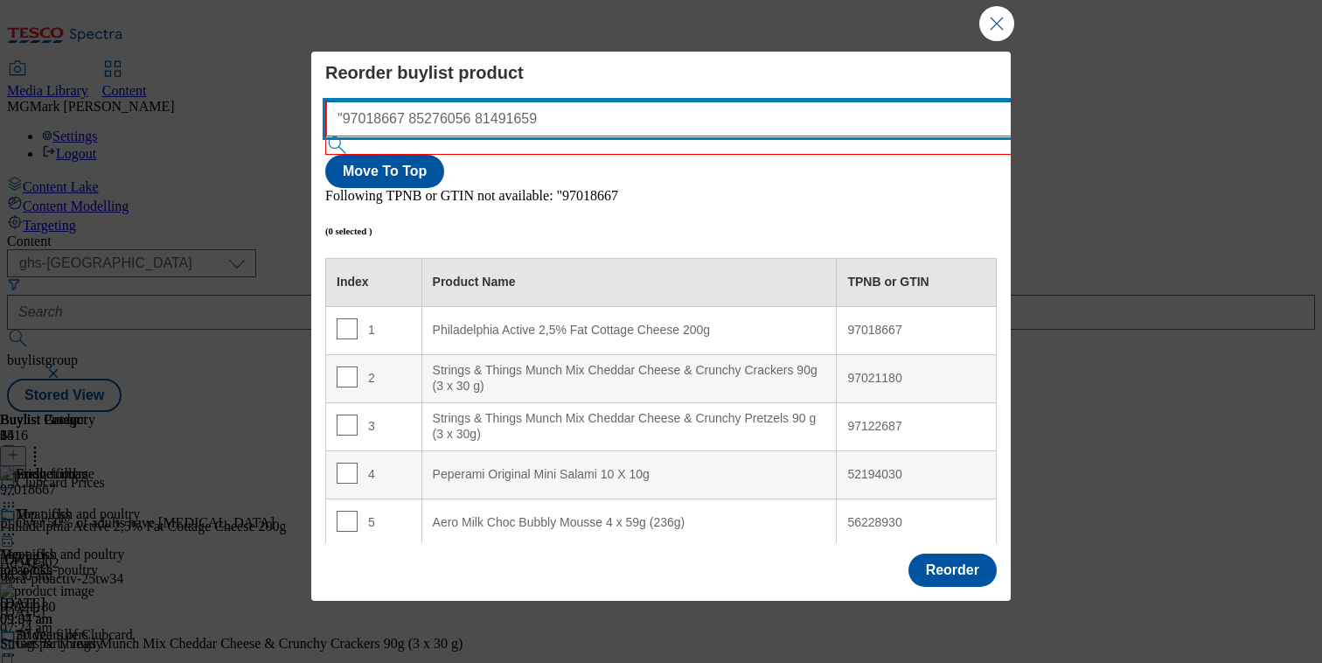
click at [353, 118] on input ""97018667 85276056 81491659" at bounding box center [695, 118] width 739 height 35
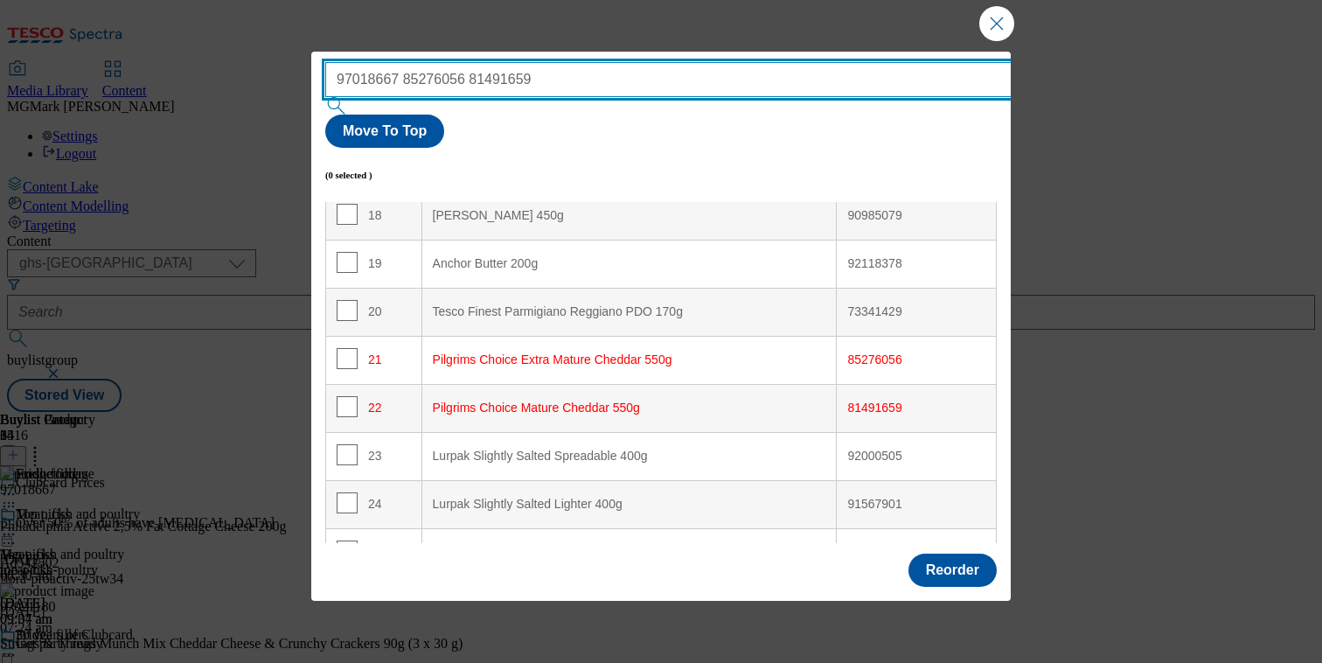
scroll to position [870, 0]
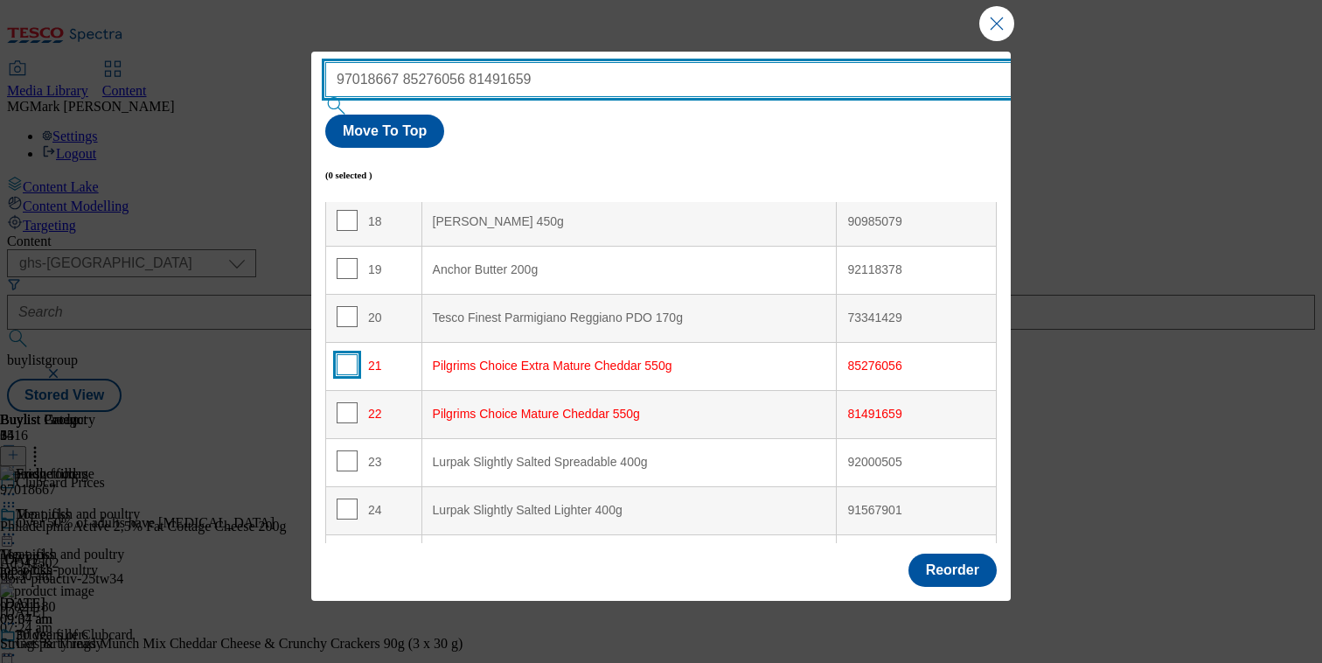
type input "97018667 85276056 81491659"
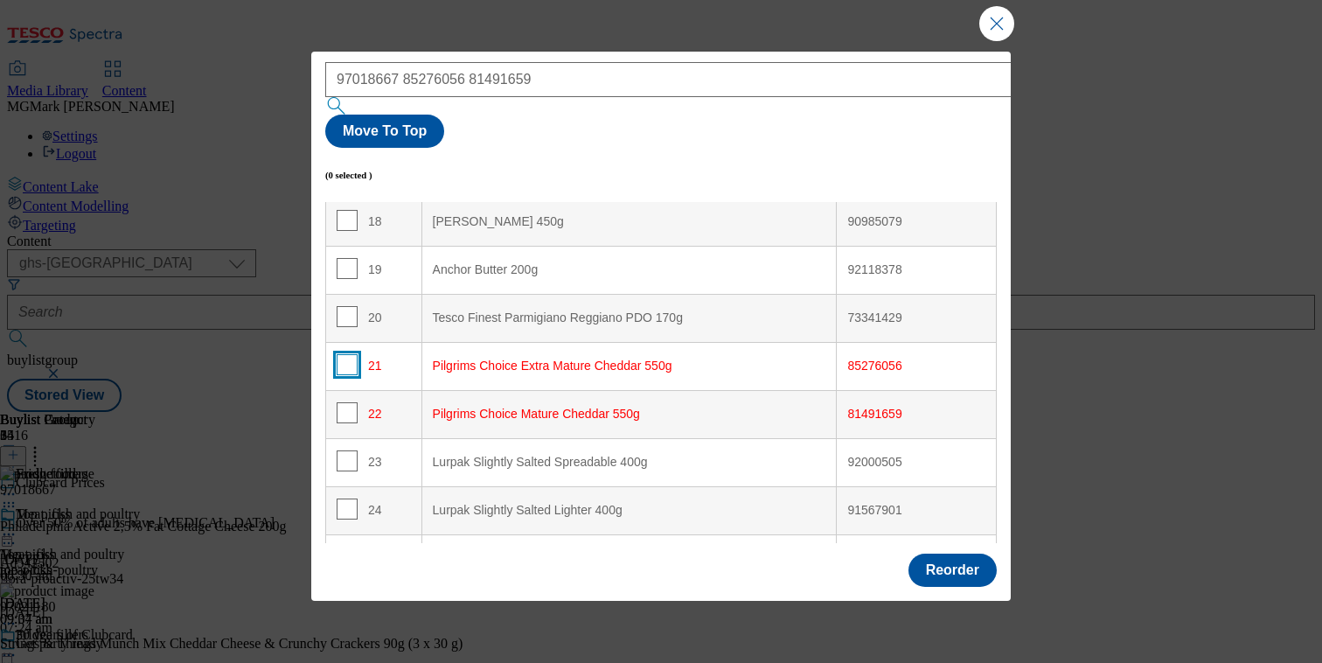
click at [340, 354] on input "Modal" at bounding box center [347, 364] width 21 height 21
checkbox input "true"
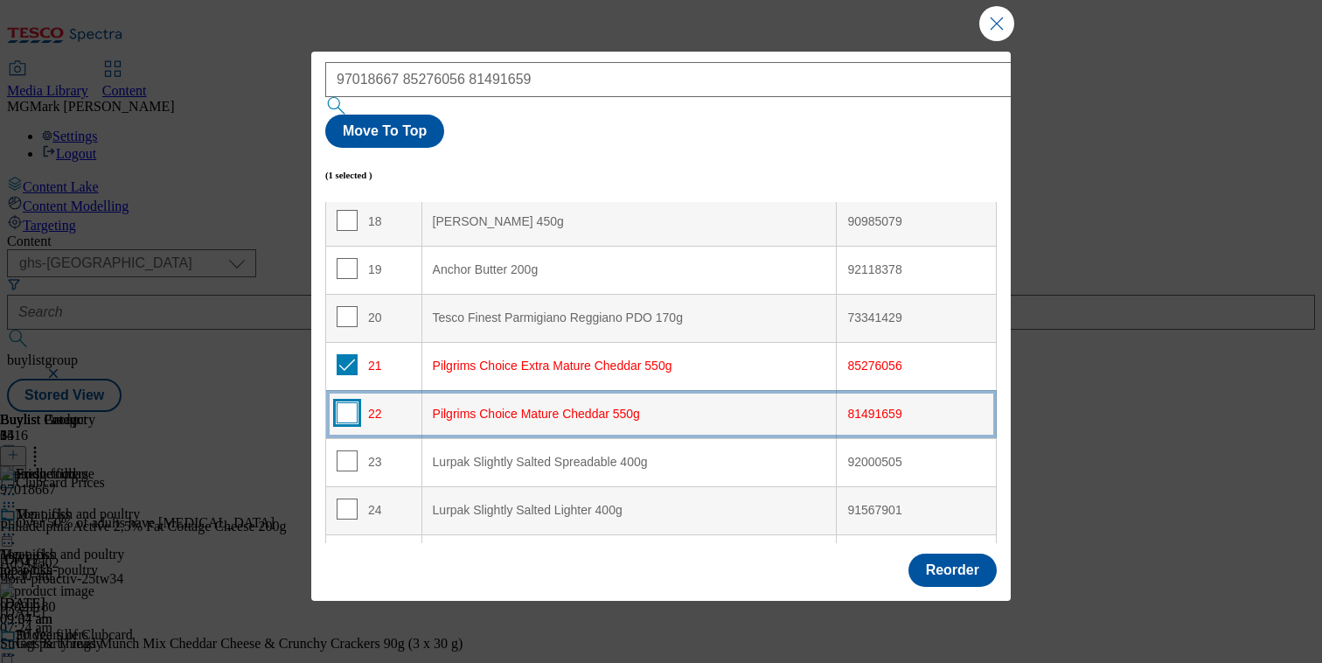
click at [346, 402] on input "Modal" at bounding box center [347, 412] width 21 height 21
checkbox input "true"
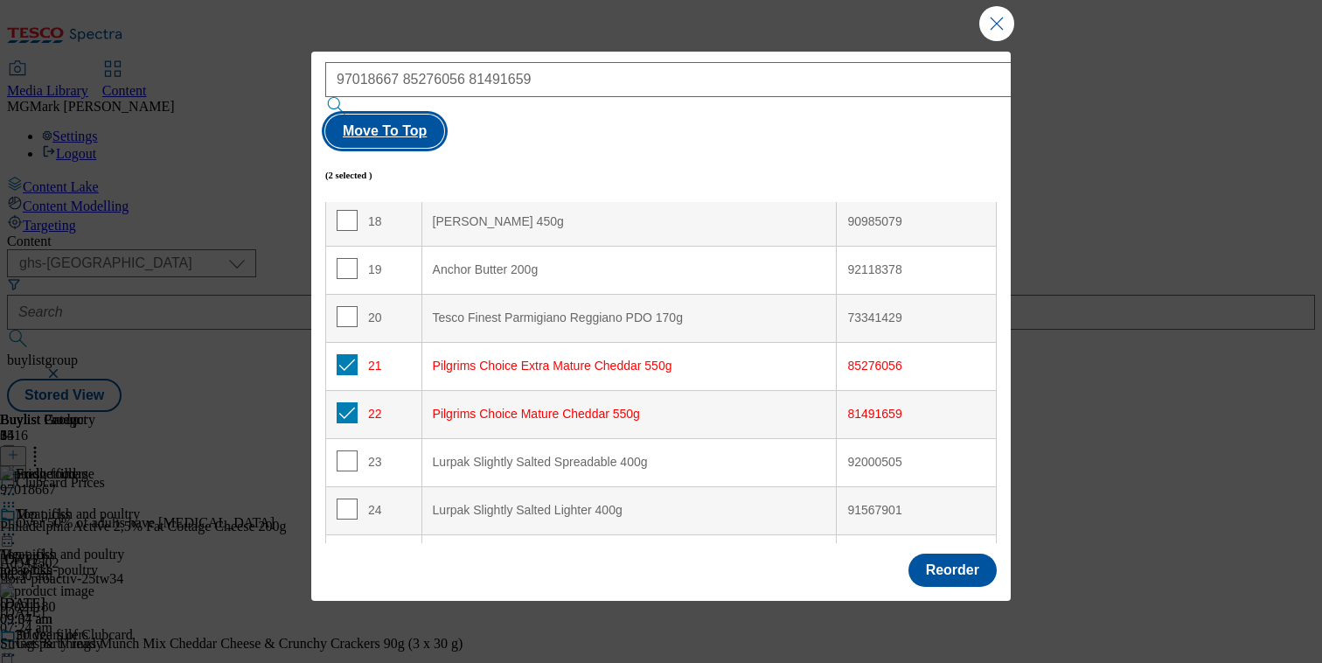
click at [444, 115] on button "Move To Top" at bounding box center [384, 131] width 119 height 33
checkbox input "true"
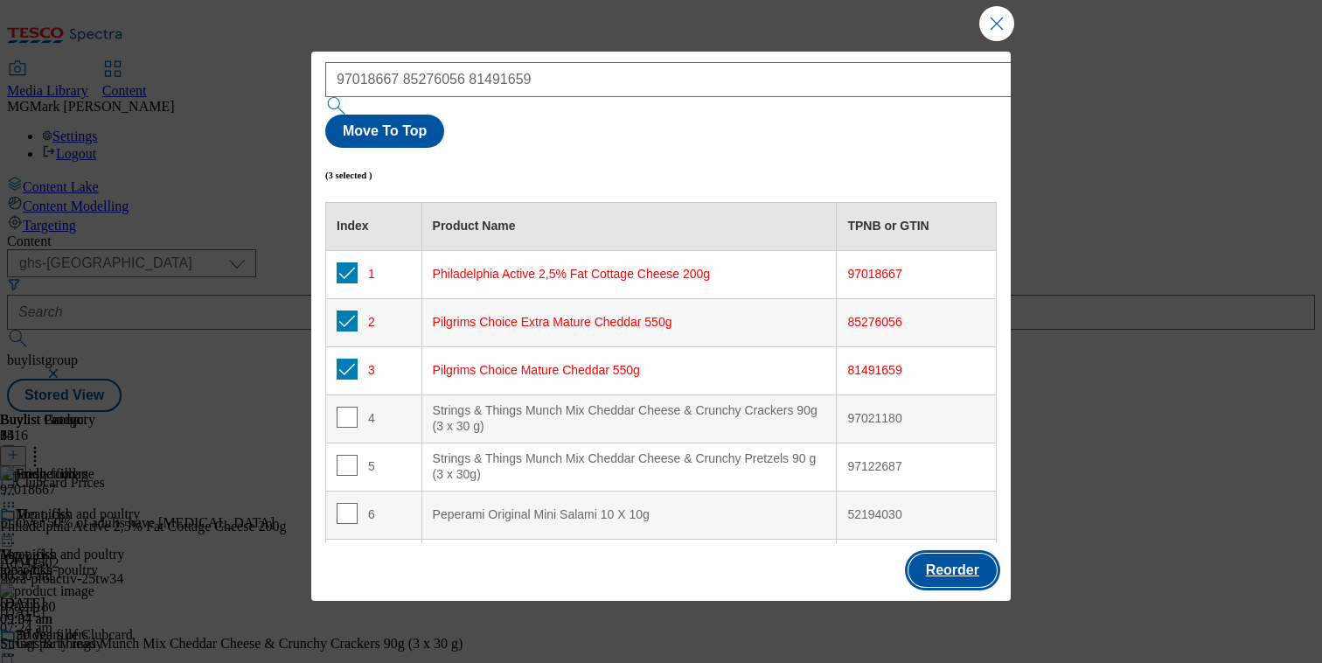
click at [937, 556] on button "Reorder" at bounding box center [952, 569] width 88 height 33
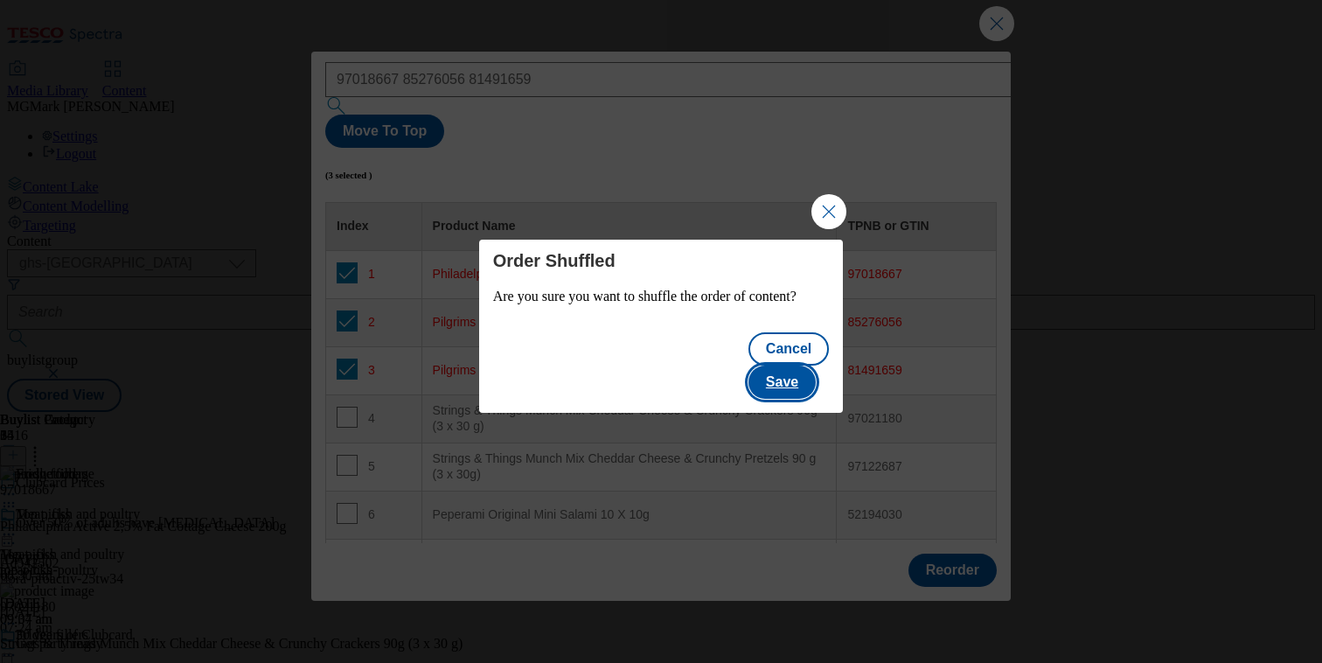
click at [799, 378] on button "Save" at bounding box center [781, 381] width 67 height 33
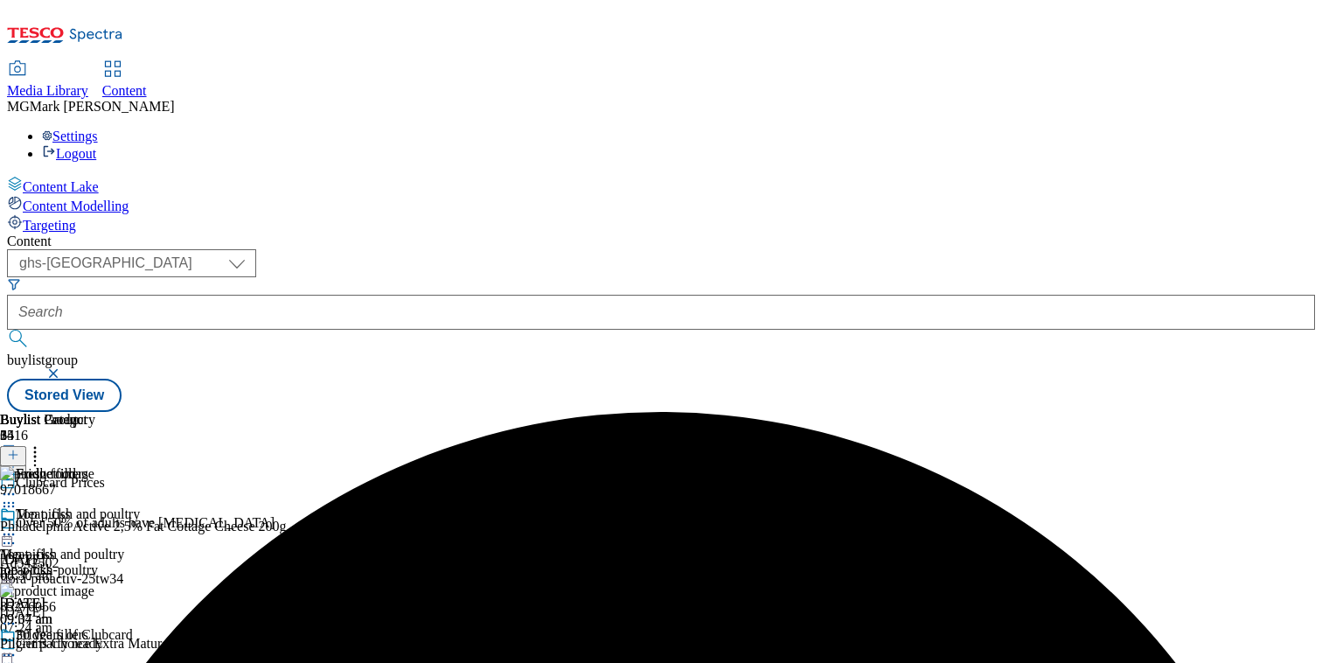
scroll to position [0, 230]
click at [17, 646] on icon at bounding box center [8, 654] width 17 height 17
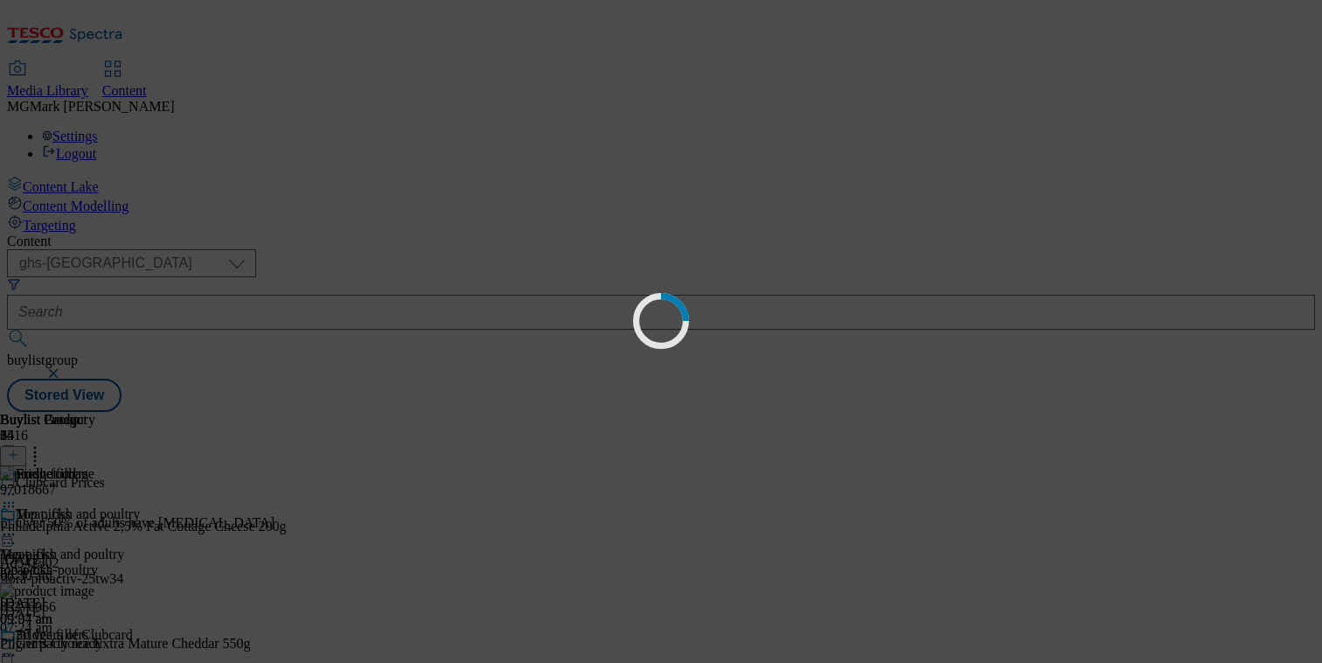
scroll to position [0, 0]
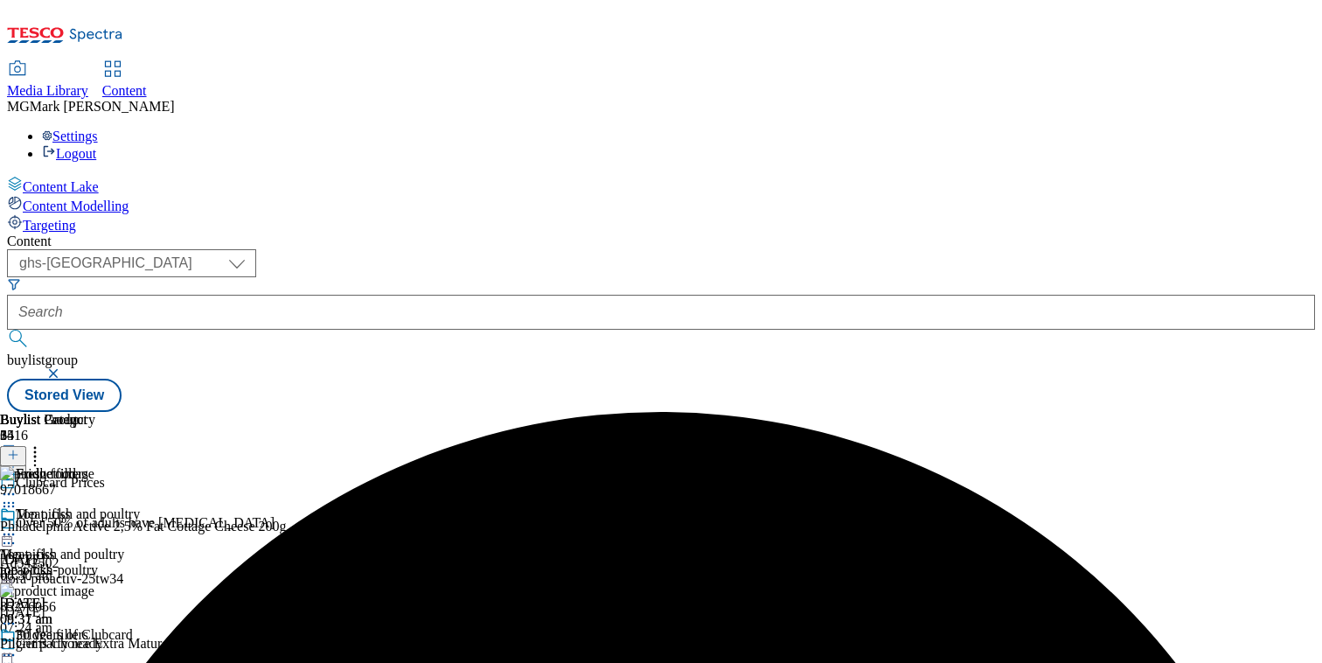
click at [17, 646] on icon at bounding box center [8, 654] width 17 height 17
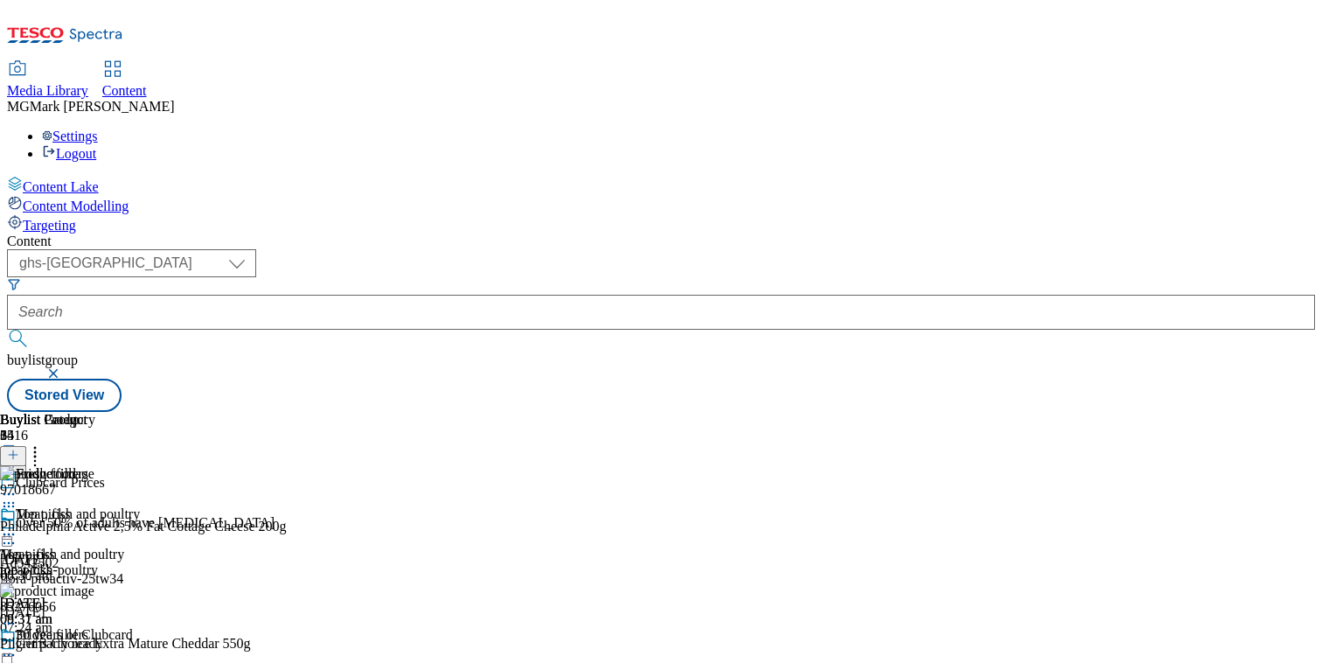
scroll to position [1052, 0]
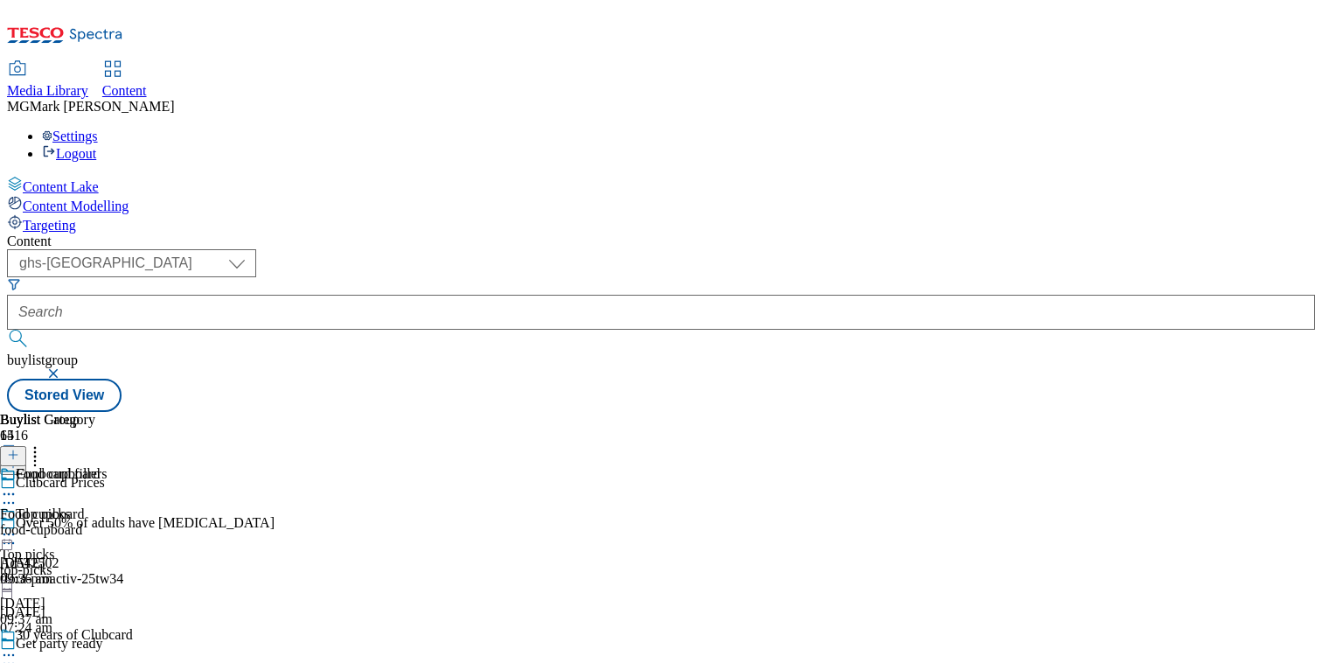
click at [100, 571] on div "09:36 am" at bounding box center [50, 579] width 100 height 16
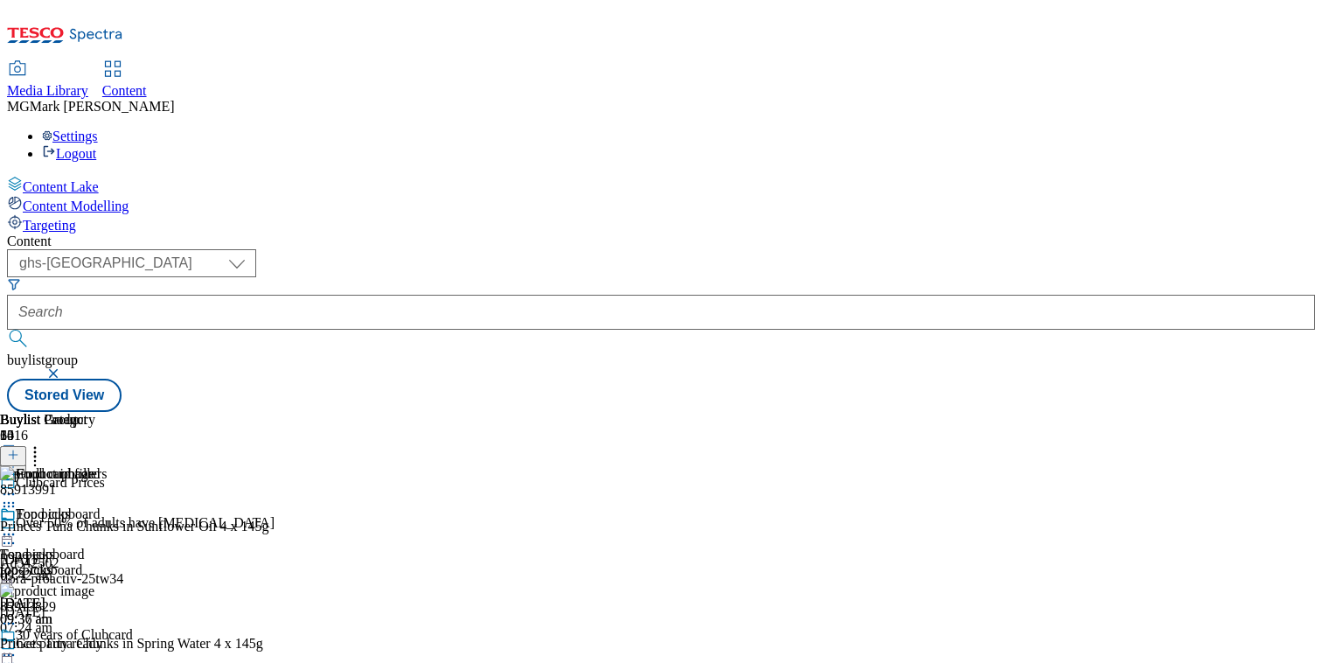
click at [13, 450] on line at bounding box center [13, 454] width 0 height 9
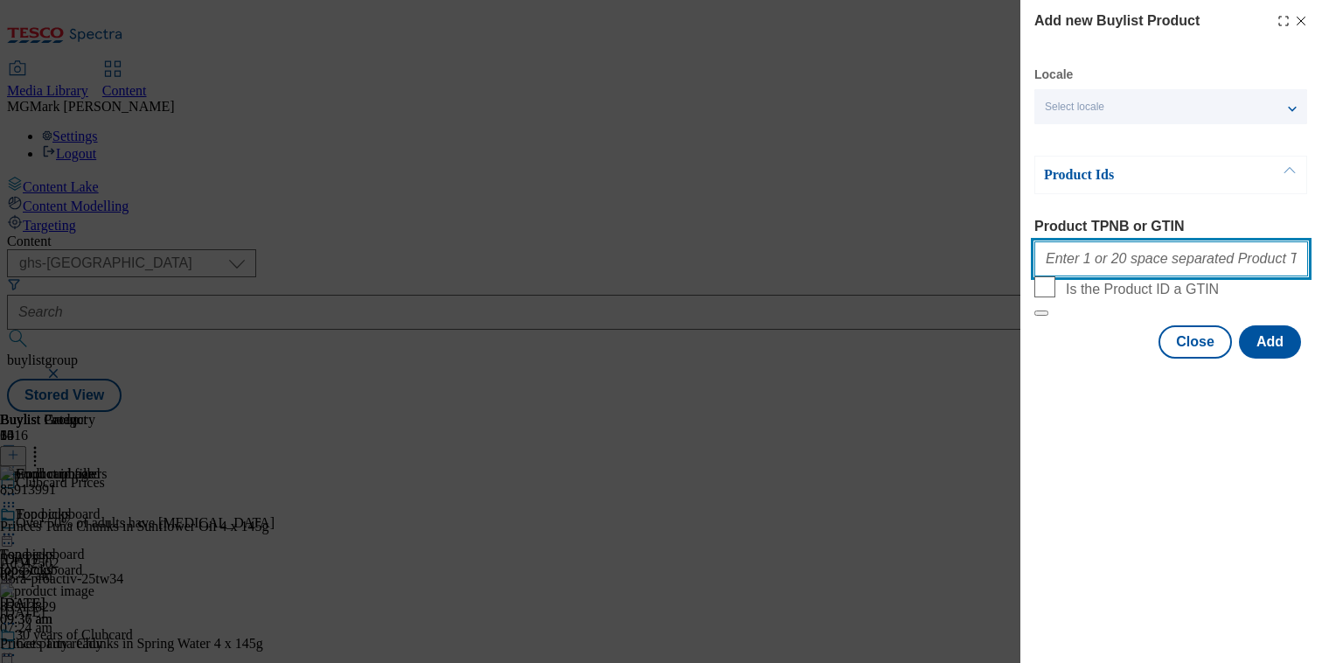
click at [1191, 260] on input "Product TPNB or GTIN" at bounding box center [1171, 258] width 274 height 35
paste input ""52221638 52221650 56774766""
click at [1048, 263] on input ""52221638 52221650 56774766" at bounding box center [1171, 258] width 274 height 35
type input "52221638 52221650 56774766"
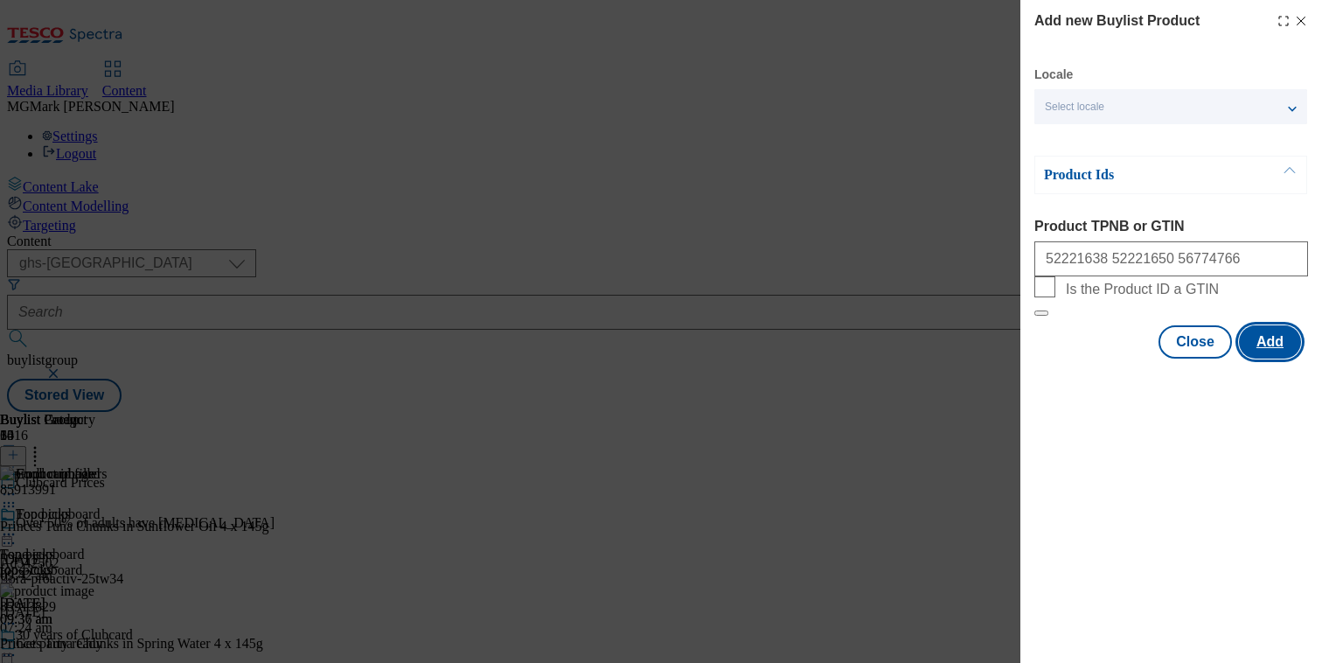
click at [1290, 358] on button "Add" at bounding box center [1270, 341] width 62 height 33
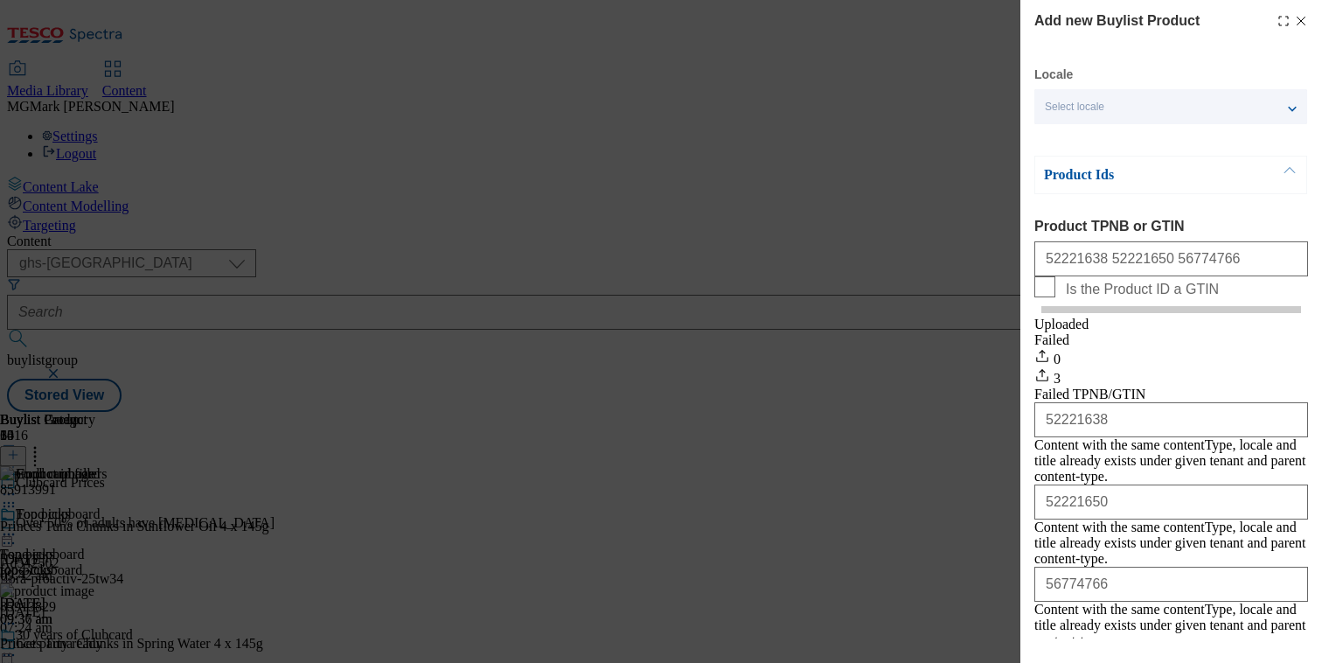
click at [1300, 24] on icon "Modal" at bounding box center [1301, 21] width 14 height 14
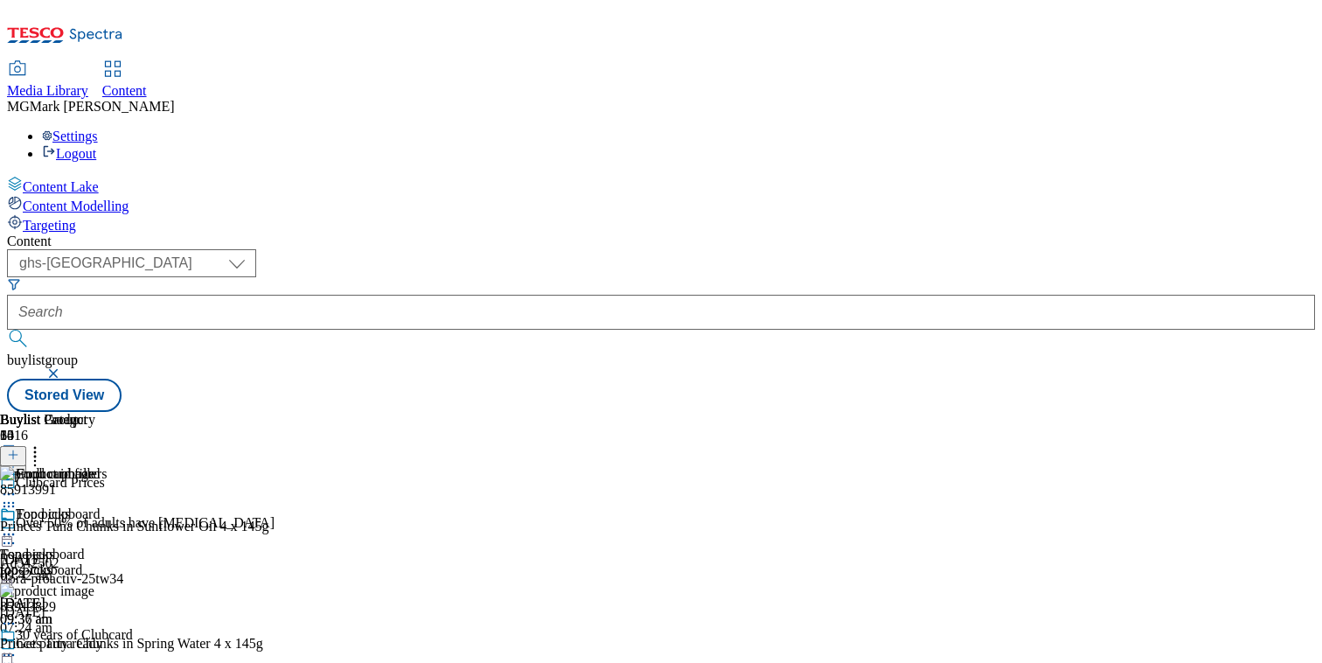
scroll to position [0, 230]
click at [44, 443] on icon at bounding box center [34, 451] width 17 height 17
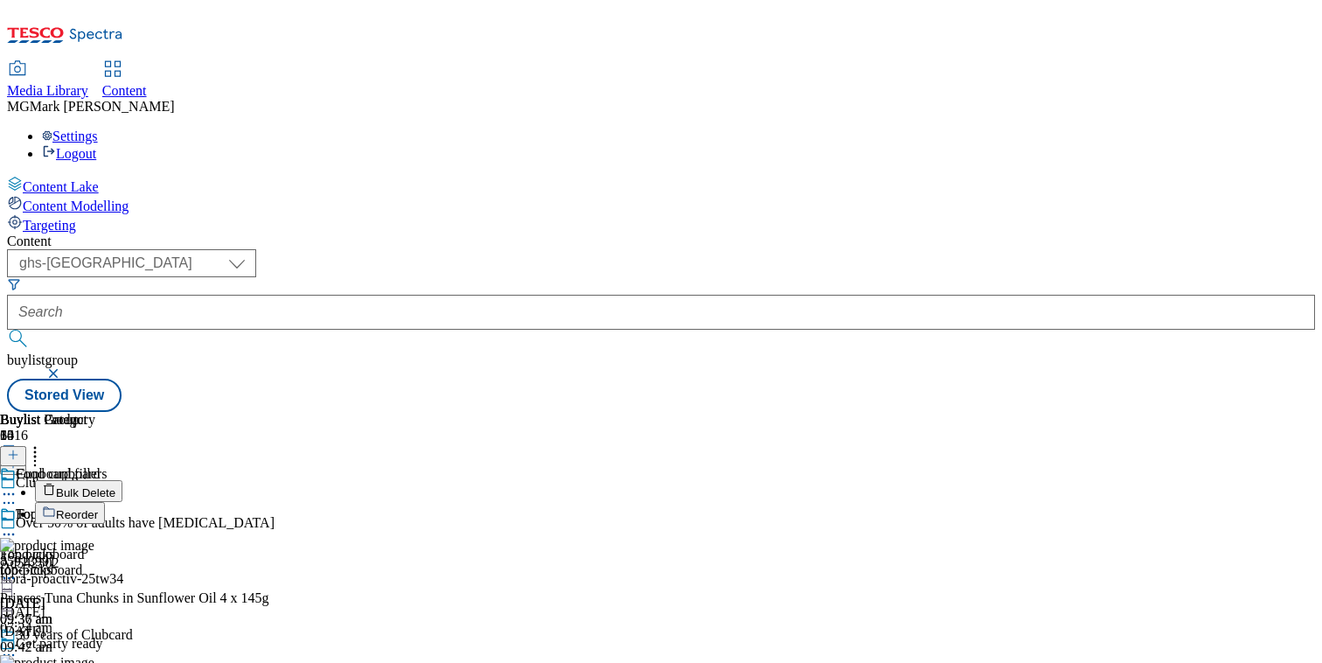
click at [105, 502] on button "Reorder" at bounding box center [70, 513] width 70 height 22
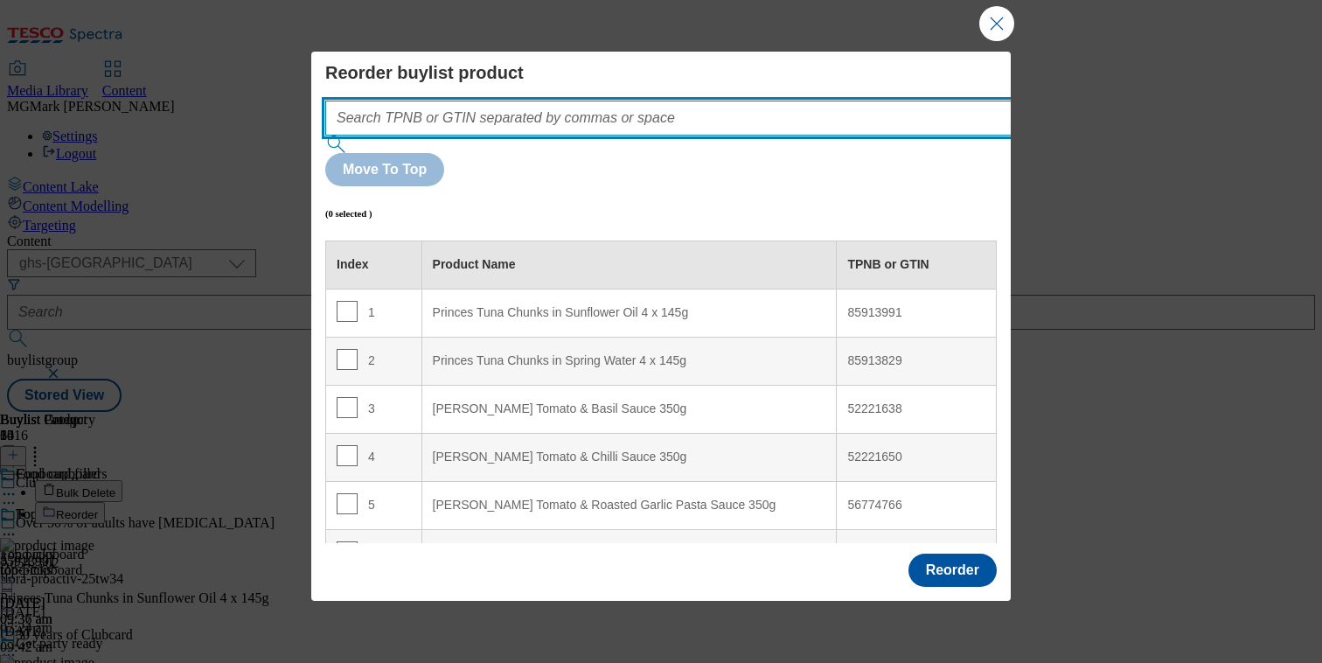
click at [743, 120] on input "Modal" at bounding box center [694, 118] width 739 height 35
paste input ""52221638 52221650 56774766""
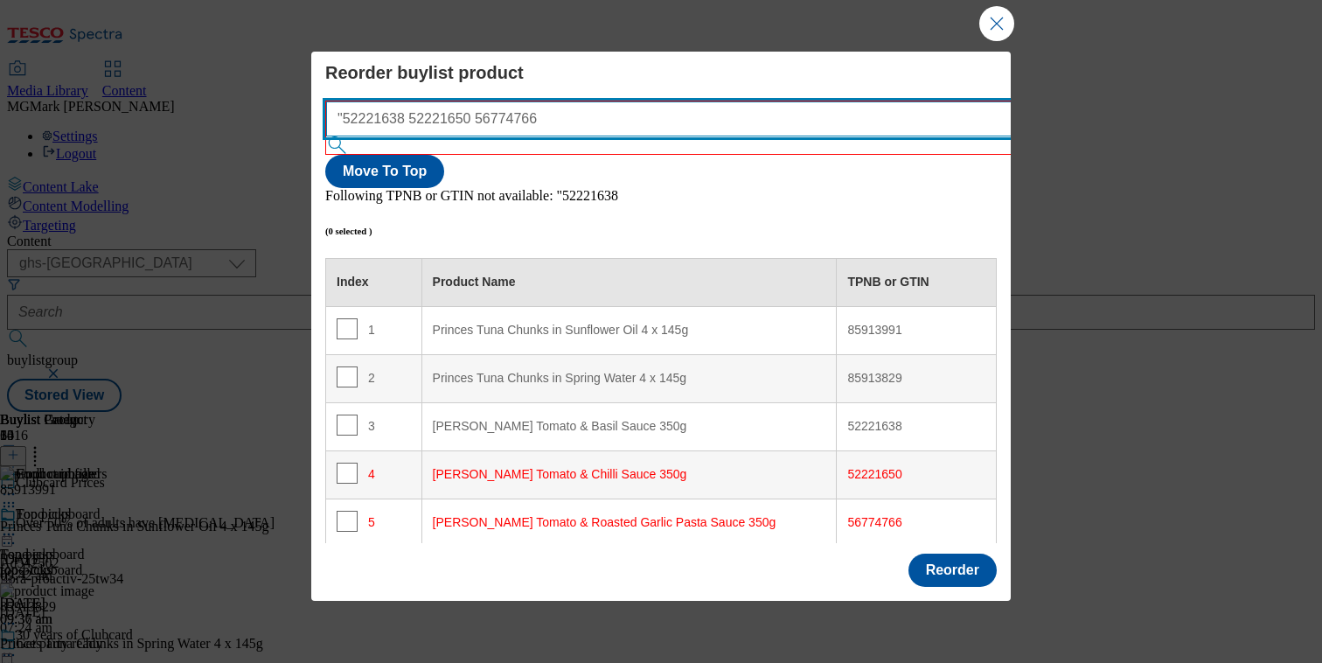
click at [355, 117] on input ""52221638 52221650 56774766" at bounding box center [695, 118] width 739 height 35
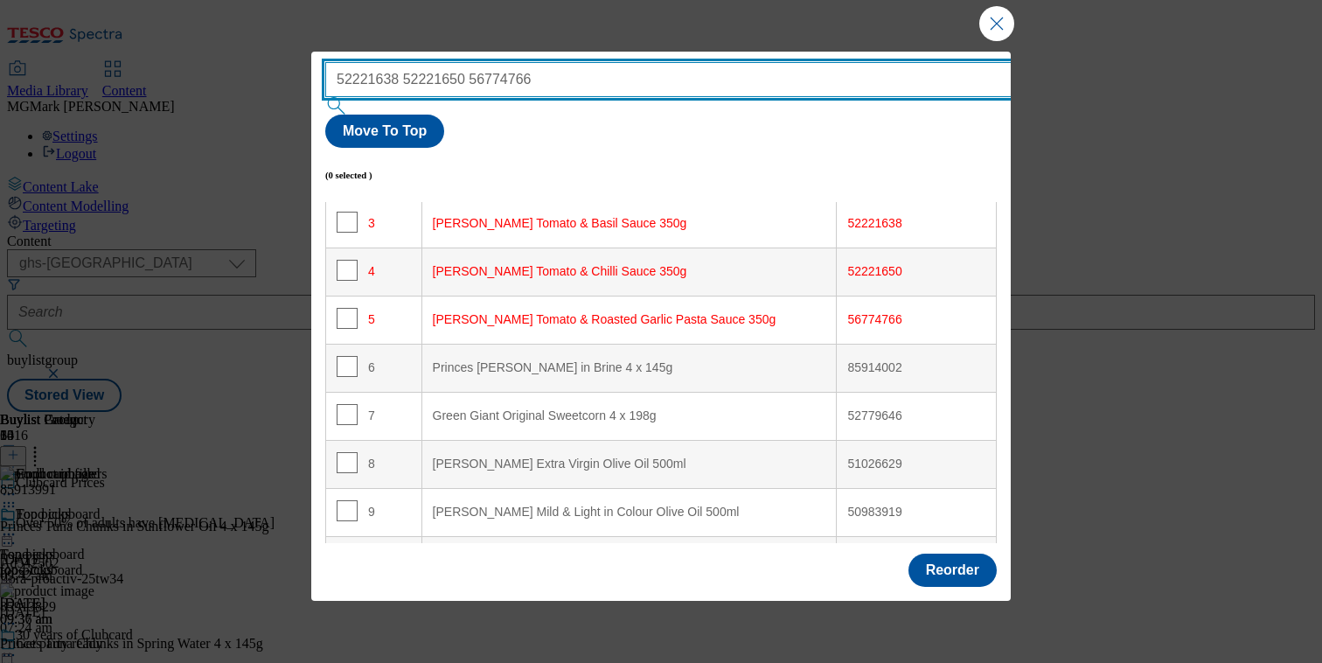
scroll to position [119, 0]
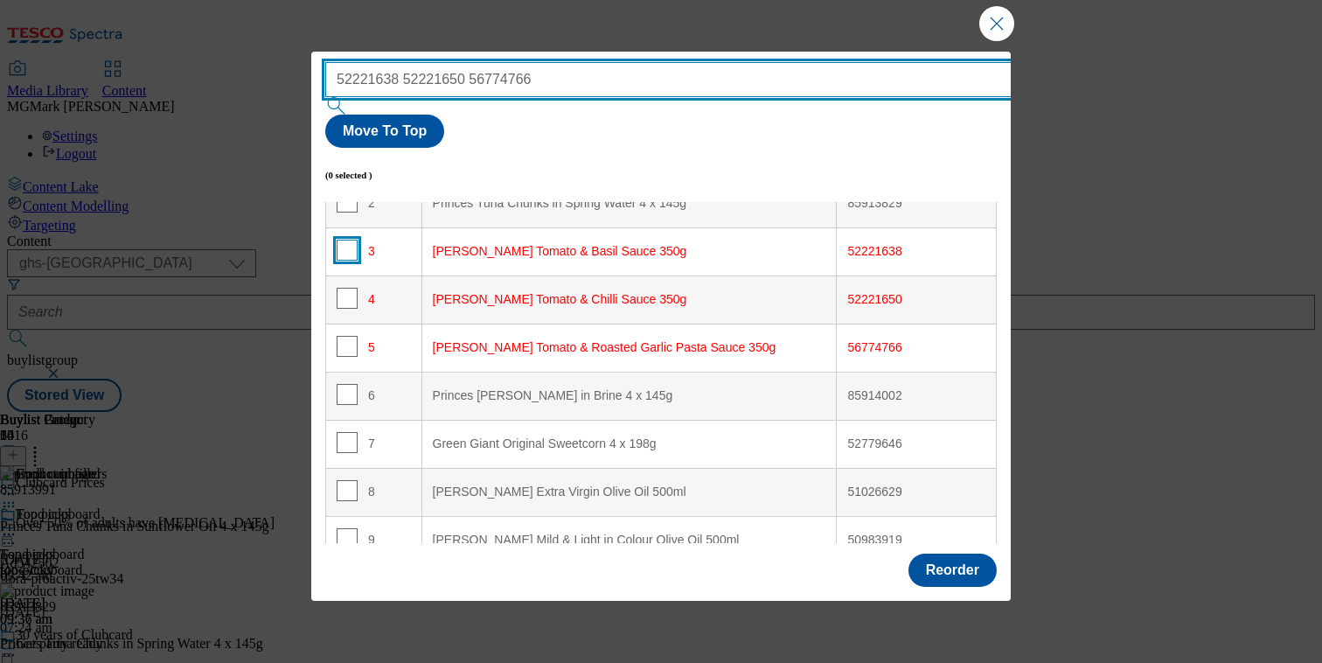
type input "52221638 52221650 56774766"
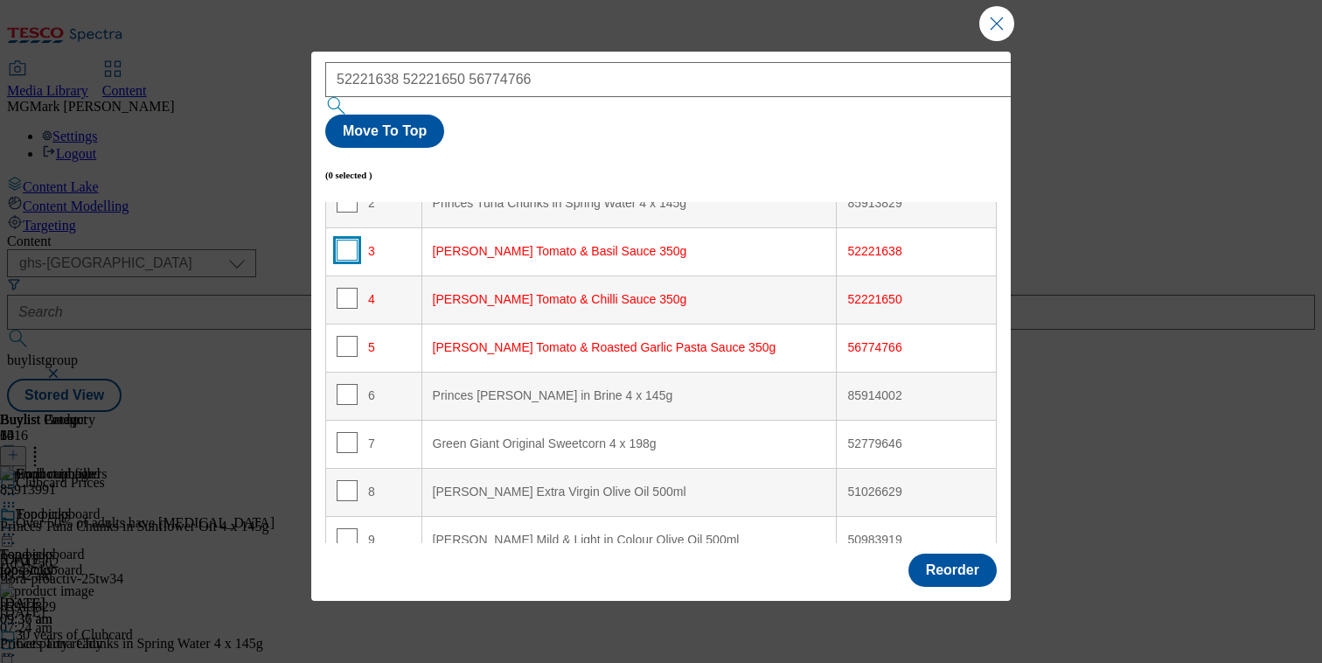
click at [351, 240] on input "Modal" at bounding box center [347, 250] width 21 height 21
checkbox input "true"
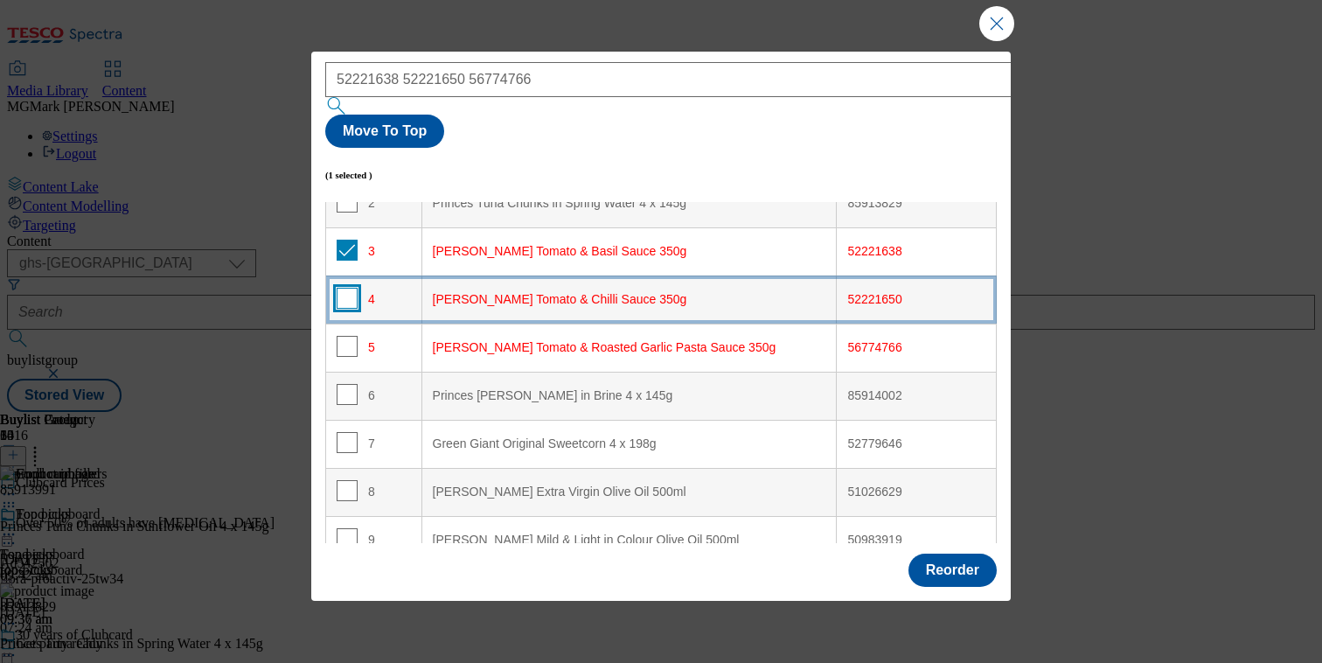
click at [344, 288] on input "Modal" at bounding box center [347, 298] width 21 height 21
checkbox input "true"
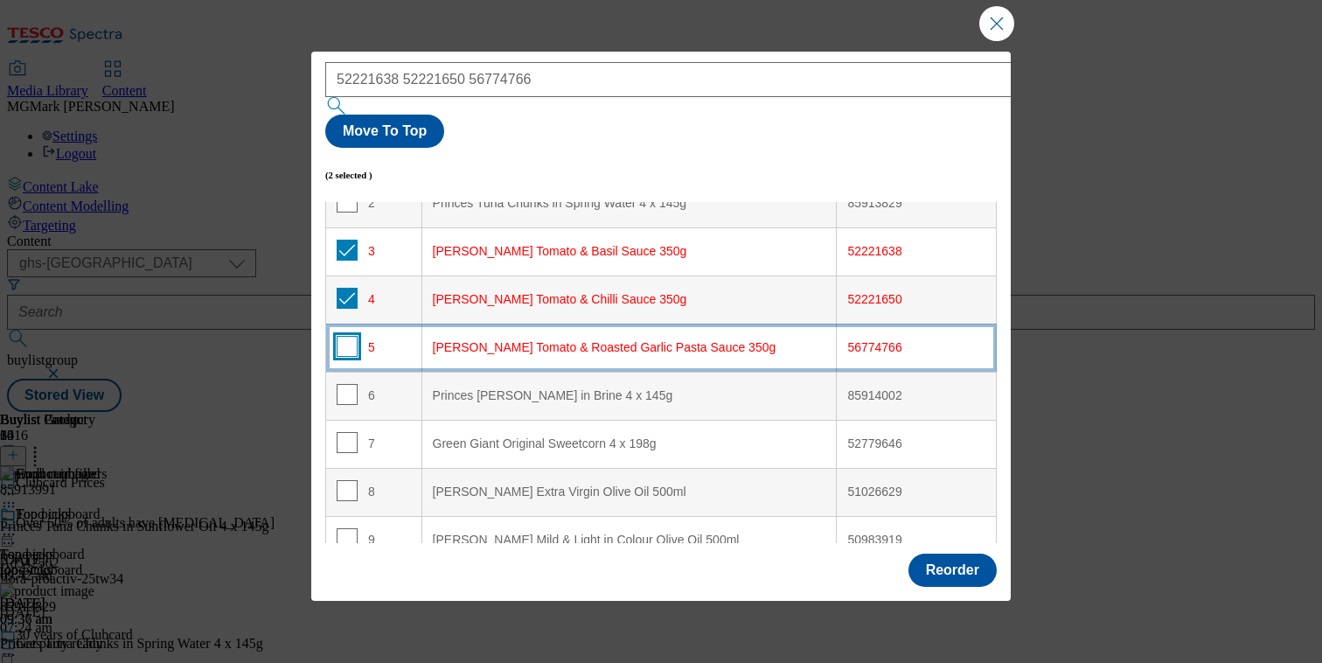
click at [351, 336] on input "Modal" at bounding box center [347, 346] width 21 height 21
checkbox input "true"
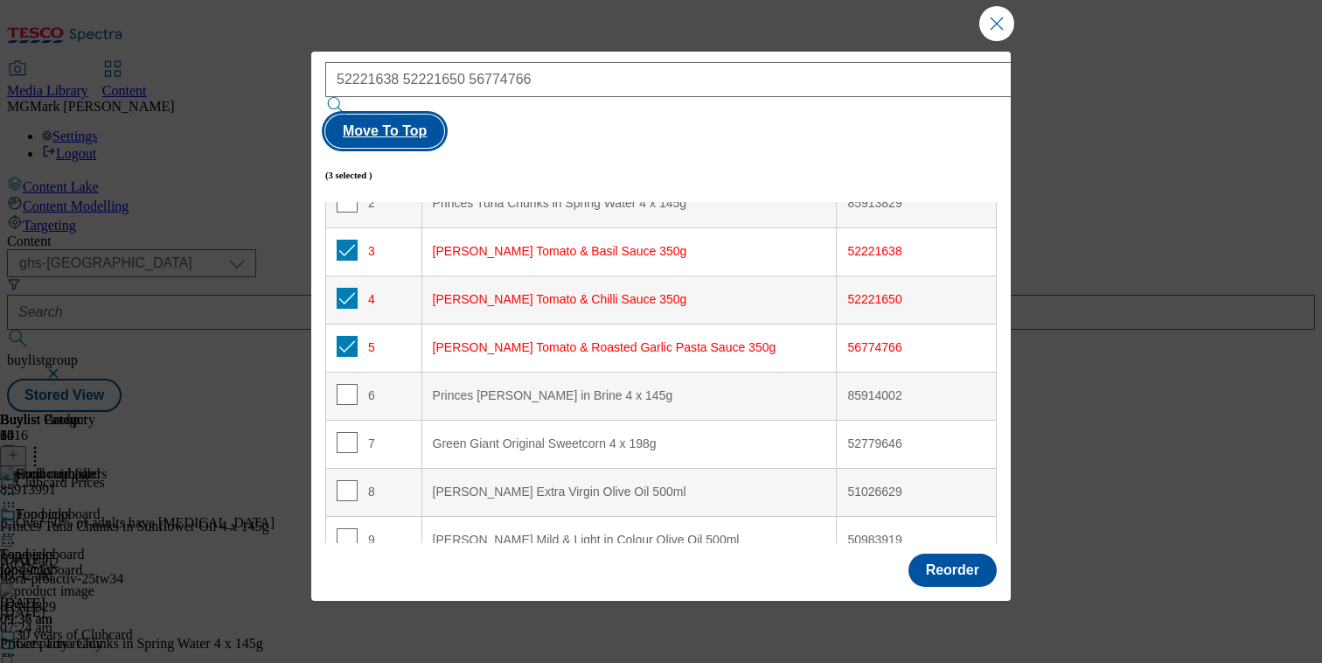
click at [444, 115] on button "Move To Top" at bounding box center [384, 131] width 119 height 33
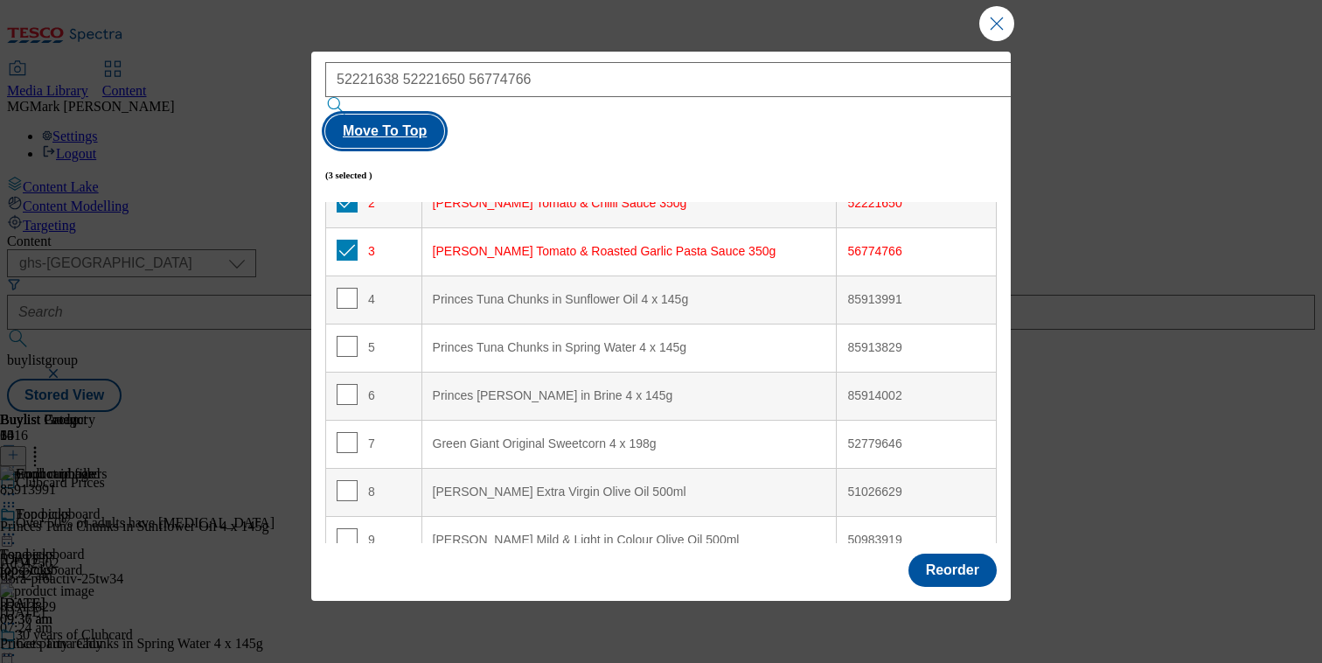
scroll to position [23, 0]
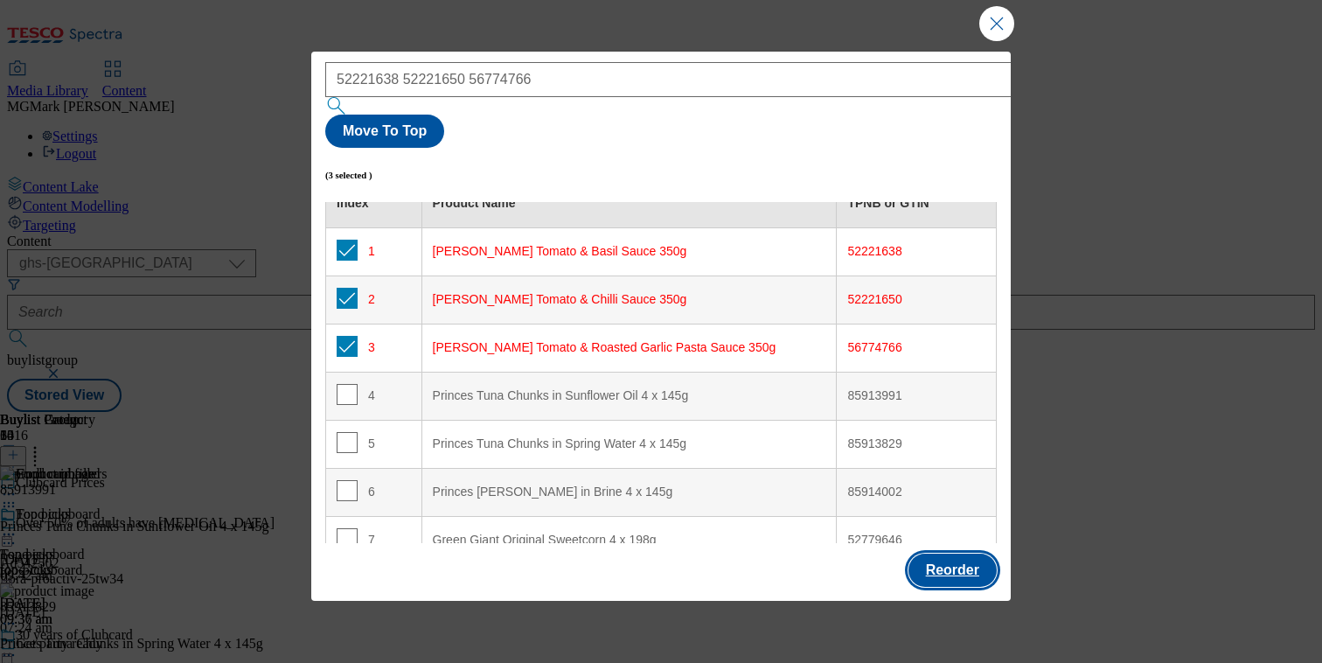
click at [947, 559] on button "Reorder" at bounding box center [952, 569] width 88 height 33
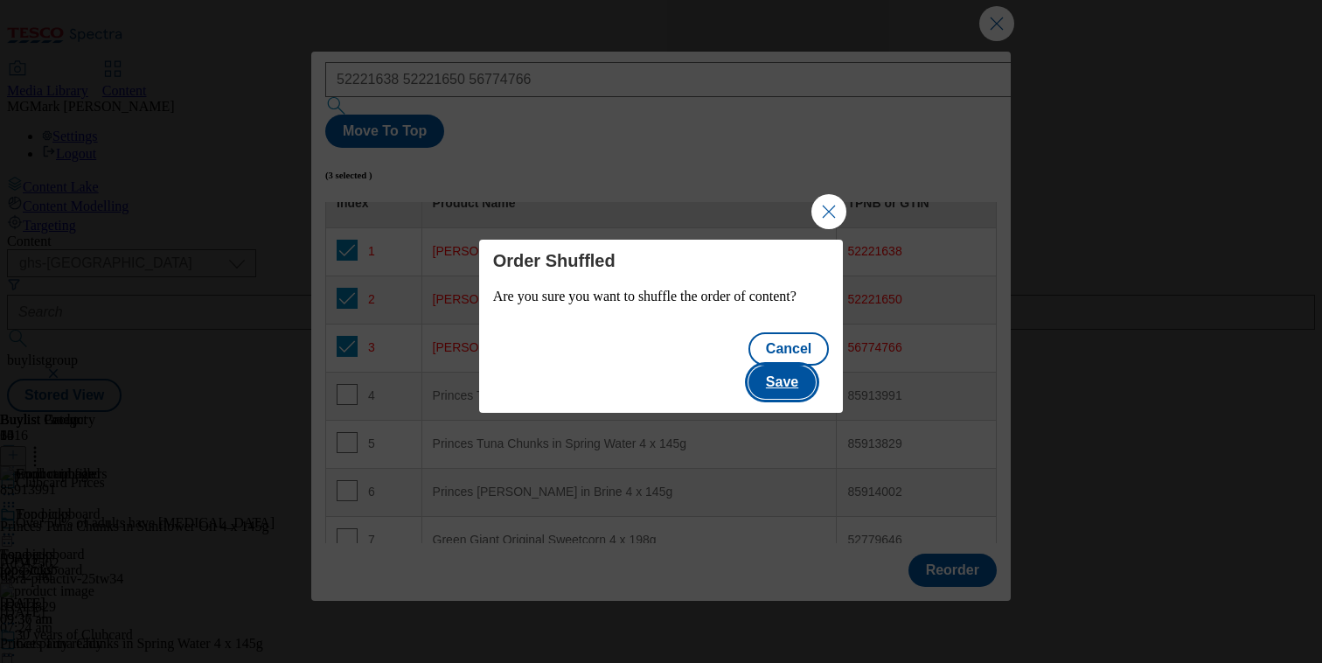
click at [789, 374] on button "Save" at bounding box center [781, 381] width 67 height 33
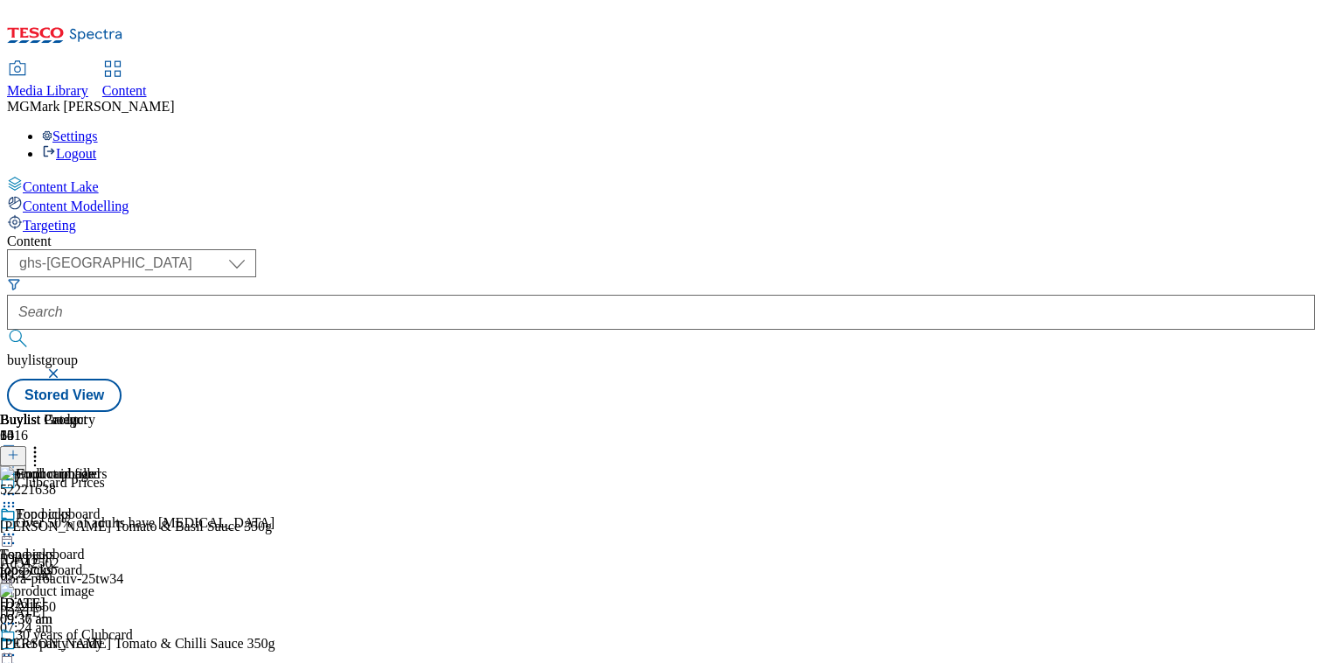
scroll to position [881, 0]
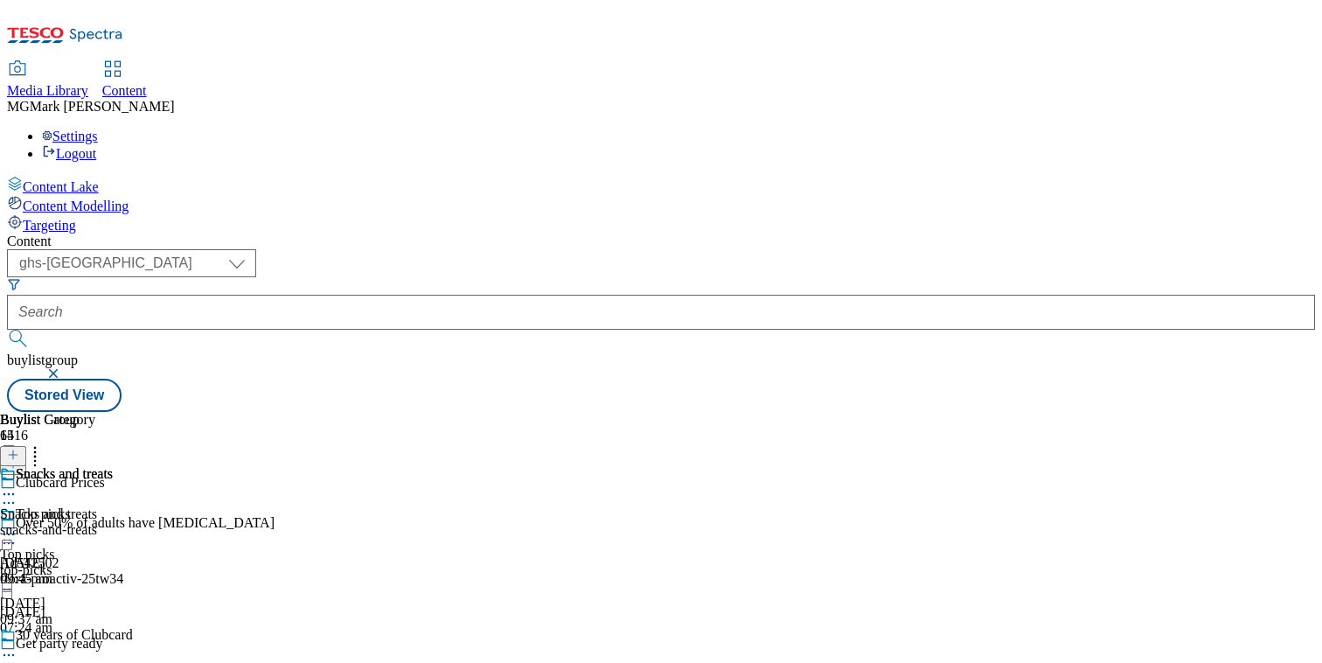
click at [113, 522] on div "snacks-and-treats" at bounding box center [56, 530] width 113 height 16
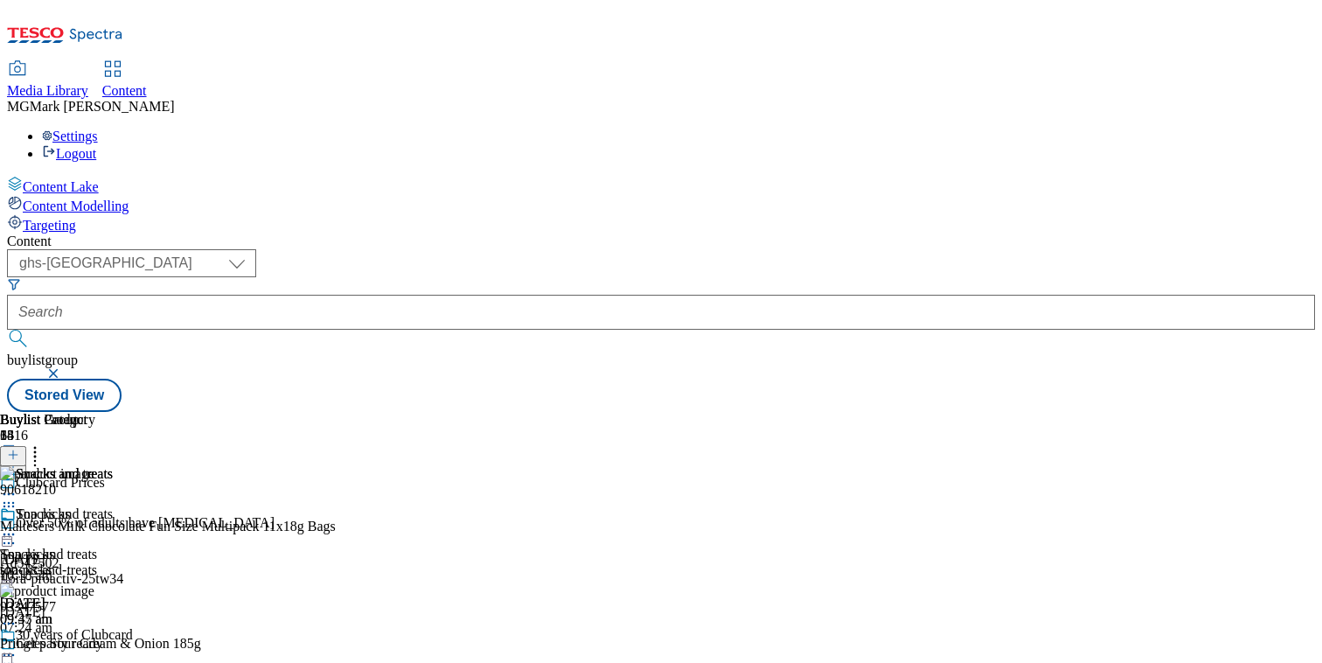
scroll to position [0, 230]
click at [19, 449] on icon at bounding box center [13, 455] width 12 height 12
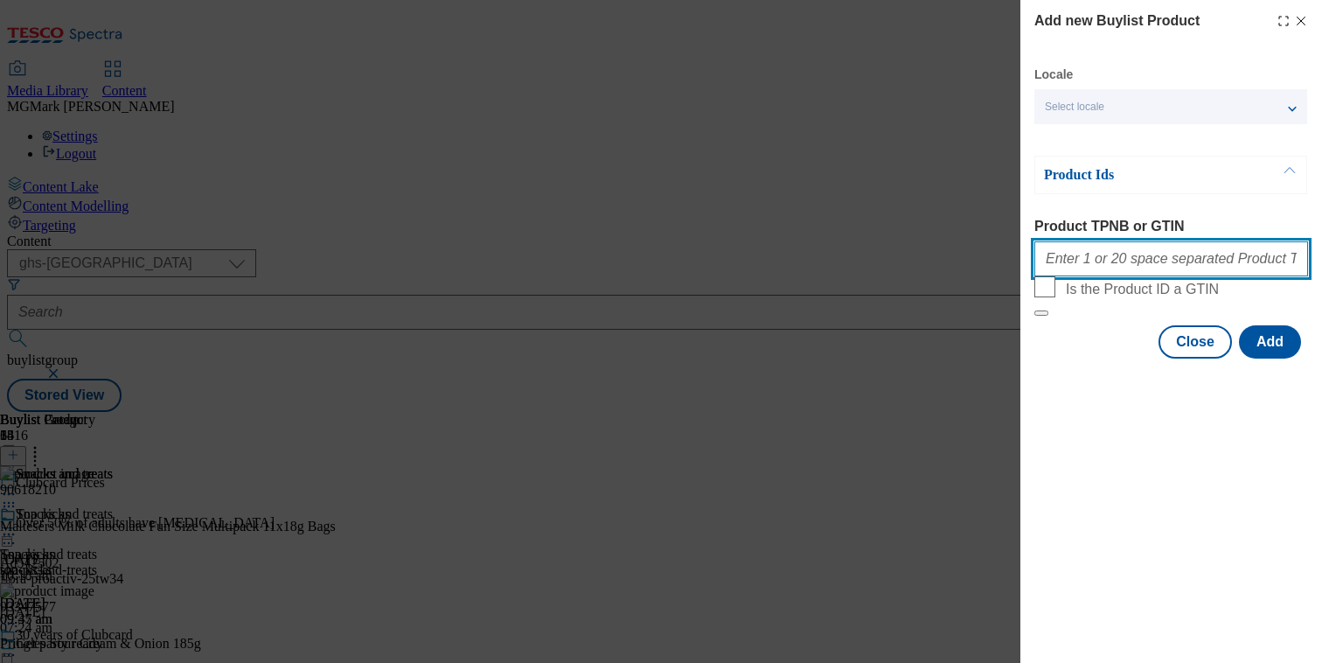
click at [1121, 256] on input "Product TPNB or GTIN" at bounding box center [1171, 258] width 274 height 35
paste input ""85275201 85275190 96873520""
click at [1049, 268] on input ""85275201 85275190 96873520" at bounding box center [1171, 258] width 274 height 35
type input "85275201 85275190 96873520"
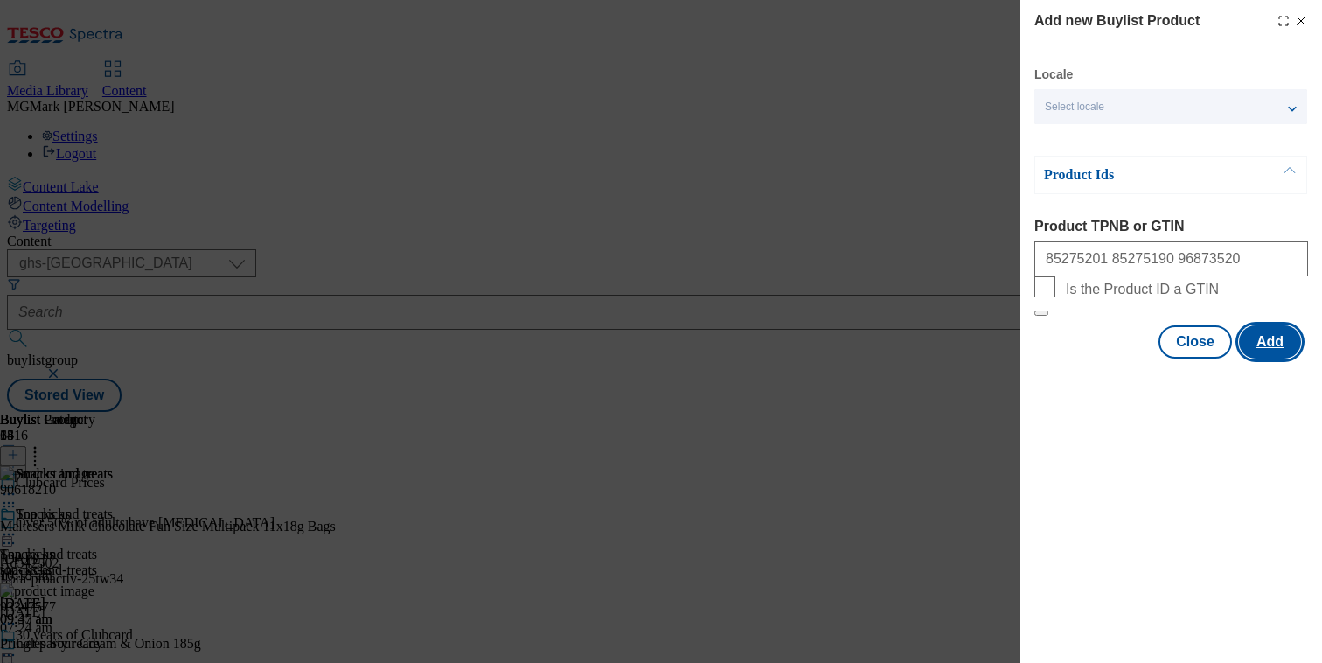
click at [1275, 358] on button "Add" at bounding box center [1270, 341] width 62 height 33
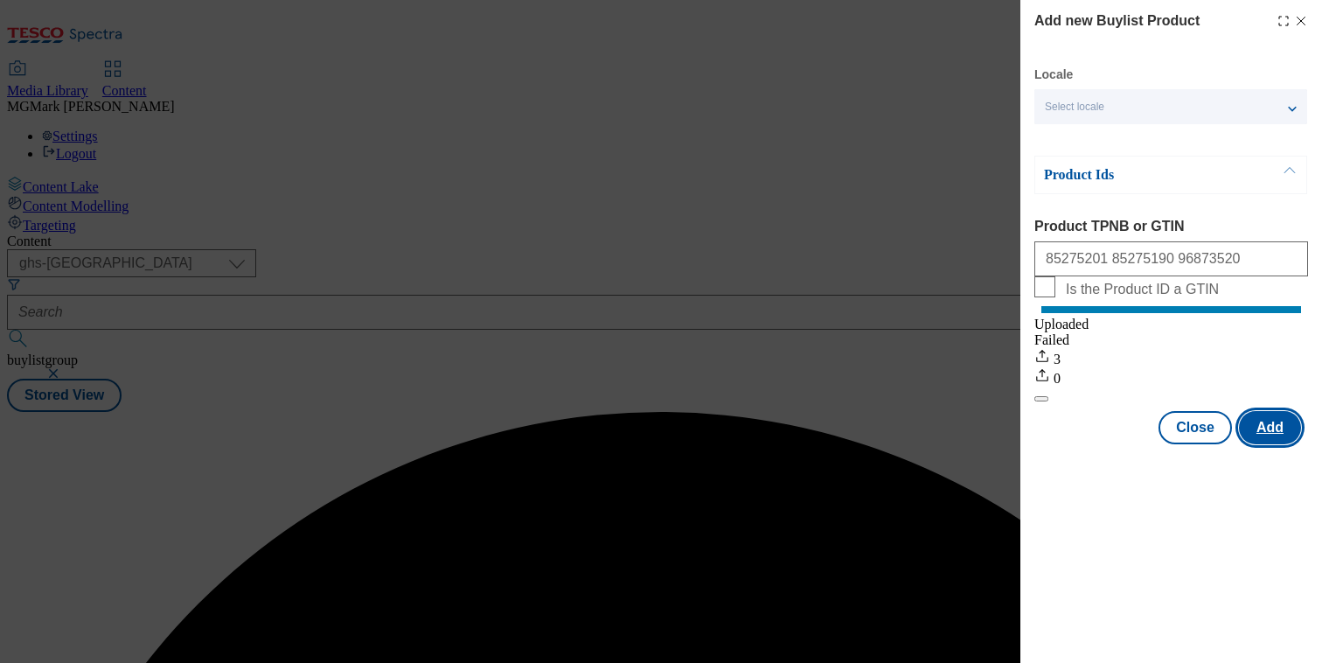
scroll to position [0, 0]
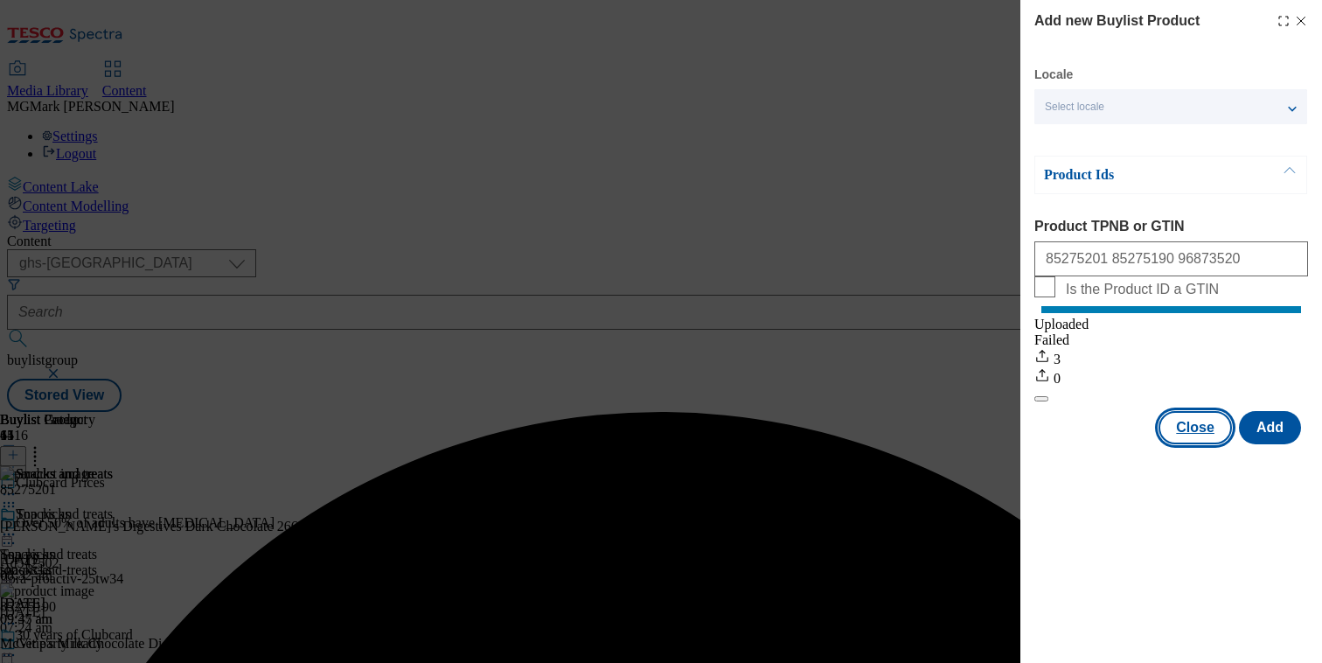
click at [1207, 436] on button "Close" at bounding box center [1194, 427] width 73 height 33
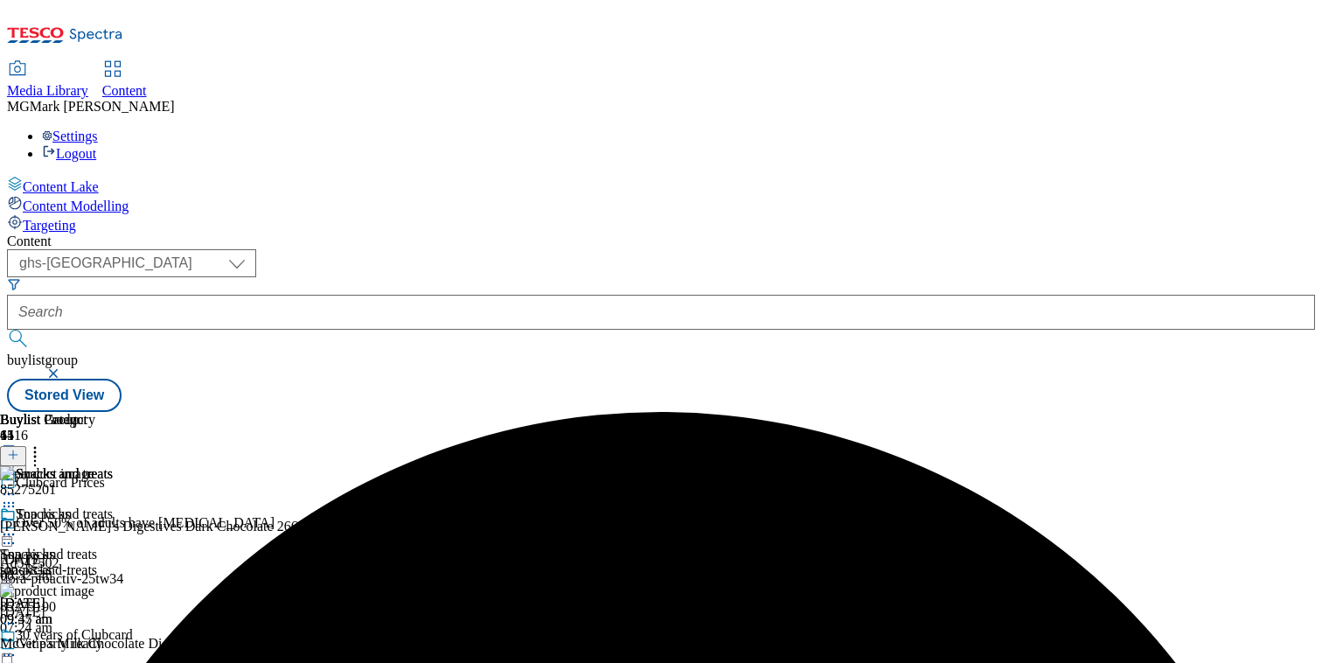
click at [17, 525] on icon at bounding box center [8, 533] width 17 height 17
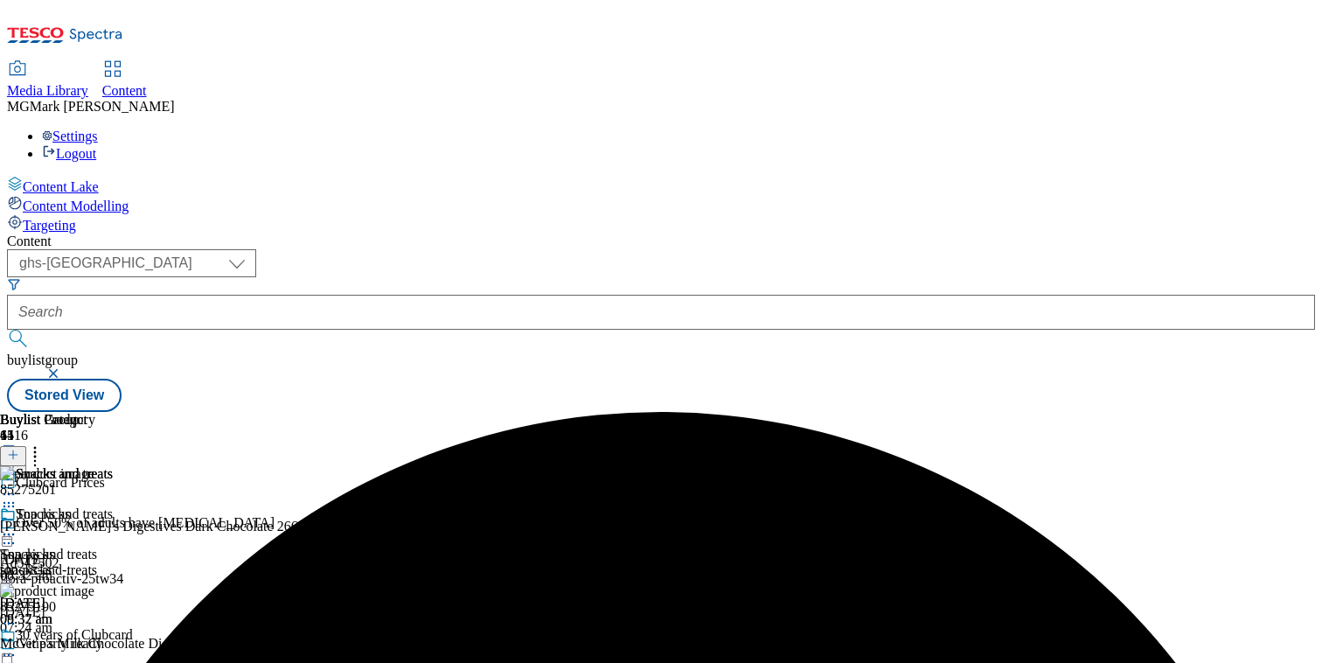
click at [17, 525] on icon at bounding box center [8, 533] width 17 height 17
